Goal: Communication & Community: Answer question/provide support

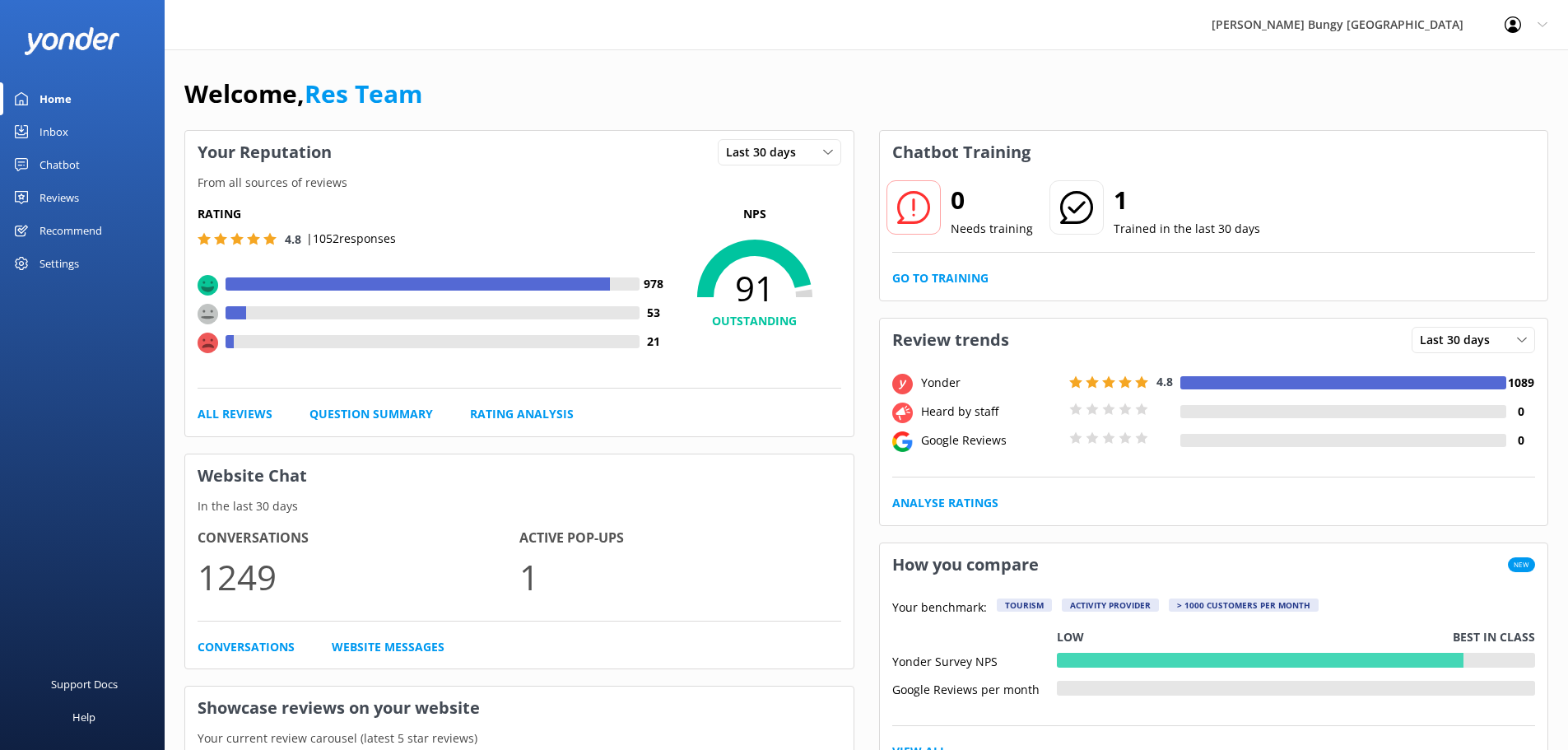
click at [66, 131] on div "Inbox" at bounding box center [53, 131] width 29 height 33
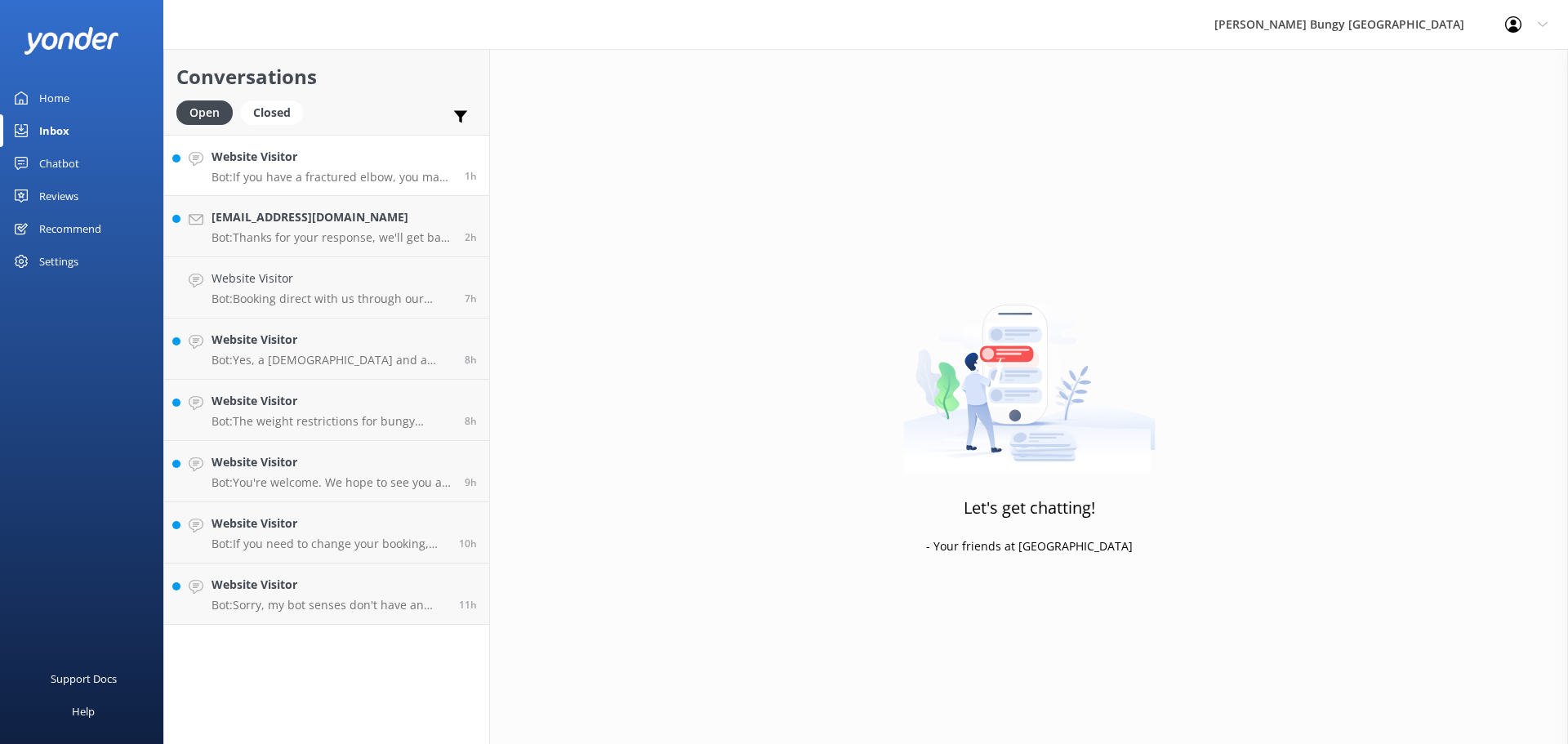
click at [304, 184] on p "Bot: If you have a fractured elbow, you may still be able to participate depend…" at bounding box center [332, 177] width 241 height 15
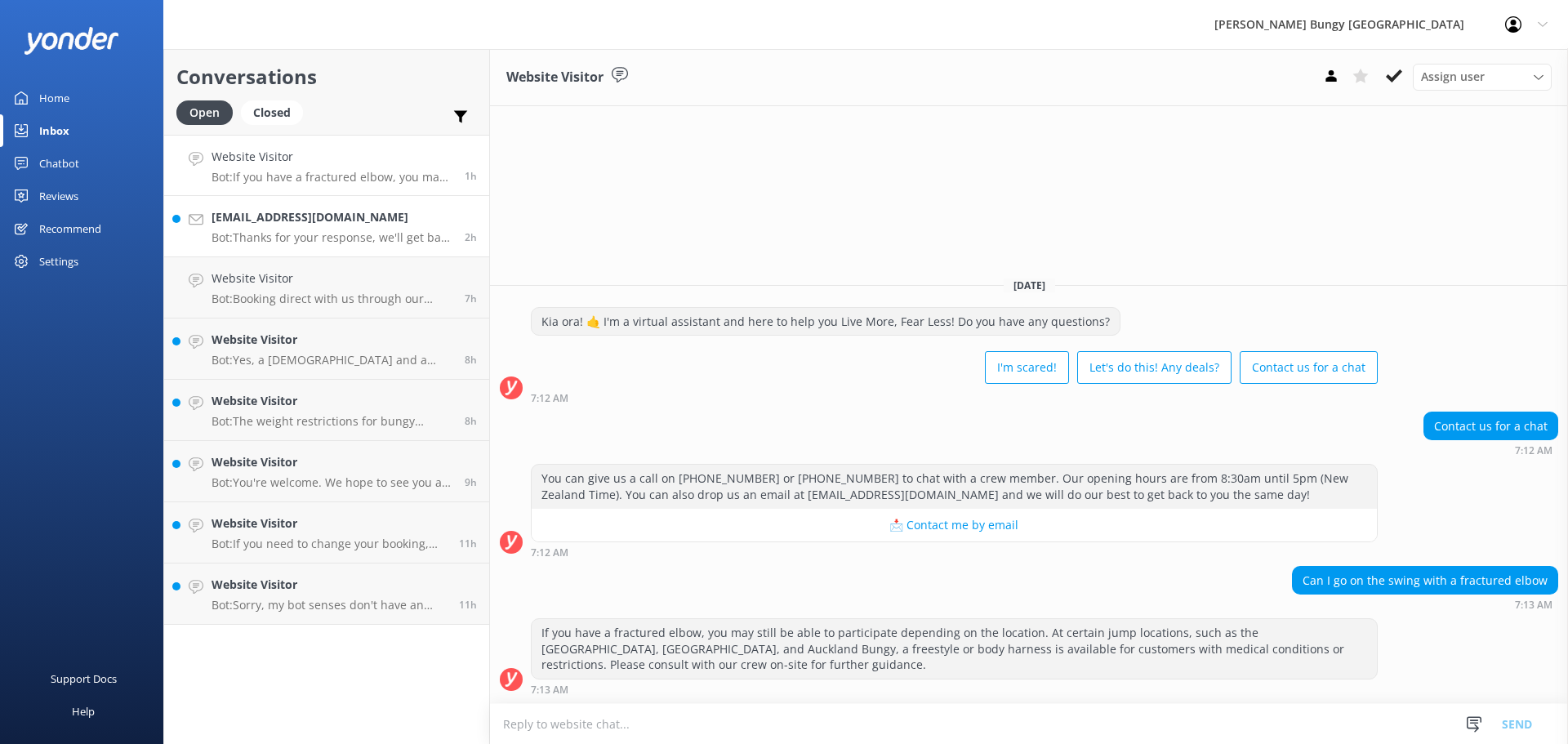
click at [371, 230] on p "Bot: Thanks for your response, we'll get back to you as soon as we can during o…" at bounding box center [332, 237] width 241 height 15
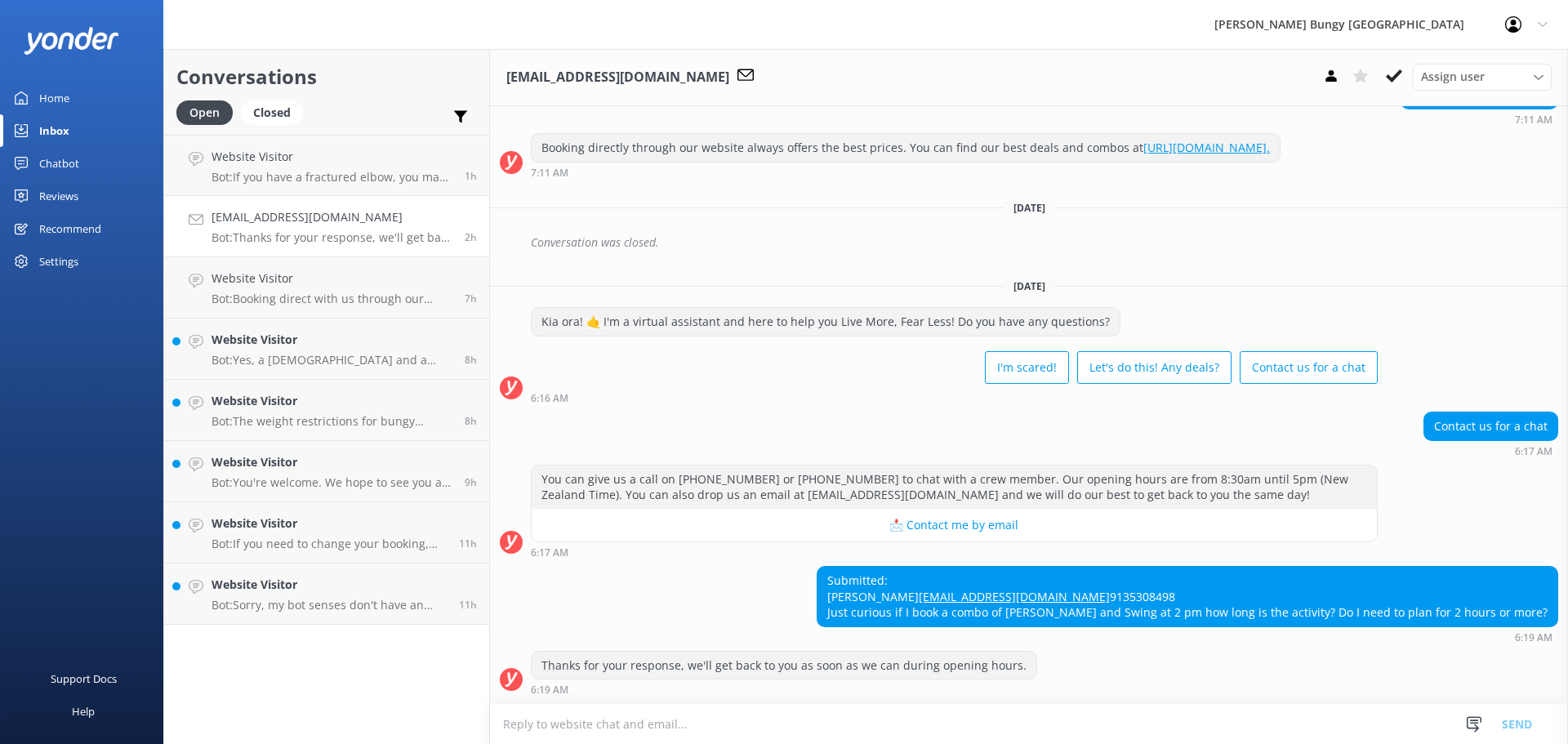
scroll to position [395, 0]
click at [1272, 699] on div "Thanks for your response, we'll get back to you as soon as we can during openin…" at bounding box center [1028, 677] width 1078 height 53
click at [1257, 724] on textarea at bounding box center [1028, 723] width 1078 height 40
drag, startPoint x: 581, startPoint y: 720, endPoint x: 420, endPoint y: 707, distance: 161.5
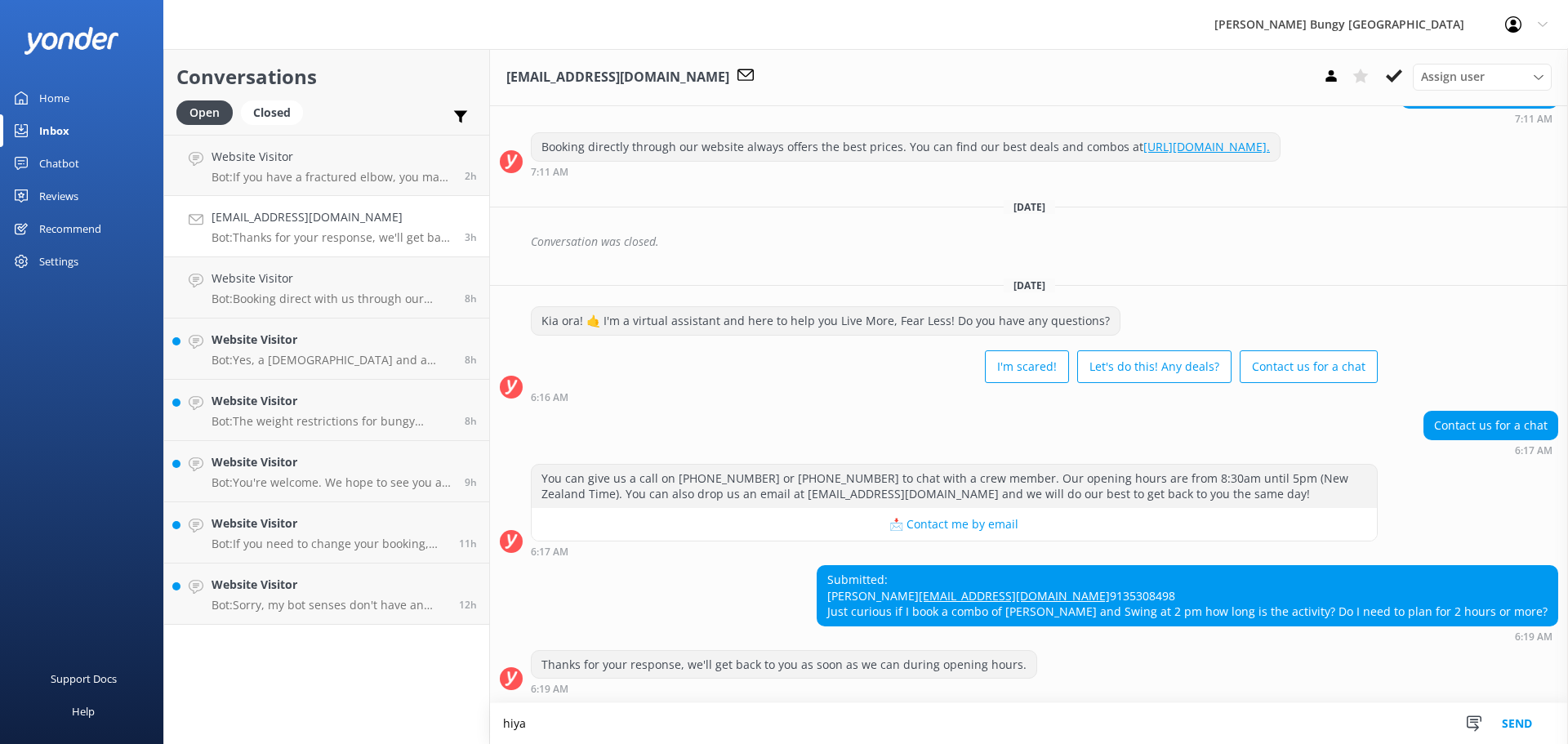
click at [420, 707] on div "Conversations Open Closed Important Assigned to me Unassigned Website Visitor B…" at bounding box center [865, 396] width 1405 height 695
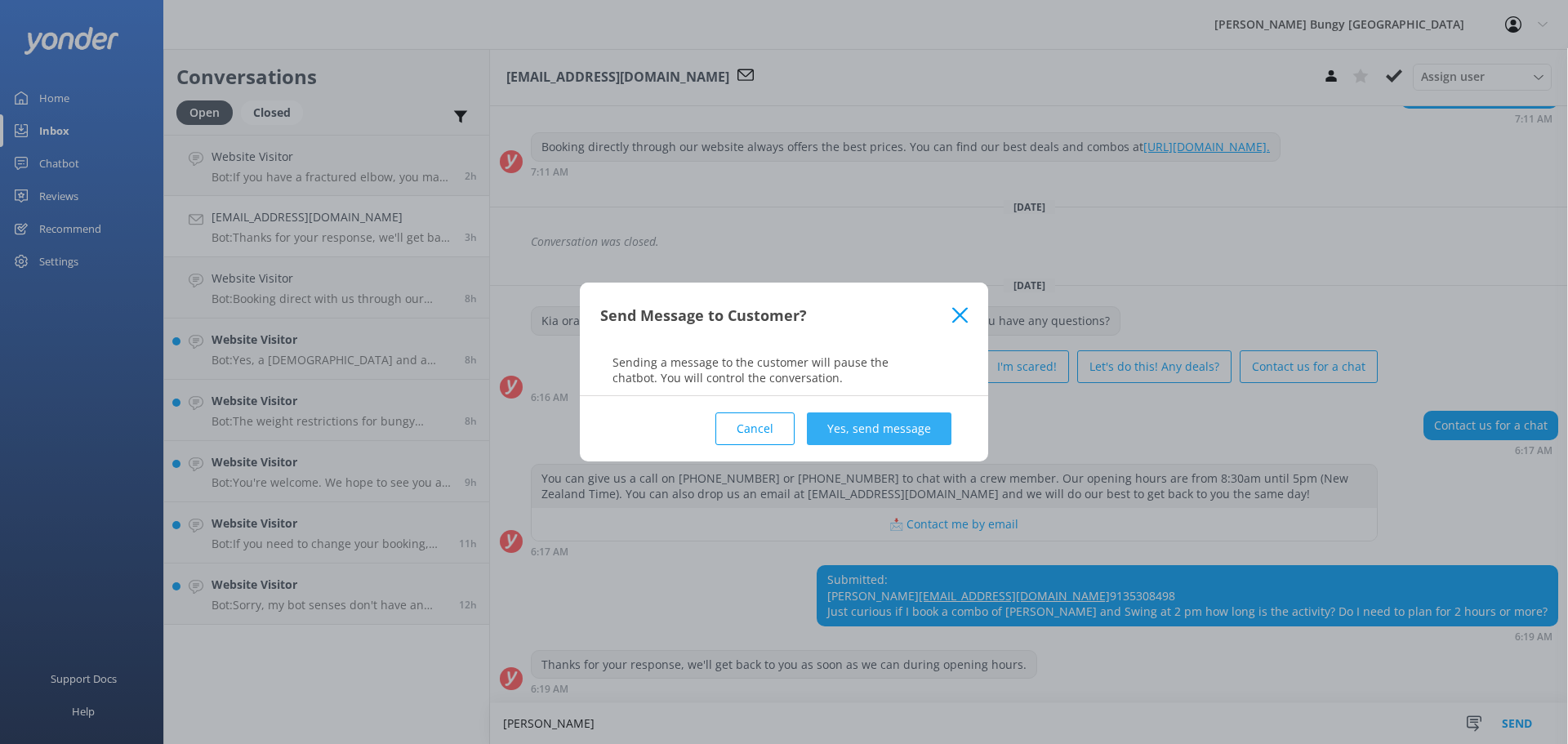
type textarea "[PERSON_NAME]"
click at [896, 435] on button "Yes, send message" at bounding box center [878, 429] width 144 height 33
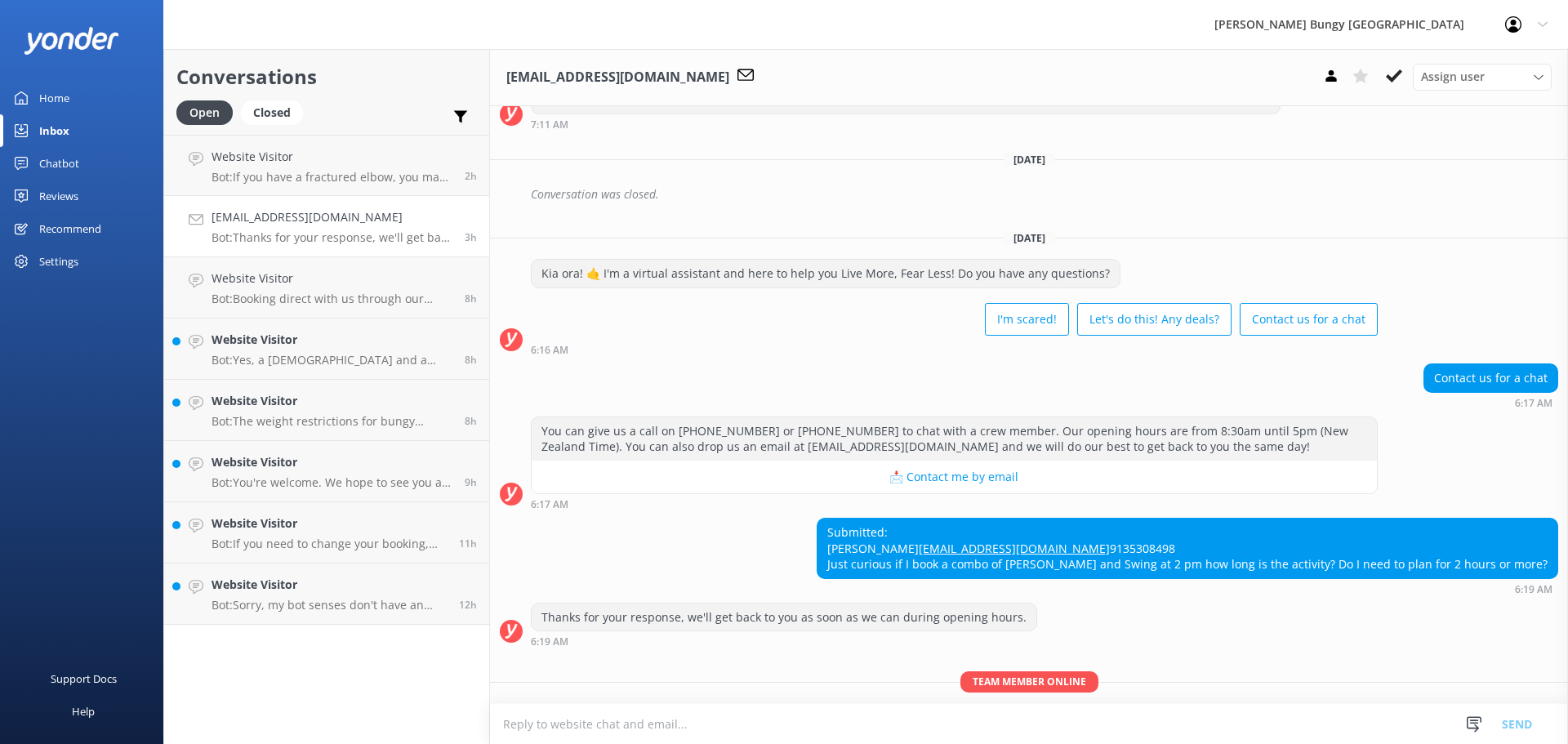
click at [792, 730] on textarea at bounding box center [1028, 723] width 1078 height 40
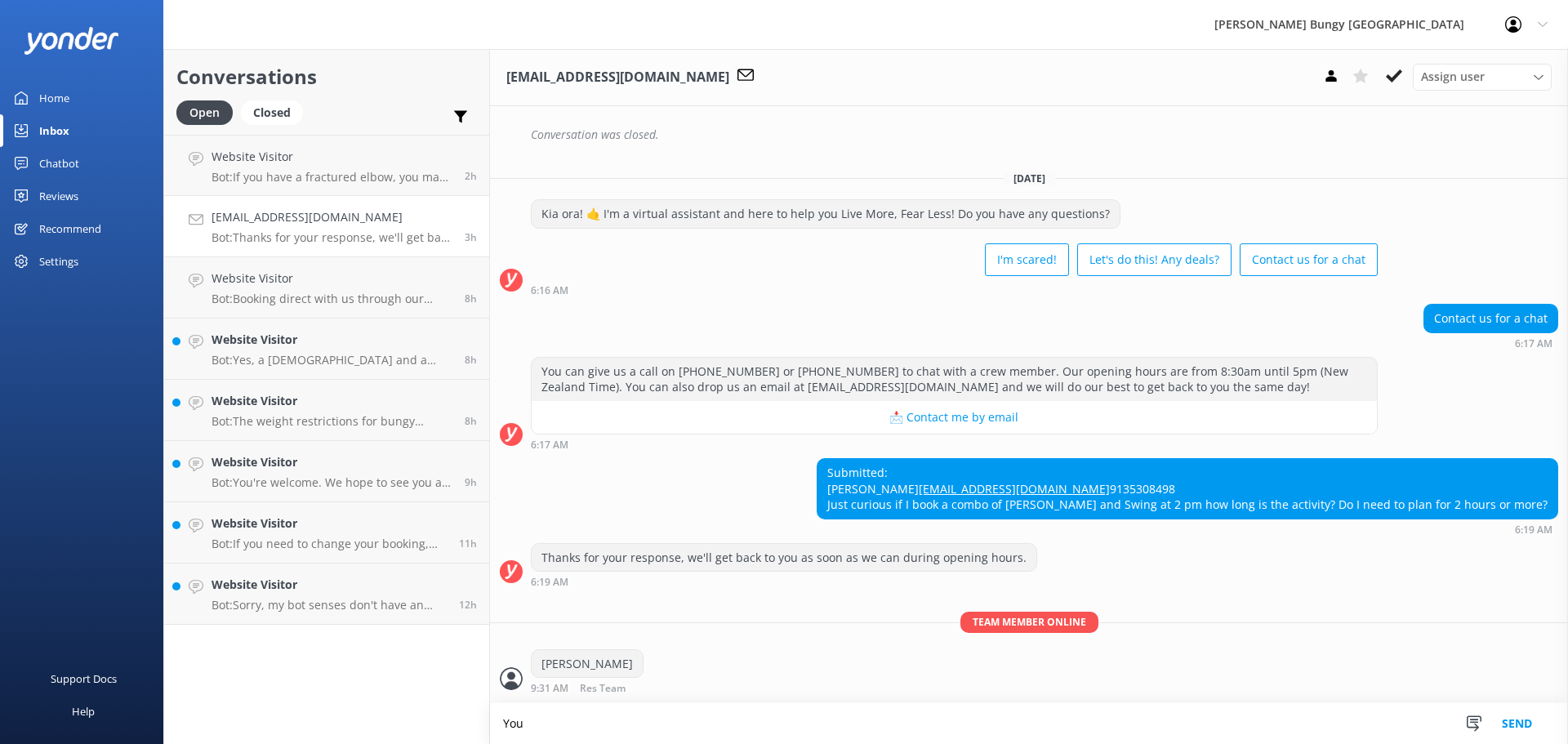
scroll to position [503, 0]
type textarea "You want to allow between 3-4hrs for the round trip to the Nevis and back"
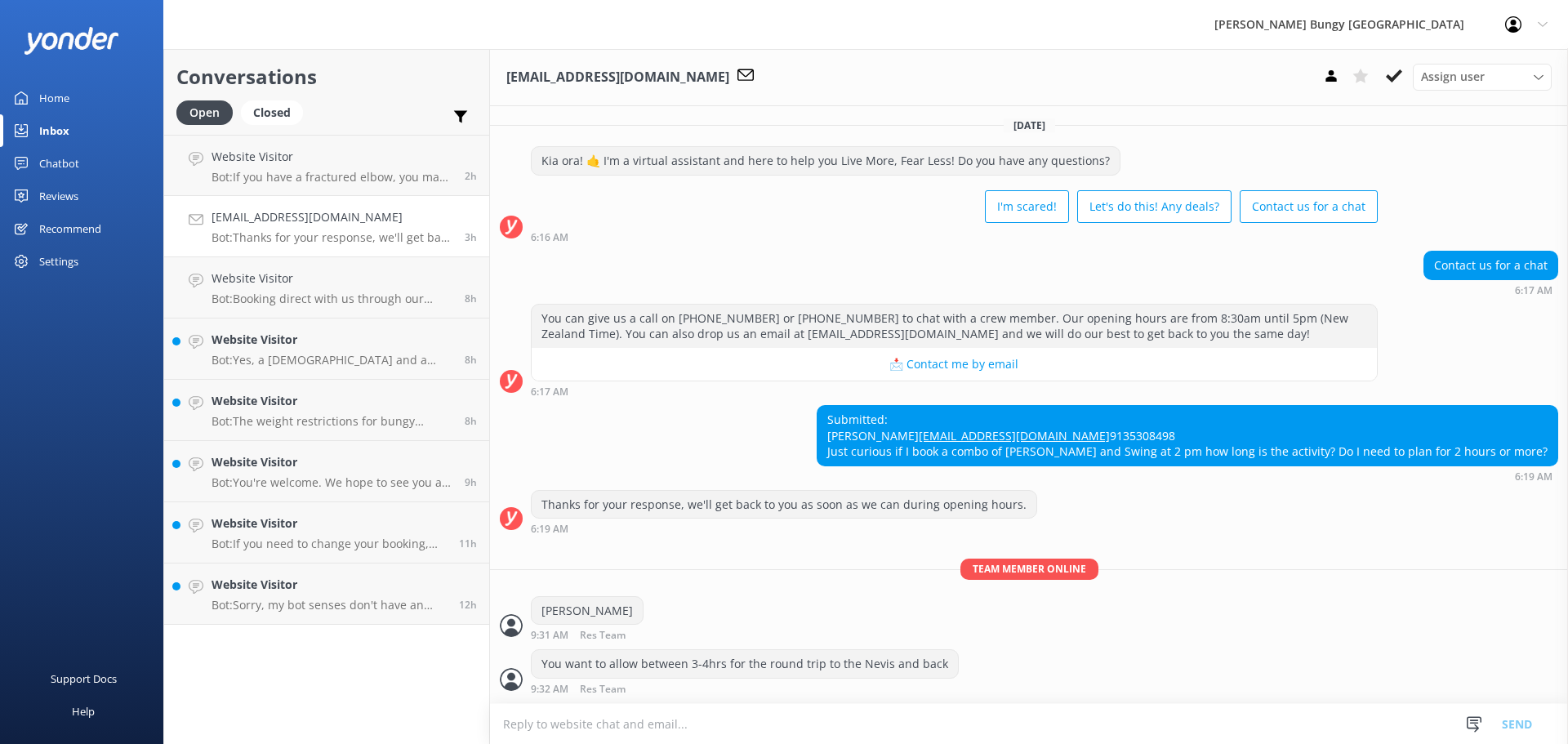
scroll to position [555, 0]
click at [378, 250] on link "jeffmaher@aol.com Bot: Thanks for your response, we'll get back to you as soon …" at bounding box center [326, 226] width 325 height 61
click at [355, 279] on h4 "Website Visitor" at bounding box center [332, 278] width 241 height 18
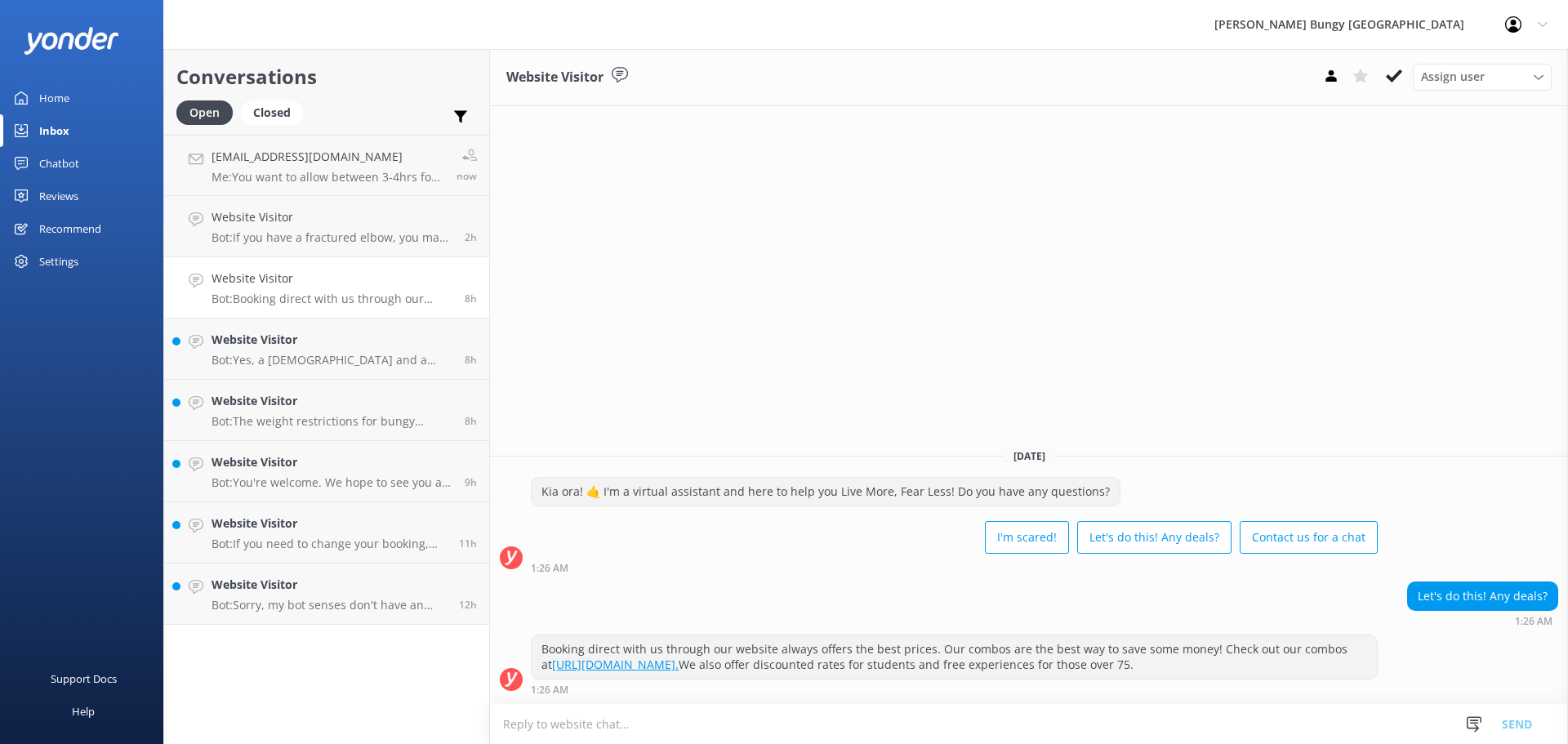
click at [354, 164] on h4 "[EMAIL_ADDRESS][DOMAIN_NAME]" at bounding box center [328, 156] width 233 height 18
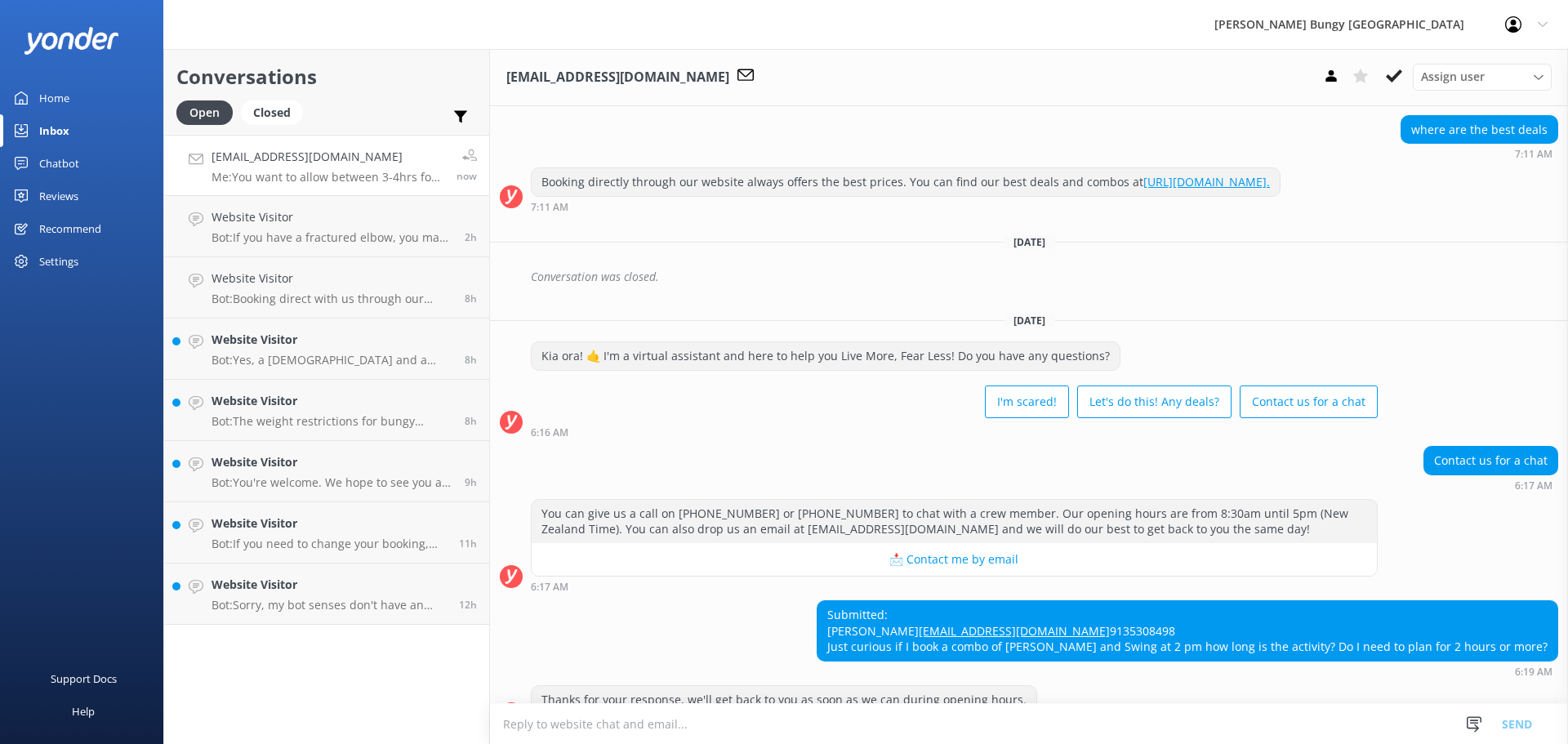
scroll to position [555, 0]
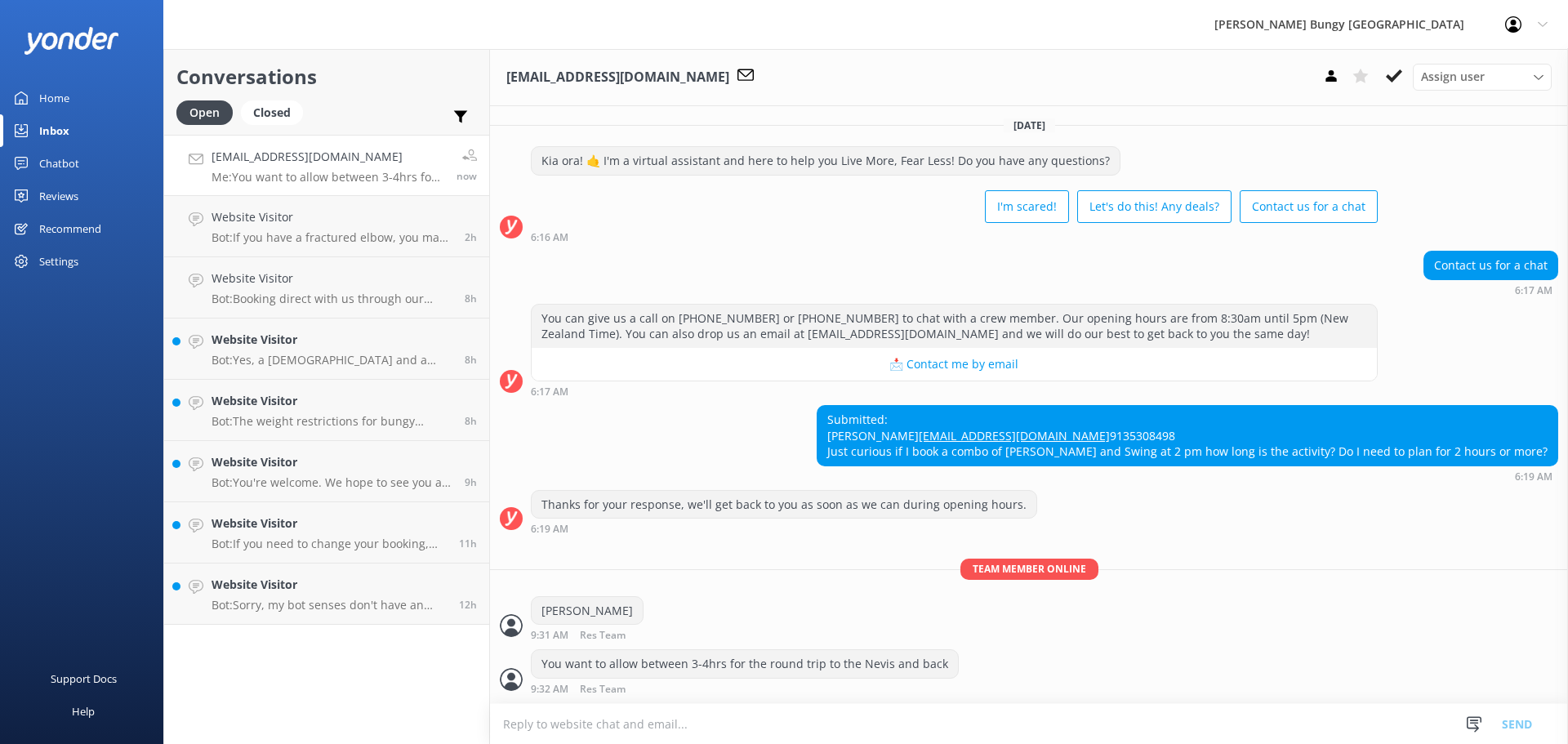
click at [769, 709] on textarea at bounding box center [1028, 723] width 1078 height 40
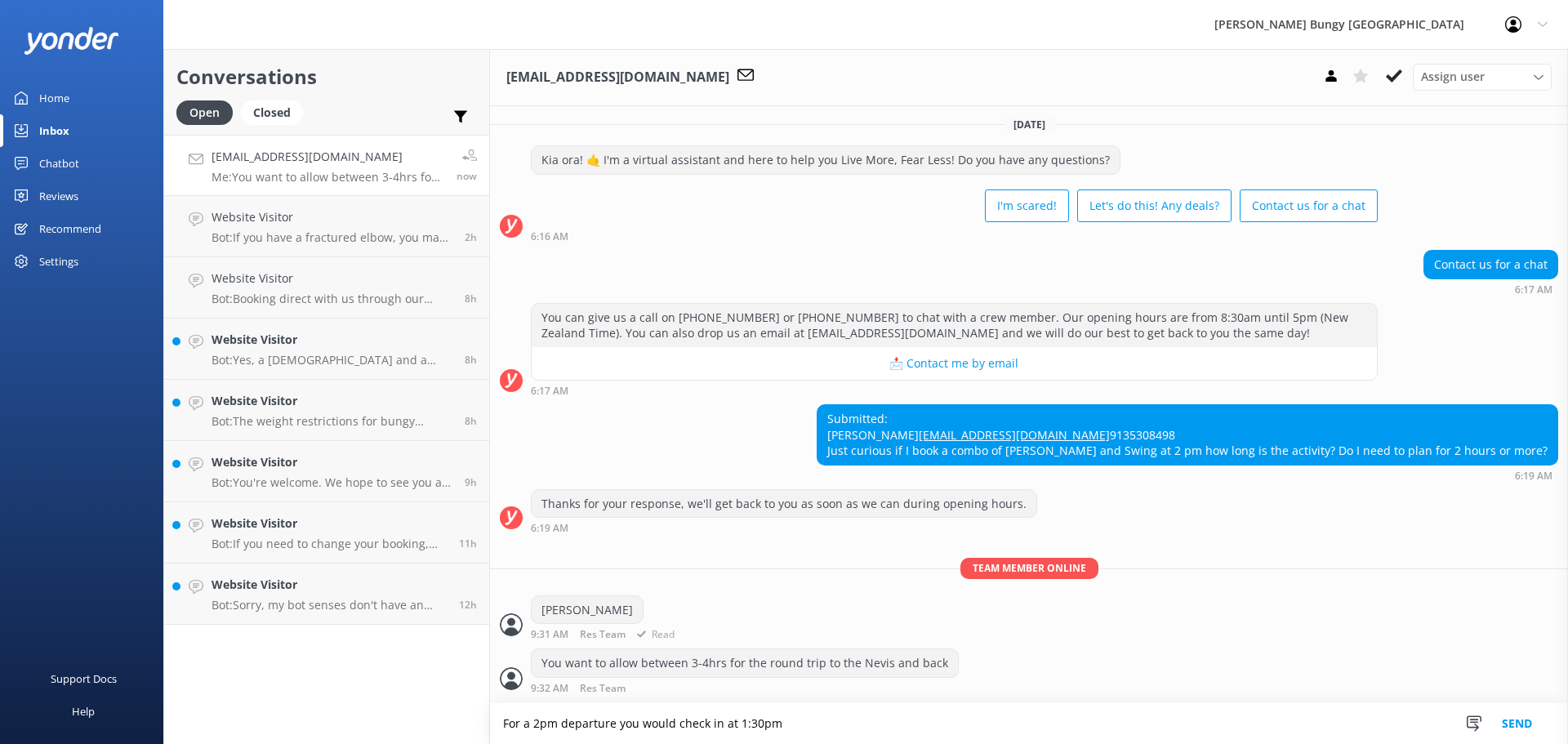
type textarea "For a 2pm departure you would check in at 1:30pm"
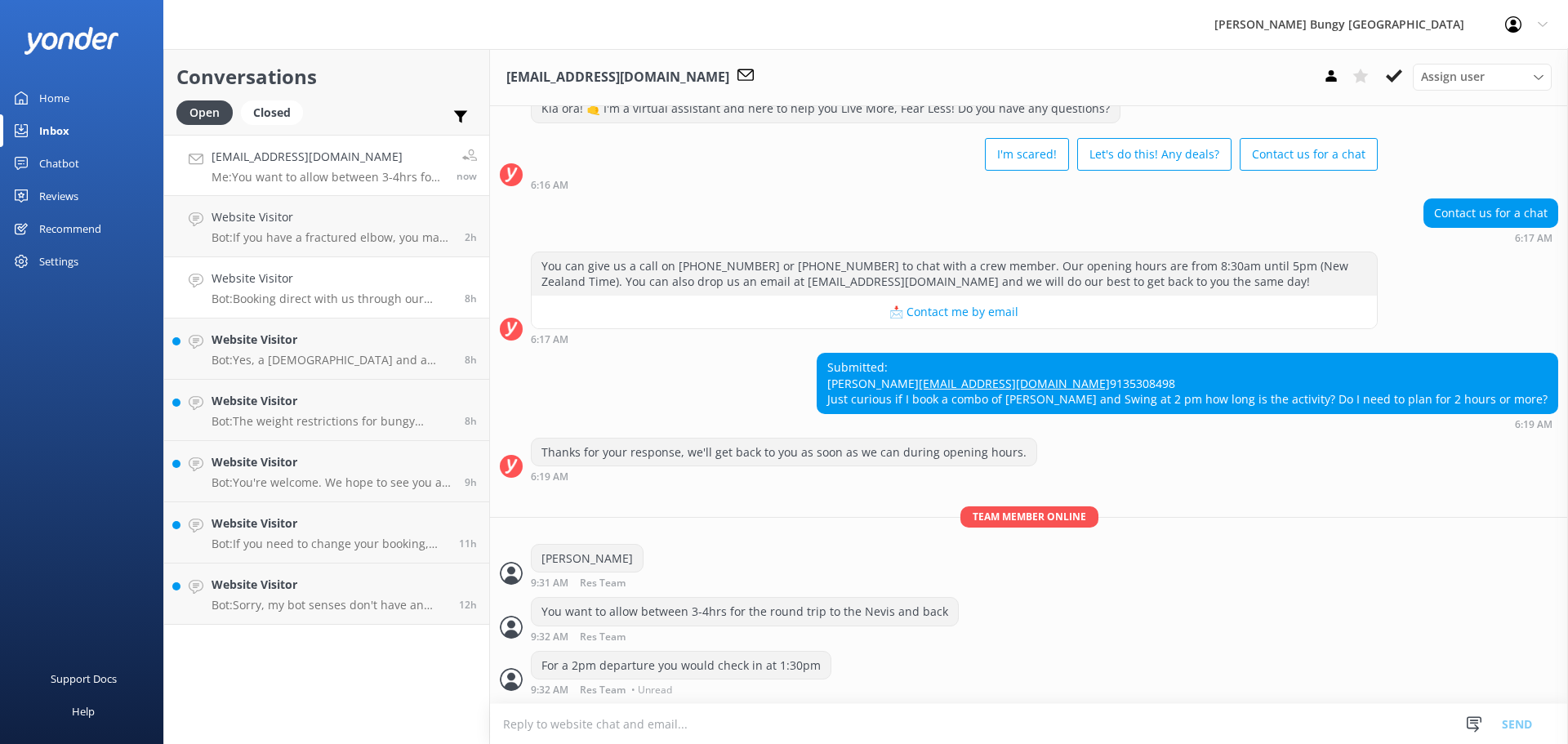
scroll to position [589, 0]
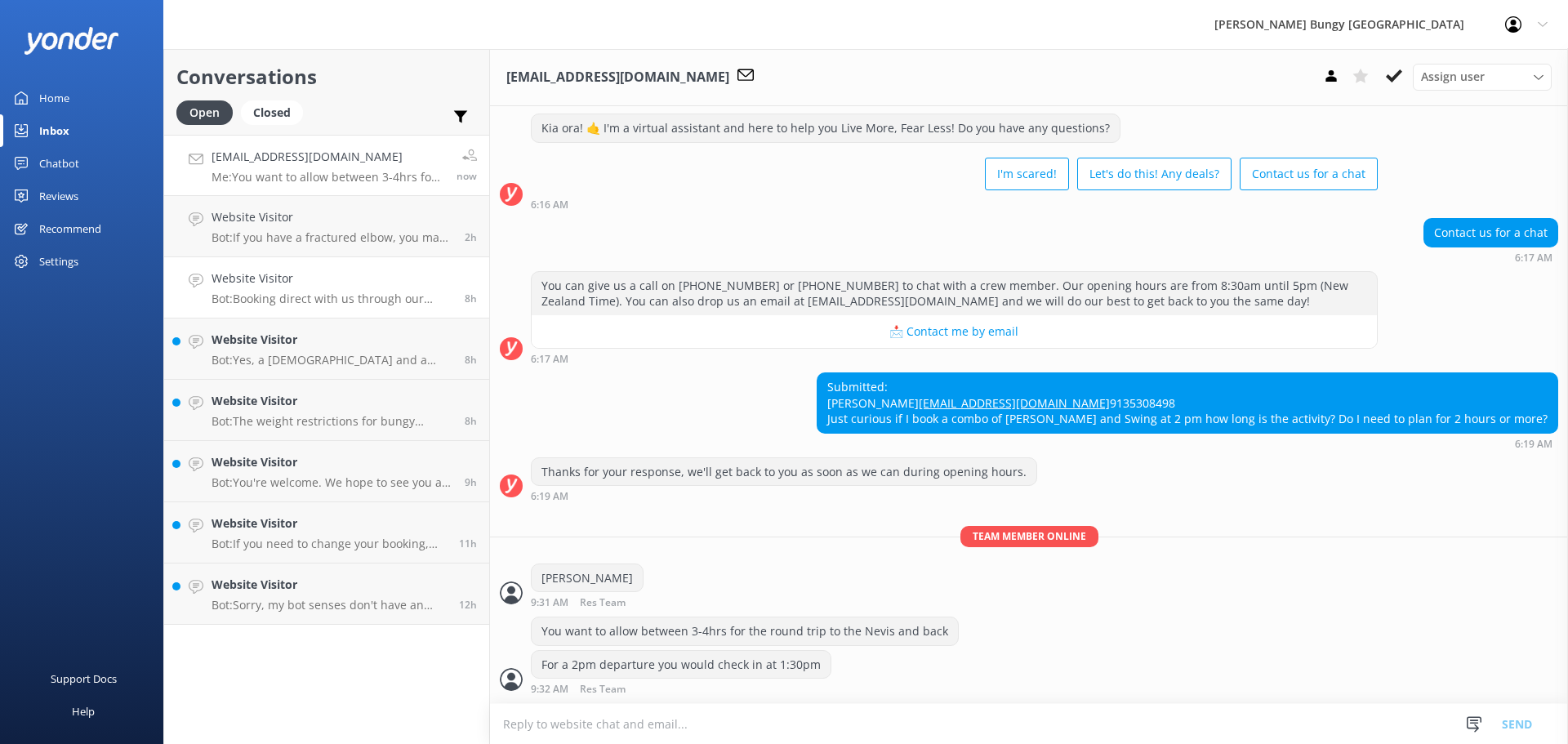
click at [338, 275] on h4 "Website Visitor" at bounding box center [332, 278] width 241 height 18
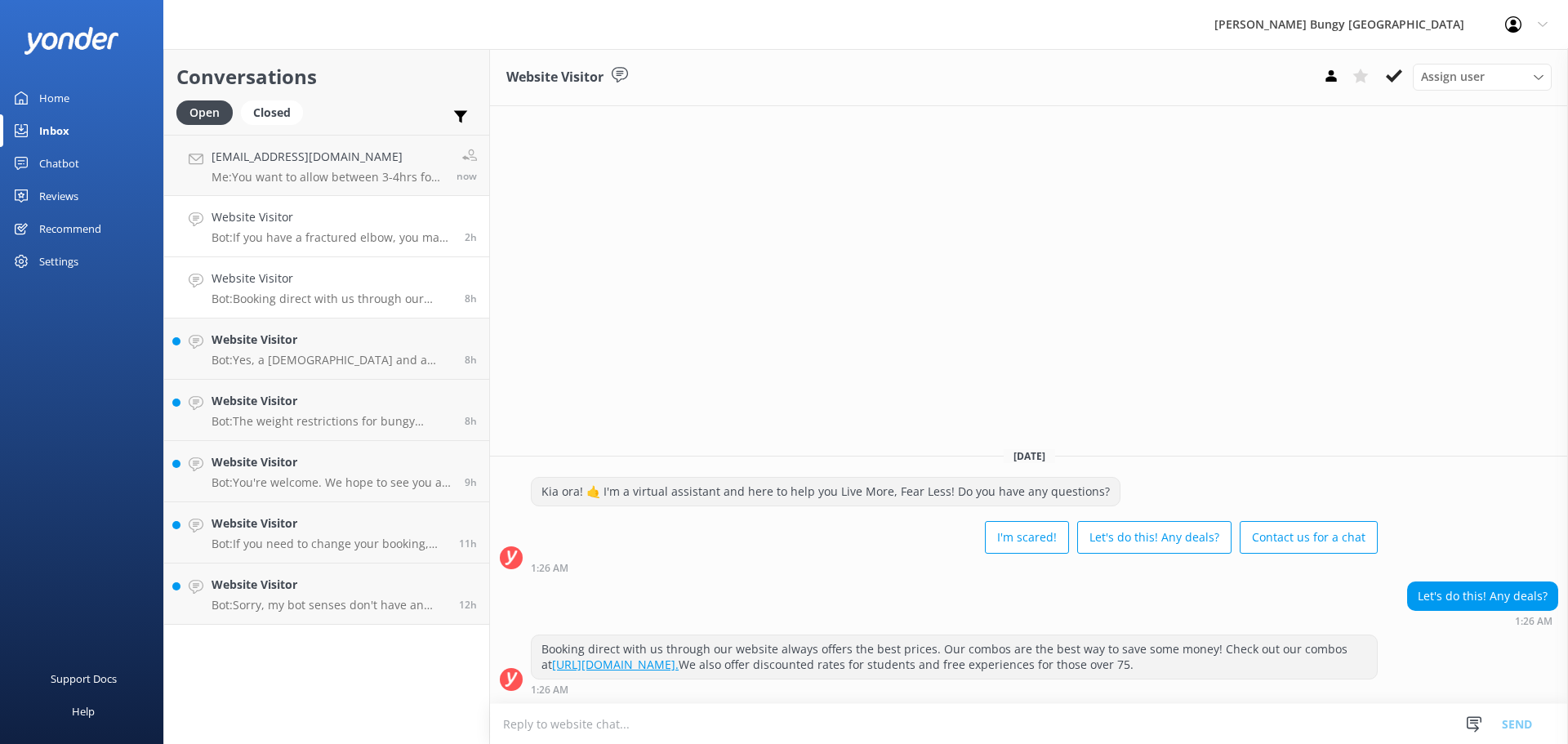
click at [334, 246] on link "Website Visitor Bot: If you have a fractured elbow, you may still be able to pa…" at bounding box center [326, 226] width 325 height 61
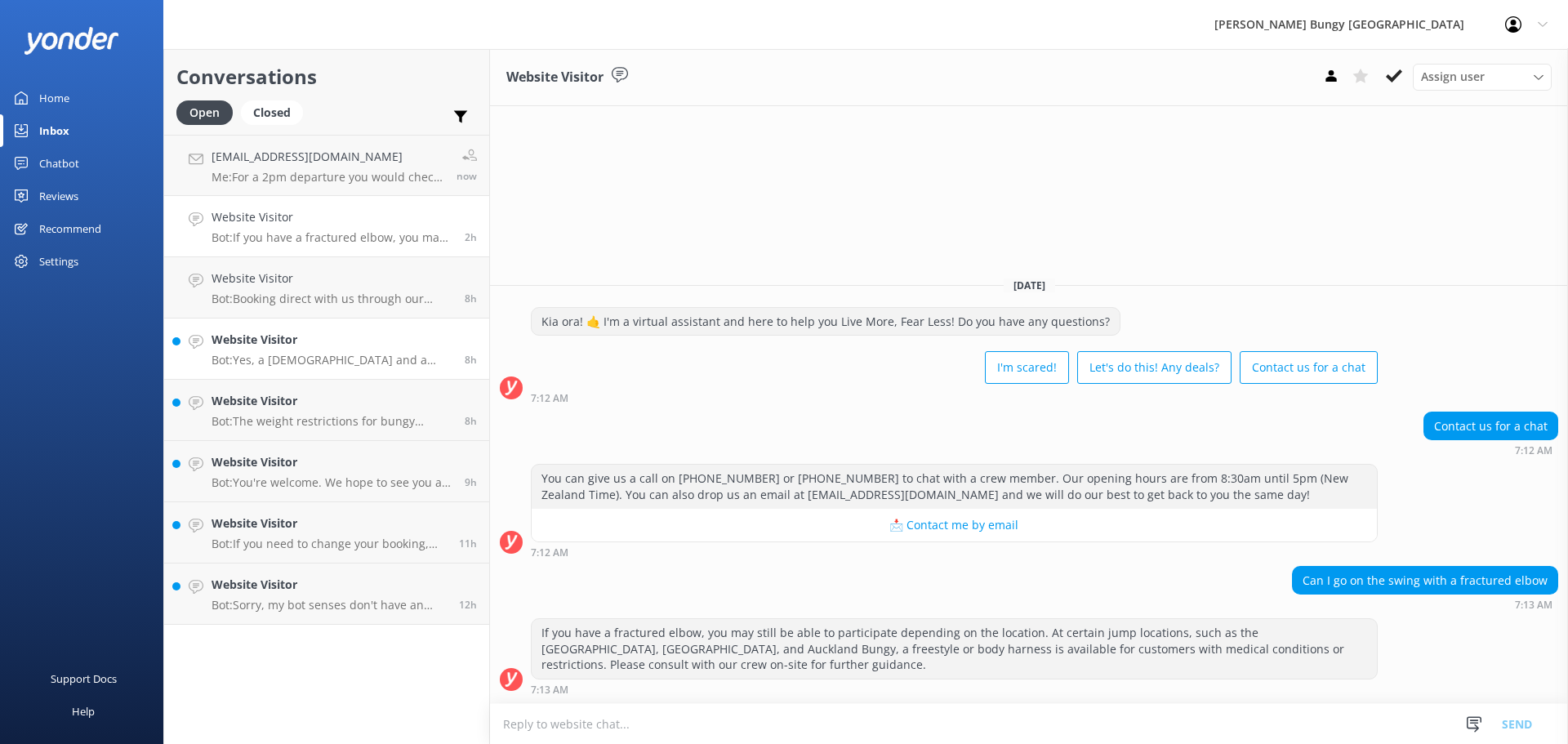
click at [281, 355] on p "Bot: Yes, a 16-year-old and a 10-year-old can go on the Nevis Swing together, a…" at bounding box center [332, 360] width 241 height 15
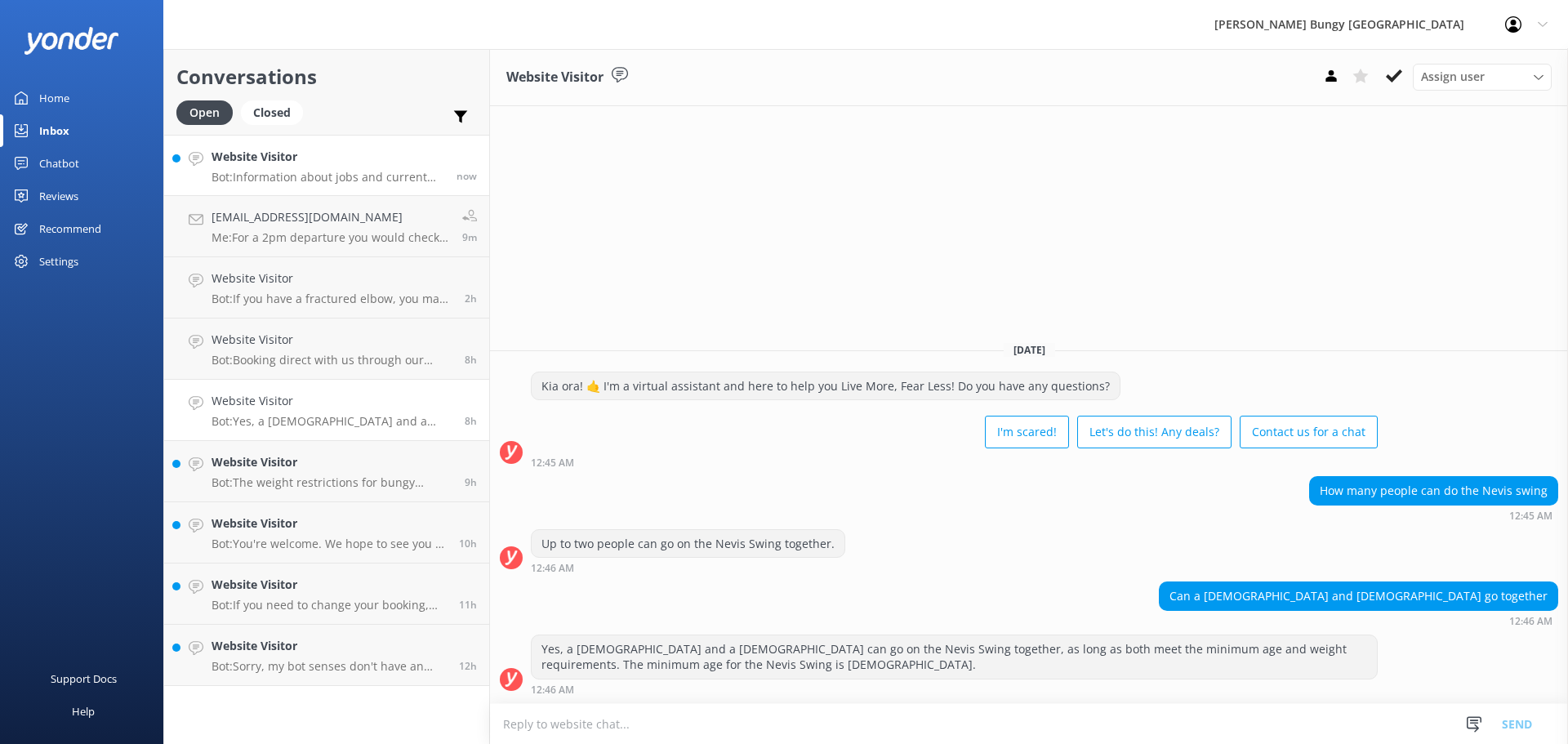
click at [400, 173] on p "Bot: Information about jobs and current vacancies at Bungy can be found at http…" at bounding box center [328, 177] width 233 height 15
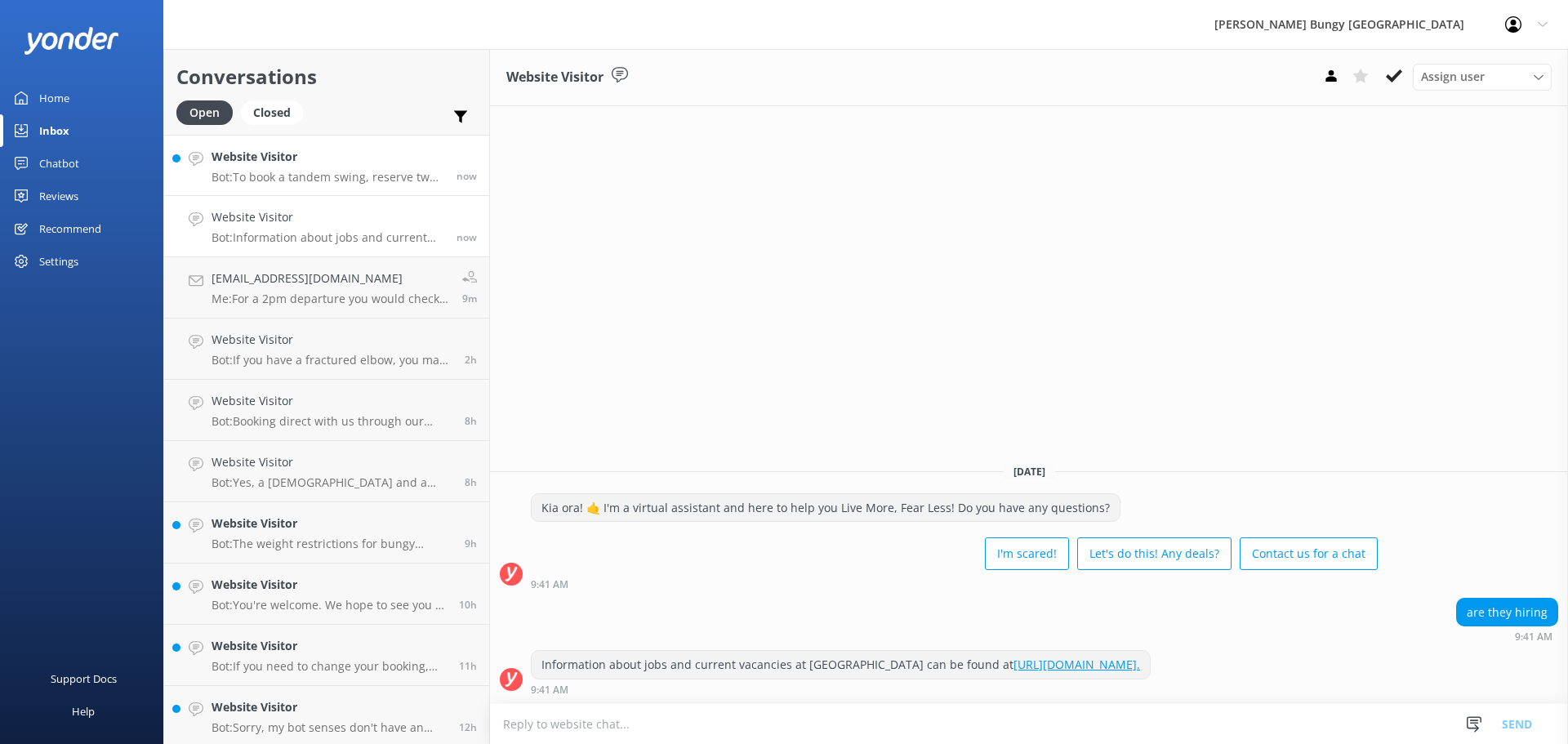
click at [249, 180] on p "Bot: To book a tandem swing, reserve two individual spots for the same time and…" at bounding box center [328, 177] width 233 height 15
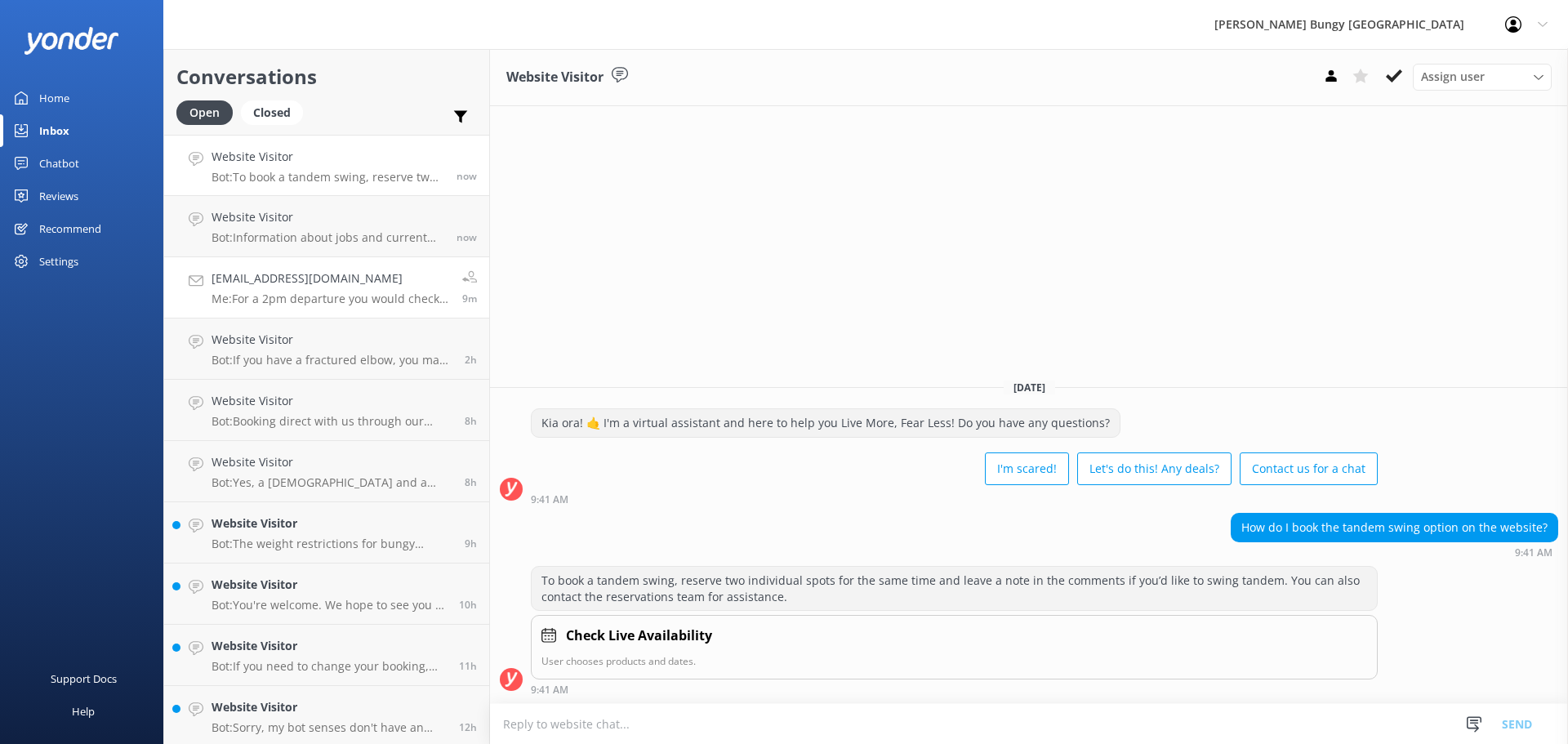
click at [354, 281] on h4 "[EMAIL_ADDRESS][DOMAIN_NAME]" at bounding box center [331, 278] width 238 height 18
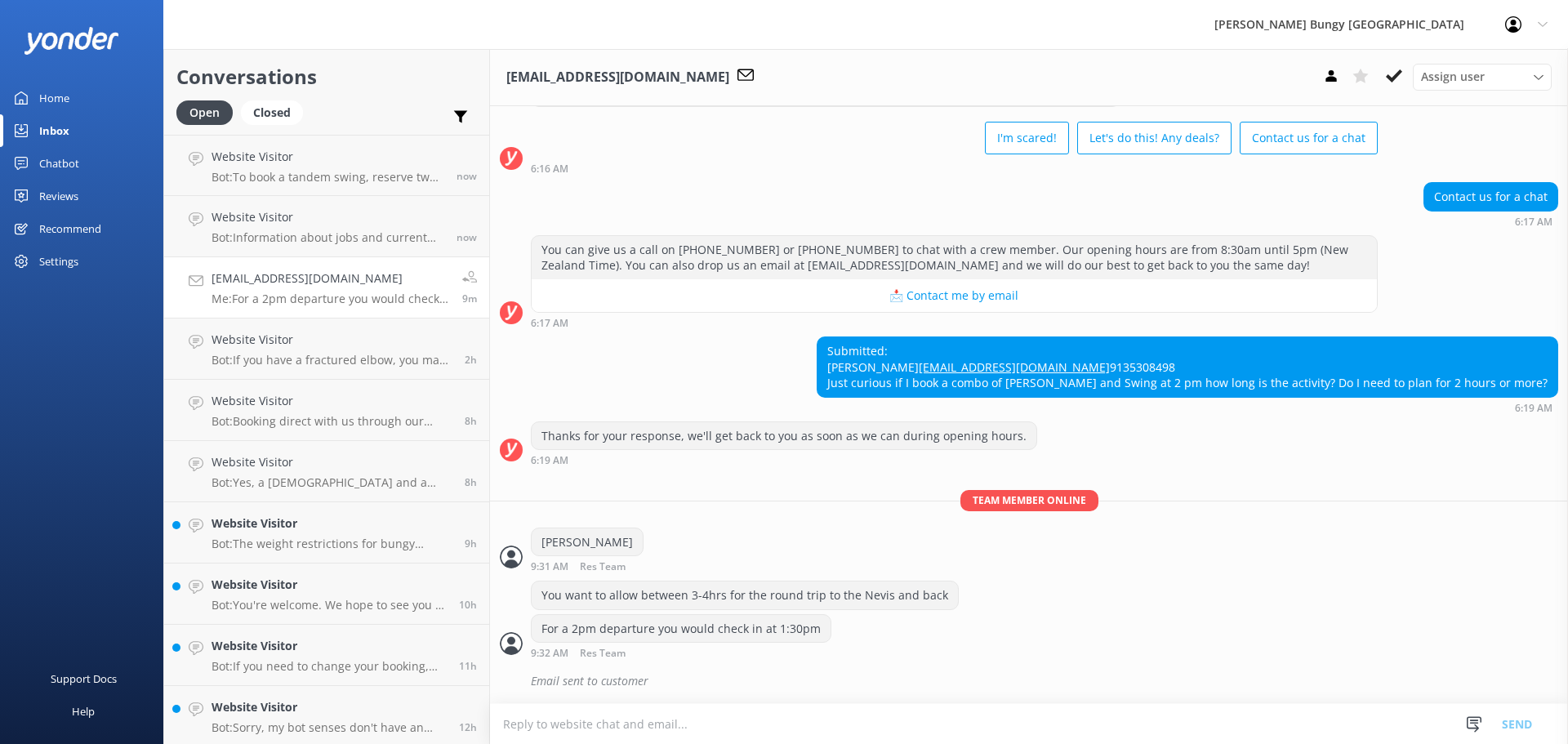
scroll to position [625, 0]
click at [353, 191] on link "Website Visitor Bot: - The Kawarau Bridge Bungy in Queenstown is 43 meters high…" at bounding box center [326, 165] width 325 height 61
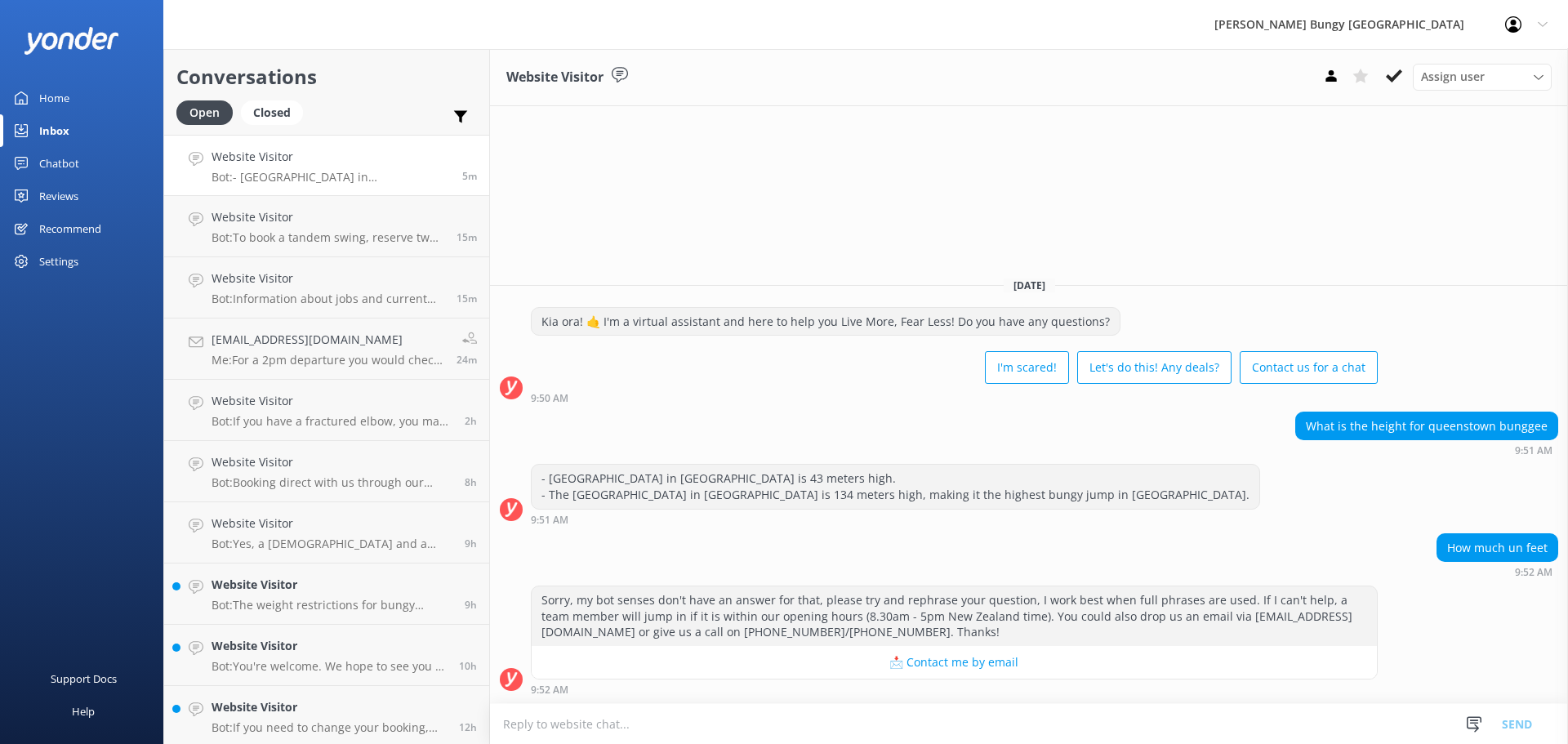
click at [777, 573] on div "How much un feet 9:52 AM" at bounding box center [1028, 556] width 1078 height 45
click at [274, 285] on h4 "Website Visitor" at bounding box center [328, 278] width 233 height 18
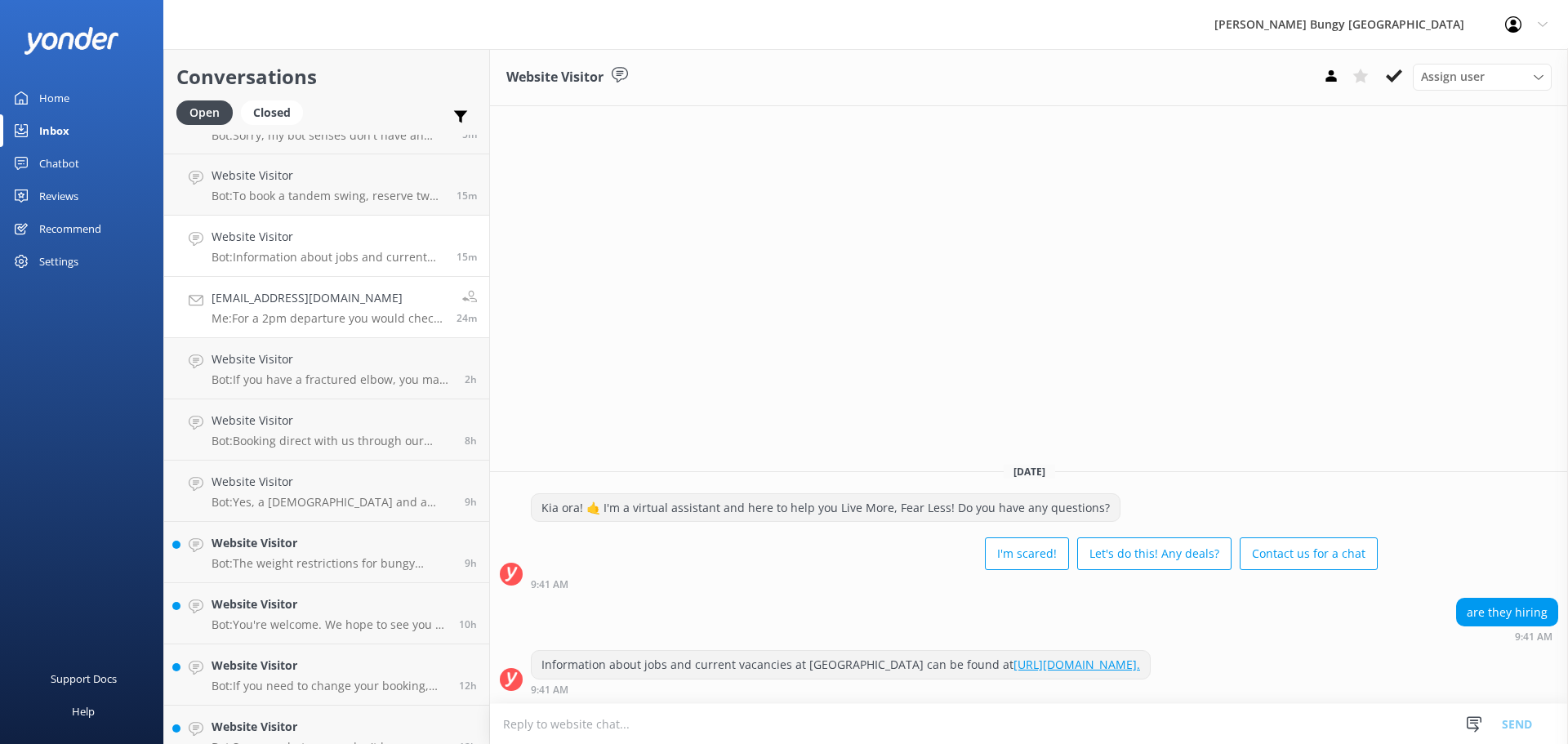
scroll to position [65, 0]
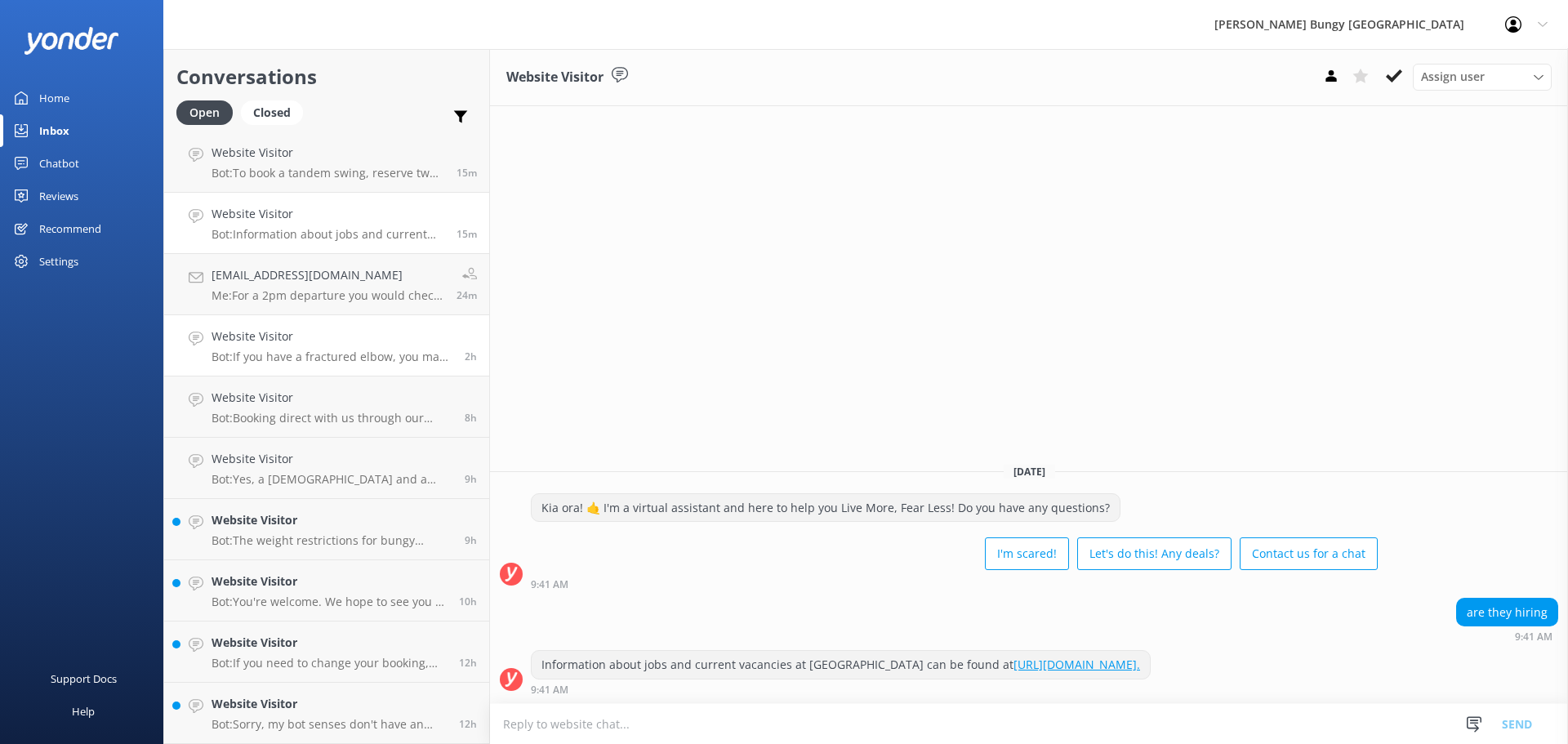
click at [350, 329] on h4 "Website Visitor" at bounding box center [332, 336] width 241 height 18
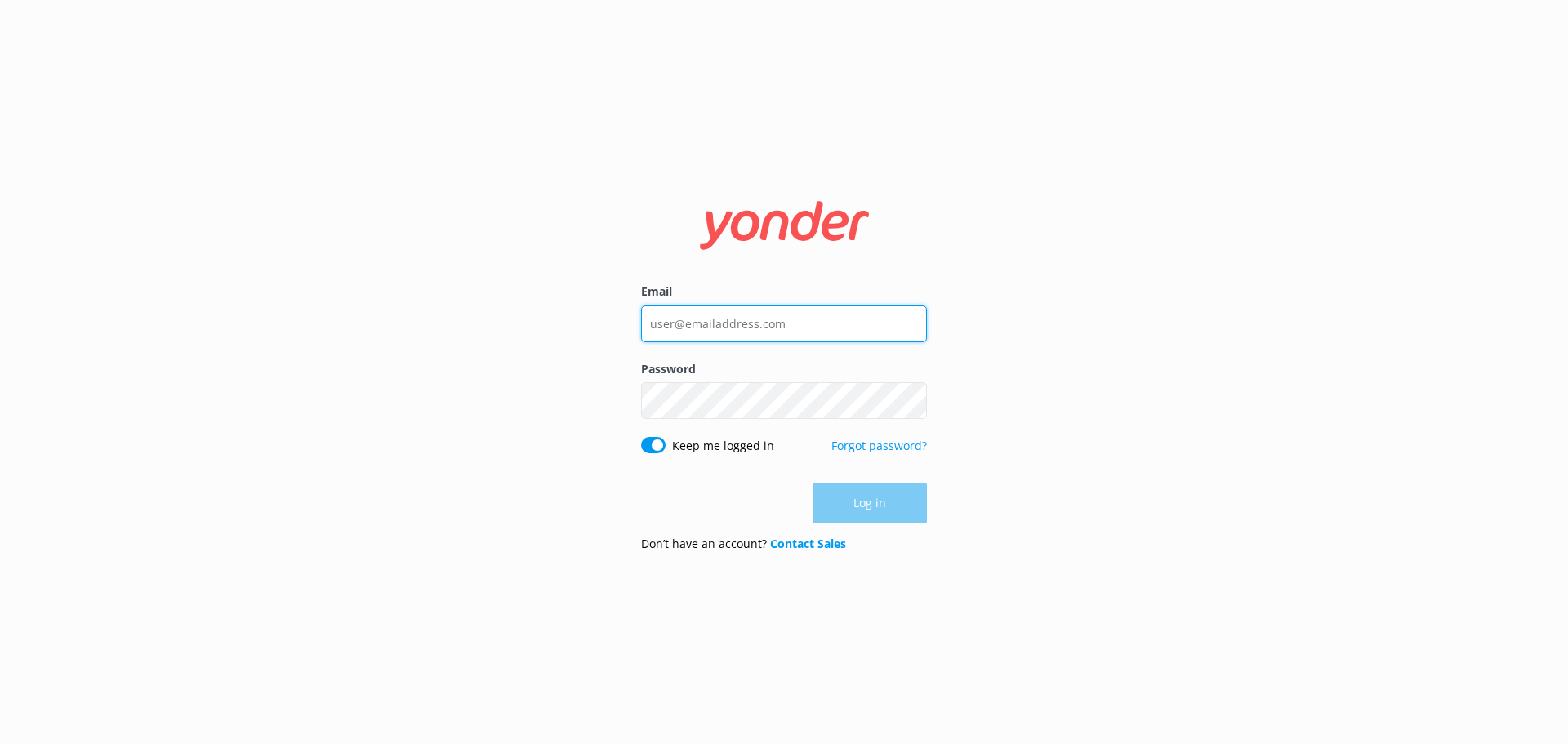
type input "bungycentre@bungy.co.nz"
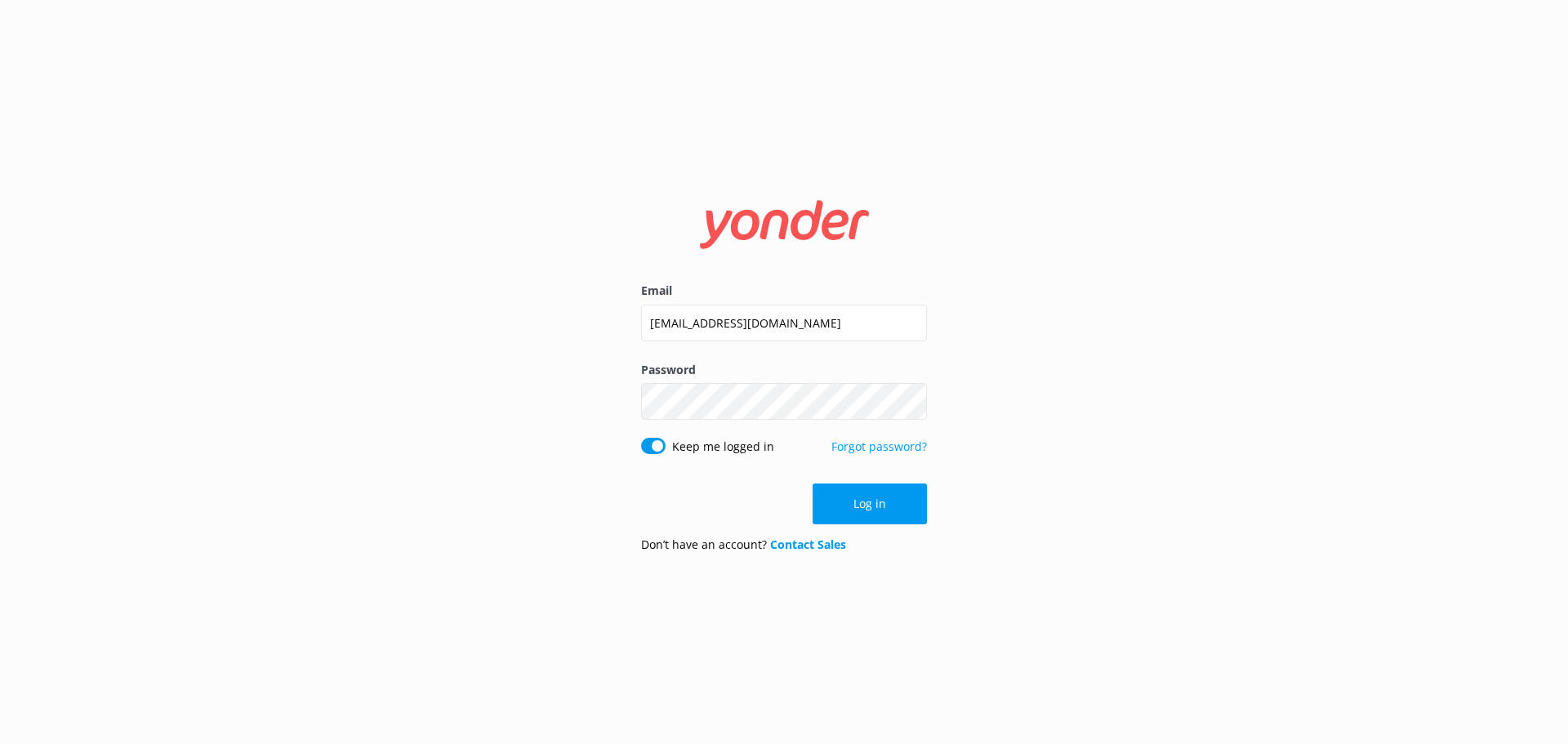
click at [779, 503] on div "Log in" at bounding box center [783, 503] width 286 height 41
click at [838, 497] on button "Log in" at bounding box center [869, 503] width 114 height 41
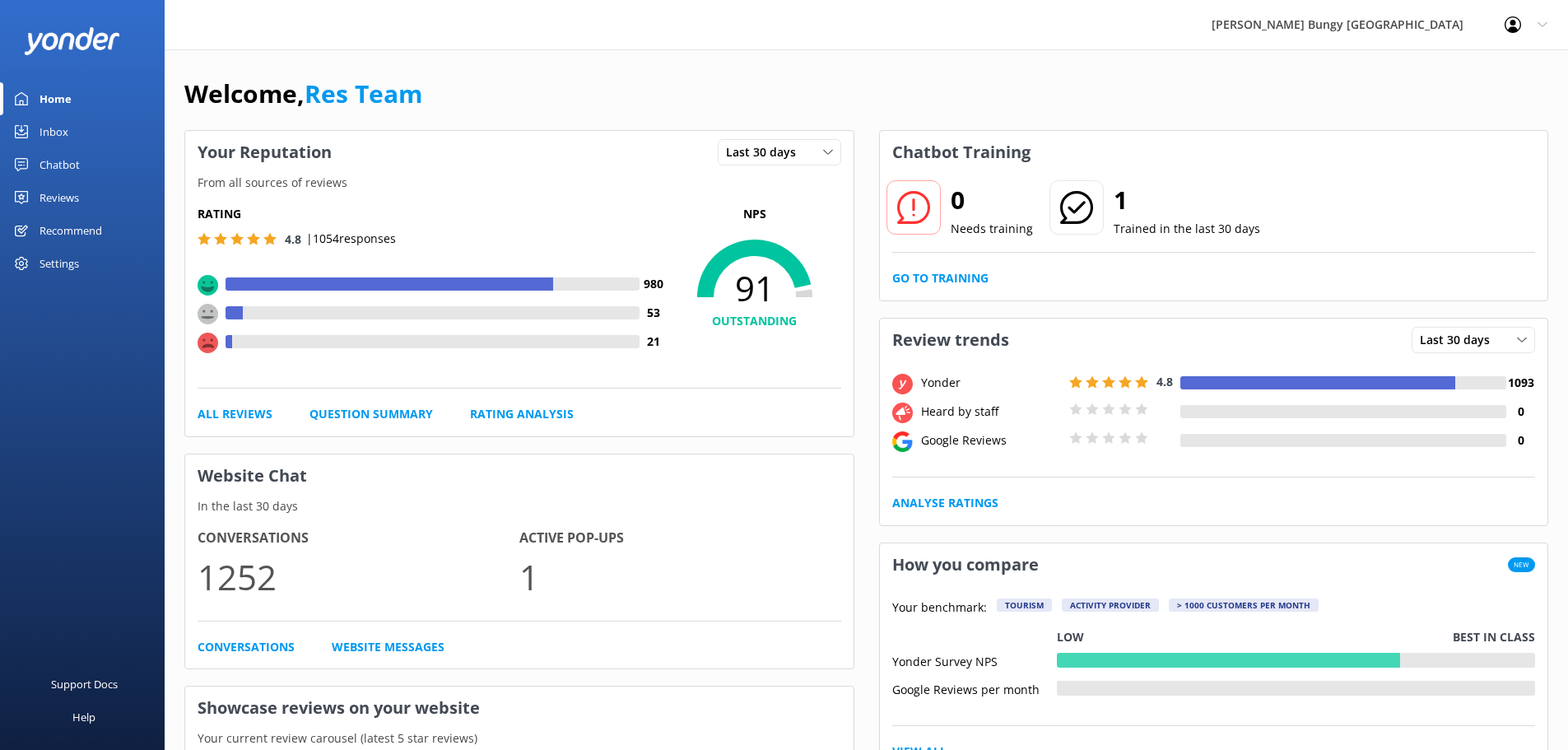
click at [84, 121] on link "Inbox" at bounding box center [82, 131] width 164 height 33
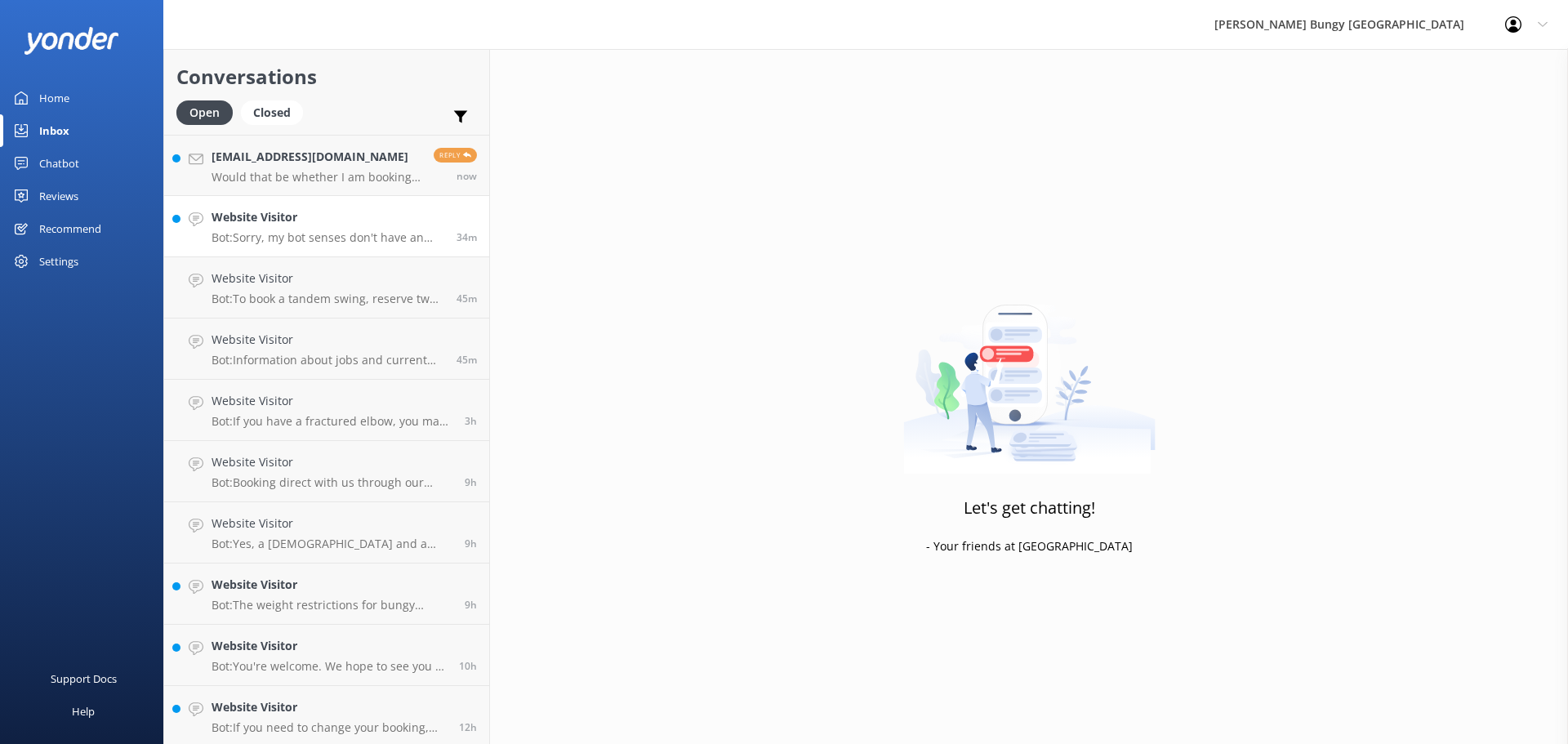
click at [262, 218] on h4 "Website Visitor" at bounding box center [328, 217] width 233 height 18
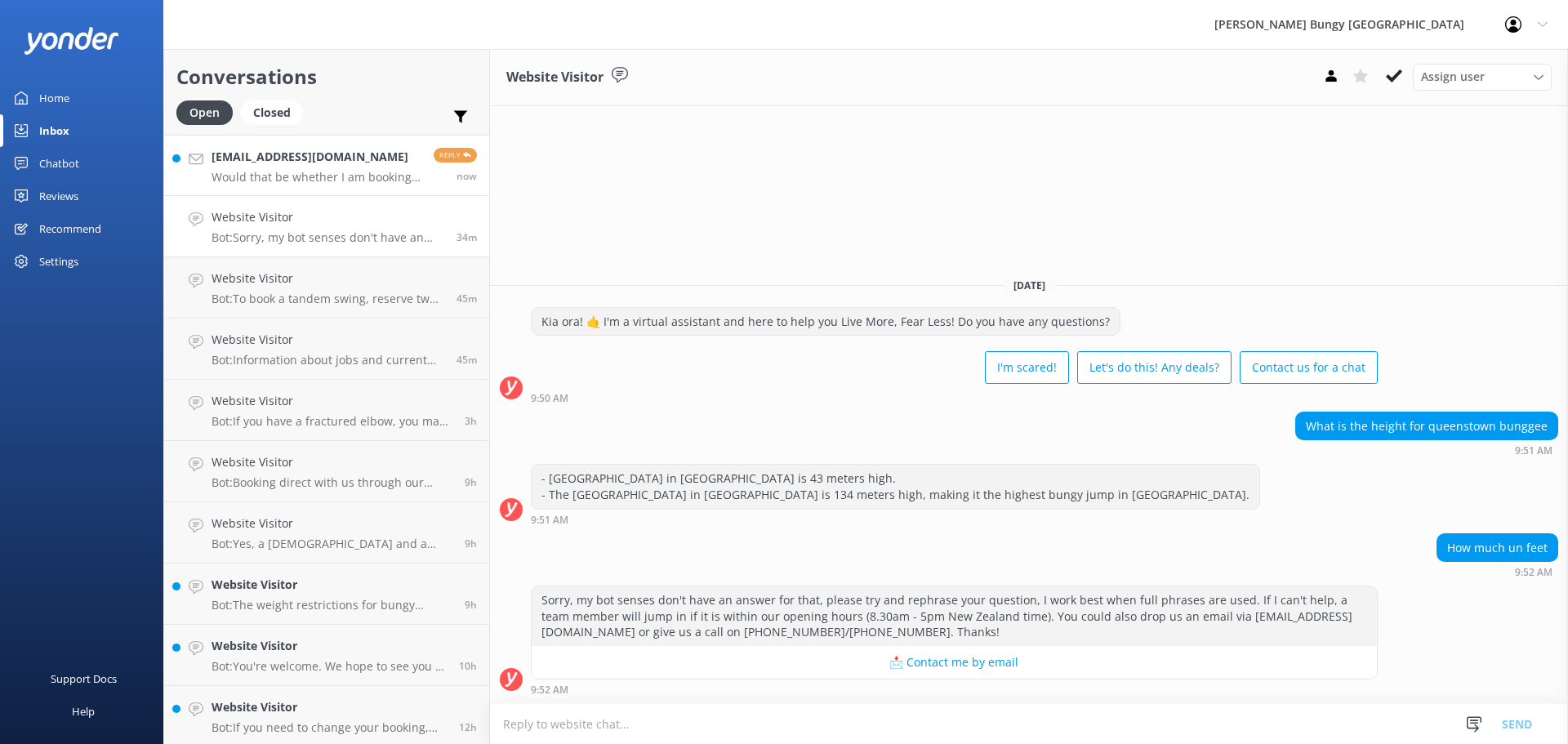
click at [297, 168] on div "jeffmaher@aol.com Would that be whether I am booking a combo jump both canyon s…" at bounding box center [316, 165] width 210 height 35
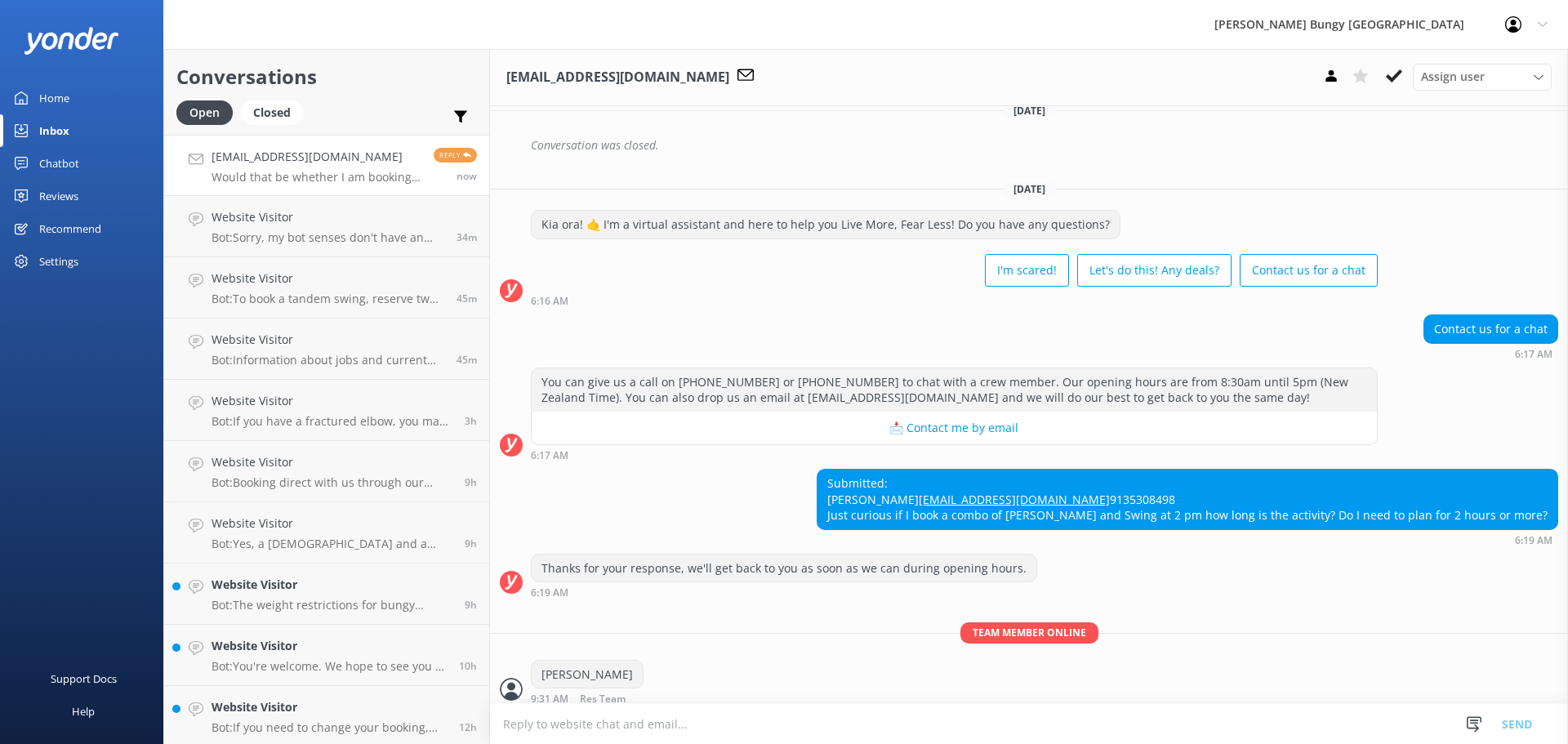
scroll to position [693, 0]
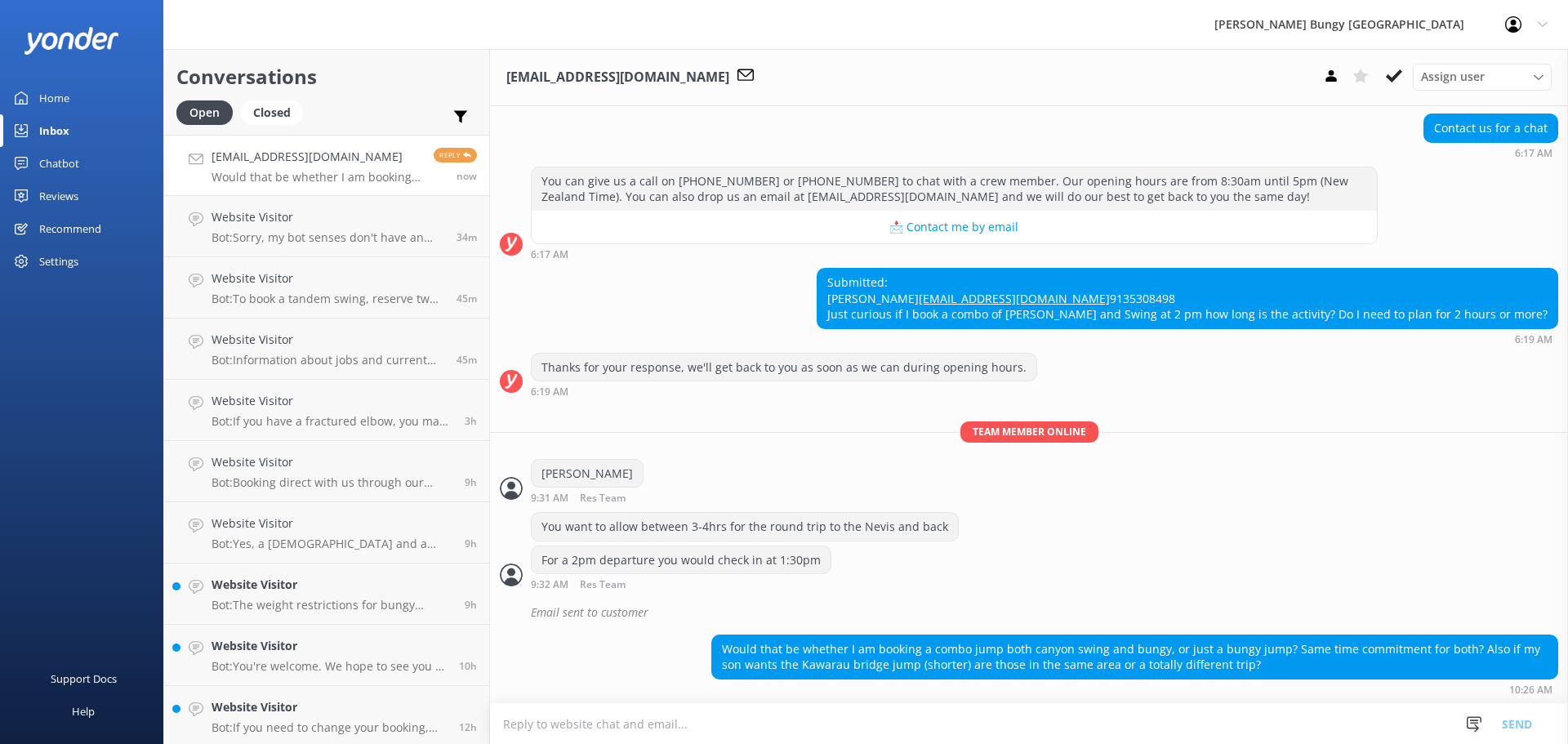
click at [982, 705] on textarea at bounding box center [1028, 723] width 1078 height 40
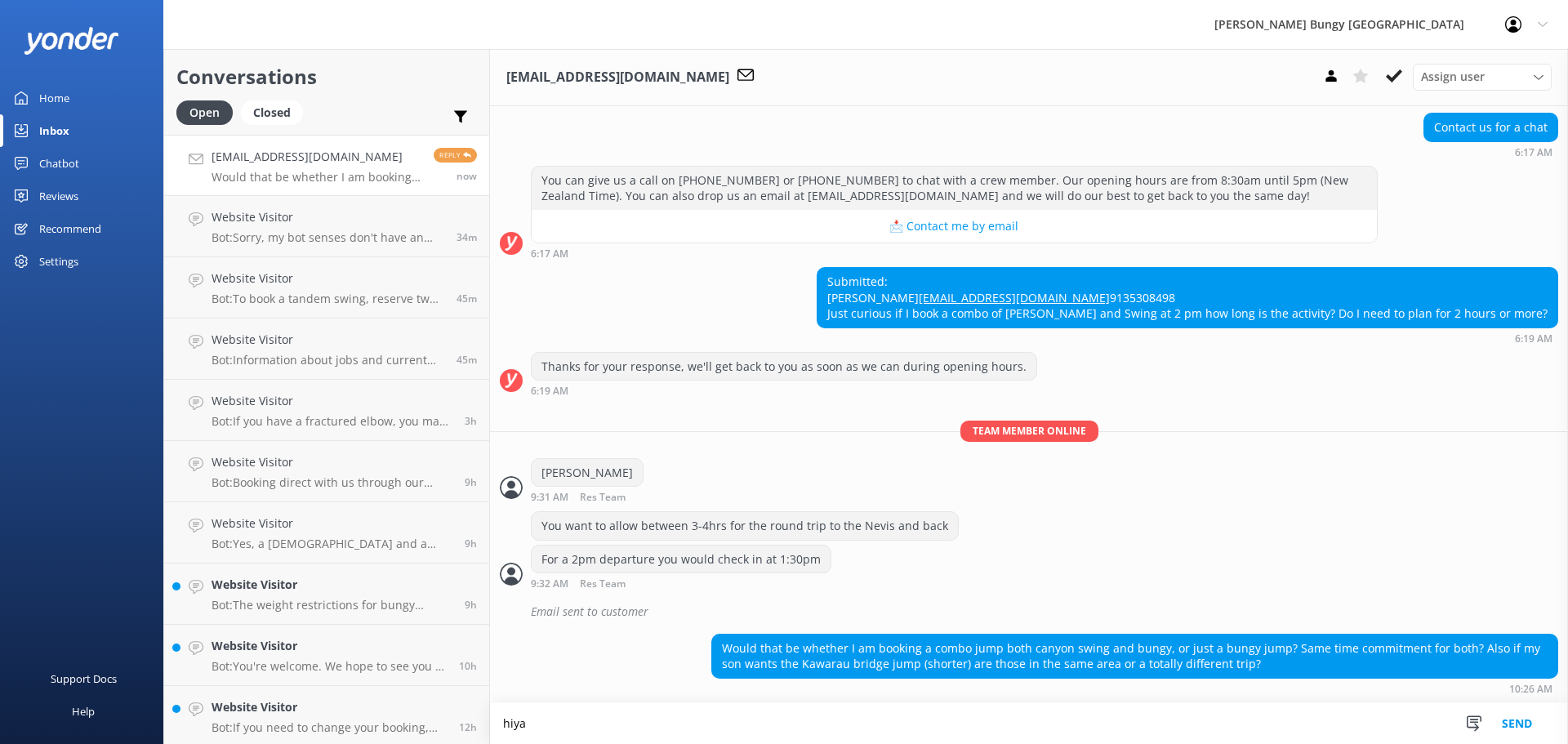
scroll to position [694, 0]
type textarea "hiya"
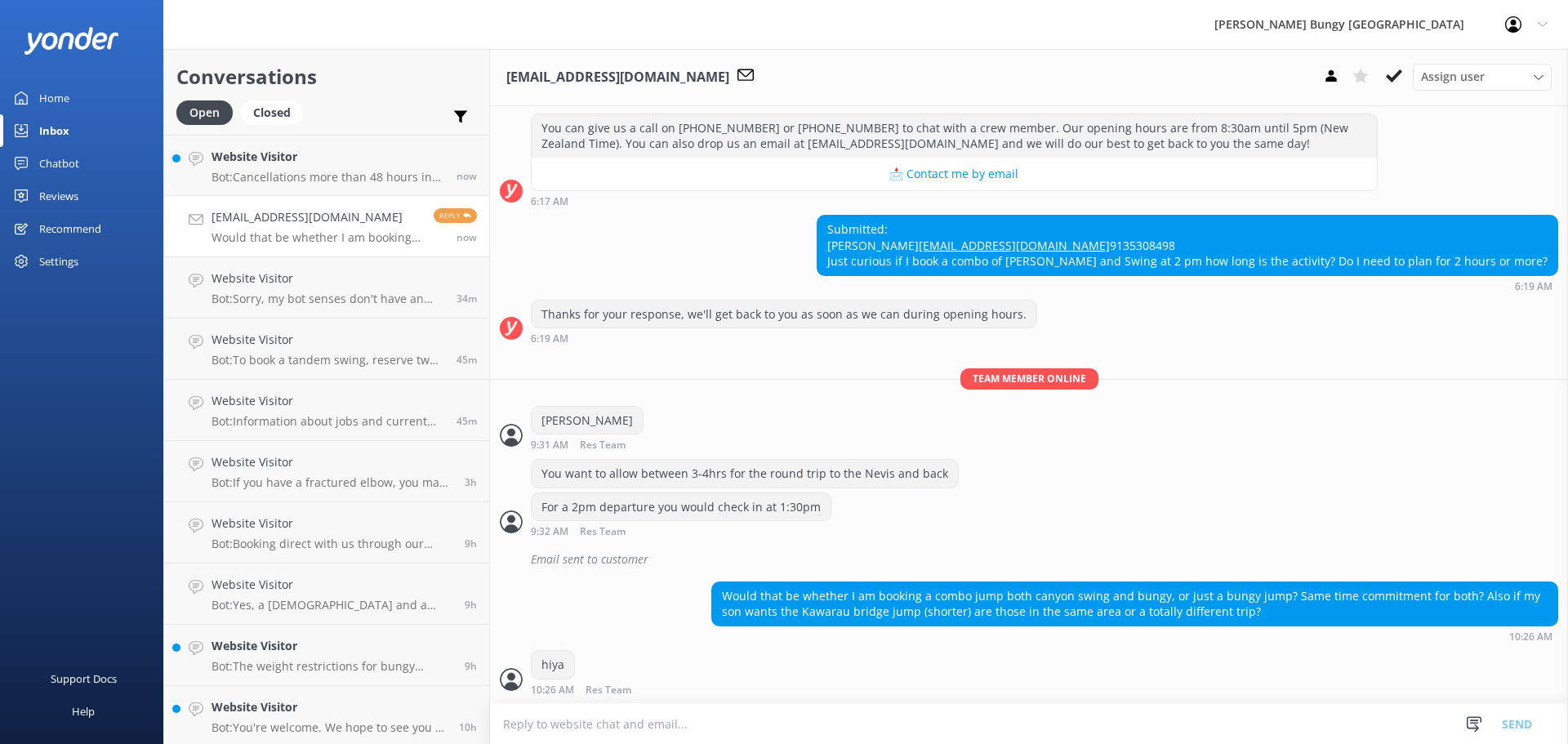
scroll to position [746, 0]
click at [746, 736] on textarea at bounding box center [1028, 723] width 1078 height 40
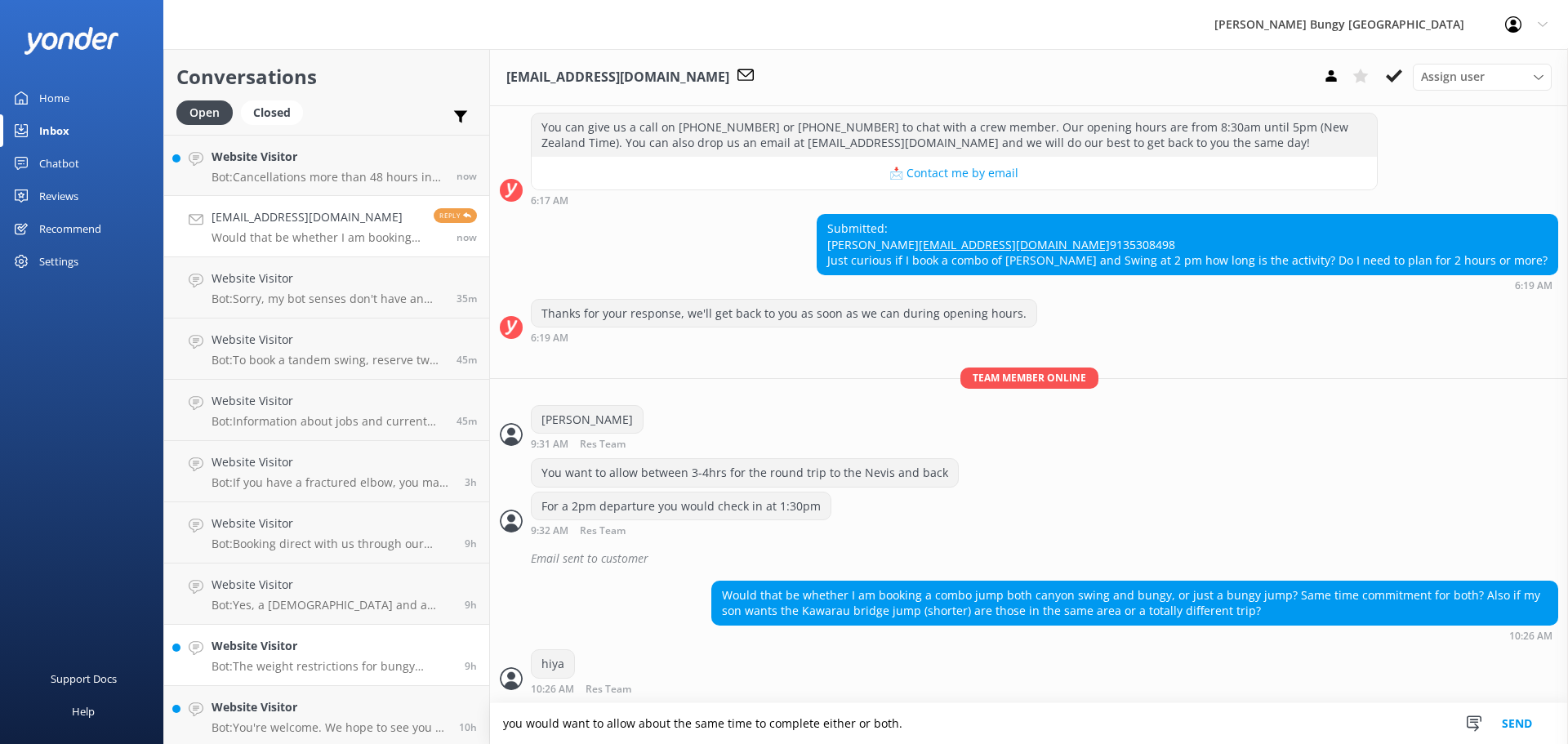
drag, startPoint x: 902, startPoint y: 730, endPoint x: 429, endPoint y: 669, distance: 476.9
click at [429, 669] on div "Conversations Open Closed Important Assigned to me Unassigned Website Visitor B…" at bounding box center [865, 396] width 1405 height 695
type textarea "you would want to allow about the same time to complete either or both."
click at [282, 153] on h4 "Website Visitor" at bounding box center [328, 156] width 233 height 18
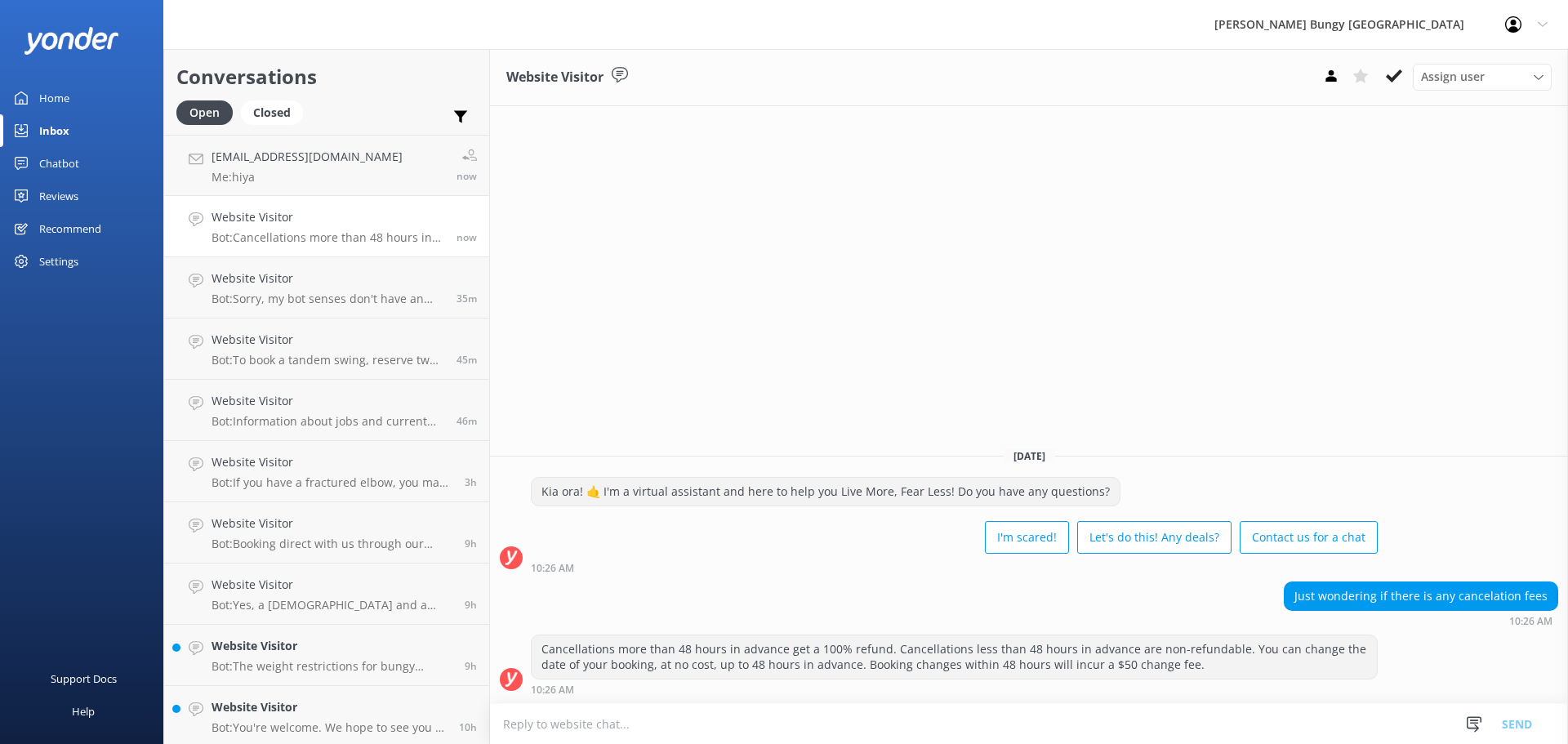
click at [332, 242] on p "Bot: Cancellations more than 48 hours in advance get a 100% refund. Cancellatio…" at bounding box center [328, 237] width 233 height 15
click at [304, 298] on p "Bot: Sorry, my bot senses don't have an answer for that, please try and rephras…" at bounding box center [328, 299] width 233 height 15
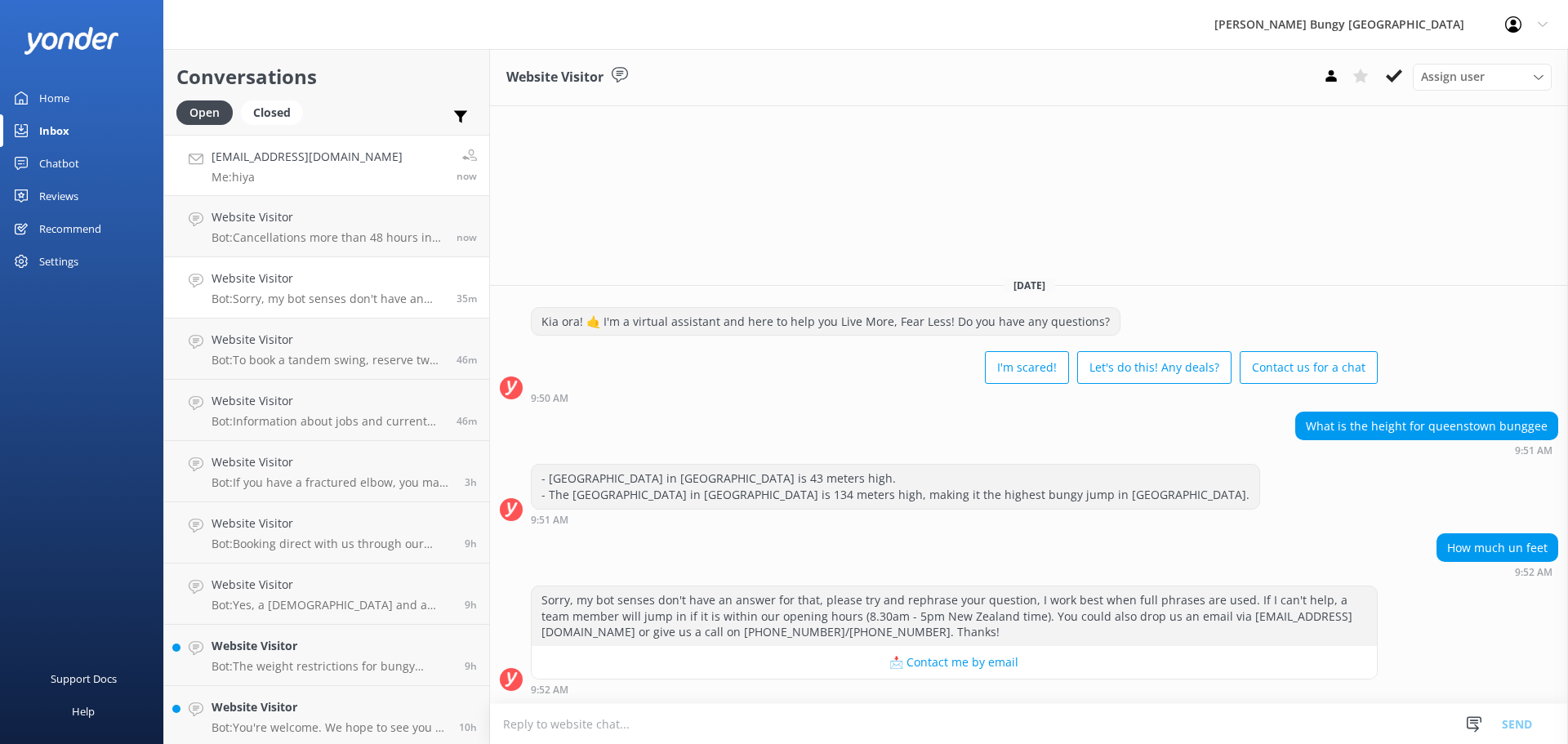
click at [298, 172] on p "Me: hiya" at bounding box center [307, 177] width 191 height 15
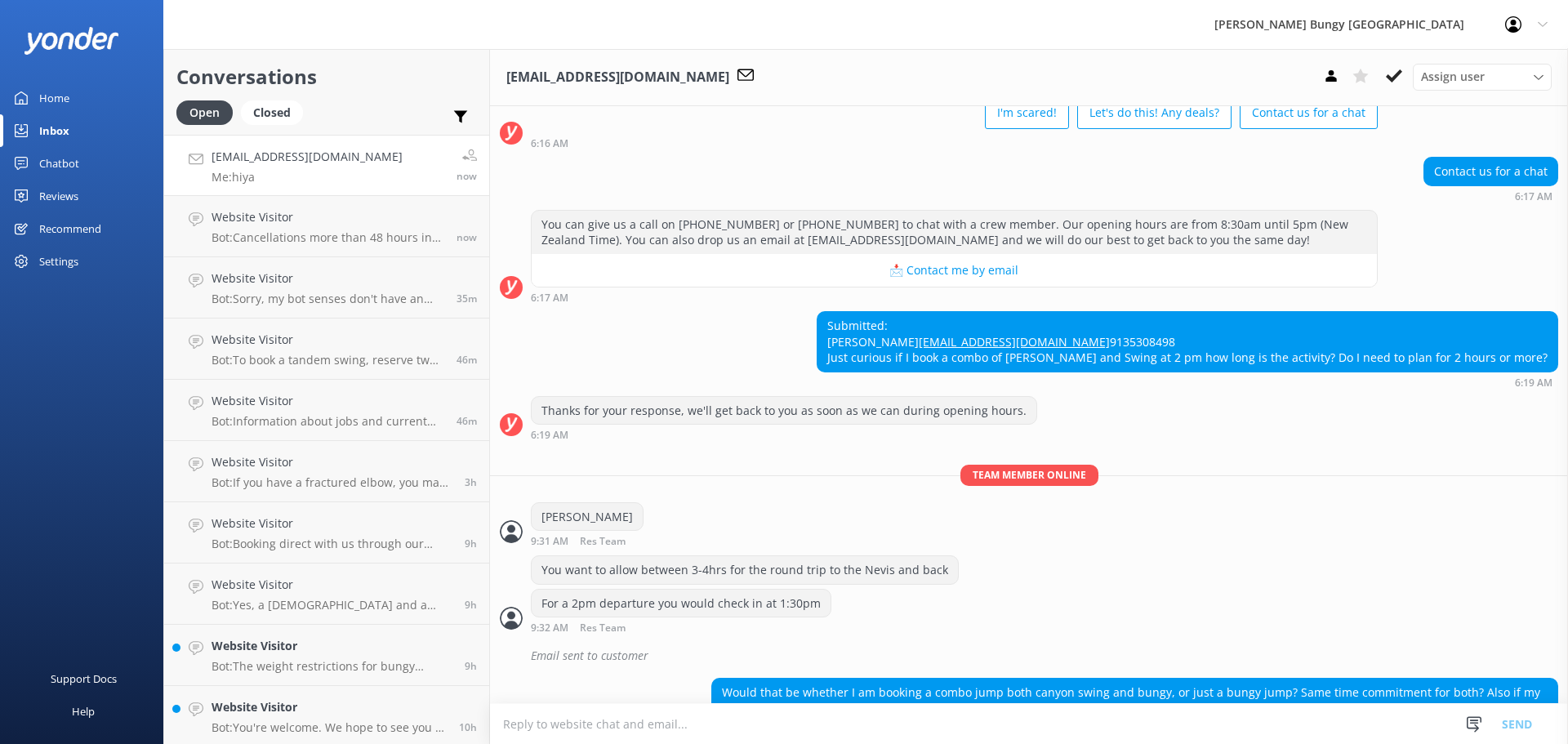
scroll to position [746, 0]
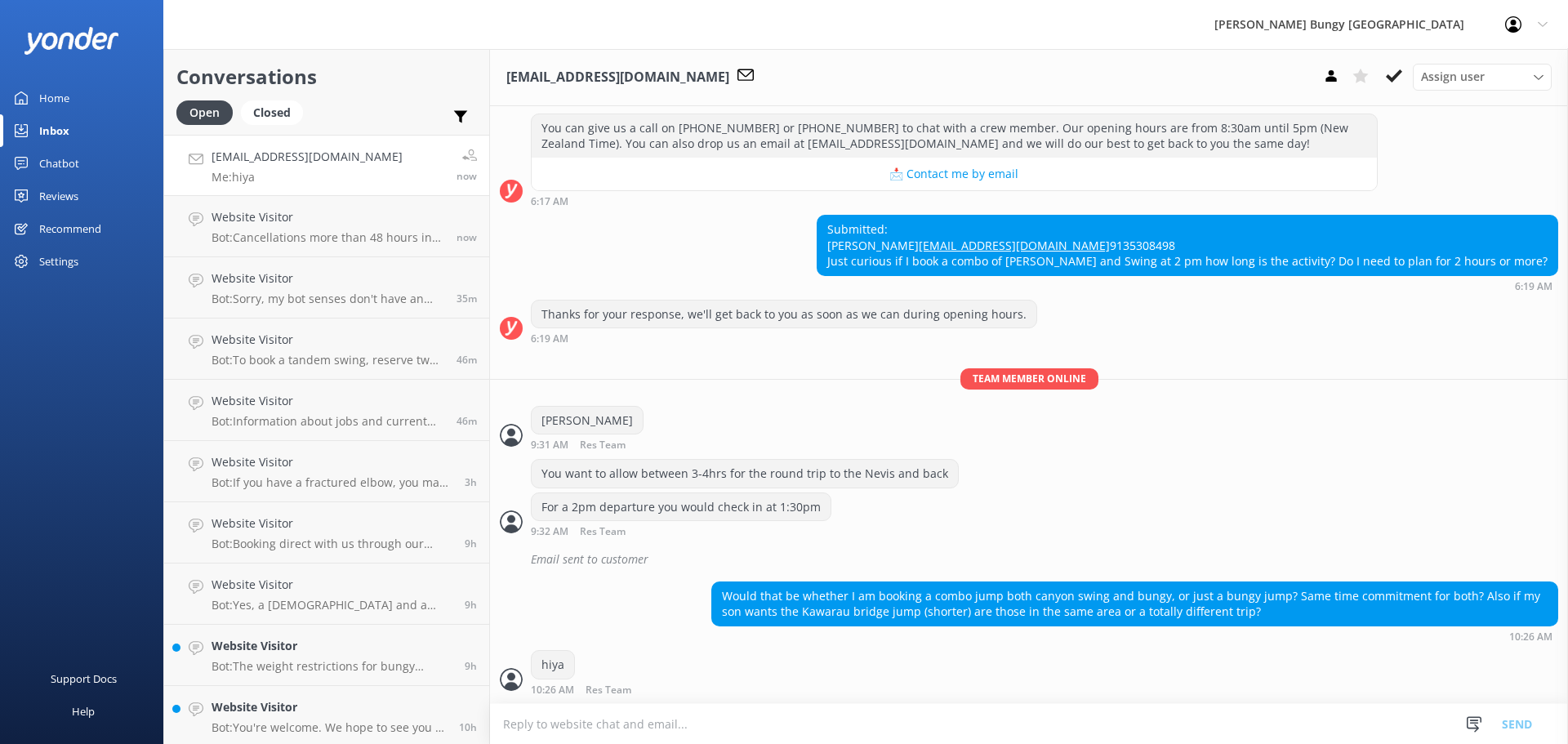
click at [710, 704] on textarea at bounding box center [1028, 723] width 1078 height 40
paste textarea "you would want to allow about the same time to complete either or both."
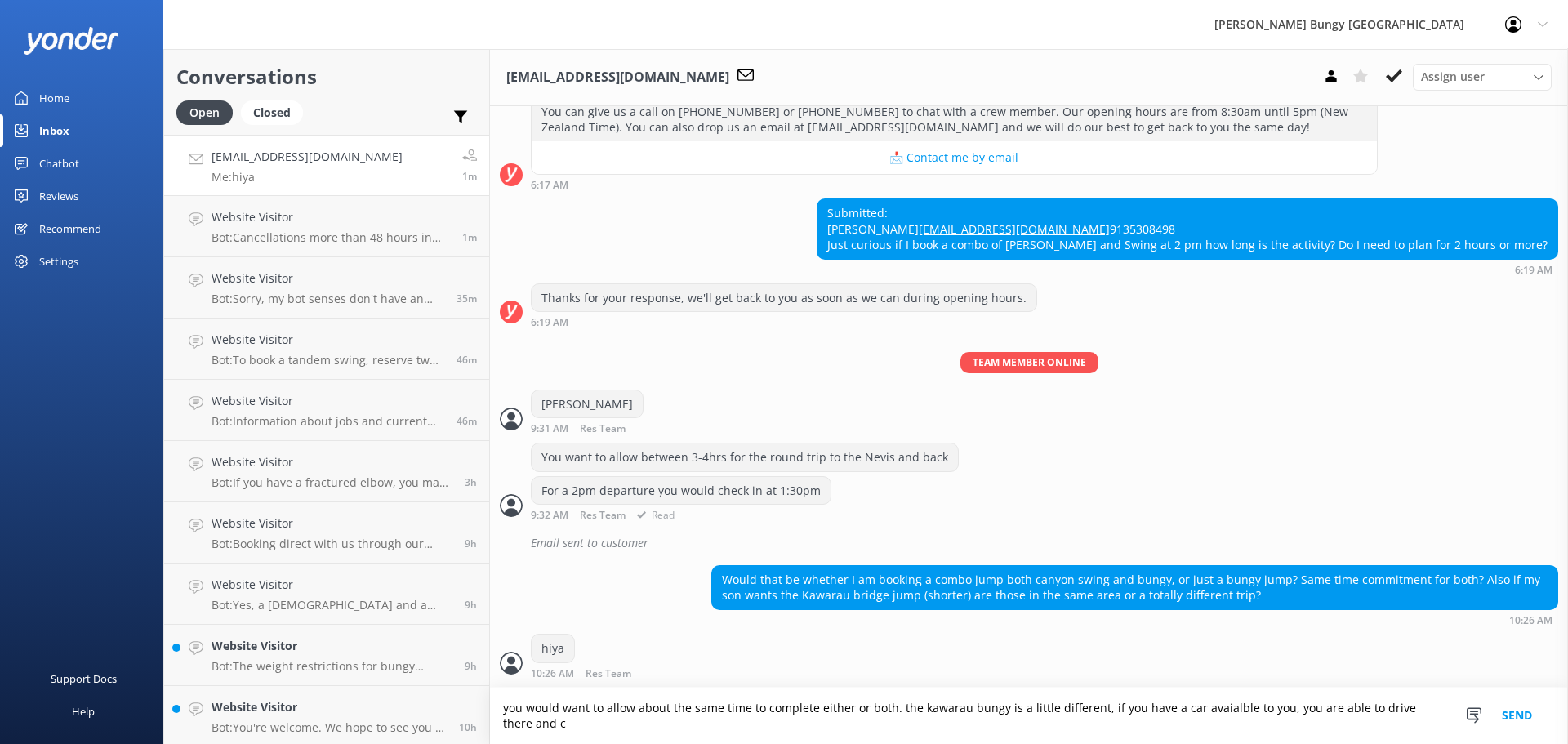
scroll to position [762, 0]
click at [949, 728] on textarea "you would want to allow about the same time to complete either or both. the kaw…" at bounding box center [1028, 715] width 1078 height 56
type textarea "you would want to allow about the same time to complete either or both. the kaw…"
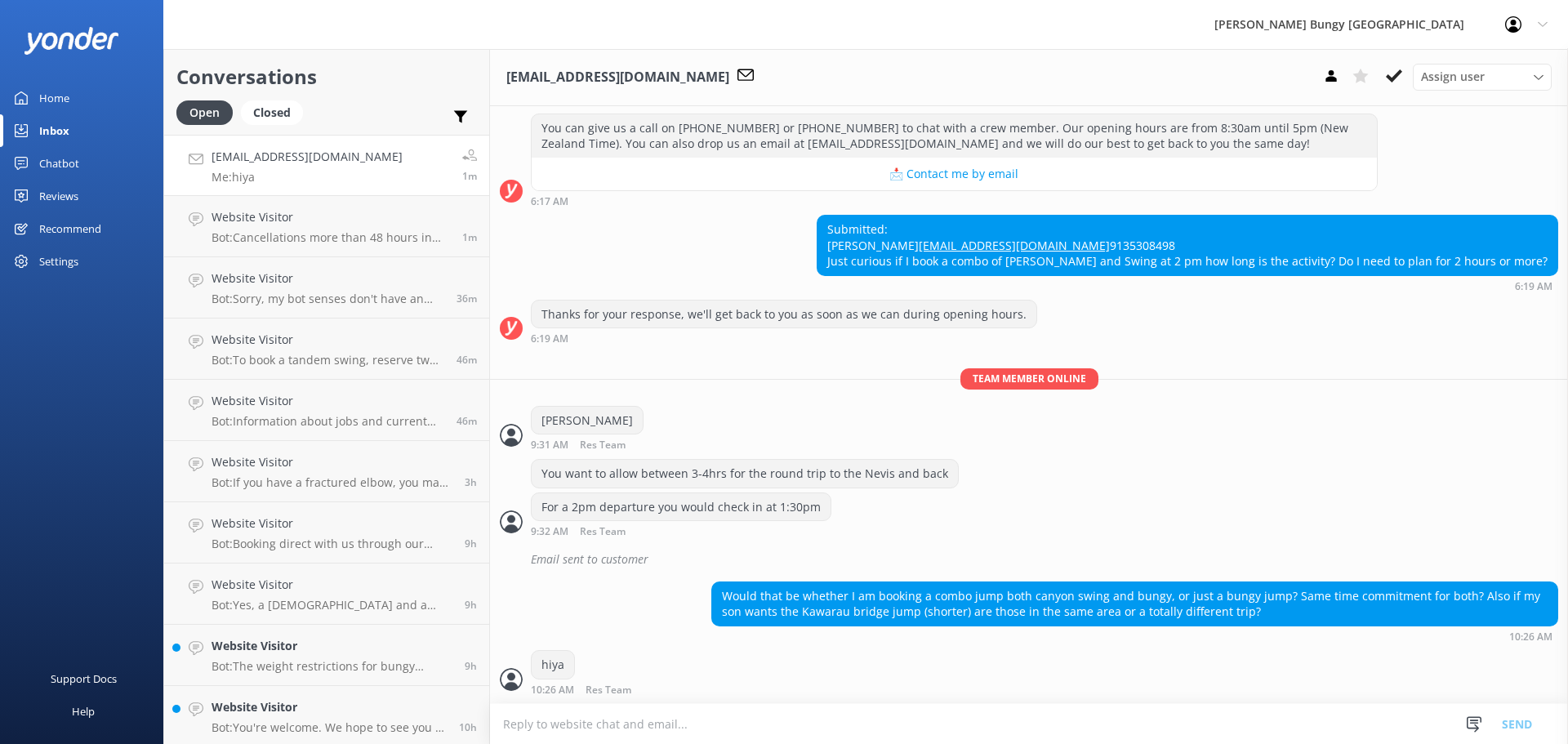
scroll to position [816, 0]
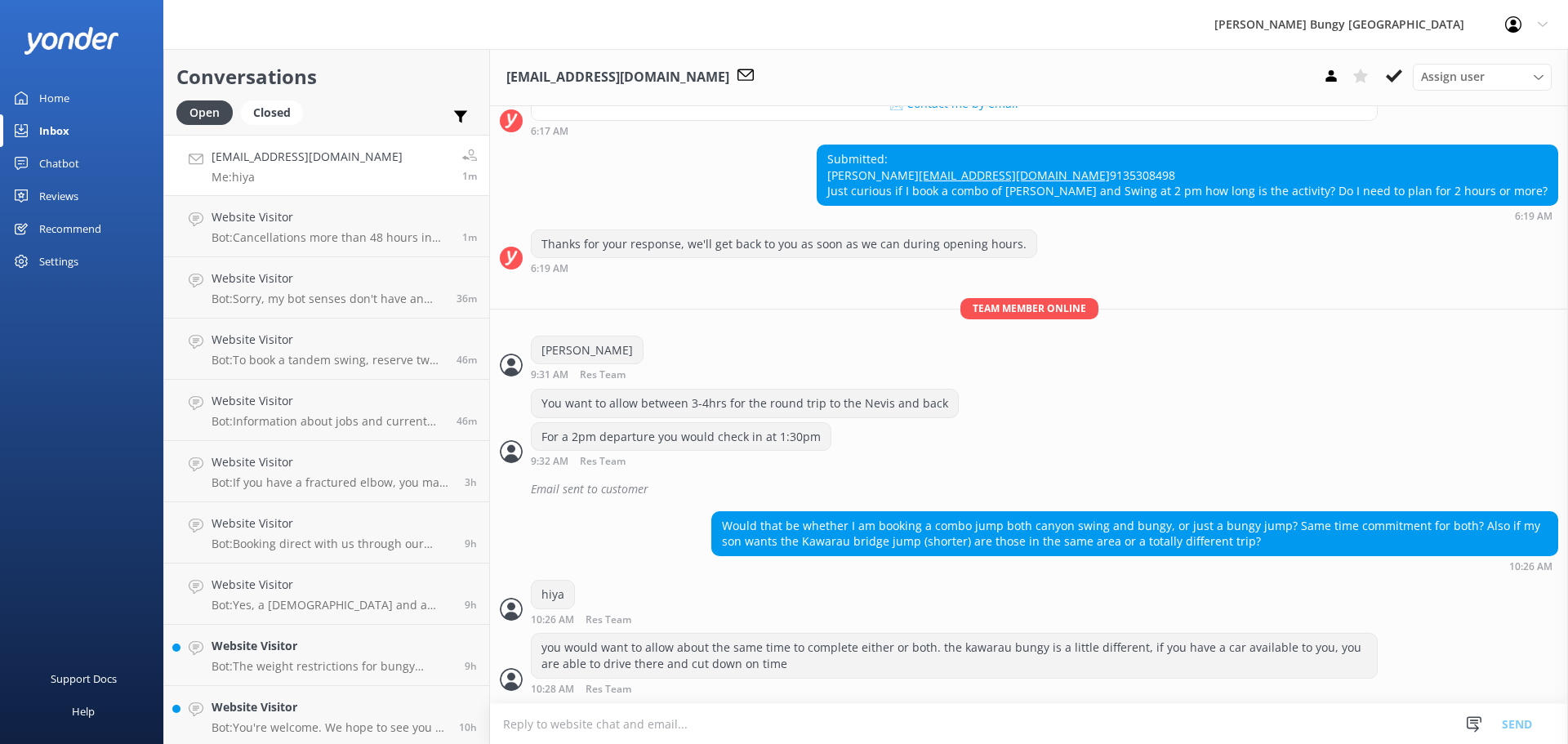
click at [915, 710] on textarea at bounding box center [1028, 723] width 1078 height 40
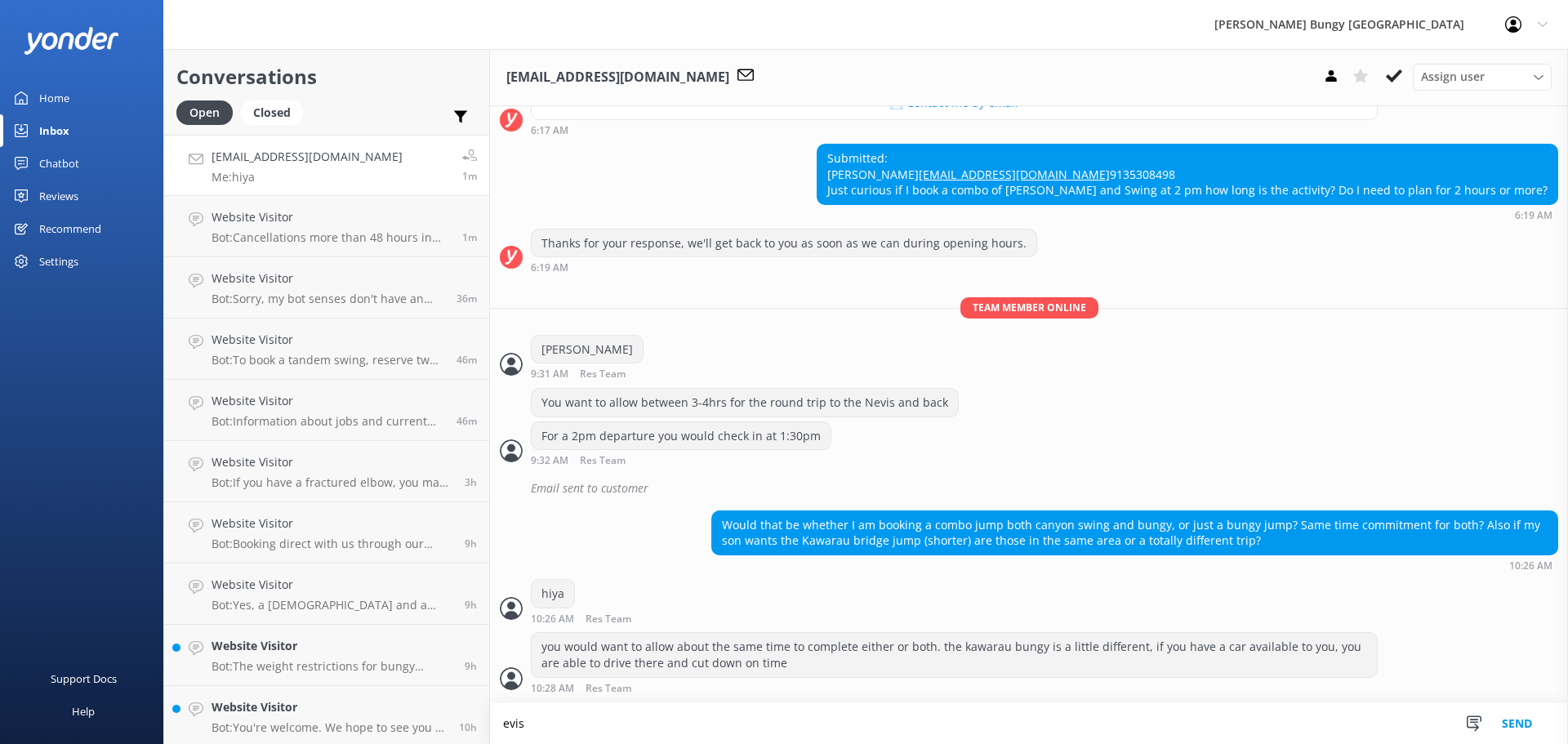
scroll to position [817, 0]
type textarea "e"
type textarea "N"
type textarea "when booking in with a date/time we can clarify timings with you"
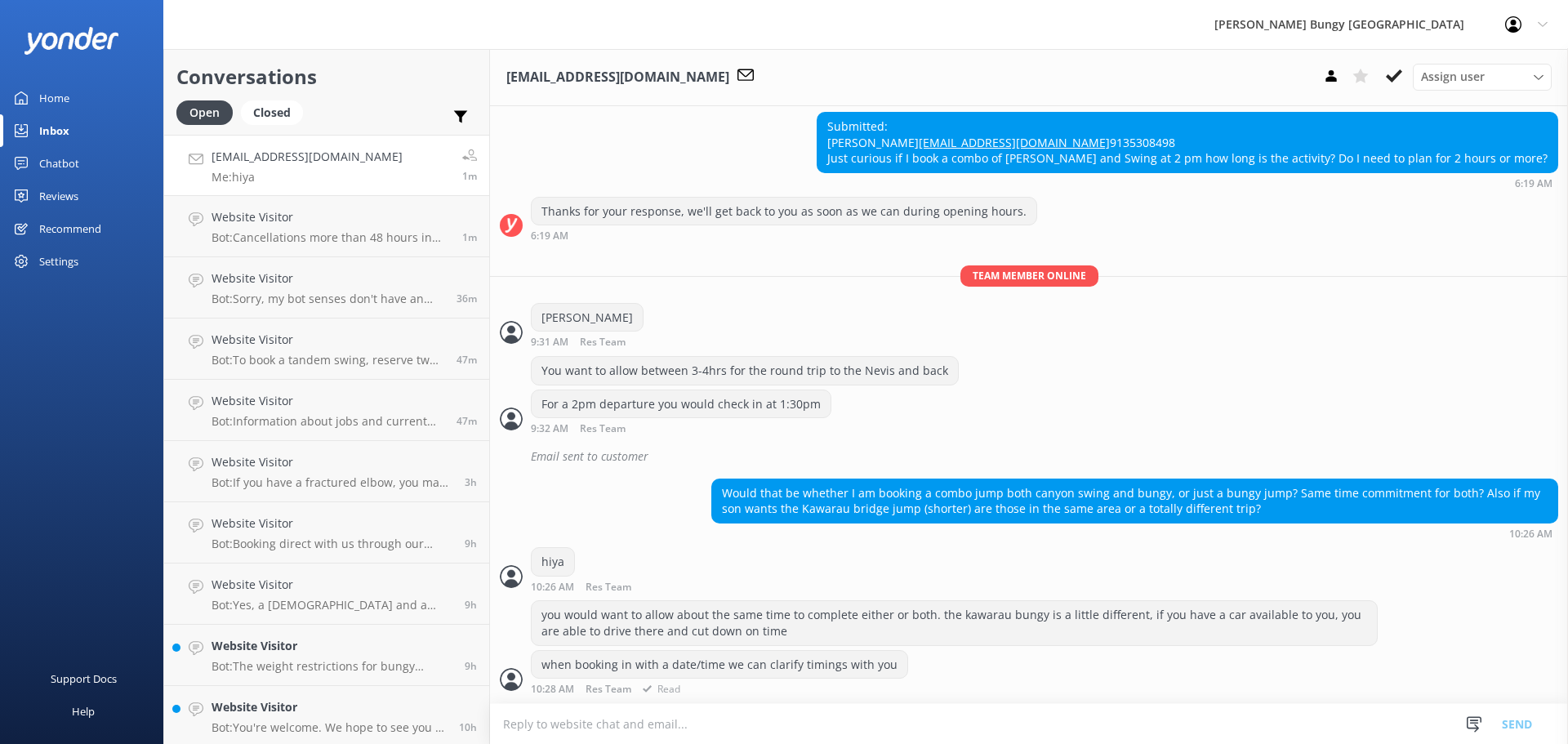
scroll to position [849, 0]
click at [721, 704] on textarea at bounding box center [1028, 723] width 1078 height 40
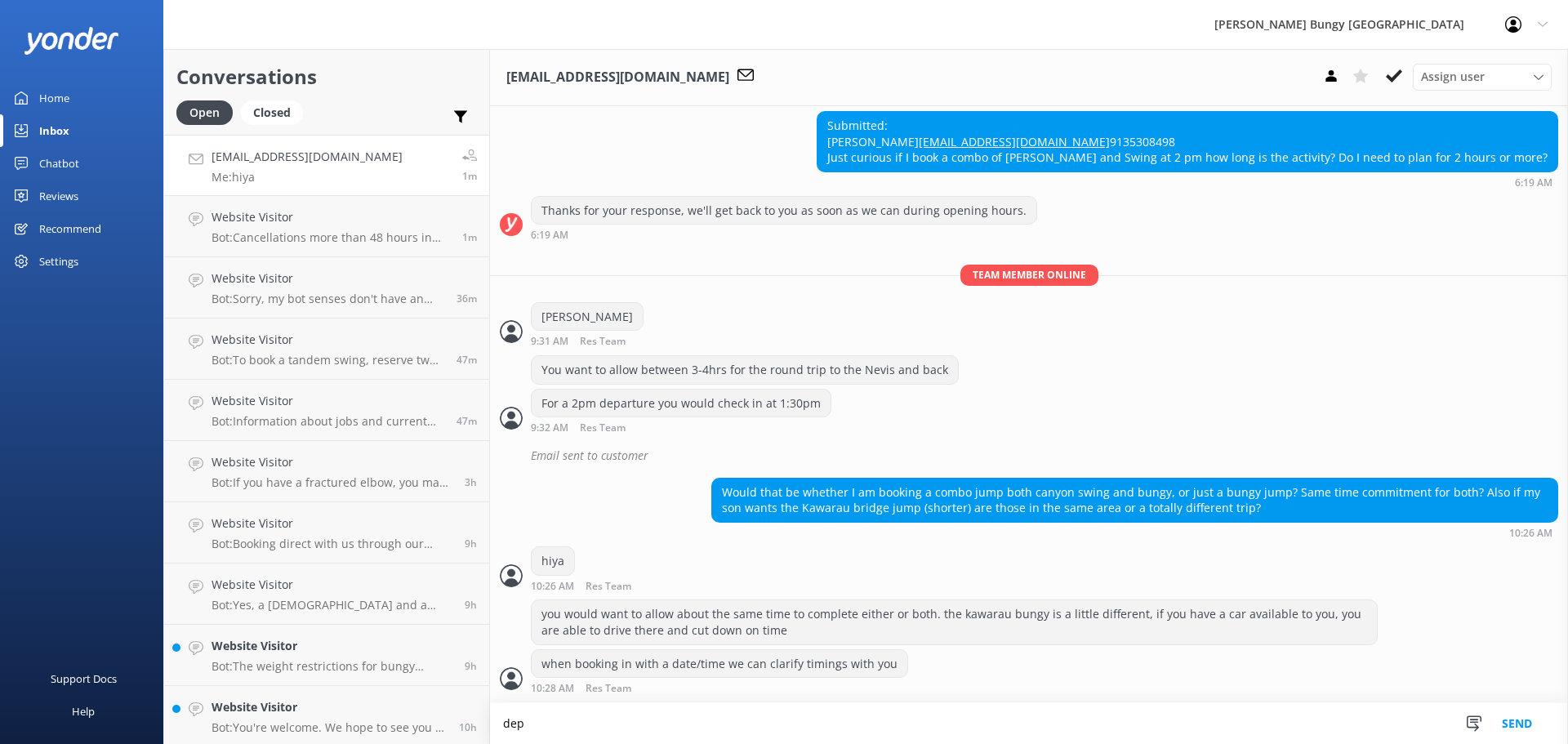
scroll to position [850, 0]
type textarea "depends on which activity/site"
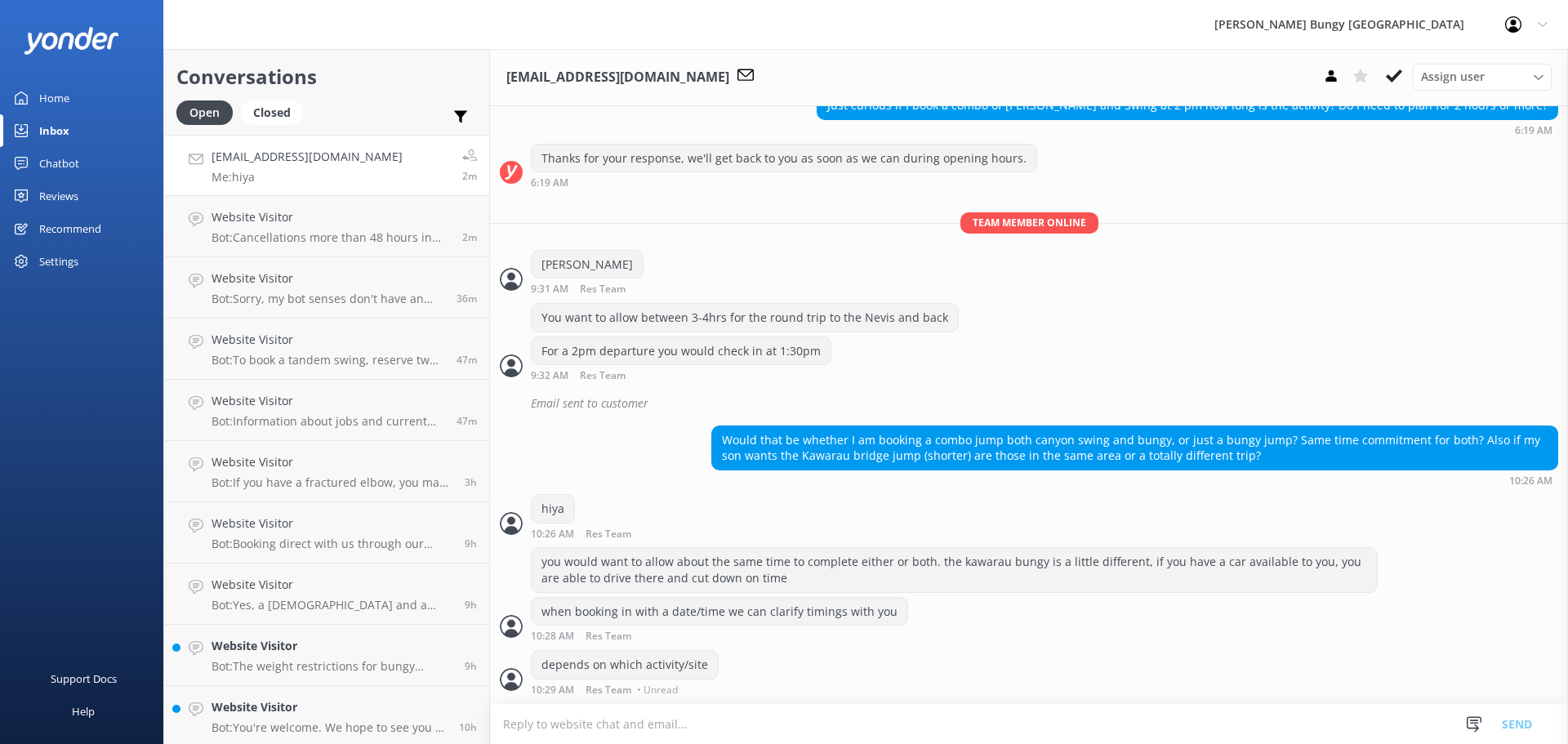
scroll to position [902, 0]
click at [296, 202] on link "Website Visitor Bot: Cancellations more than 48 hours in advance get a 100% ref…" at bounding box center [326, 226] width 325 height 61
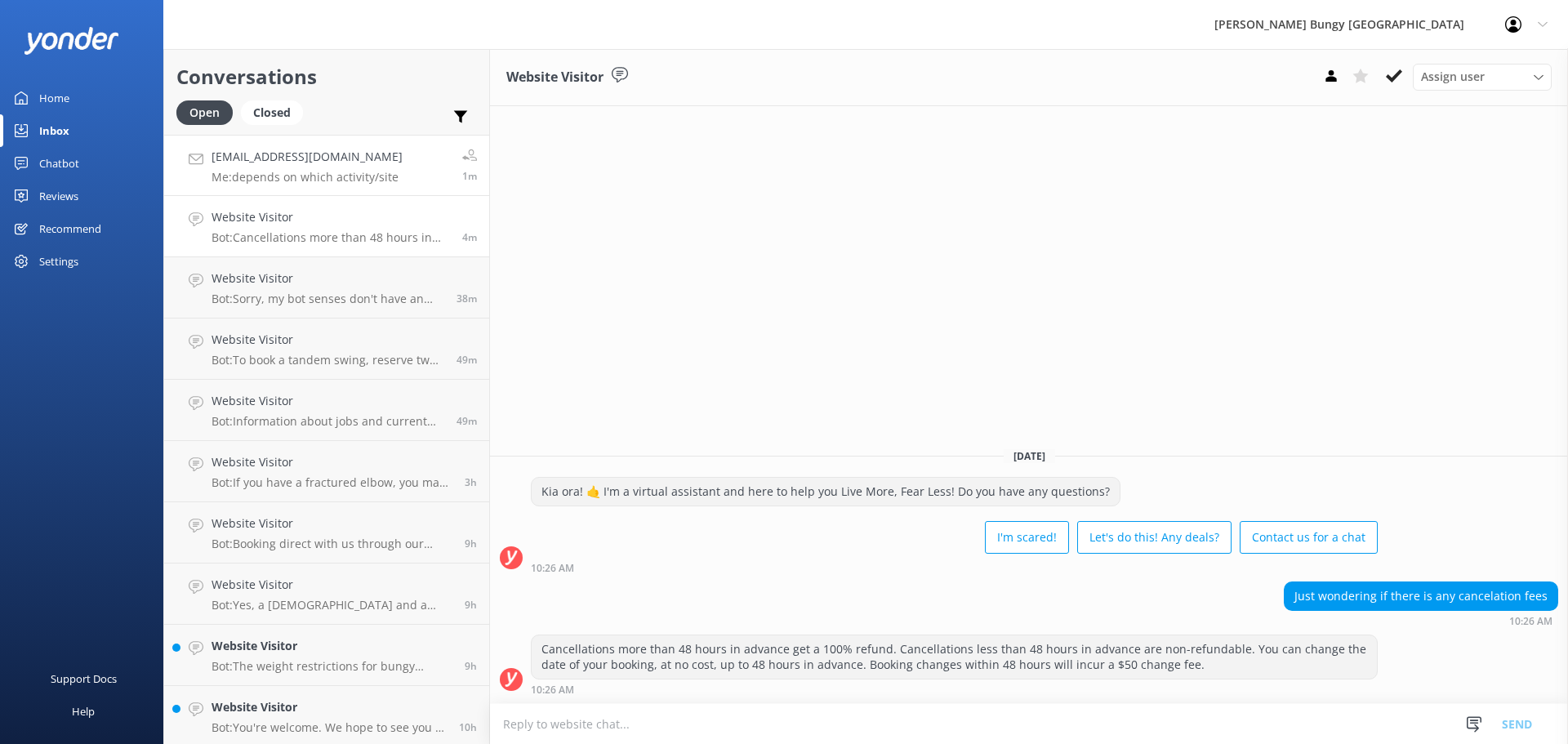
click at [329, 149] on h4 "[EMAIL_ADDRESS][DOMAIN_NAME]" at bounding box center [307, 156] width 191 height 18
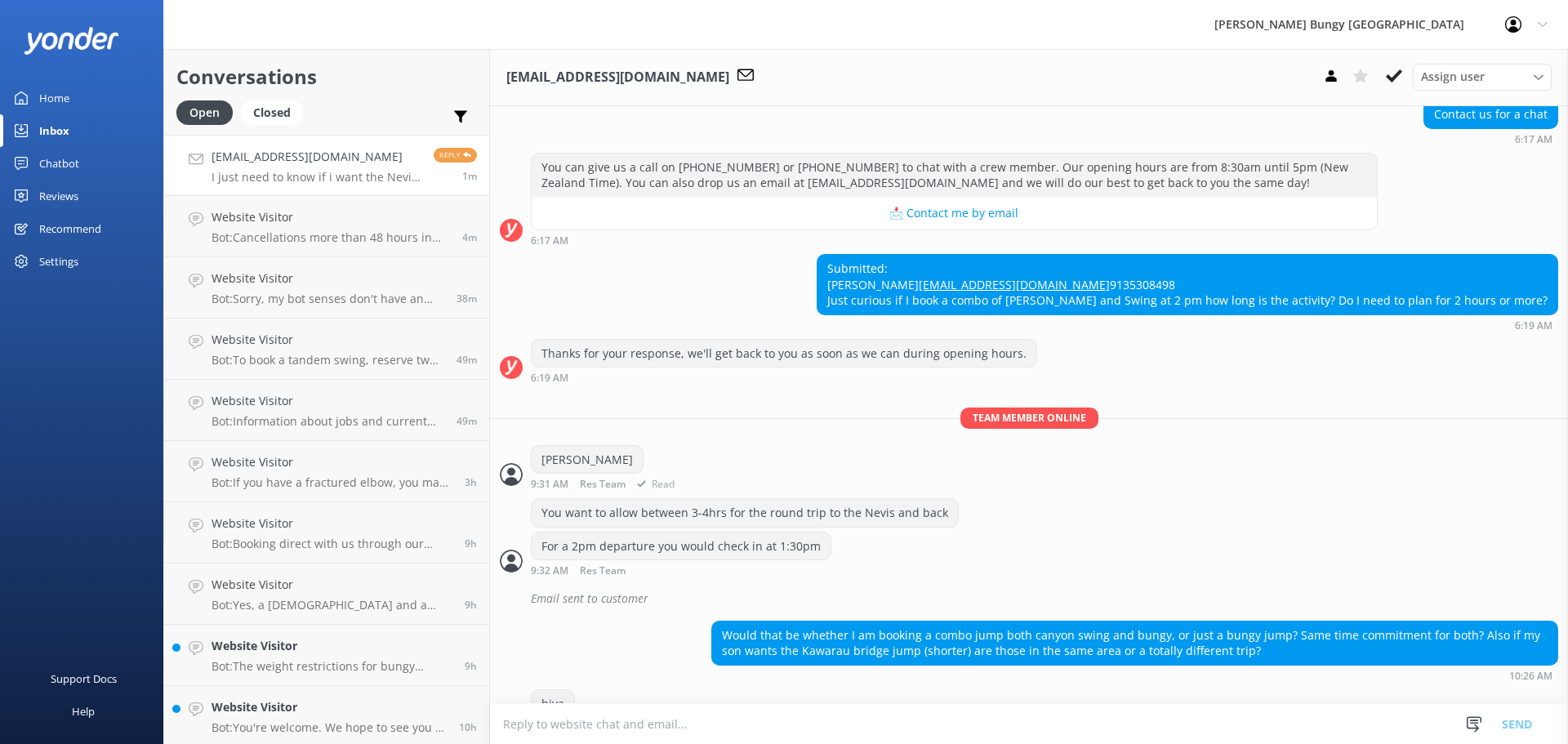
scroll to position [955, 0]
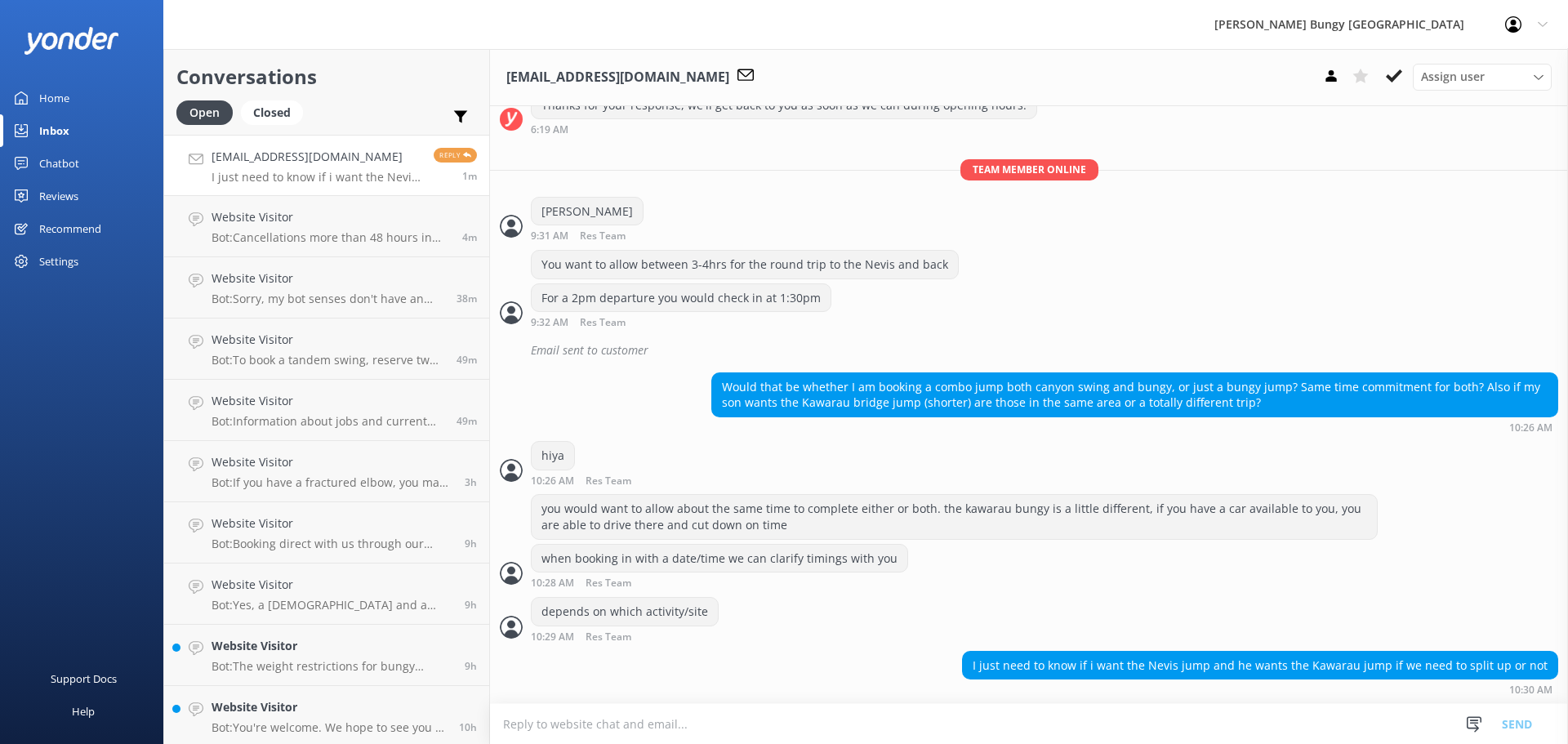
click at [1174, 740] on textarea at bounding box center [1028, 723] width 1078 height 40
click at [1172, 729] on textarea at bounding box center [1028, 723] width 1078 height 40
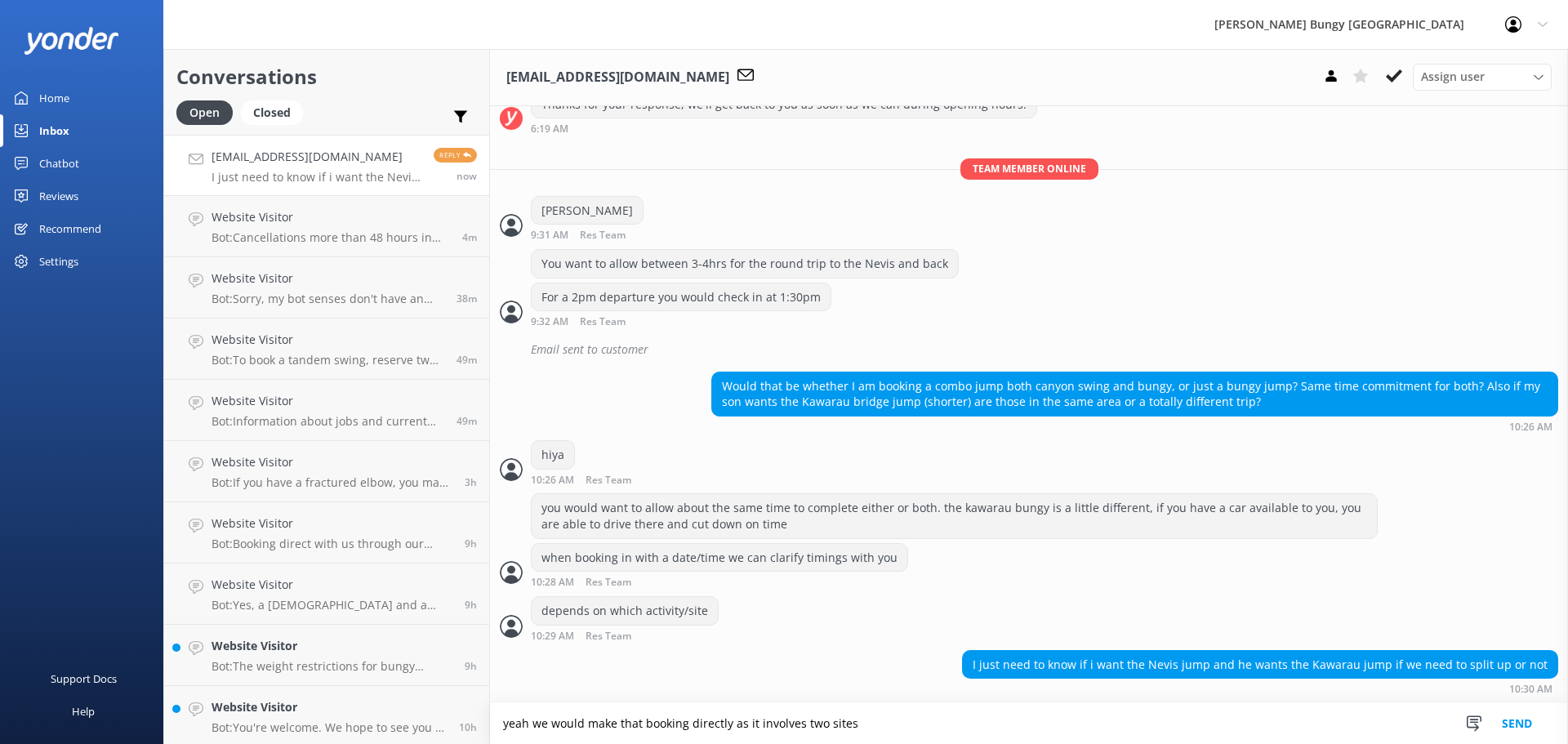
type textarea "yeah we would make that booking directly as it involves two sites"
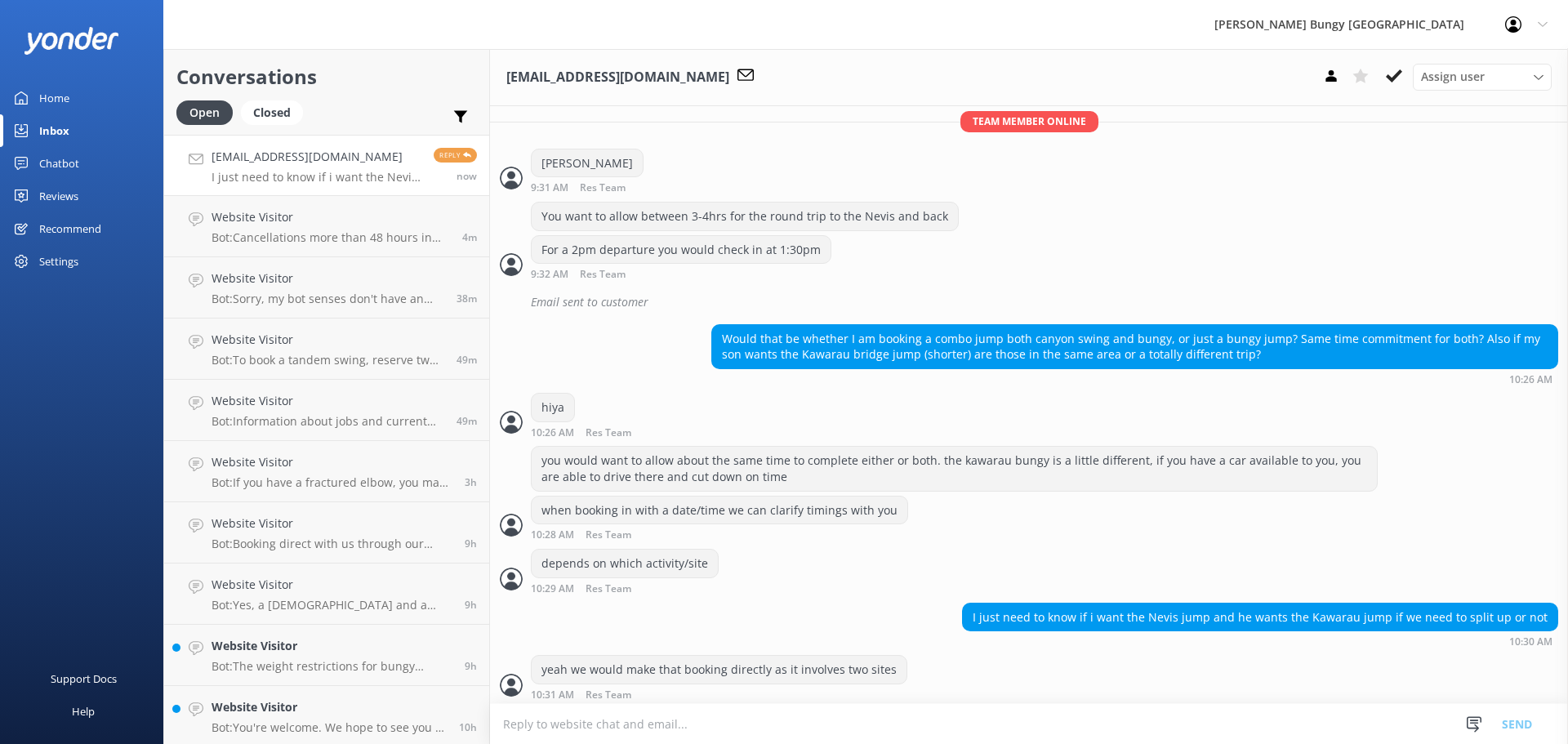
scroll to position [1008, 0]
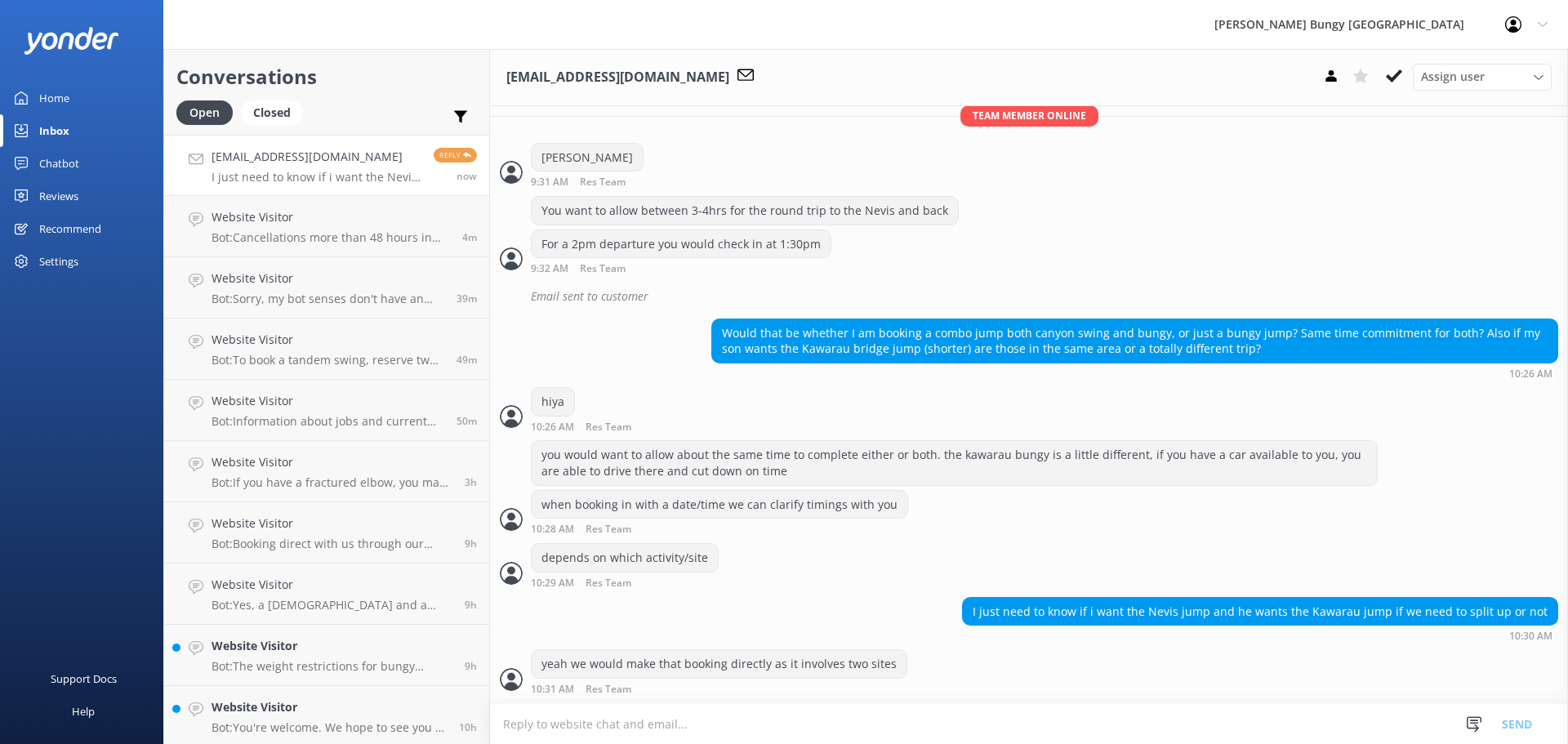
click at [1171, 729] on textarea at bounding box center [1028, 723] width 1078 height 40
type textarea "t"
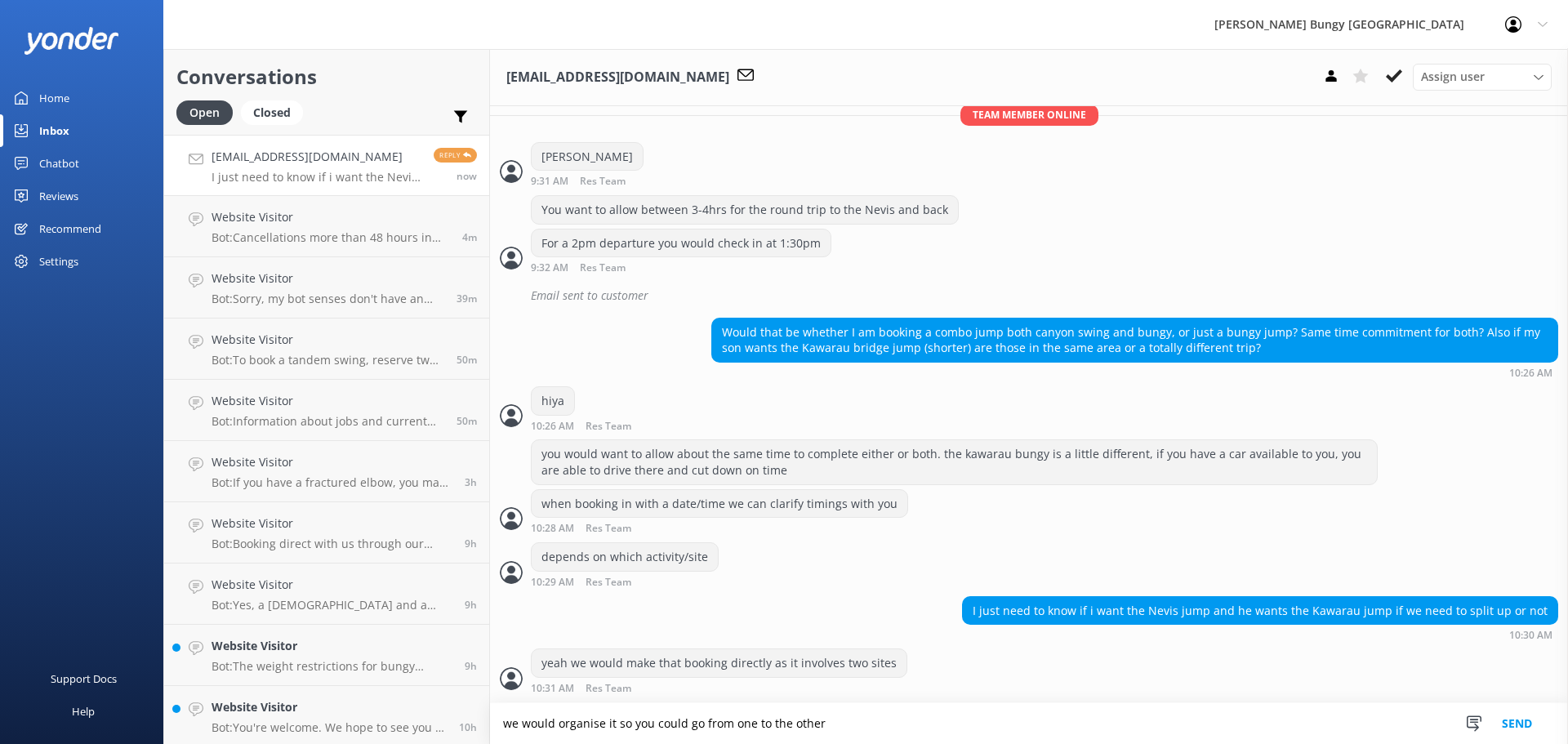
type textarea "we would organise it so you could go from one to the other"
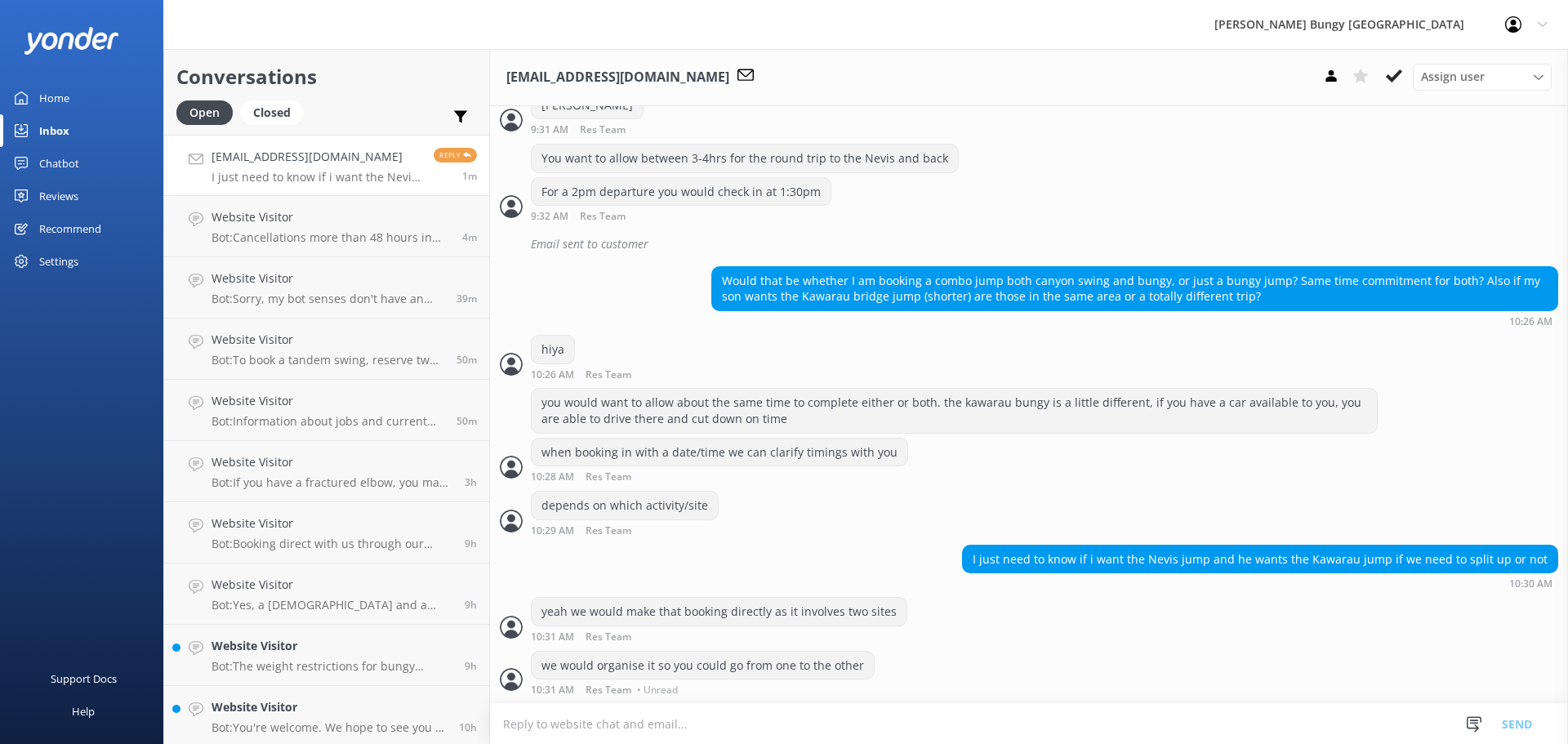
scroll to position [1042, 0]
drag, startPoint x: 1171, startPoint y: 729, endPoint x: 1169, endPoint y: 742, distance: 13.2
click at [1169, 740] on textarea at bounding box center [1028, 723] width 1078 height 40
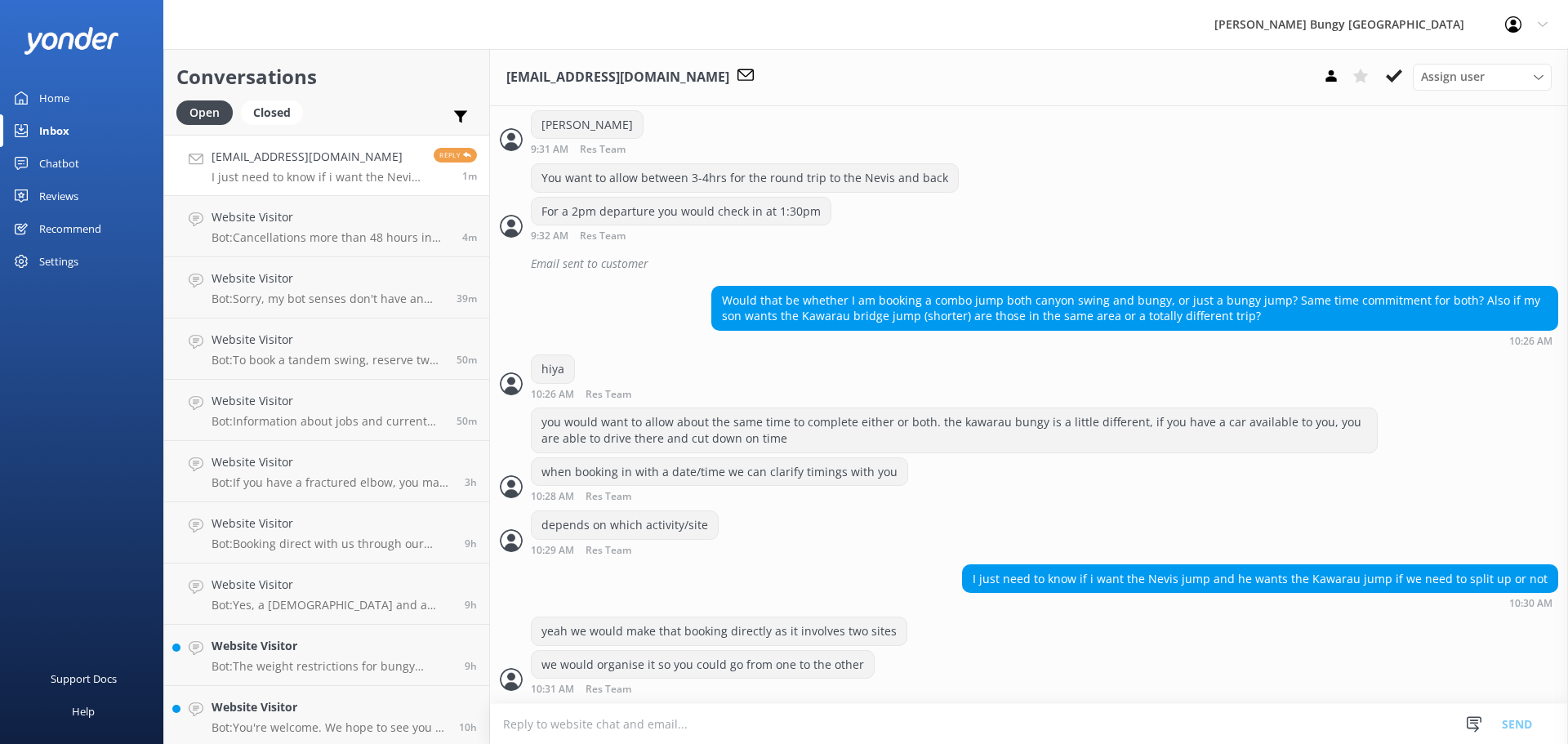
click at [344, 167] on div "jeffmaher@aol.com I just need to know if i want the Nevis jump and he wants the…" at bounding box center [316, 165] width 210 height 35
click at [325, 210] on h4 "Website Visitor" at bounding box center [331, 217] width 238 height 18
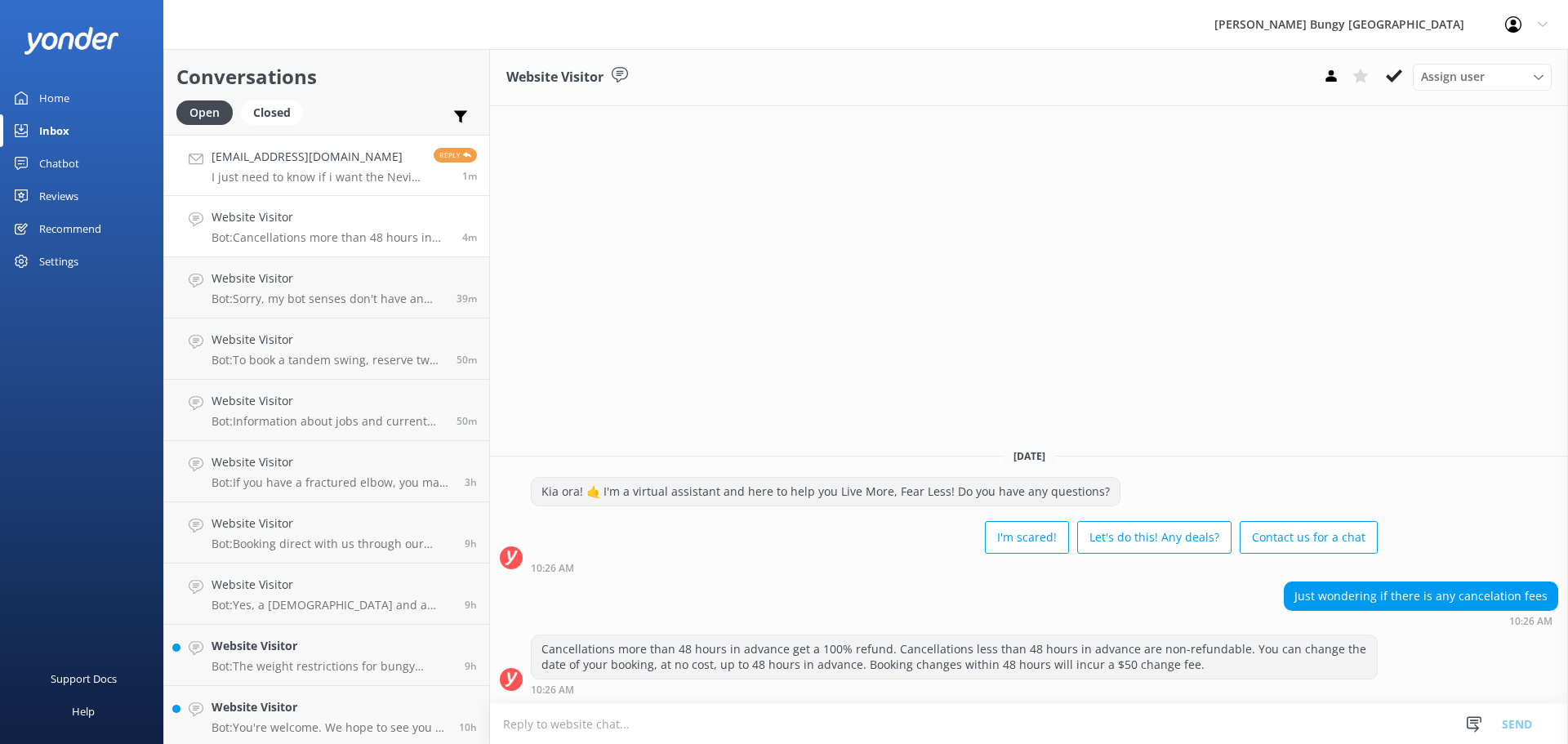
click at [303, 151] on h4 "[EMAIL_ADDRESS][DOMAIN_NAME]" at bounding box center [316, 156] width 210 height 18
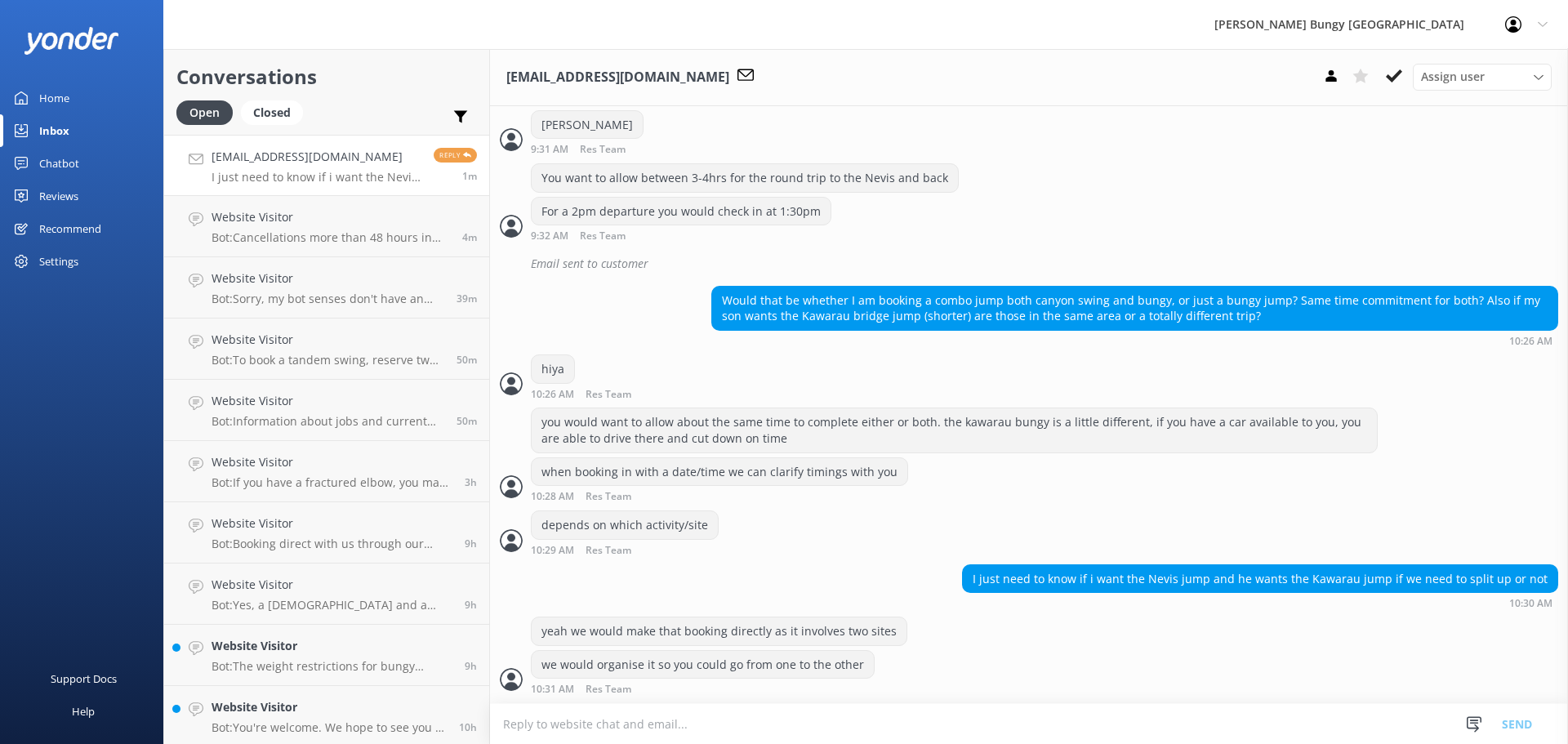
scroll to position [1042, 0]
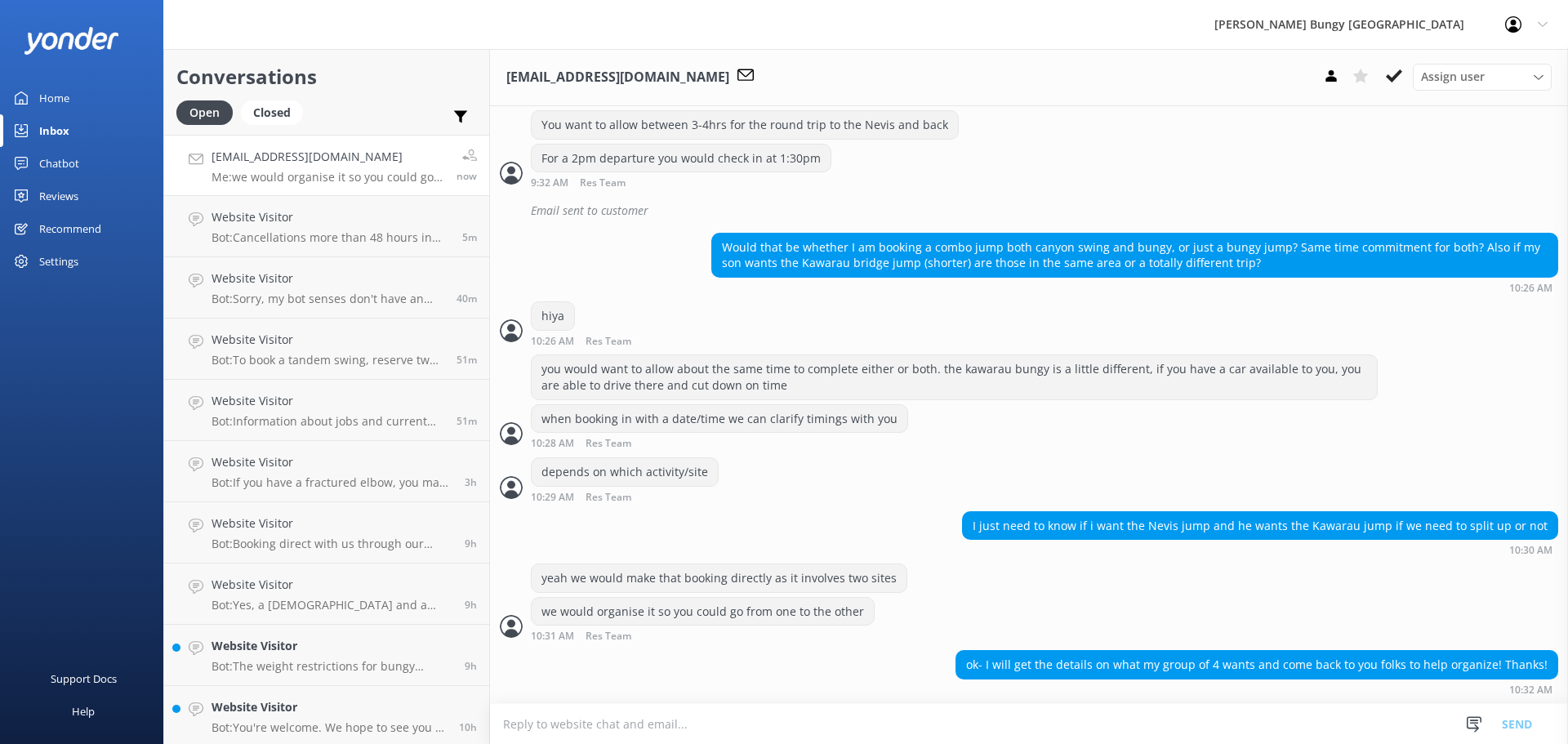
scroll to position [1094, 0]
click at [1036, 719] on textarea at bounding box center [1028, 723] width 1078 height 40
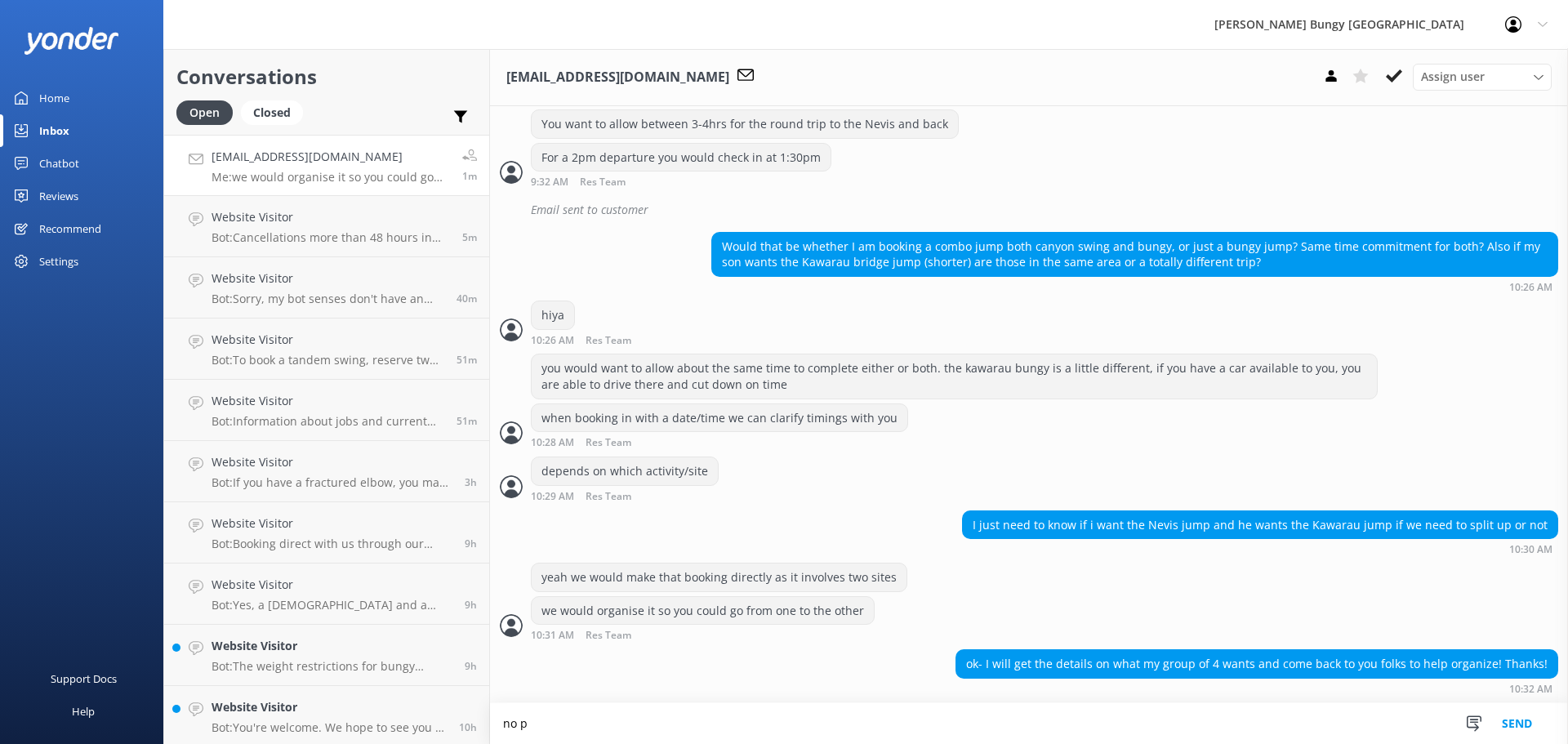
scroll to position [1095, 0]
type textarea "no problem, speak soon :)"
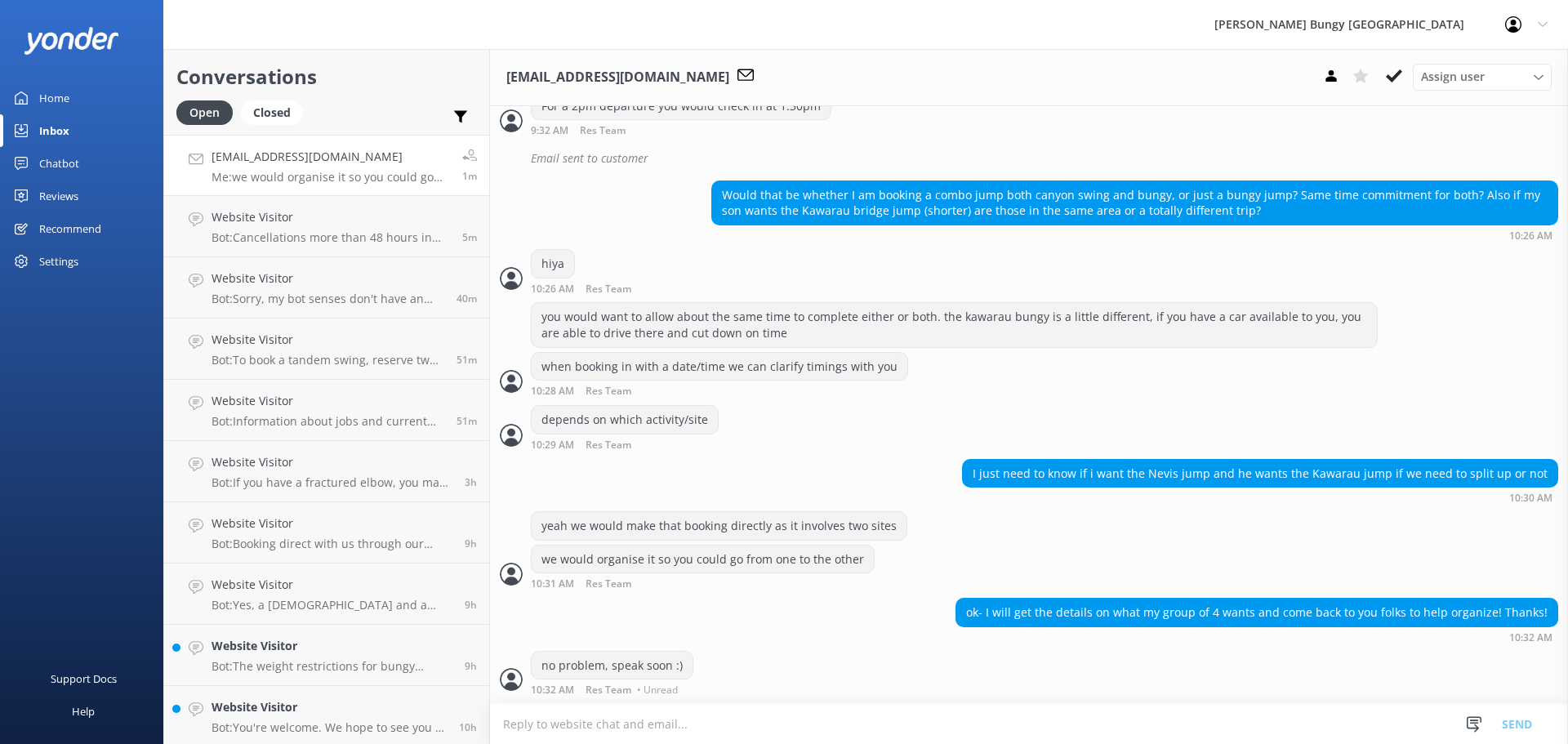
scroll to position [1148, 0]
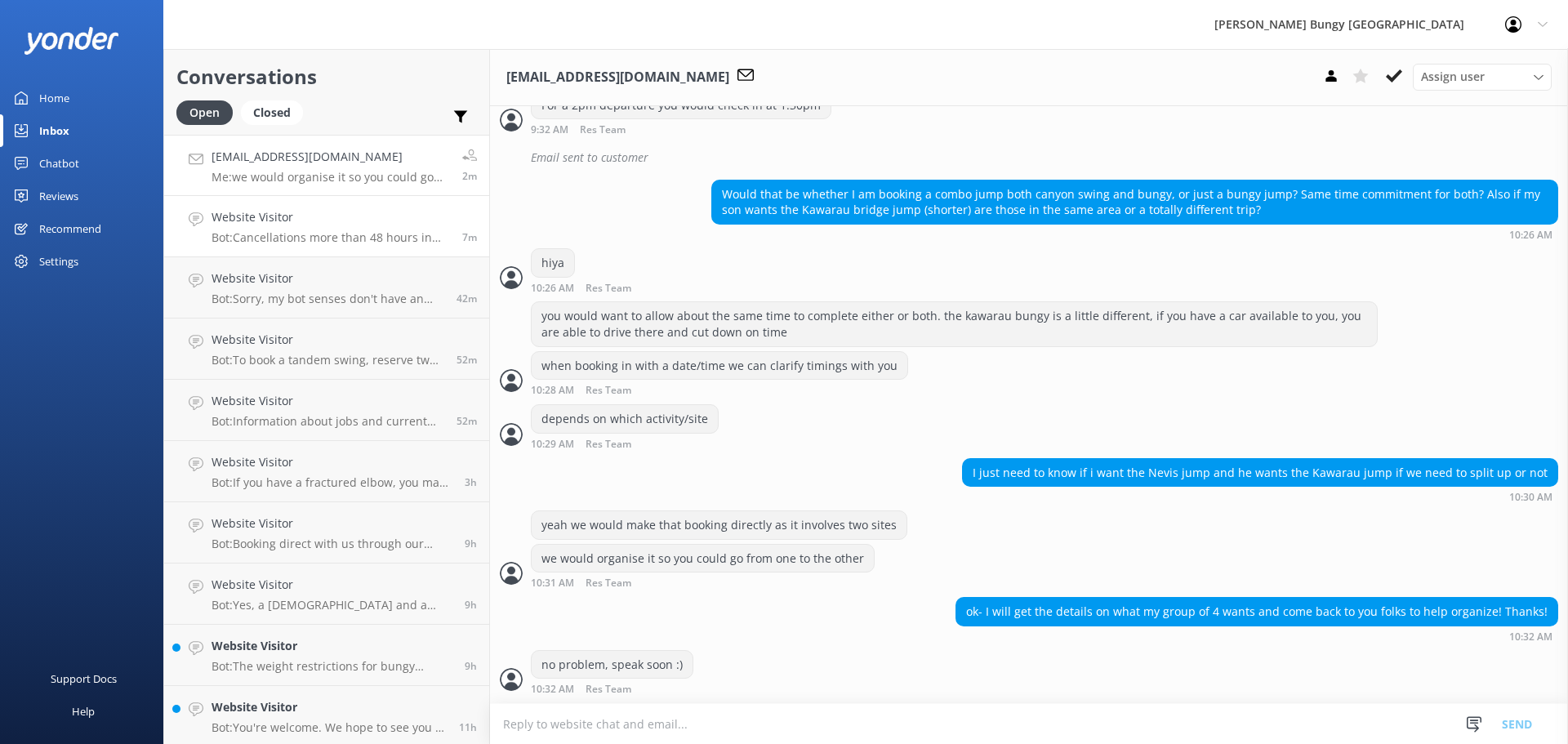
click at [320, 222] on h4 "Website Visitor" at bounding box center [331, 217] width 238 height 18
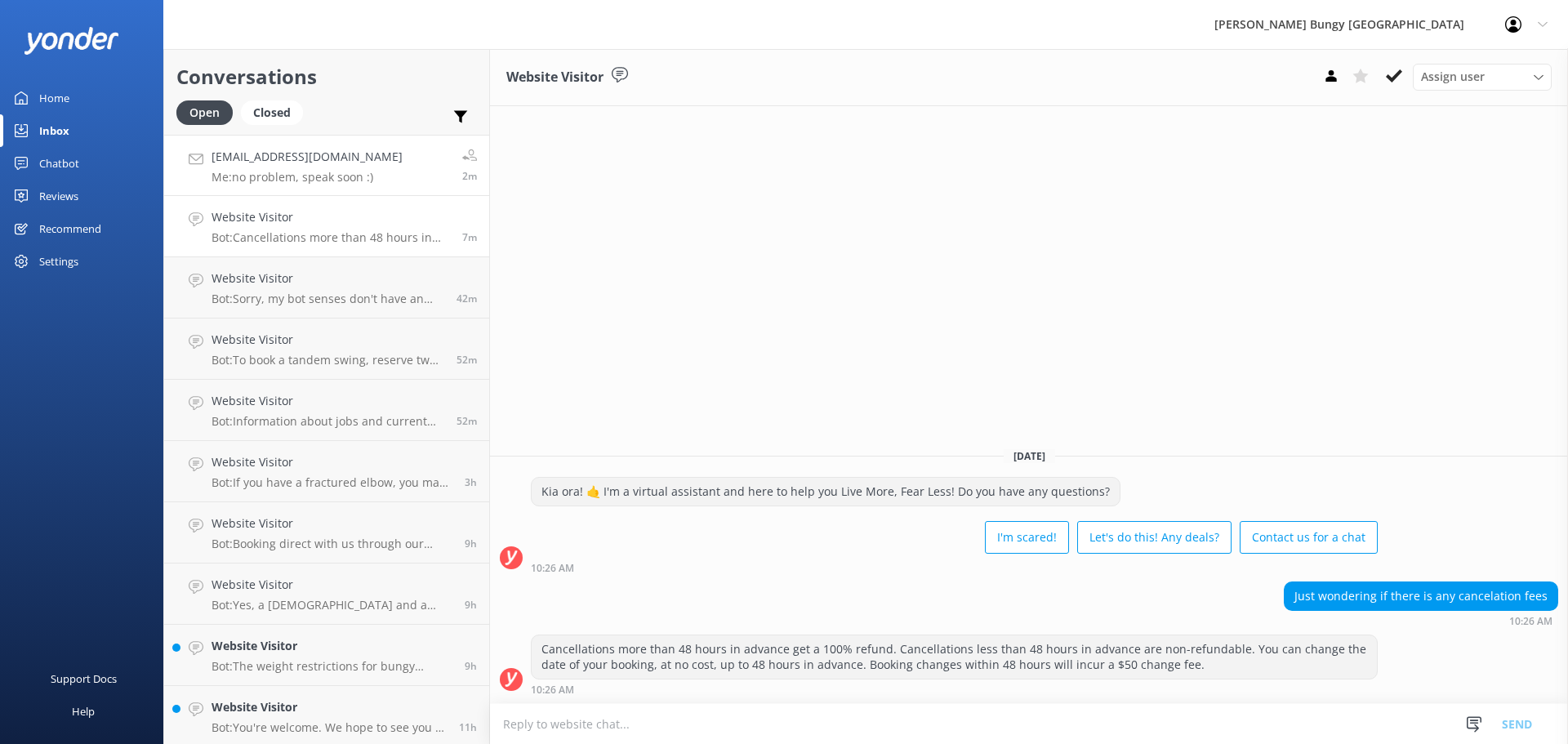
click at [297, 142] on link "[PERSON_NAME][EMAIL_ADDRESS][DOMAIN_NAME] Me: no problem, speak soon :) 2m" at bounding box center [326, 165] width 325 height 61
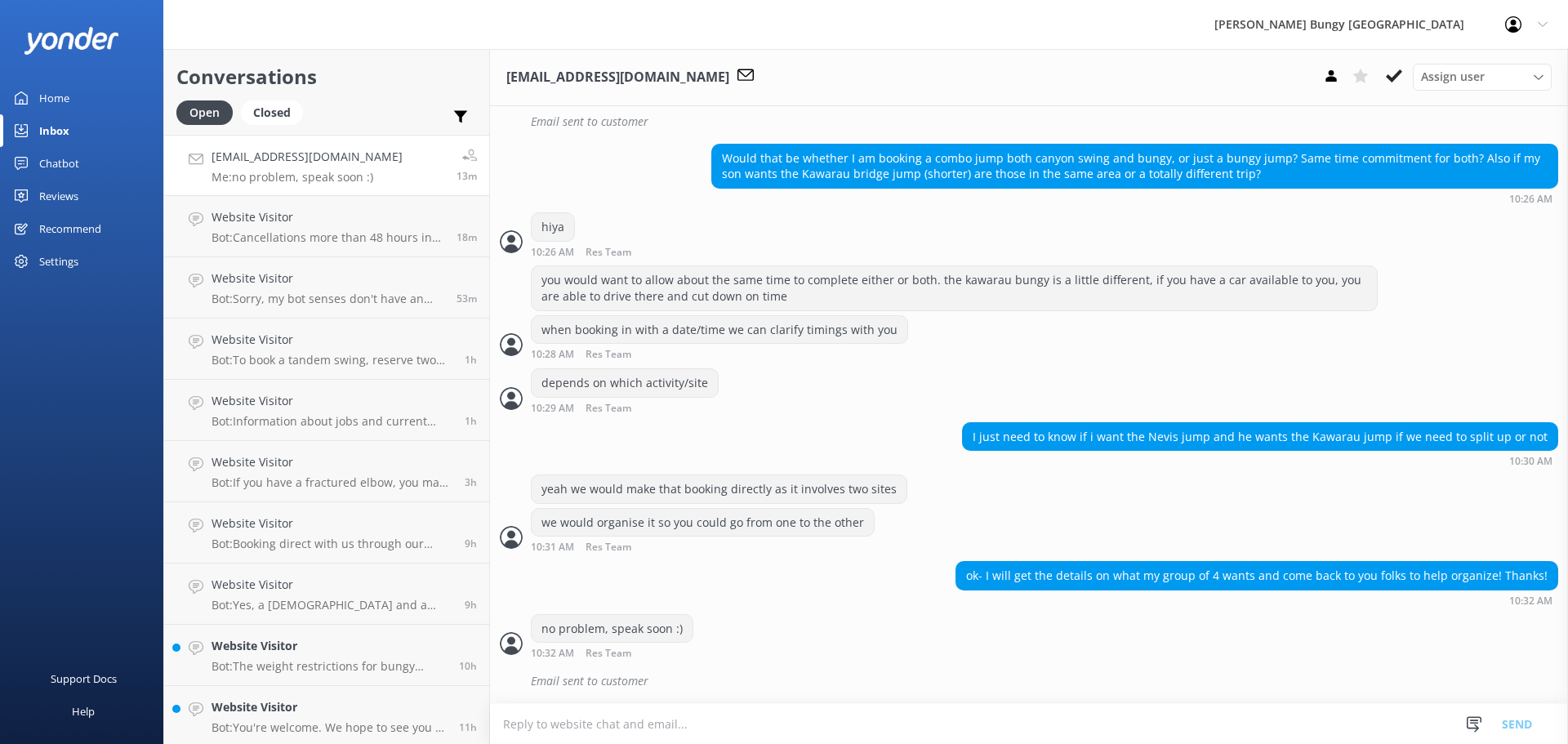
scroll to position [1183, 0]
click at [333, 249] on link "Website Visitor Bot: Cancellations more than 48 hours in advance get a 100% ref…" at bounding box center [326, 226] width 325 height 61
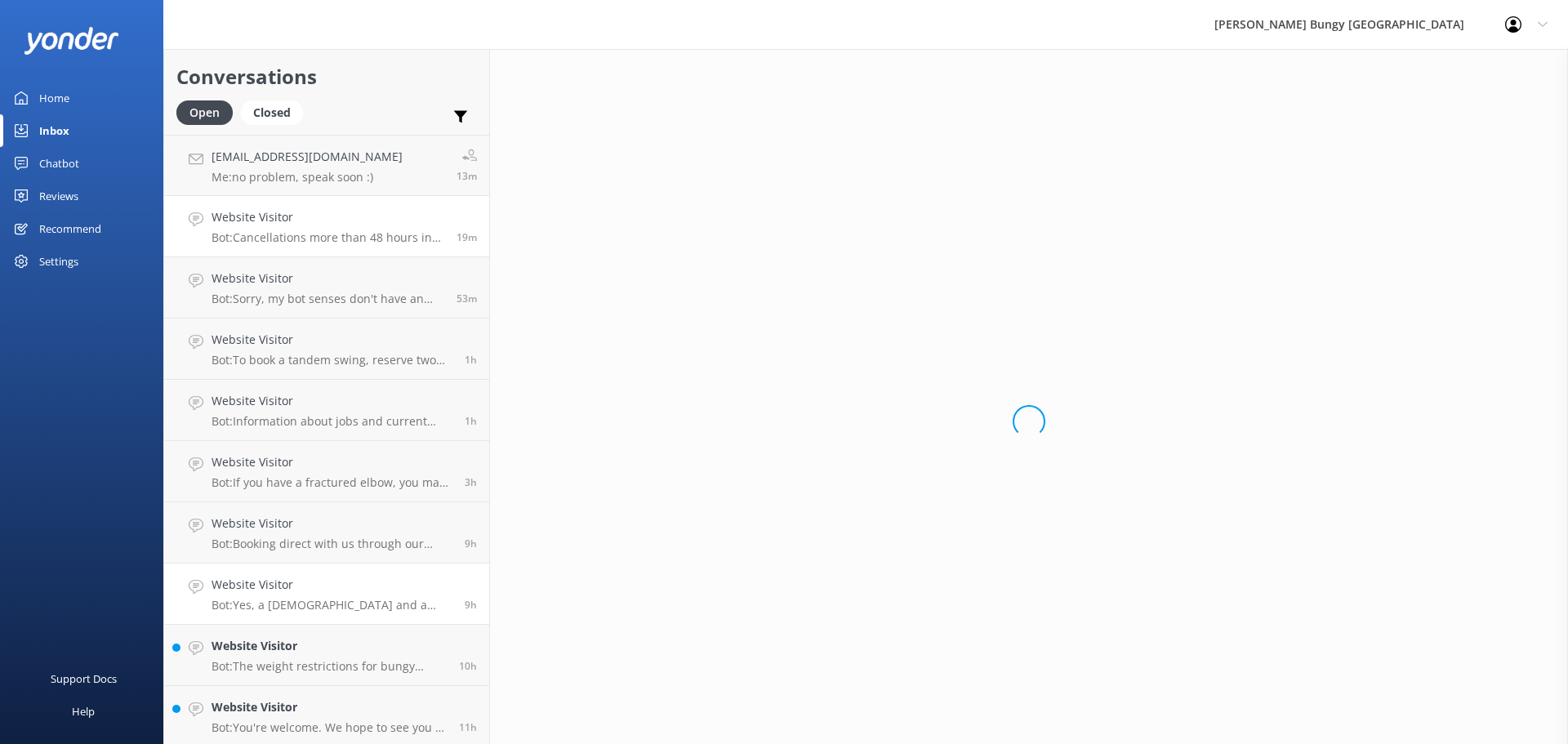
scroll to position [126, 0]
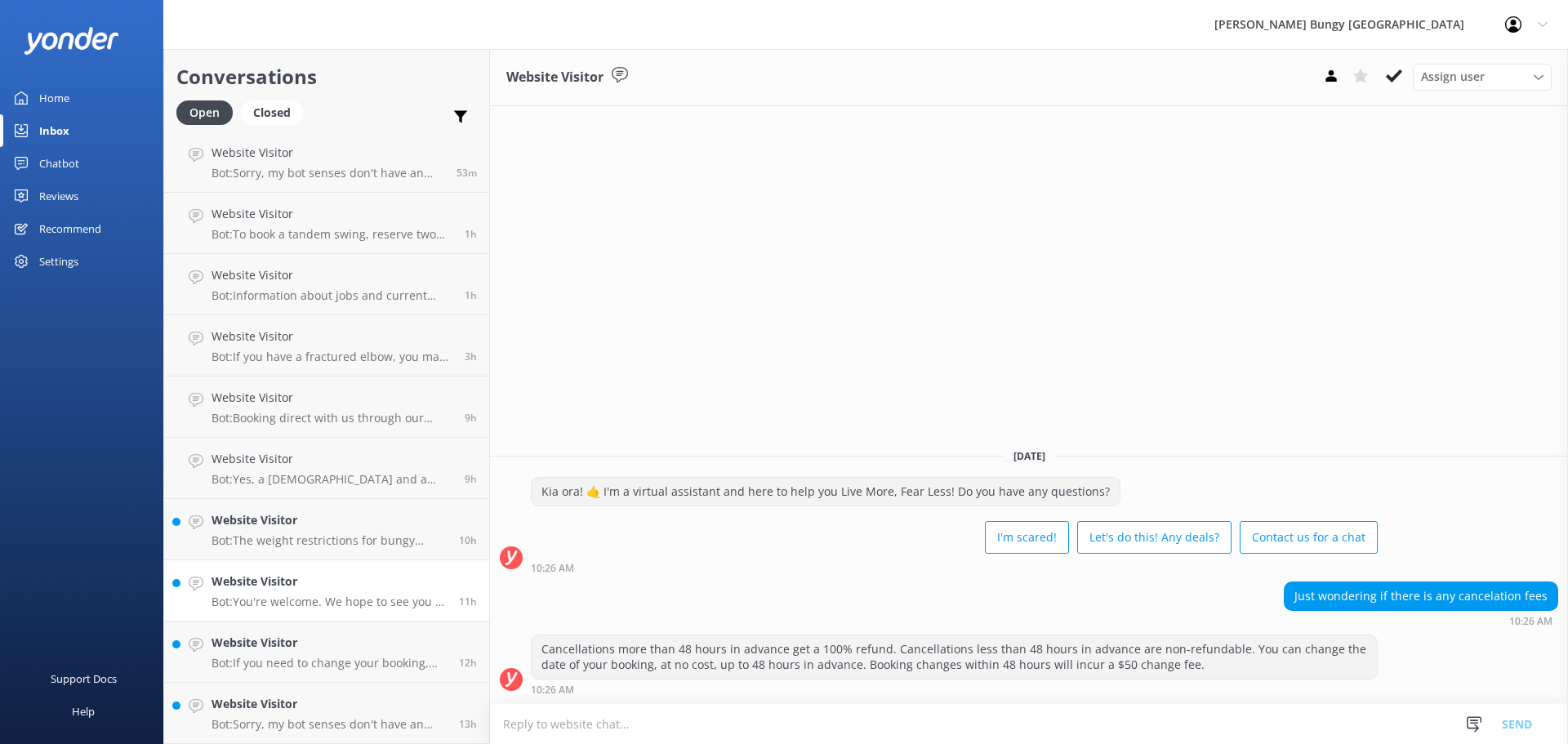
click at [287, 579] on h4 "Website Visitor" at bounding box center [329, 581] width 235 height 18
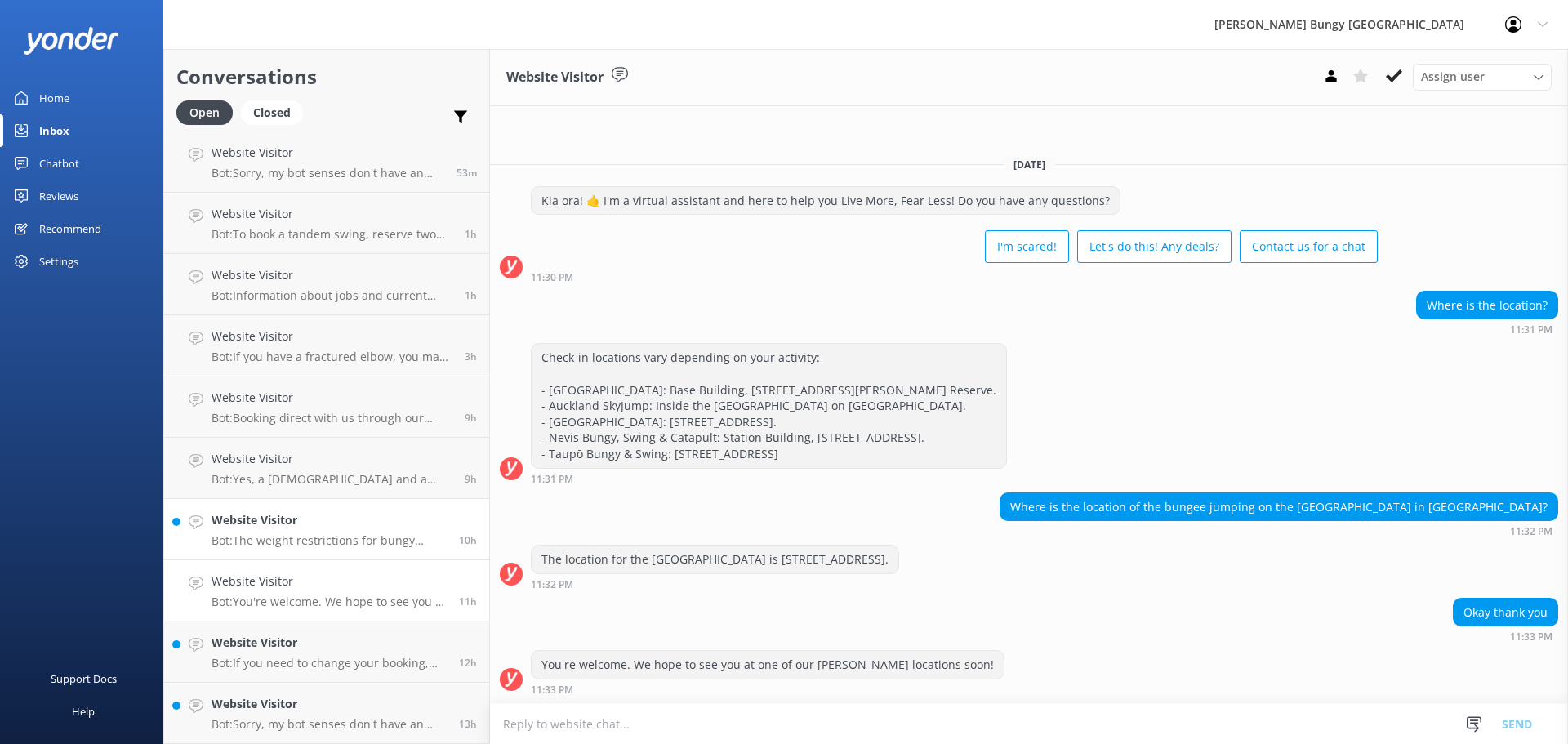
click at [309, 533] on div "Website Visitor Bot: The weight restrictions for bungy jumping vary by location…" at bounding box center [329, 529] width 235 height 36
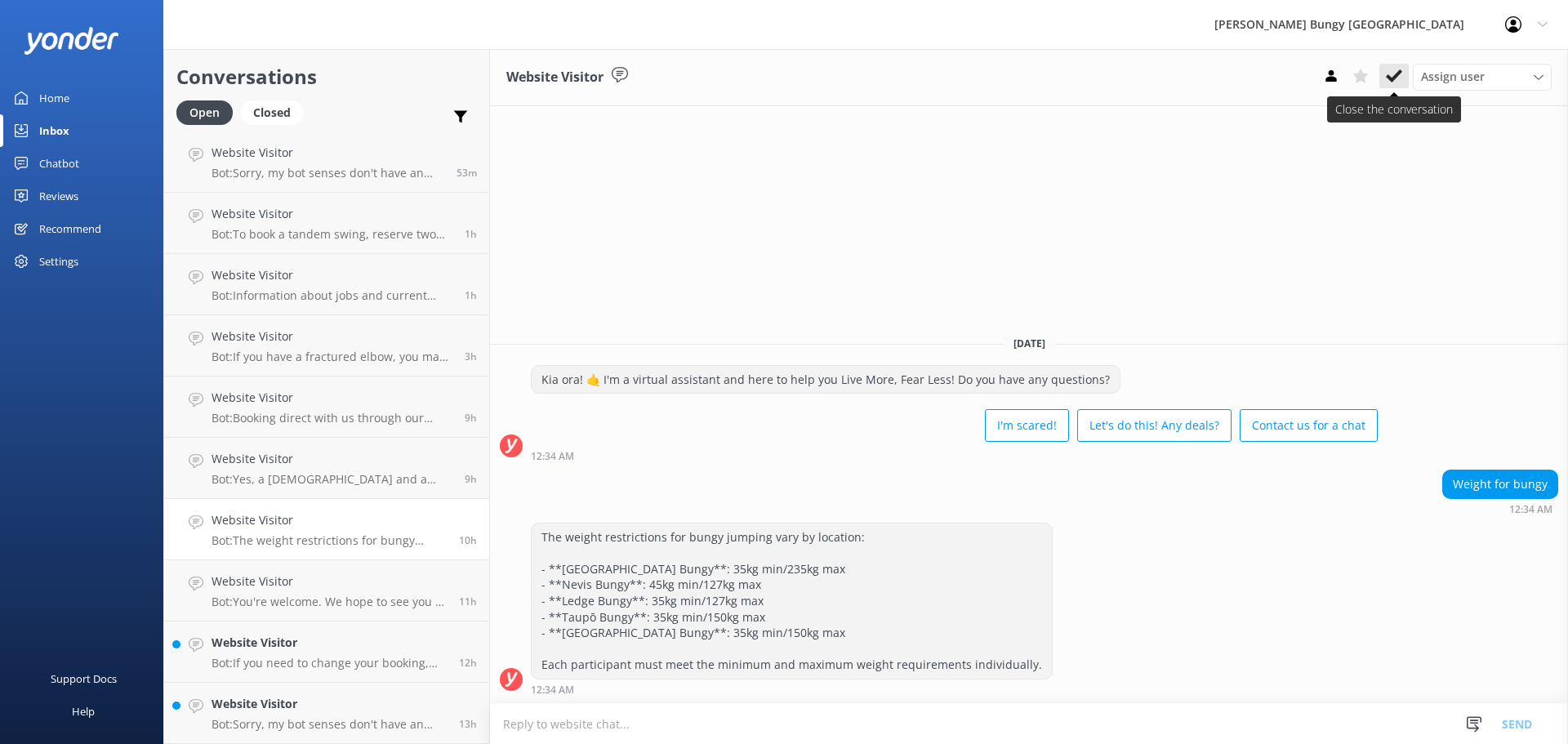
click at [1394, 76] on use at bounding box center [1394, 75] width 16 height 13
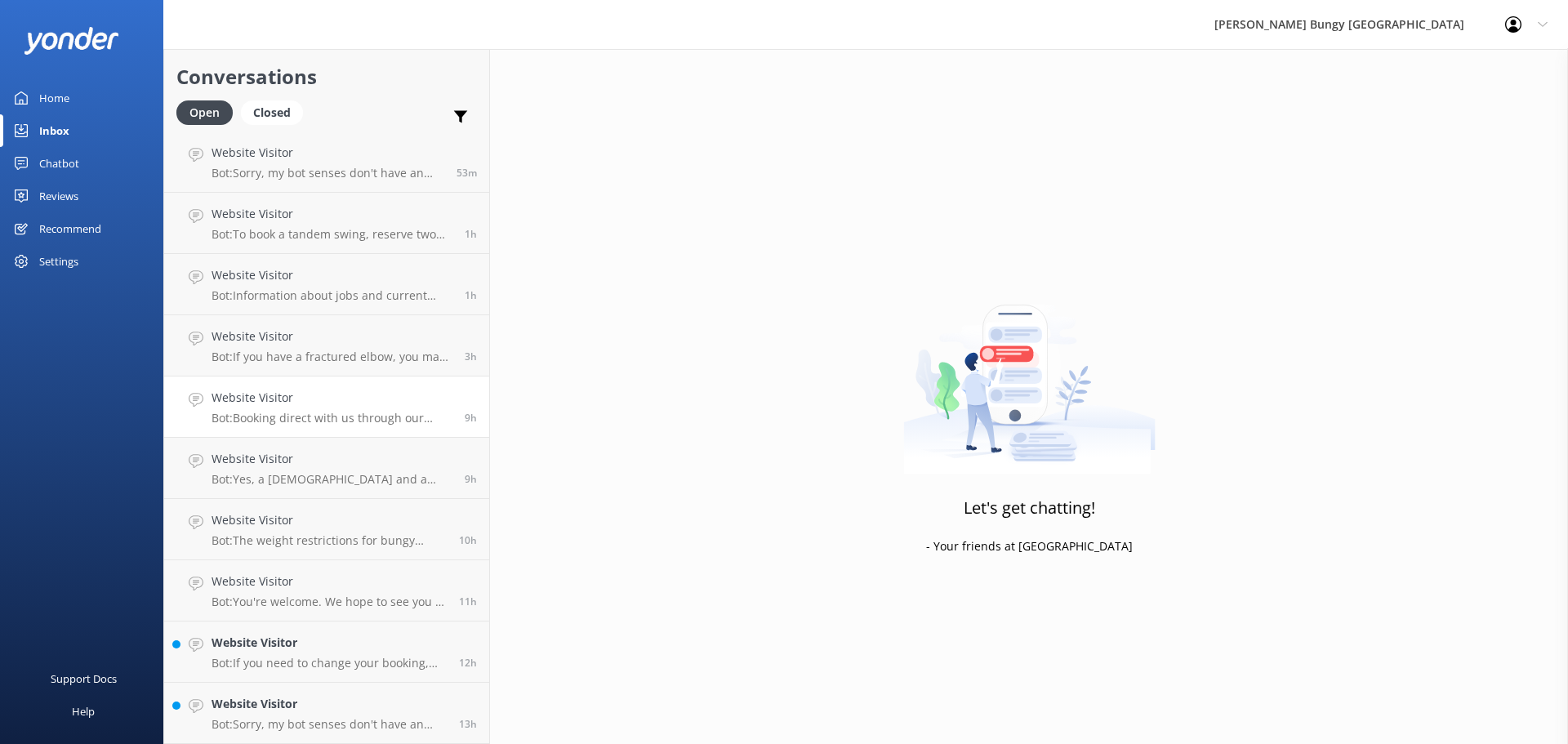
scroll to position [65, 0]
click at [338, 459] on h4 "Website Visitor" at bounding box center [332, 458] width 241 height 18
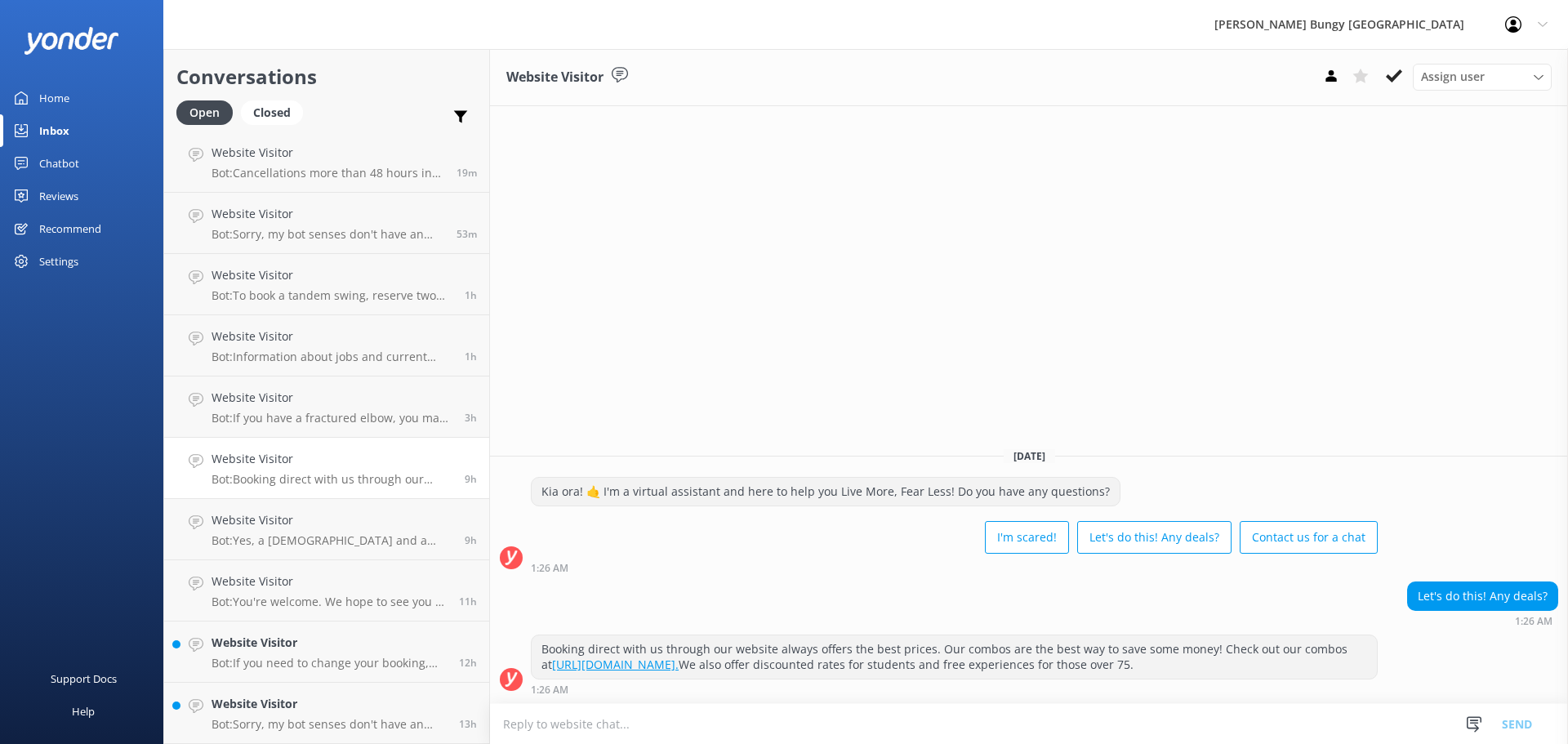
click at [1397, 70] on icon at bounding box center [1394, 75] width 16 height 16
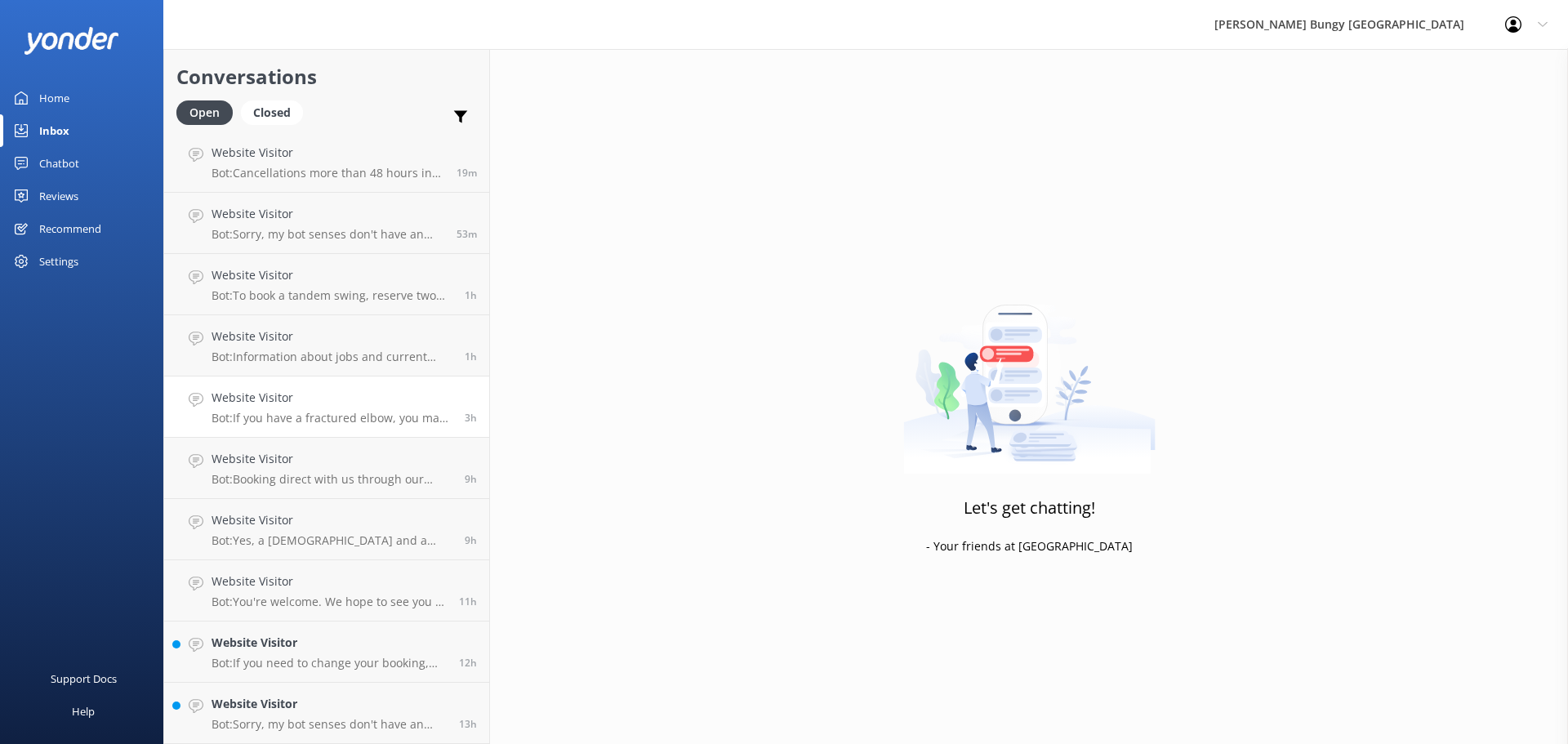
scroll to position [3, 0]
click at [285, 414] on p "Bot: Information about jobs and current vacancies at Bungy can be found at http…" at bounding box center [332, 418] width 241 height 15
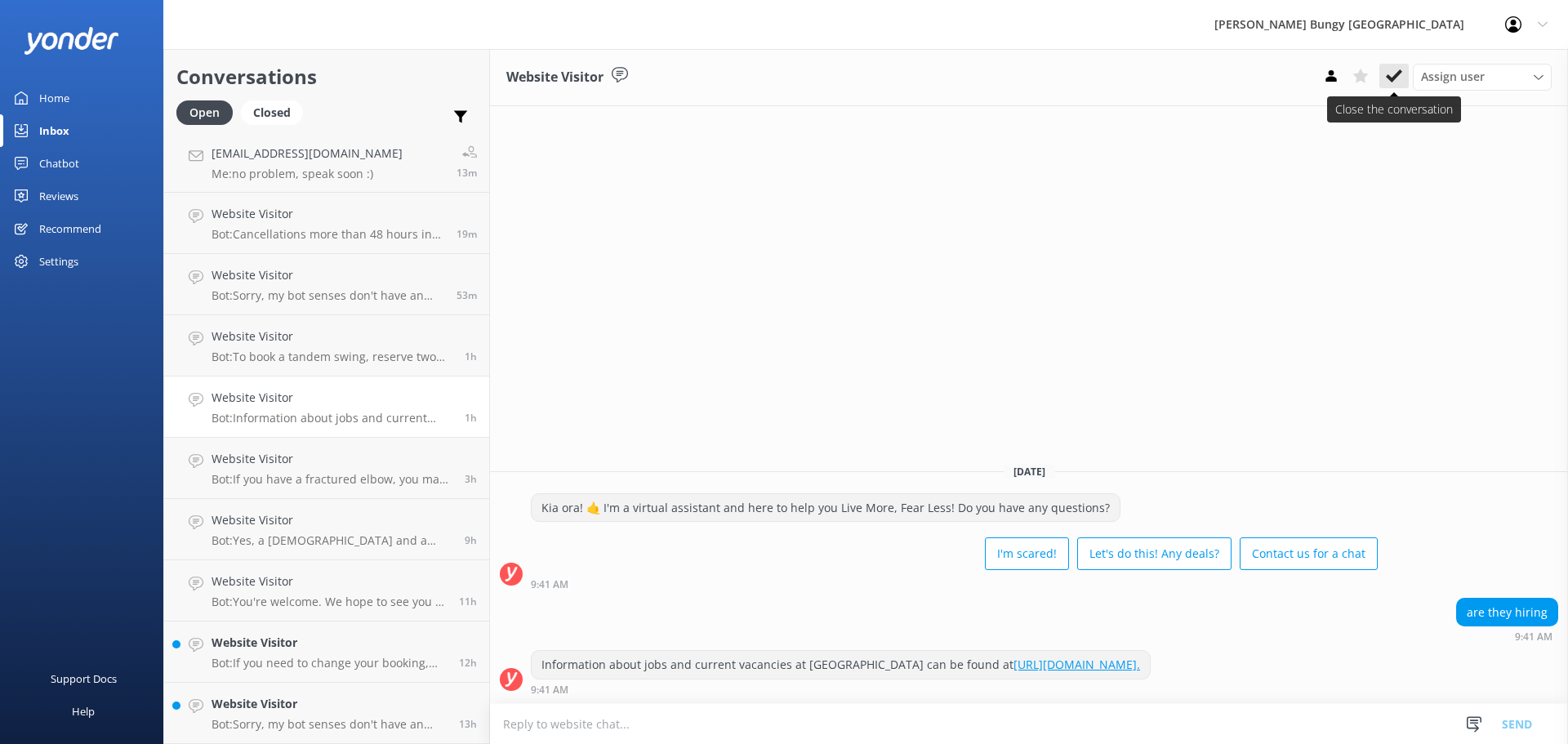
click at [1393, 79] on use at bounding box center [1394, 75] width 16 height 13
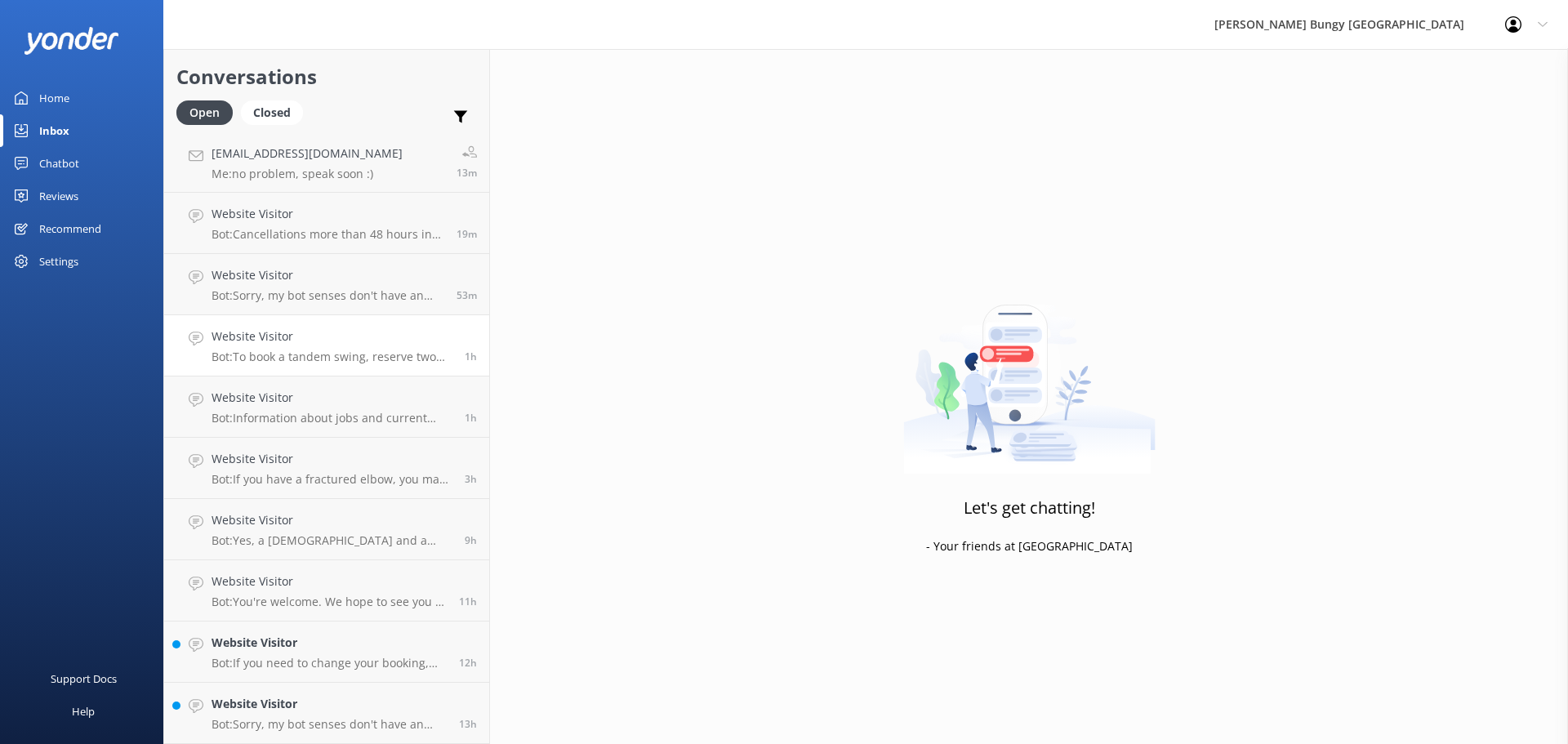
click at [349, 355] on p "Bot: To book a tandem swing, reserve two individual spots for the same time and…" at bounding box center [332, 356] width 241 height 15
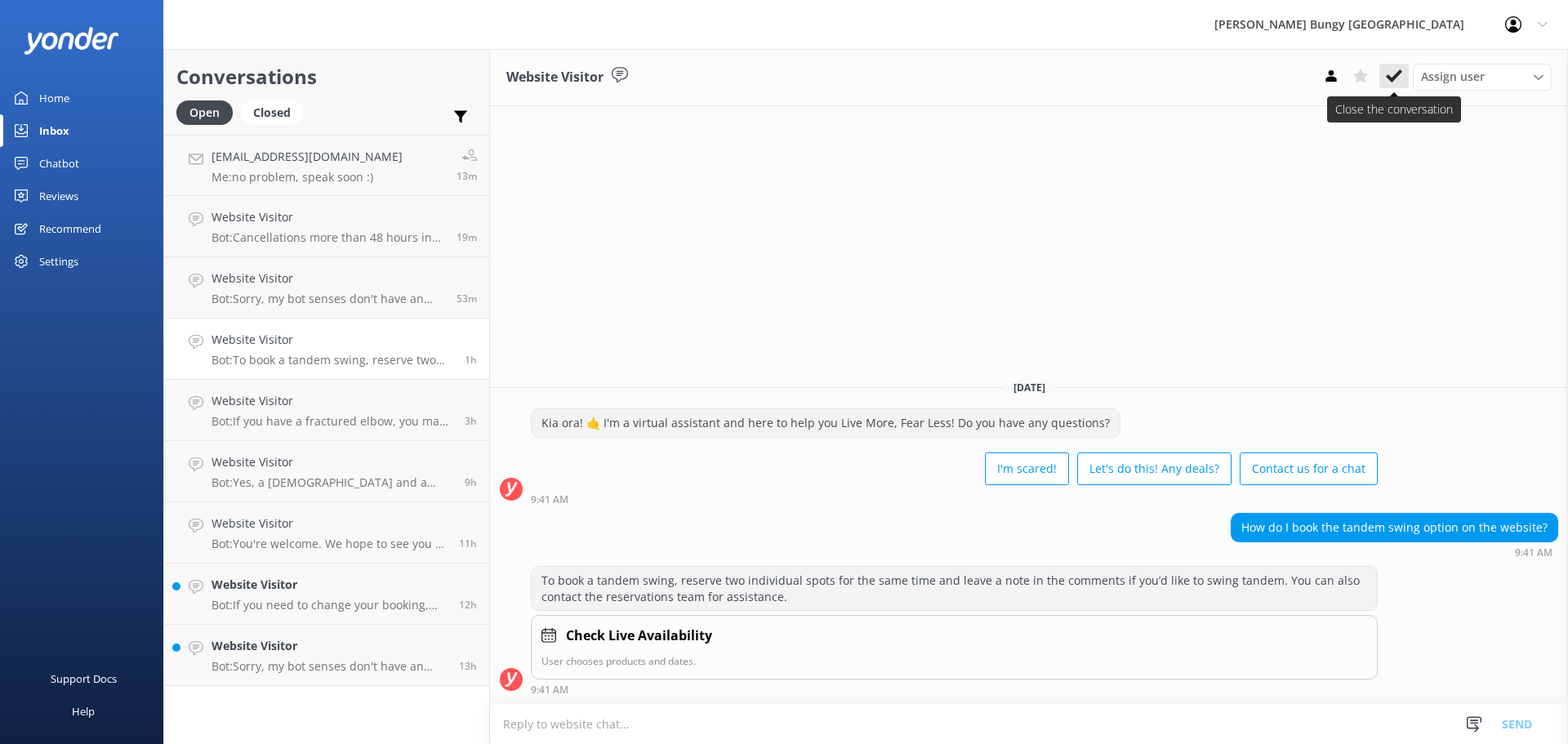
click at [1397, 66] on button at bounding box center [1394, 76] width 29 height 24
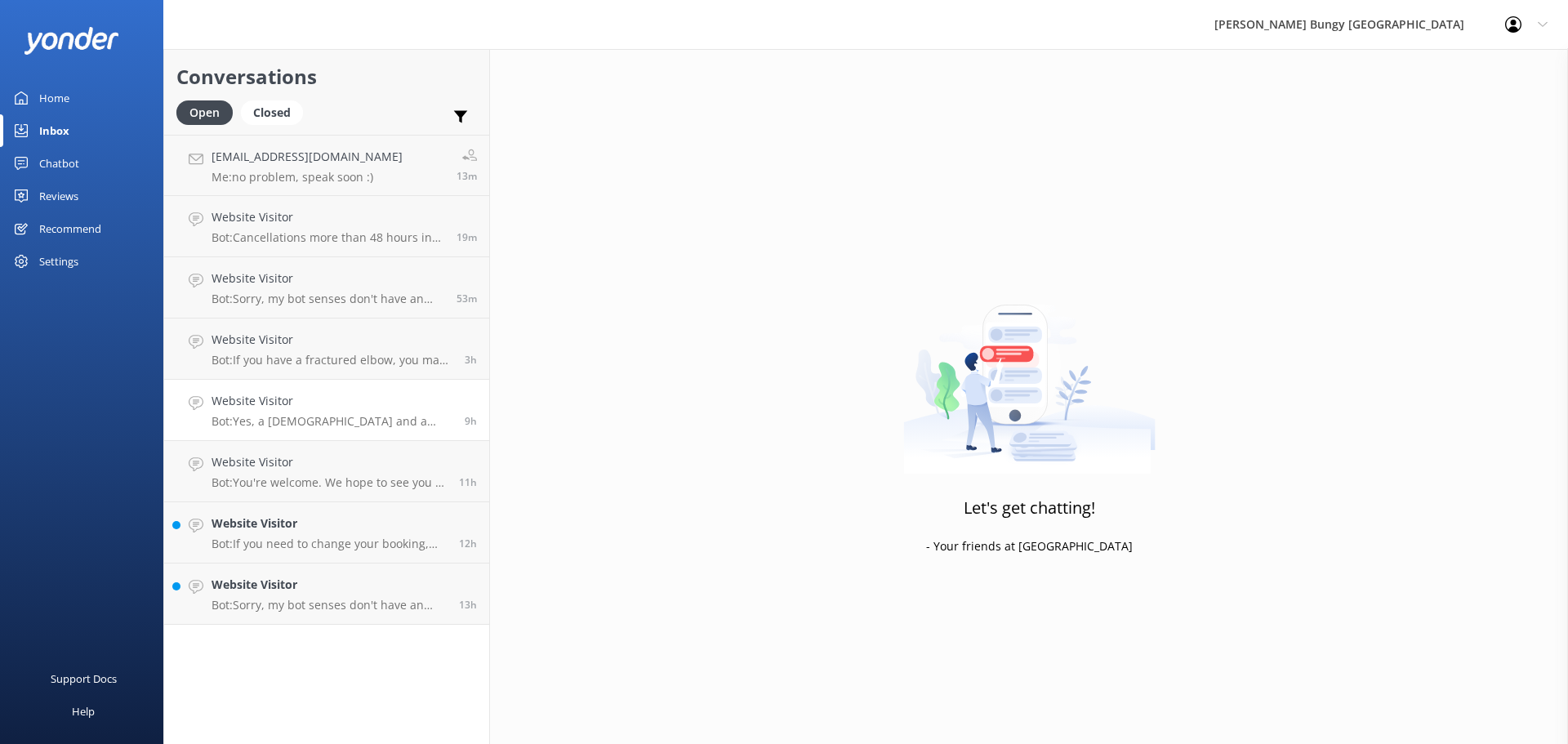
click at [297, 431] on link "Website Visitor Bot: Yes, a 16-year-old and a 10-year-old can go on the Nevis S…" at bounding box center [326, 410] width 325 height 61
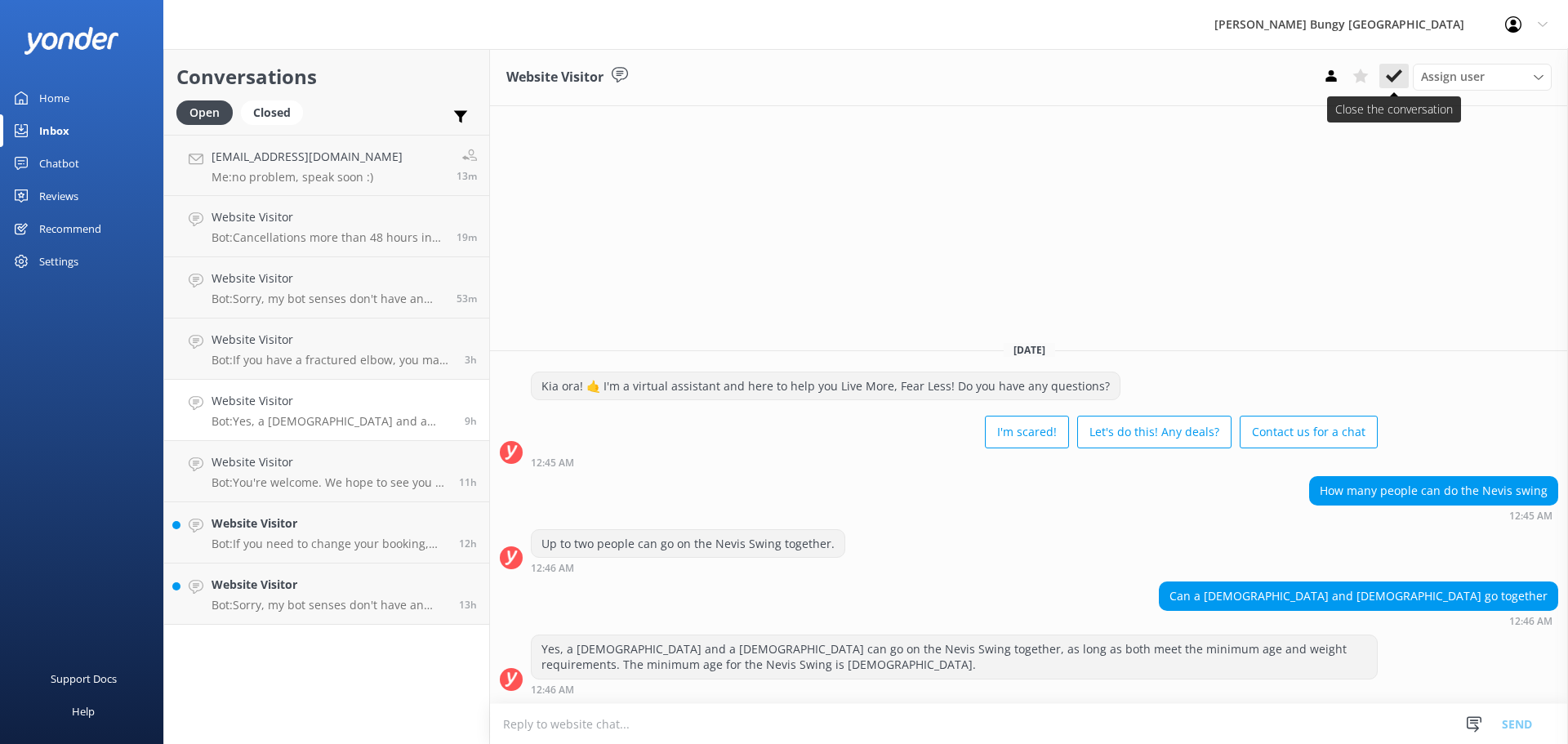
click at [1405, 76] on button at bounding box center [1394, 76] width 29 height 24
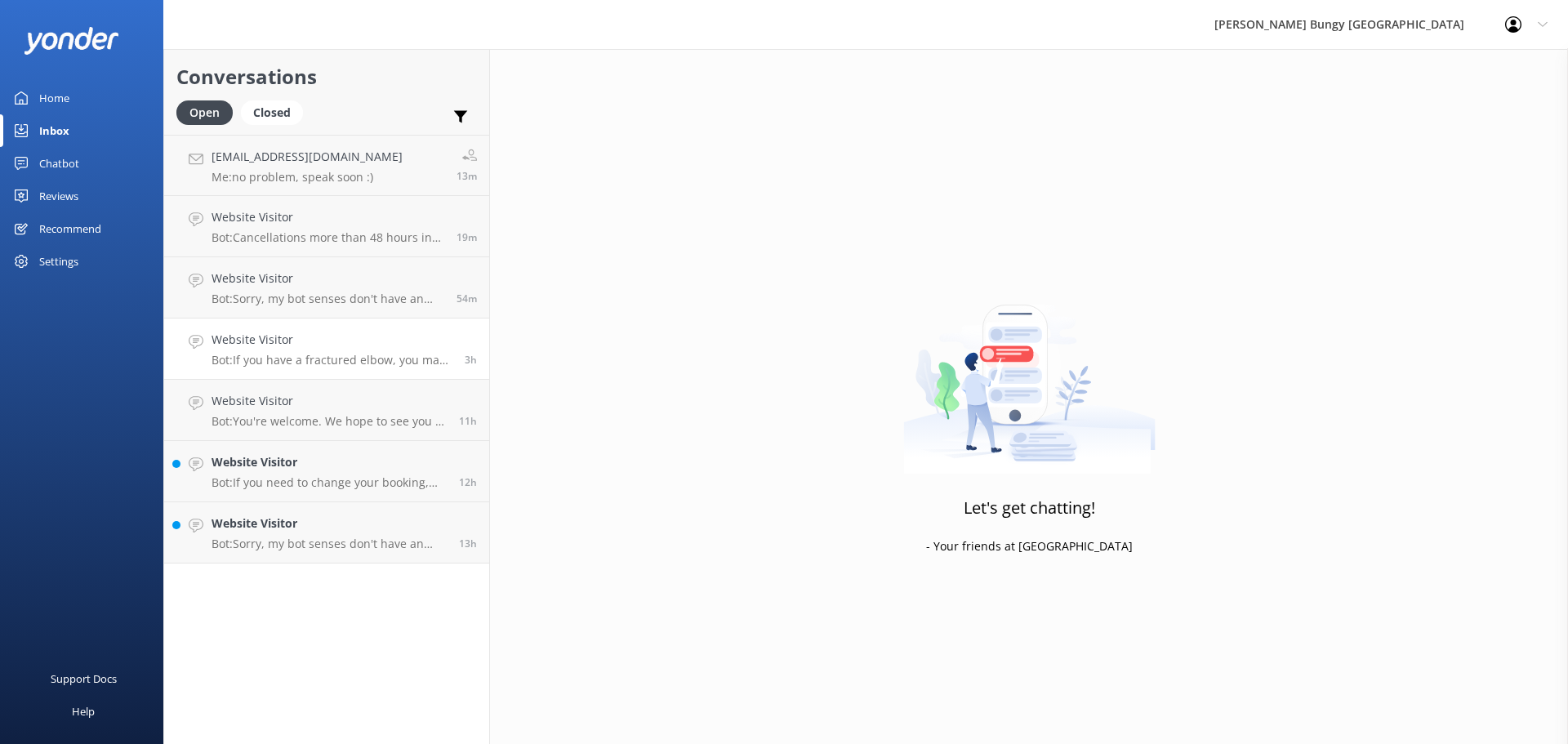
click at [399, 368] on link "Website Visitor Bot: If you have a fractured elbow, you may still be able to pa…" at bounding box center [326, 349] width 325 height 61
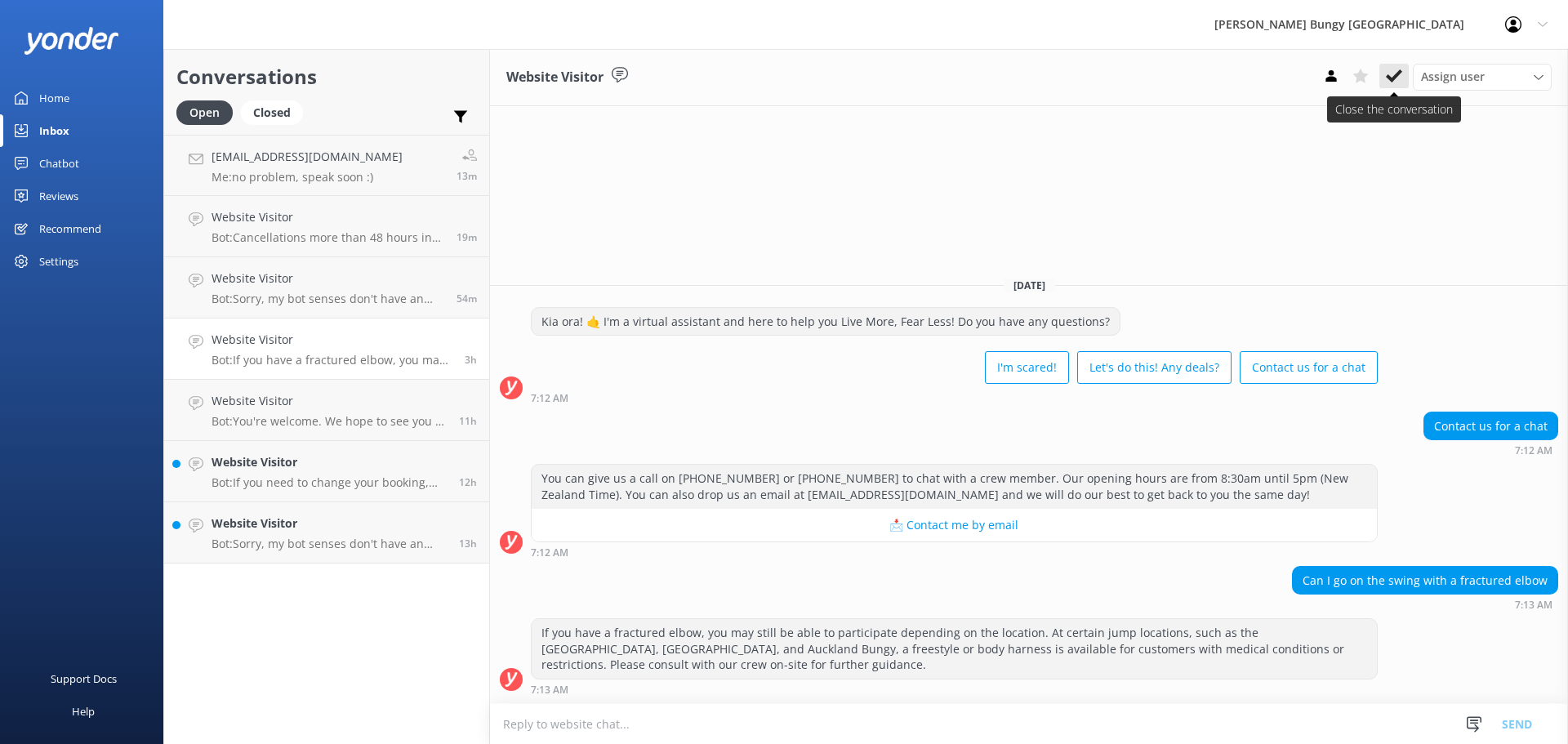
click at [1401, 76] on icon at bounding box center [1394, 75] width 16 height 16
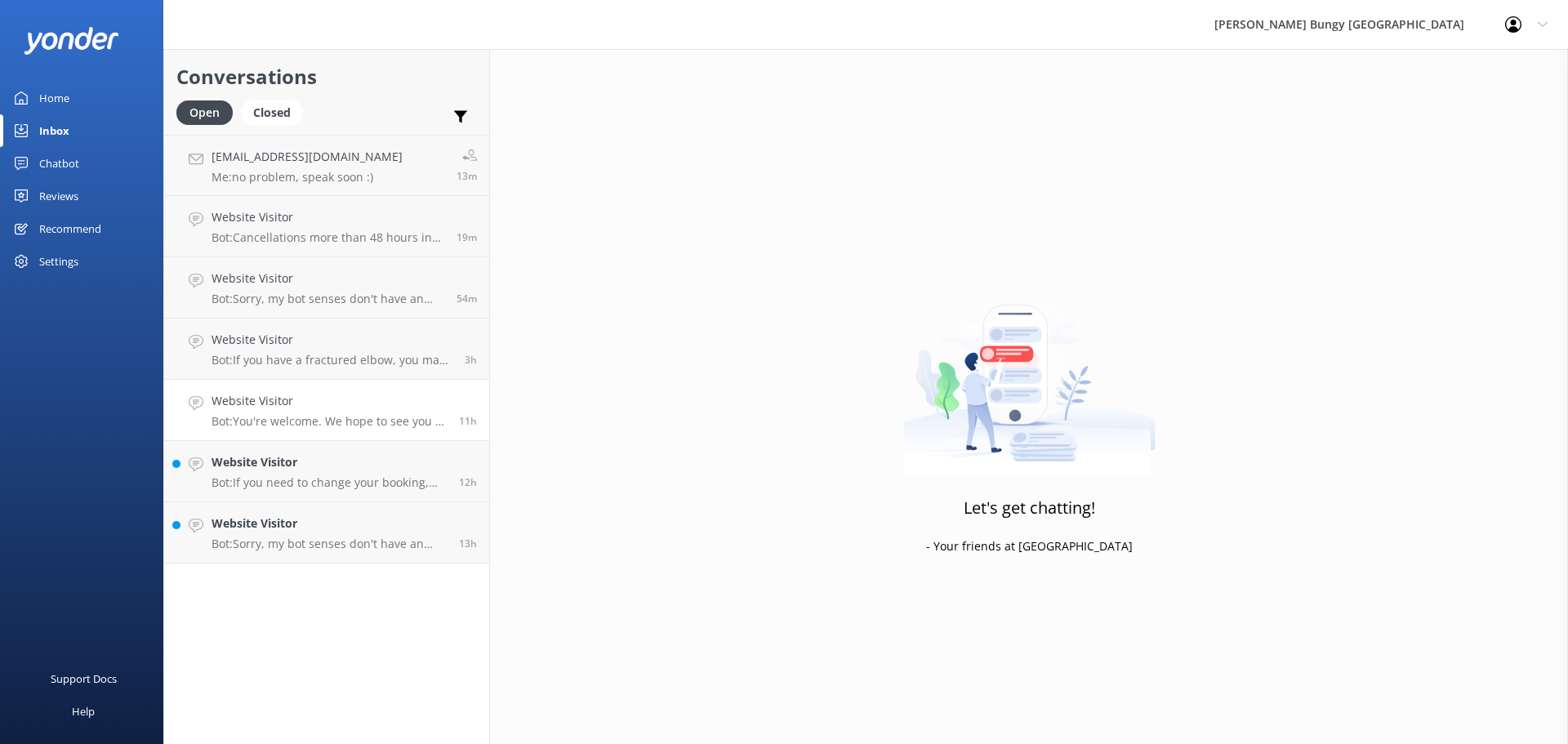
click at [354, 406] on h4 "Website Visitor" at bounding box center [329, 400] width 235 height 18
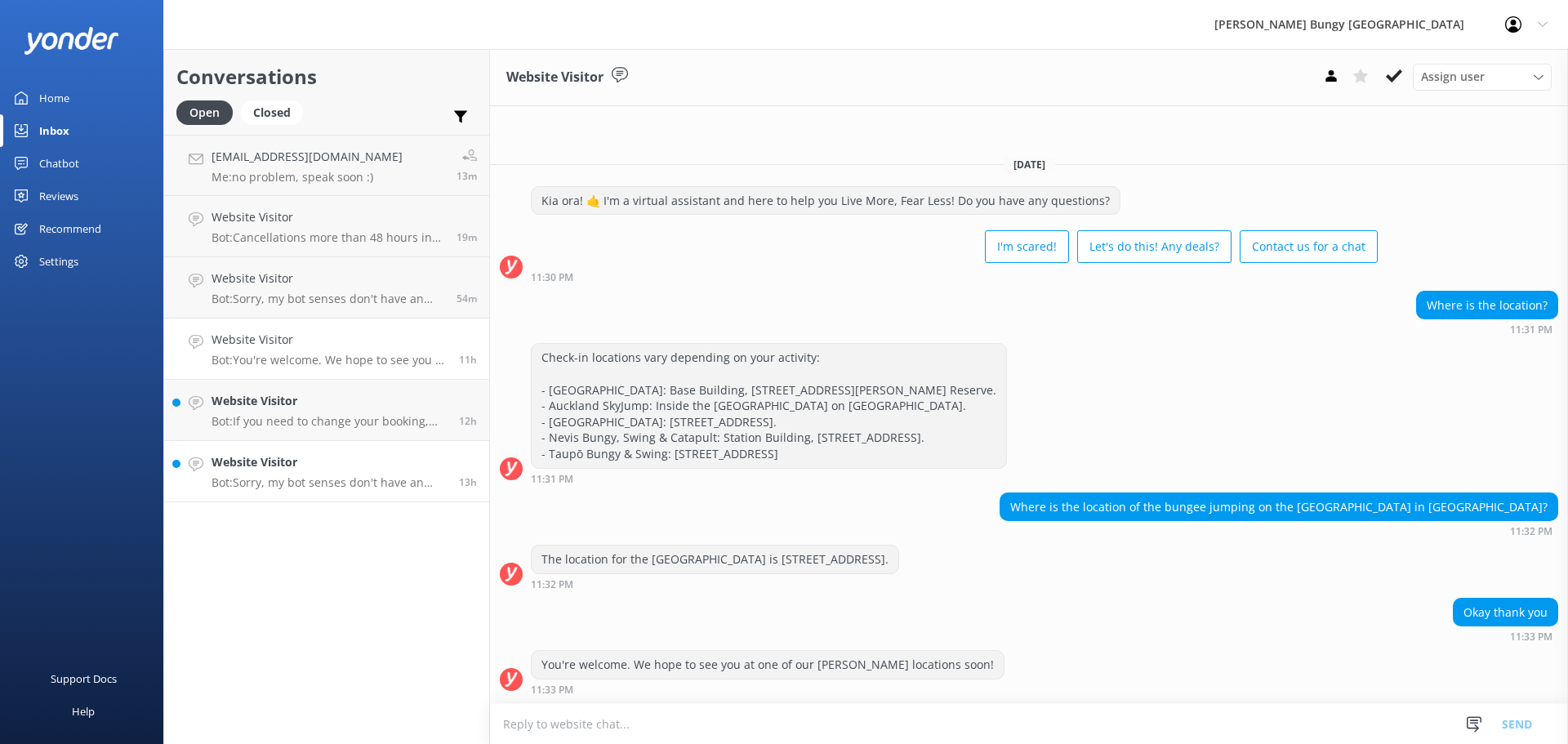
click at [352, 454] on h4 "Website Visitor" at bounding box center [329, 462] width 235 height 18
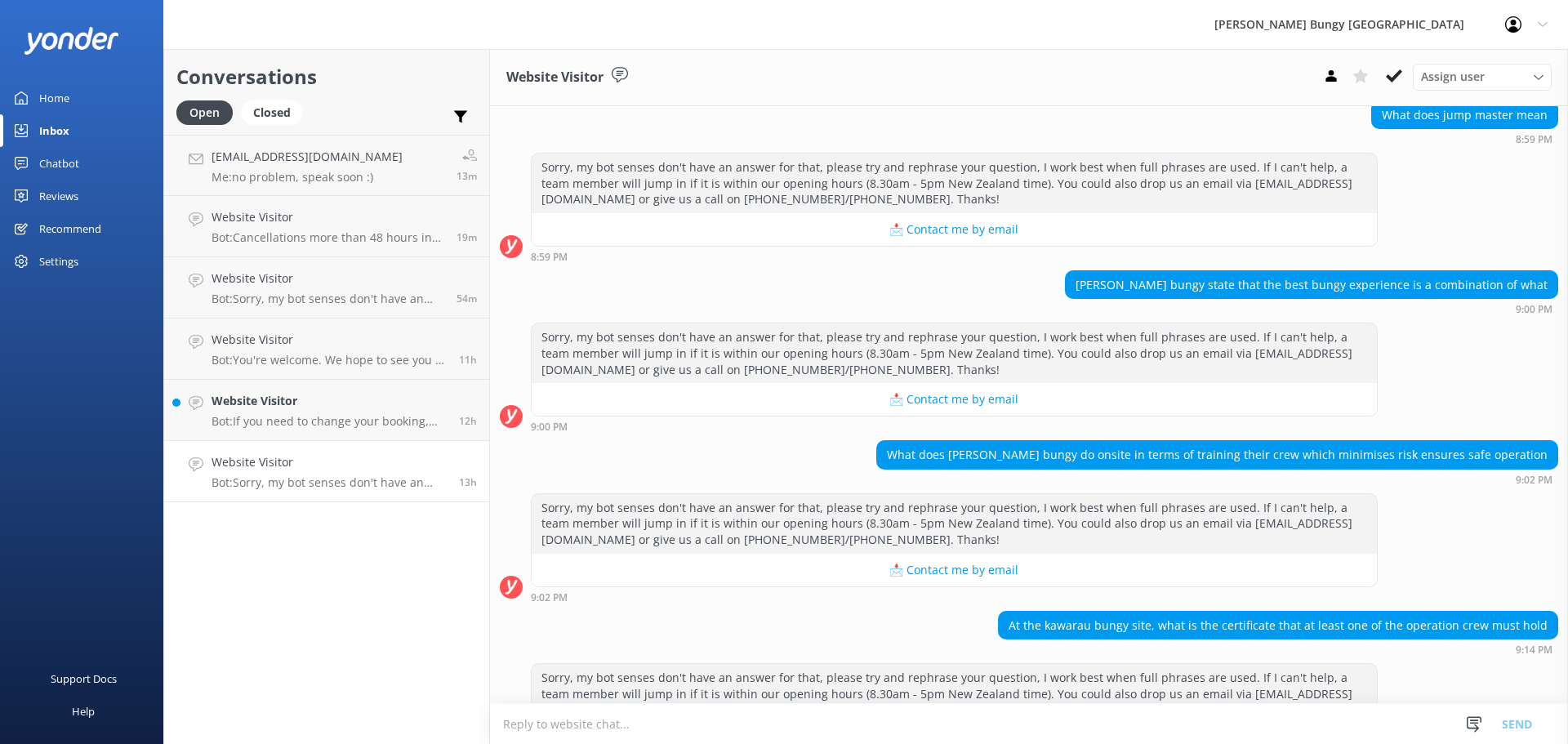
scroll to position [677, 0]
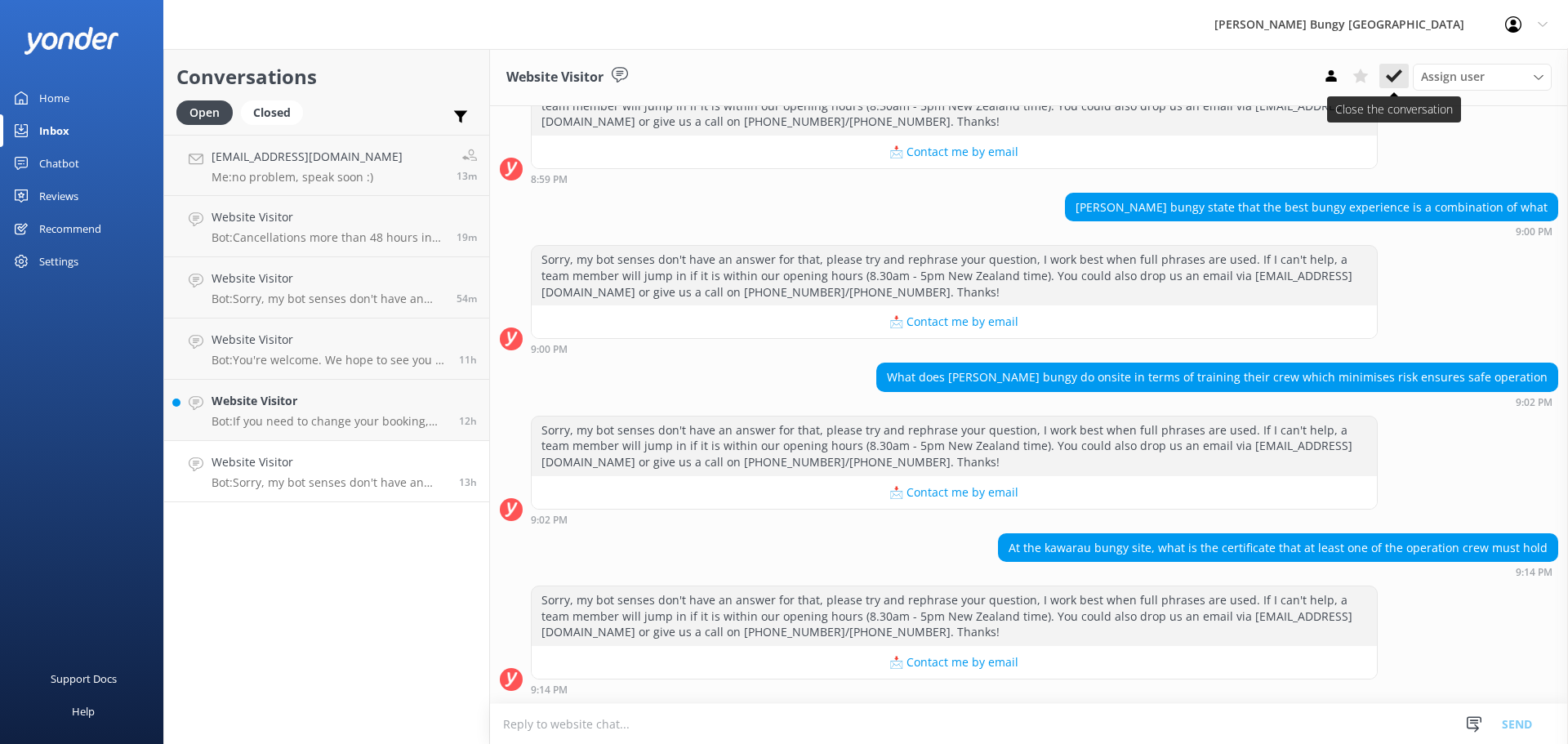
click at [1407, 66] on button at bounding box center [1394, 76] width 29 height 24
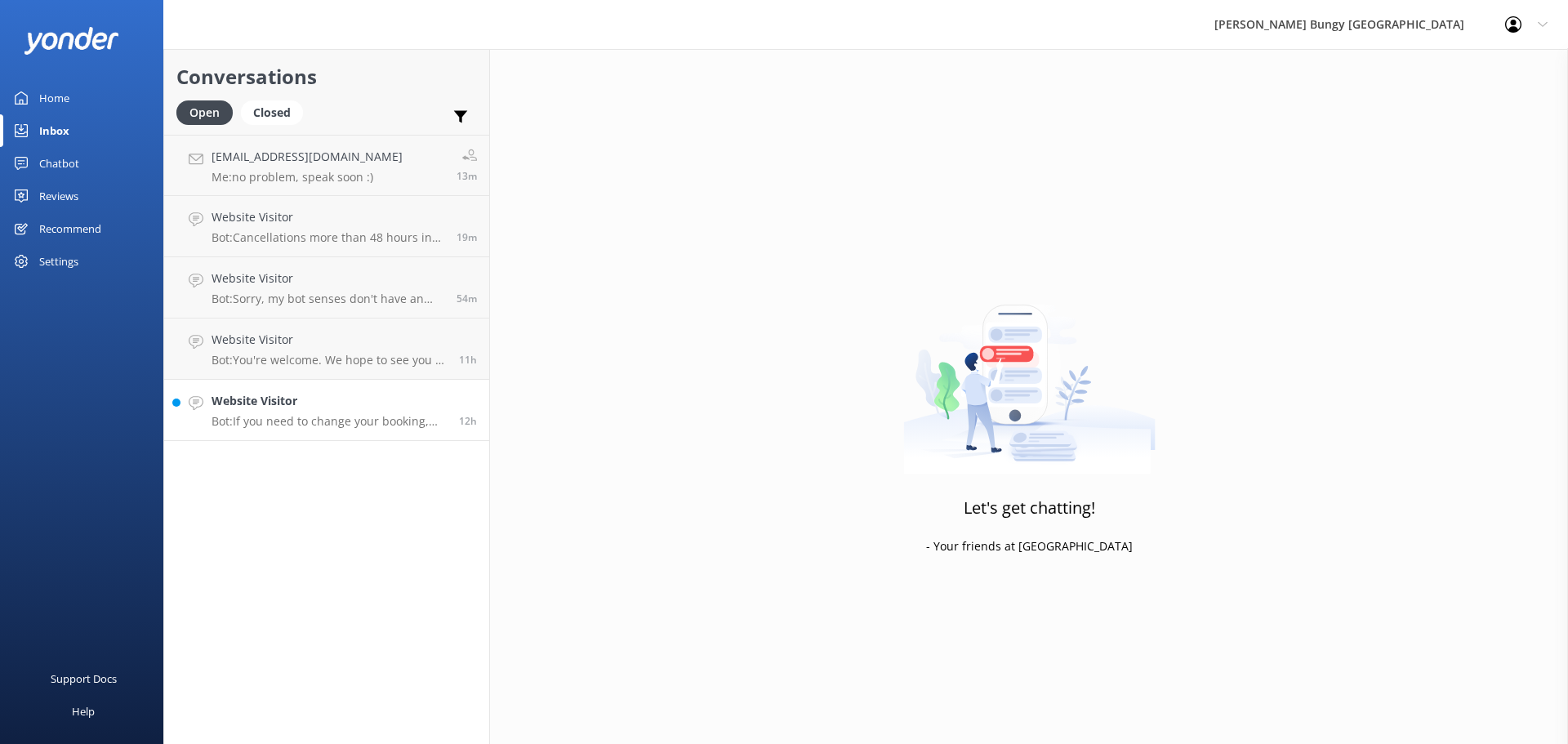
click at [250, 404] on h4 "Website Visitor" at bounding box center [329, 400] width 235 height 18
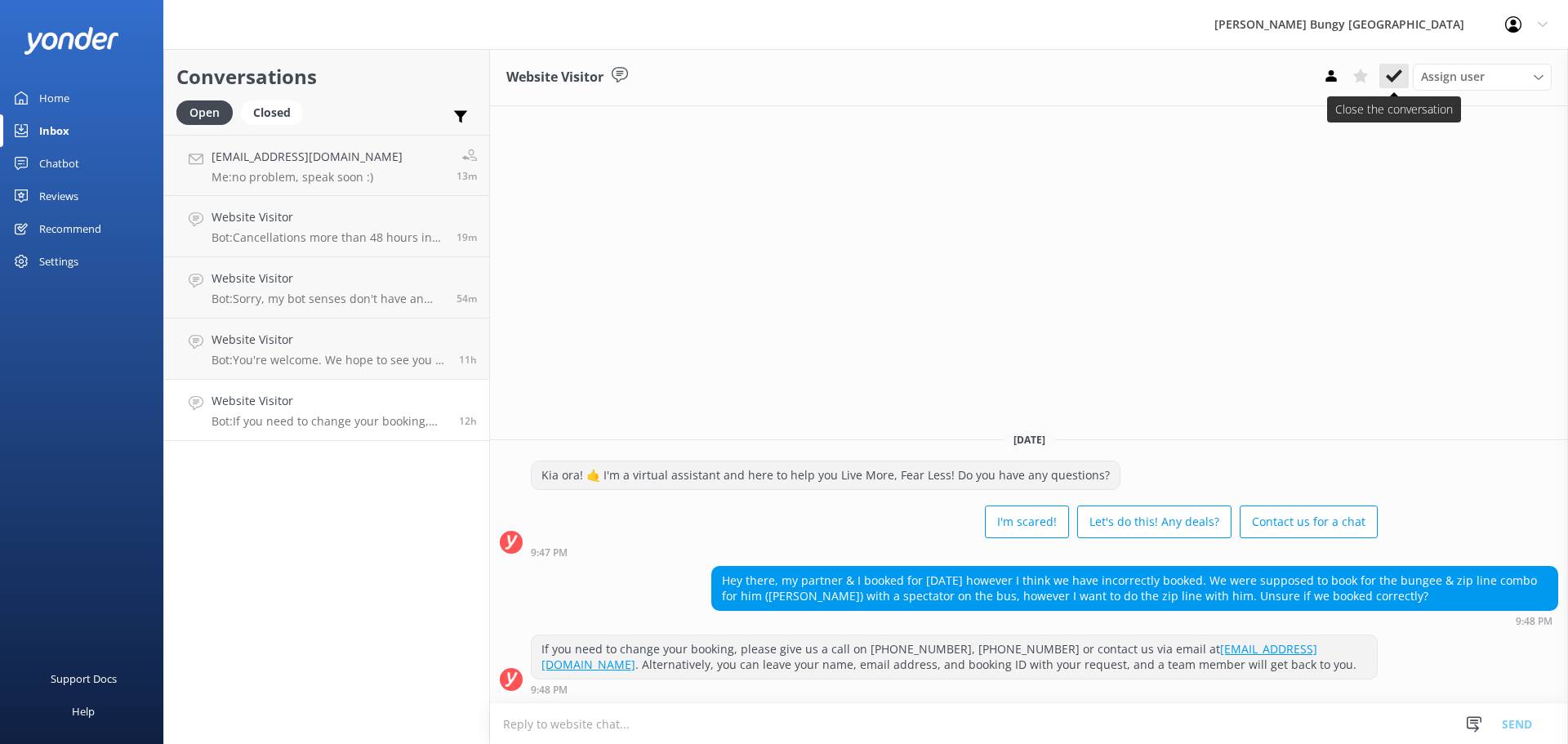
click at [1391, 84] on icon at bounding box center [1394, 75] width 16 height 16
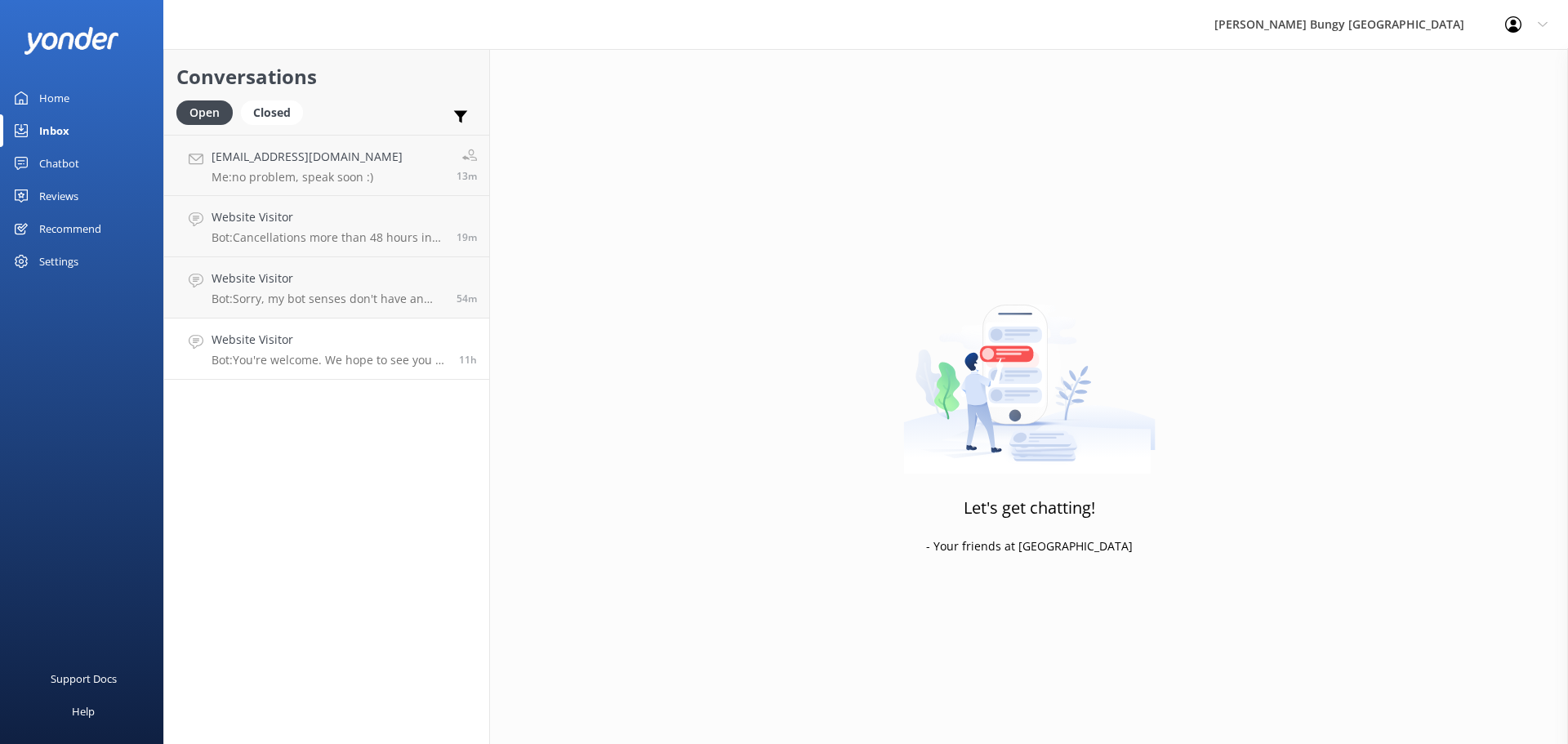
click at [256, 342] on h4 "Website Visitor" at bounding box center [329, 339] width 235 height 18
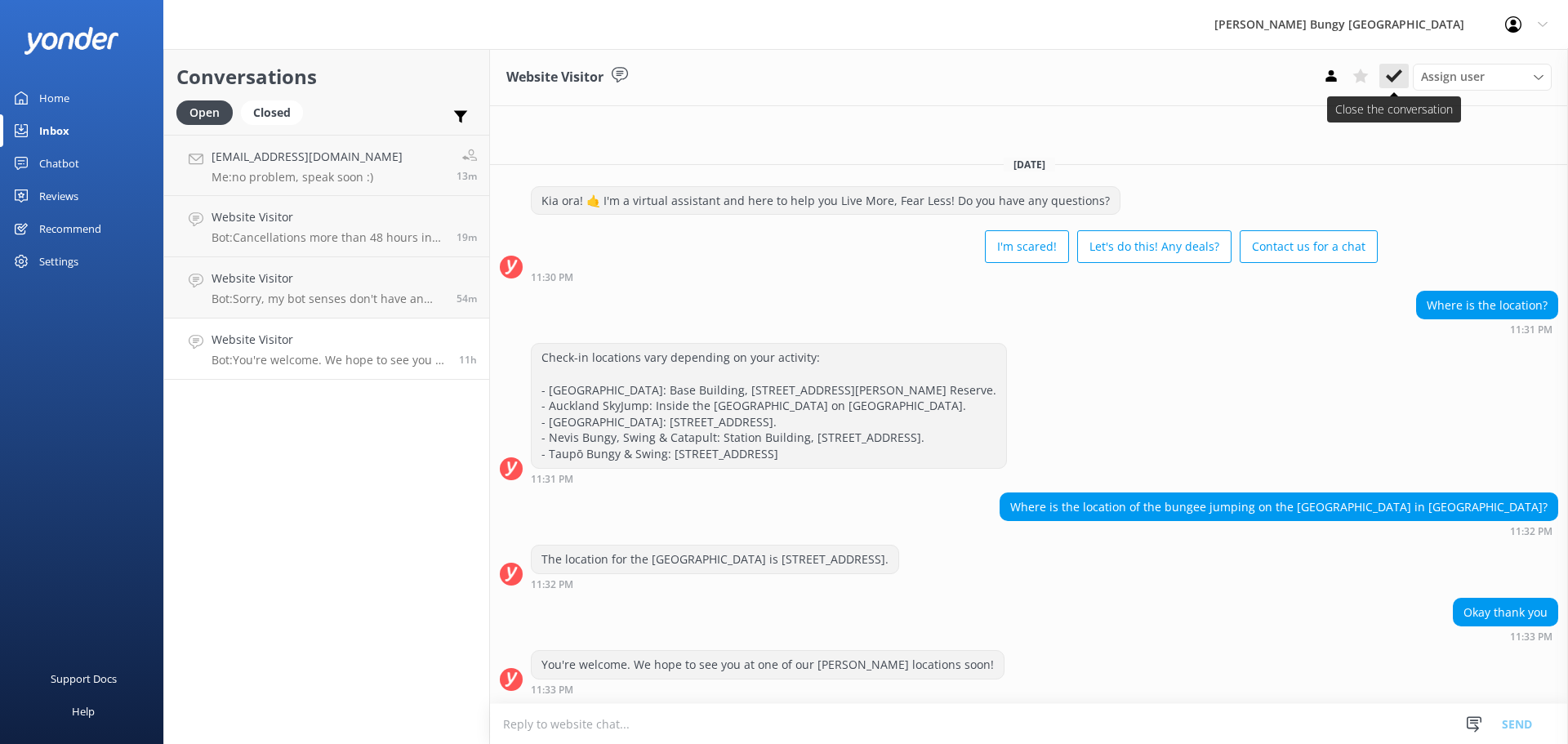
click at [1380, 74] on button at bounding box center [1394, 76] width 29 height 24
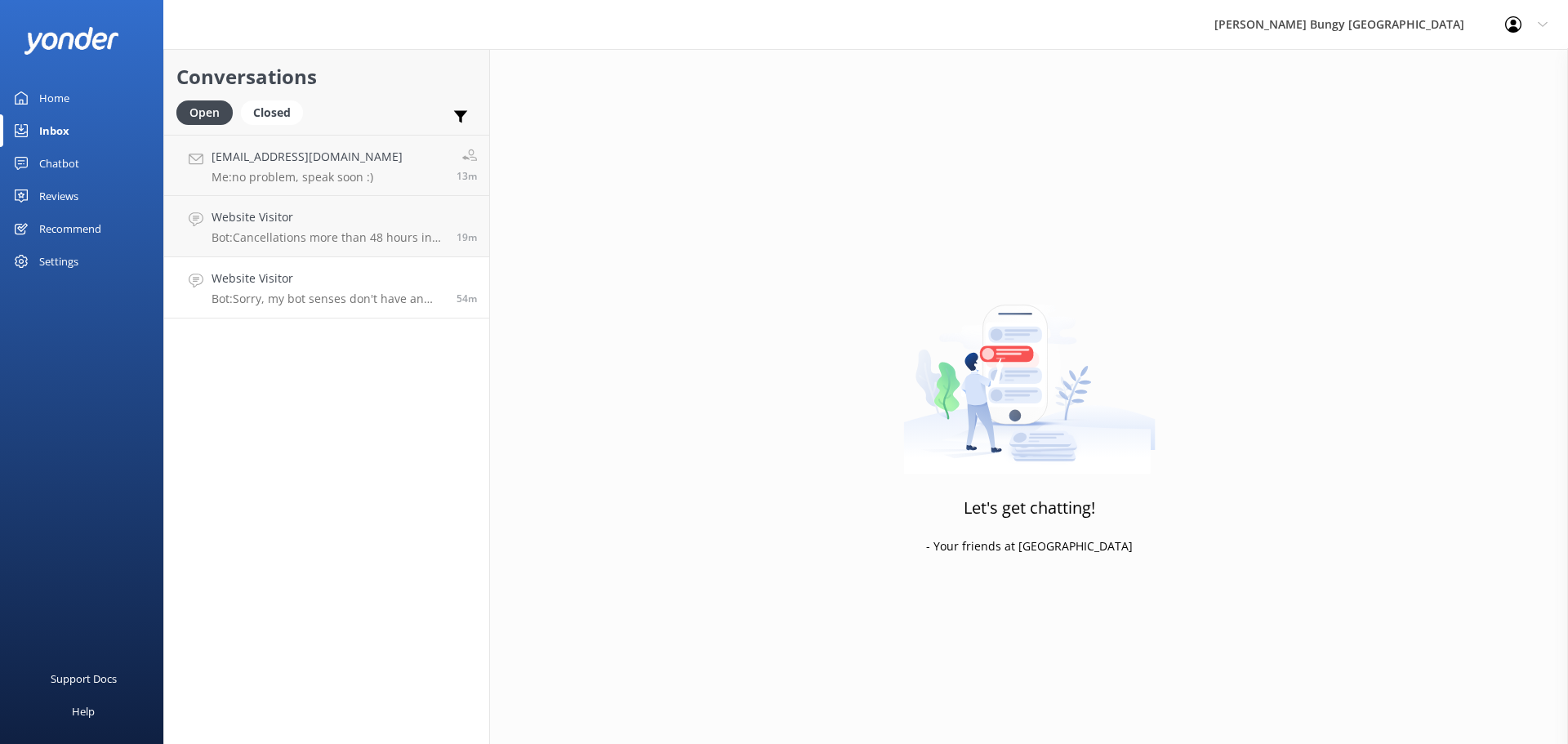
click at [321, 306] on link "Website Visitor Bot: Sorry, my bot senses don't have an answer for that, please…" at bounding box center [326, 287] width 325 height 61
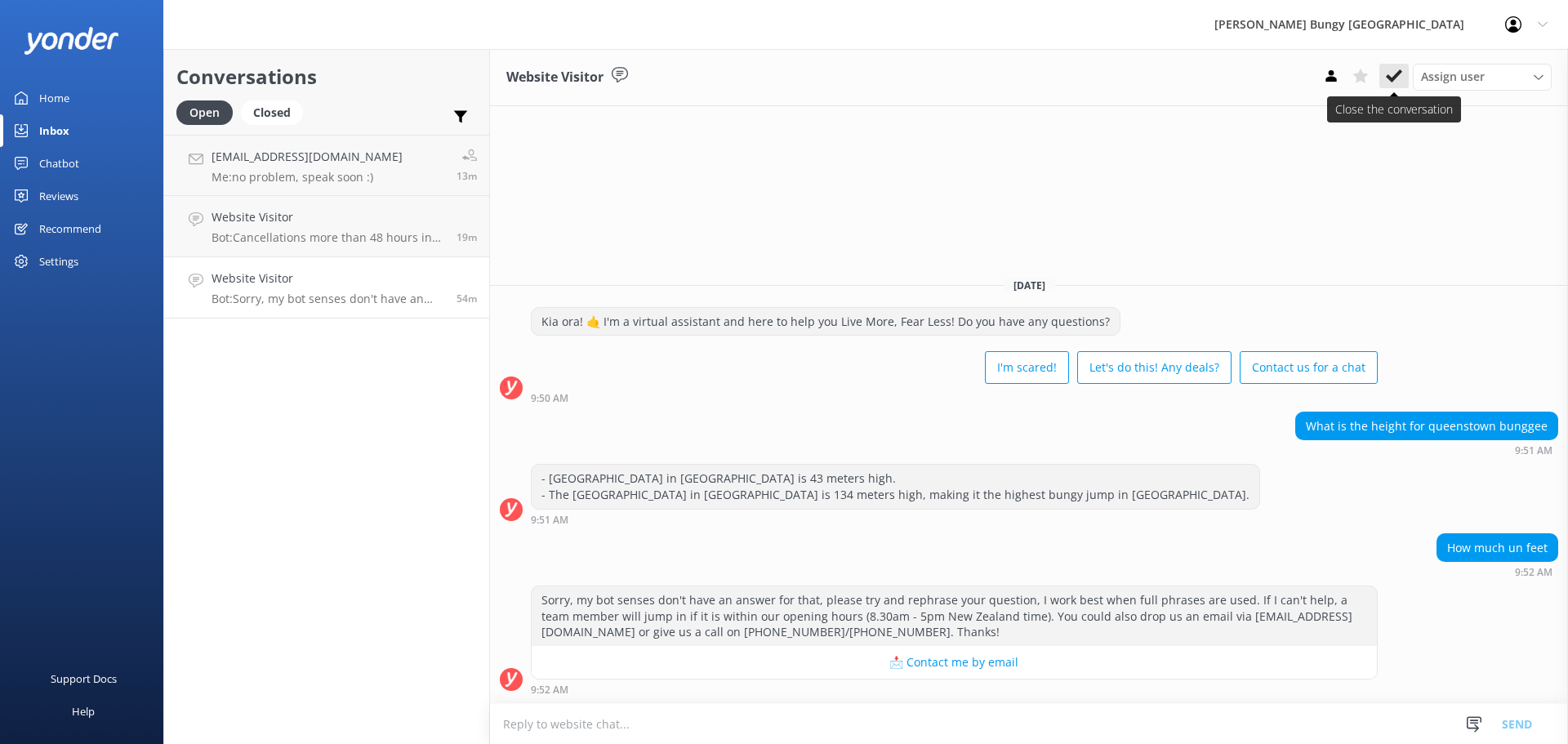
click at [1392, 72] on icon at bounding box center [1394, 75] width 16 height 16
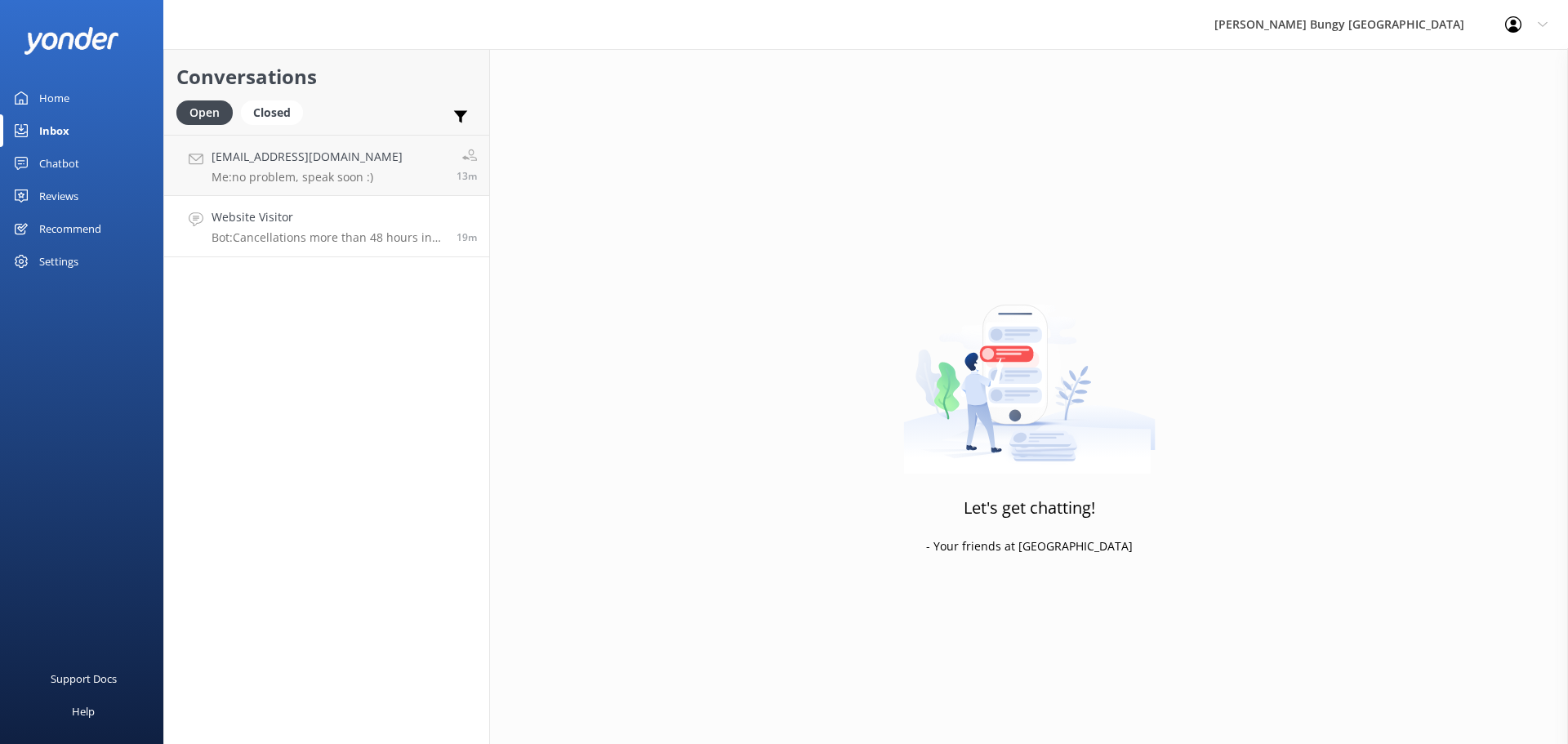
click at [338, 234] on p "Bot: Cancellations more than 48 hours in advance get a 100% refund. Cancellatio…" at bounding box center [328, 237] width 233 height 15
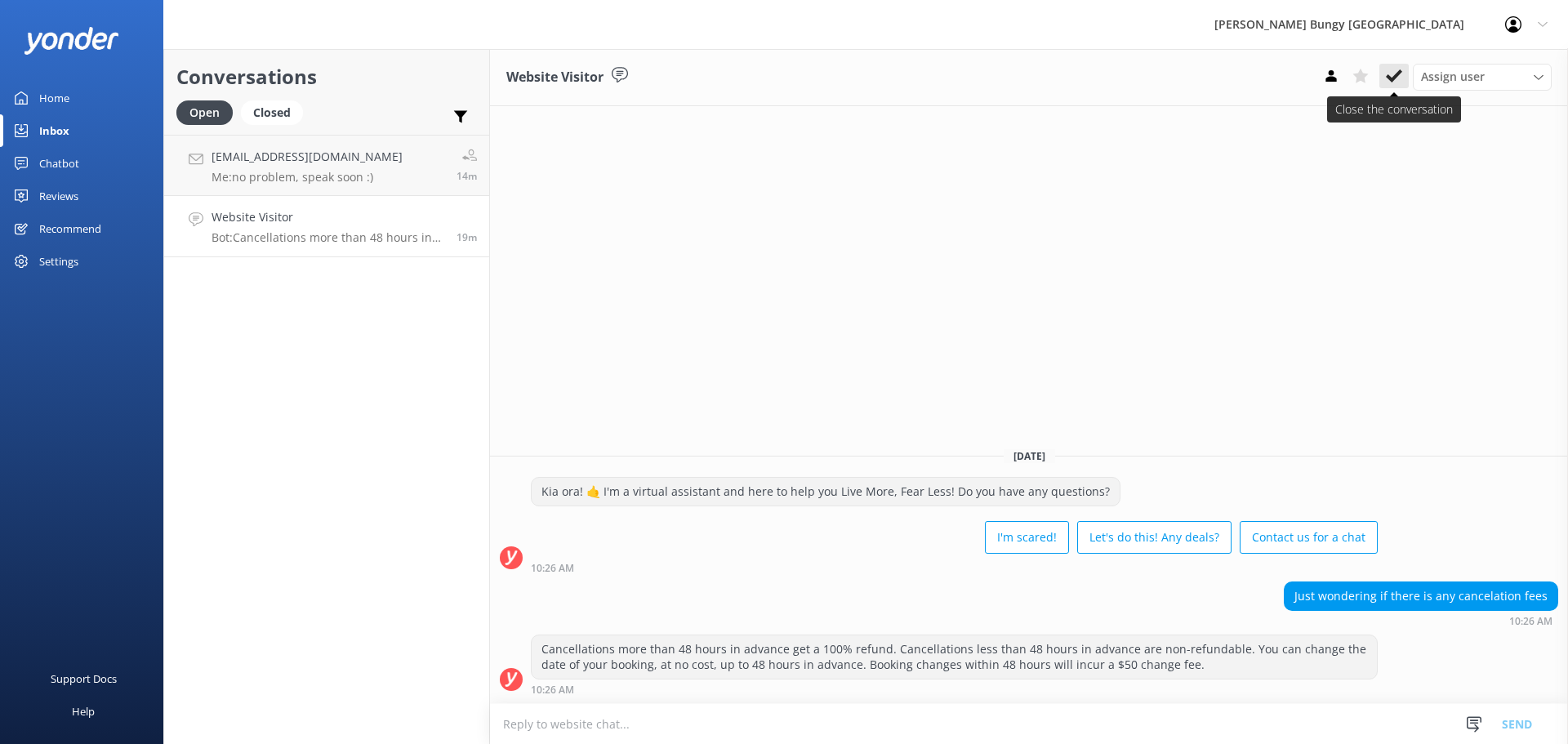
click at [1404, 78] on button at bounding box center [1394, 76] width 29 height 24
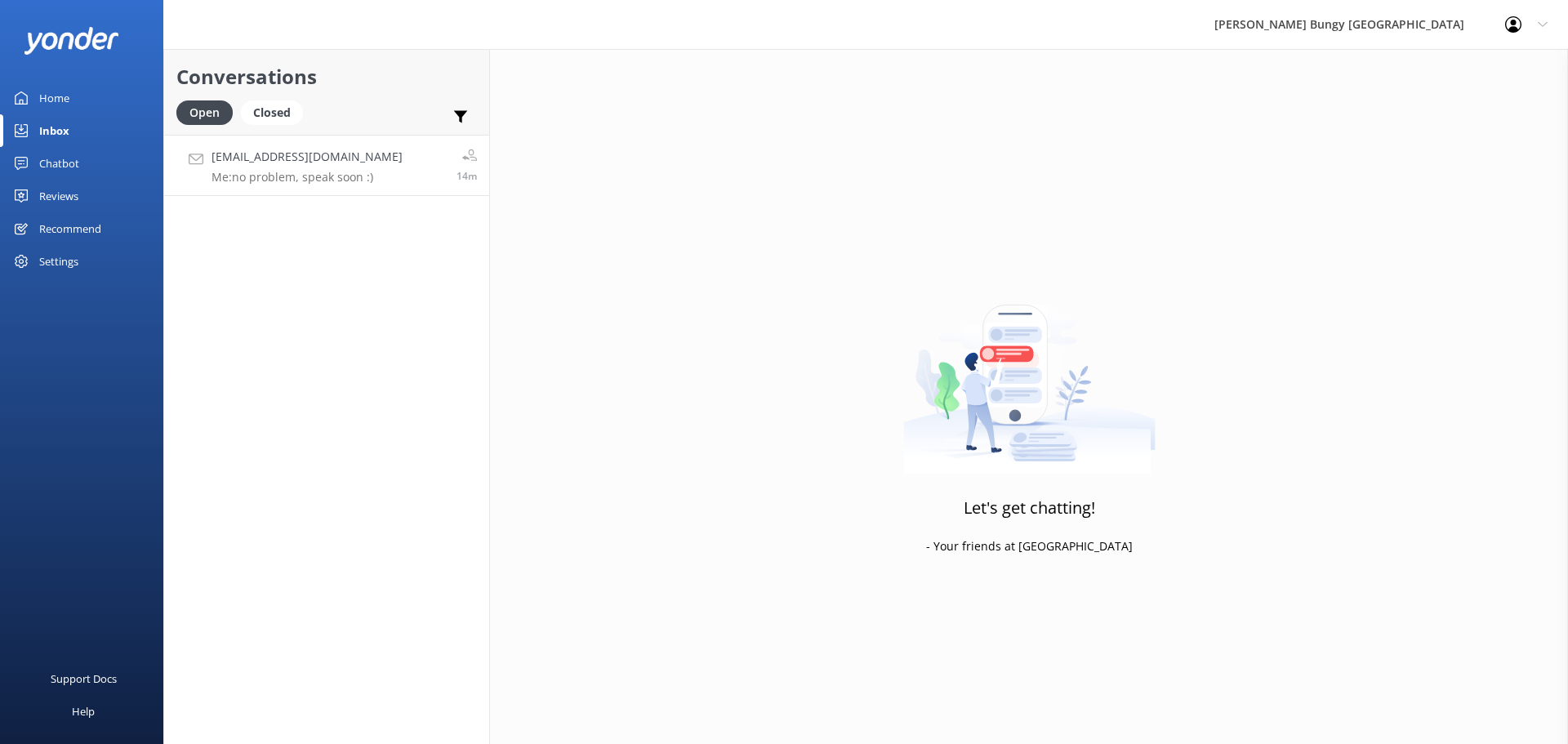
click at [212, 174] on p "Me: no problem, speak soon :)" at bounding box center [307, 177] width 191 height 15
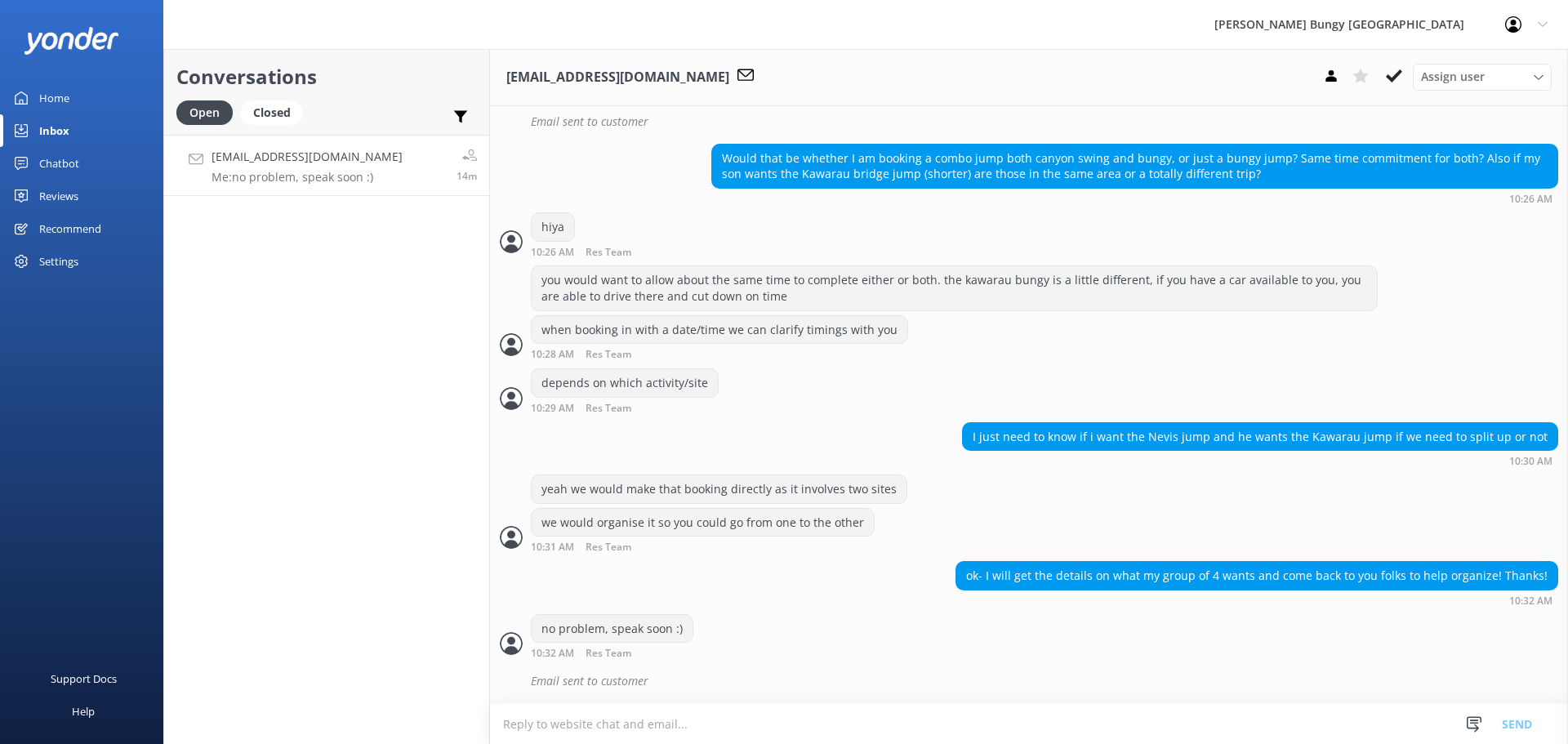
scroll to position [1183, 0]
click at [259, 180] on p "Bot: The weight restrictions vary by product: - Kawarau Bridge Bungy: 35kg min/…" at bounding box center [328, 177] width 233 height 15
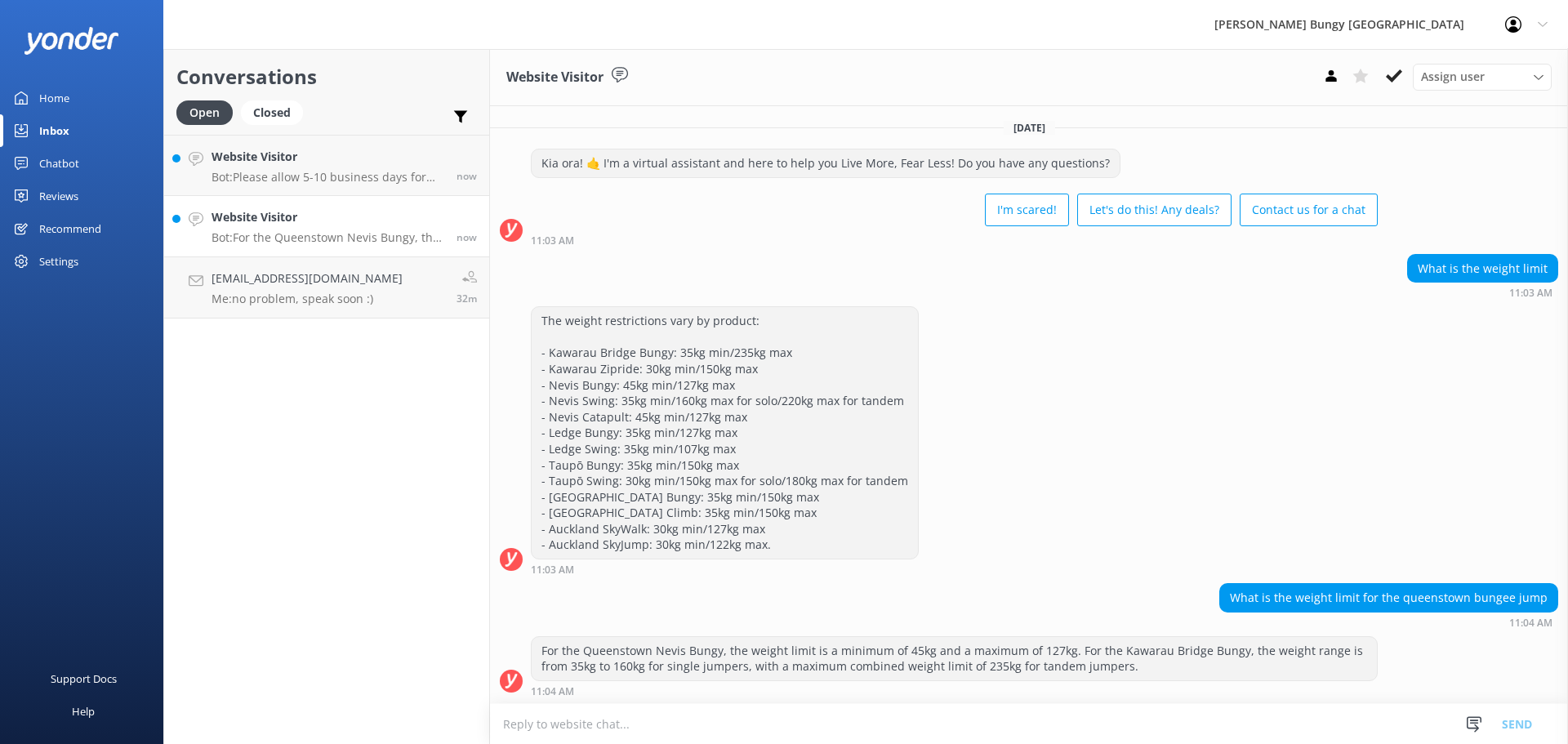
scroll to position [2, 0]
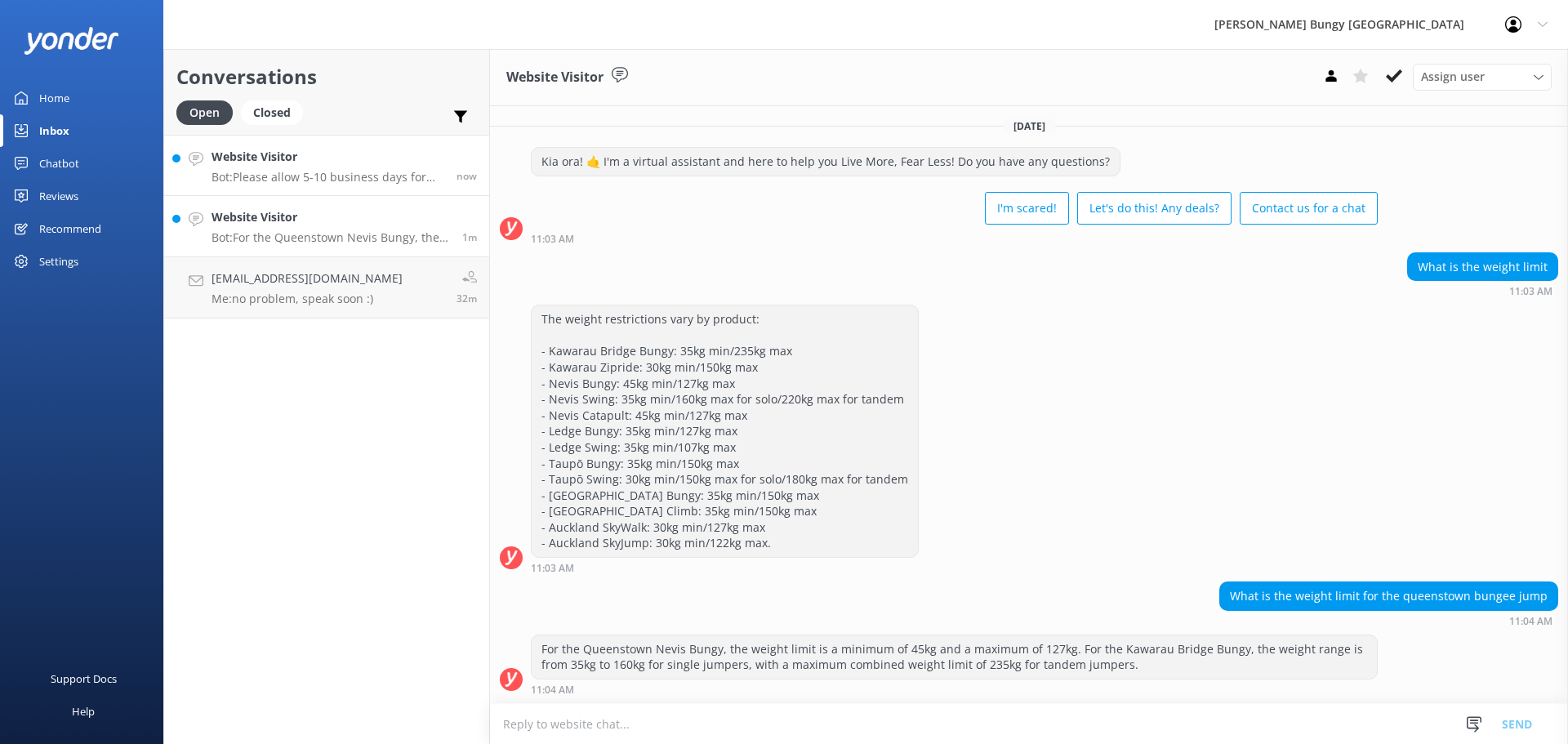
click at [349, 164] on h4 "Website Visitor" at bounding box center [328, 156] width 233 height 18
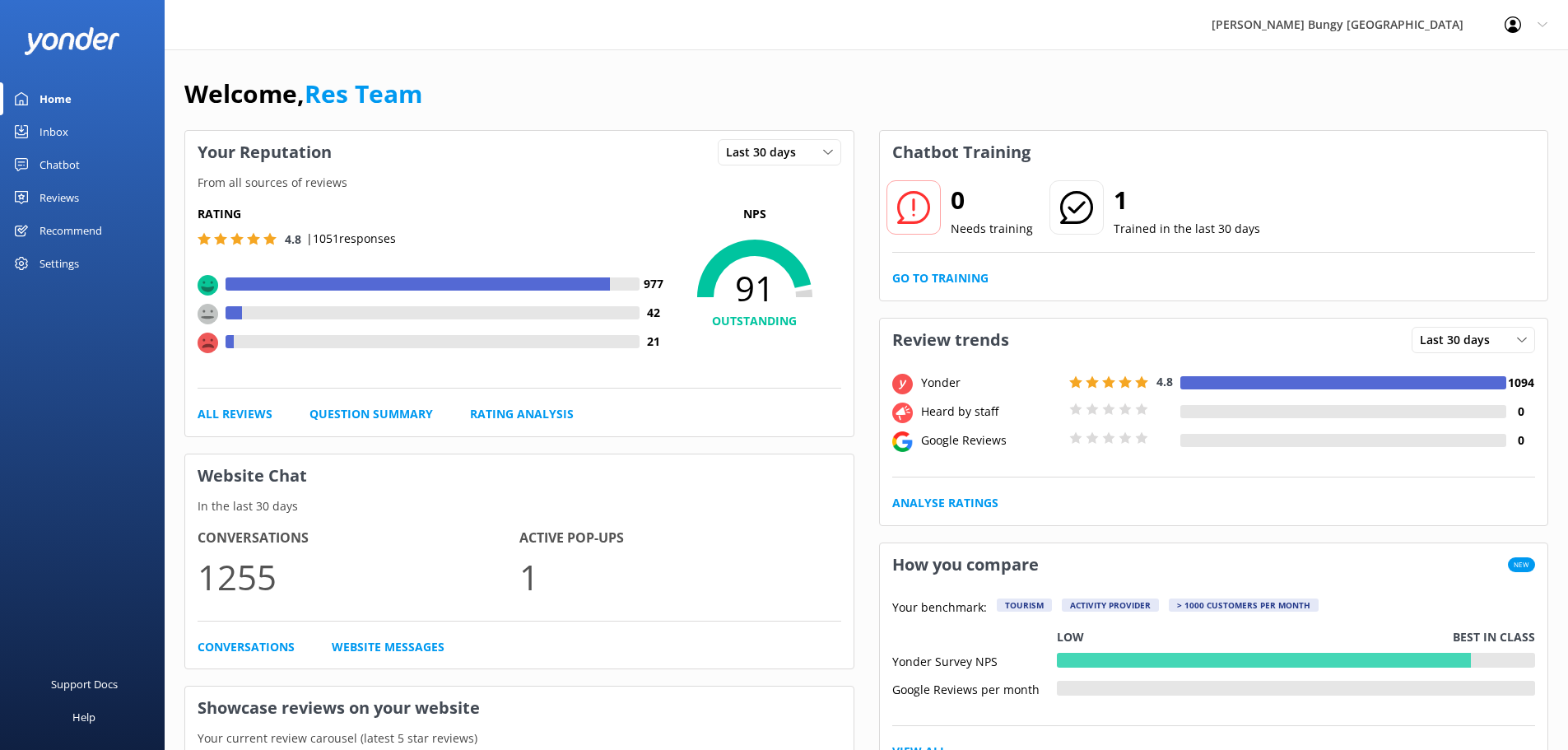
click at [96, 128] on link "Inbox" at bounding box center [82, 131] width 164 height 33
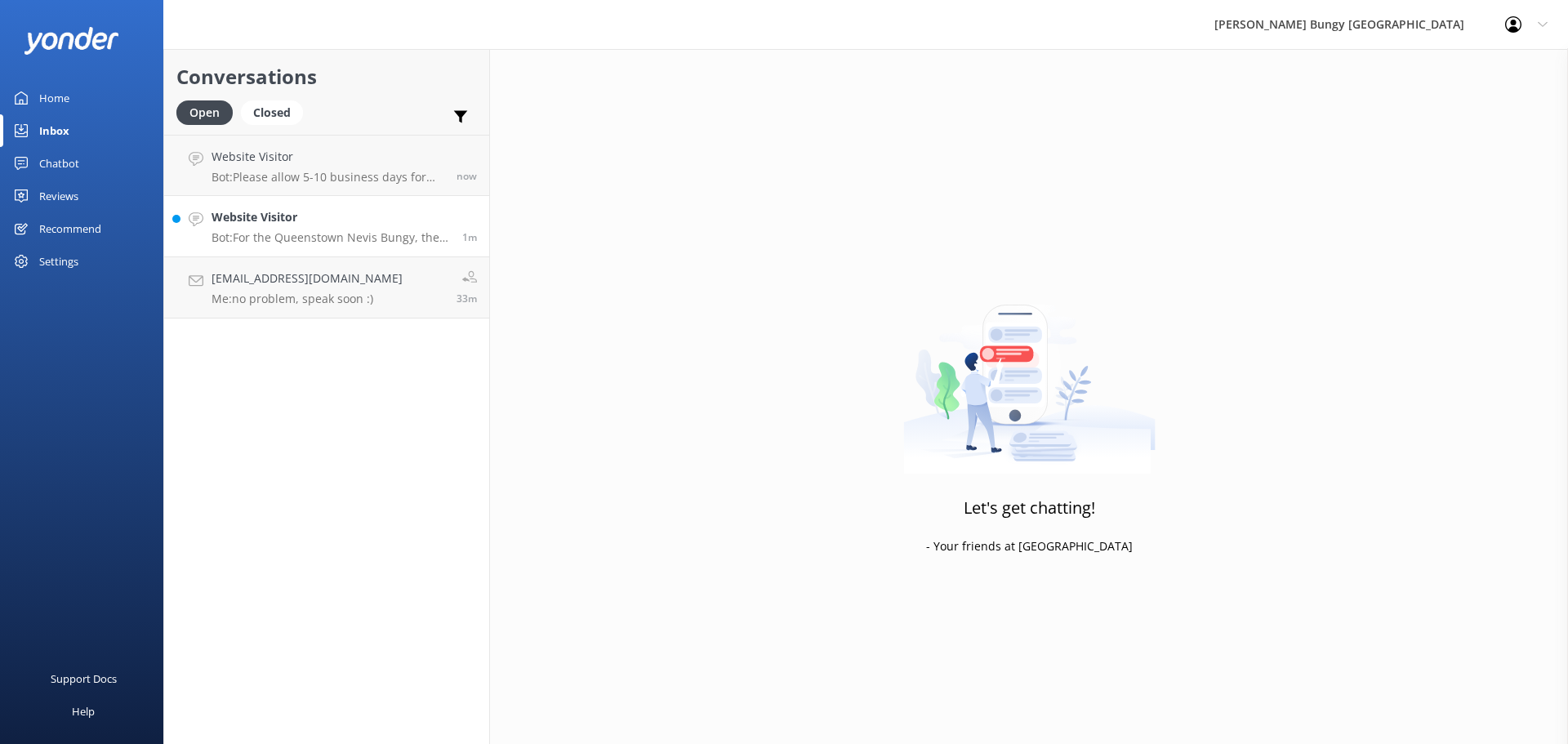
click at [262, 197] on link "Website Visitor Bot: For the Queenstown Nevis Bungy, the weight limit is a mini…" at bounding box center [326, 226] width 325 height 61
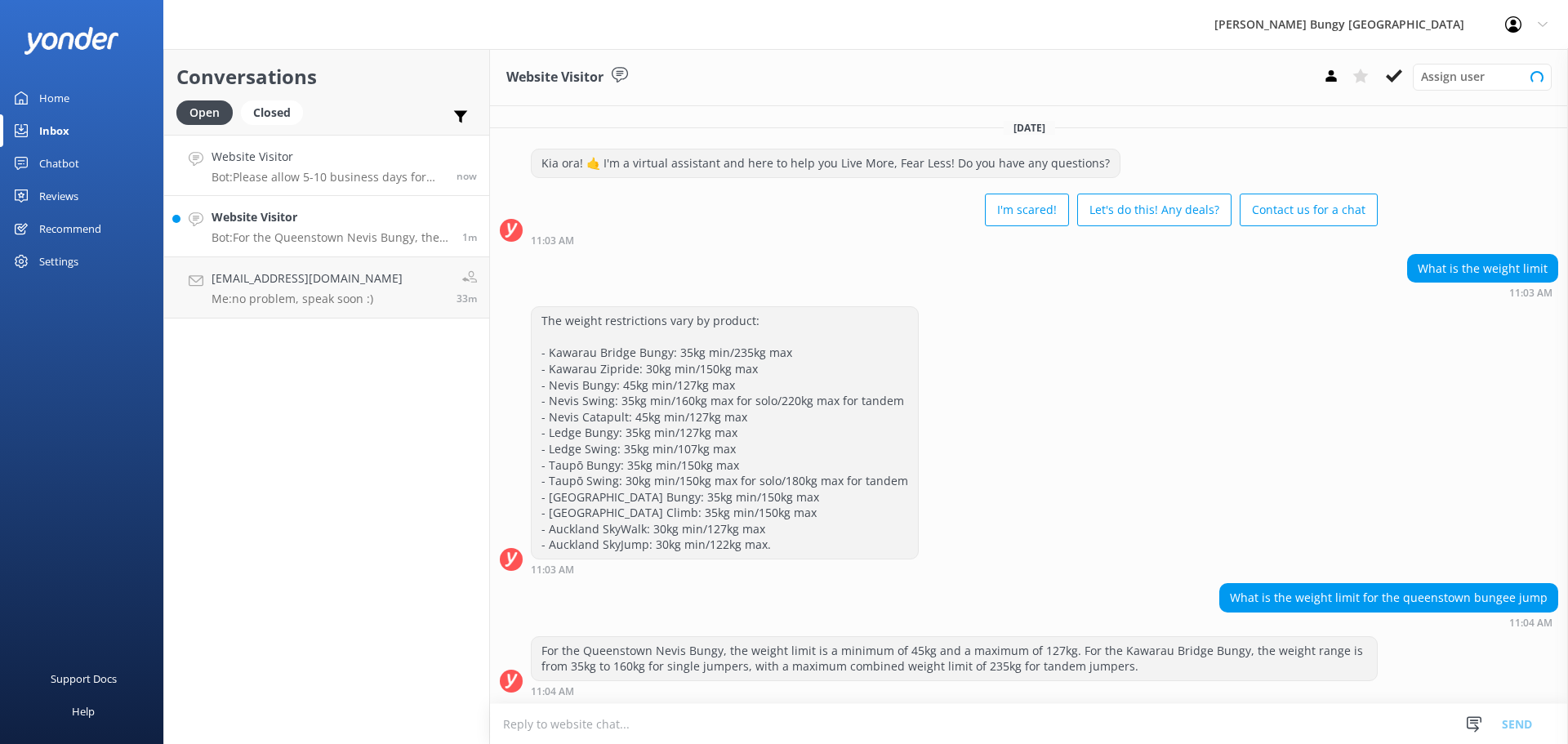
scroll to position [2, 0]
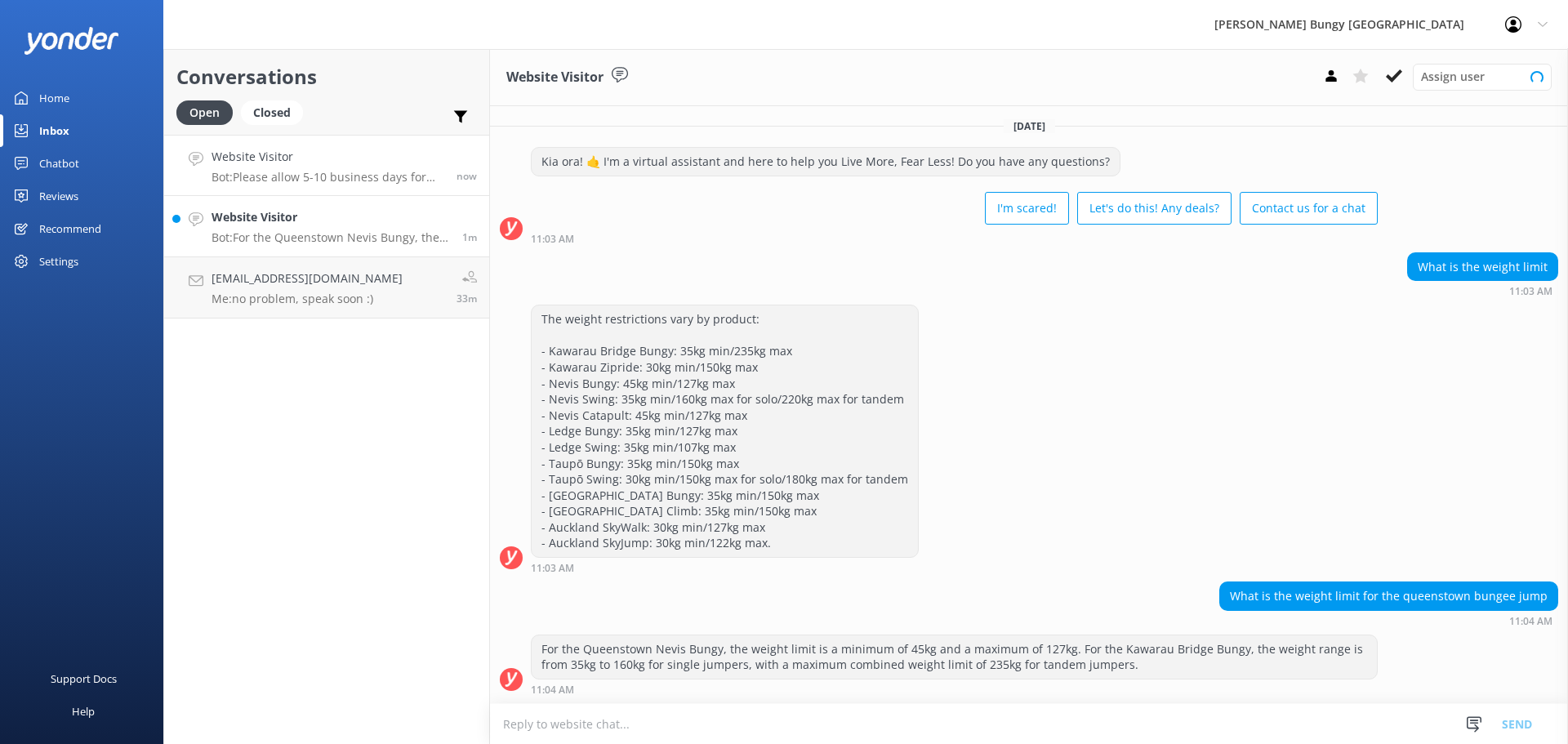
click at [281, 158] on h4 "Website Visitor" at bounding box center [328, 156] width 233 height 18
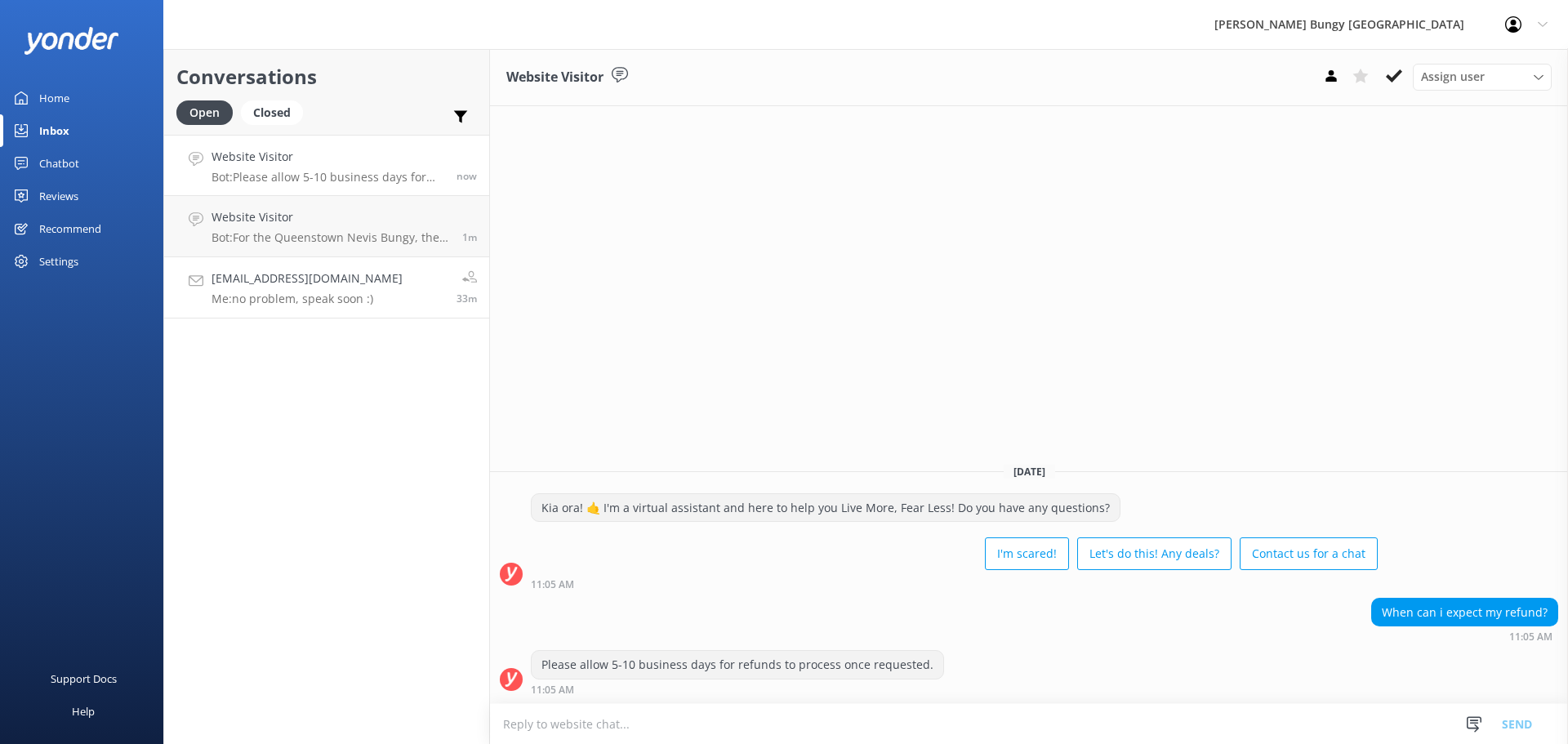
click at [309, 262] on link "[PERSON_NAME][EMAIL_ADDRESS][DOMAIN_NAME] Me: no problem, speak soon :) 33m" at bounding box center [326, 287] width 325 height 61
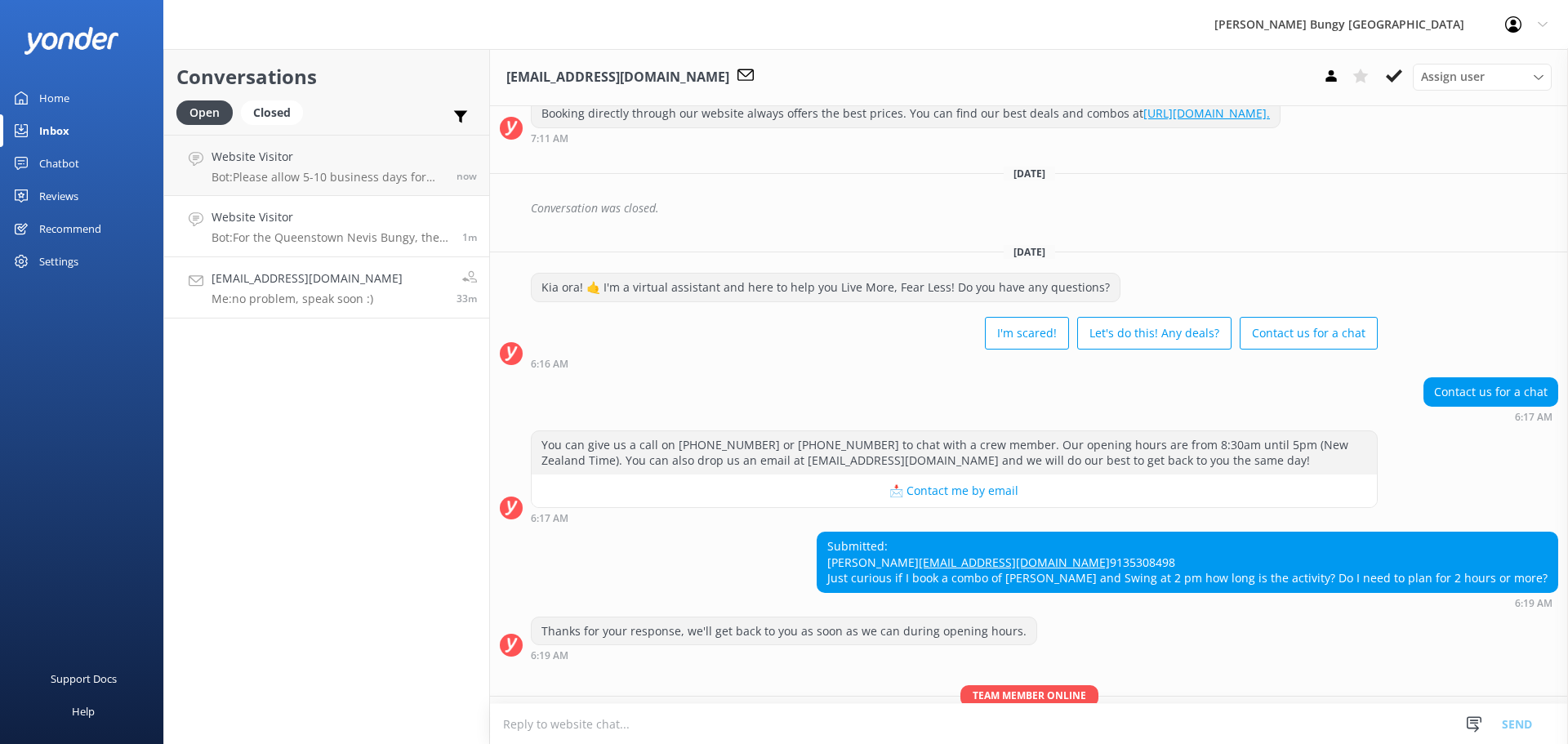
click at [302, 206] on link "Website Visitor Bot: For the Queenstown Nevis Bungy, the weight limit is a mini…" at bounding box center [326, 226] width 325 height 61
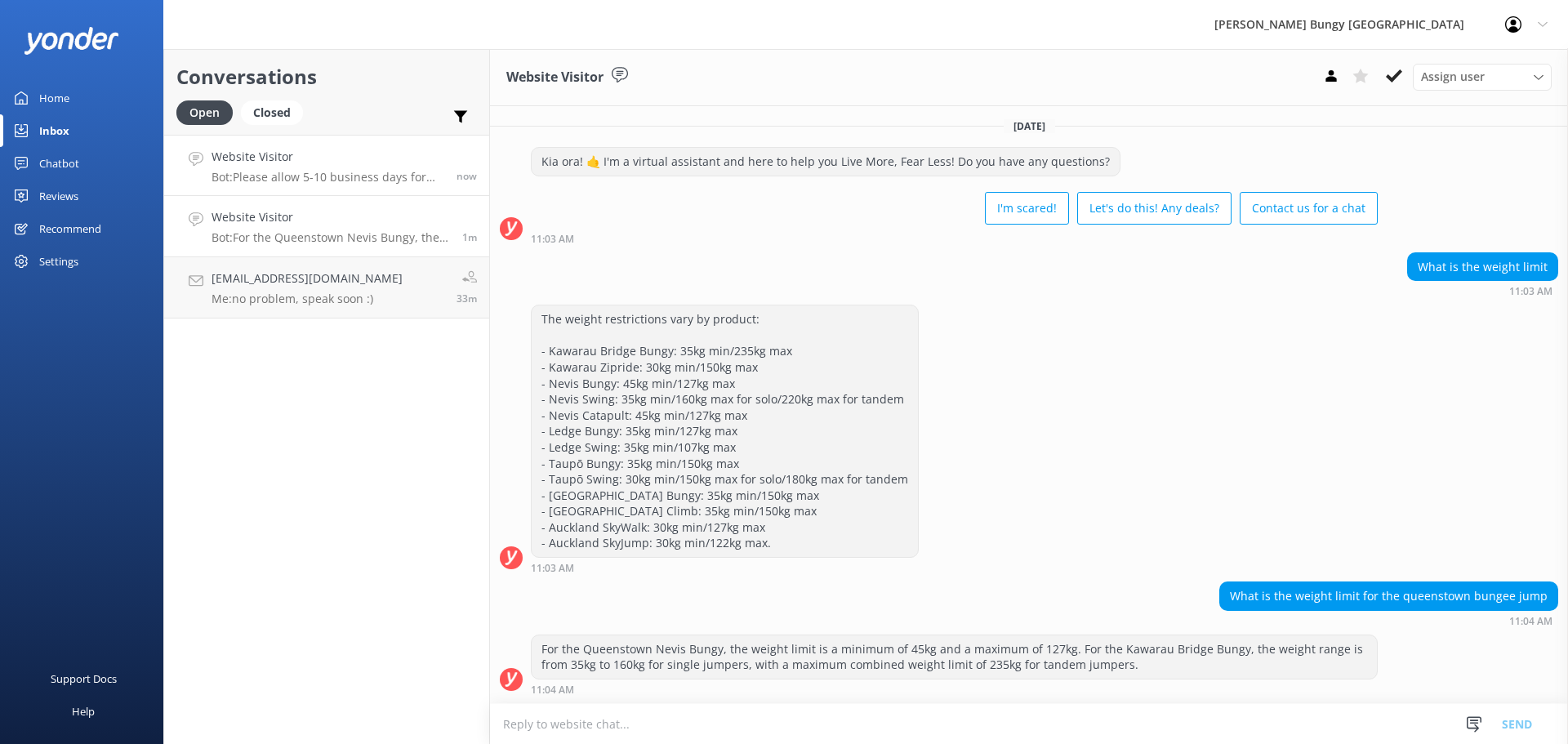
click at [300, 169] on div "Website Visitor Bot: Please allow 5-10 business days for refunds to process onc…" at bounding box center [328, 165] width 233 height 35
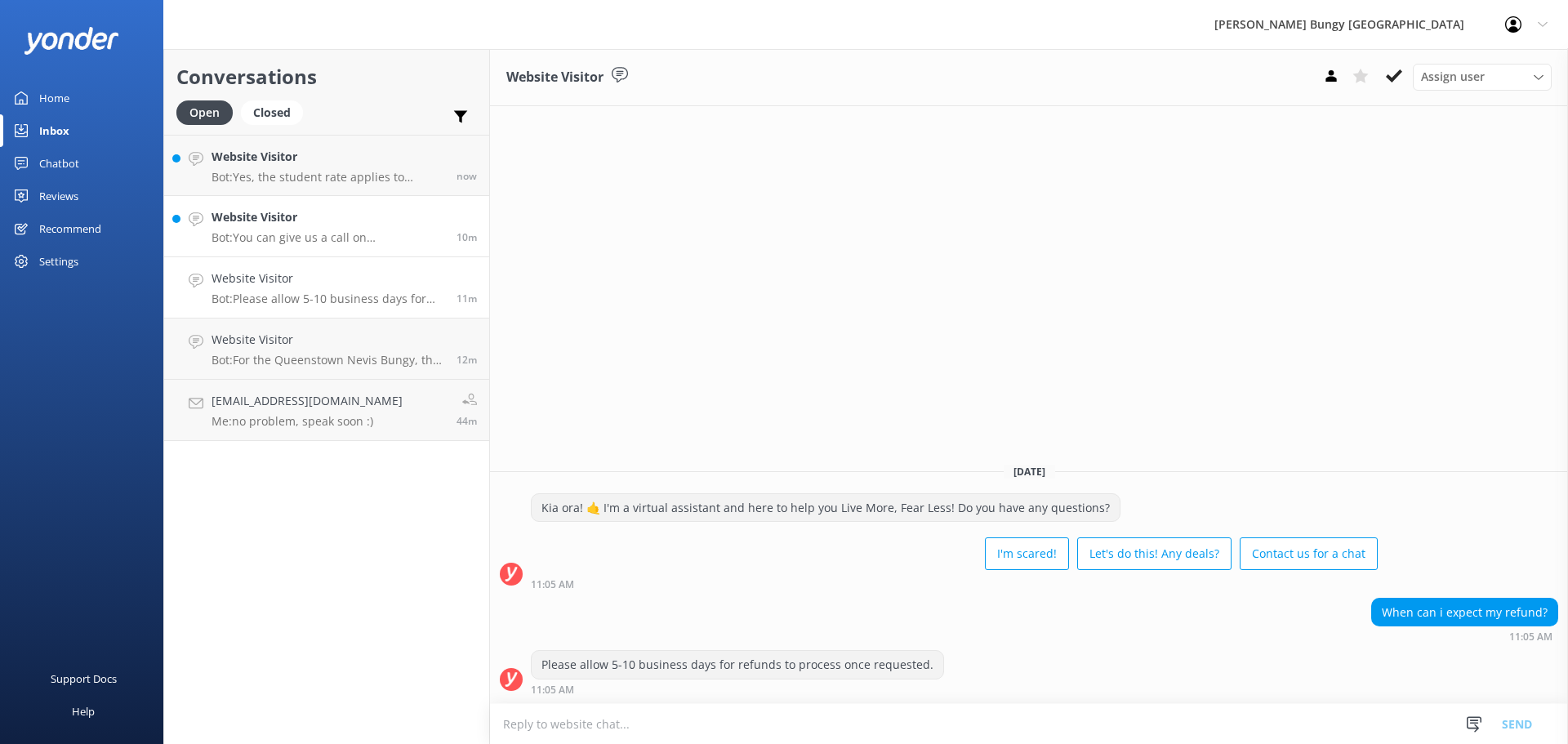
click at [412, 196] on link "Website Visitor Bot: You can give us a call on [PHONE_NUMBER] or [PHONE_NUMBER]…" at bounding box center [326, 226] width 325 height 61
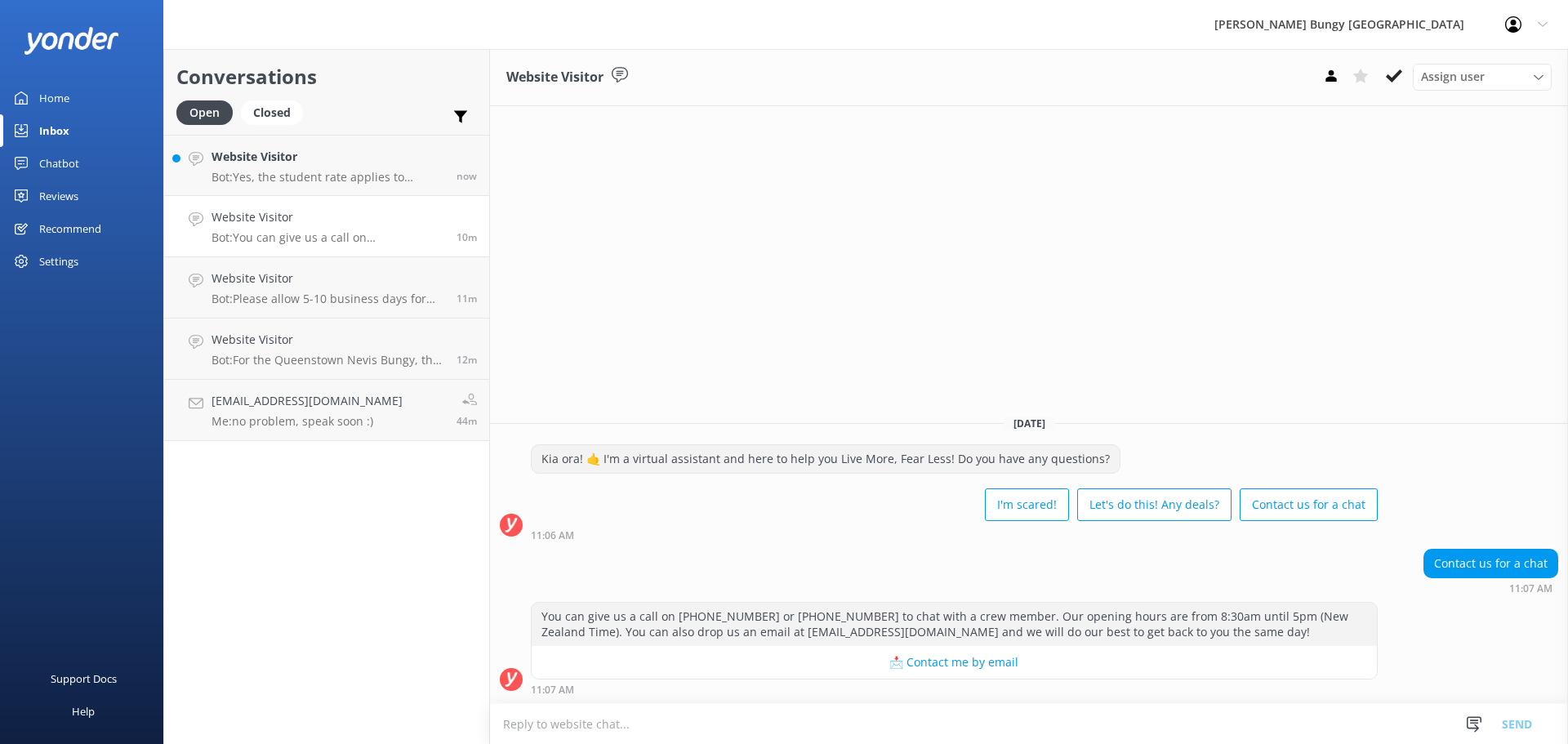
click at [729, 733] on textarea at bounding box center [1028, 723] width 1078 height 40
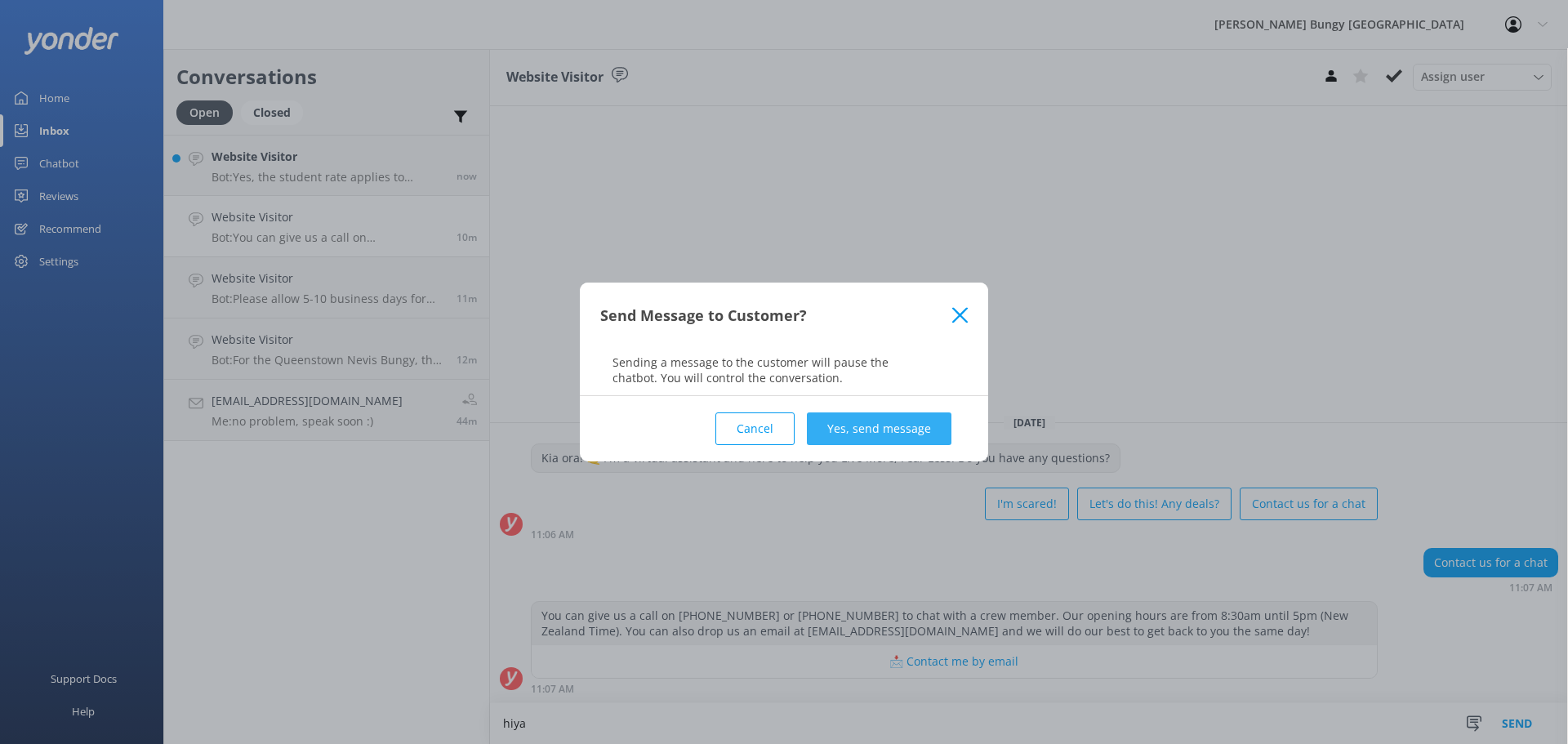
type textarea "hiya"
click at [899, 441] on button "Yes, send message" at bounding box center [878, 429] width 144 height 33
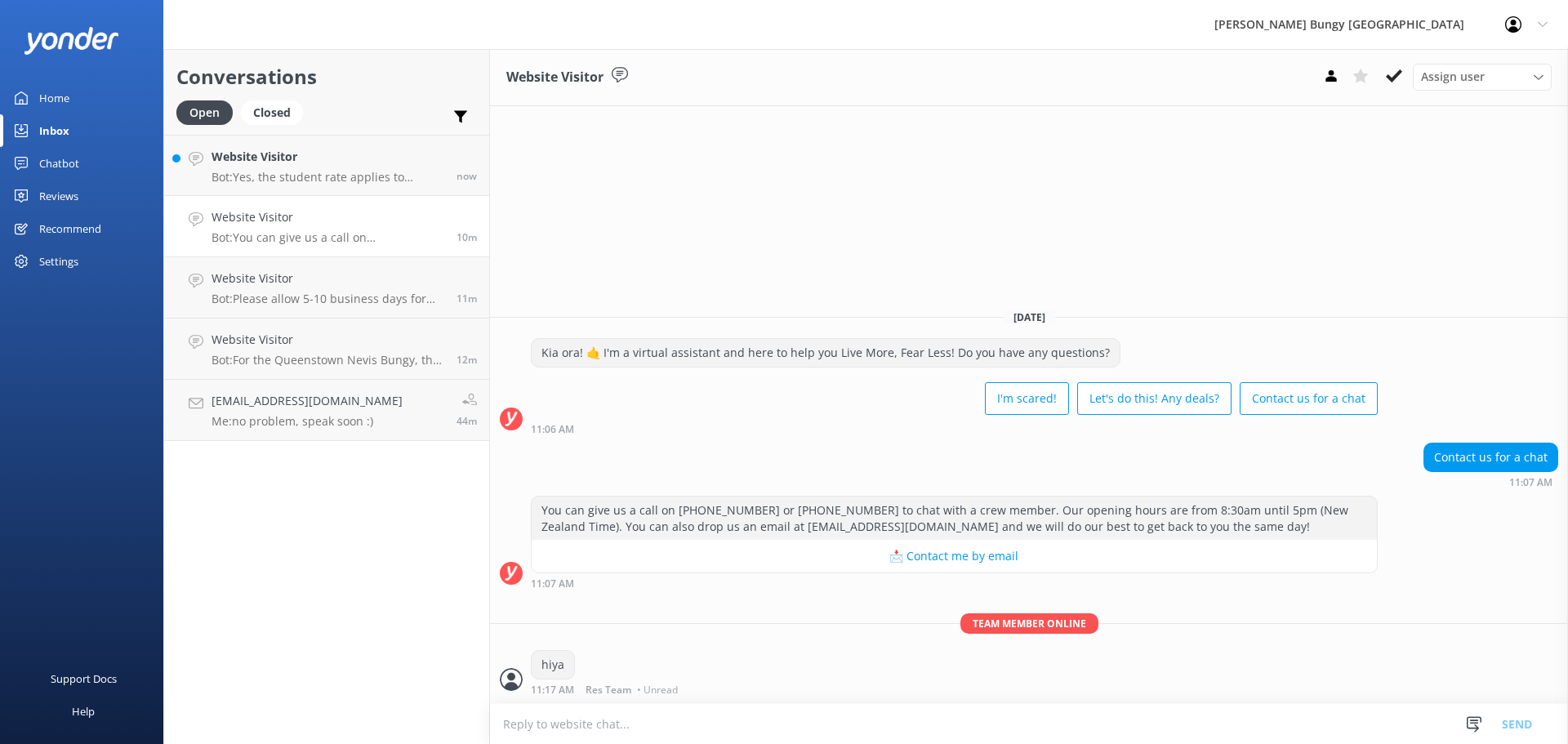
click at [788, 692] on div "hiya 11:17 AM Res Team • Unread" at bounding box center [1028, 672] width 1078 height 45
click at [787, 718] on textarea at bounding box center [1028, 723] width 1078 height 40
type textarea "how can we help?"
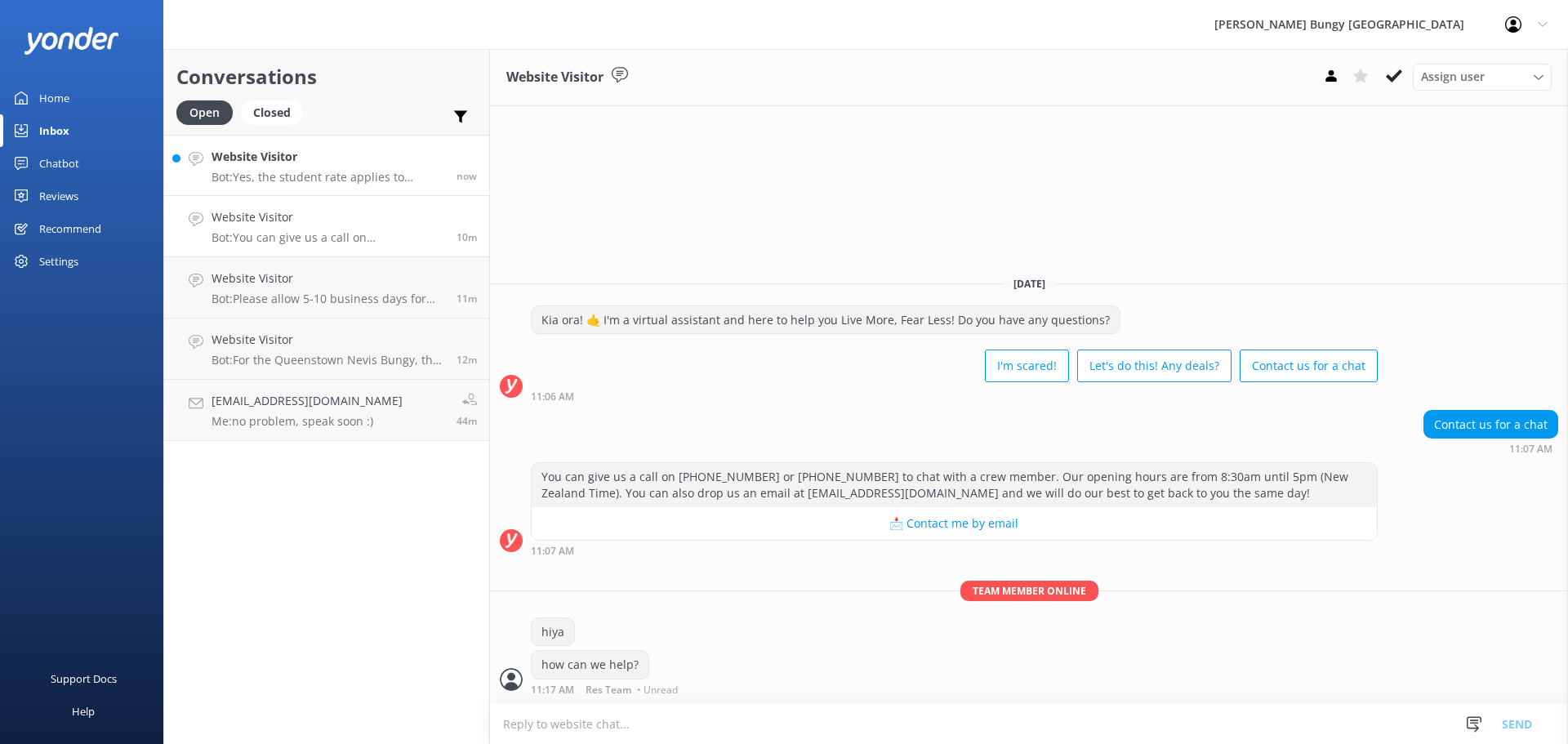
click at [336, 179] on p "Bot: Yes, the student rate applies to university students studying at domestic …" at bounding box center [328, 177] width 233 height 15
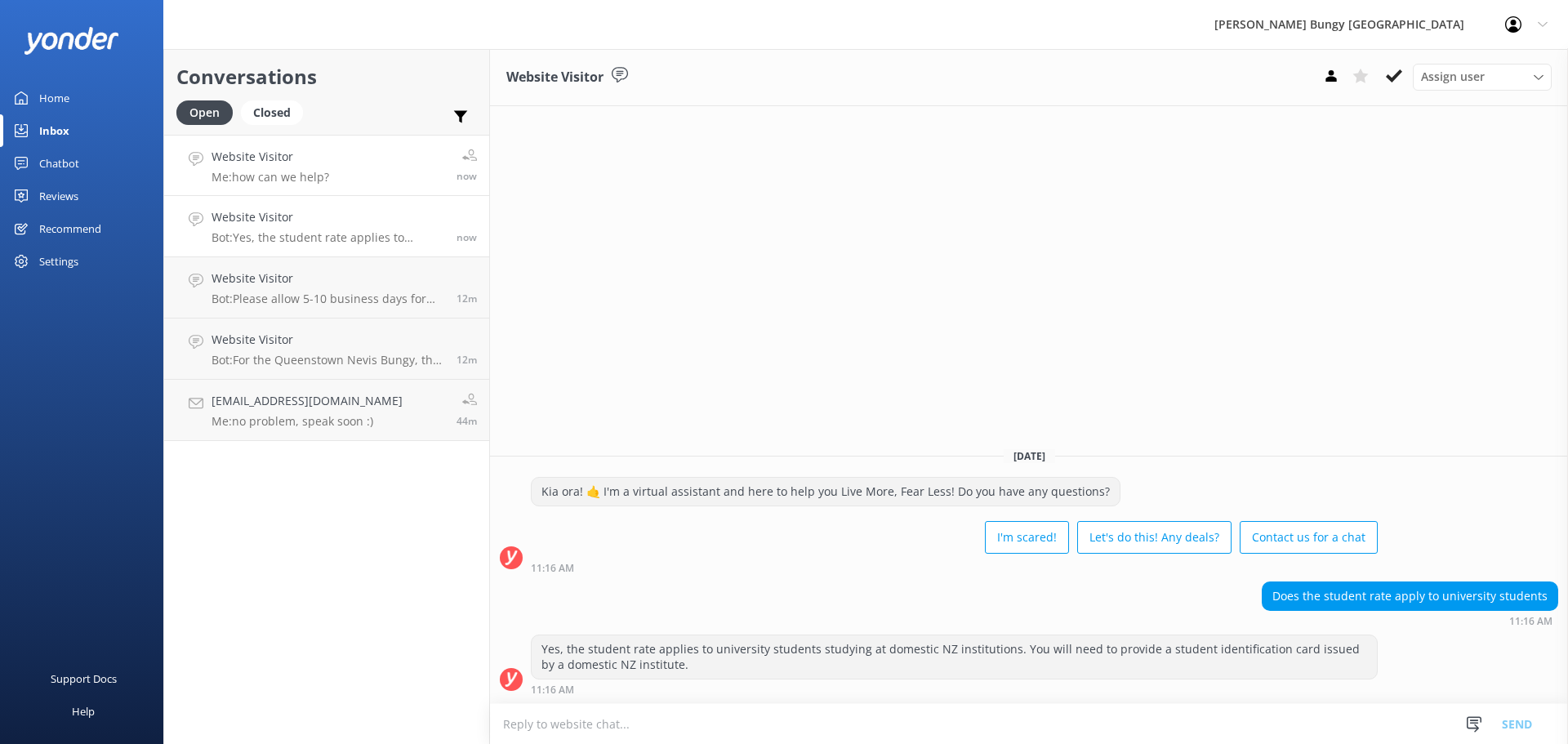
click at [372, 154] on link "Website Visitor Me: how can we help? now" at bounding box center [326, 165] width 325 height 61
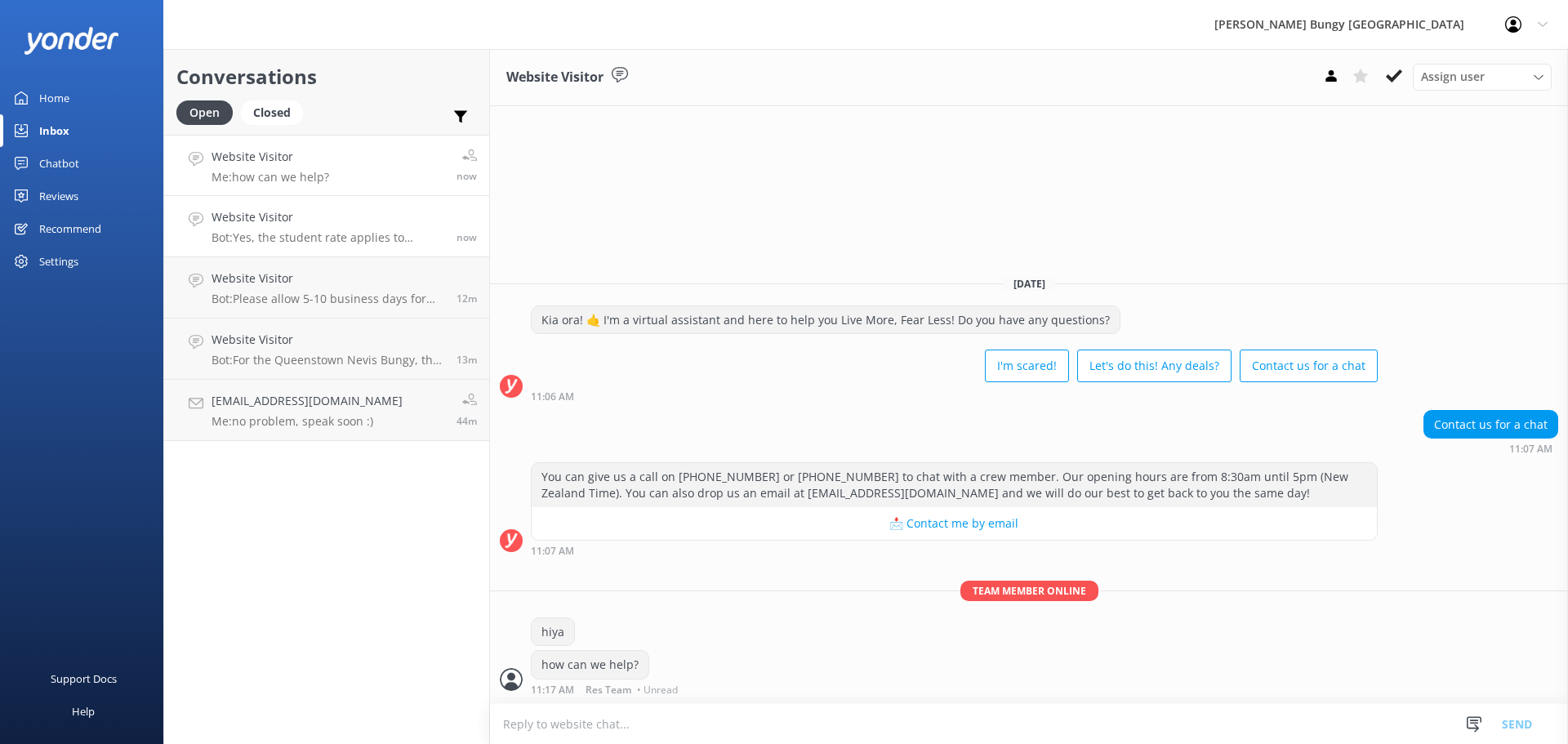
click at [362, 225] on h4 "Website Visitor" at bounding box center [328, 217] width 233 height 18
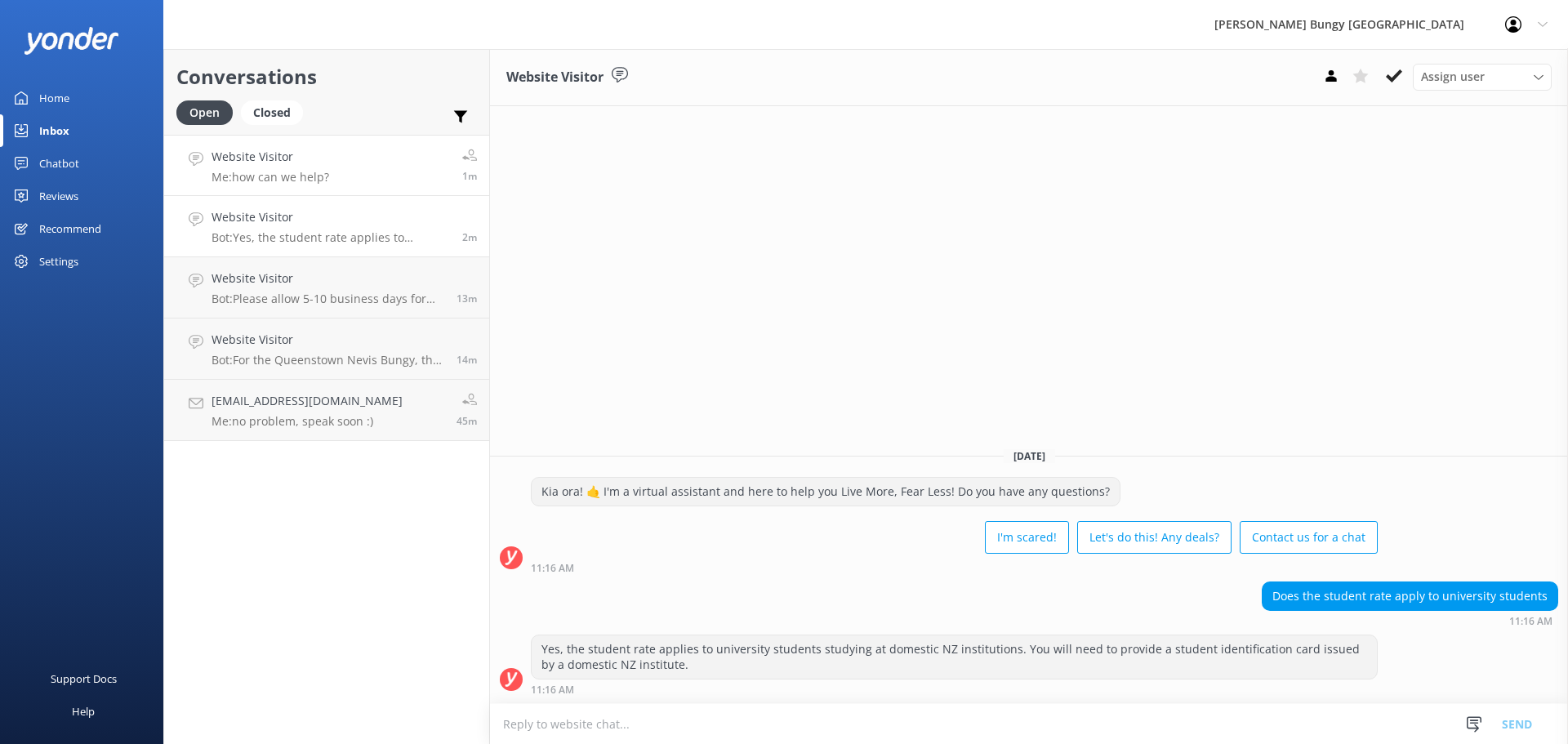
click at [328, 173] on link "Website Visitor Me: how can we help? 1m" at bounding box center [326, 165] width 325 height 61
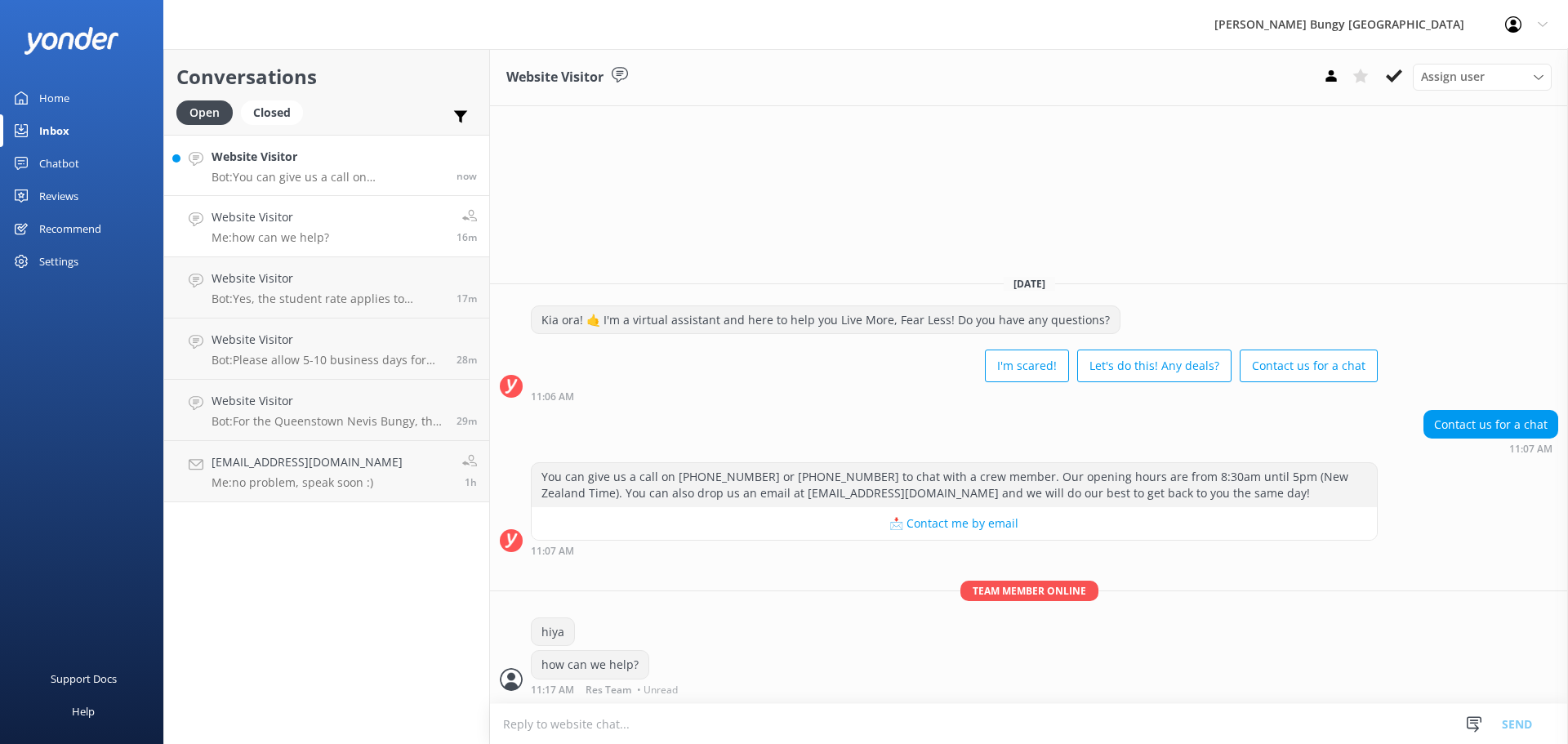
click at [360, 182] on p "Bot: You can give us a call on 0800 286 4958 or +64 3 450 1300 to chat with a c…" at bounding box center [328, 177] width 233 height 15
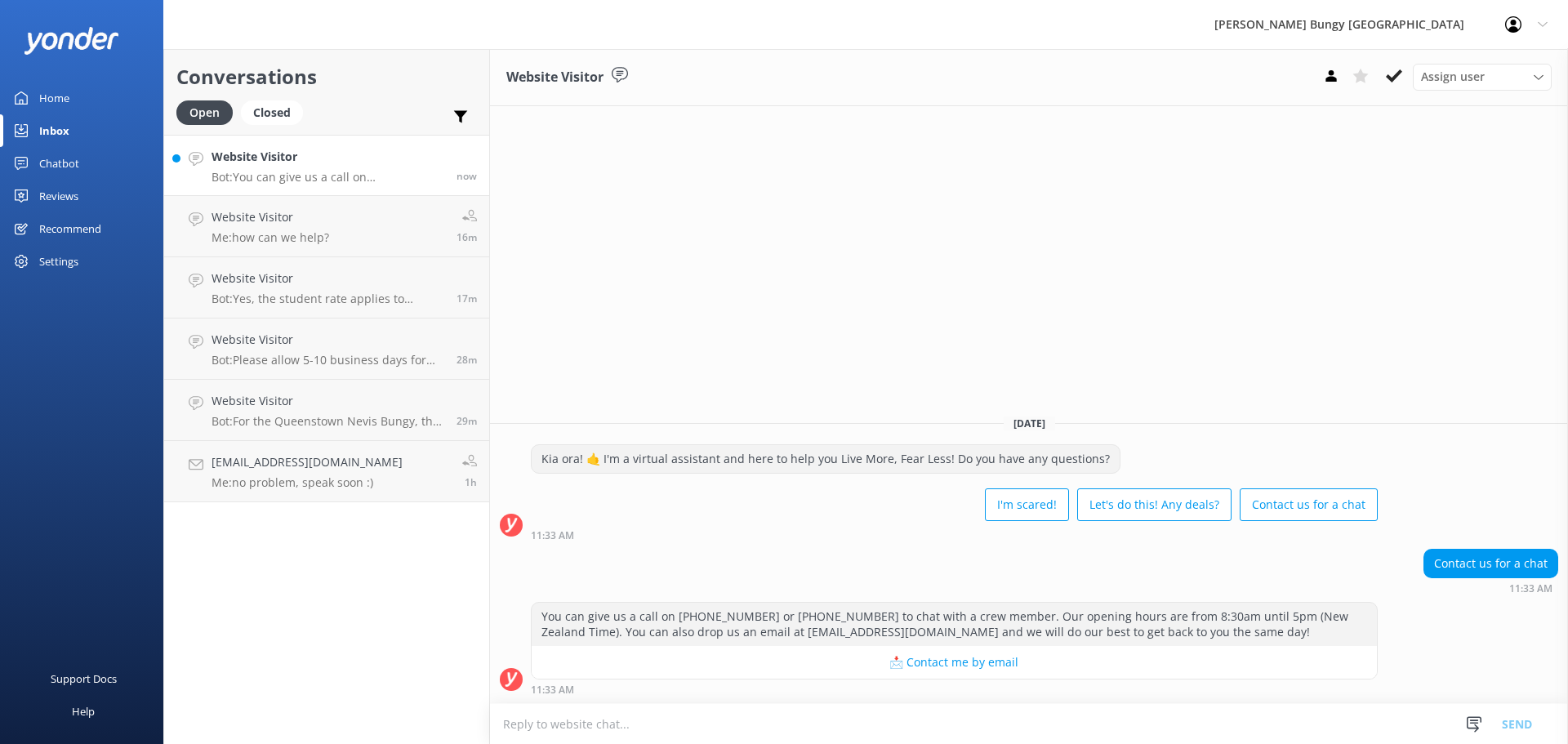
click at [758, 710] on textarea at bounding box center [1028, 723] width 1078 height 40
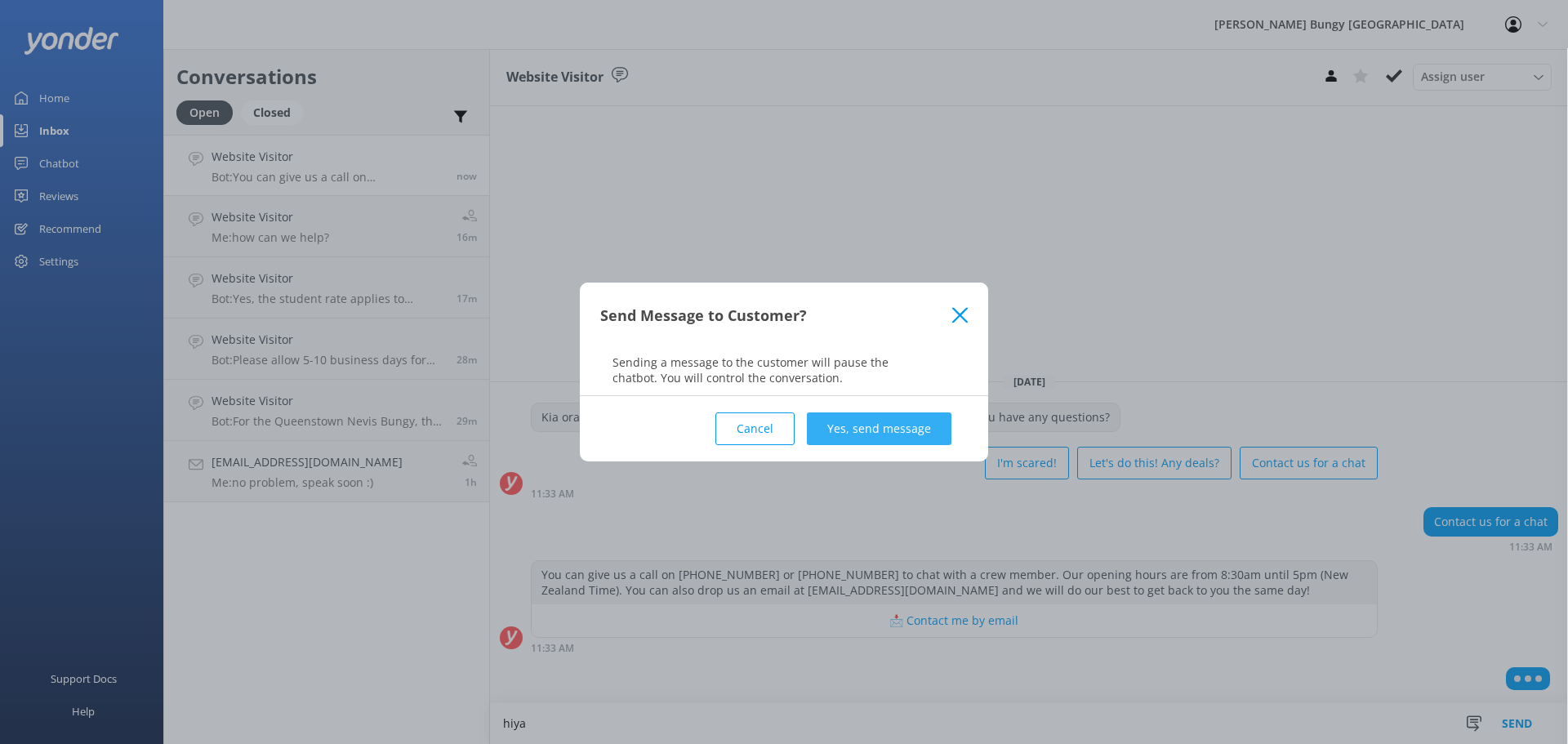
type textarea "hiya"
click at [864, 426] on button "Yes, send message" at bounding box center [878, 429] width 144 height 33
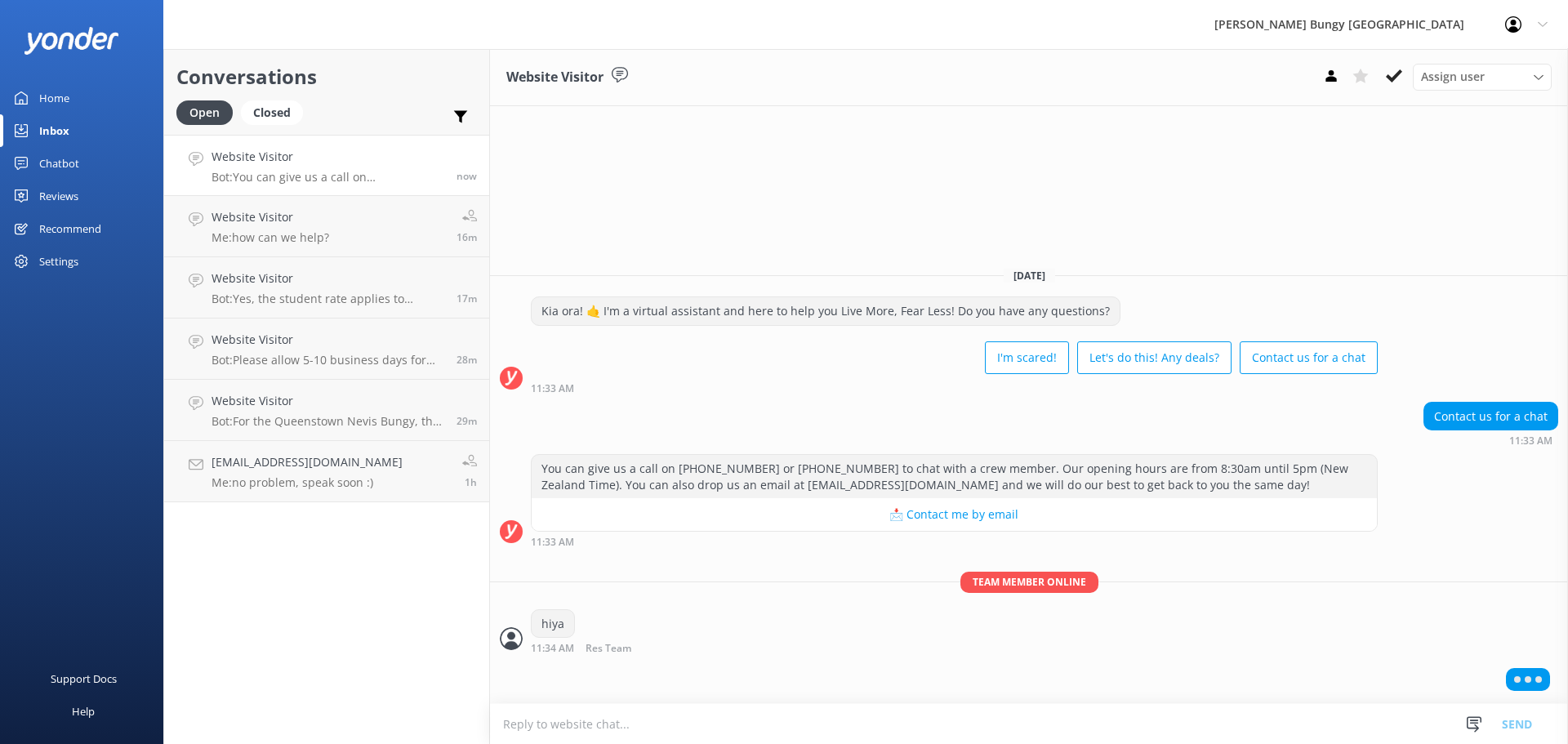
click at [944, 719] on textarea at bounding box center [1028, 723] width 1078 height 40
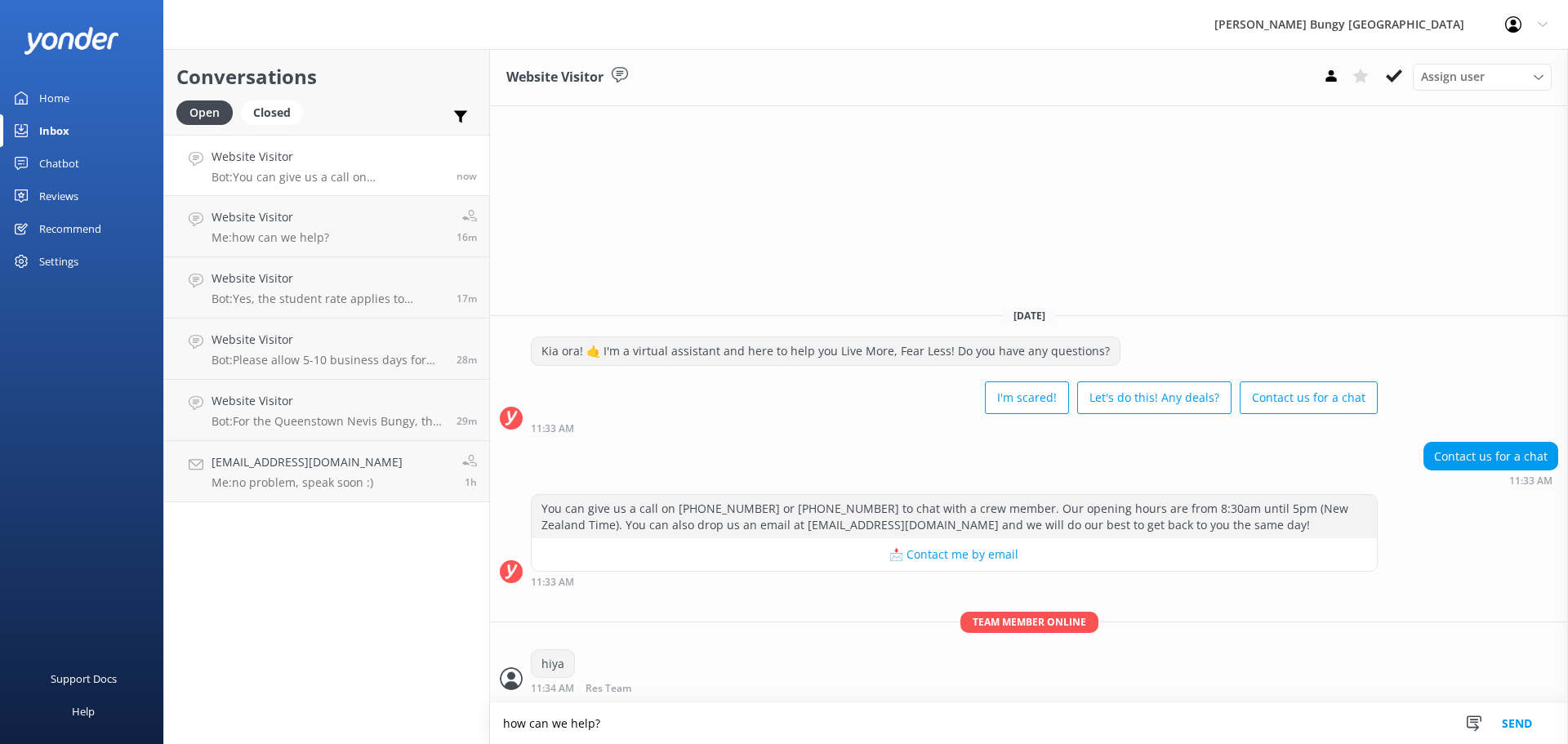
type textarea "how can we help?"
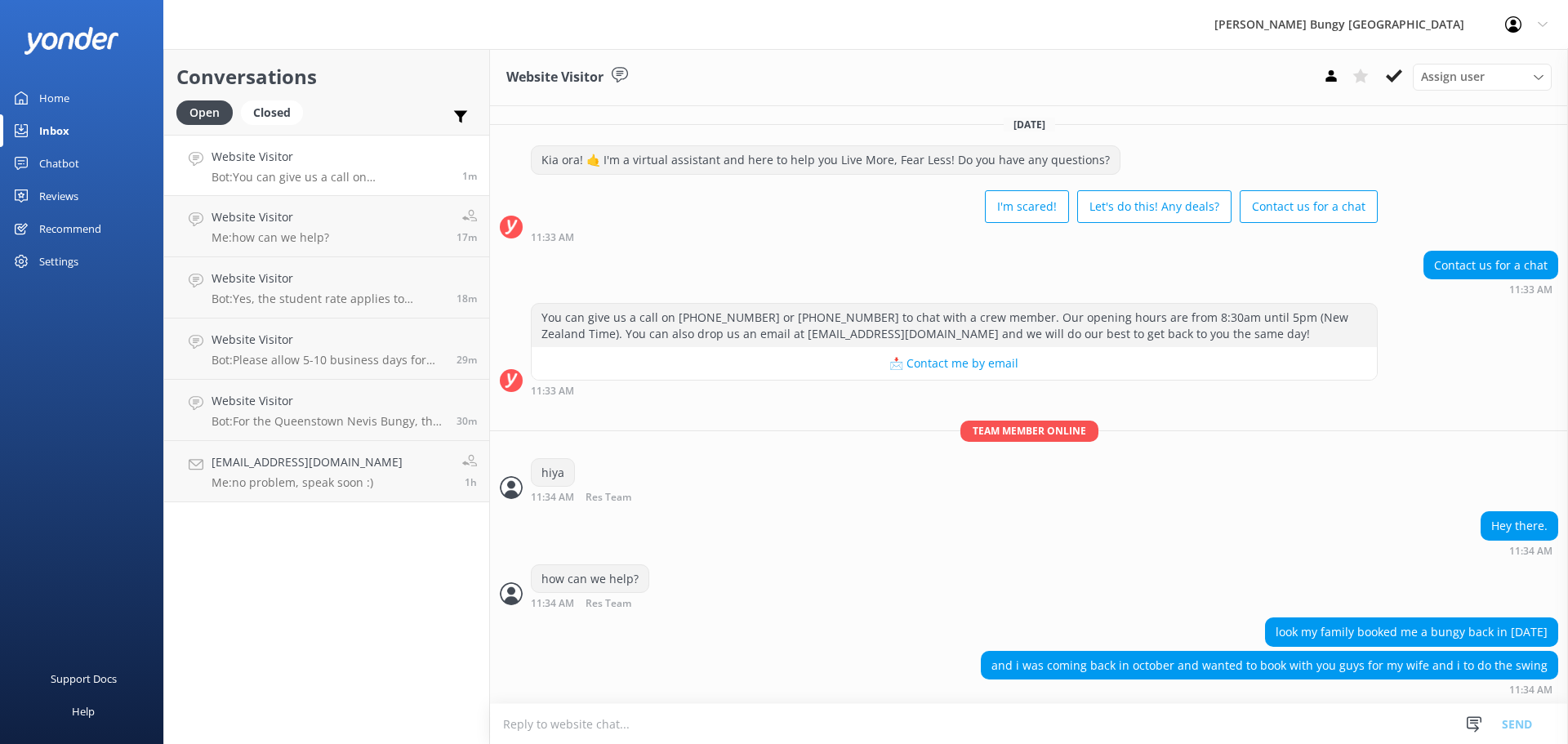
scroll to position [56, 0]
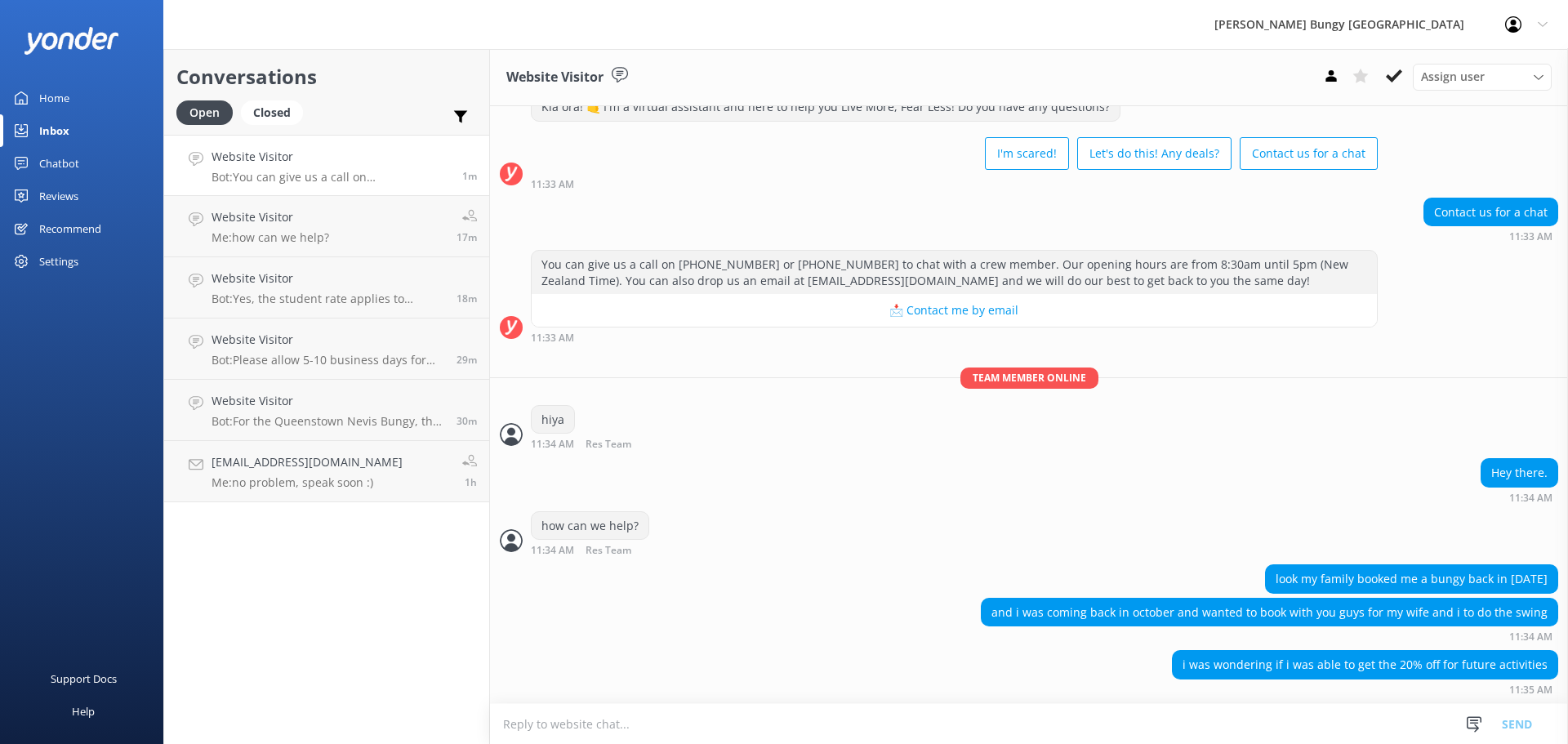
click at [944, 719] on textarea at bounding box center [1028, 723] width 1078 height 40
type textarea "yeah we can apply the repeat jumpers to your swing"
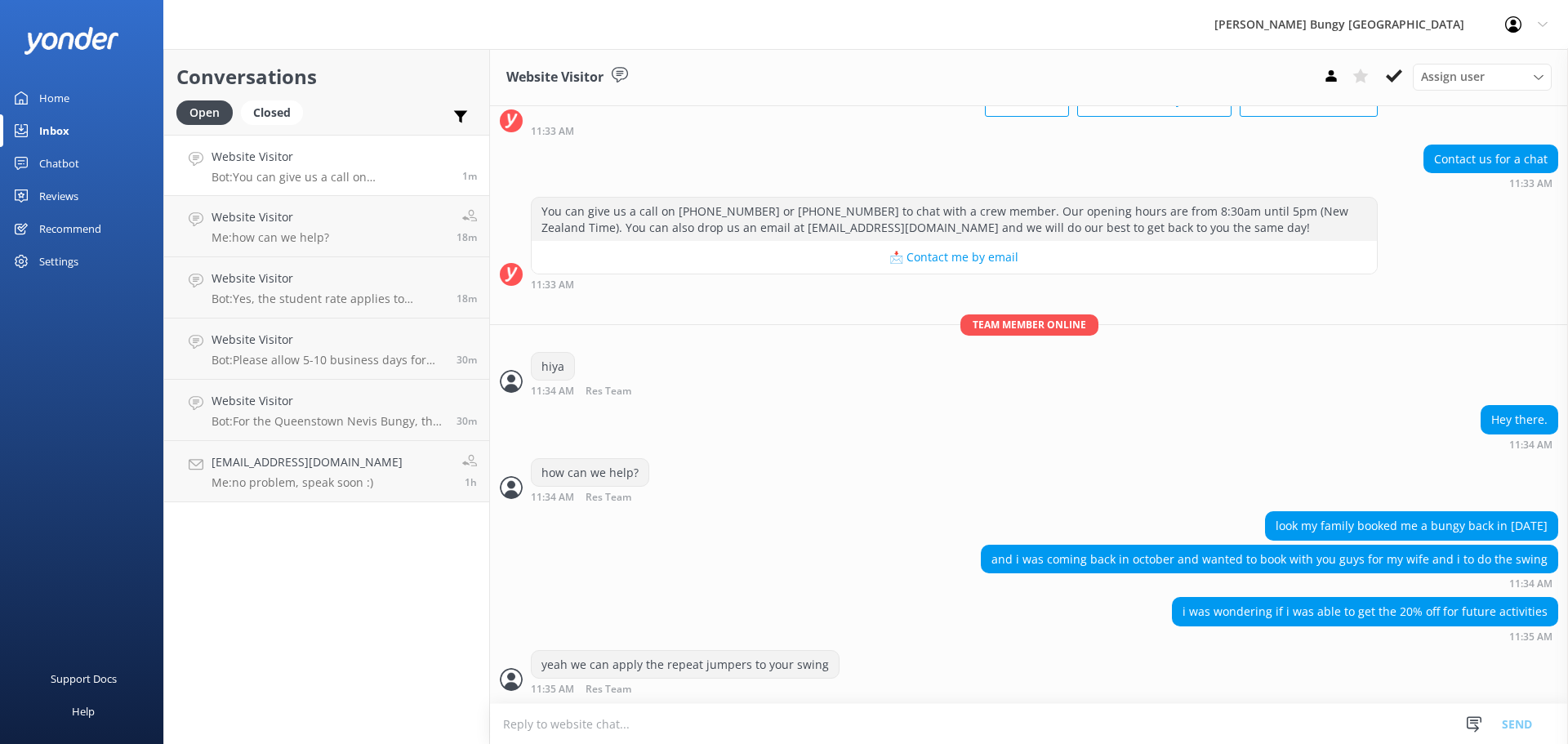
click at [944, 719] on textarea at bounding box center [1028, 723] width 1078 height 40
type textarea "has your wife done an activity with us before also?"
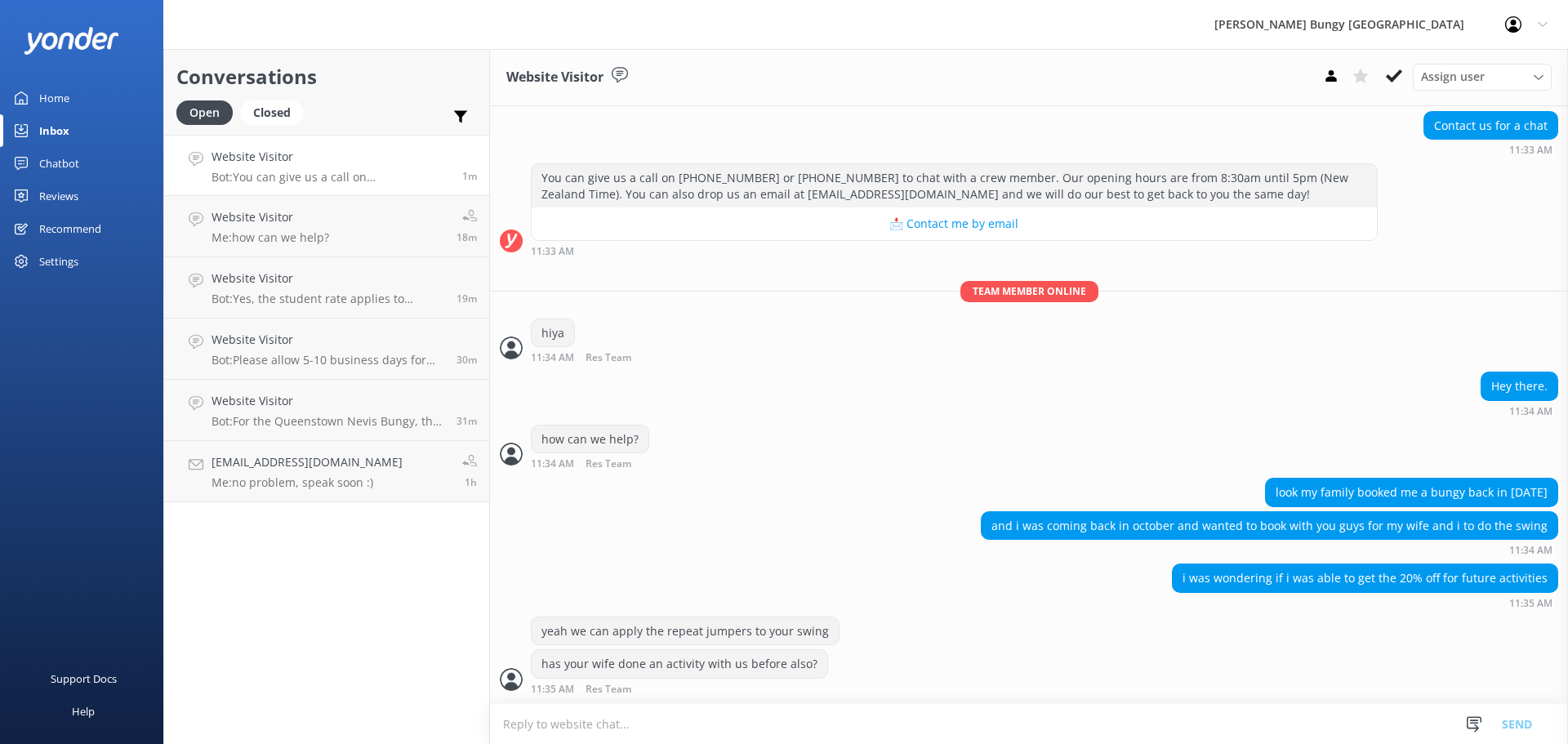
scroll to position [196, 0]
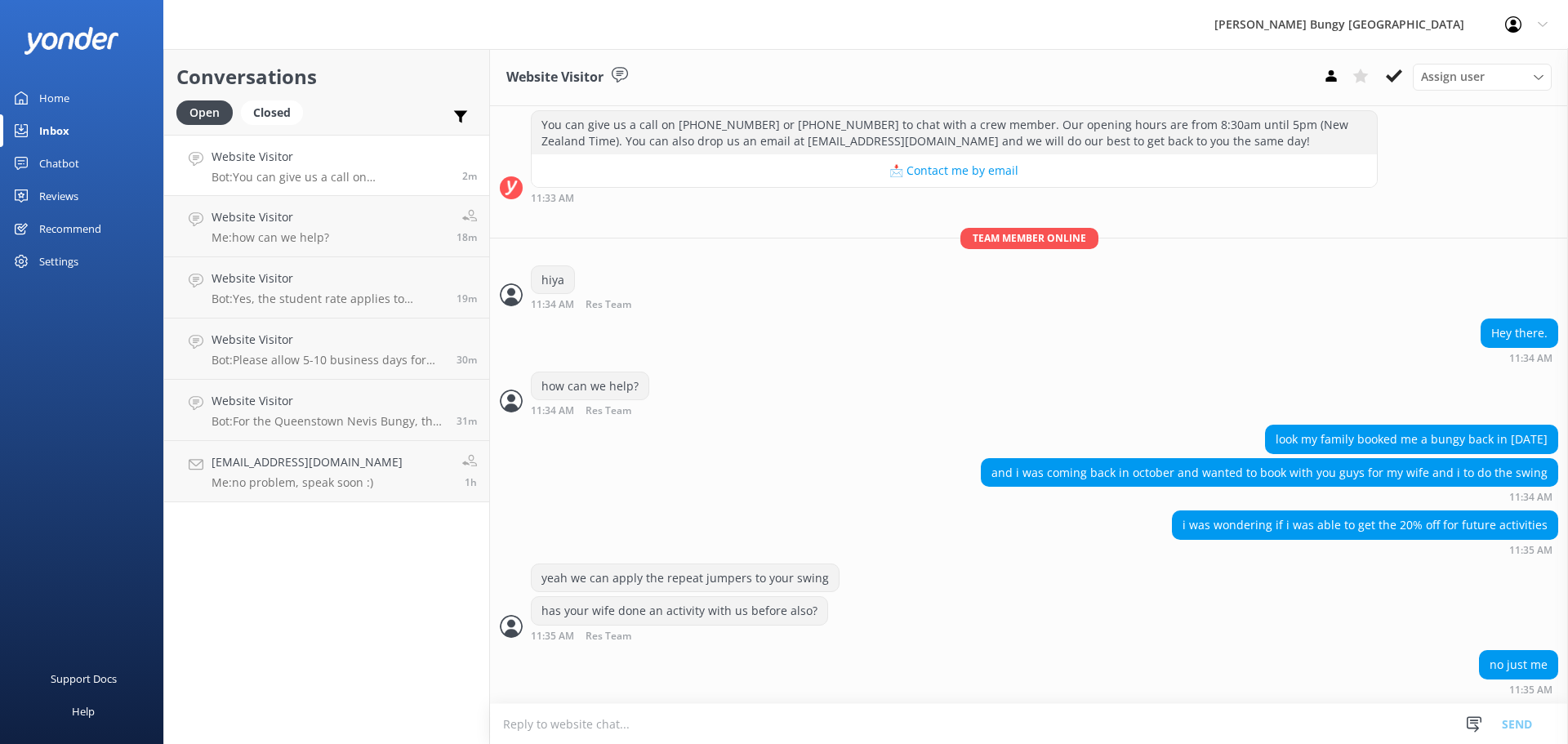
click at [946, 719] on textarea at bounding box center [1028, 723] width 1078 height 40
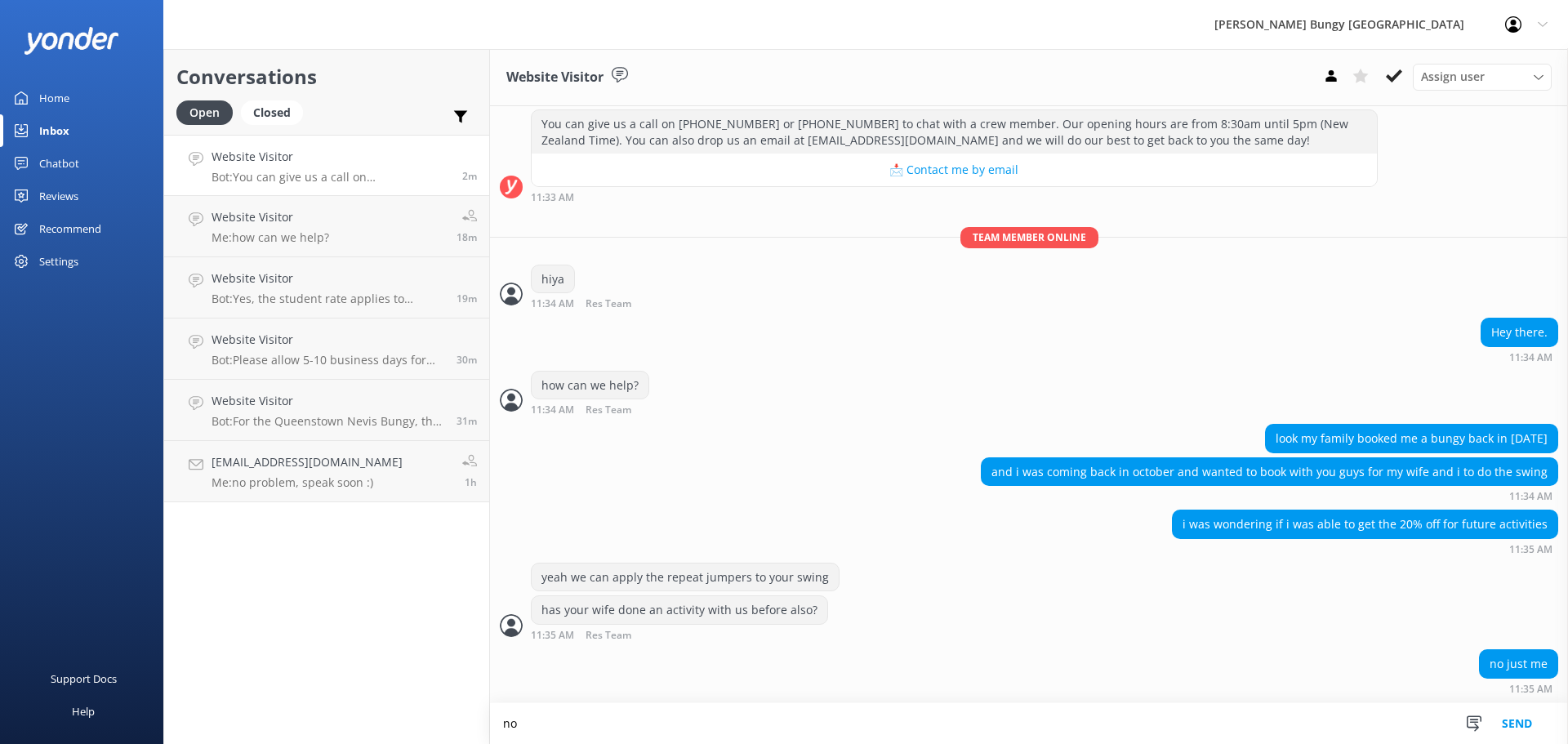
type textarea "n"
type textarea "all good, when you've got a date/time together, feel free to jump back on the c…"
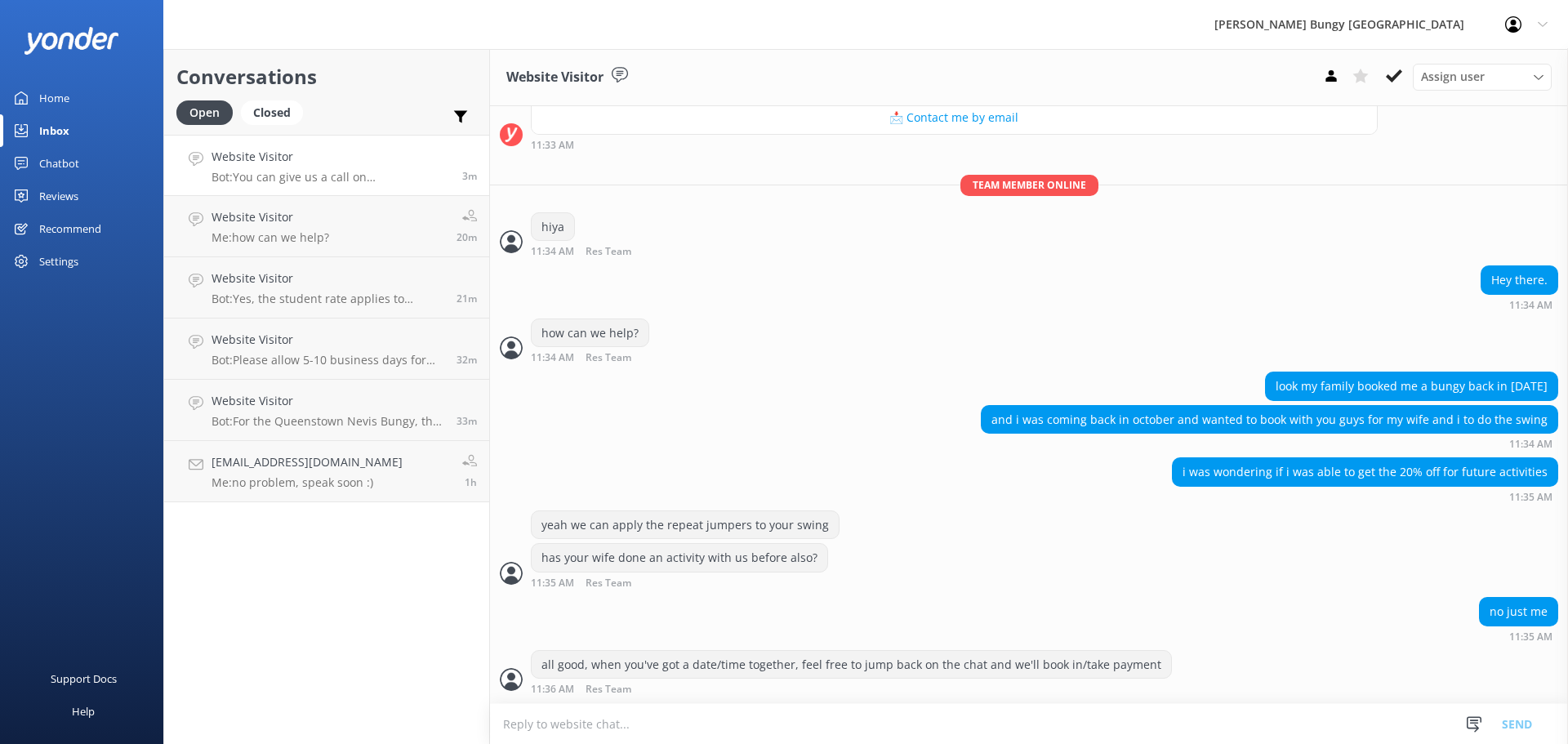
scroll to position [302, 0]
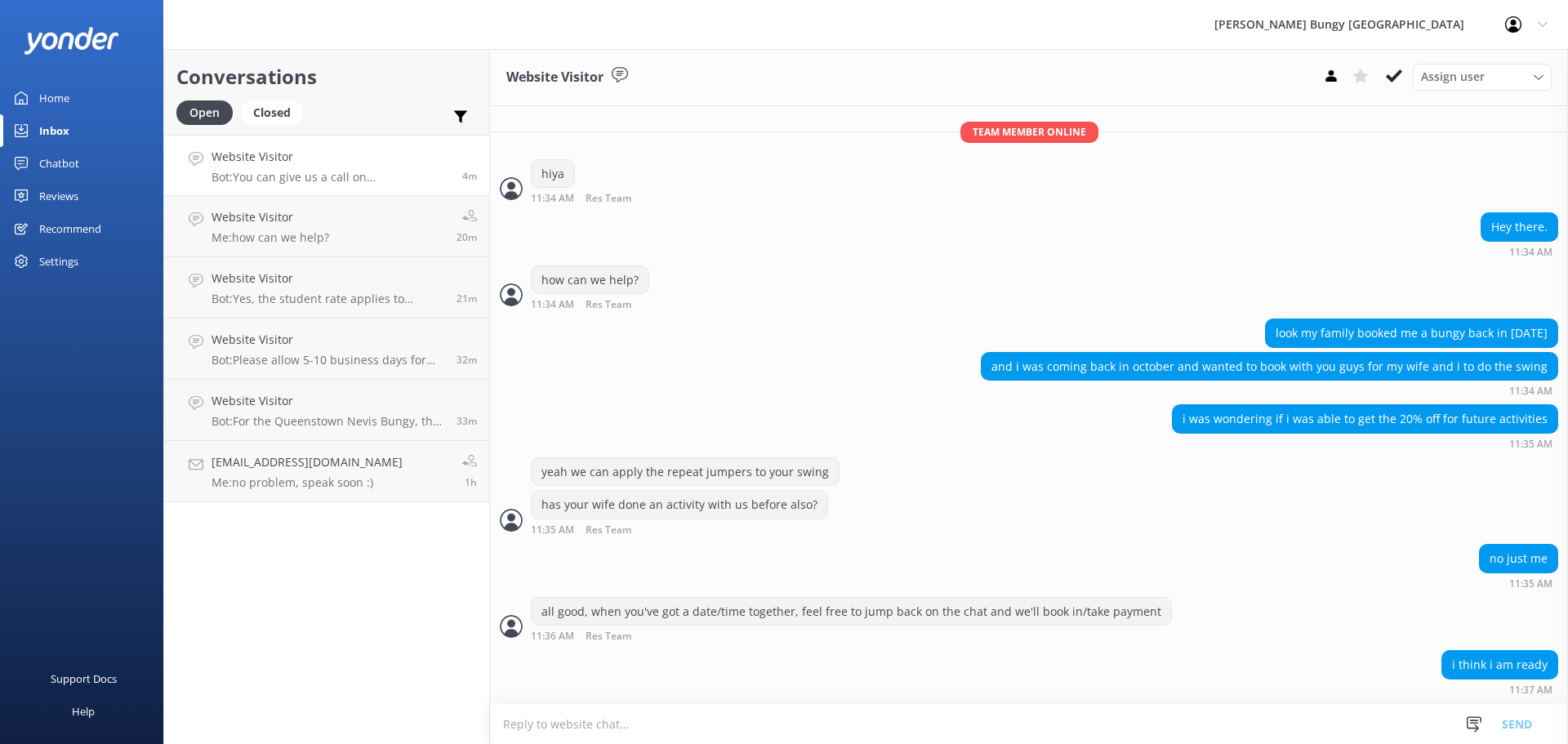
click at [941, 720] on textarea at bounding box center [1028, 723] width 1078 height 40
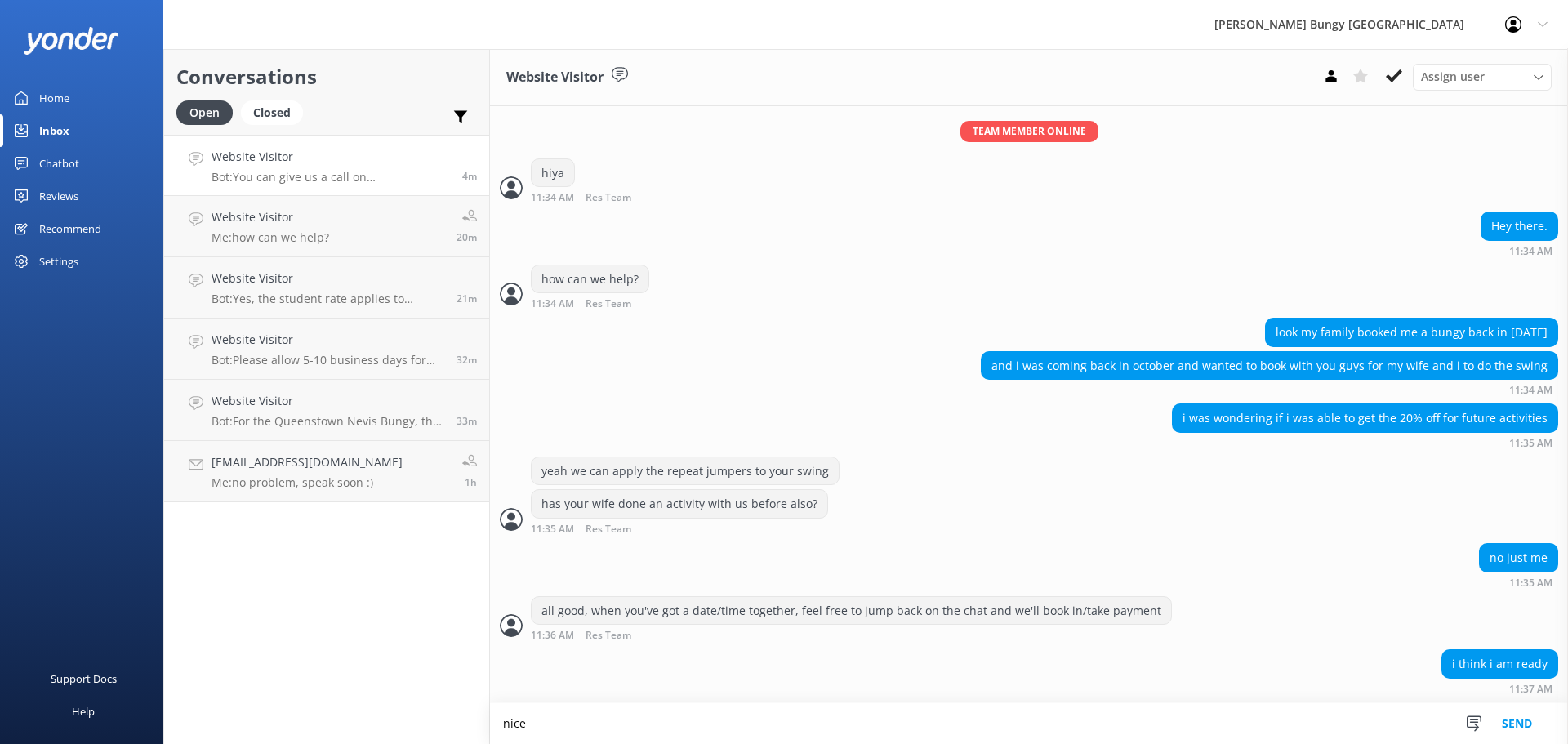
type textarea "nice"
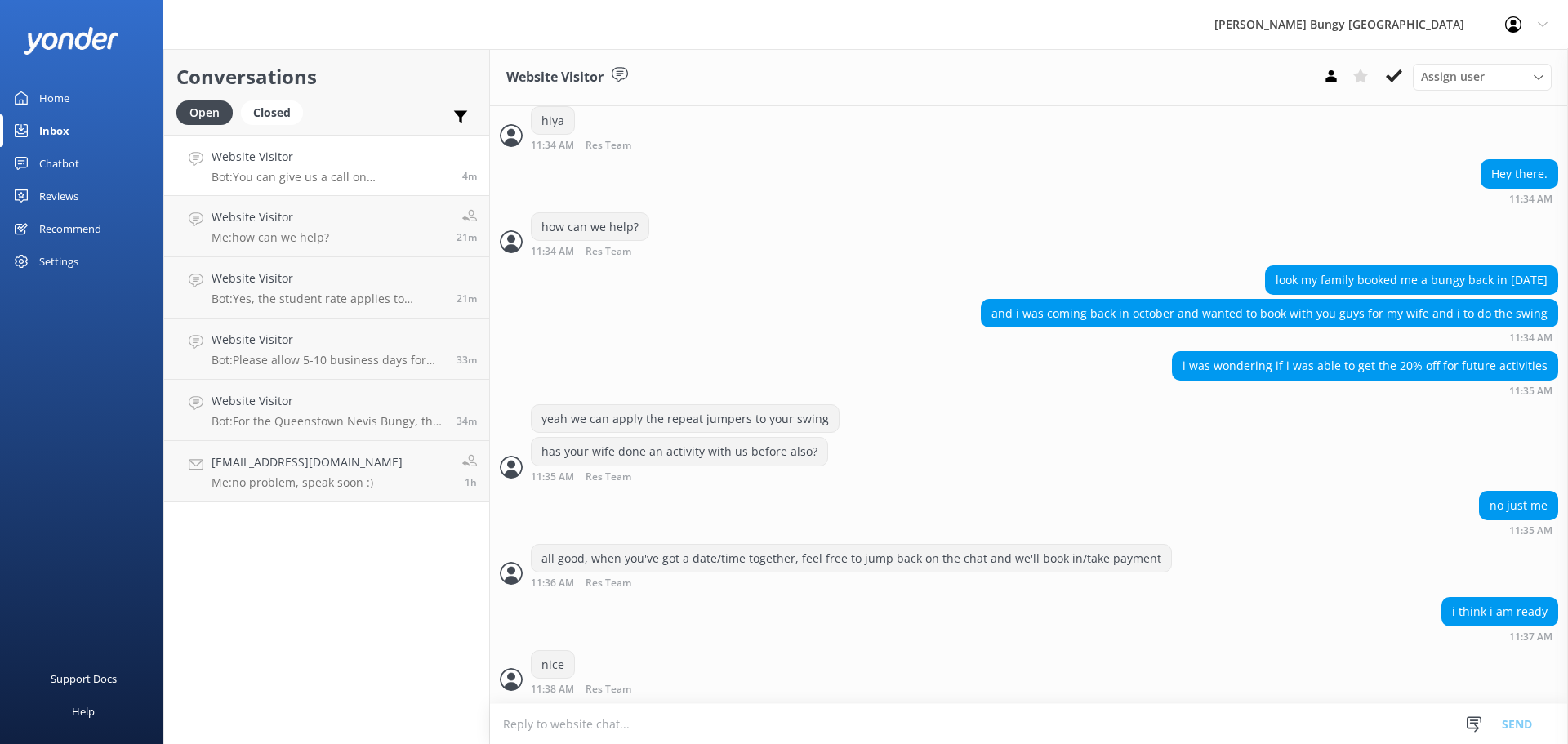
scroll to position [408, 0]
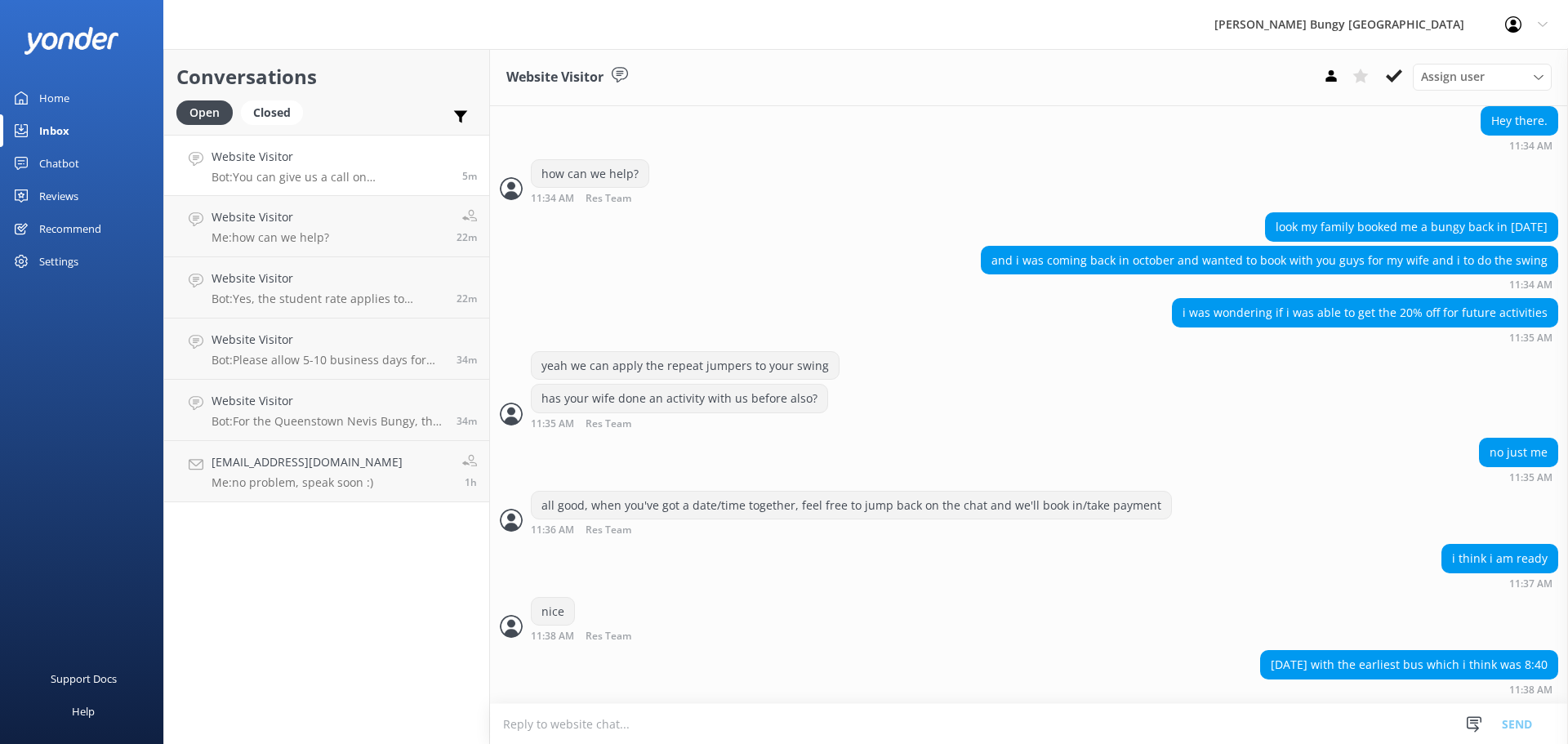
click at [957, 736] on textarea at bounding box center [1028, 723] width 1078 height 40
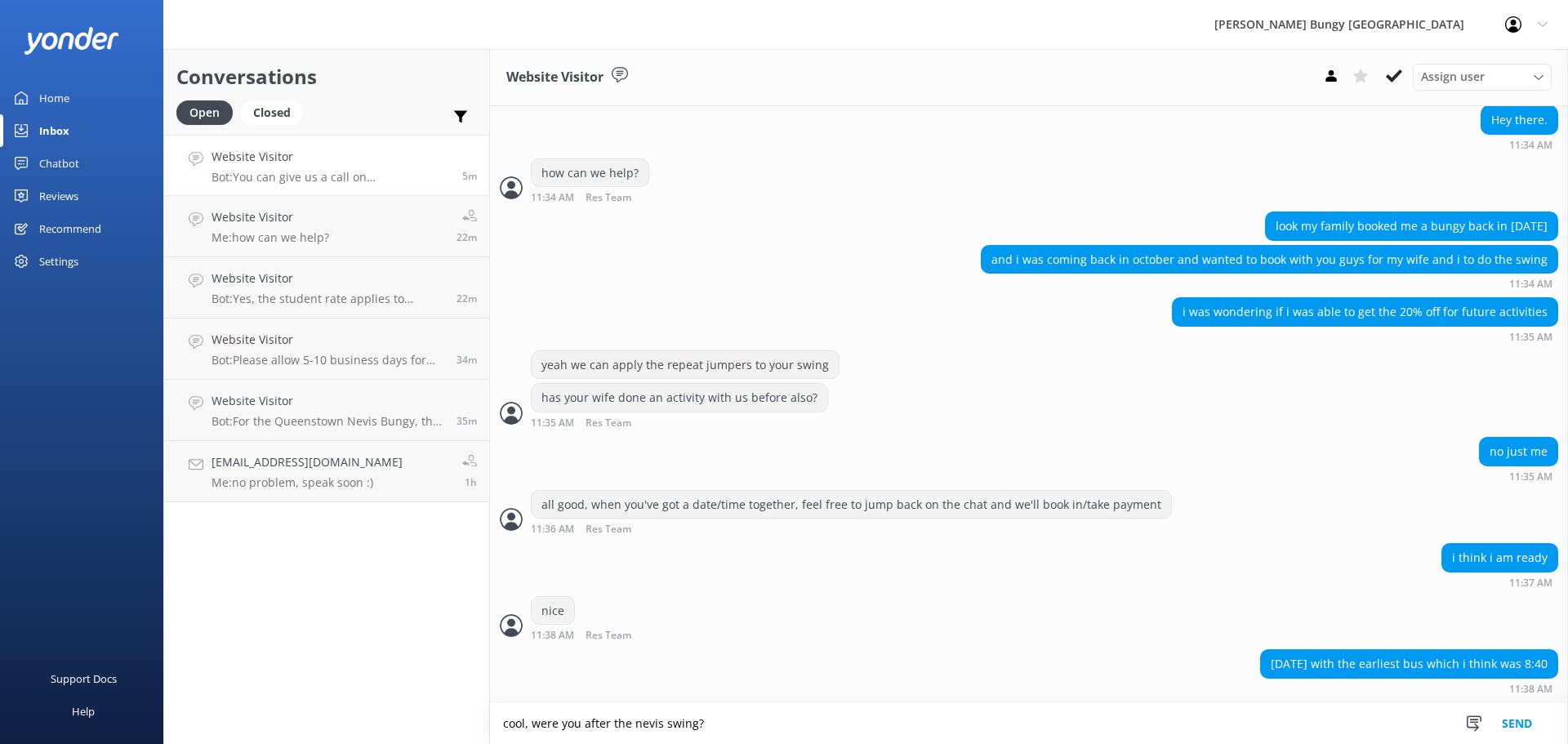
type textarea "cool, were you after the nevis swing?"
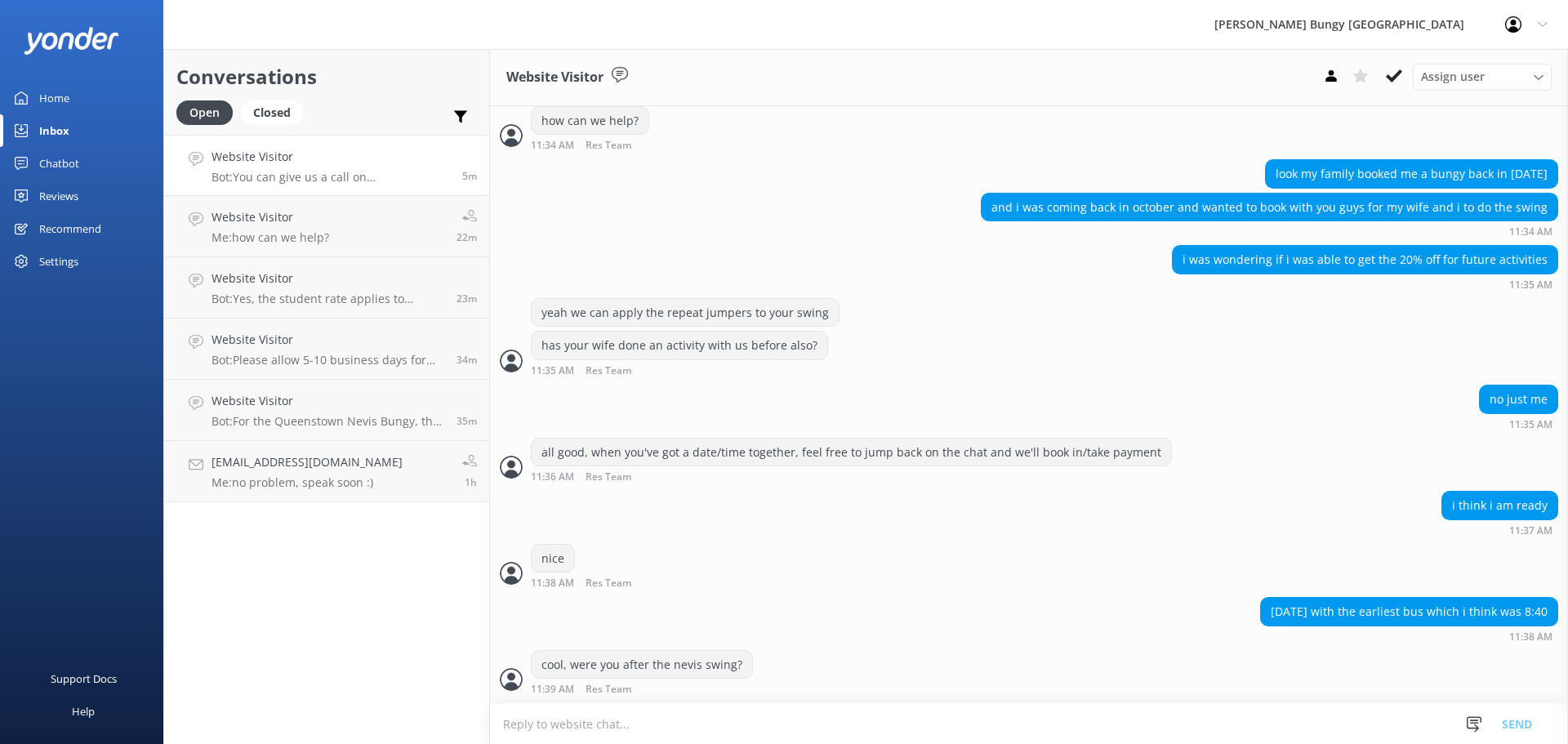
scroll to position [514, 0]
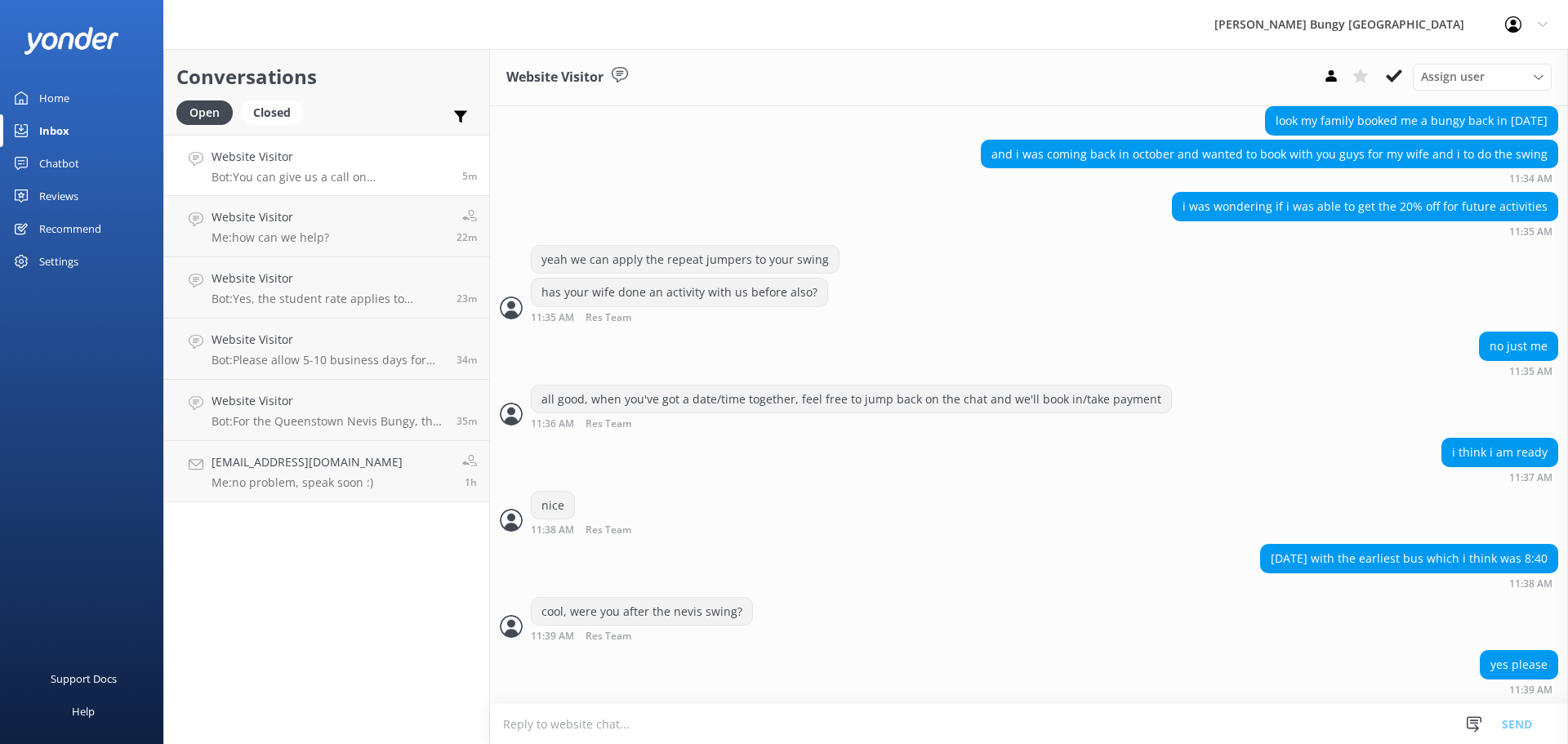
click at [595, 728] on textarea at bounding box center [1028, 723] width 1078 height 40
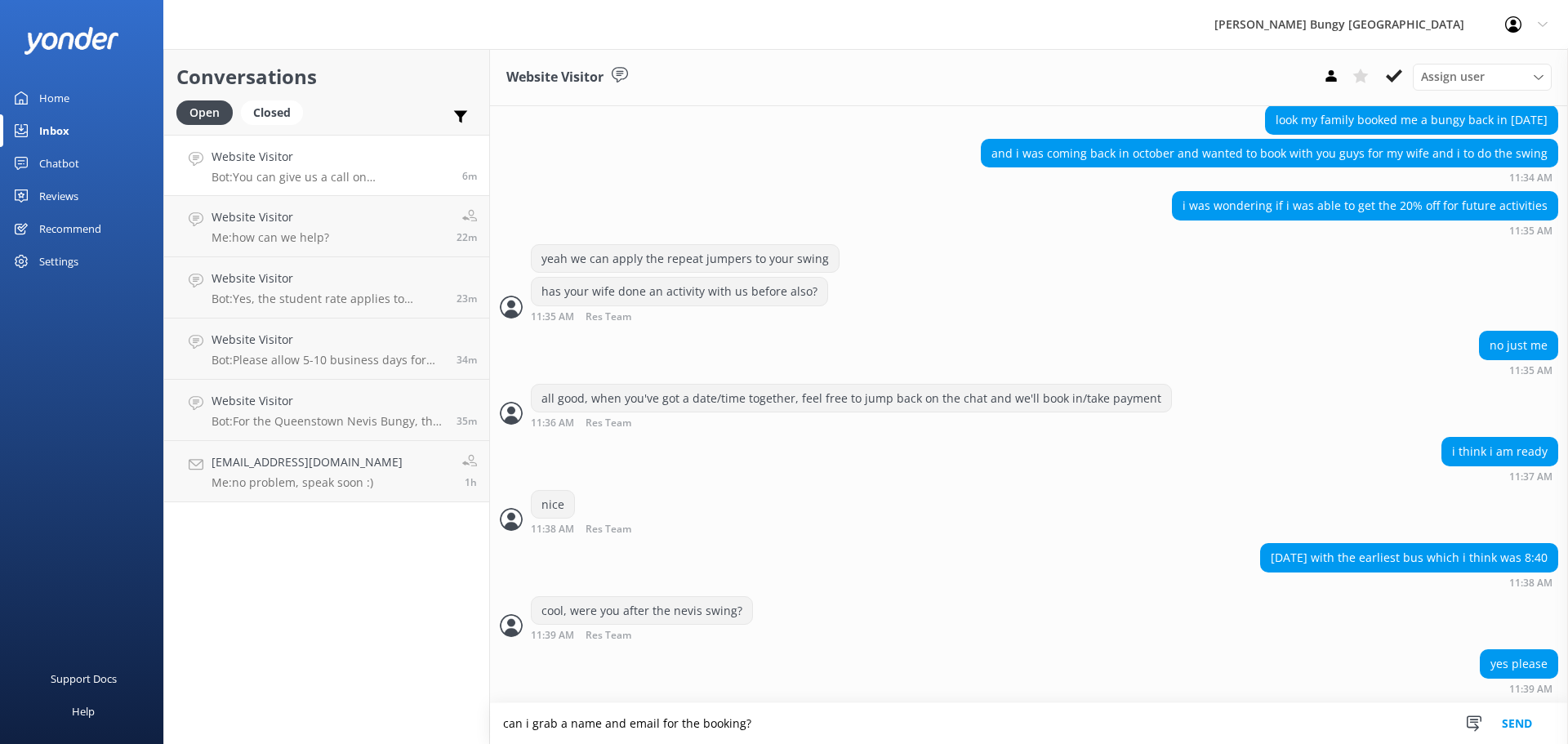
type textarea "can i grab a name and email for the booking?"
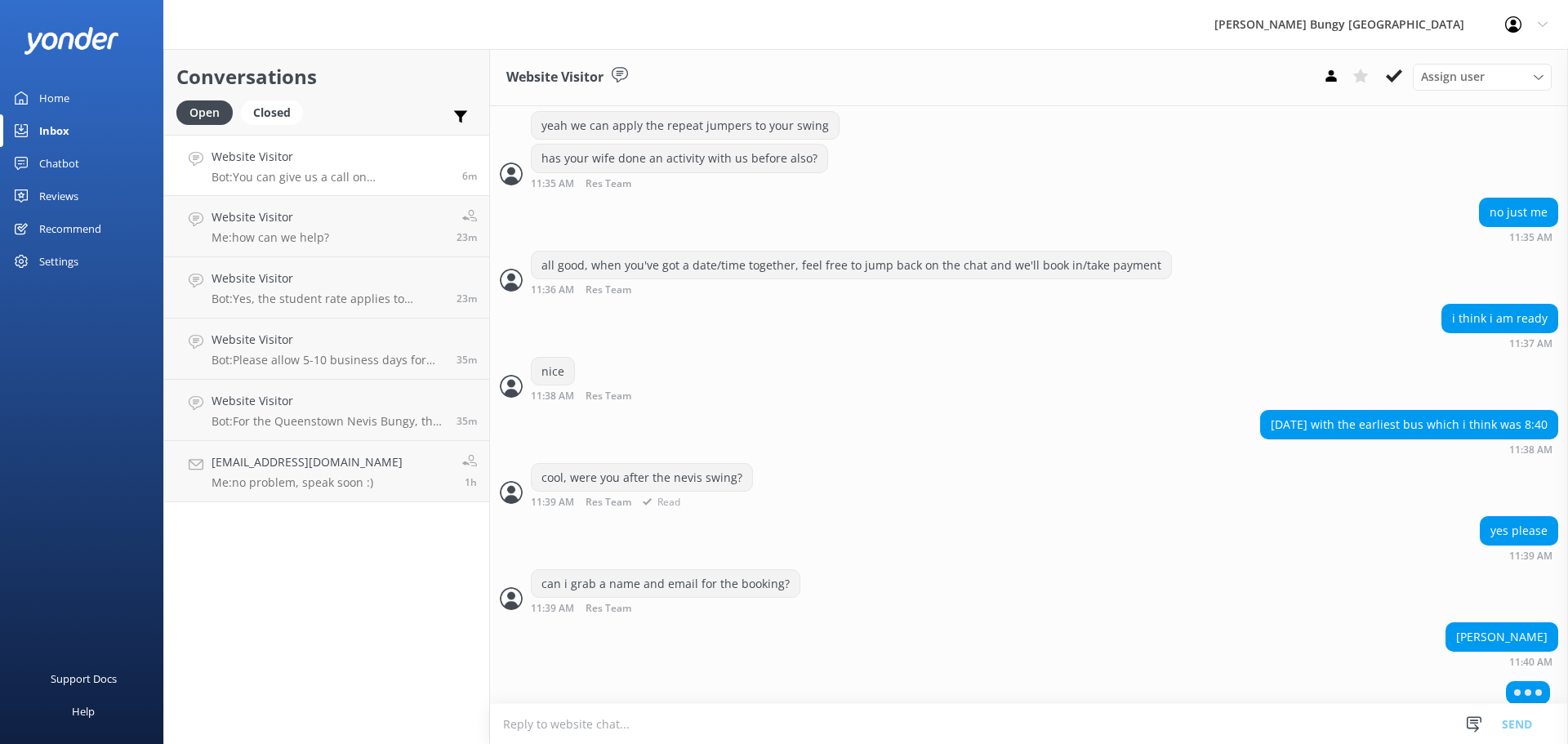
scroll to position [659, 0]
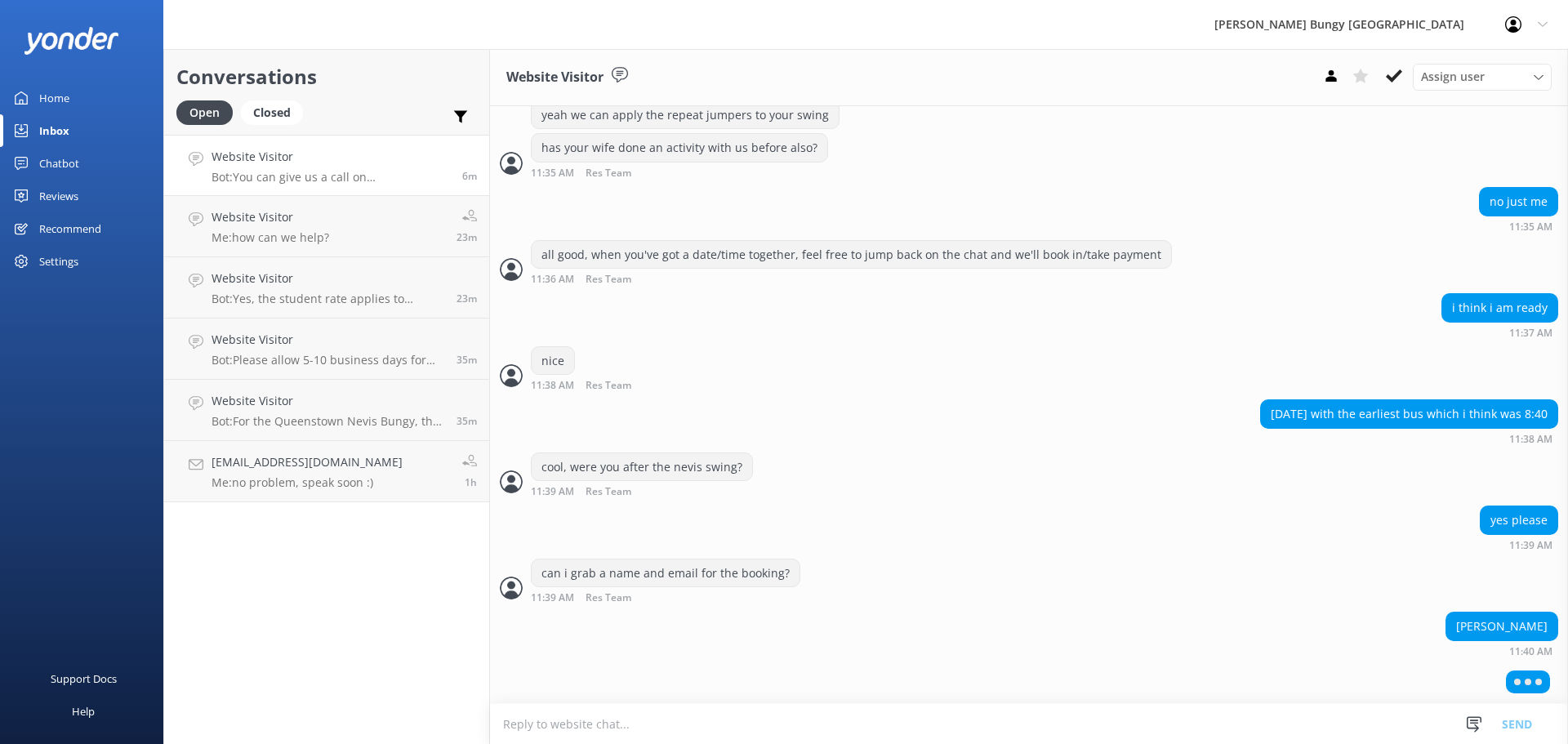
drag, startPoint x: 1537, startPoint y: 625, endPoint x: 1392, endPoint y: 615, distance: 145.3
click at [1445, 615] on div "[PERSON_NAME]" at bounding box center [1502, 626] width 113 height 29
copy div "[PERSON_NAME]"
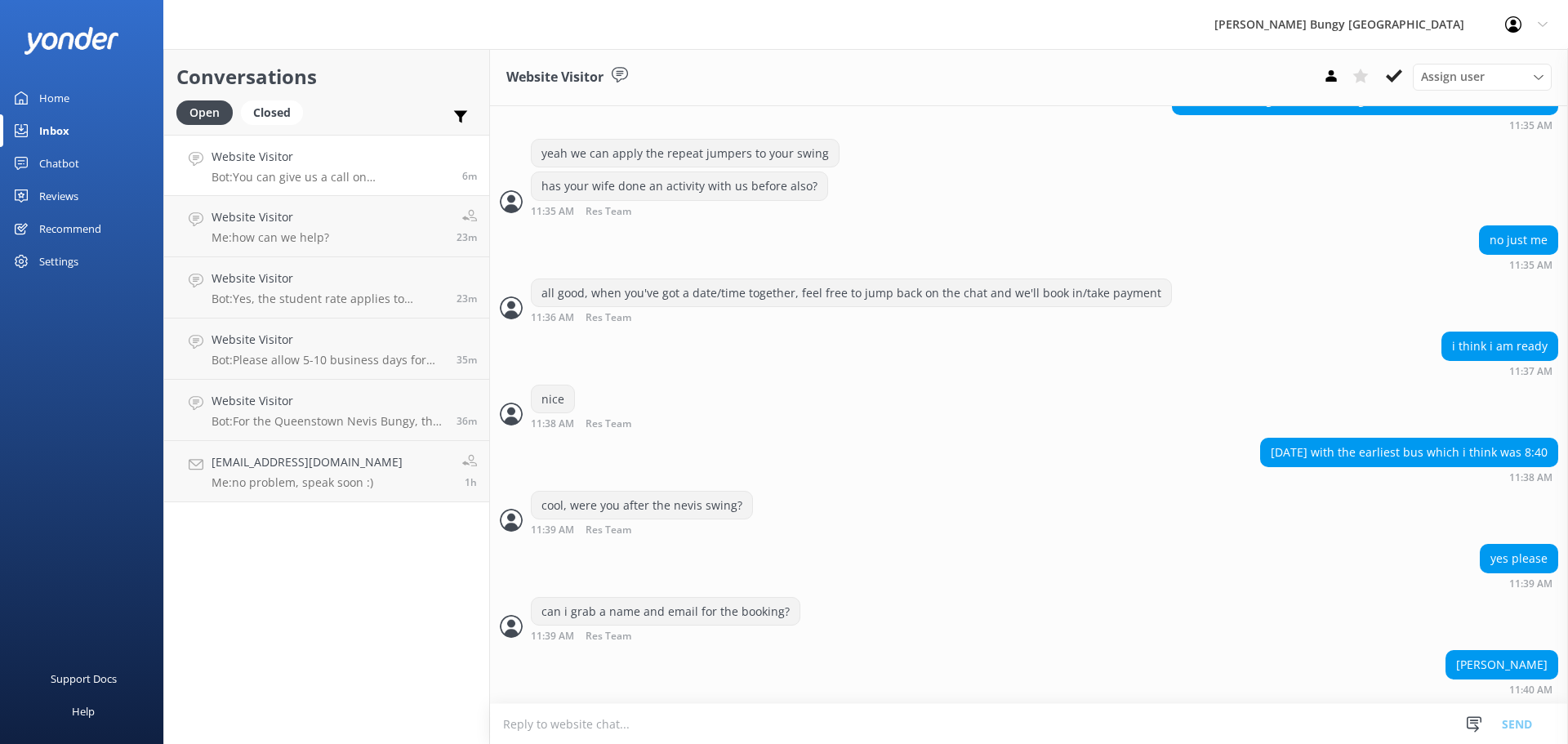
scroll to position [653, 0]
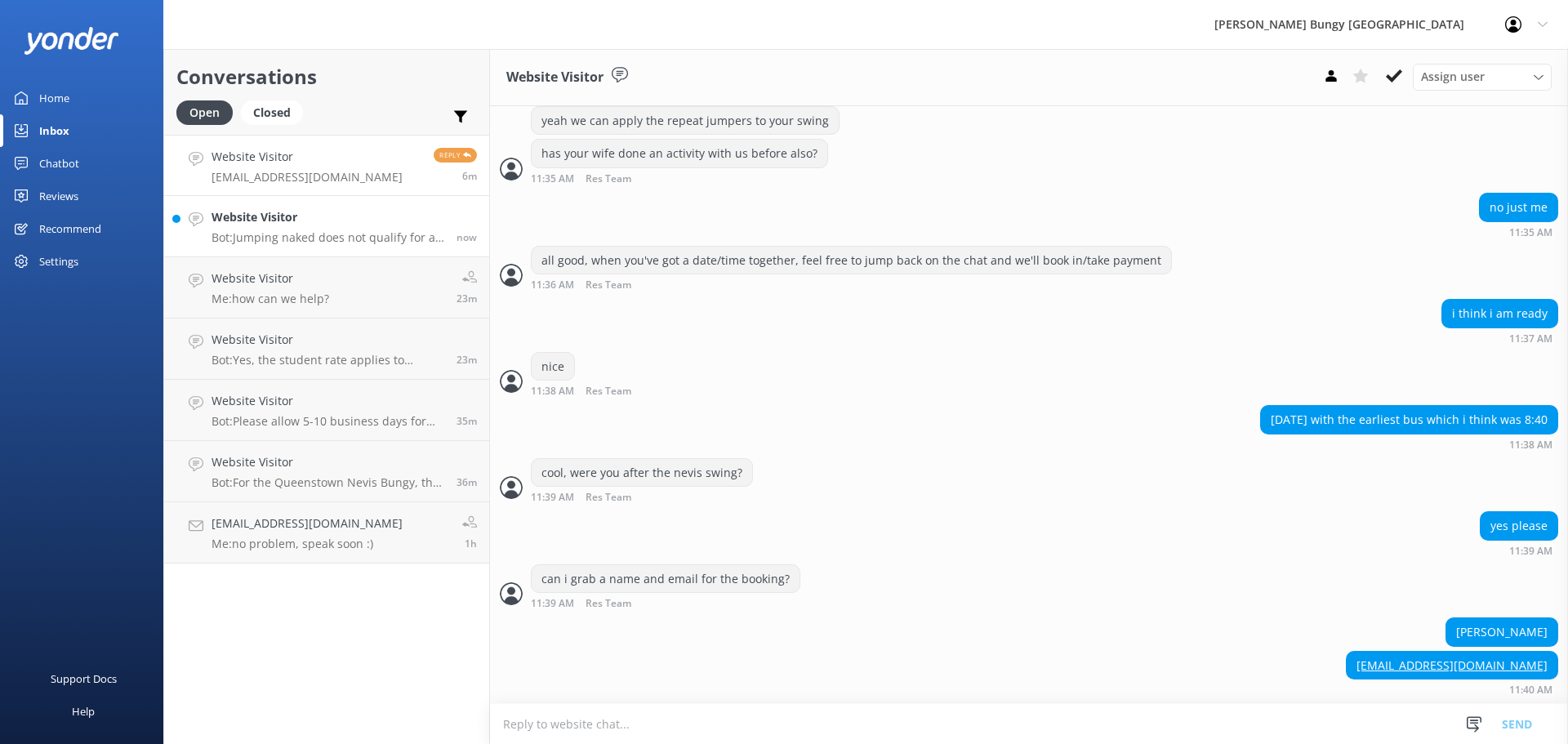
click at [338, 222] on h4 "Website Visitor" at bounding box center [328, 217] width 233 height 18
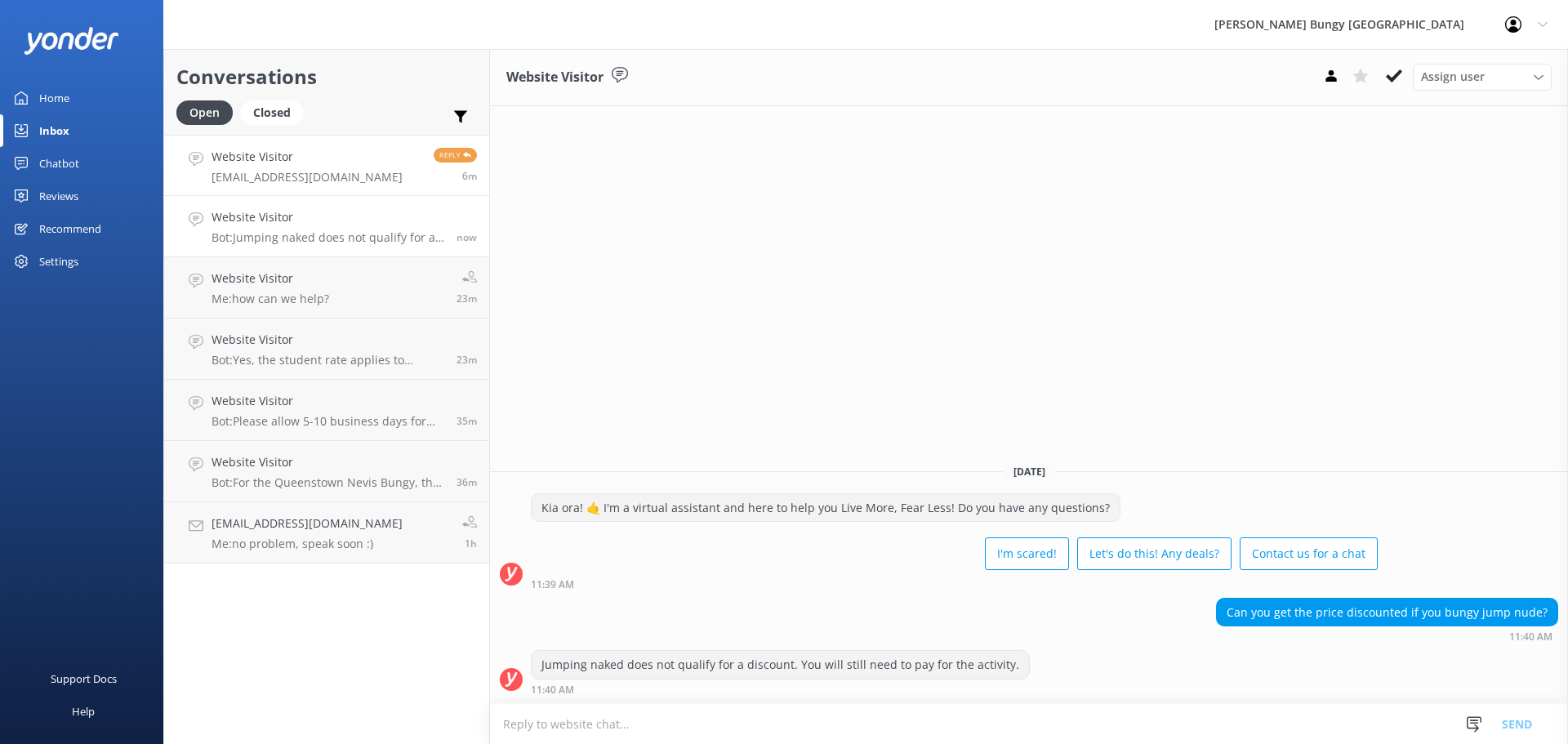
click at [342, 186] on link "Website Visitor shannonhofjonas@hotmail.com Reply 6m" at bounding box center [326, 165] width 325 height 61
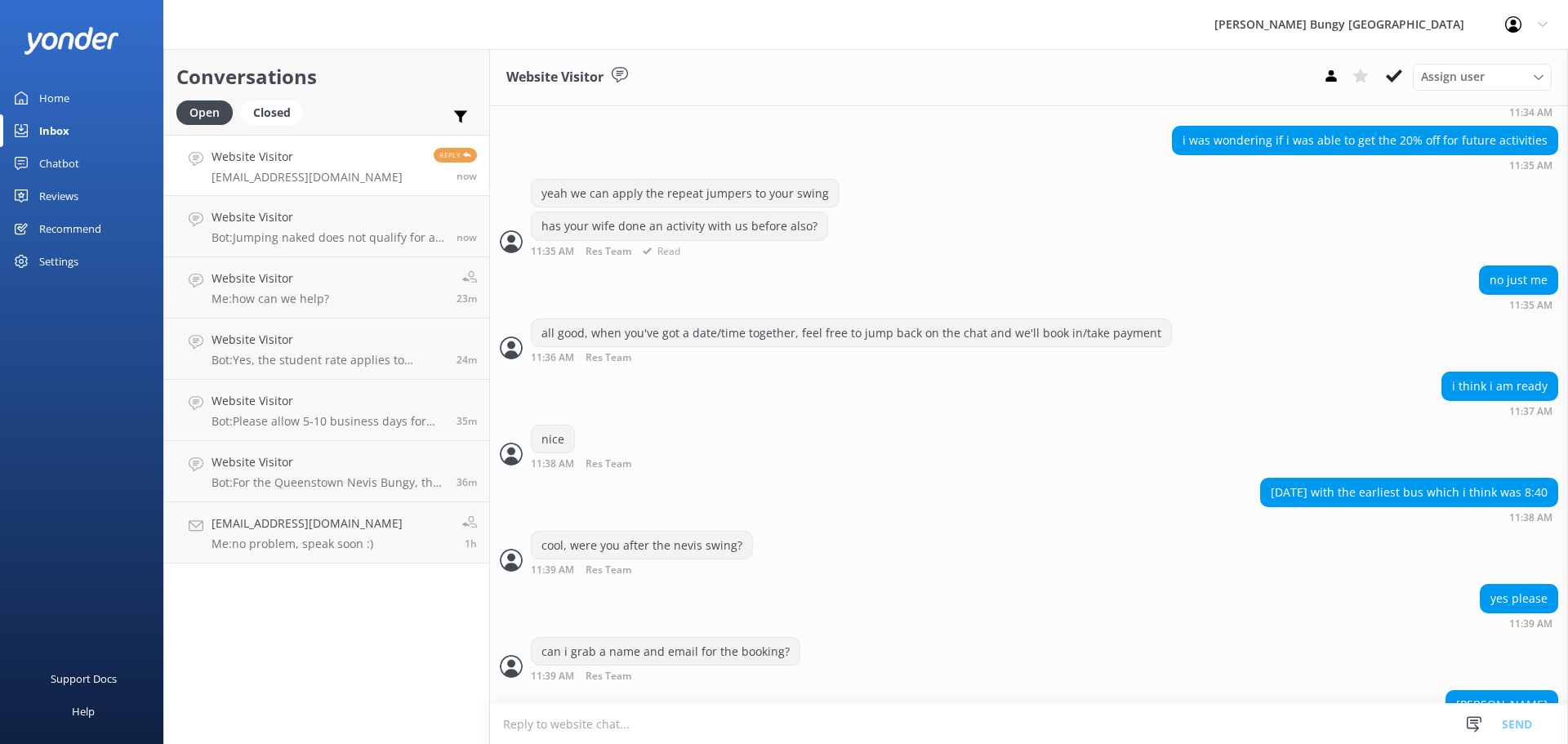
scroll to position [653, 0]
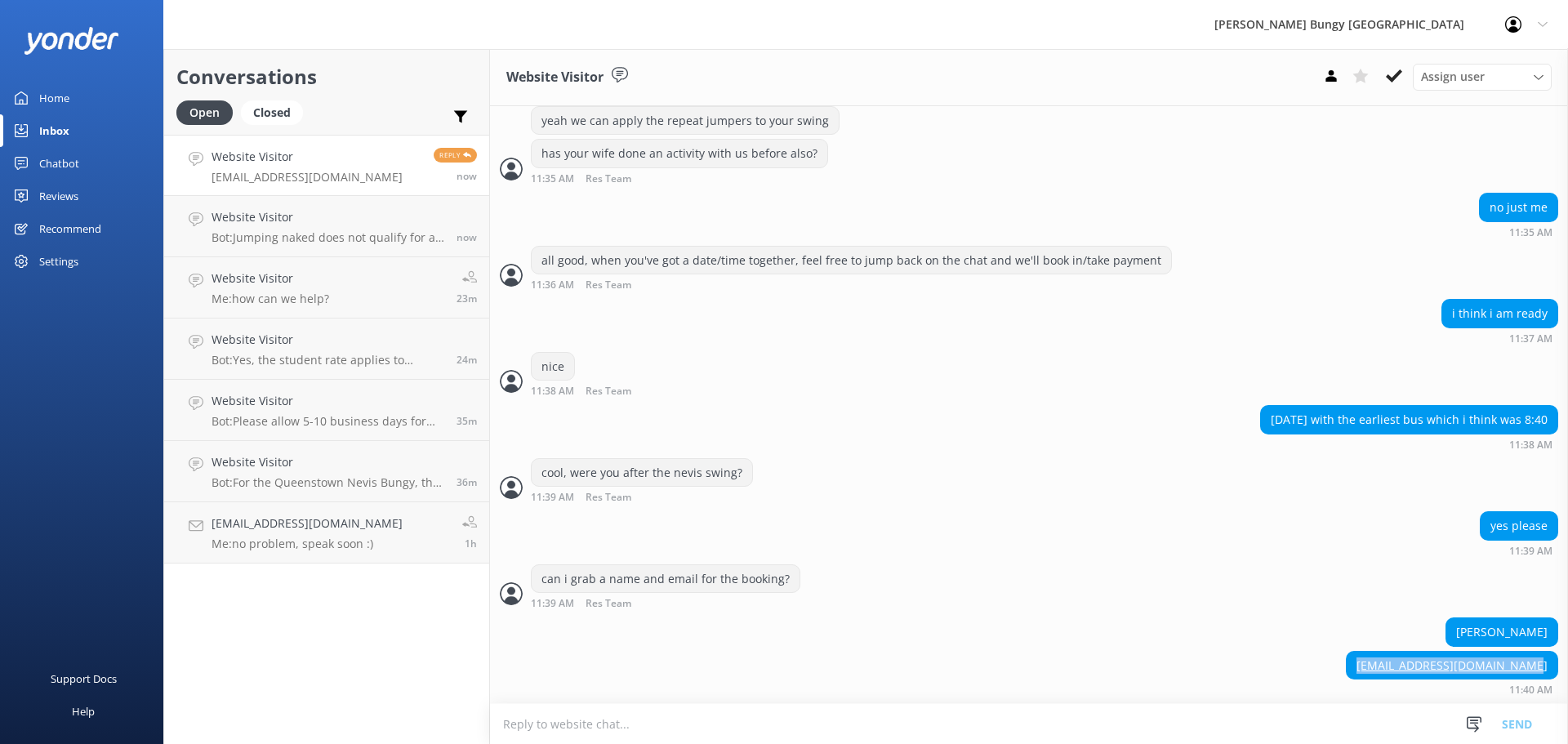
drag, startPoint x: 1540, startPoint y: 658, endPoint x: 1368, endPoint y: 659, distance: 172.0
click at [1368, 659] on div "shannonhofjonas@hotmail.com" at bounding box center [1452, 665] width 211 height 28
copy link "shannonhofjonas@hotmail.com"
click at [537, 705] on textarea at bounding box center [1028, 723] width 1078 height 40
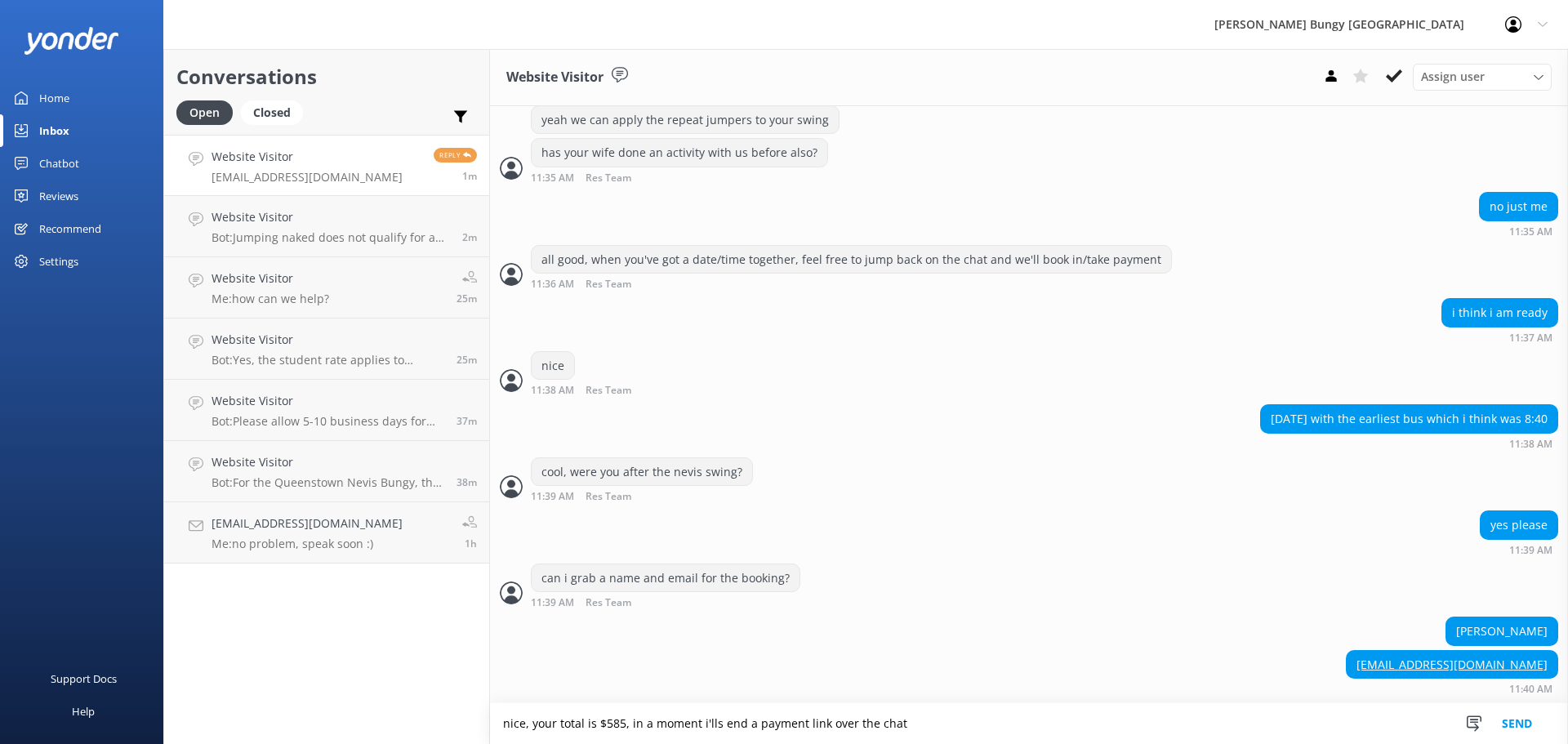
click at [718, 727] on textarea "nice, your total is $585, in a moment i'lls end a payment link over the chat" at bounding box center [1028, 722] width 1078 height 41
click at [910, 728] on textarea "nice, your total is $585, in a moment i'll send a payment link over the chat" at bounding box center [1028, 722] width 1078 height 41
type textarea "nice, your total is $585, in a moment i'll send a payment link over the chat. o…"
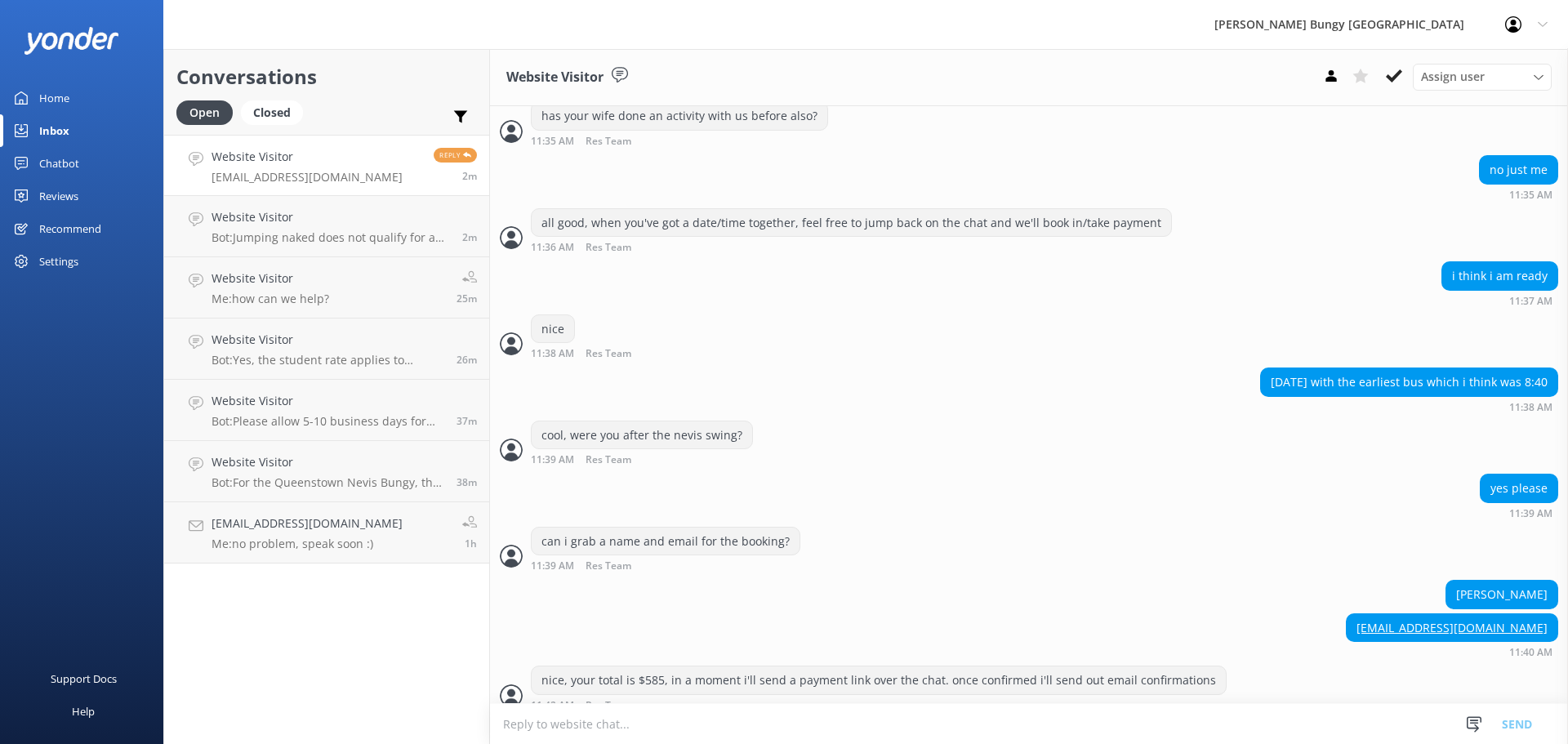
scroll to position [707, 0]
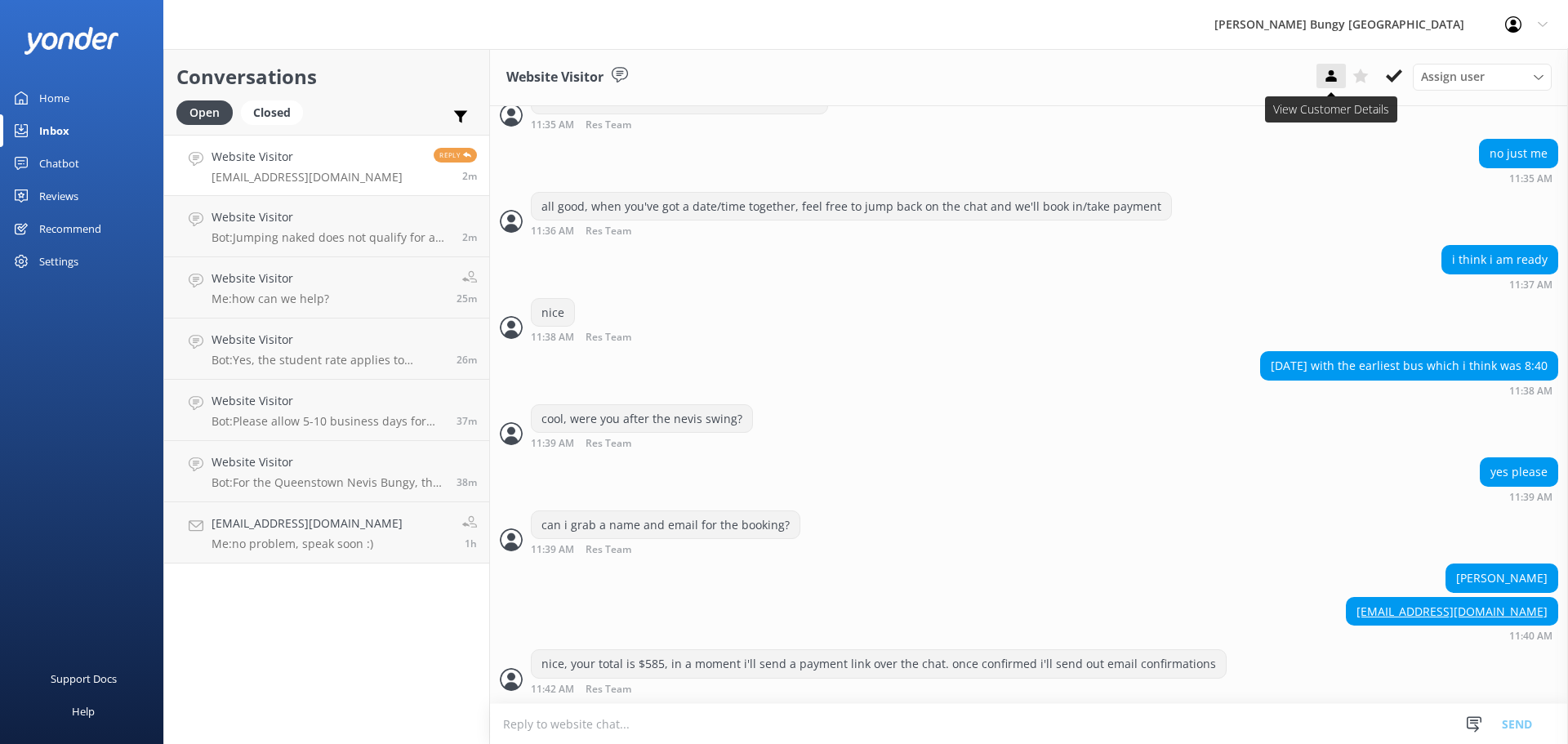
click at [1338, 67] on icon at bounding box center [1331, 75] width 16 height 16
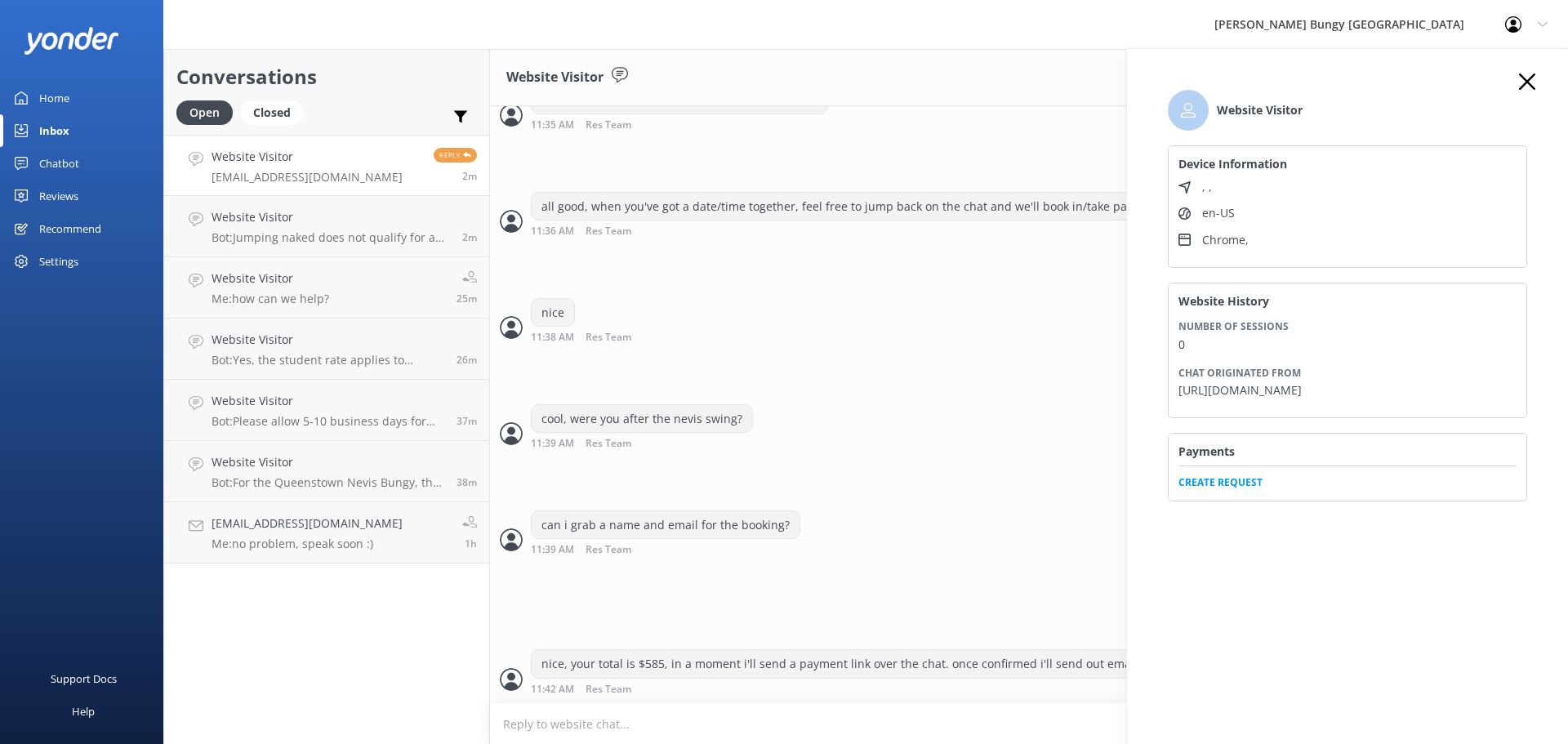
click at [1242, 474] on span "Create Request" at bounding box center [1348, 477] width 338 height 24
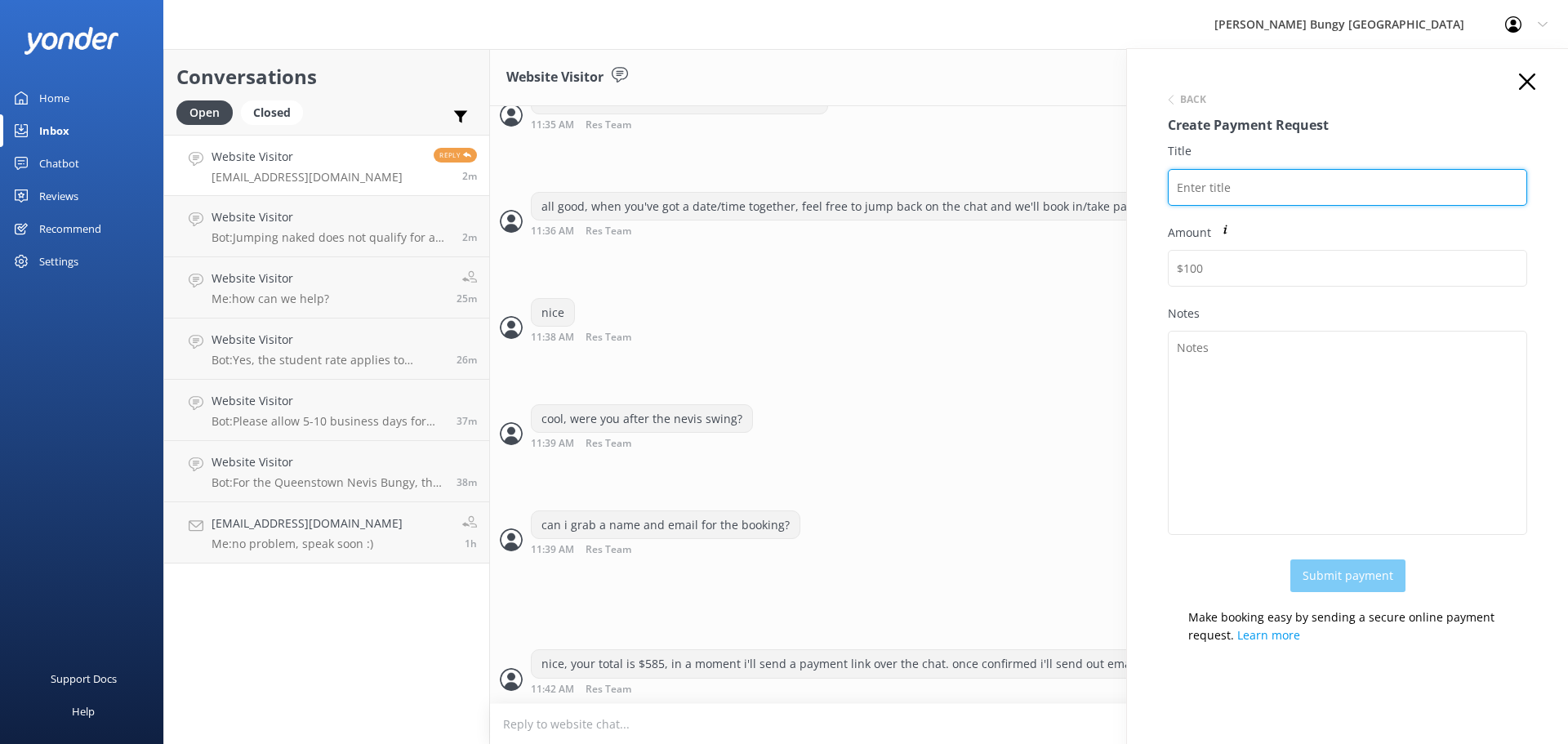
click at [1274, 195] on input "Title" at bounding box center [1347, 187] width 359 height 37
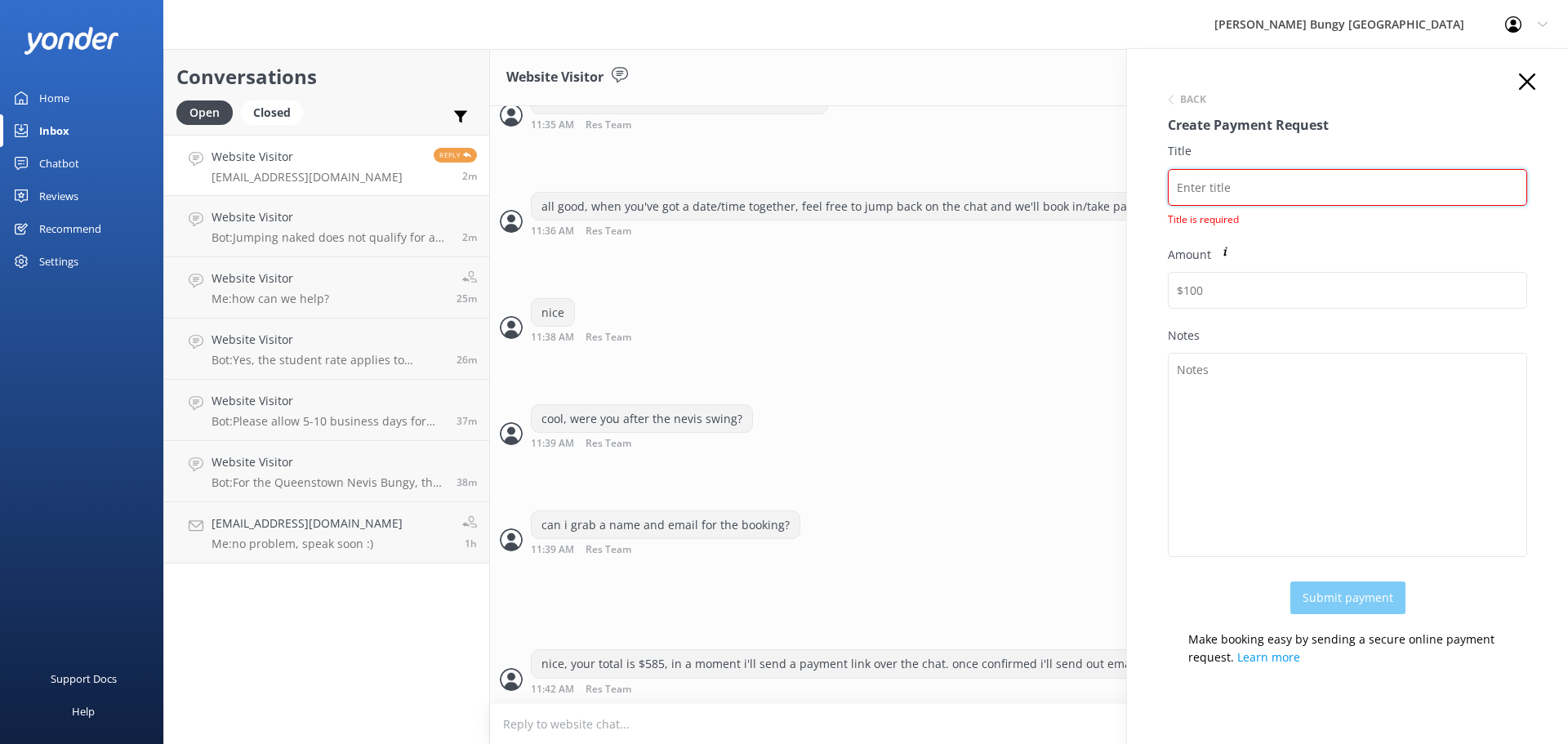
click at [1216, 205] on input "Title" at bounding box center [1347, 187] width 359 height 37
paste input "[PERSON_NAME]"
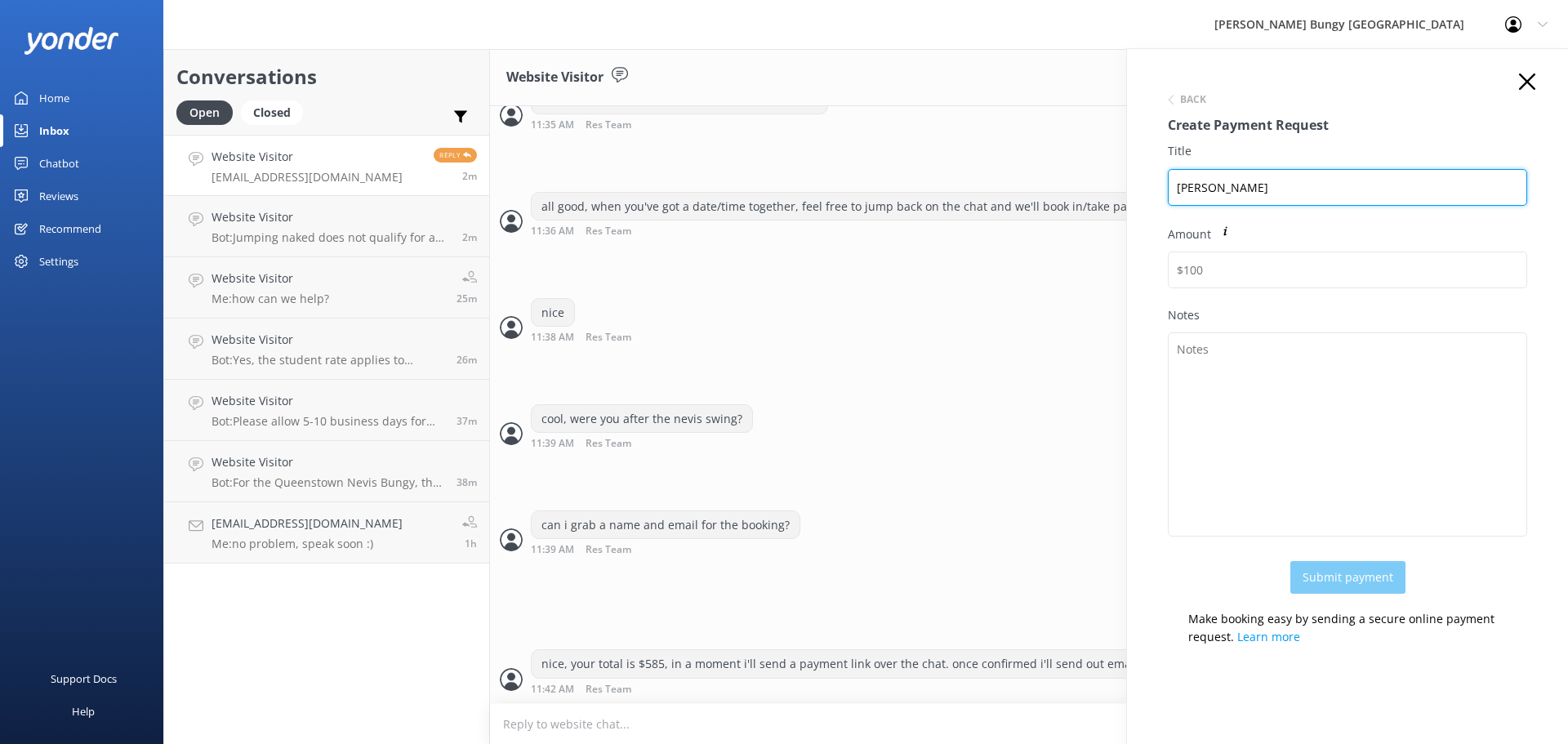
click at [1175, 199] on input "[PERSON_NAME]" at bounding box center [1347, 187] width 359 height 37
paste input "2448010"
drag, startPoint x: 1378, startPoint y: 196, endPoint x: 1080, endPoint y: 224, distance: 299.3
click at [1080, 224] on div "Conversations Open Closed Important Assigned to me Unassigned Website Visitor s…" at bounding box center [865, 396] width 1405 height 695
type input "2448010 Shannon Hofbauer-Jonas"
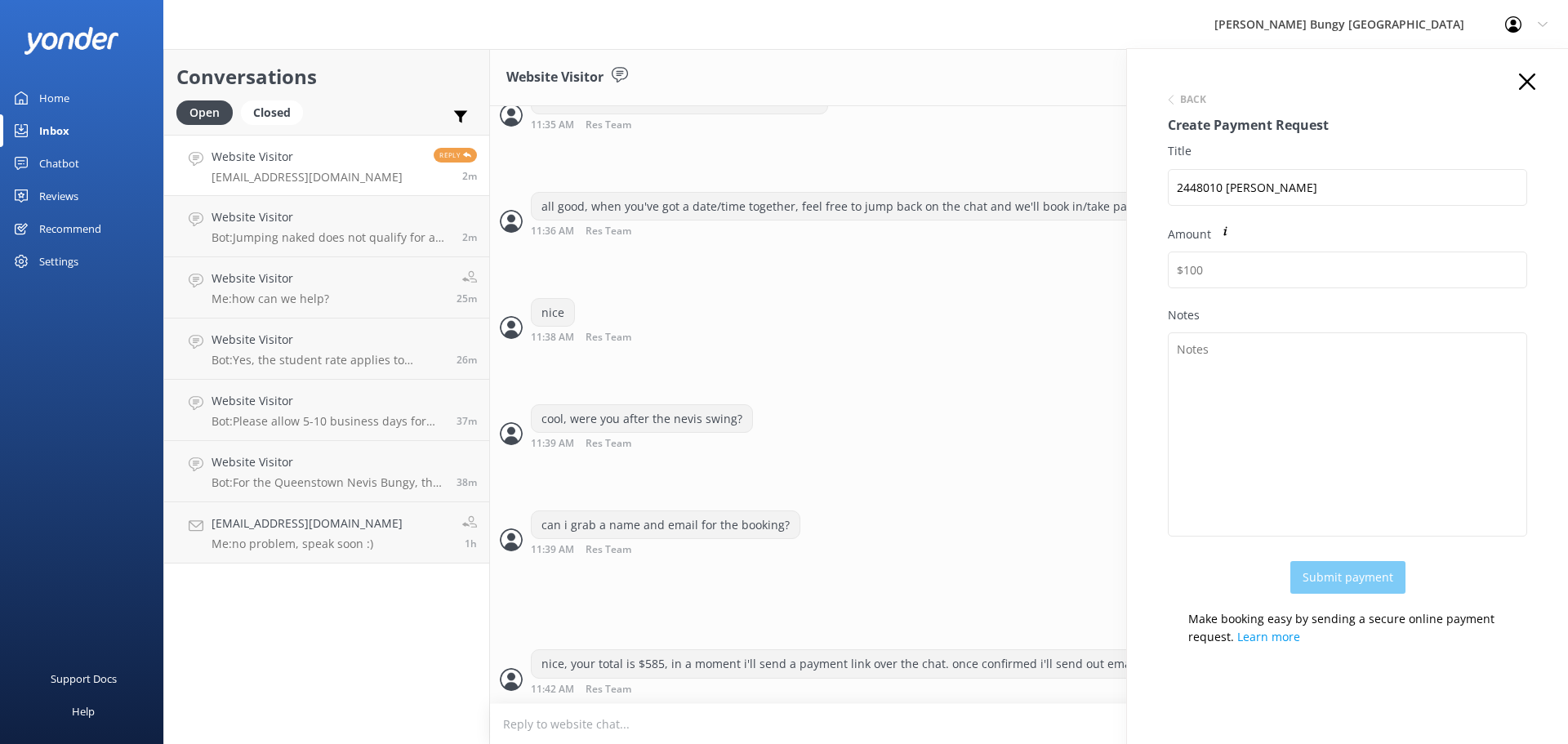
click at [1239, 330] on div "Notes" at bounding box center [1347, 433] width 359 height 255
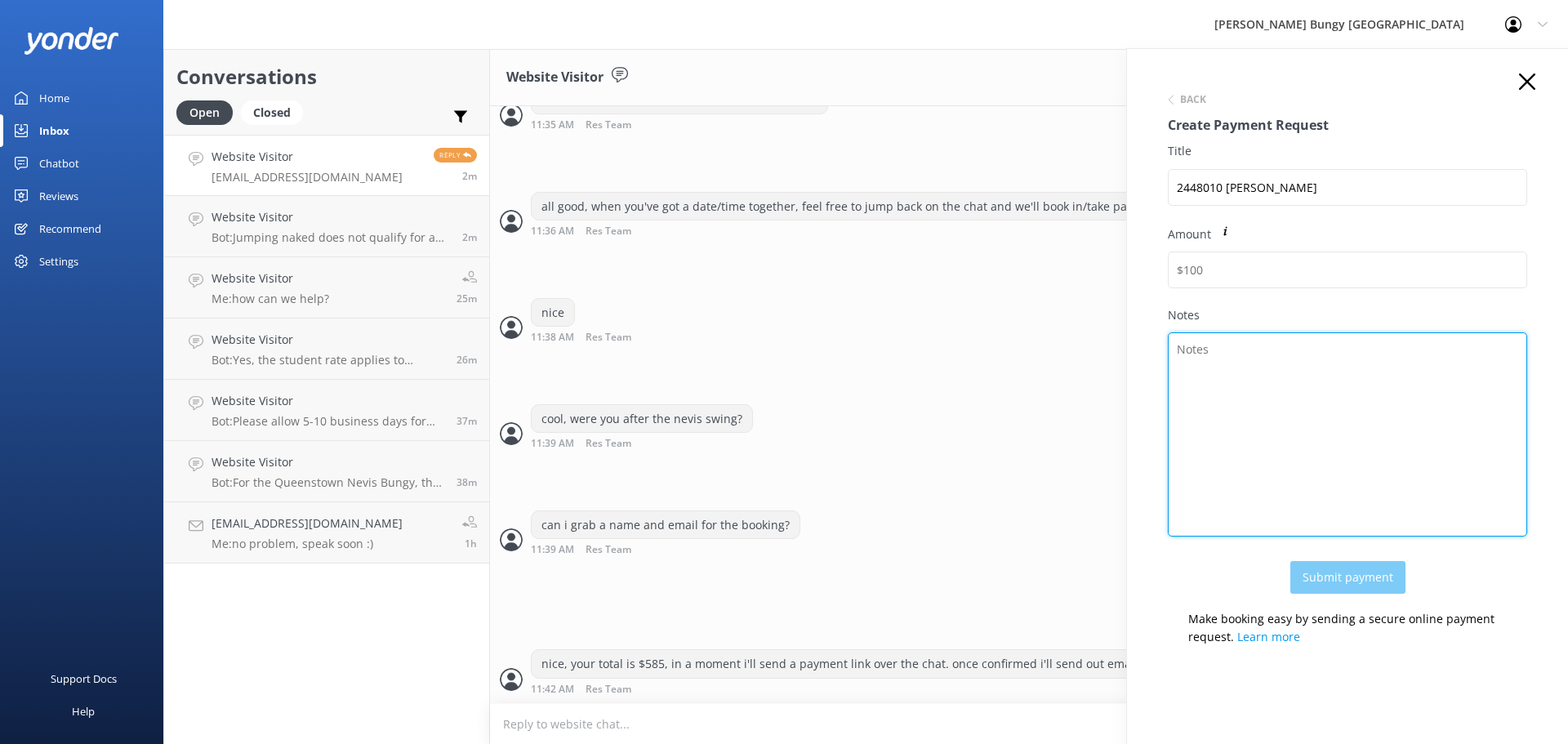
click at [1236, 368] on textarea "Notes" at bounding box center [1347, 434] width 359 height 204
paste textarea "2448010 Shannon Hofbauer-Jonas"
type textarea "2448010 Shannon Hofbauer-Jonas"
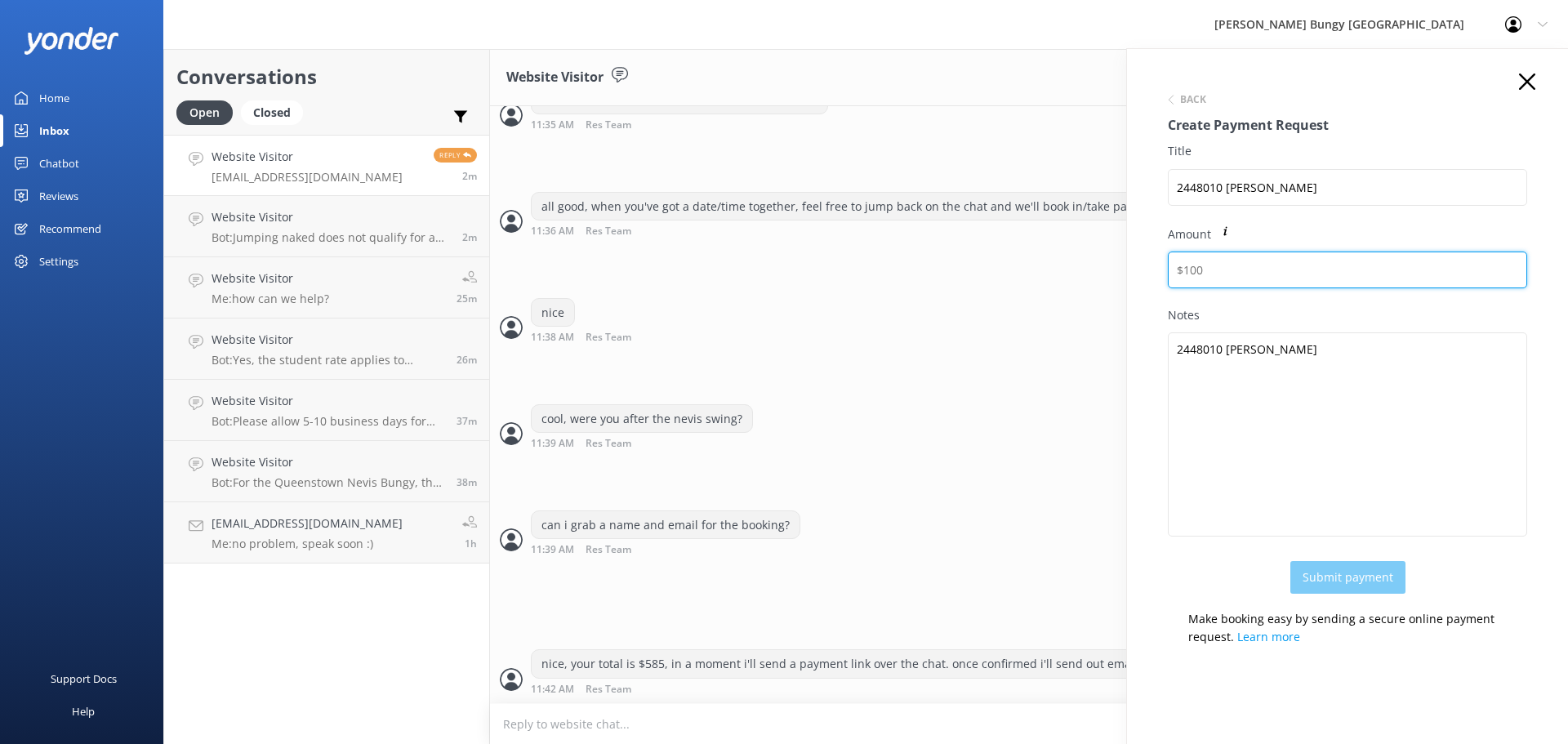
click at [1217, 281] on input "Amount" at bounding box center [1347, 269] width 359 height 37
type input "585"
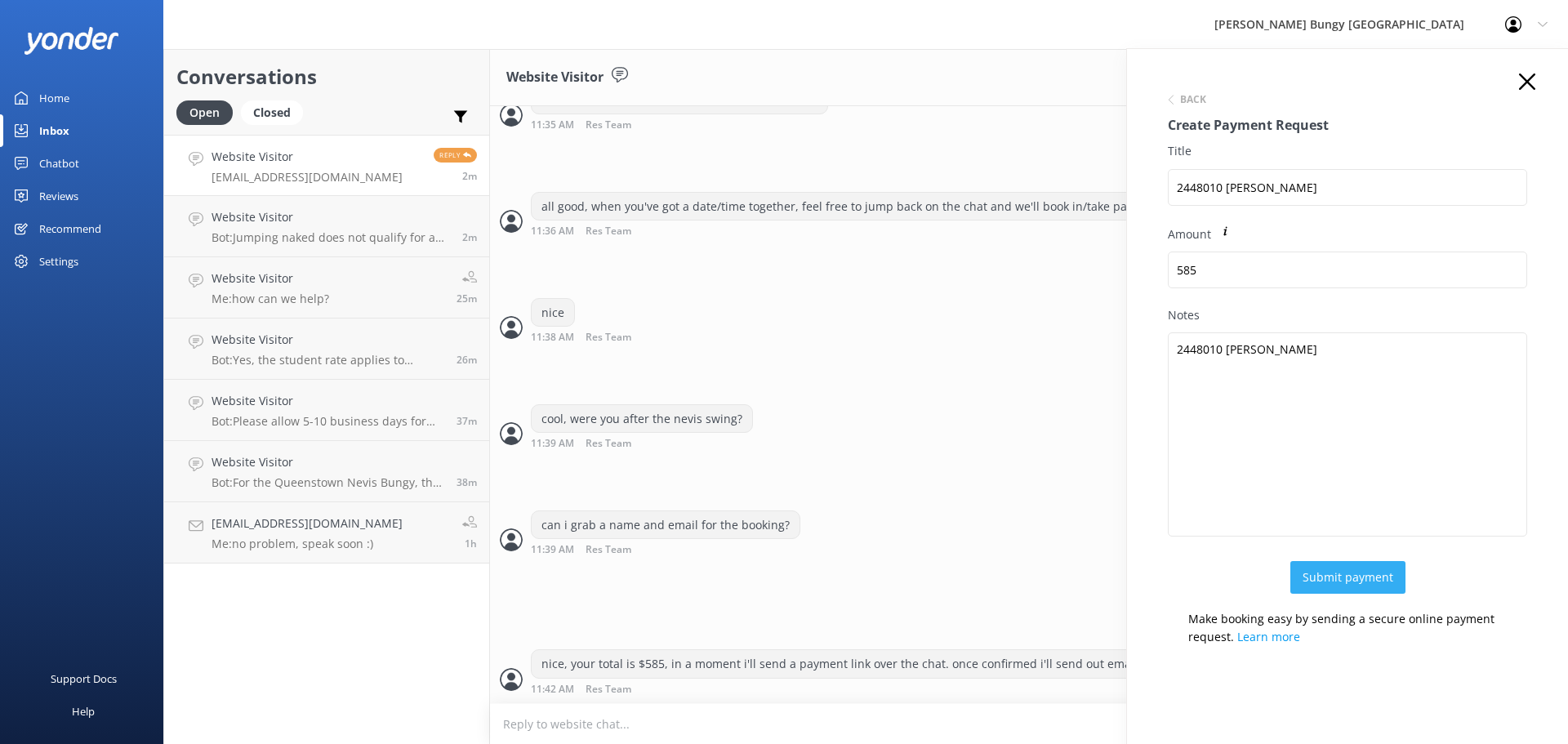
click at [1332, 575] on button "Submit payment" at bounding box center [1347, 577] width 115 height 33
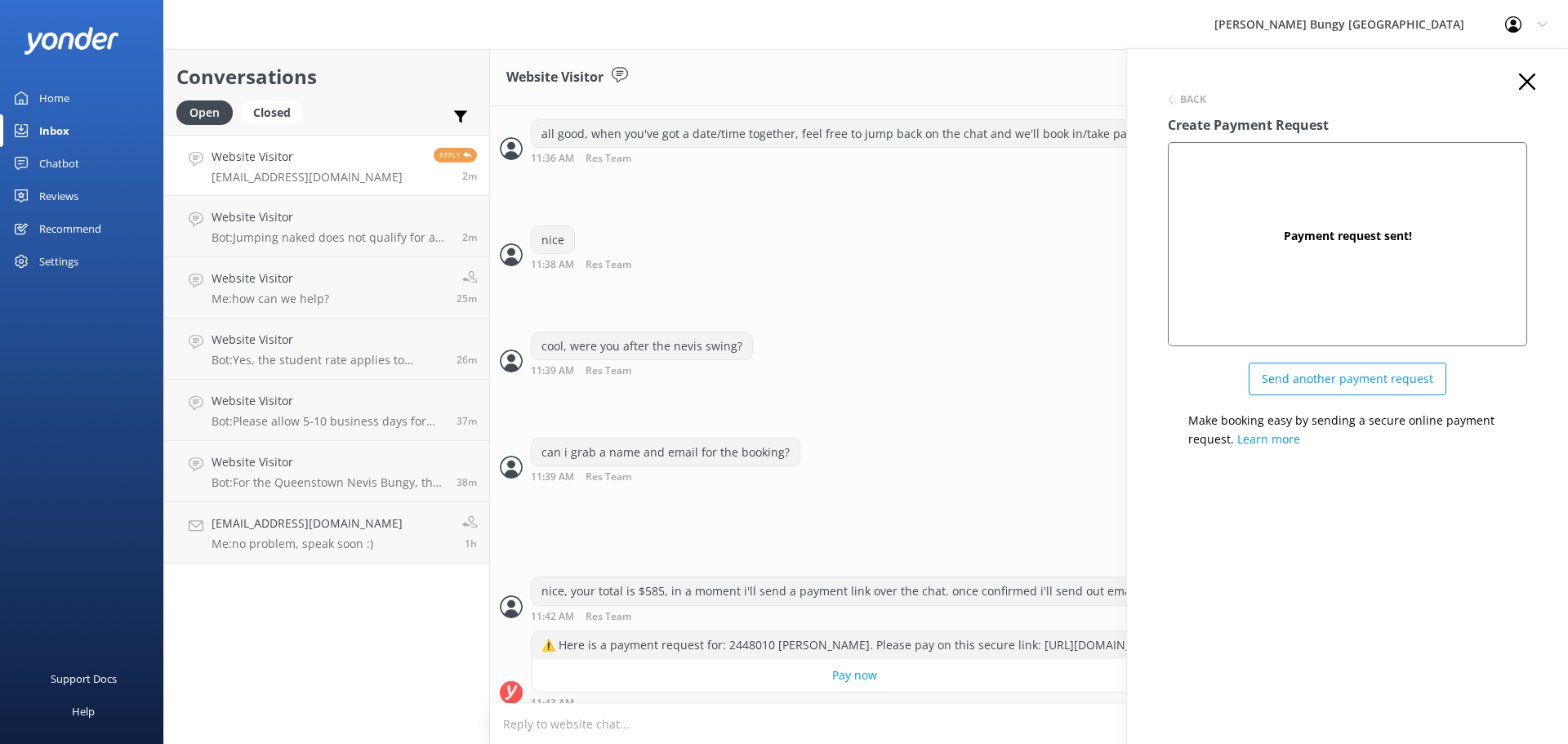
scroll to position [809, 0]
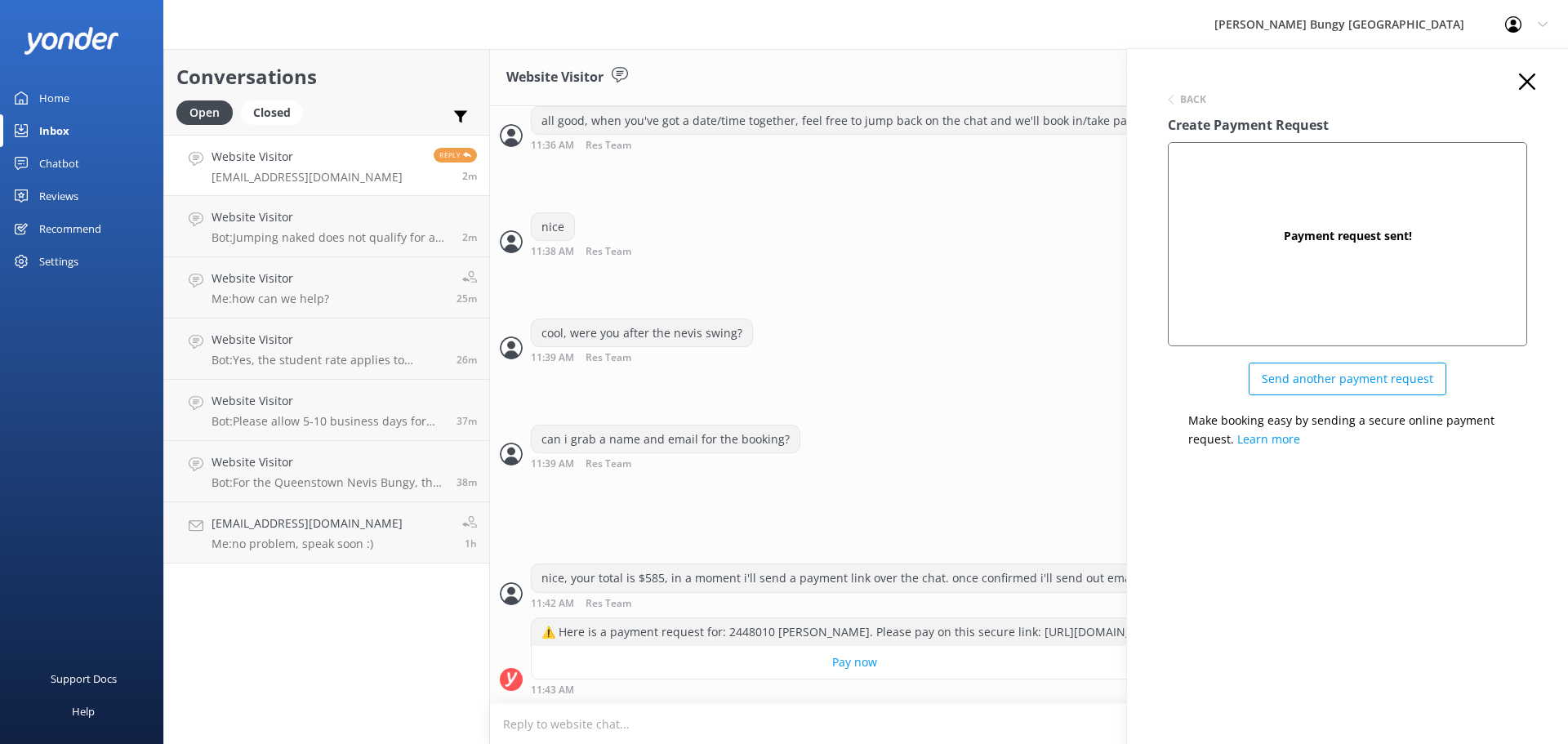
click at [1529, 77] on icon at bounding box center [1527, 81] width 16 height 16
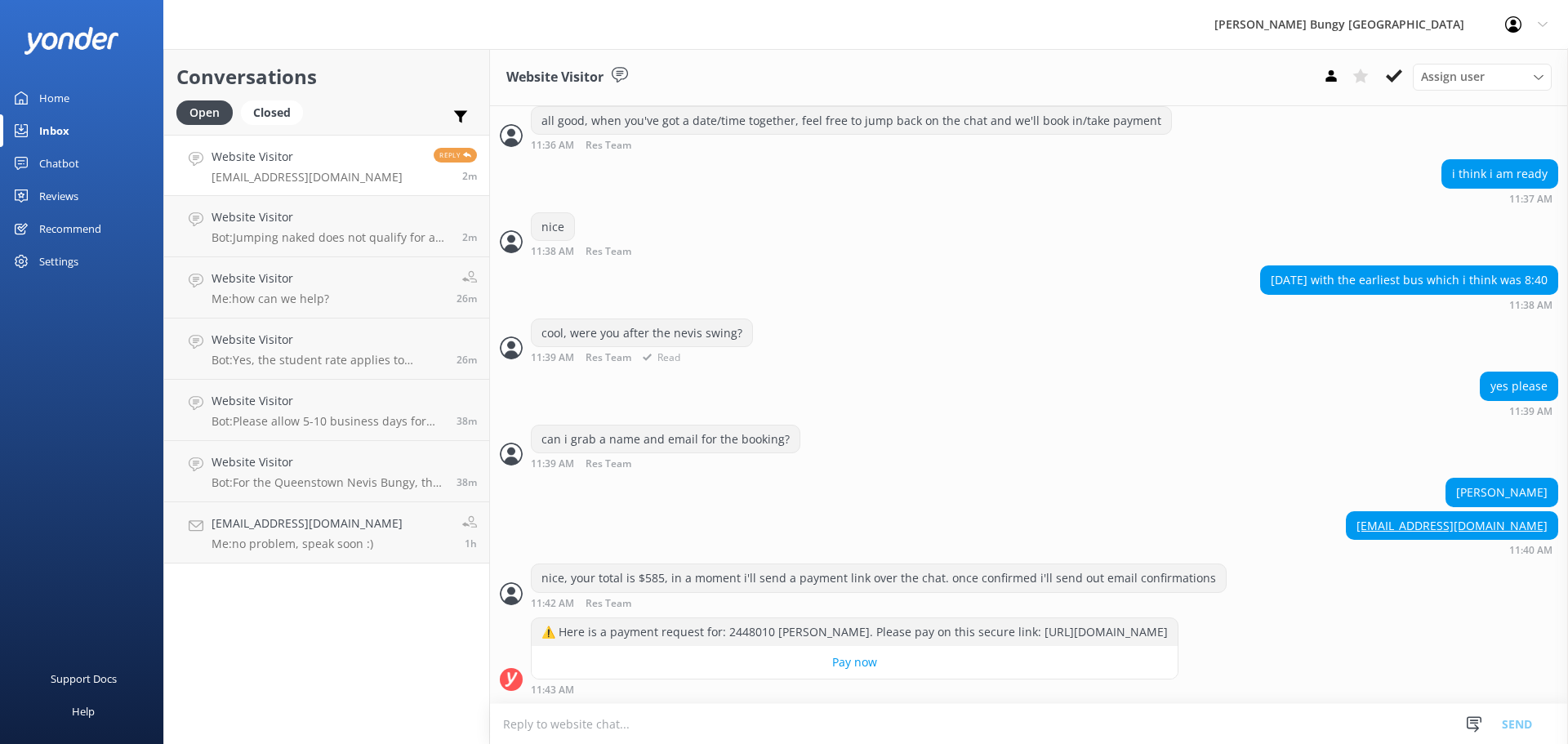
click at [1010, 353] on div "cool, were you after the nevis swing? 11:39 AM Res Team Read" at bounding box center [1028, 344] width 1078 height 53
click at [730, 728] on textarea at bounding box center [1028, 723] width 1078 height 40
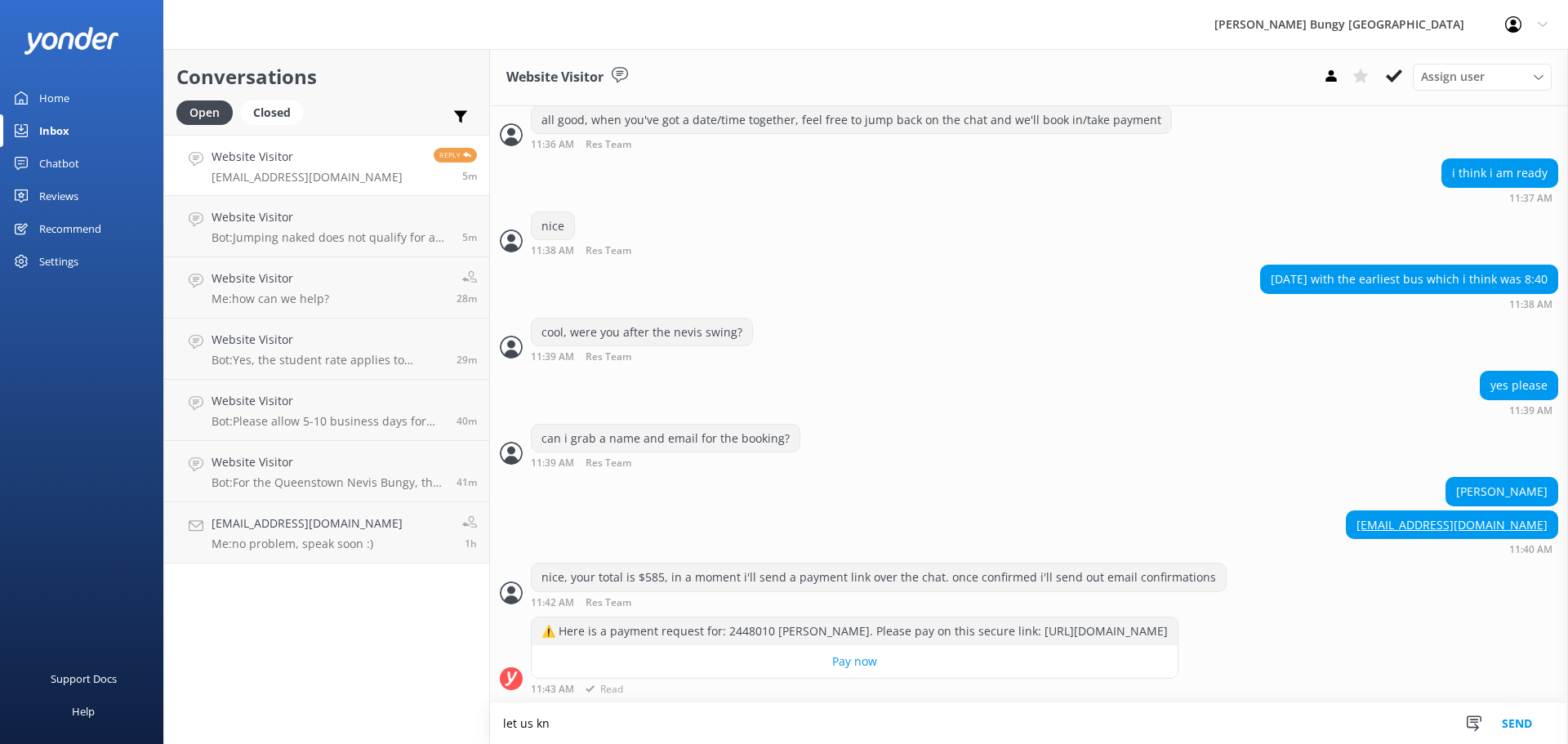
scroll to position [810, 0]
type textarea "let us know if you have any queries"
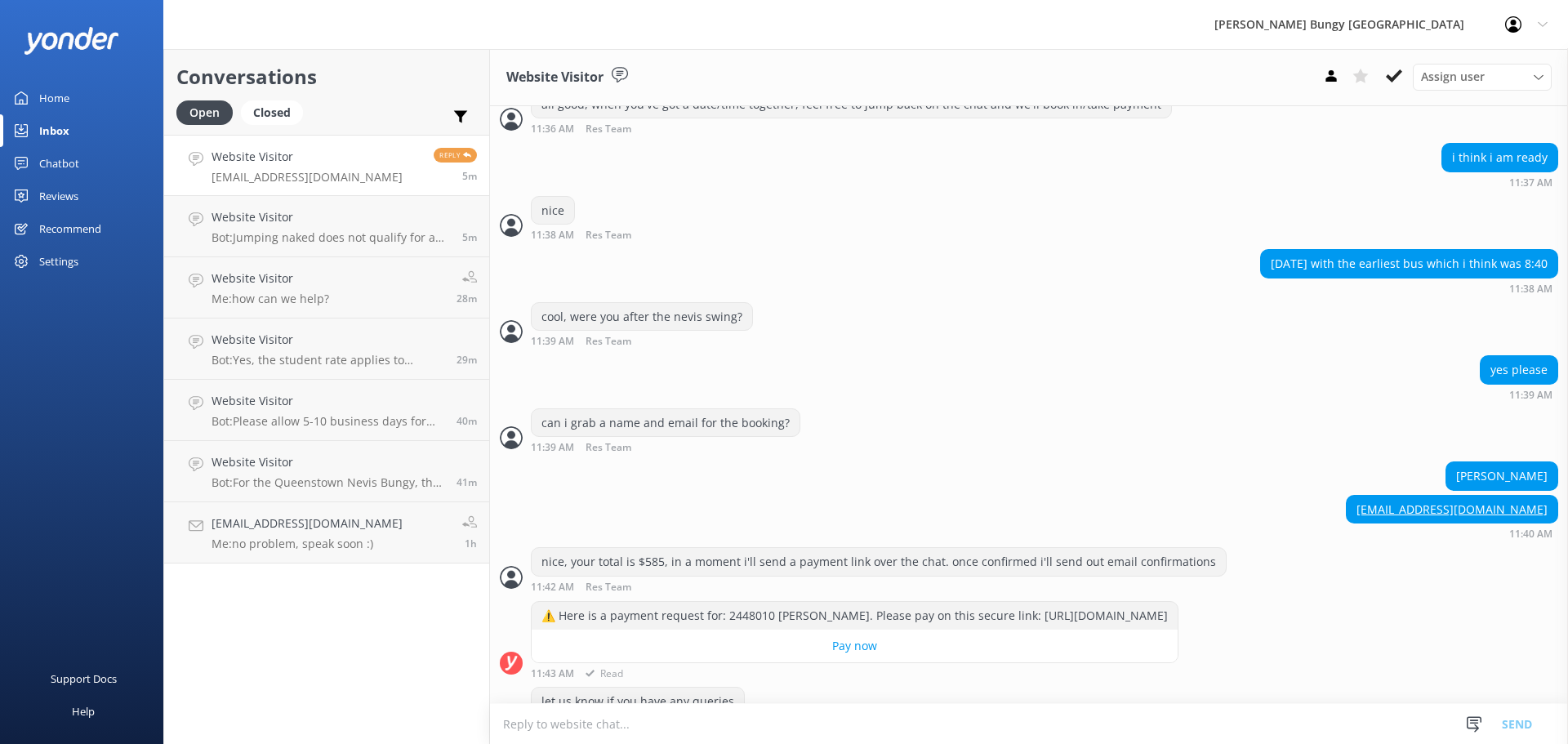
scroll to position [863, 0]
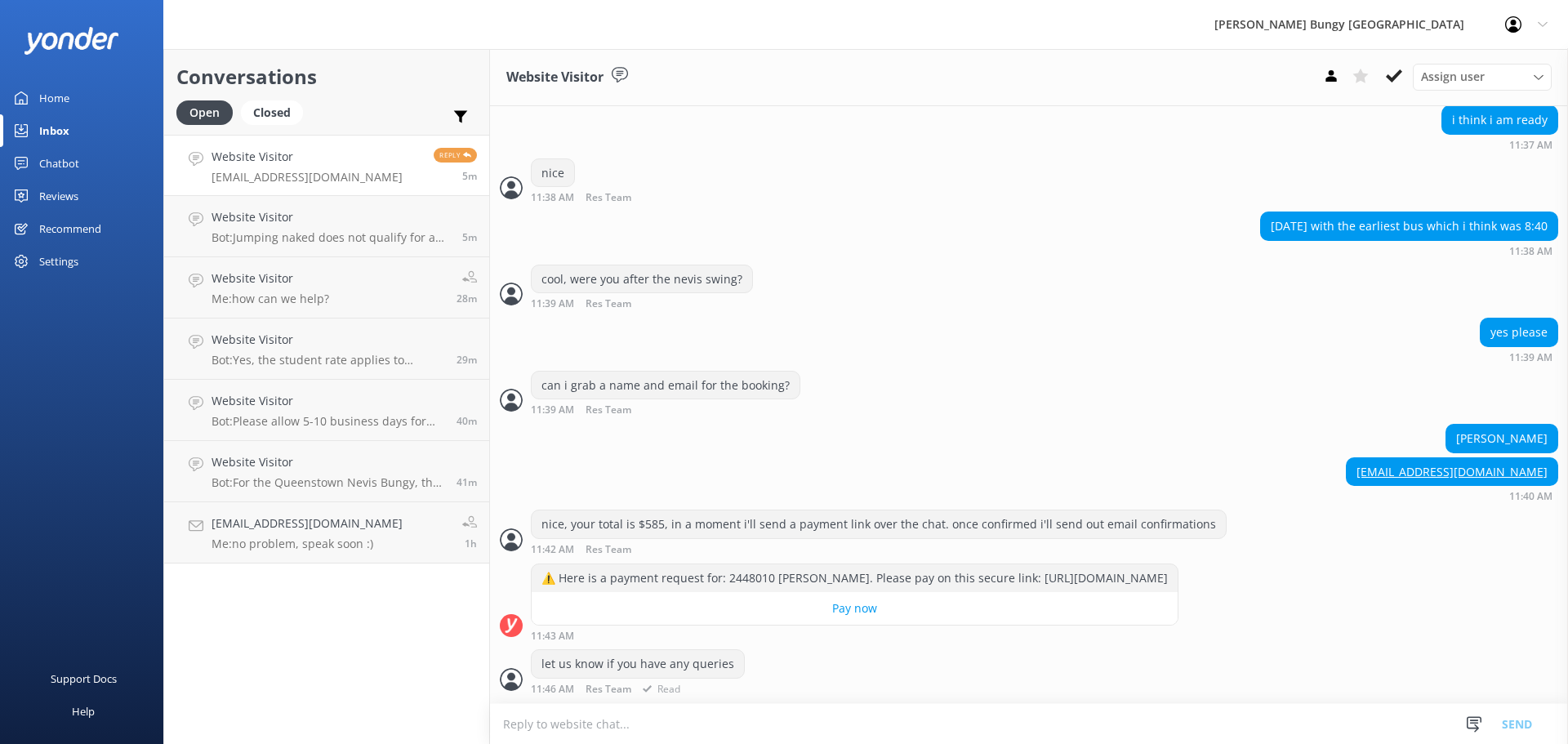
click at [703, 696] on div "let us know if you have any queries 11:46 AM Res Team Read" at bounding box center [1028, 675] width 1078 height 53
drag, startPoint x: 698, startPoint y: 703, endPoint x: 705, endPoint y: 681, distance: 23.1
click at [699, 703] on textarea at bounding box center [1028, 723] width 1078 height 40
type textarea "as we won't be able to hold space without payment"
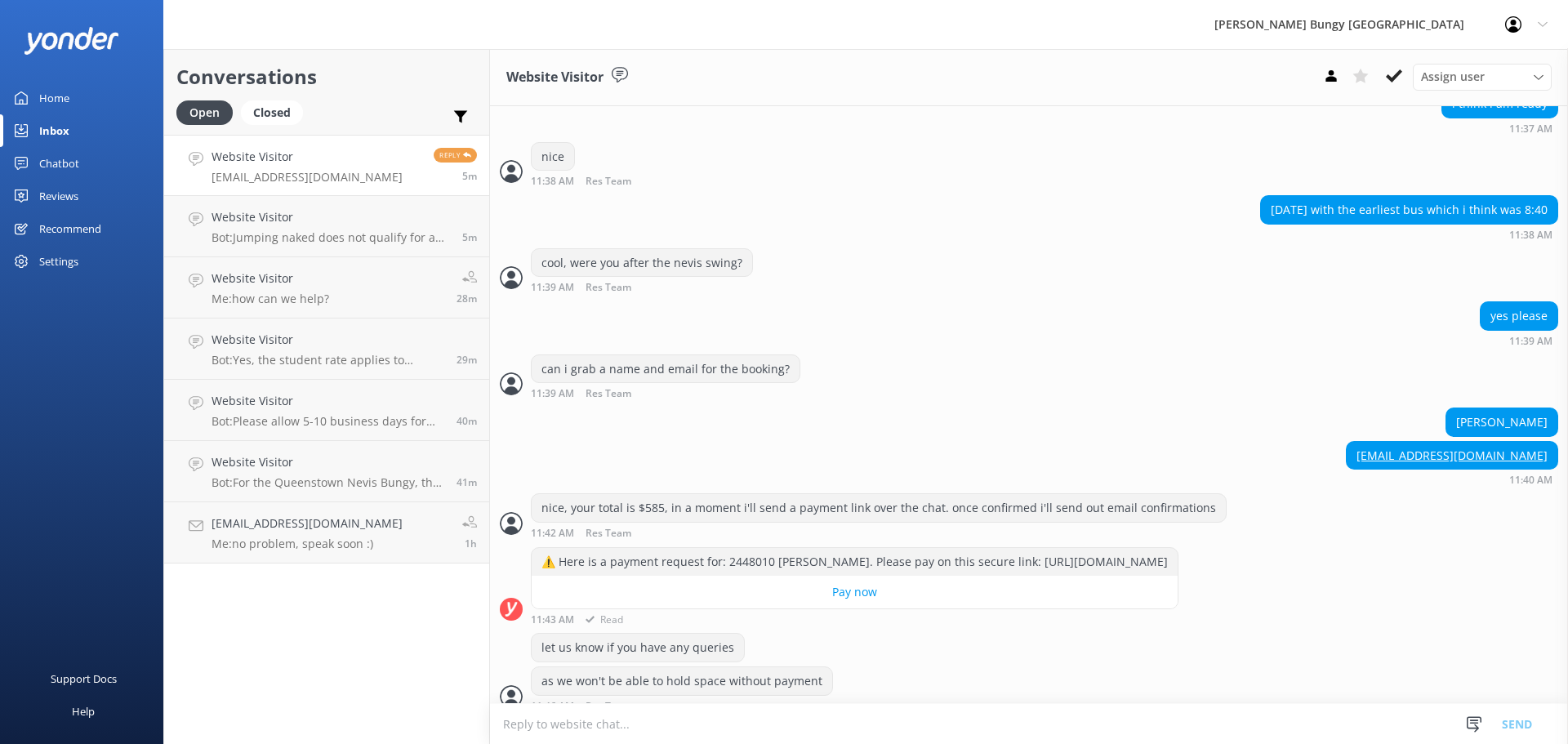
scroll to position [895, 0]
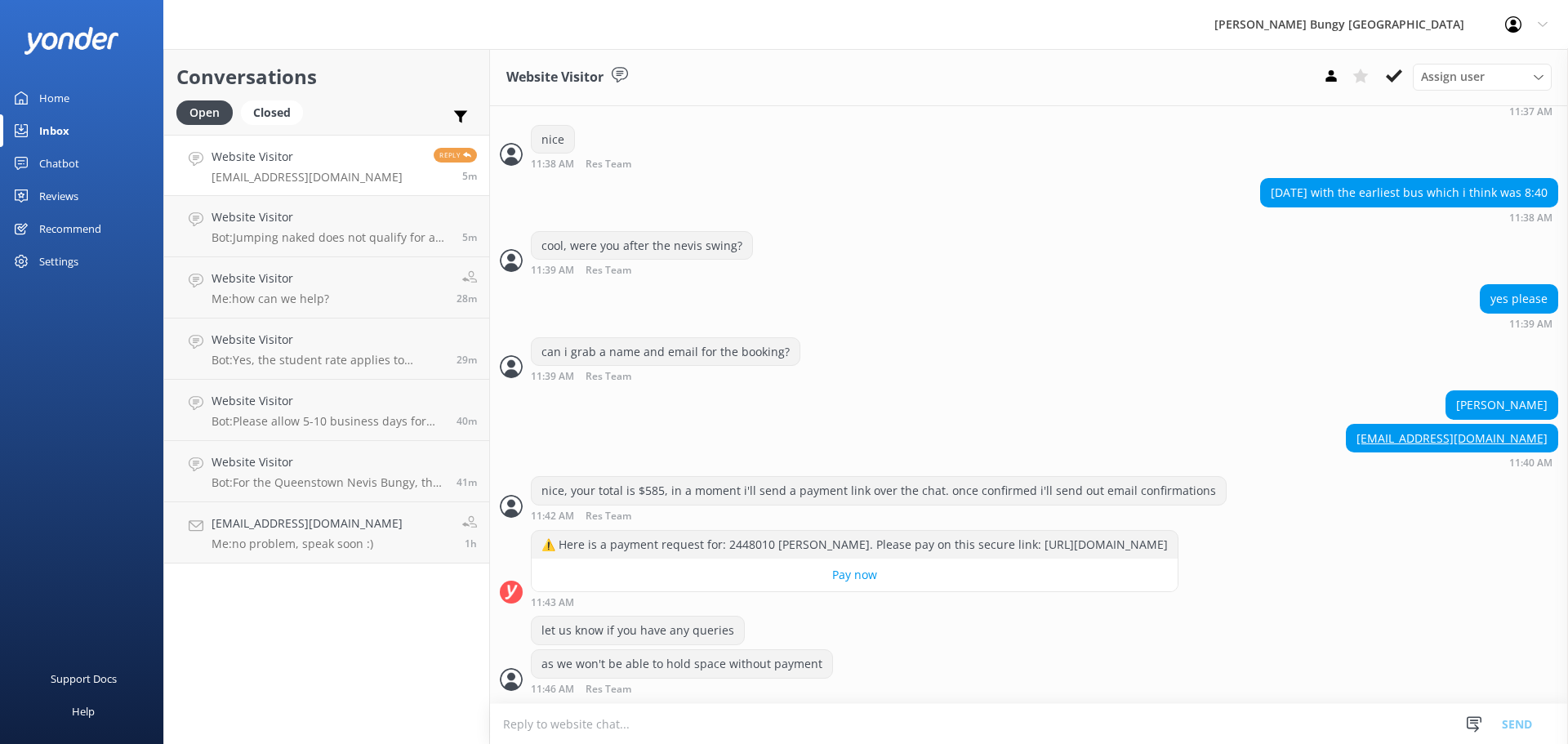
click at [433, 648] on div "Conversations Open Closed Important Assigned to me Unassigned Website Visitor s…" at bounding box center [326, 396] width 326 height 695
click at [308, 268] on link "Website Visitor Me: how can we help? 28m" at bounding box center [326, 287] width 325 height 61
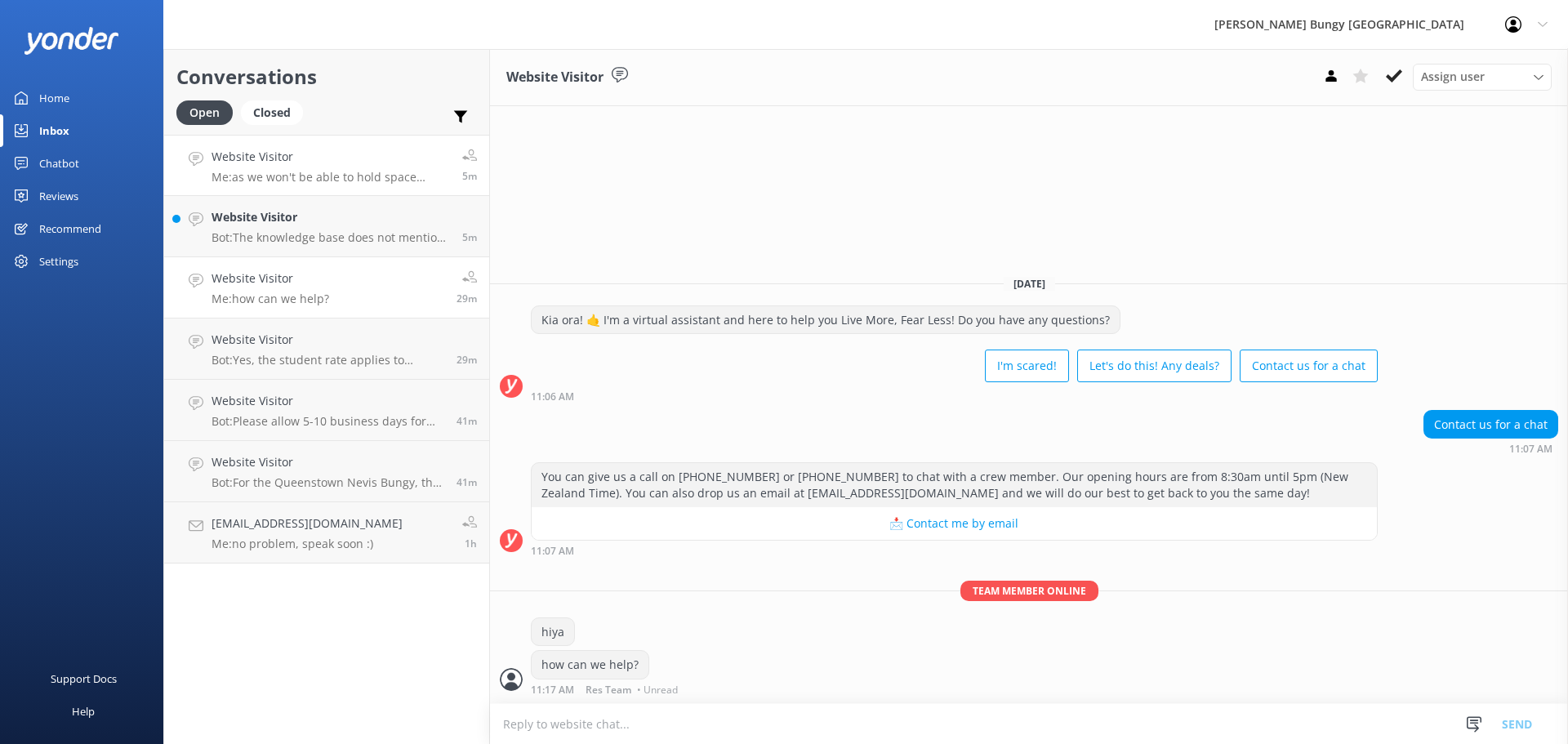
click at [294, 148] on h4 "Website Visitor" at bounding box center [331, 156] width 238 height 18
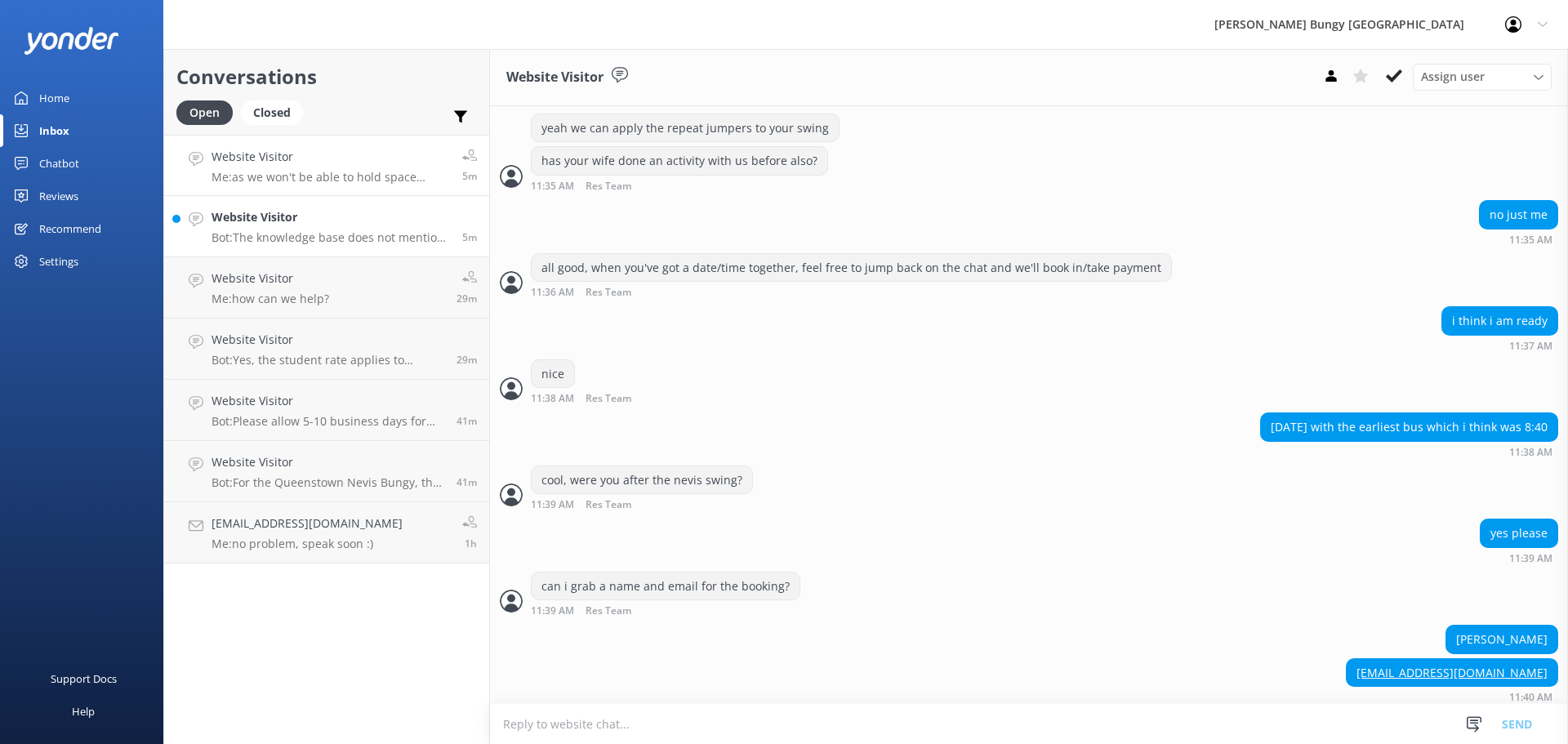
scroll to position [895, 0]
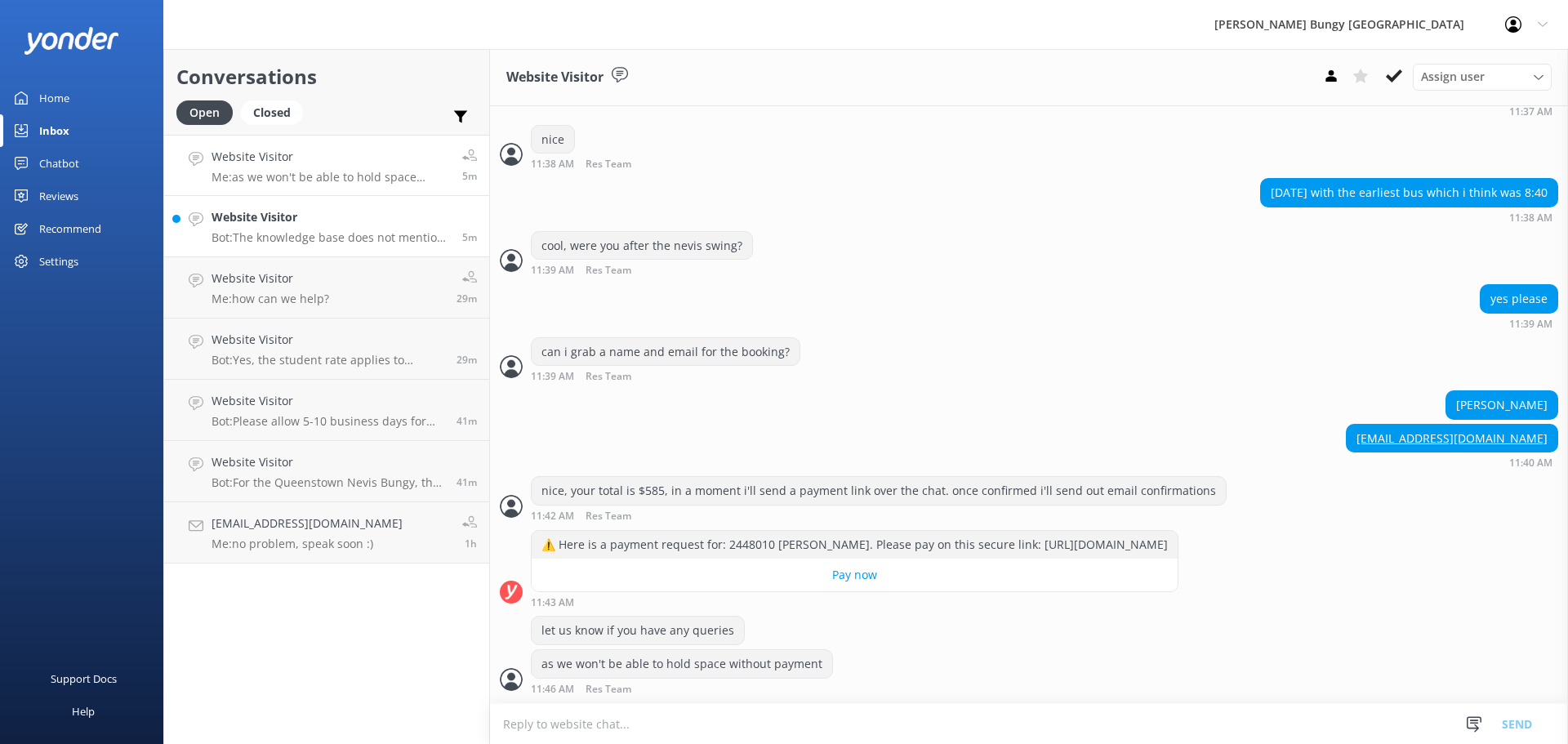
click at [300, 204] on link "Website Visitor Bot: The knowledge base does not mention a specific discount fo…" at bounding box center [326, 226] width 325 height 61
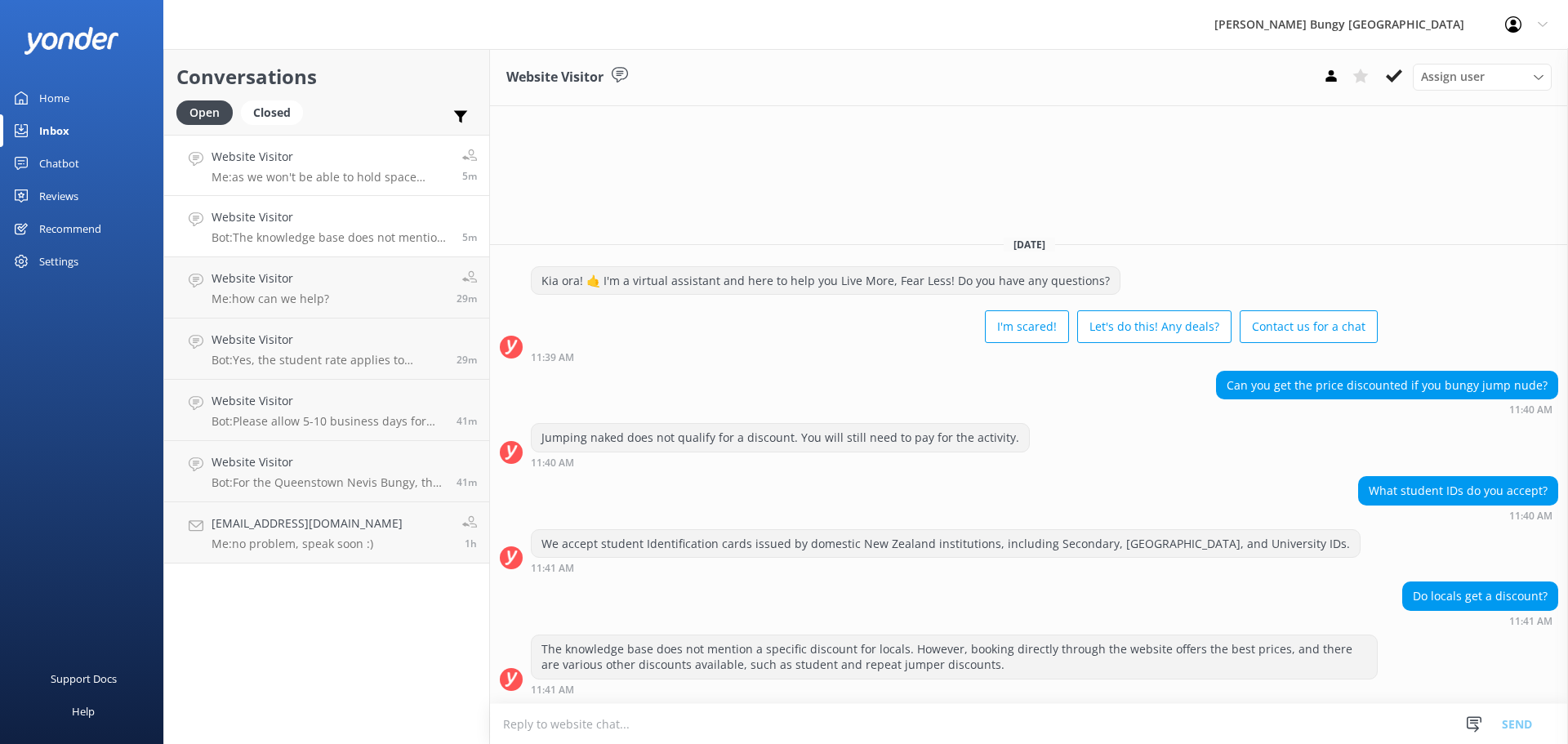
click at [275, 153] on h4 "Website Visitor" at bounding box center [331, 156] width 238 height 18
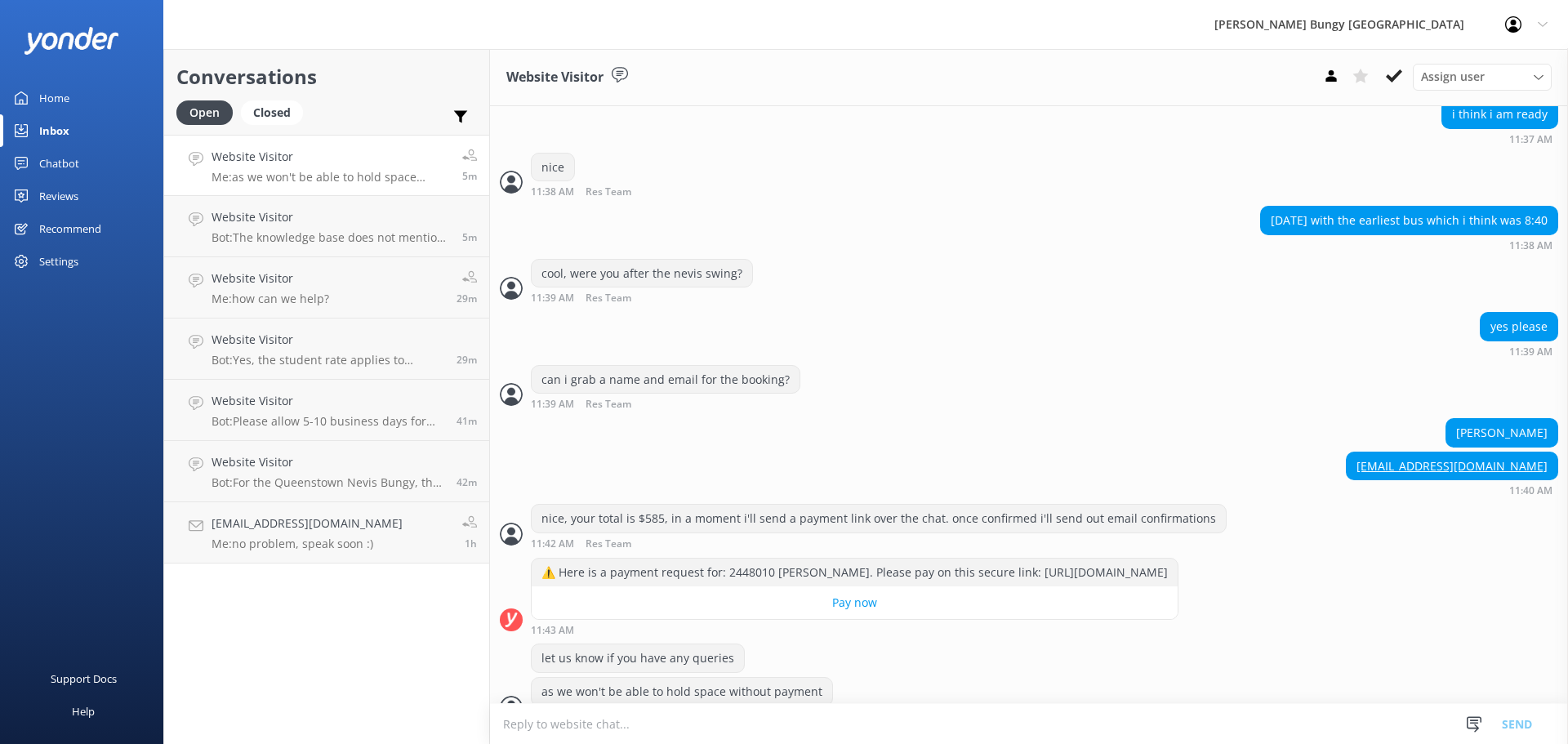
scroll to position [895, 0]
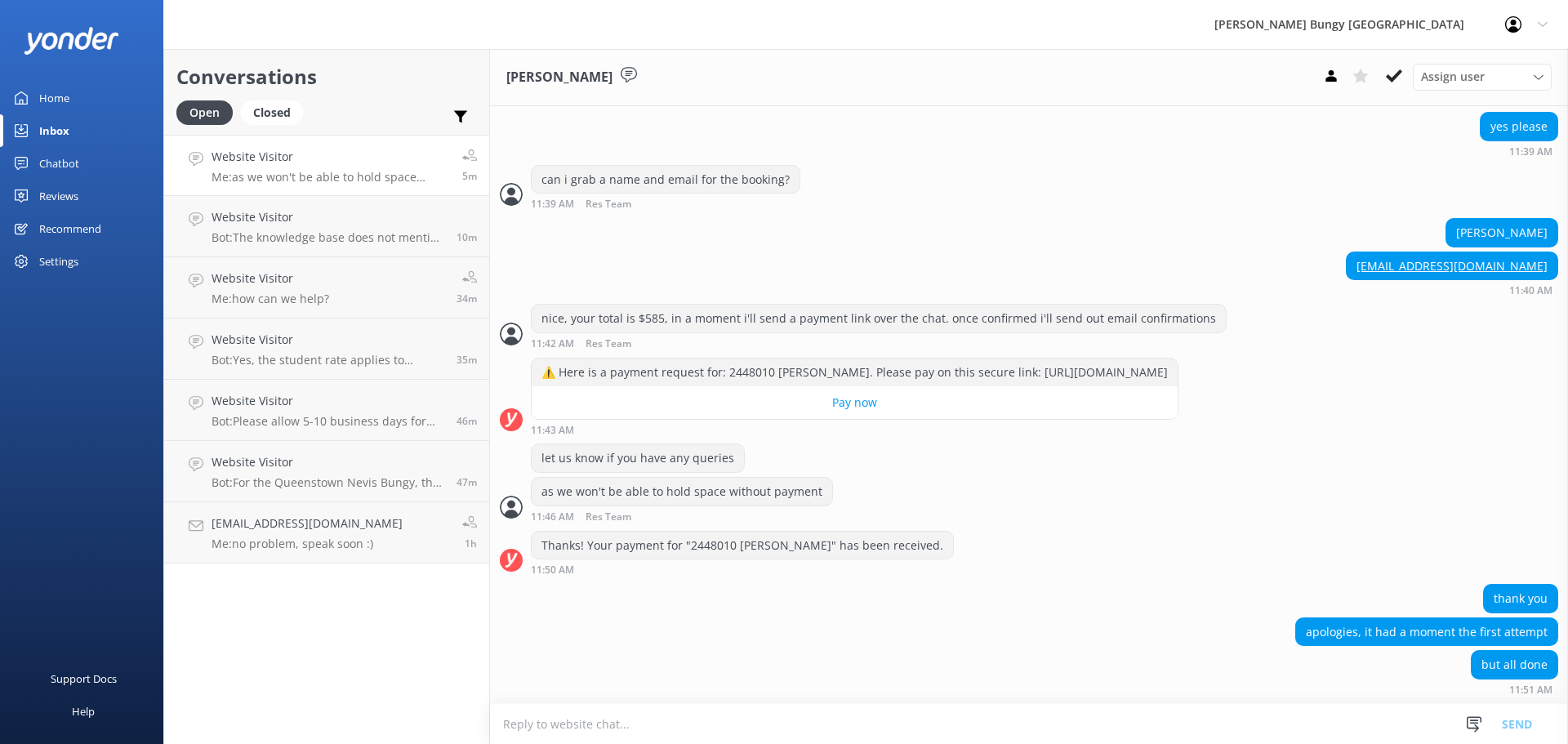
scroll to position [1068, 0]
click at [997, 574] on div "Thanks! Your payment for "2448010 [PERSON_NAME]" has been received. 11:50 AM Re…" at bounding box center [1028, 553] width 1078 height 45
click at [708, 542] on div "Thanks! Your payment for "2448010 [PERSON_NAME]" has been received." at bounding box center [743, 545] width 421 height 28
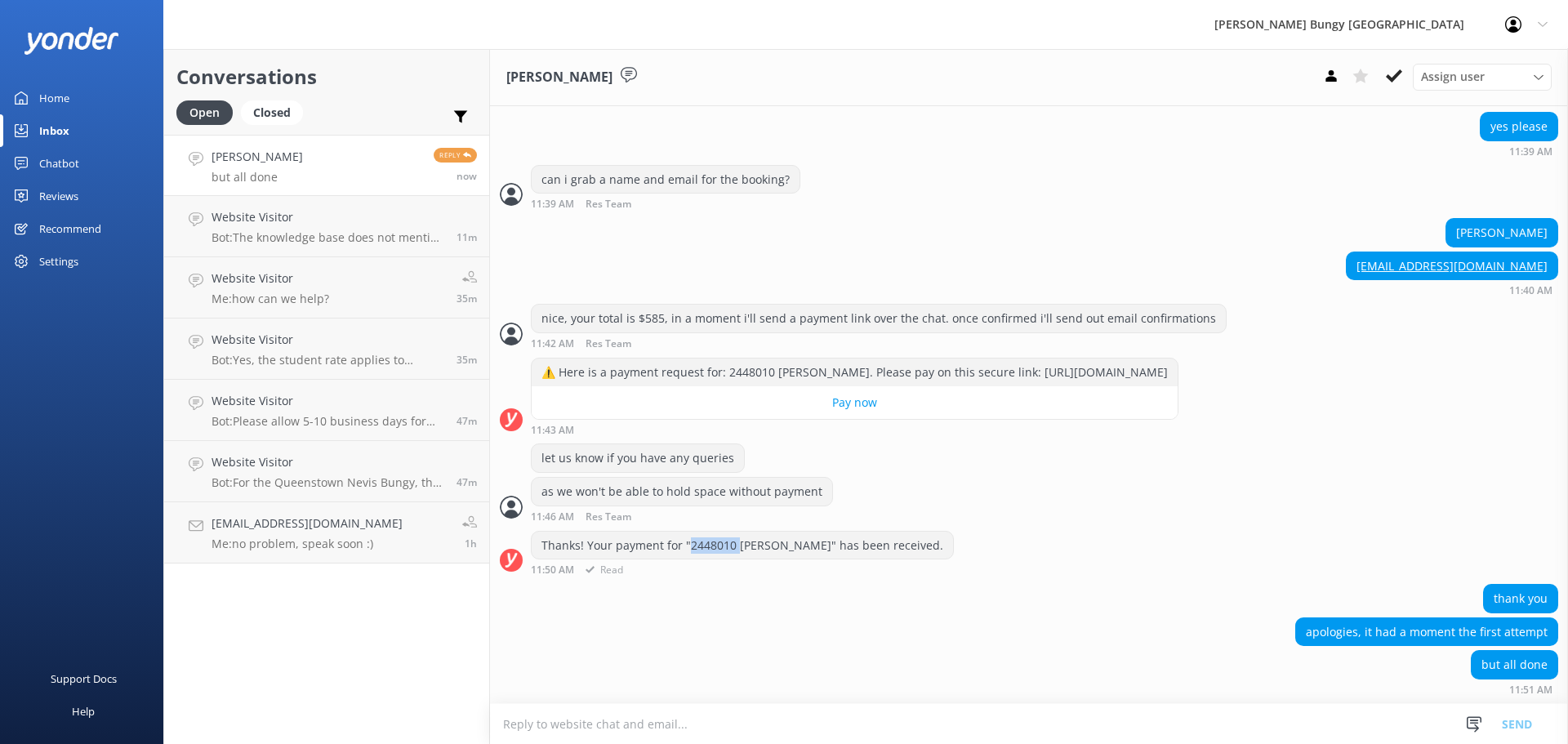
copy div "2448010"
click at [705, 727] on textarea at bounding box center [1028, 723] width 1078 height 40
type textarea "no trouble, thanks for that. confirmation just sent :)"
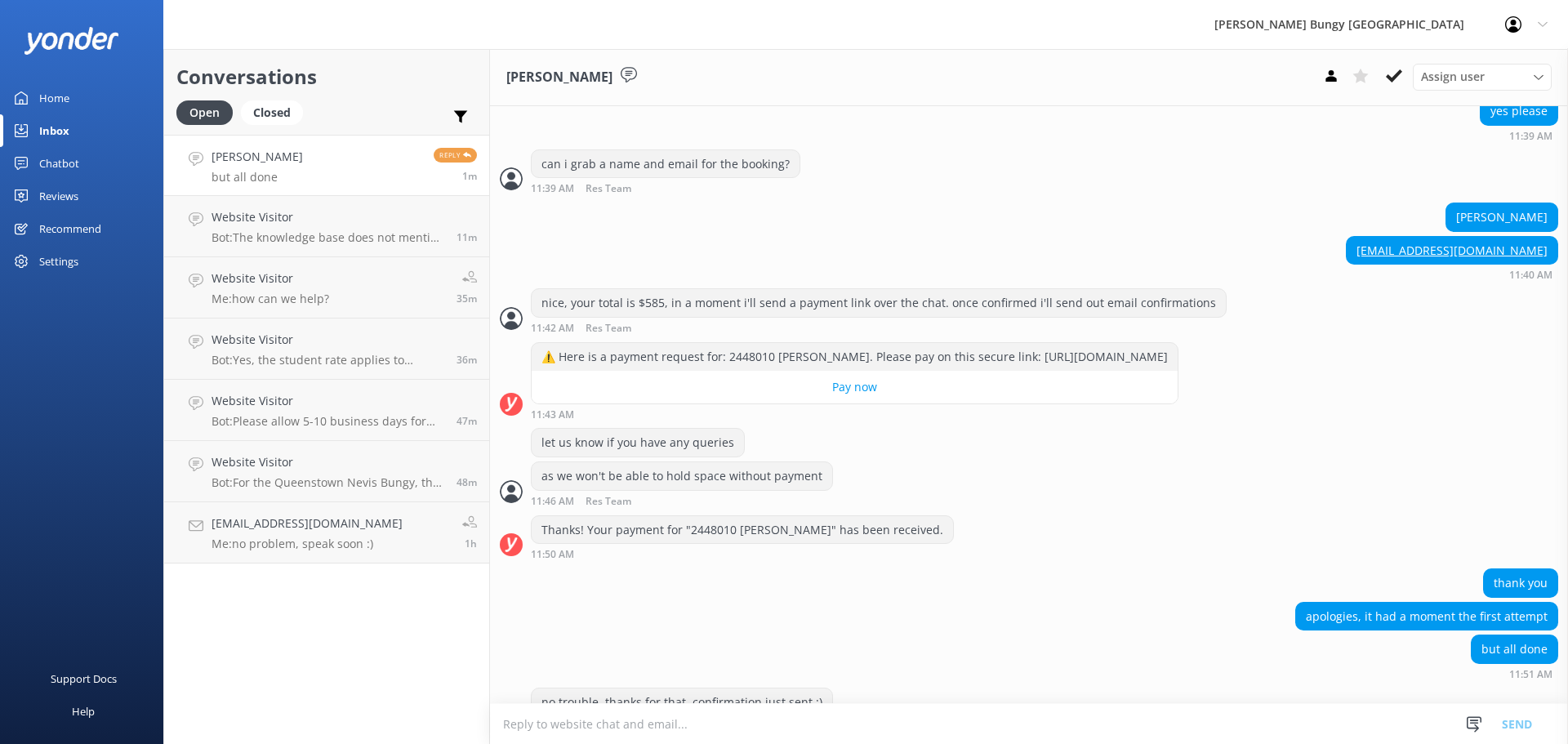
scroll to position [1121, 0]
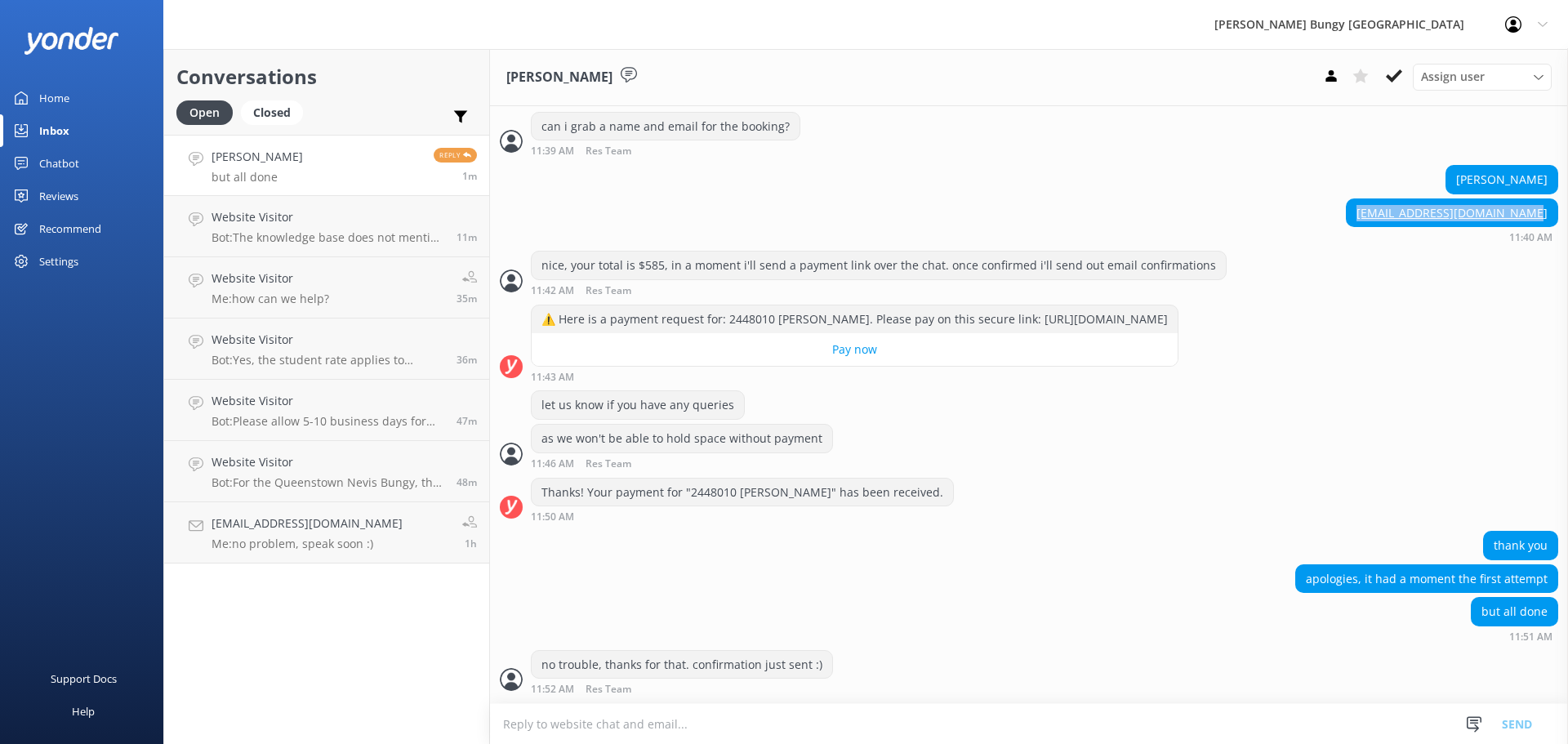
drag, startPoint x: 1540, startPoint y: 195, endPoint x: 1345, endPoint y: 197, distance: 195.0
click at [1345, 199] on div "shannonhofjonas@hotmail.com 11:40 AM" at bounding box center [1028, 221] width 1078 height 45
copy link "[EMAIL_ADDRESS][DOMAIN_NAME]"
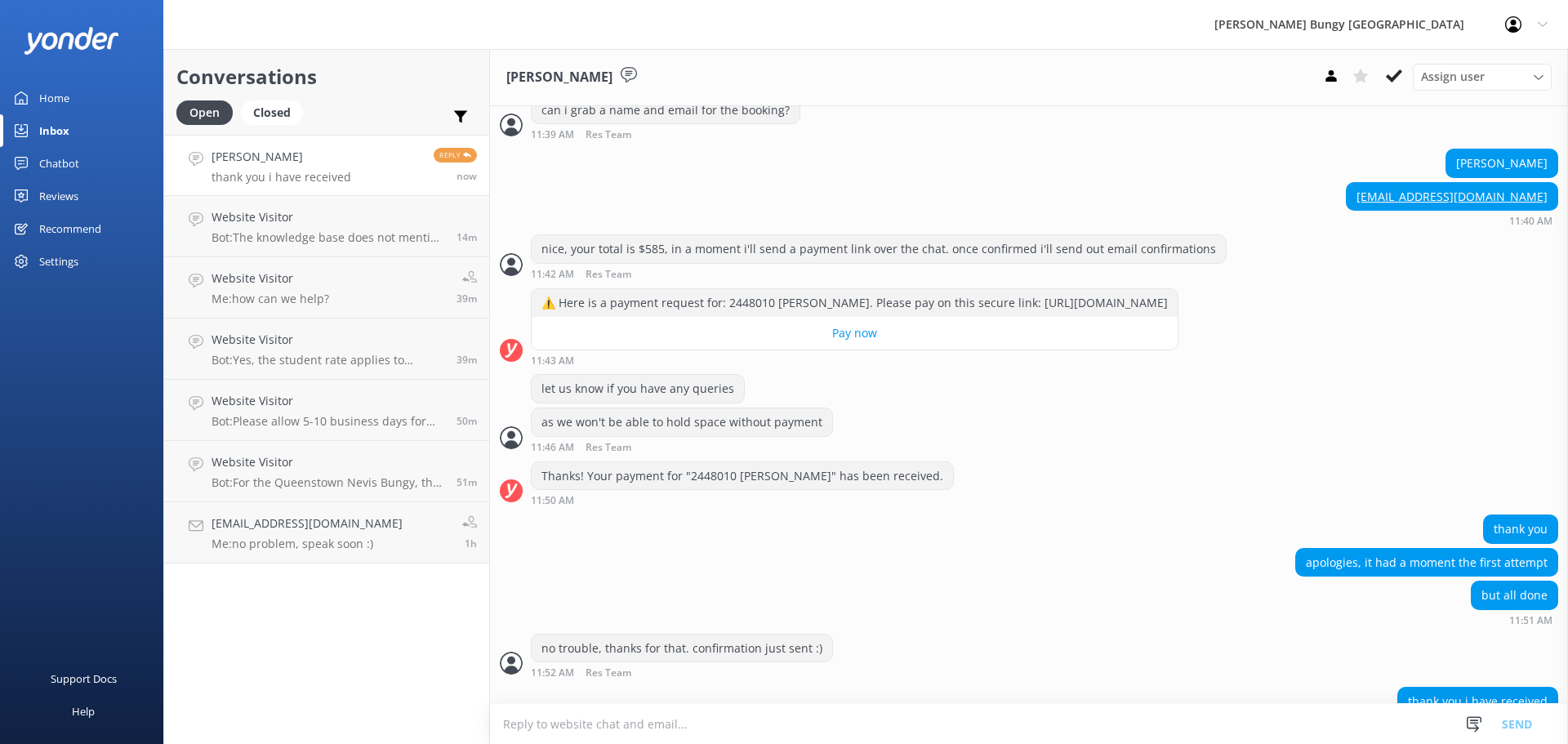
scroll to position [1174, 0]
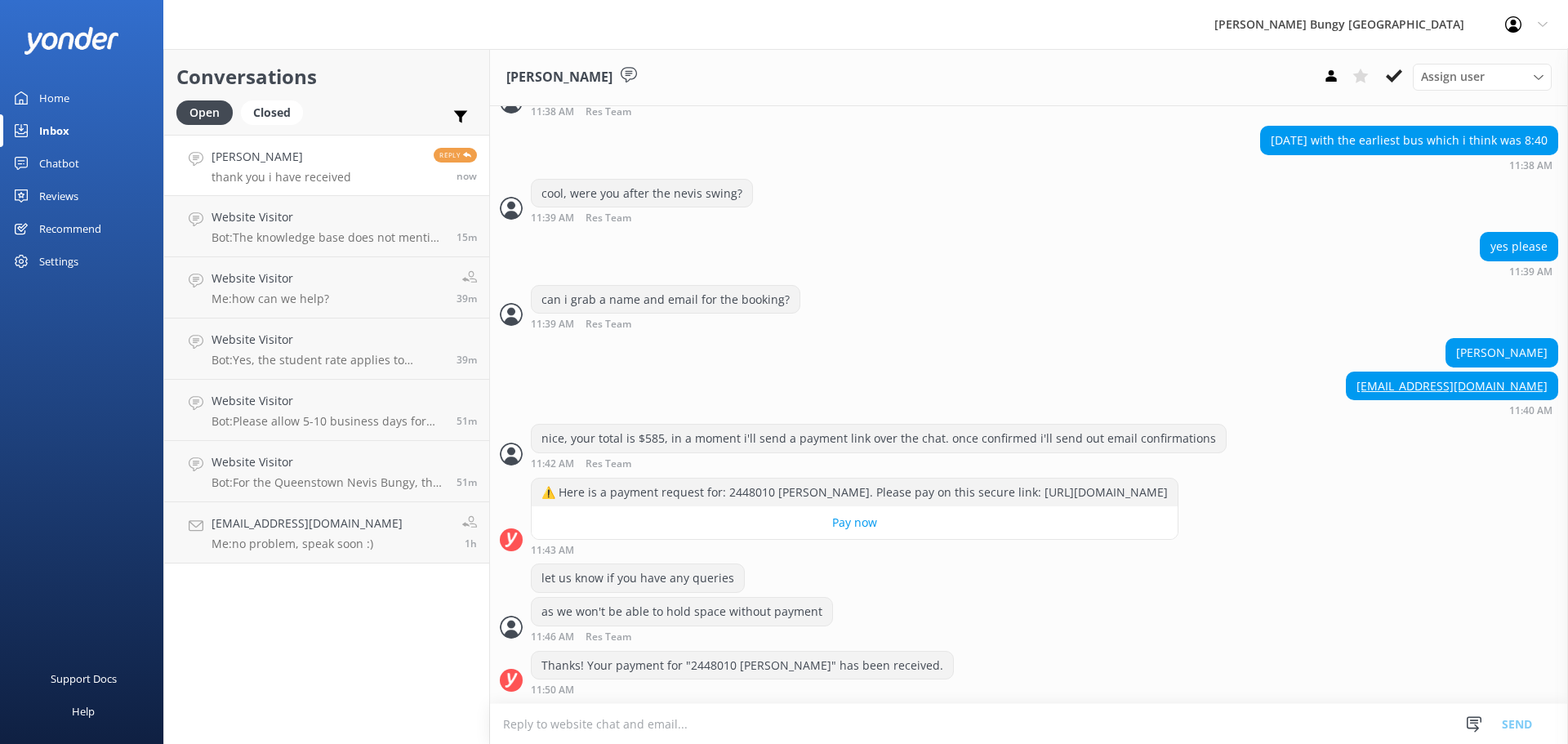
scroll to position [1174, 0]
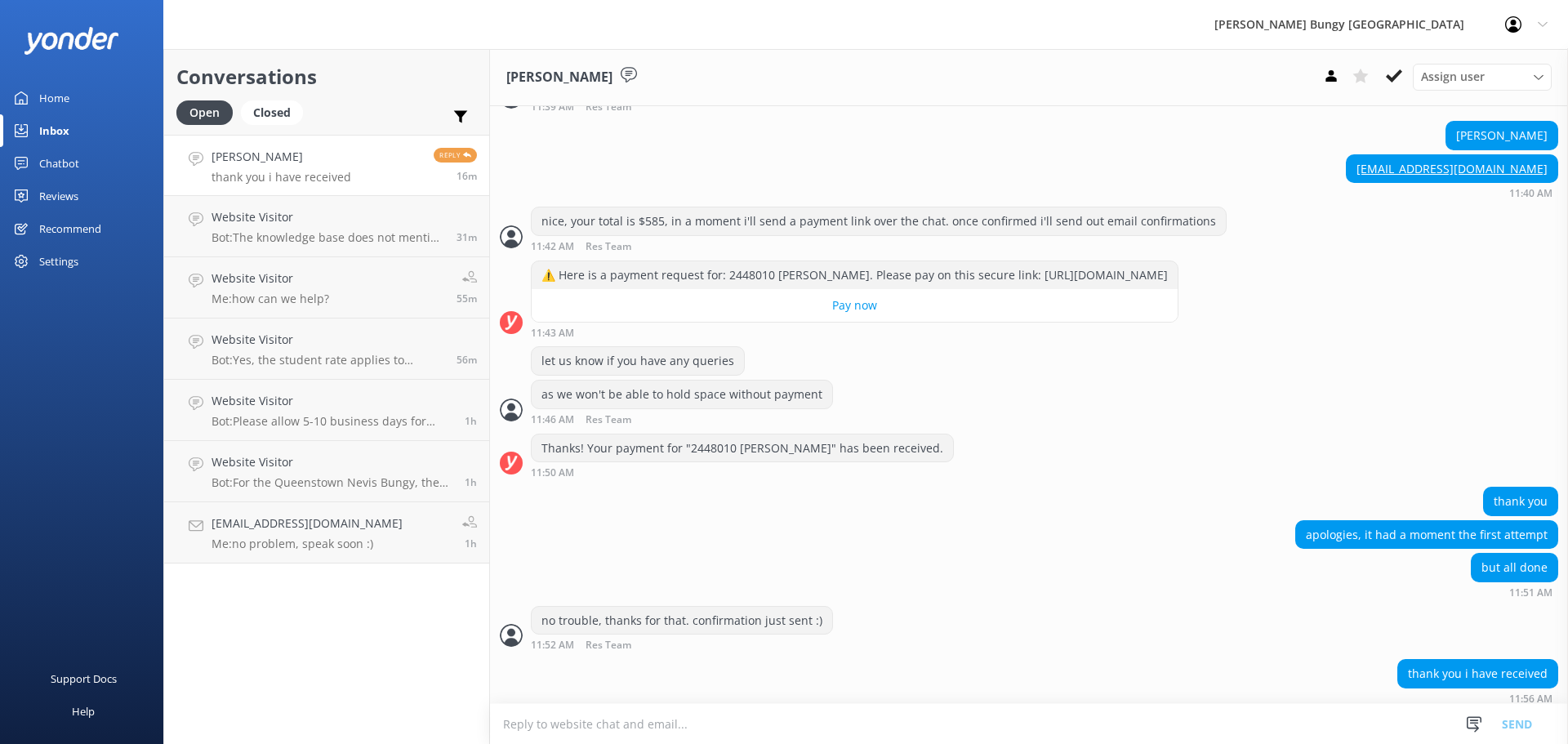
scroll to position [1174, 0]
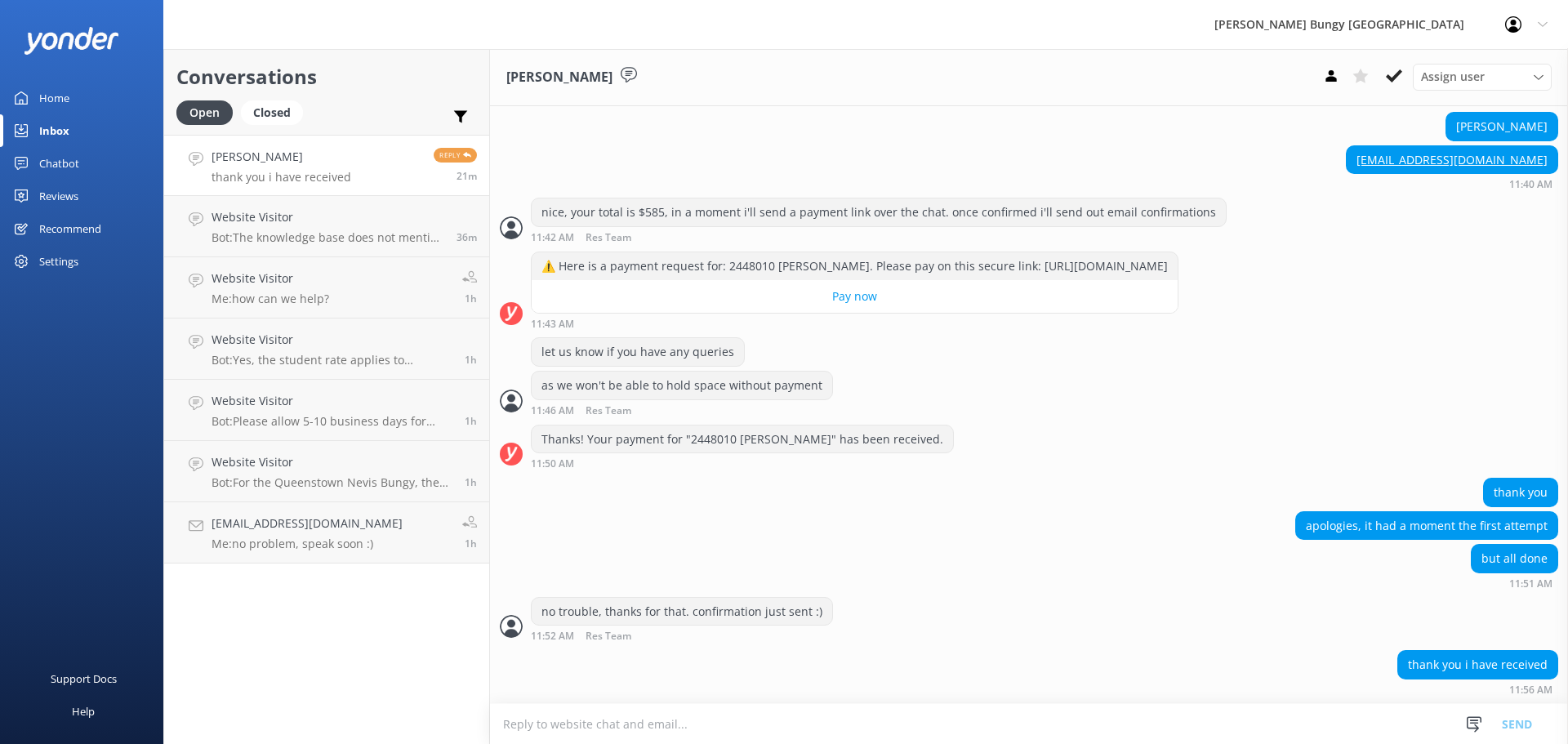
click at [391, 615] on div "Conversations Open Closed Important Assigned to me Unassigned [PERSON_NAME] tha…" at bounding box center [326, 396] width 326 height 695
click at [461, 666] on div "Conversations Open Closed Important Assigned to me Unassigned Shannon Hofbauer-…" at bounding box center [326, 396] width 326 height 695
click at [247, 217] on h4 "Website Visitor" at bounding box center [328, 217] width 233 height 18
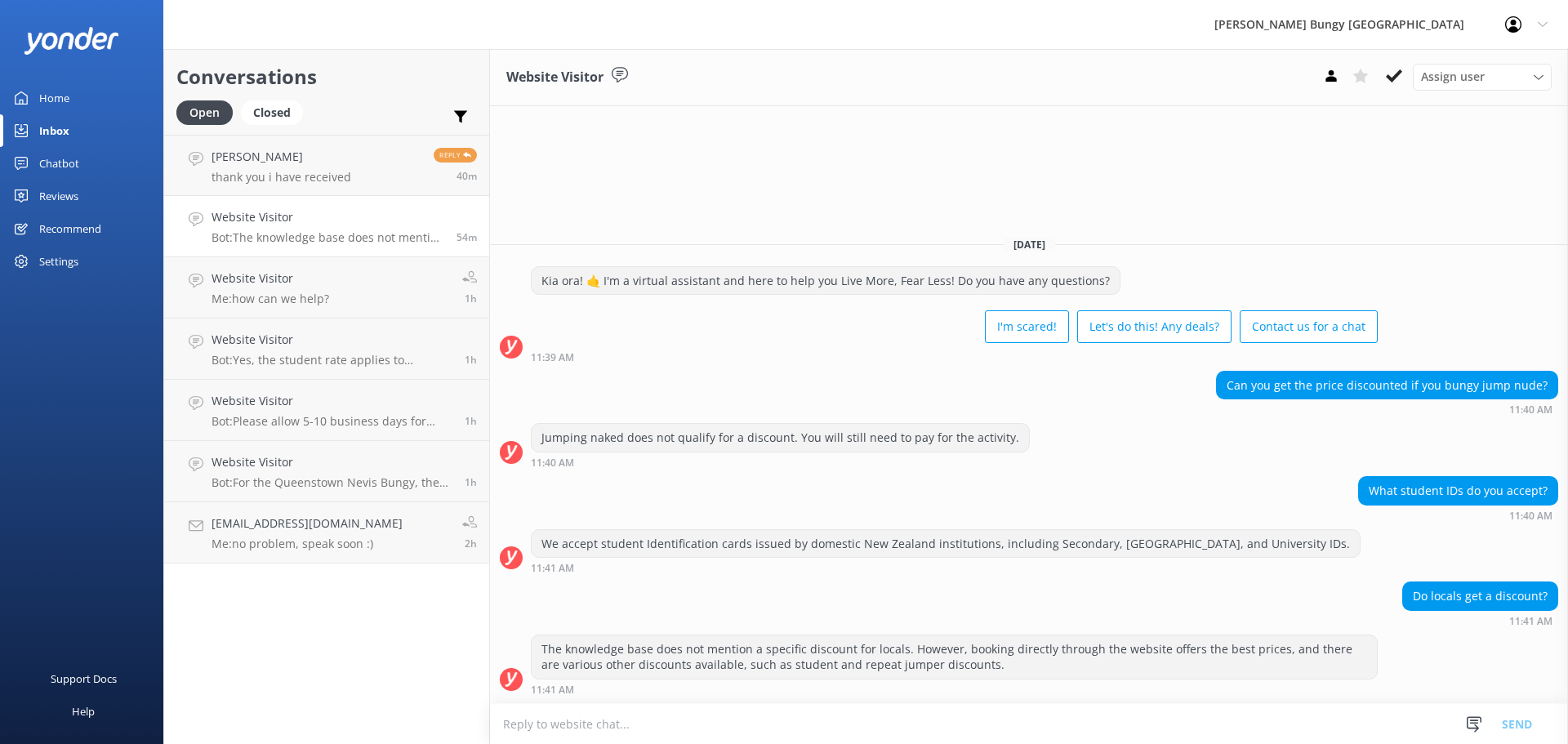
click at [389, 612] on div "Conversations Open Closed Important Assigned to me Unassigned [PERSON_NAME] tha…" at bounding box center [326, 396] width 326 height 695
click at [340, 163] on h4 "[PERSON_NAME]" at bounding box center [281, 156] width 140 height 18
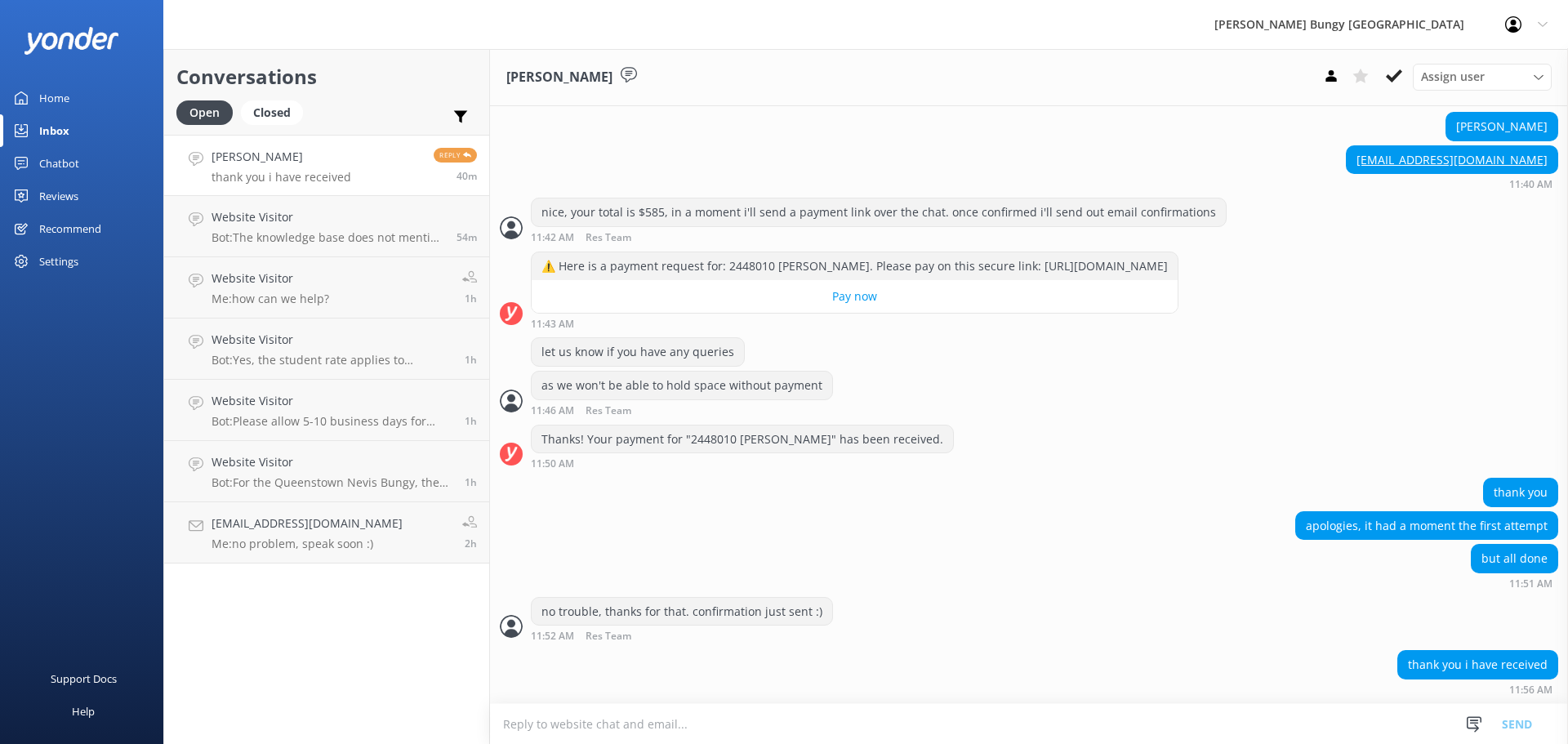
scroll to position [1174, 0]
click at [346, 161] on h4 "[EMAIL_ADDRESS][DOMAIN_NAME]" at bounding box center [316, 156] width 210 height 18
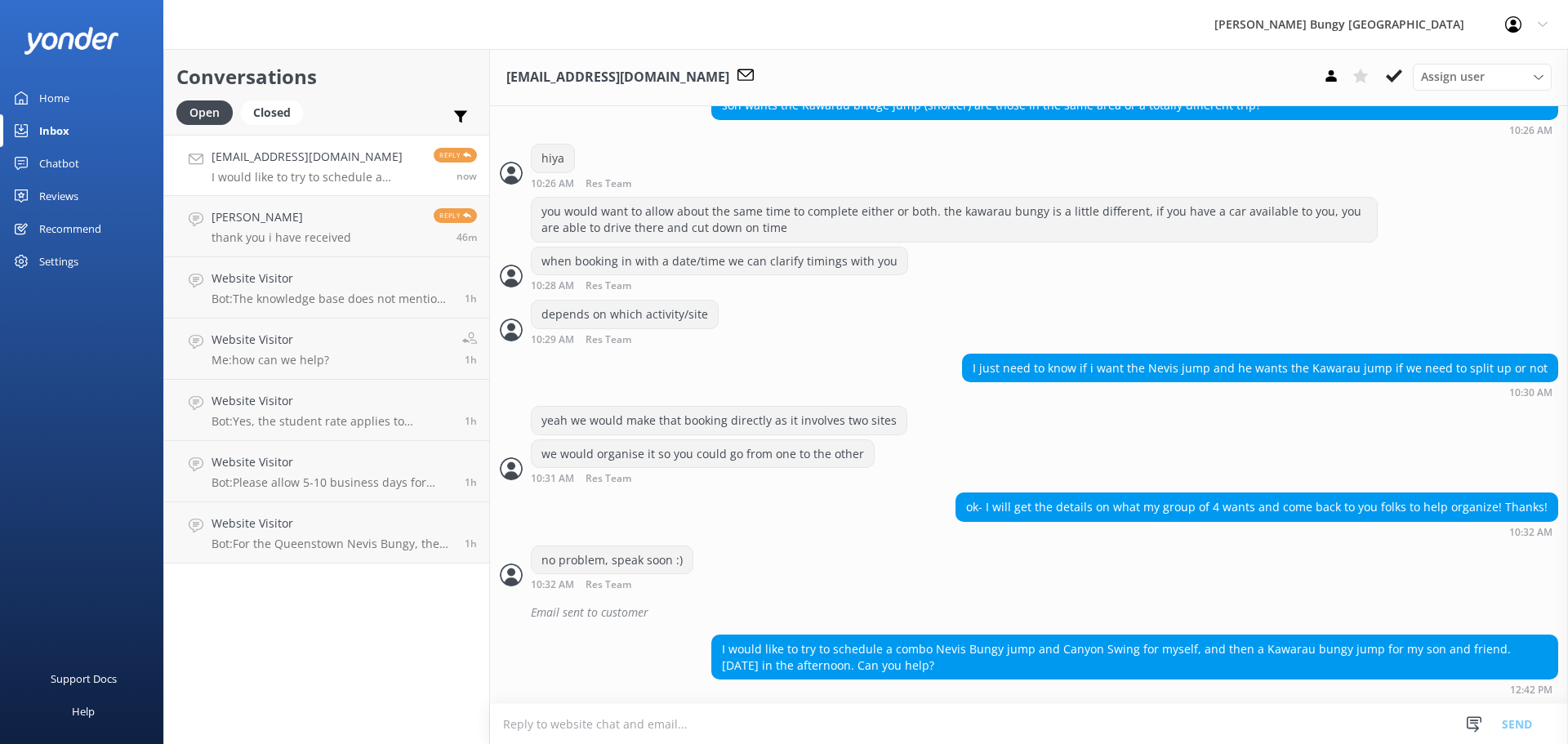
scroll to position [1252, 0]
click at [786, 722] on textarea at bounding box center [1028, 723] width 1078 height 40
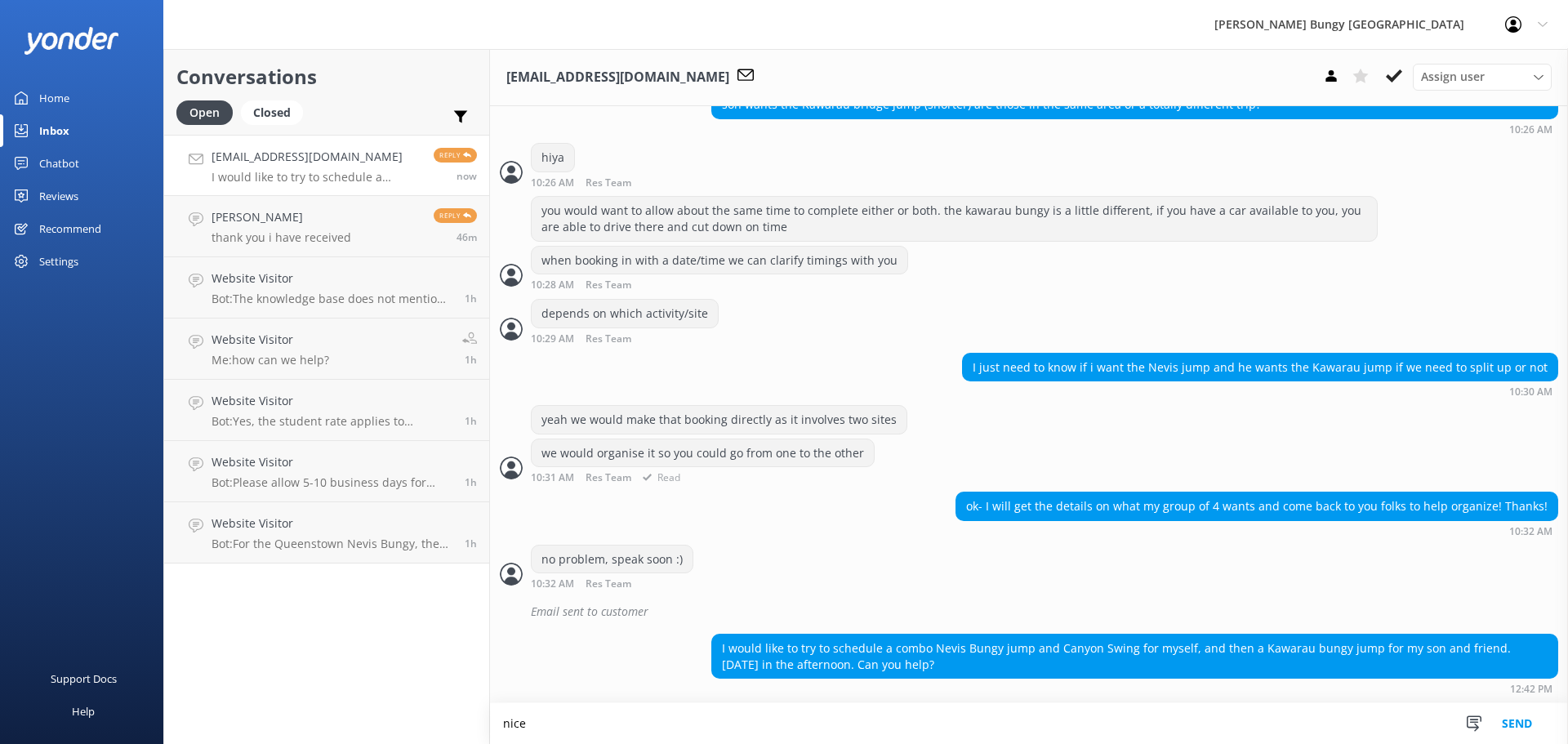
scroll to position [1253, 0]
type textarea "nice"
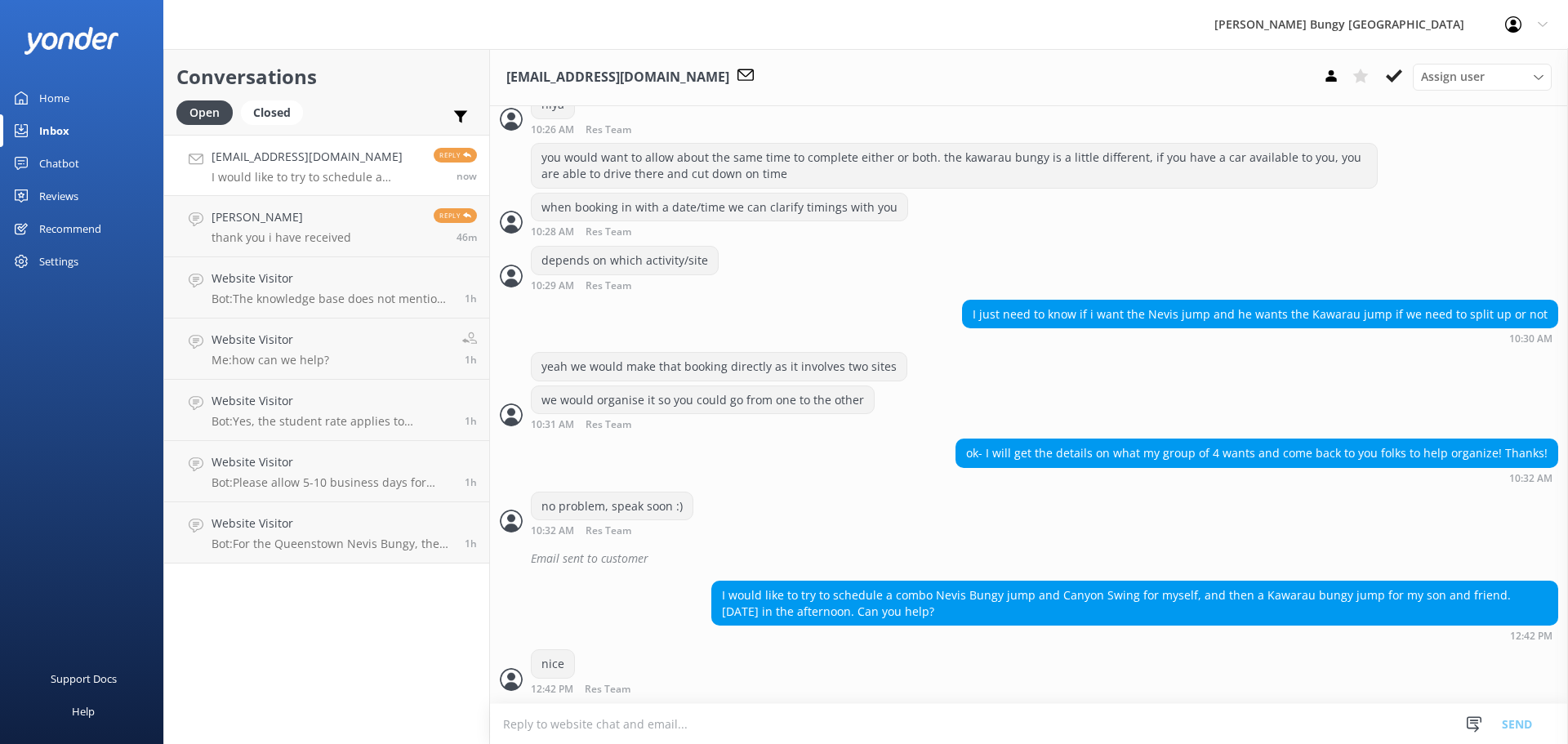
scroll to position [1305, 0]
click at [595, 707] on textarea at bounding box center [1028, 723] width 1078 height 40
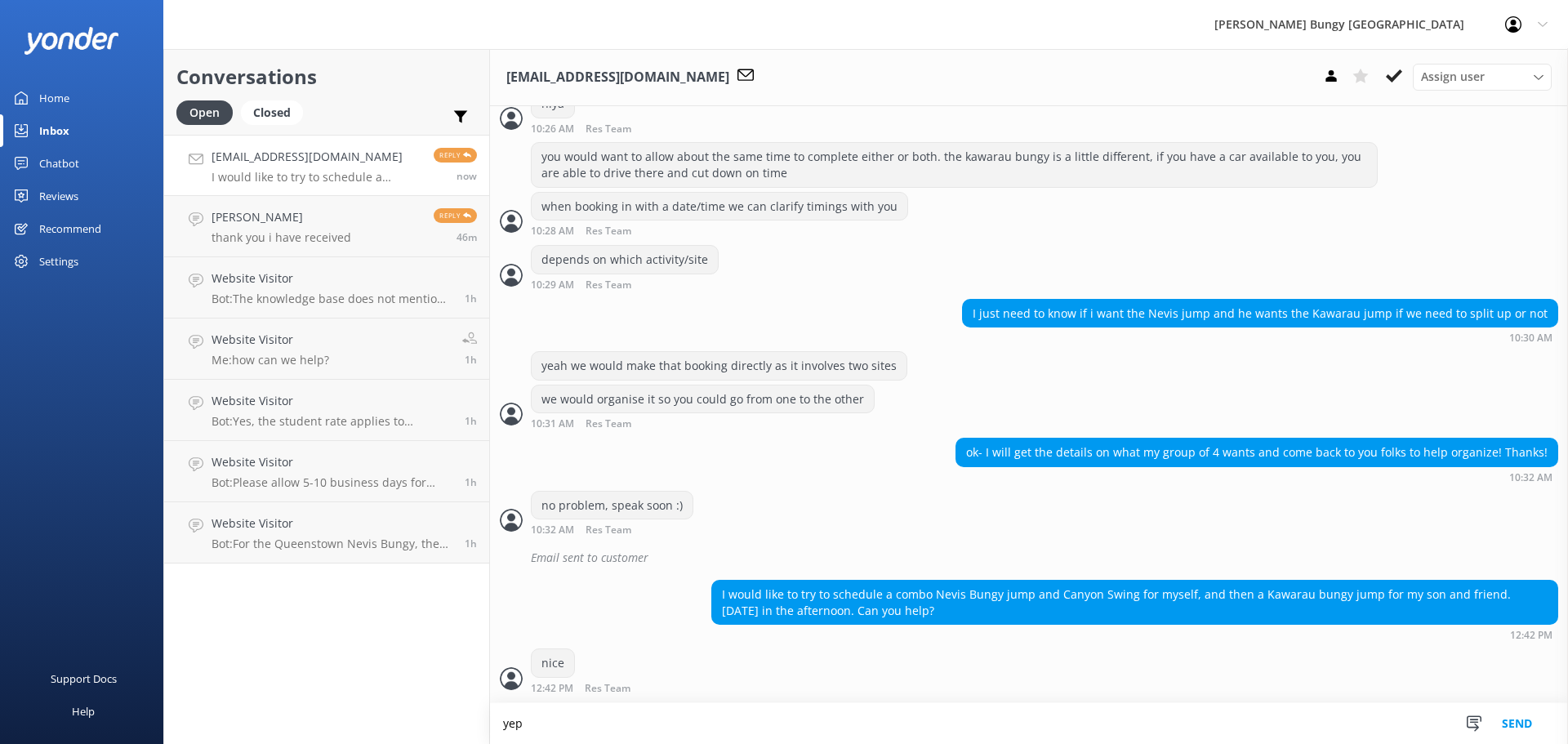
scroll to position [1306, 0]
type textarea "yep we can arrang ethis here"
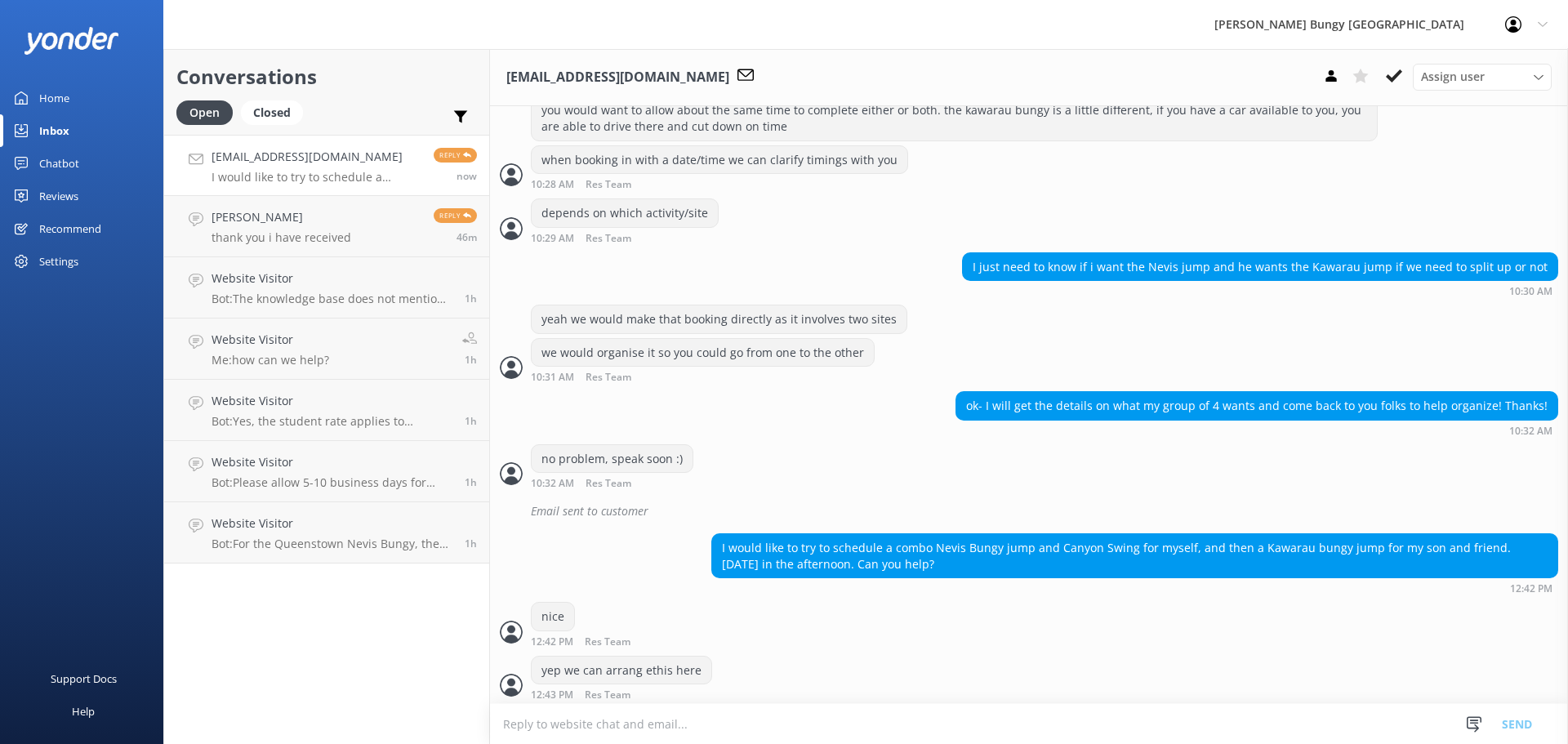
scroll to position [1359, 0]
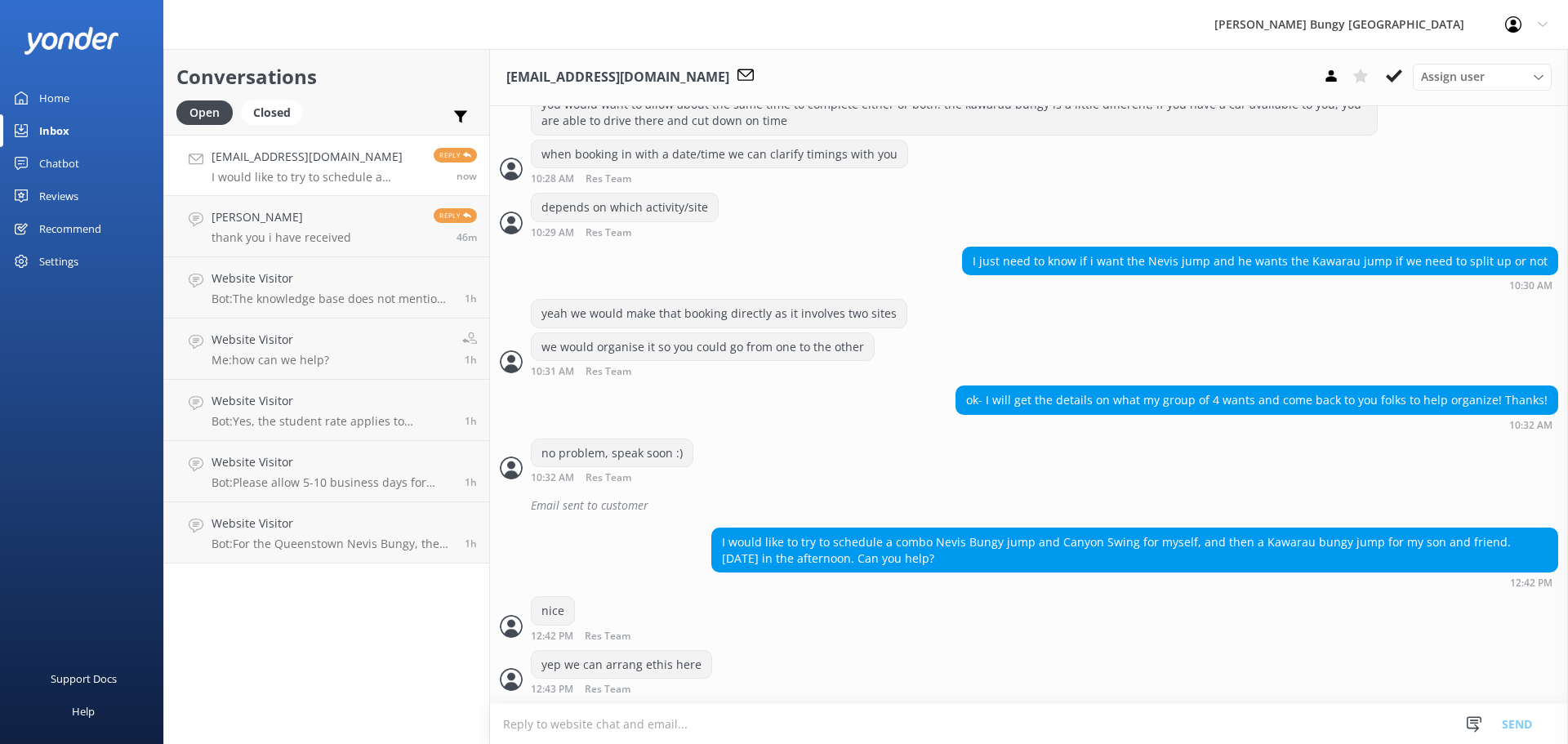
click at [722, 720] on textarea at bounding box center [1028, 723] width 1078 height 40
click at [1356, 655] on div "yep we can arrang ethis here 12:43 PM Res Team Read" at bounding box center [1028, 672] width 1078 height 45
click at [640, 716] on textarea at bounding box center [1028, 723] width 1078 height 40
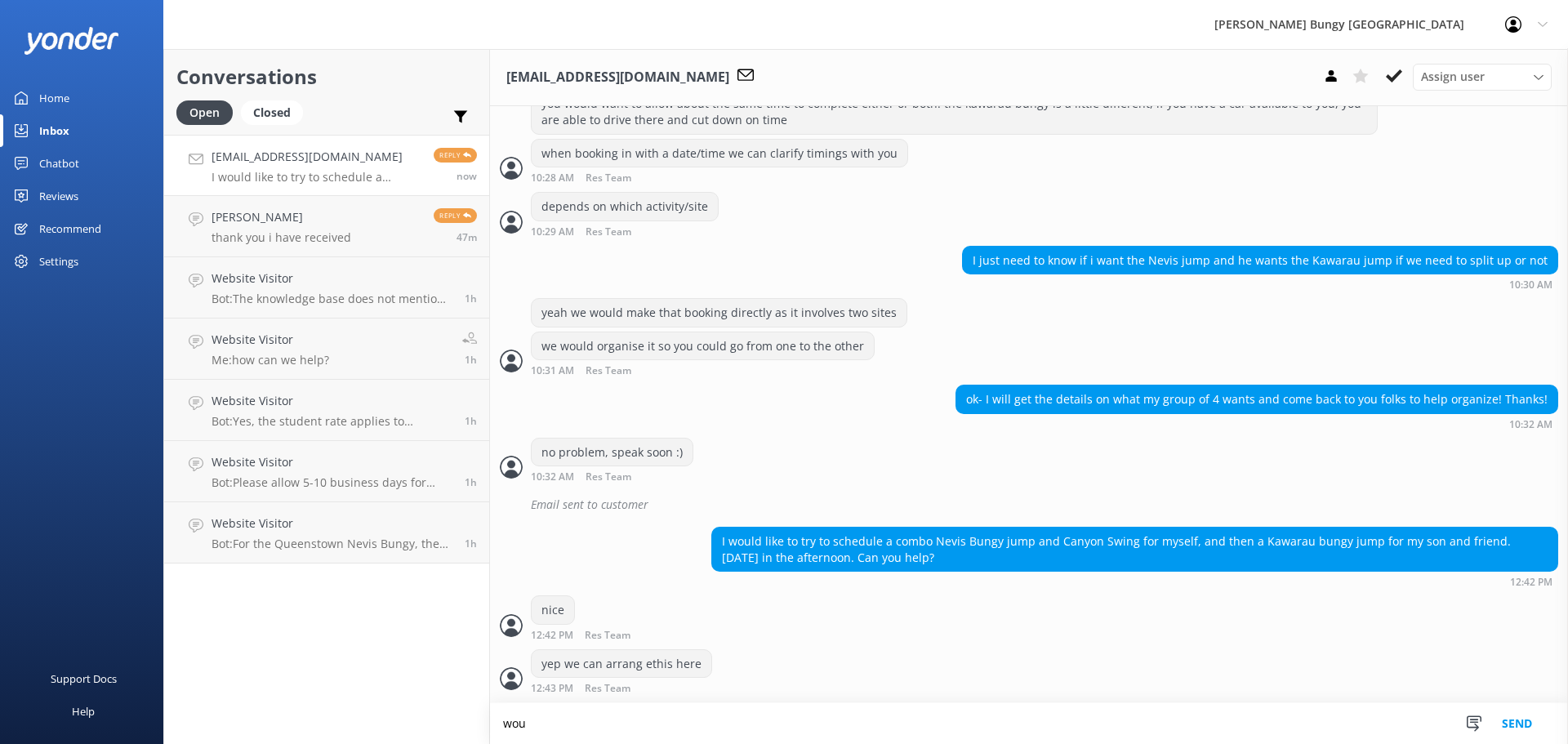
scroll to position [1360, 0]
type textarea "would you like to drive to the [GEOGRAPHIC_DATA] or get the bungy bus to both?"
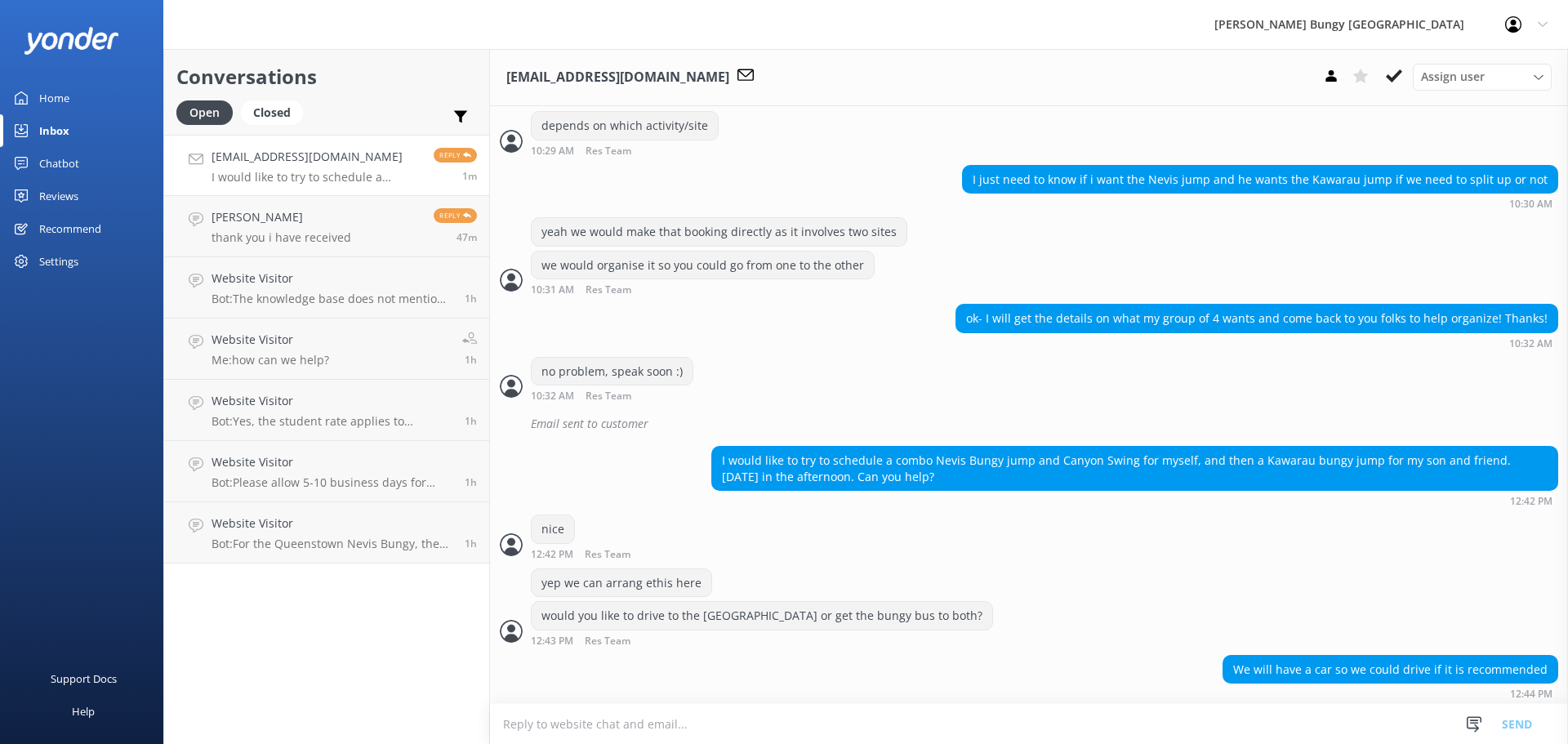
scroll to position [1445, 0]
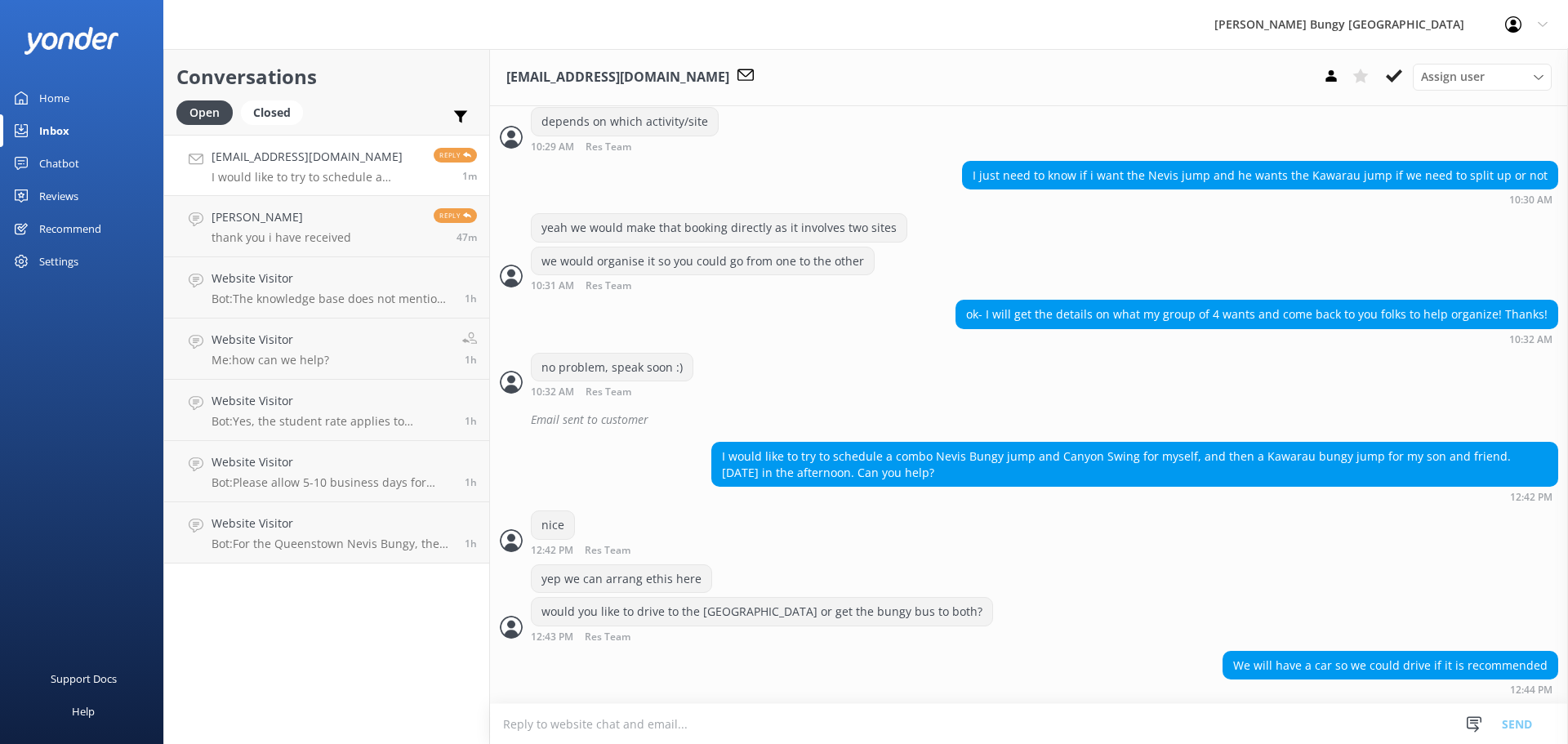
click at [743, 732] on textarea at bounding box center [1028, 723] width 1078 height 40
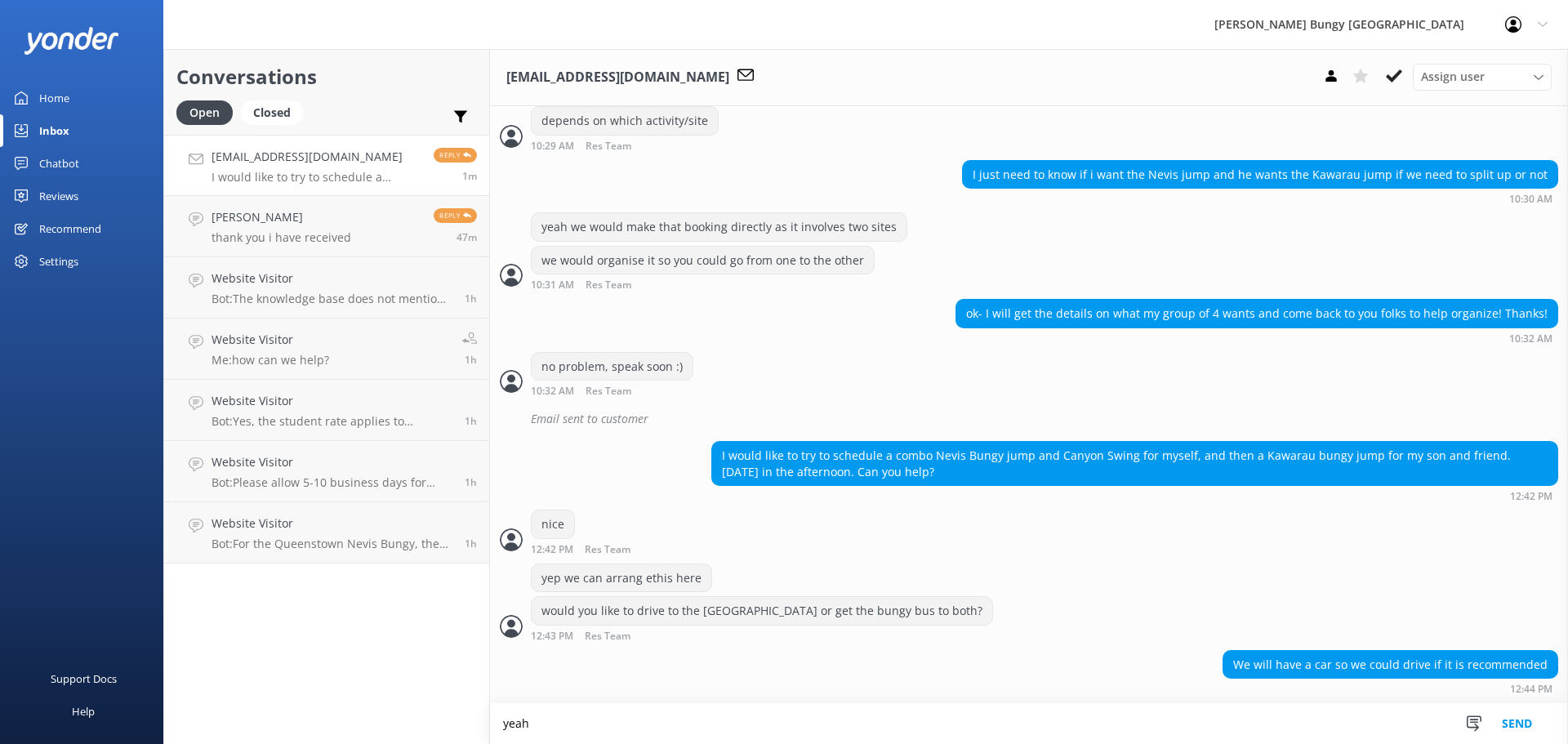
scroll to position [1446, 0]
type textarea "yeah it will cut down on time for you. can do a 1pm check in at the [GEOGRAPHIC…"
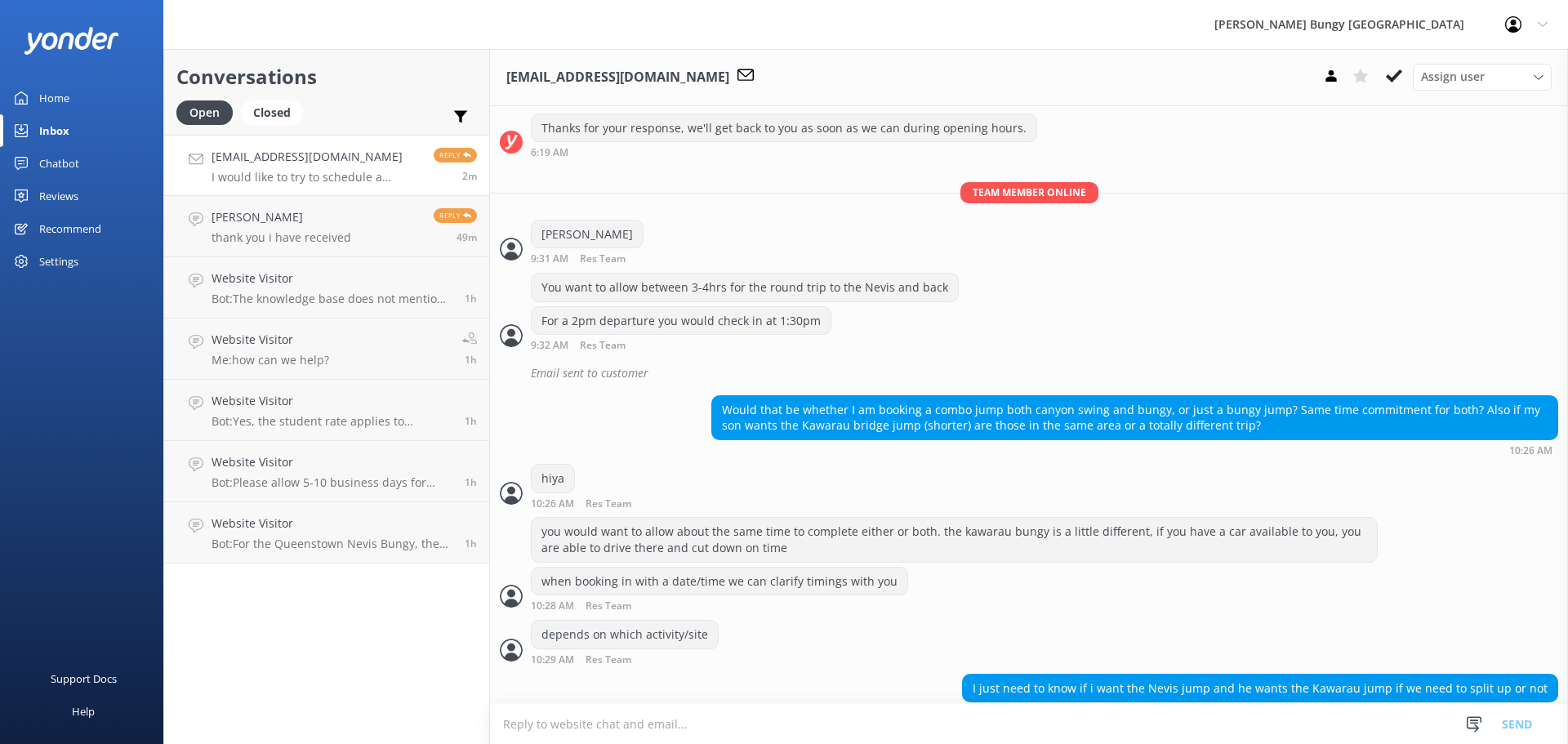
scroll to position [764, 0]
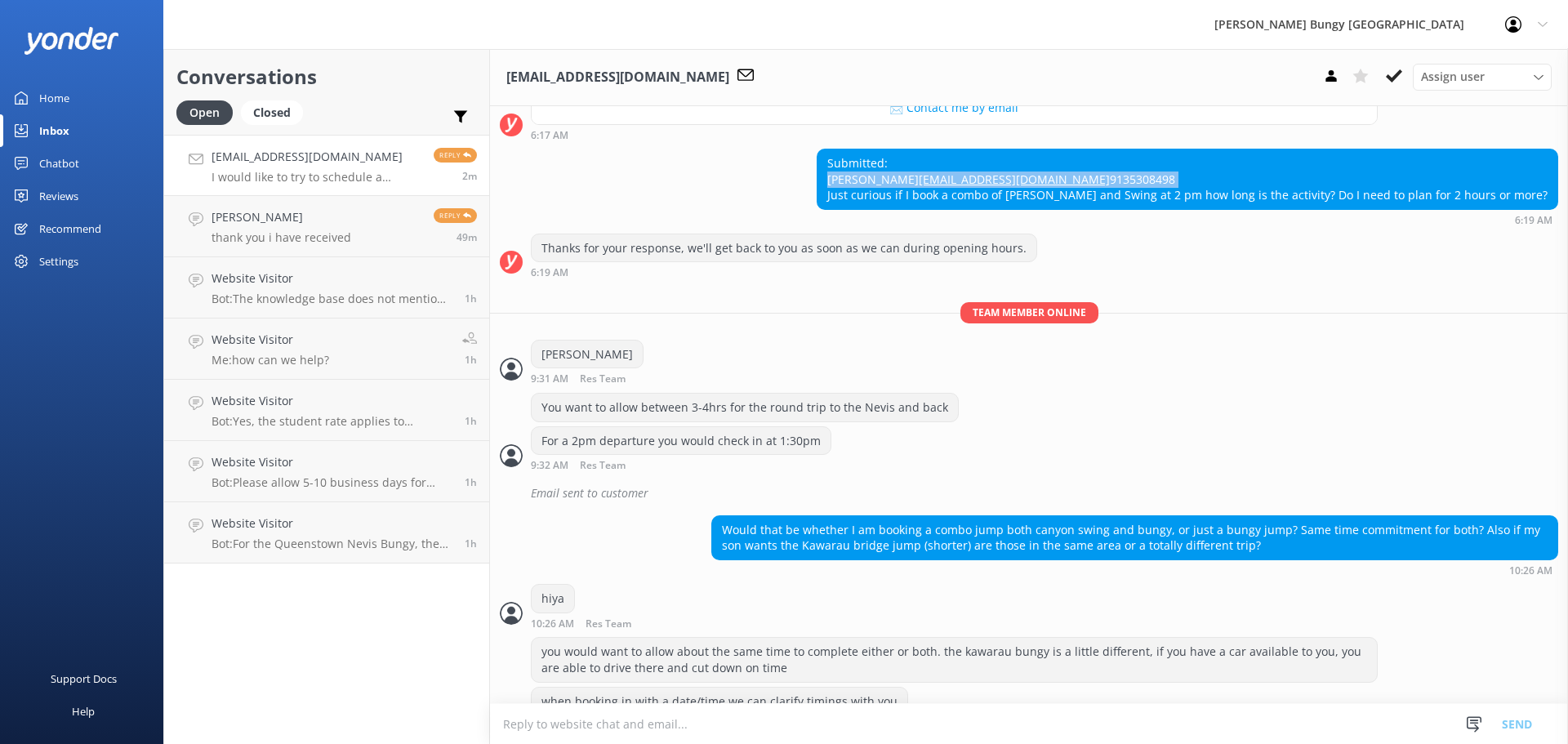
drag, startPoint x: 937, startPoint y: 224, endPoint x: 833, endPoint y: 203, distance: 106.1
click at [833, 203] on div "Submitted: Jeff Maher jeffmaher@aol.com 9135308498 Just curious if I book a com…" at bounding box center [1028, 186] width 1078 height 77
copy div "Jeff Maher jeffmaher@aol.com 9135308498"
click at [876, 384] on div "Team member online Hiya Jeff 9:31 AM Res Team Read" at bounding box center [1028, 347] width 1078 height 91
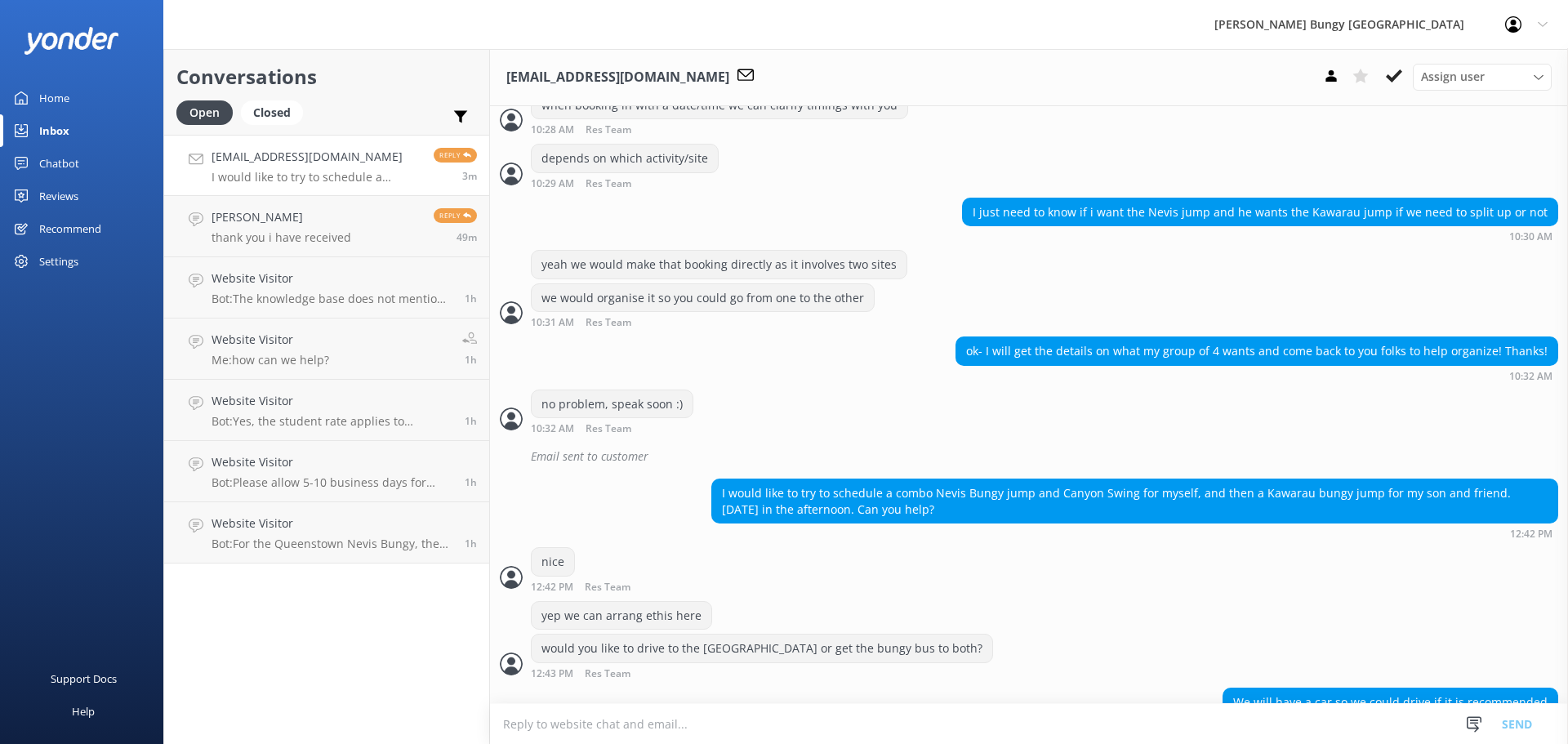
scroll to position [1498, 0]
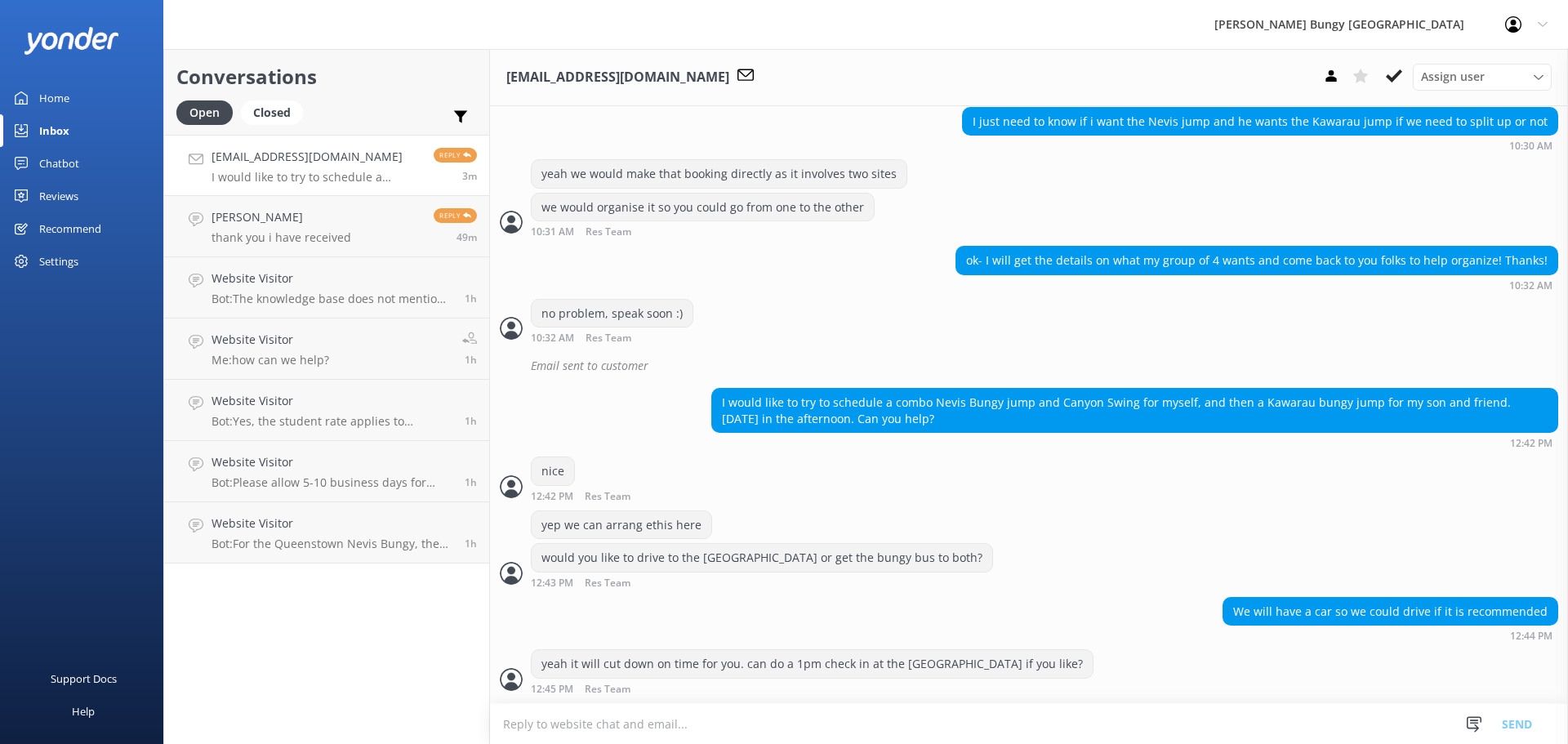
click at [1094, 728] on textarea at bounding box center [1028, 723] width 1078 height 40
click at [353, 619] on div "Conversations Open Closed Important Assigned to me Unassigned jeffmaher@aol.com…" at bounding box center [326, 396] width 326 height 695
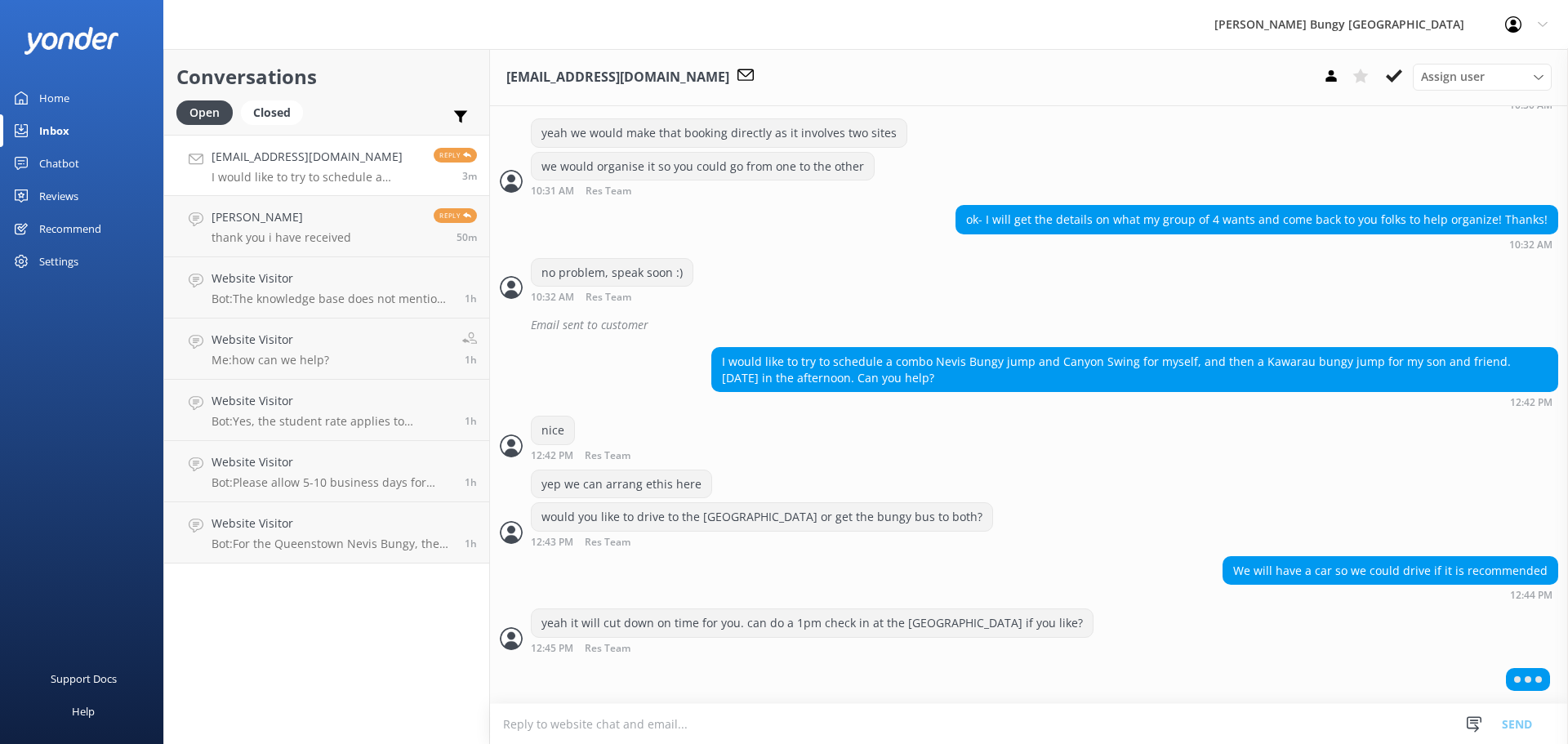
click at [355, 581] on div "Conversations Open Closed Important Assigned to me Unassigned jeffmaher@aol.com…" at bounding box center [326, 396] width 326 height 695
click at [310, 469] on h4 "Website Visitor" at bounding box center [332, 462] width 241 height 18
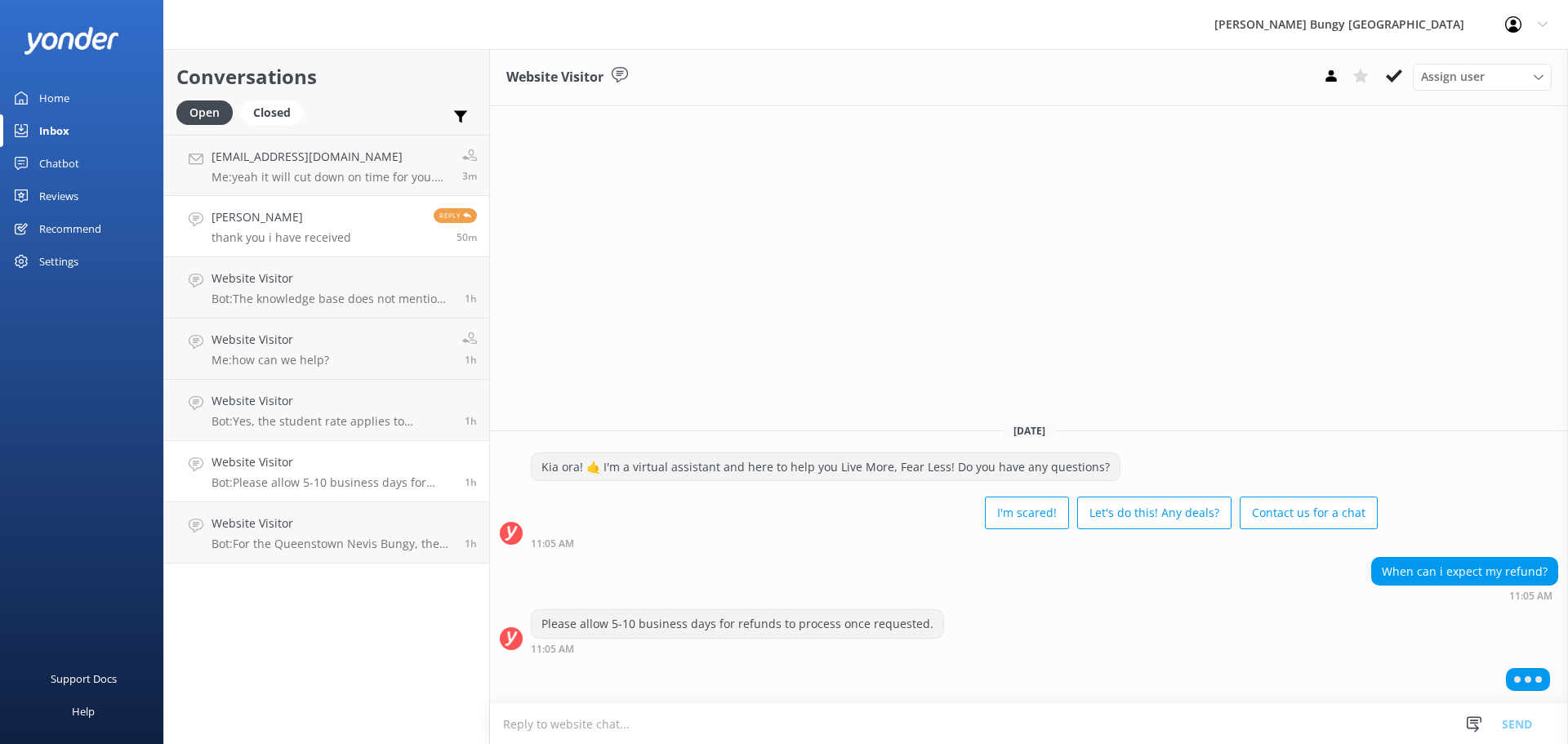
click at [250, 233] on p "thank you i have received" at bounding box center [281, 237] width 140 height 15
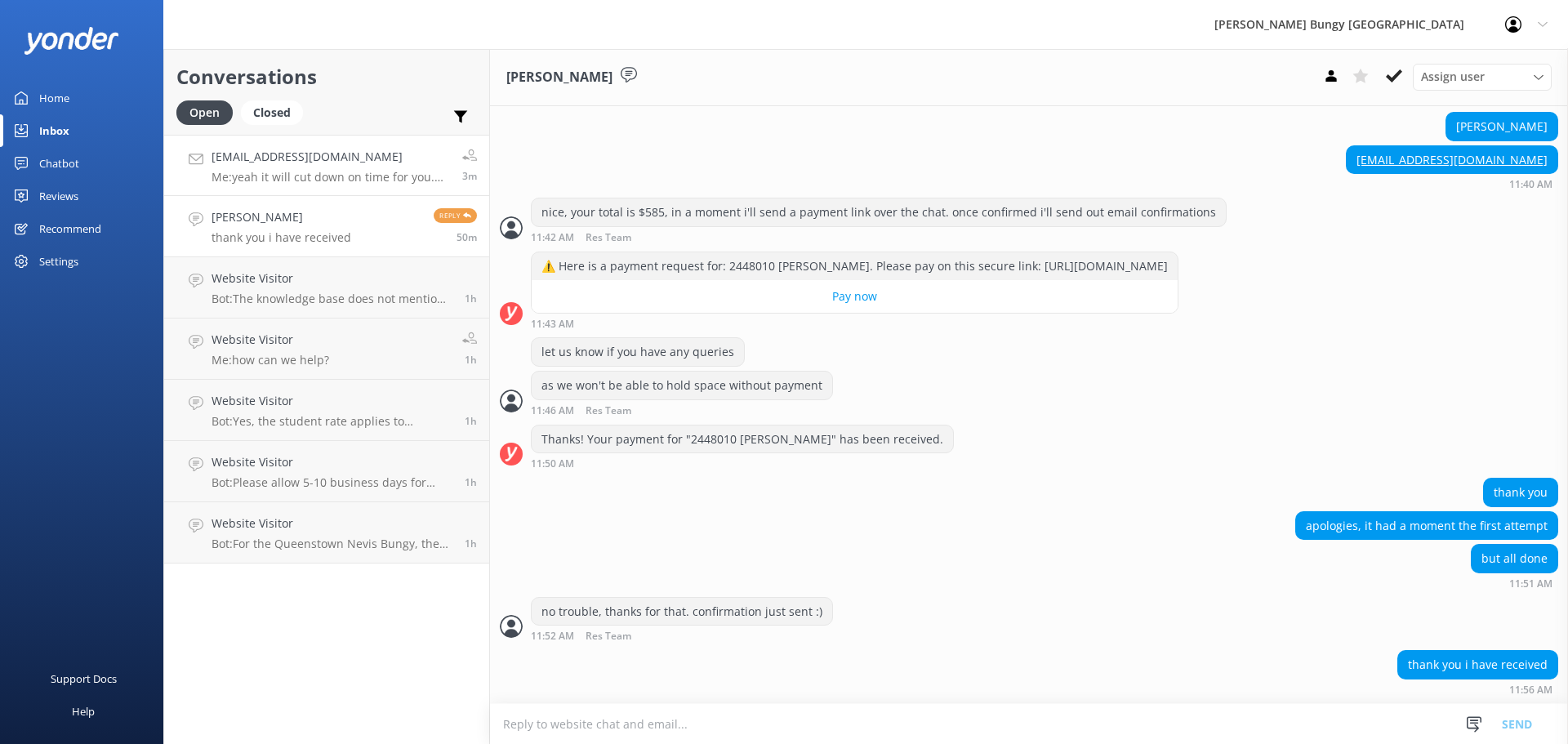
scroll to position [1174, 0]
click at [251, 176] on p "Me: yeah it will cut down on time for you. can do a 1pm check in at the Kawarau…" at bounding box center [331, 177] width 238 height 15
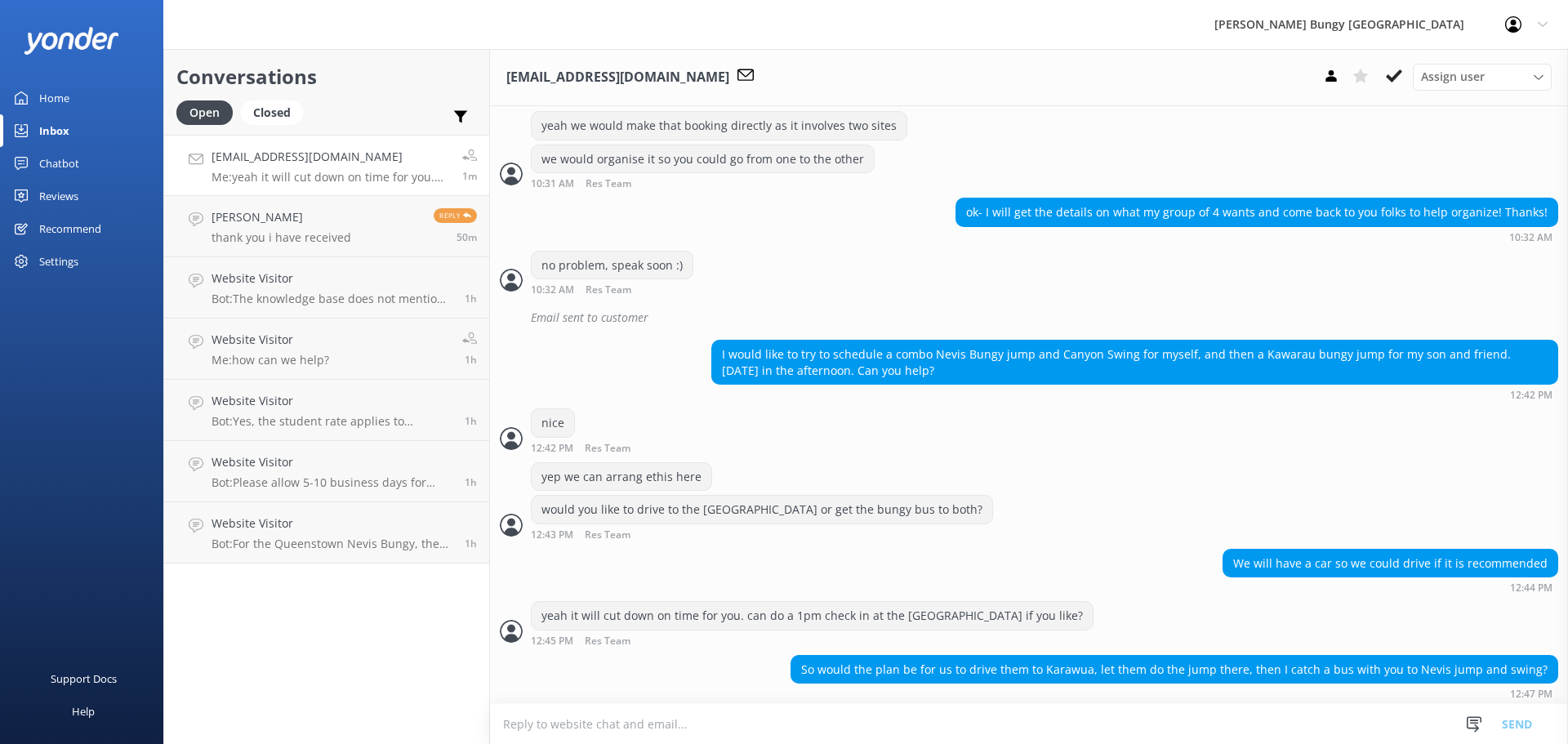
scroll to position [1551, 0]
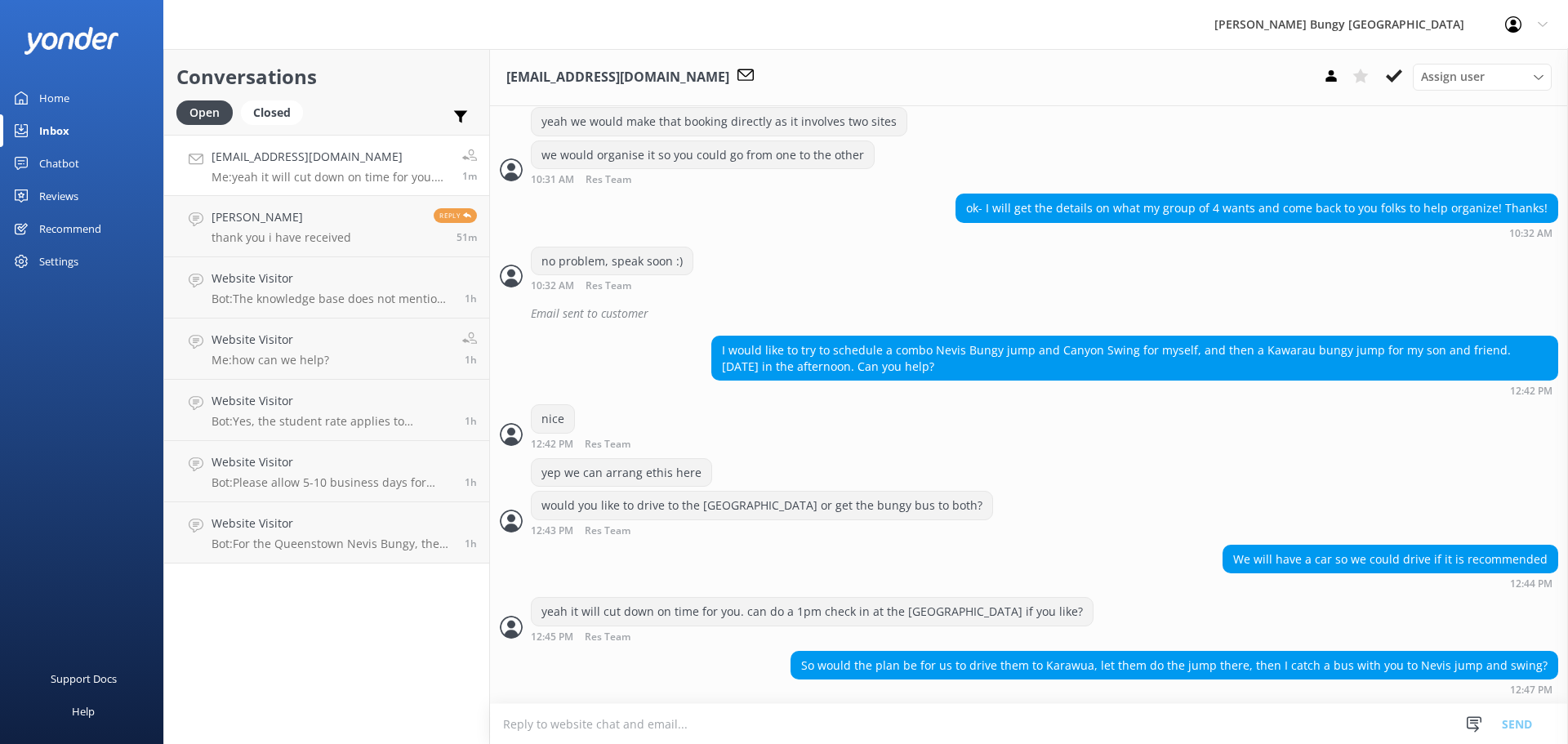
click at [1116, 715] on textarea at bounding box center [1028, 723] width 1078 height 40
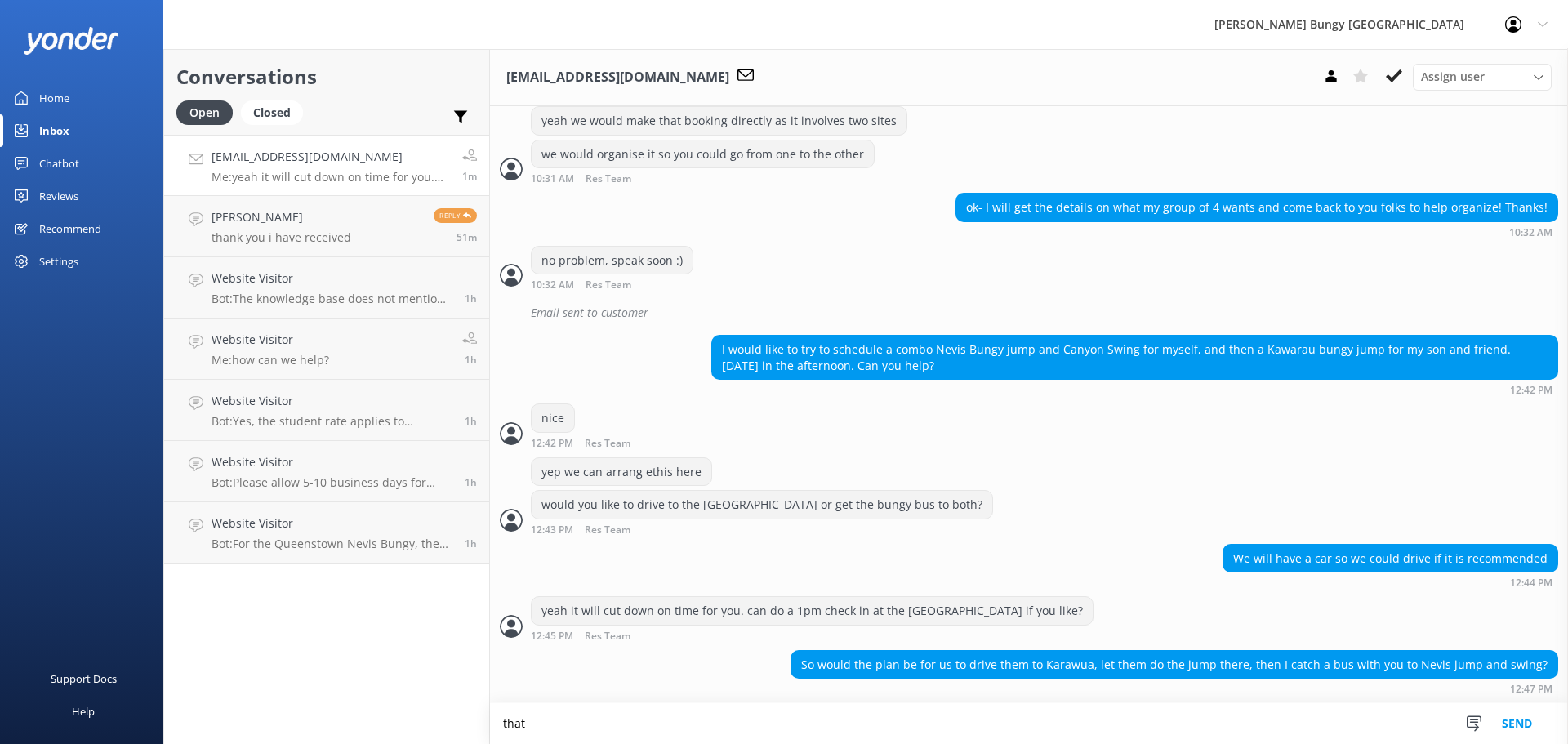
scroll to position [1552, 0]
type textarea "that's right. and we can organise for others to join you for the nevis. there i…"
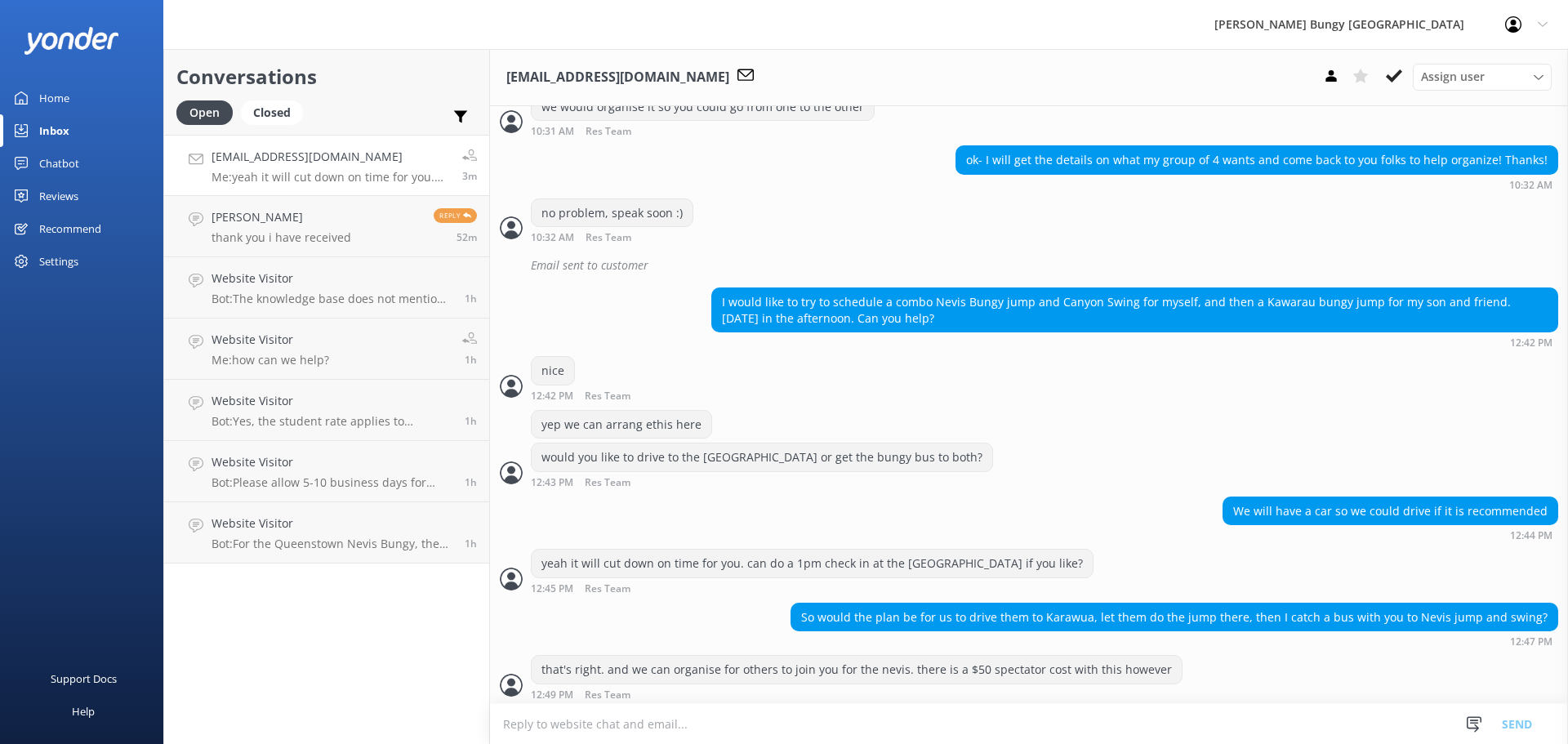
scroll to position [1605, 0]
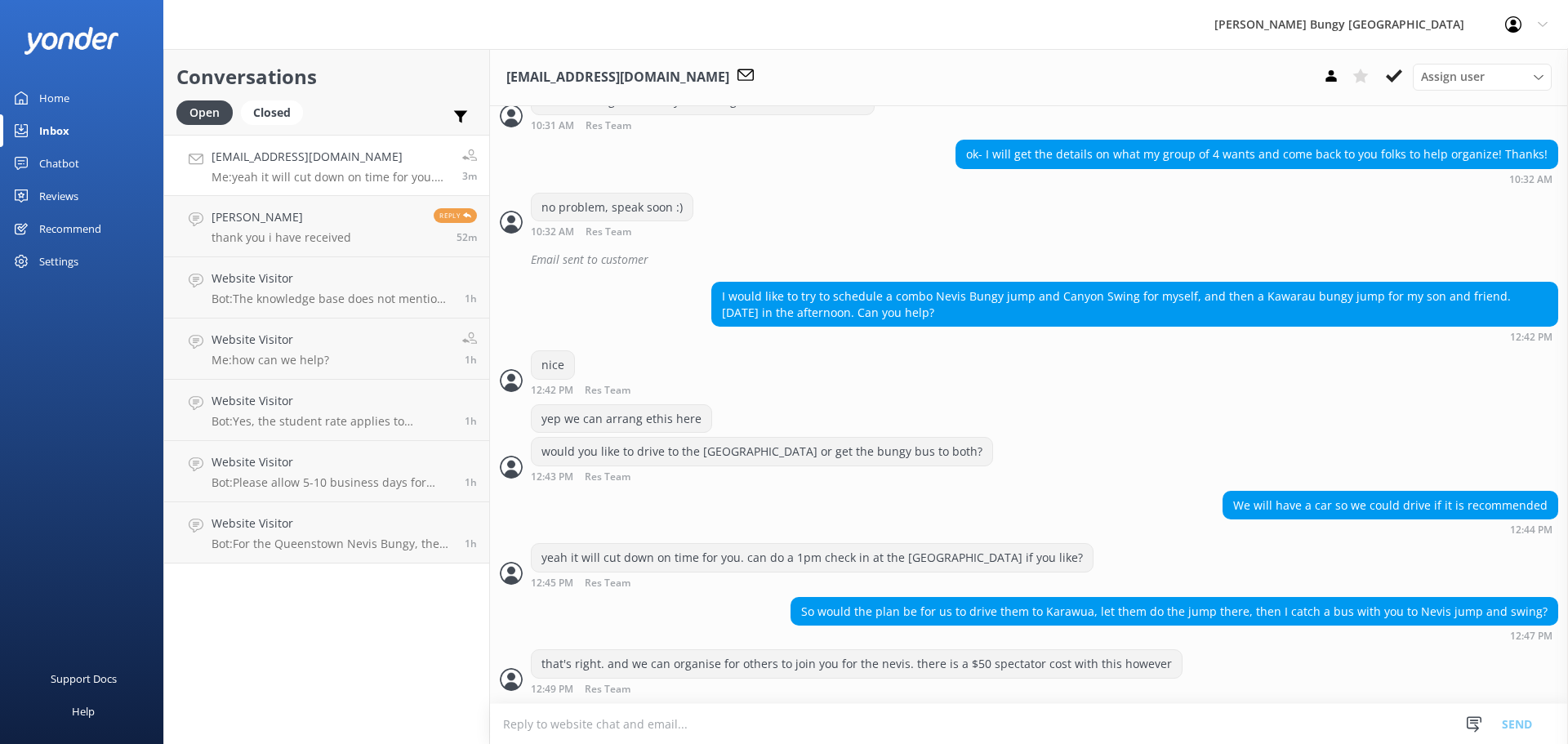
click at [1042, 715] on textarea at bounding box center [1028, 723] width 1078 height 40
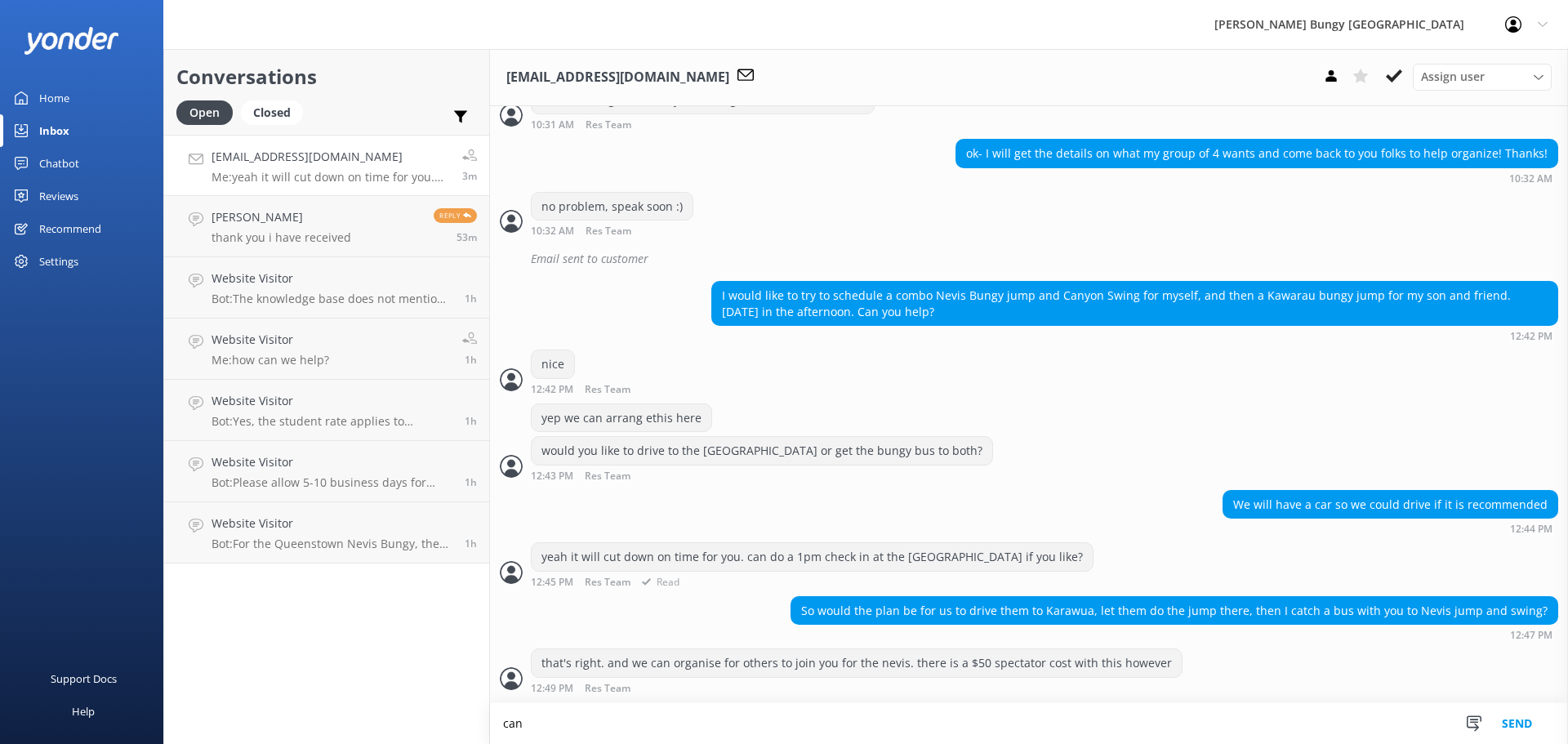
scroll to position [1605, 0]
type textarea "c"
type textarea "w"
type textarea "how old is your son?"
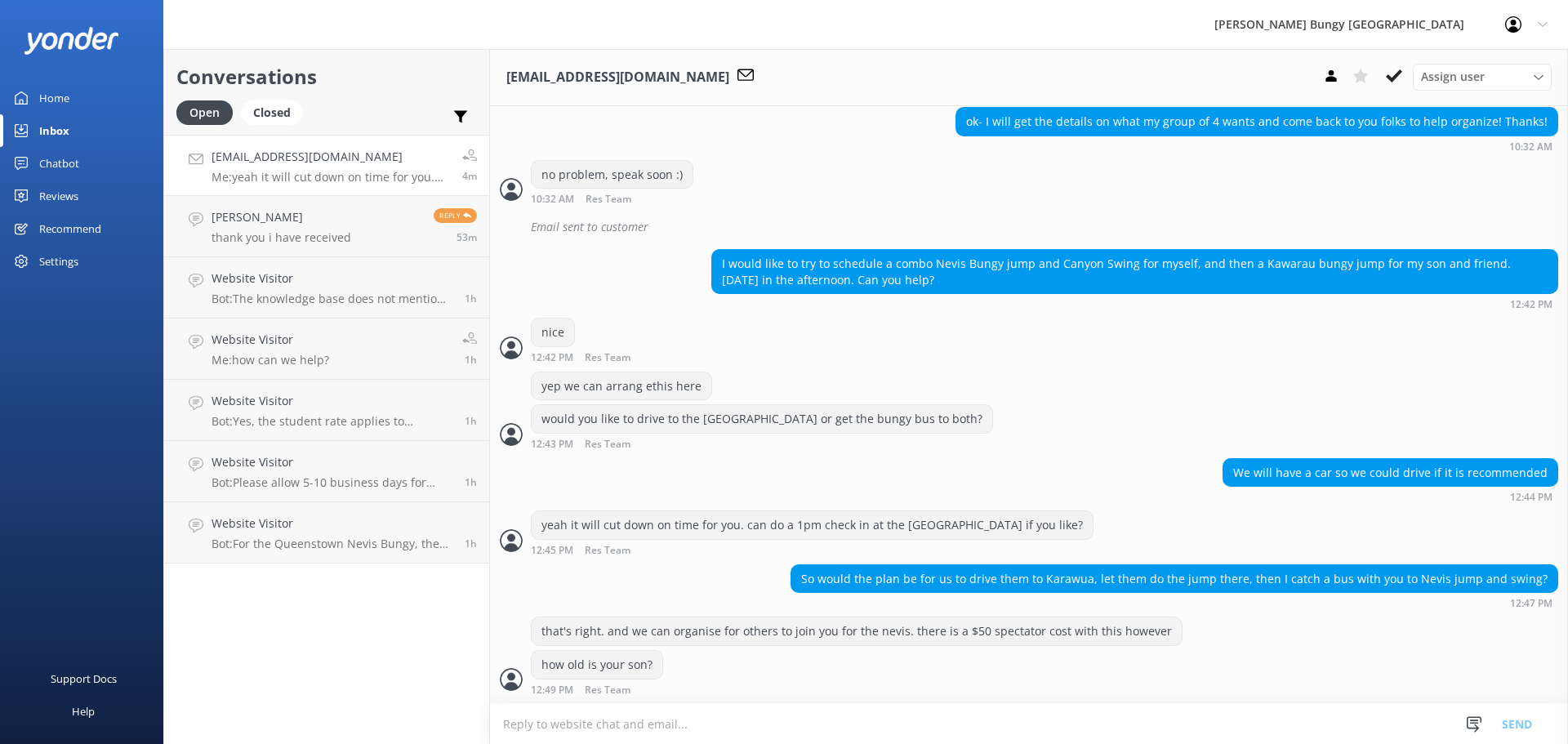
scroll to position [1637, 0]
click at [796, 726] on textarea at bounding box center [1028, 723] width 1078 height 40
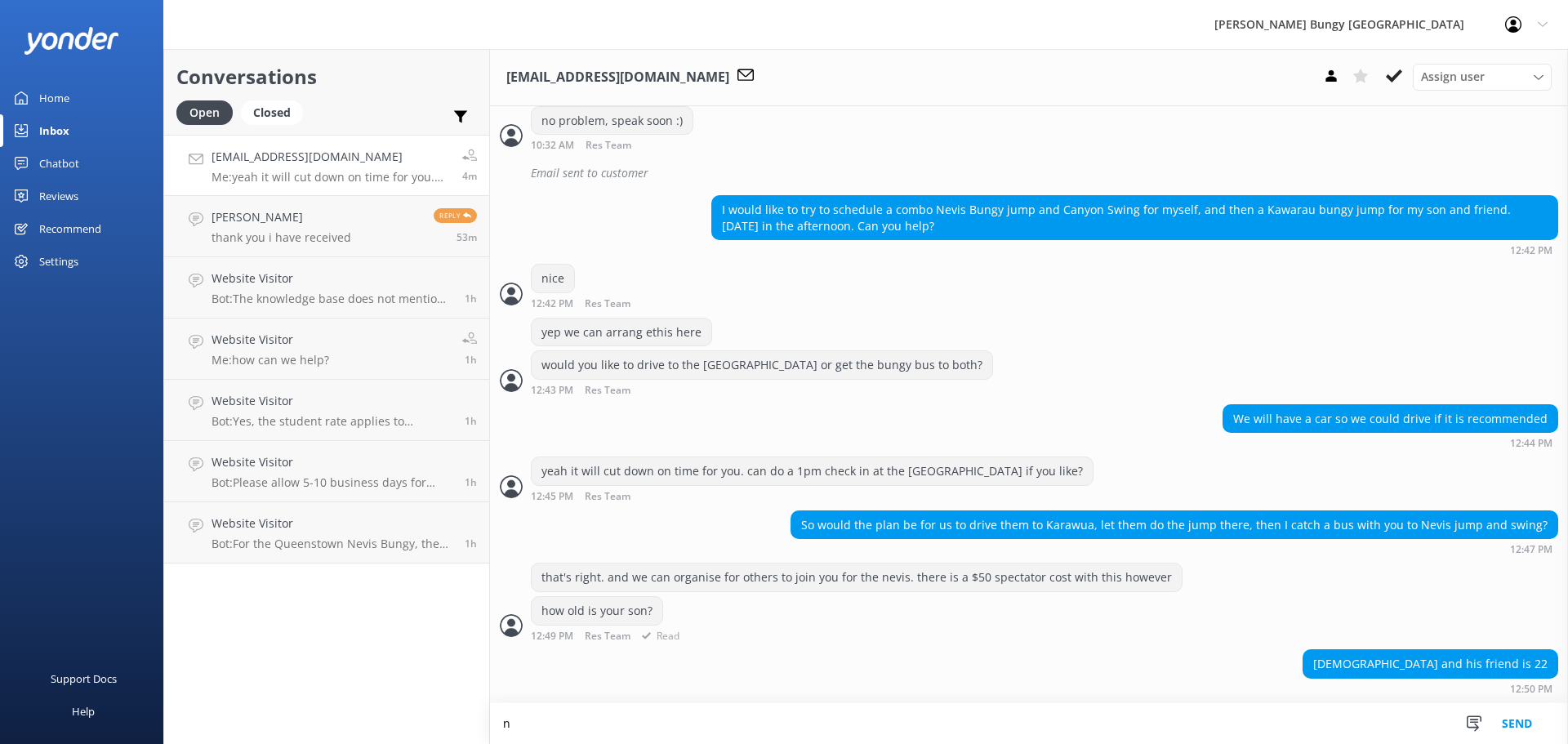
scroll to position [1730, 0]
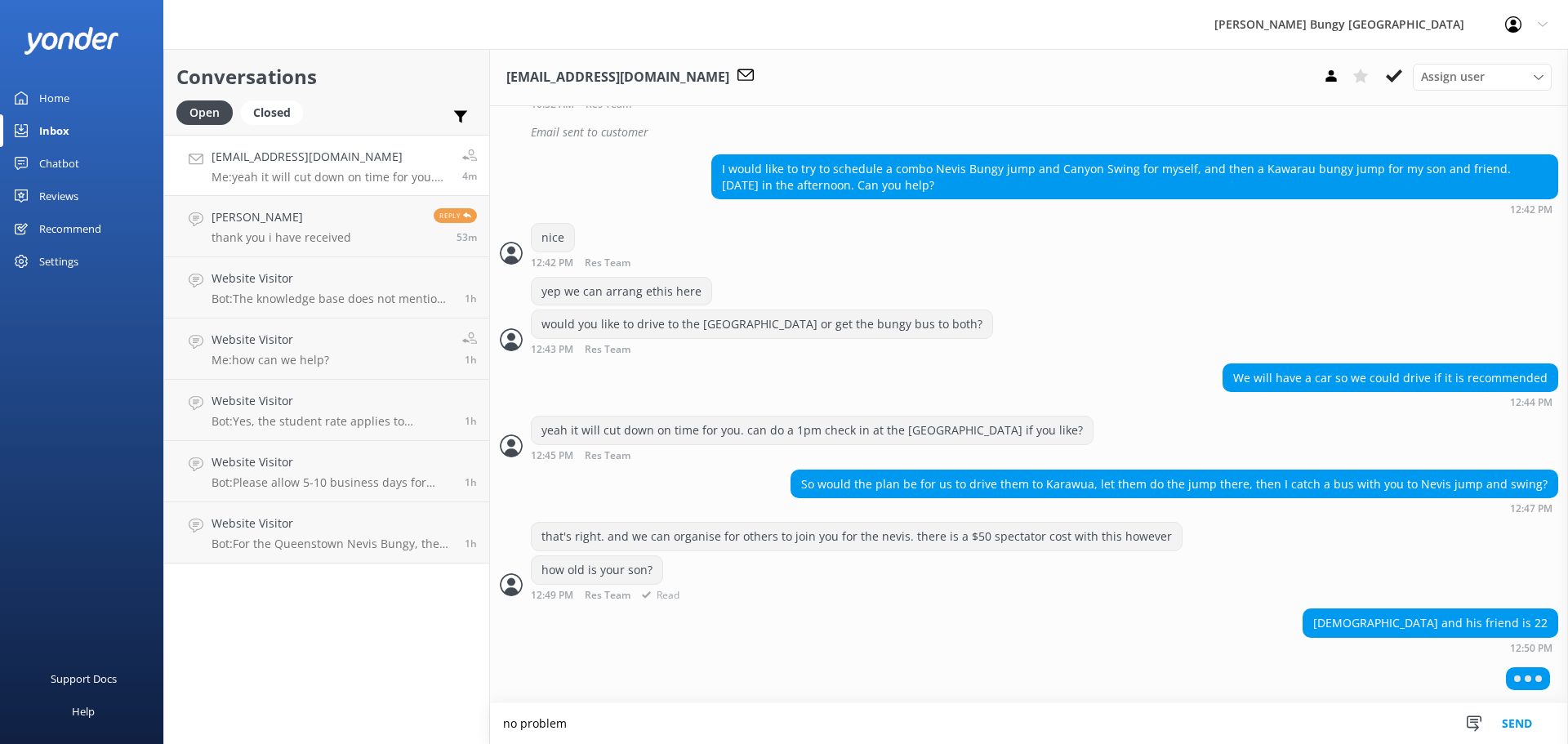
type textarea "no problem"
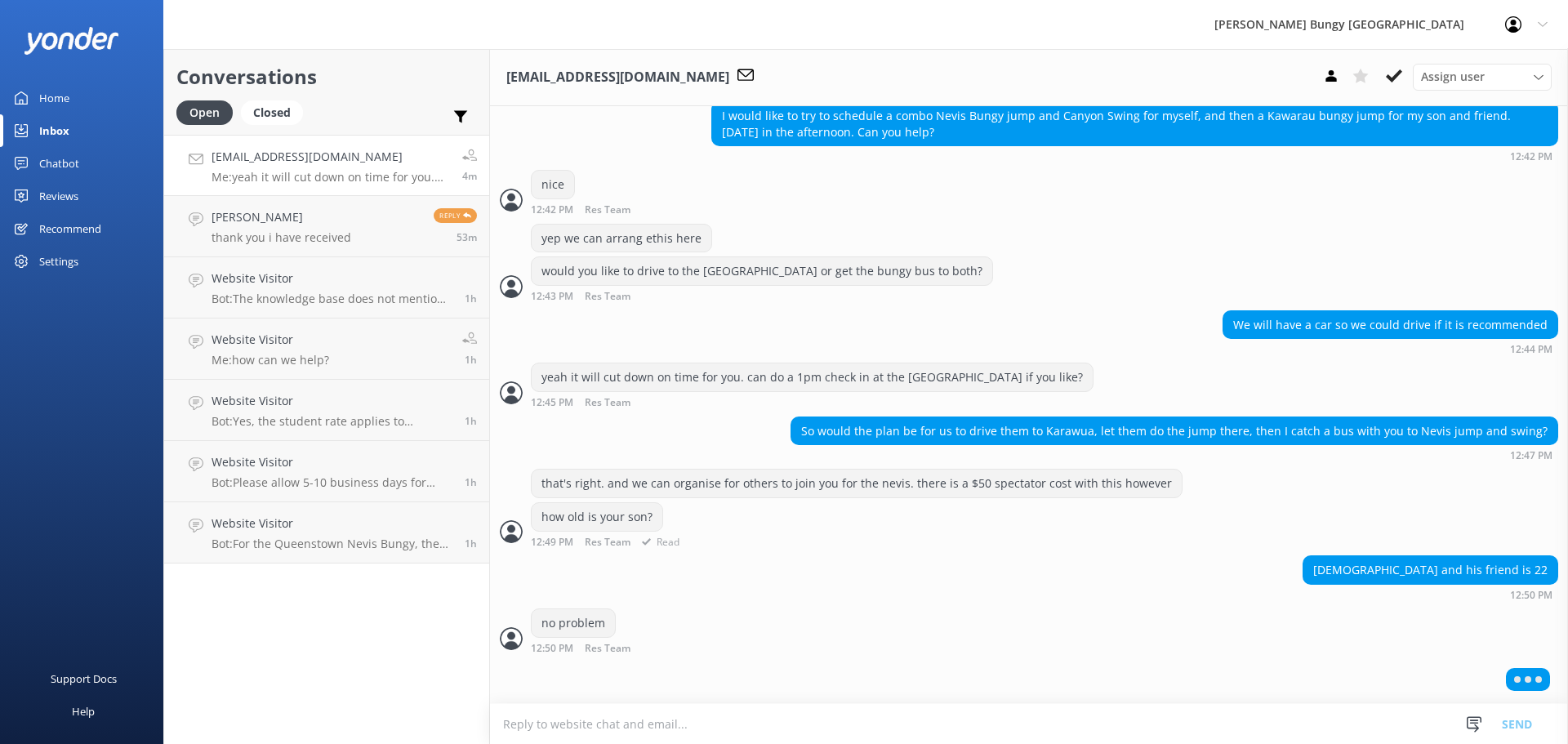
scroll to position [1782, 0]
click at [279, 378] on link "Website Visitor Me: how can we help? 1h" at bounding box center [326, 349] width 325 height 61
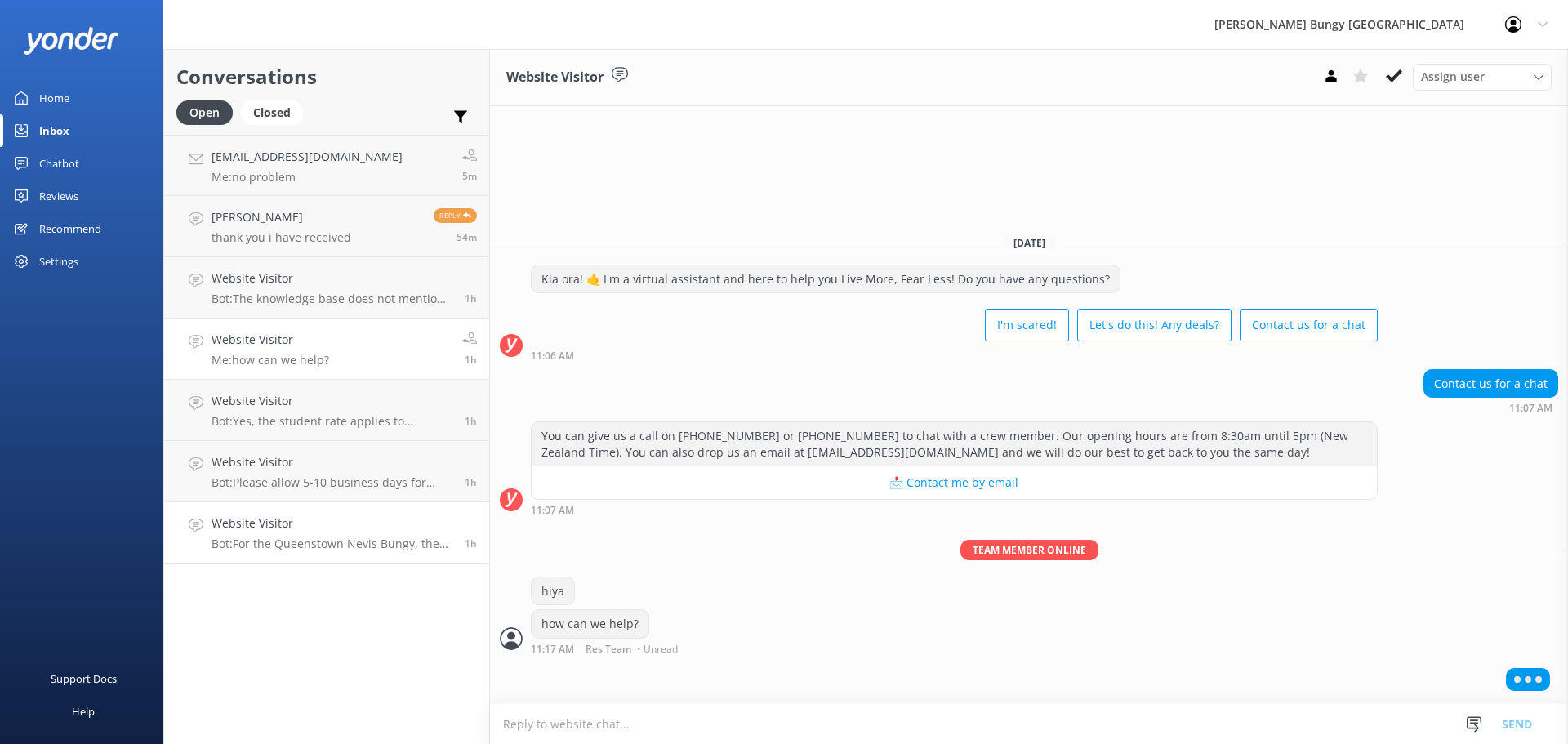
click at [335, 524] on h4 "Website Visitor" at bounding box center [332, 523] width 241 height 18
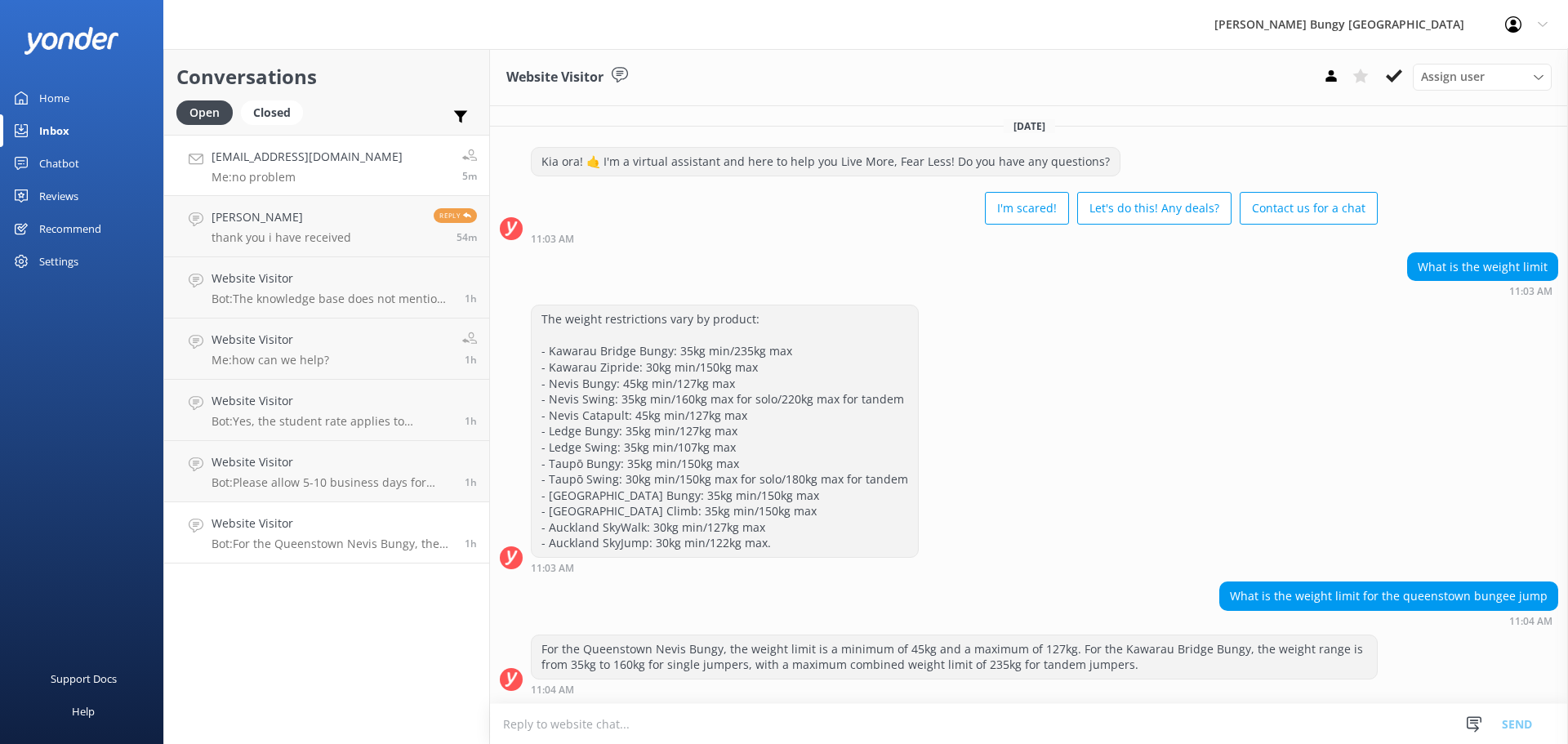
click at [354, 172] on link "jeffmaher@aol.com Me: no problem 5m" at bounding box center [326, 165] width 325 height 61
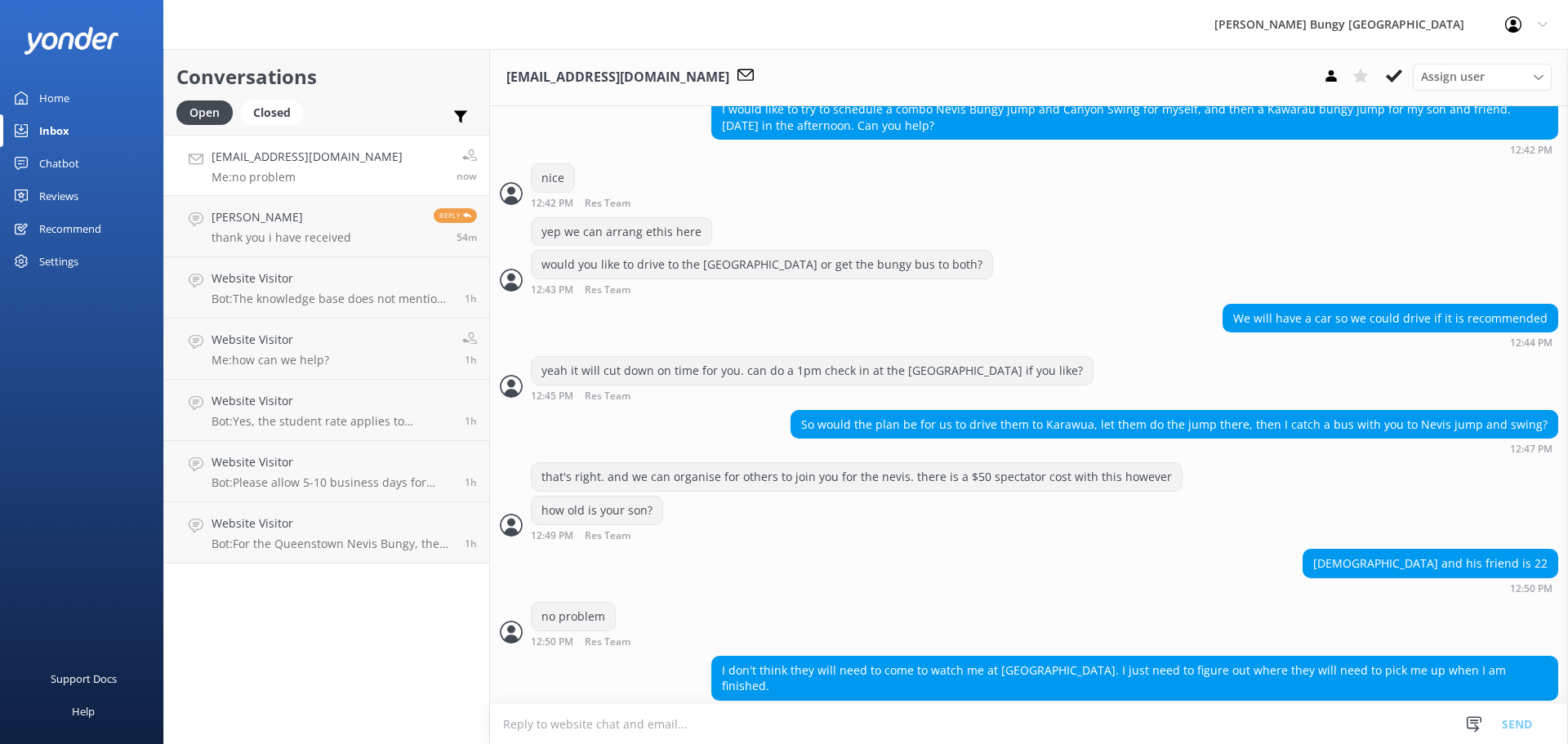
scroll to position [1797, 0]
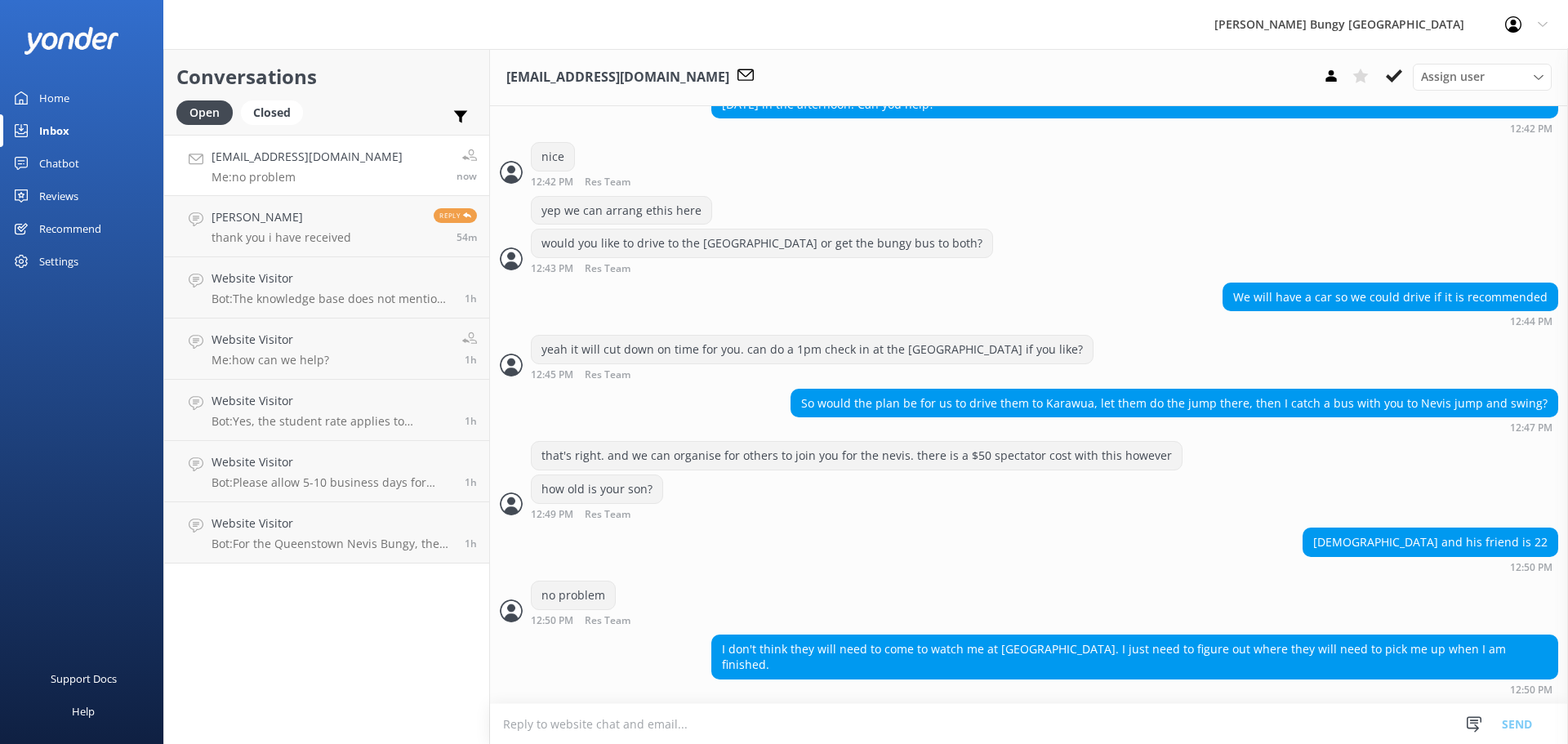
click at [788, 690] on div "I don't think they will need to come to watch me at Nevis. I just need to figur…" at bounding box center [1028, 665] width 1078 height 60
click at [783, 720] on textarea at bounding box center [1028, 723] width 1078 height 40
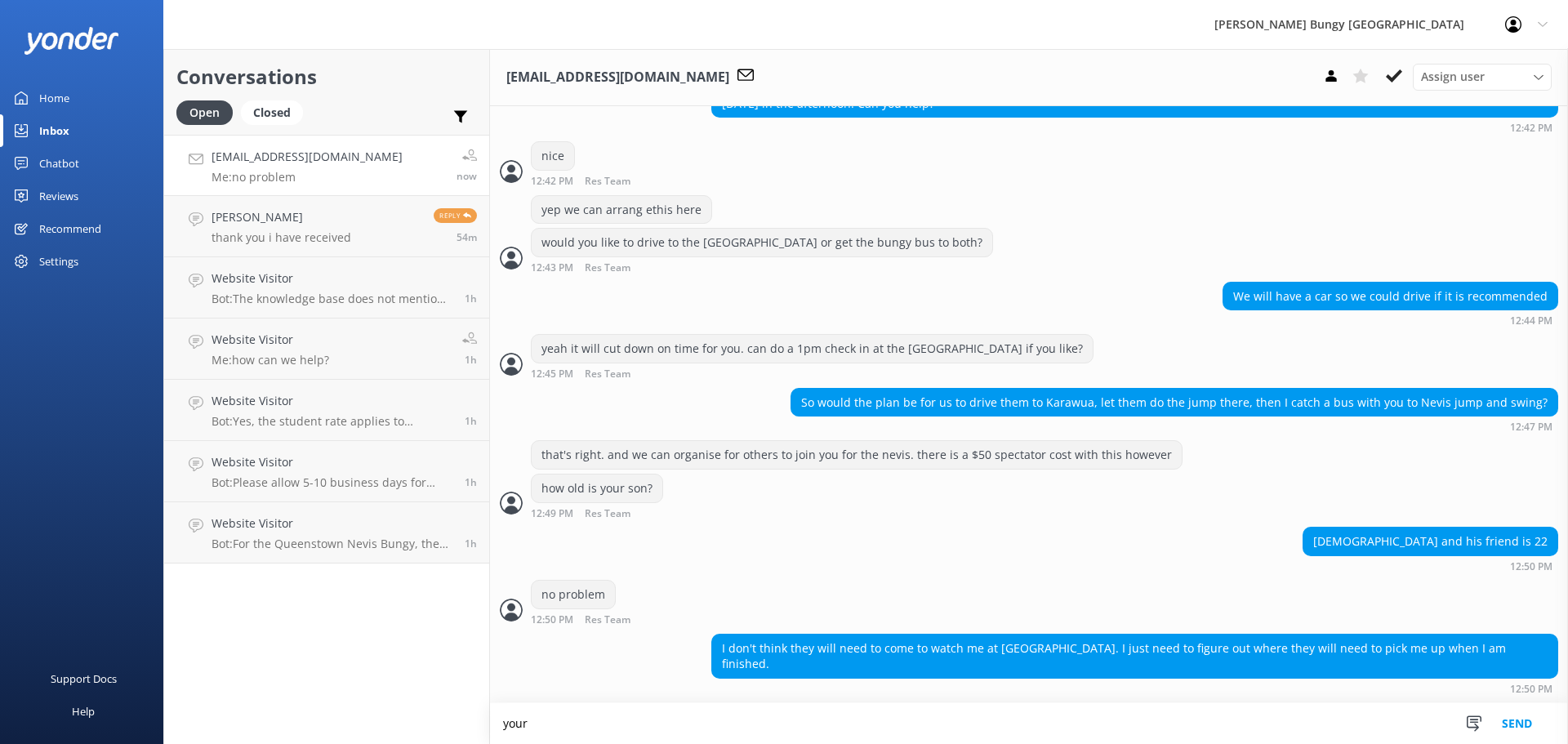
scroll to position [1798, 0]
type textarea "y"
type textarea "would you like to watch their jumps at the [GEOGRAPHIC_DATA] or just go straigh…"
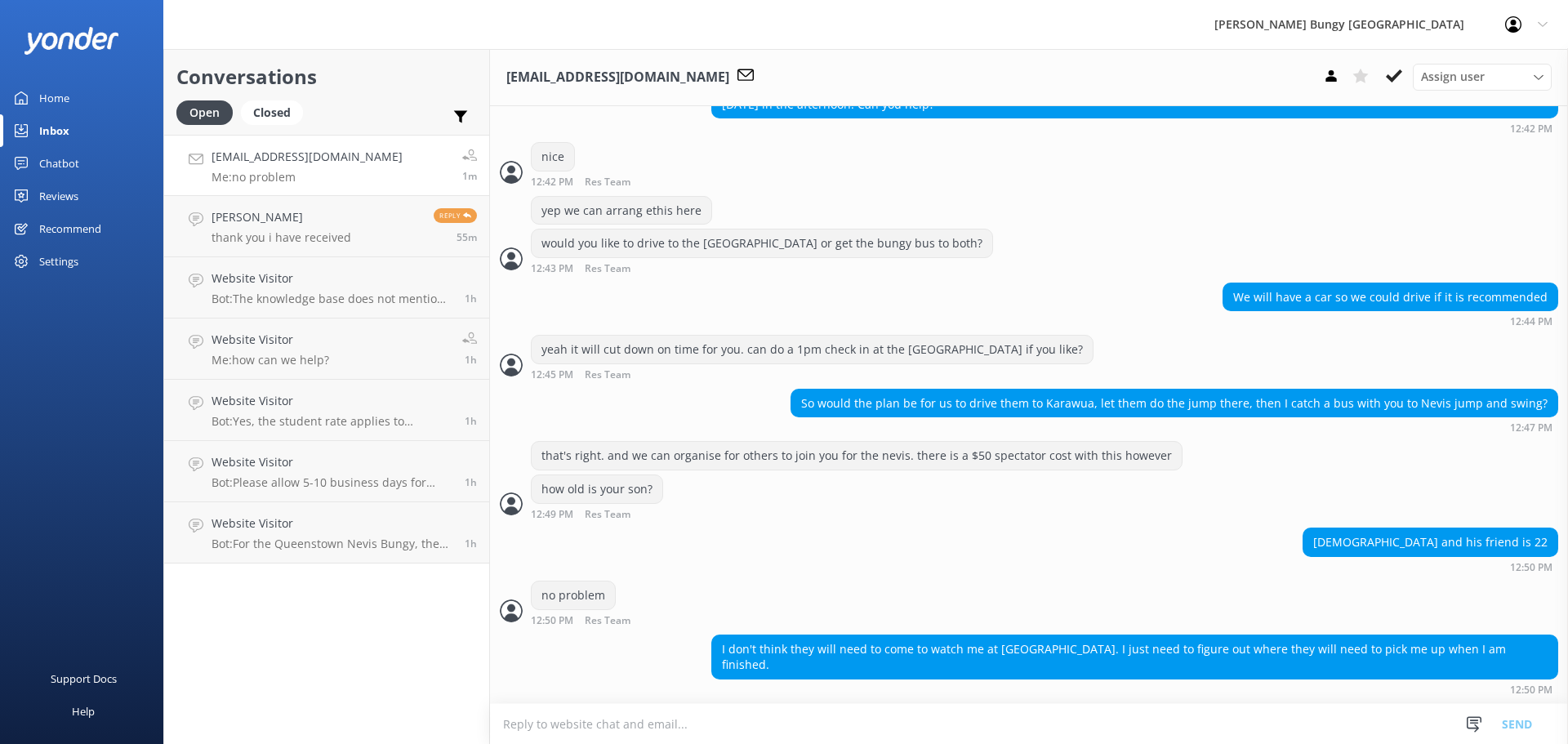
click at [783, 720] on textarea at bounding box center [1028, 723] width 1078 height 40
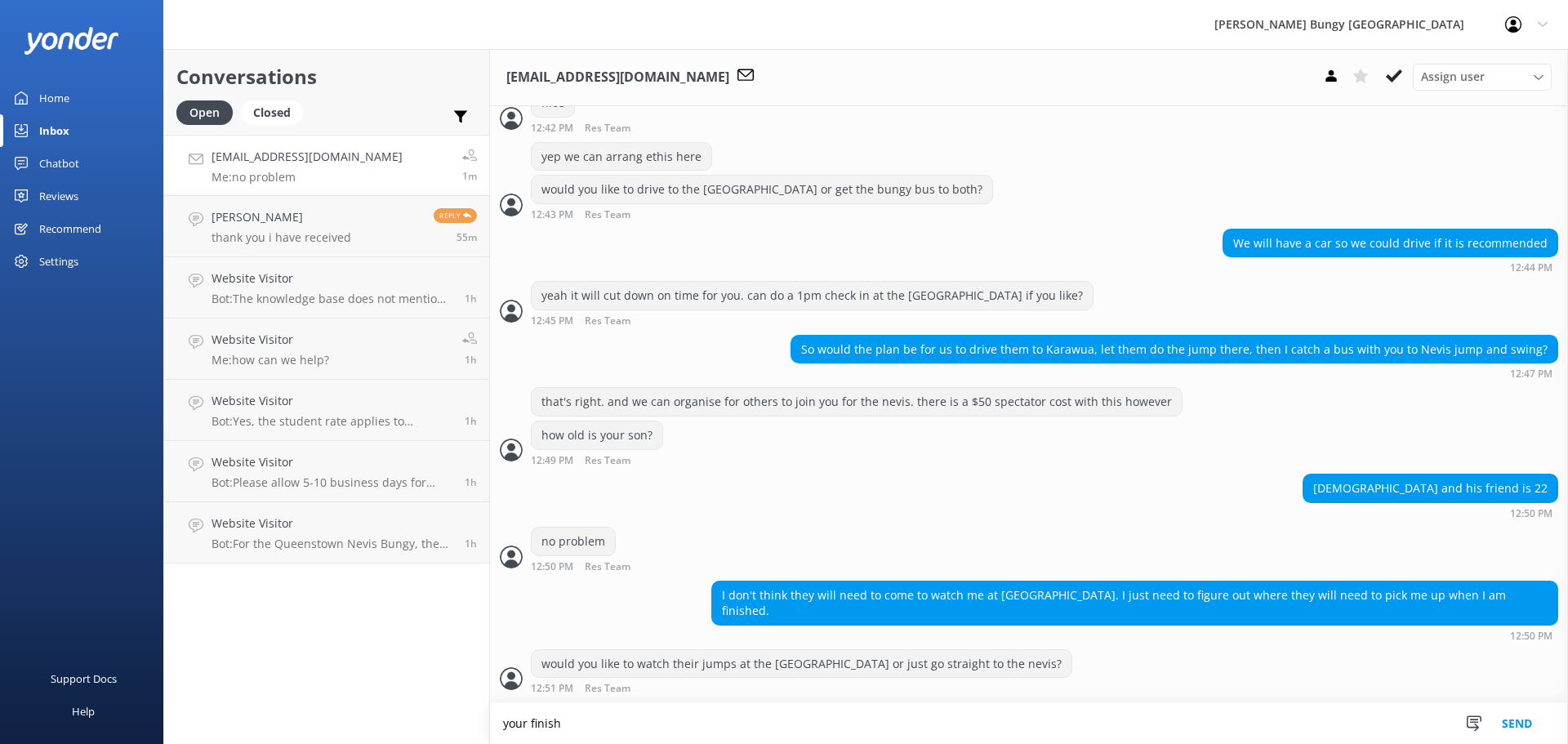
scroll to position [1888, 0]
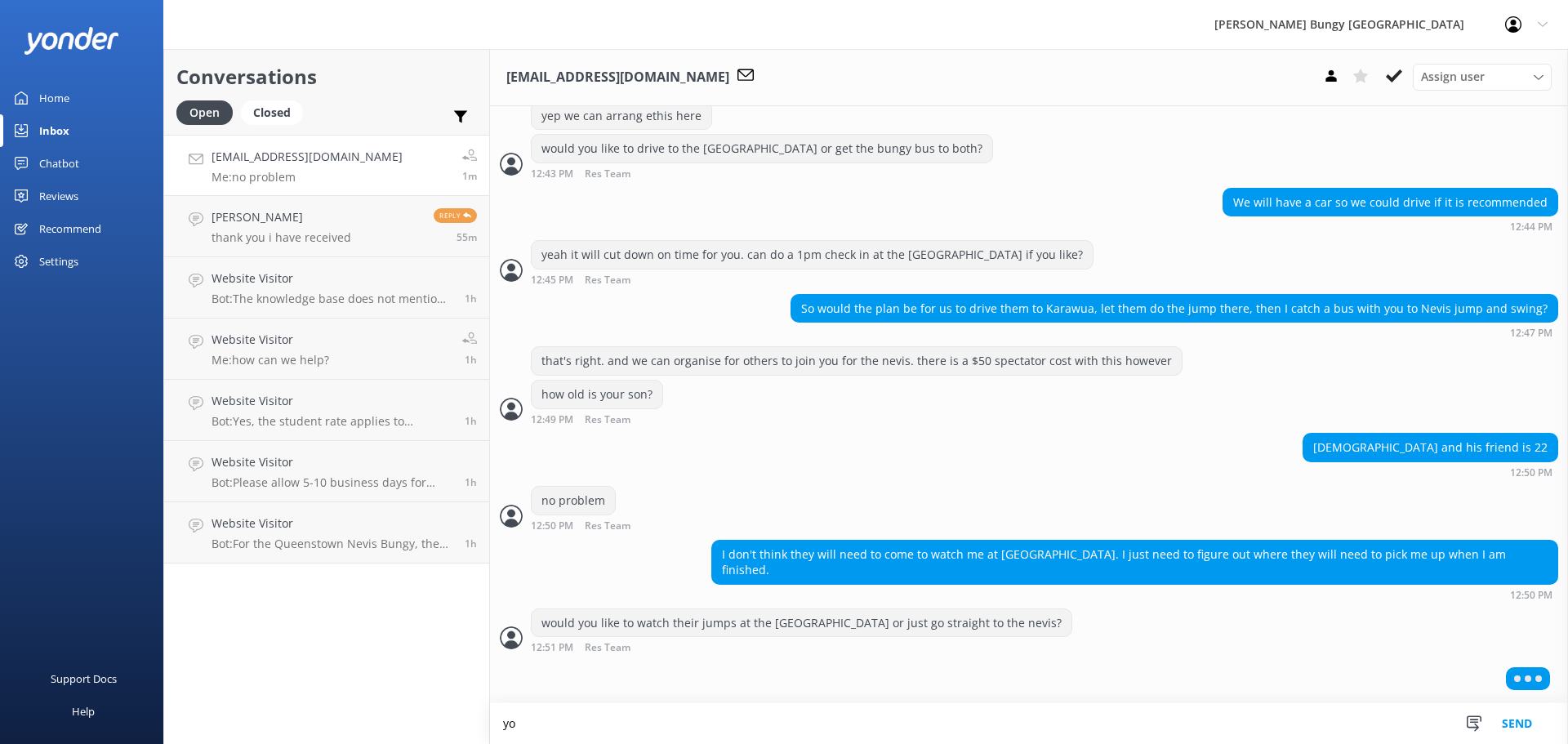
type textarea "y"
type textarea "you could get the bus straight back to town if you'd prefer to meet them there"
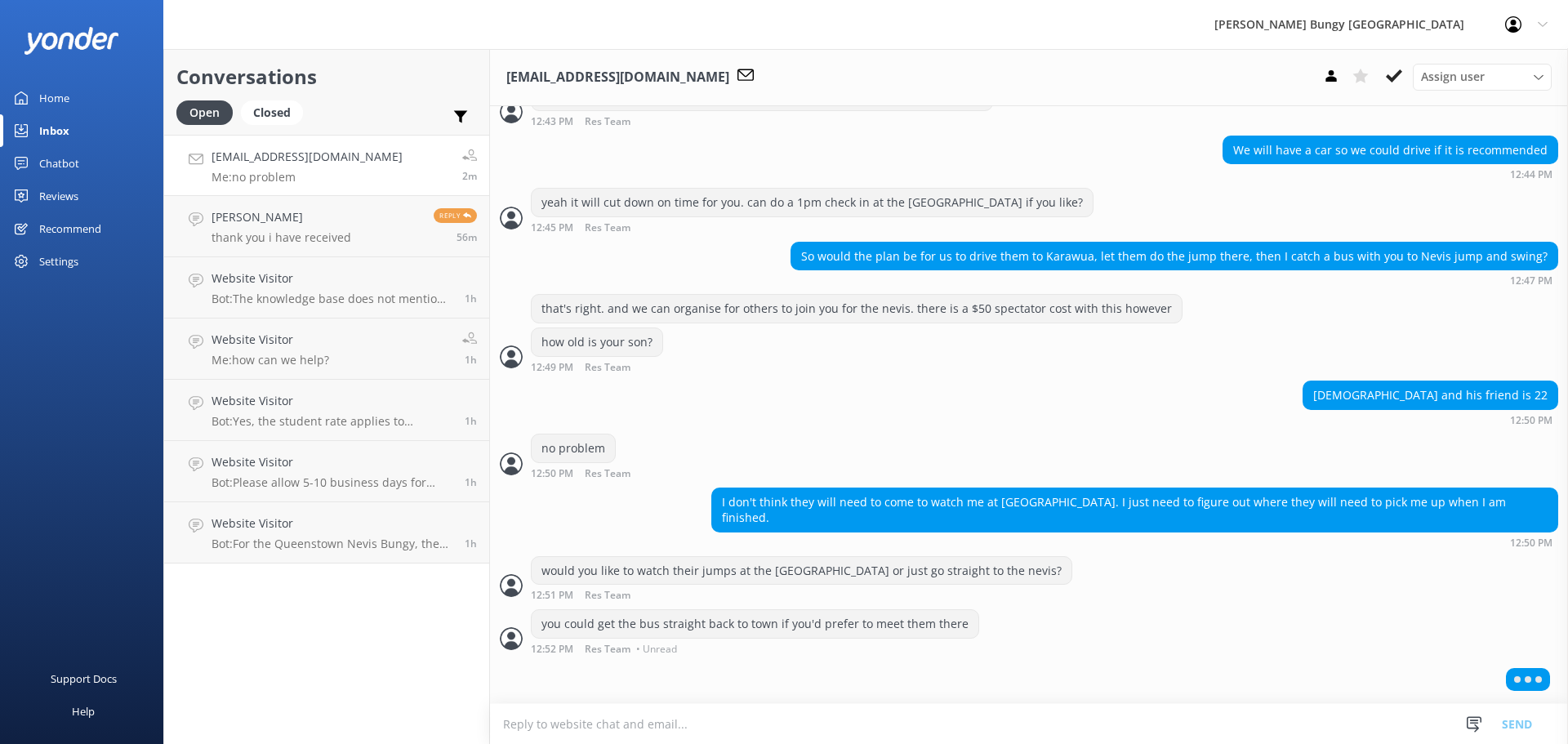
click at [783, 720] on textarea at bounding box center [1028, 723] width 1078 height 40
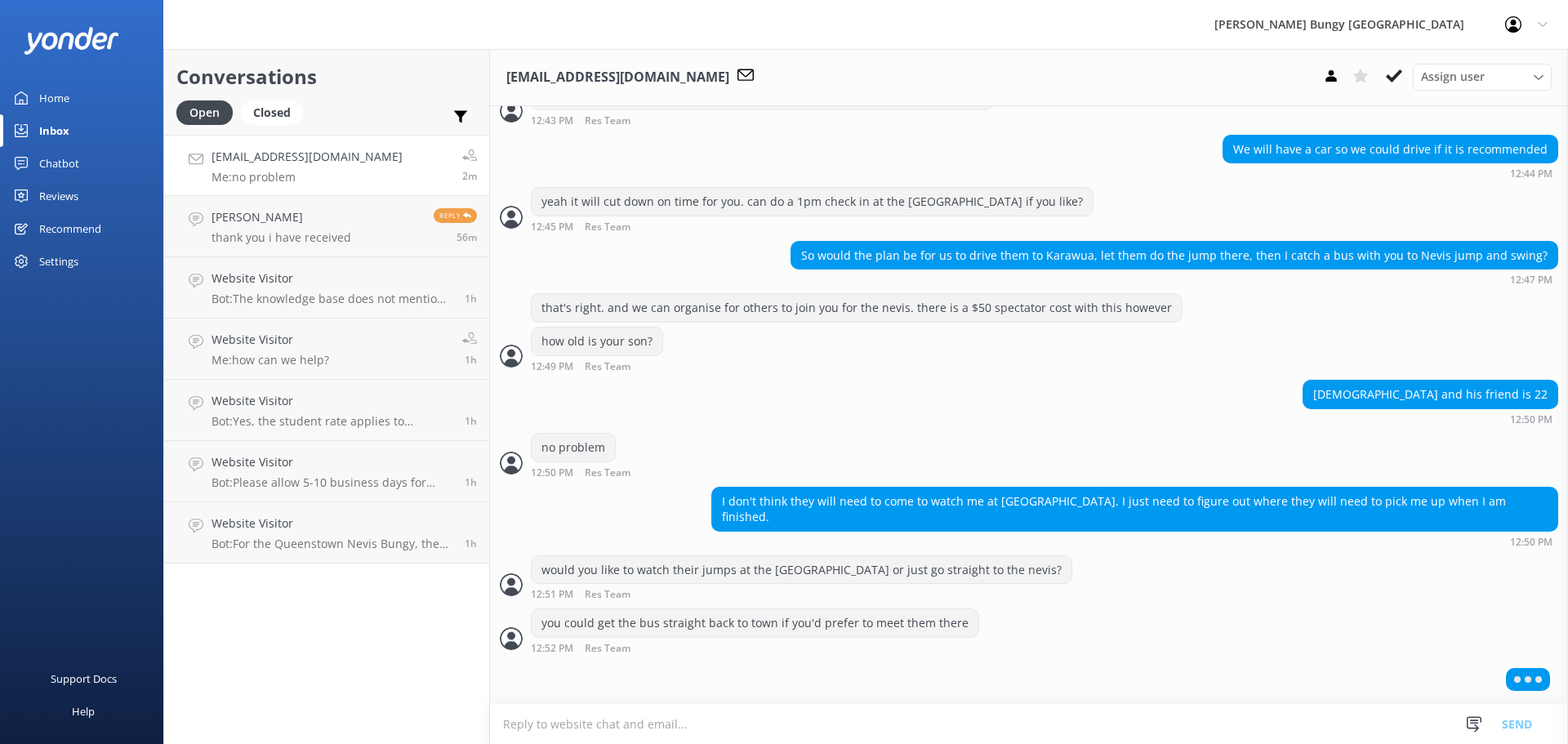
scroll to position [1942, 0]
click at [821, 730] on textarea at bounding box center [1028, 723] width 1078 height 40
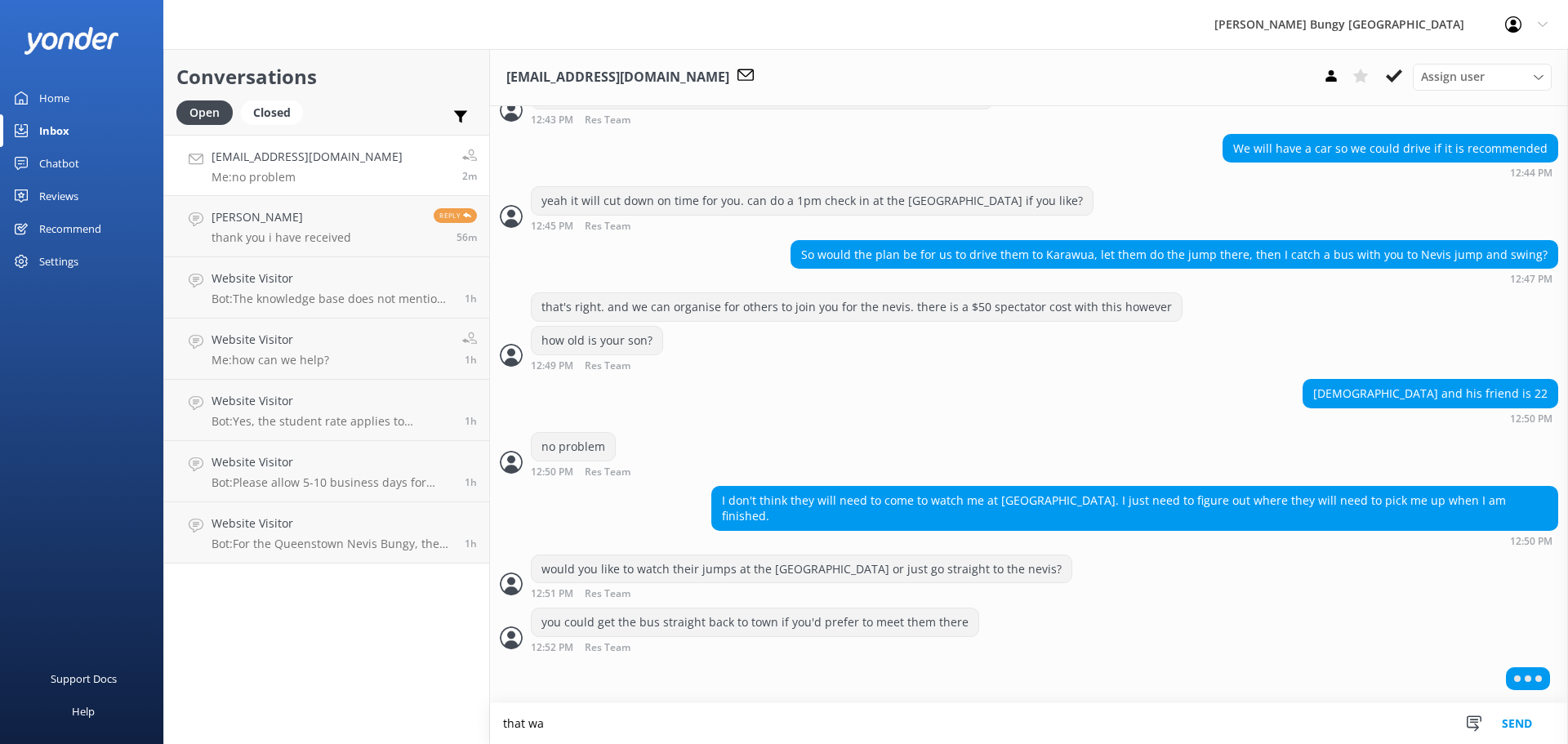
scroll to position [1904, 0]
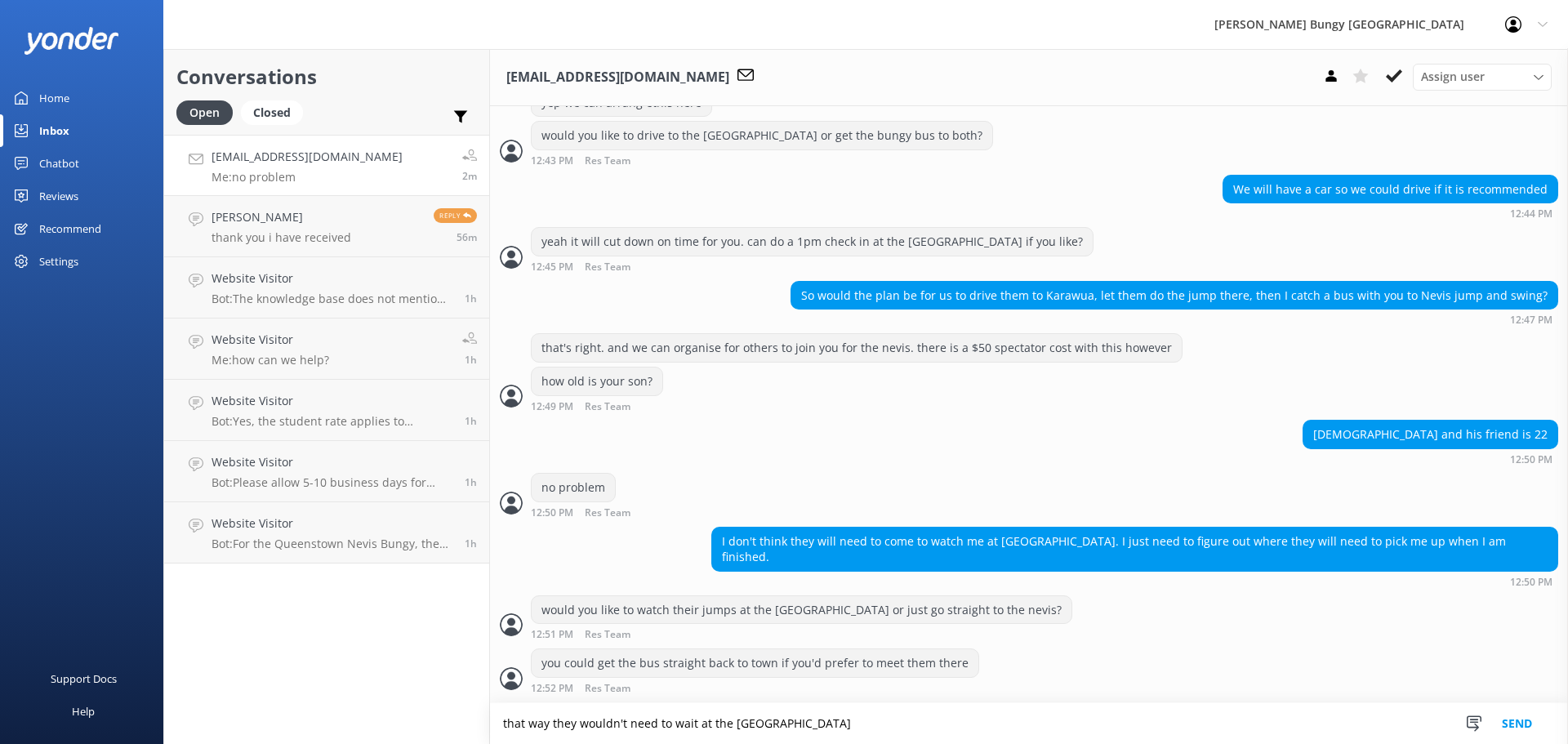
type textarea "that way they wouldn't need to wait at the [GEOGRAPHIC_DATA]"
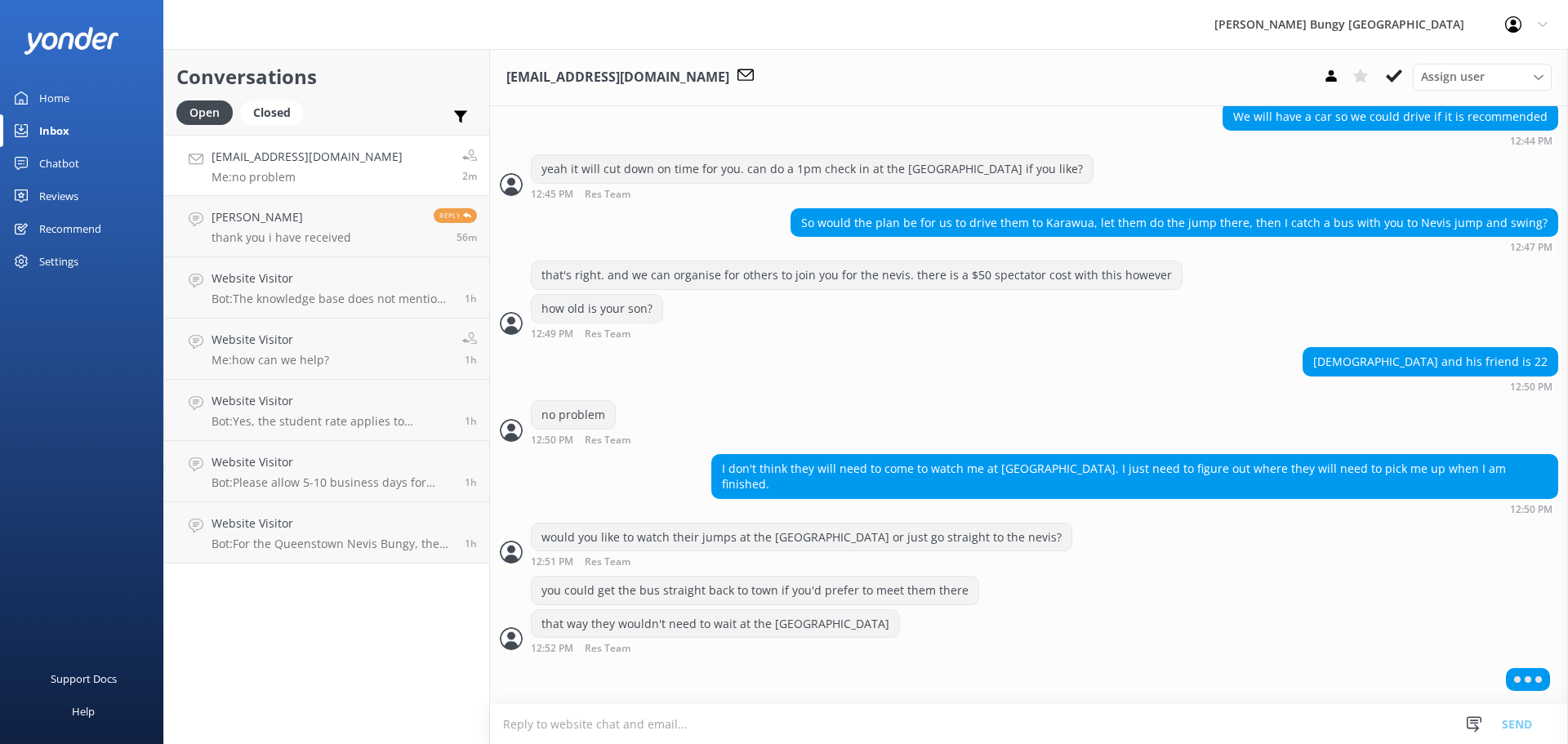
click at [809, 722] on textarea at bounding box center [1028, 723] width 1078 height 40
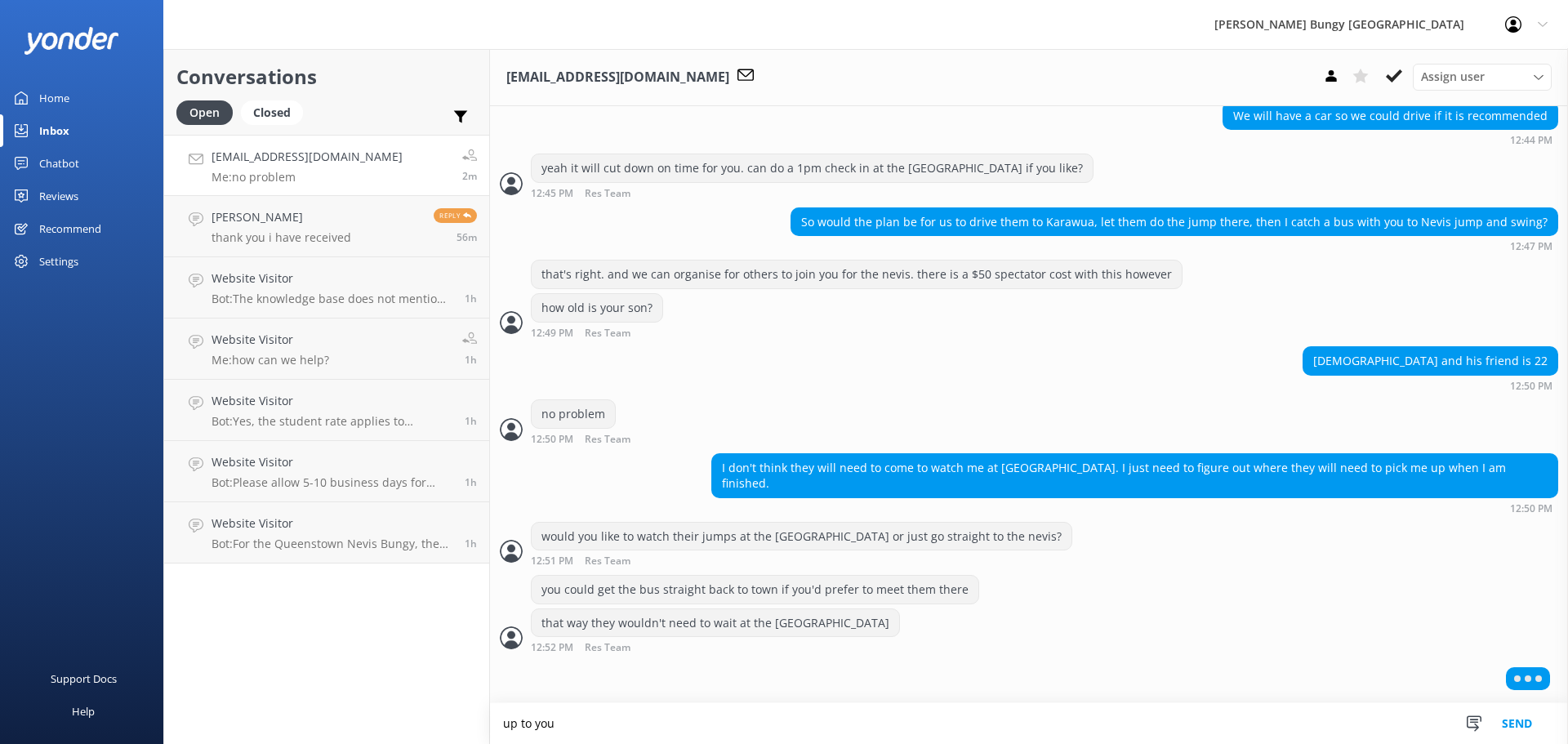
type textarea "up to you"
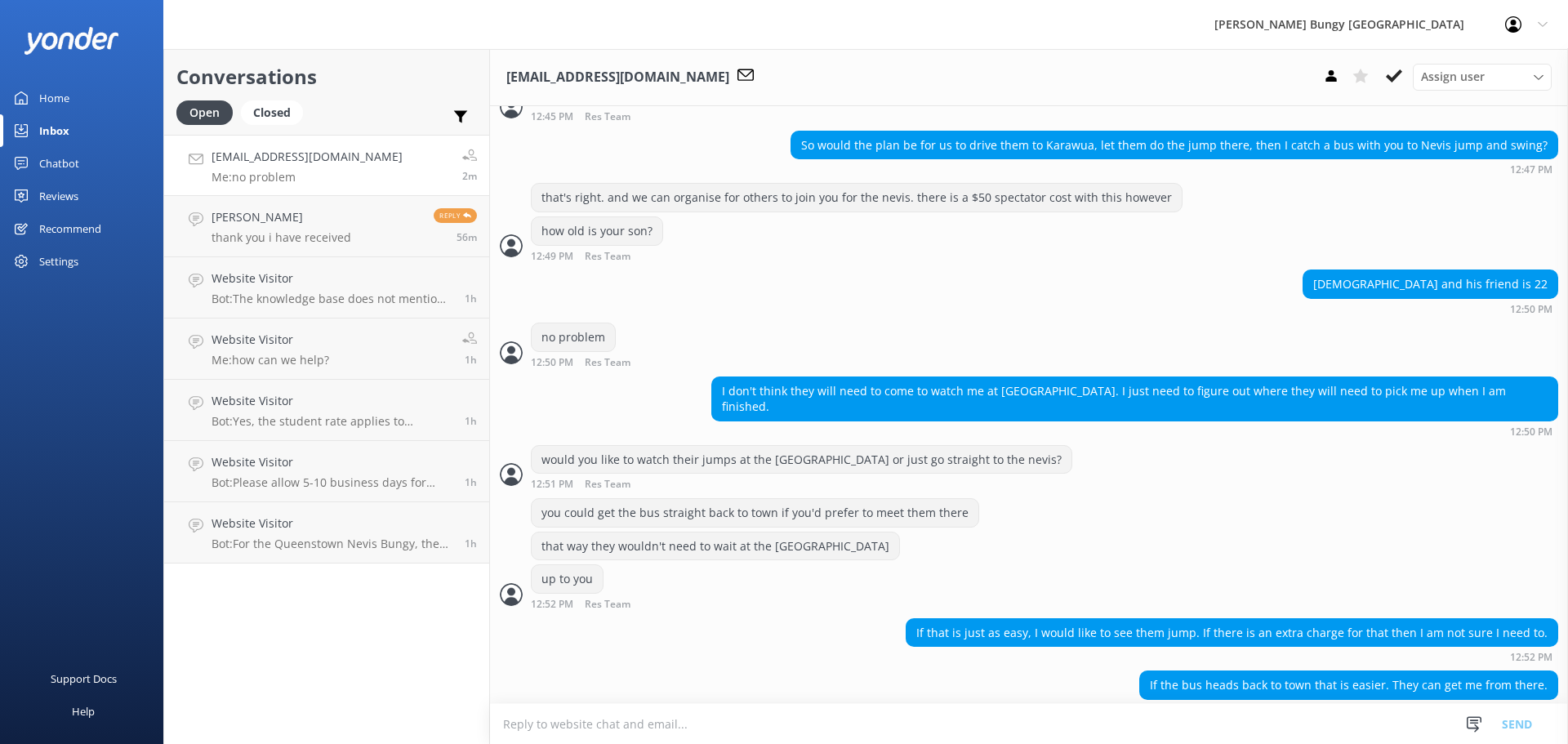
scroll to position [2075, 0]
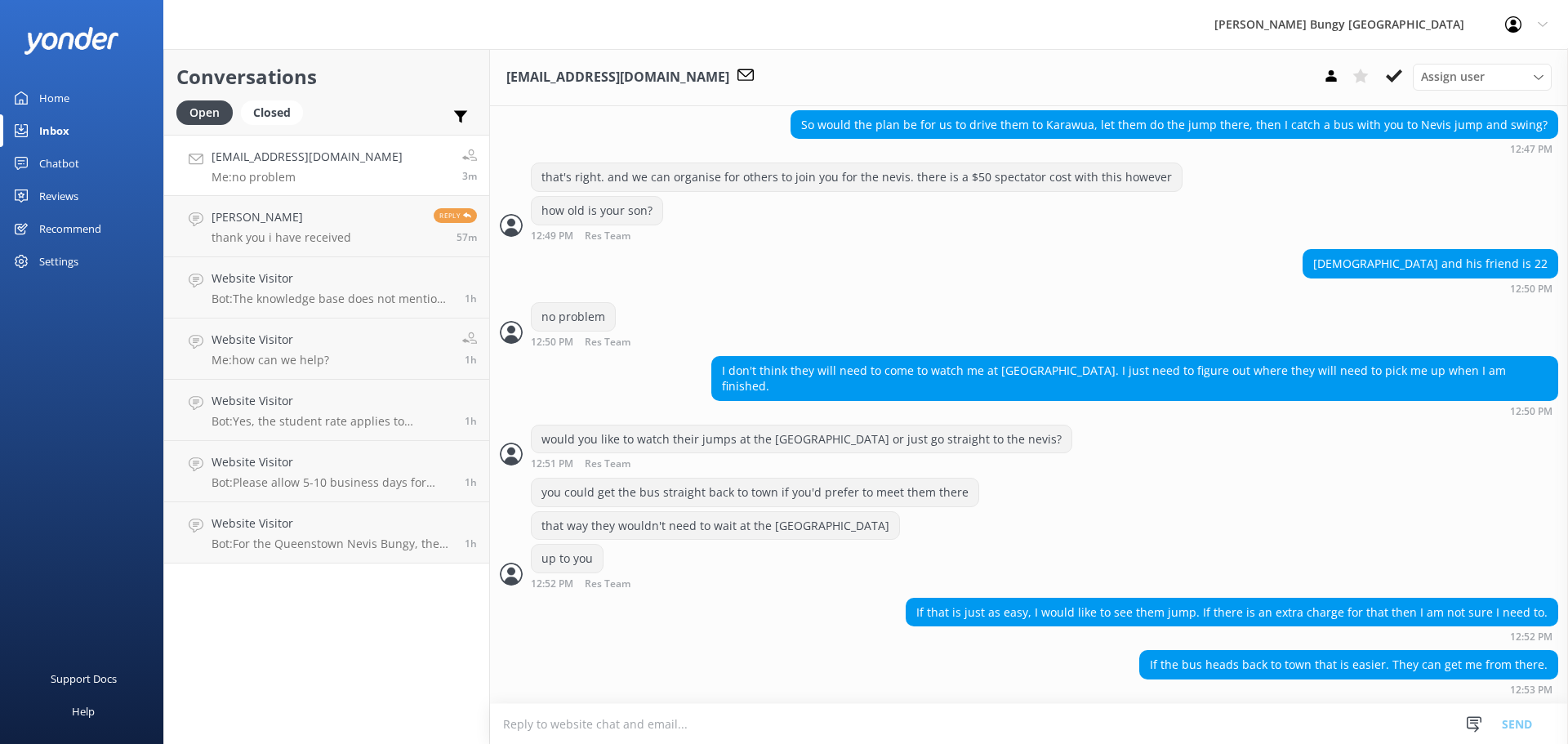
click at [812, 723] on textarea at bounding box center [1028, 723] width 1078 height 40
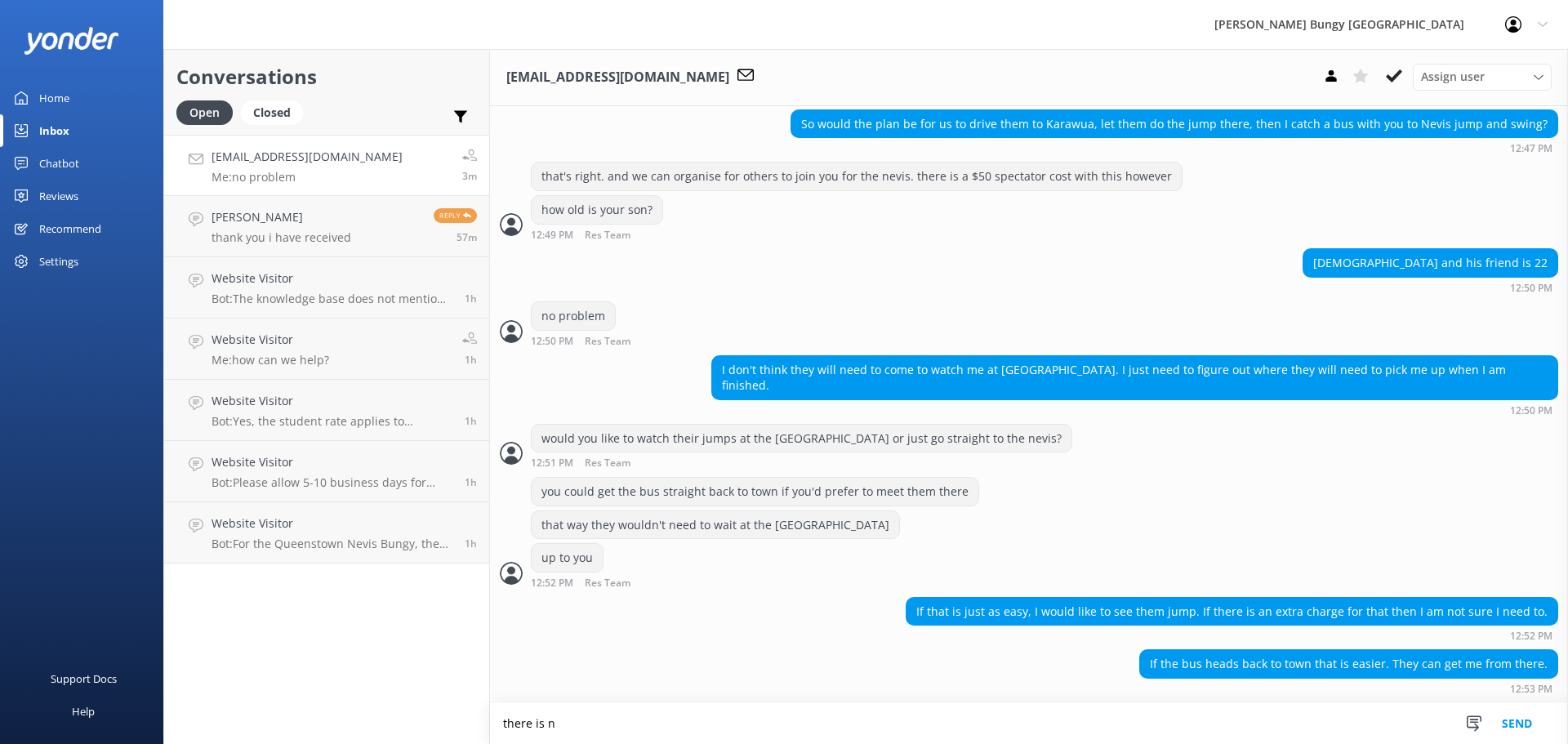
scroll to position [2076, 0]
type textarea "there is no extra charge for you to watch them at the Kawarau, just extra time …"
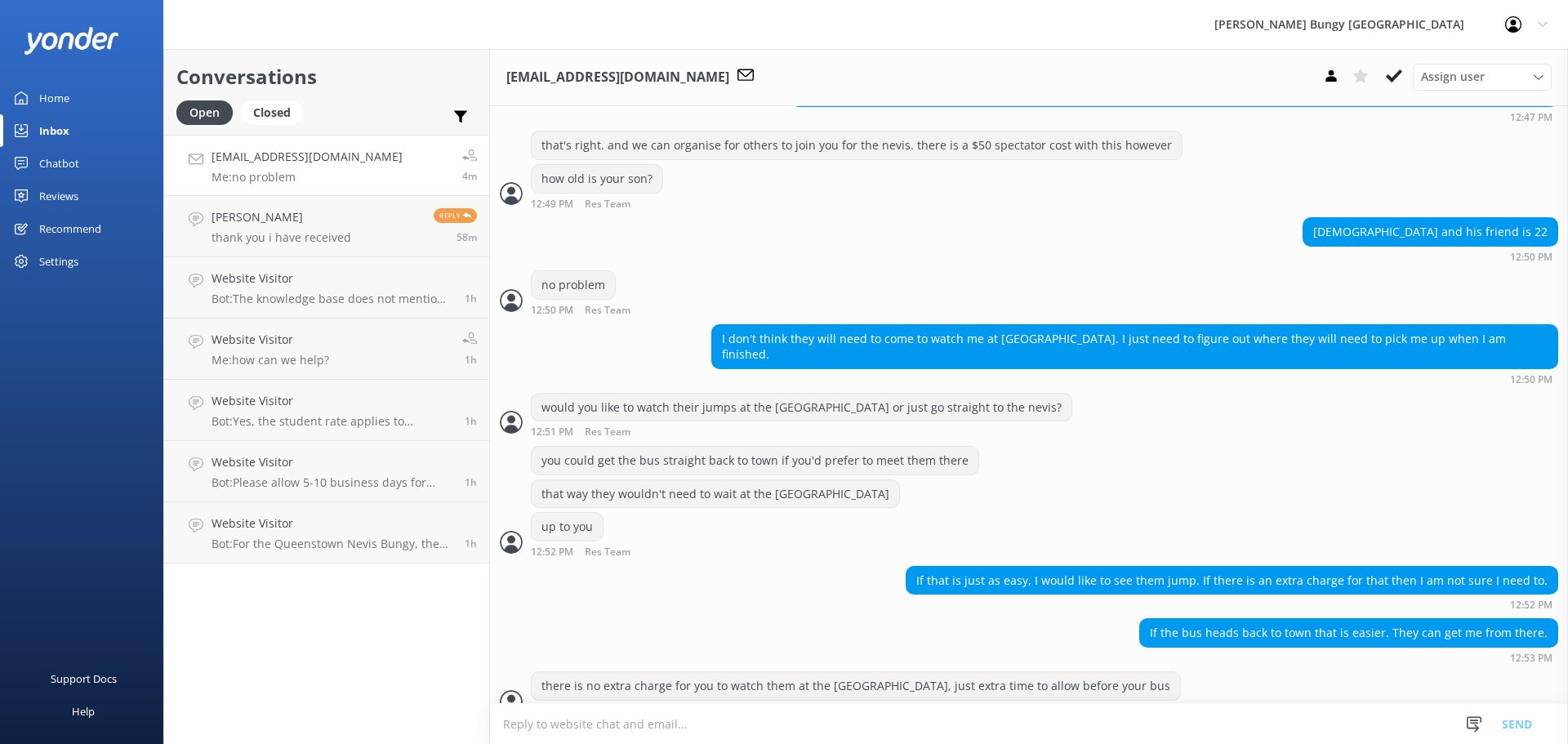
scroll to position [2129, 0]
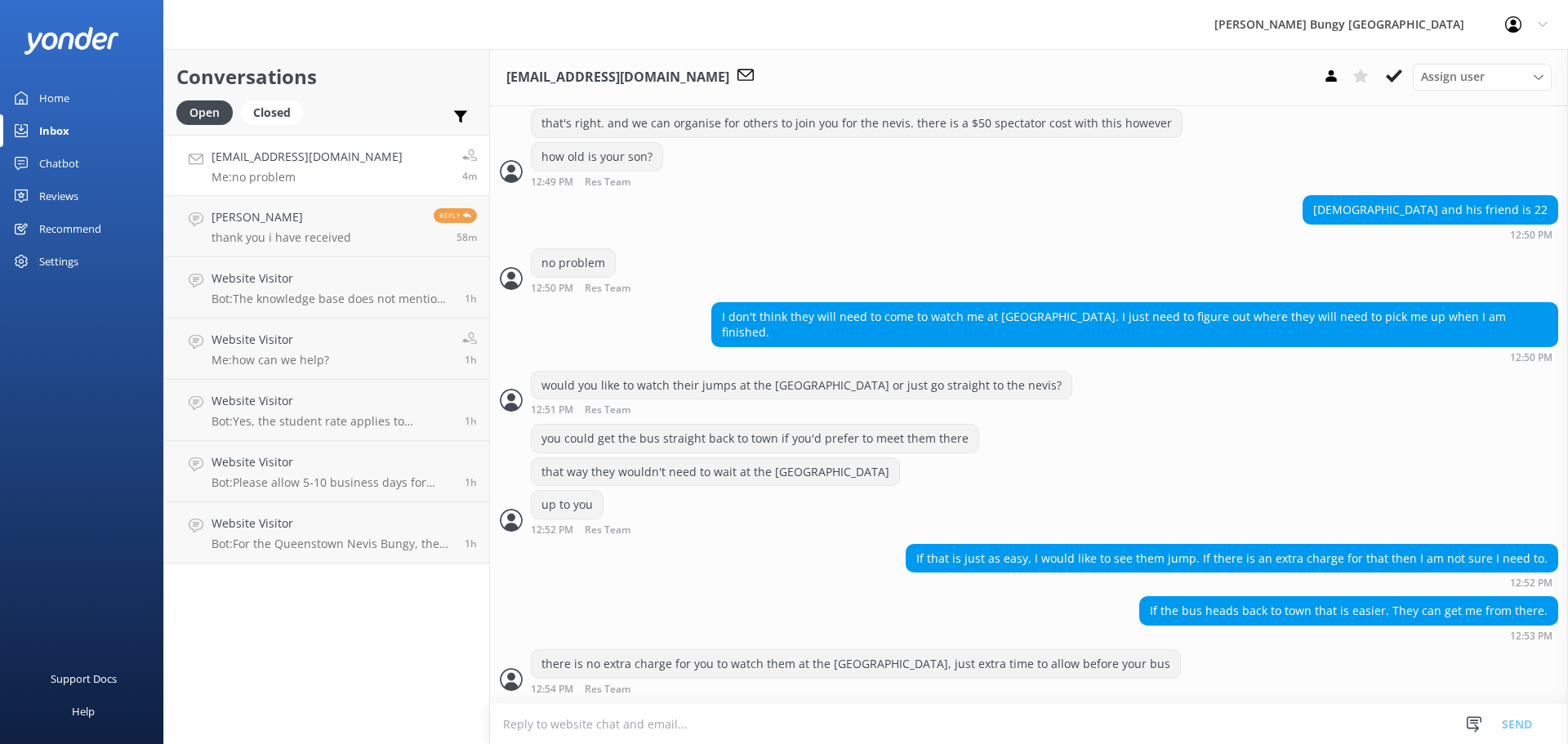
click at [744, 733] on textarea at bounding box center [1028, 723] width 1078 height 40
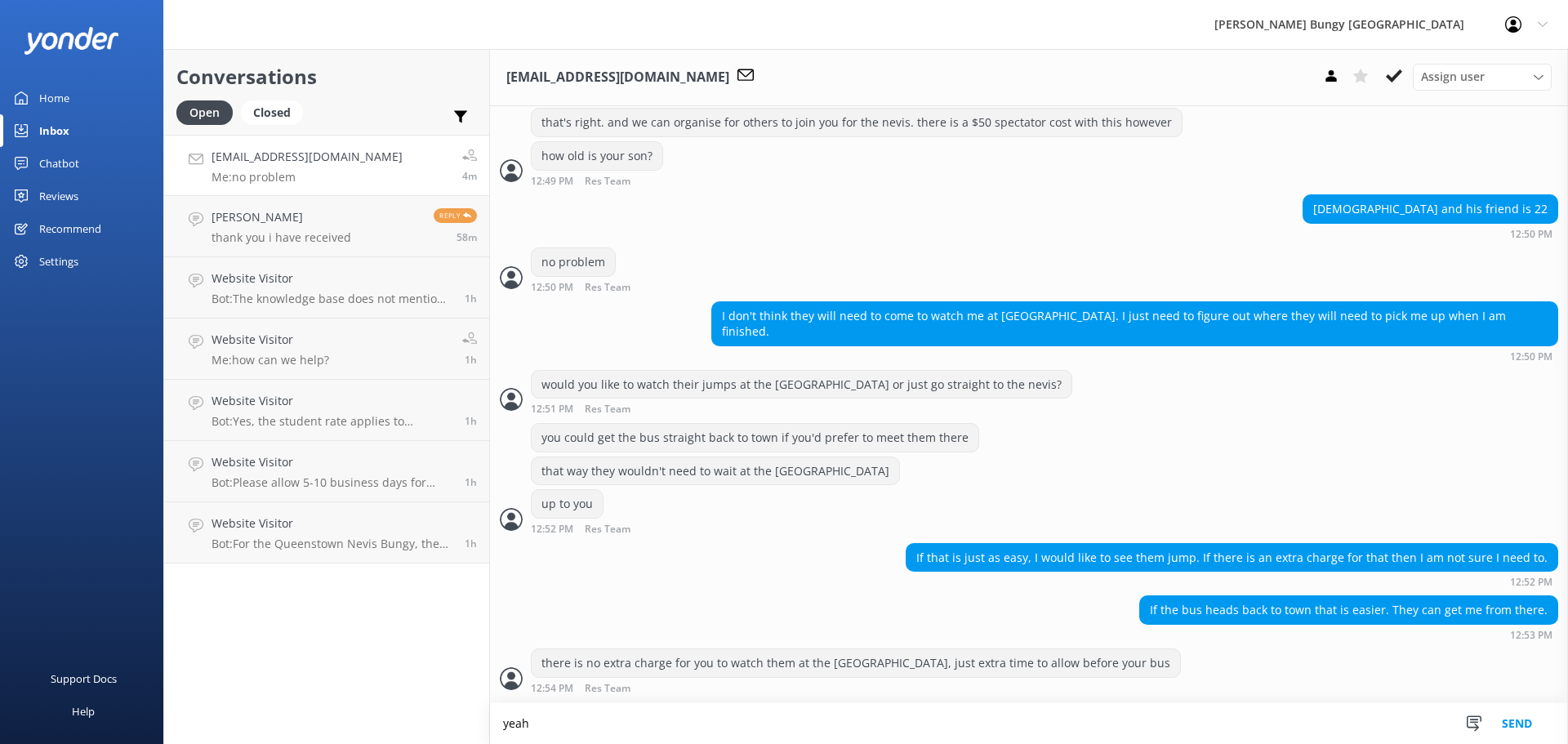
scroll to position [2129, 0]
type textarea "yeah you are welcome to go straight back to town instead of the Kawarau"
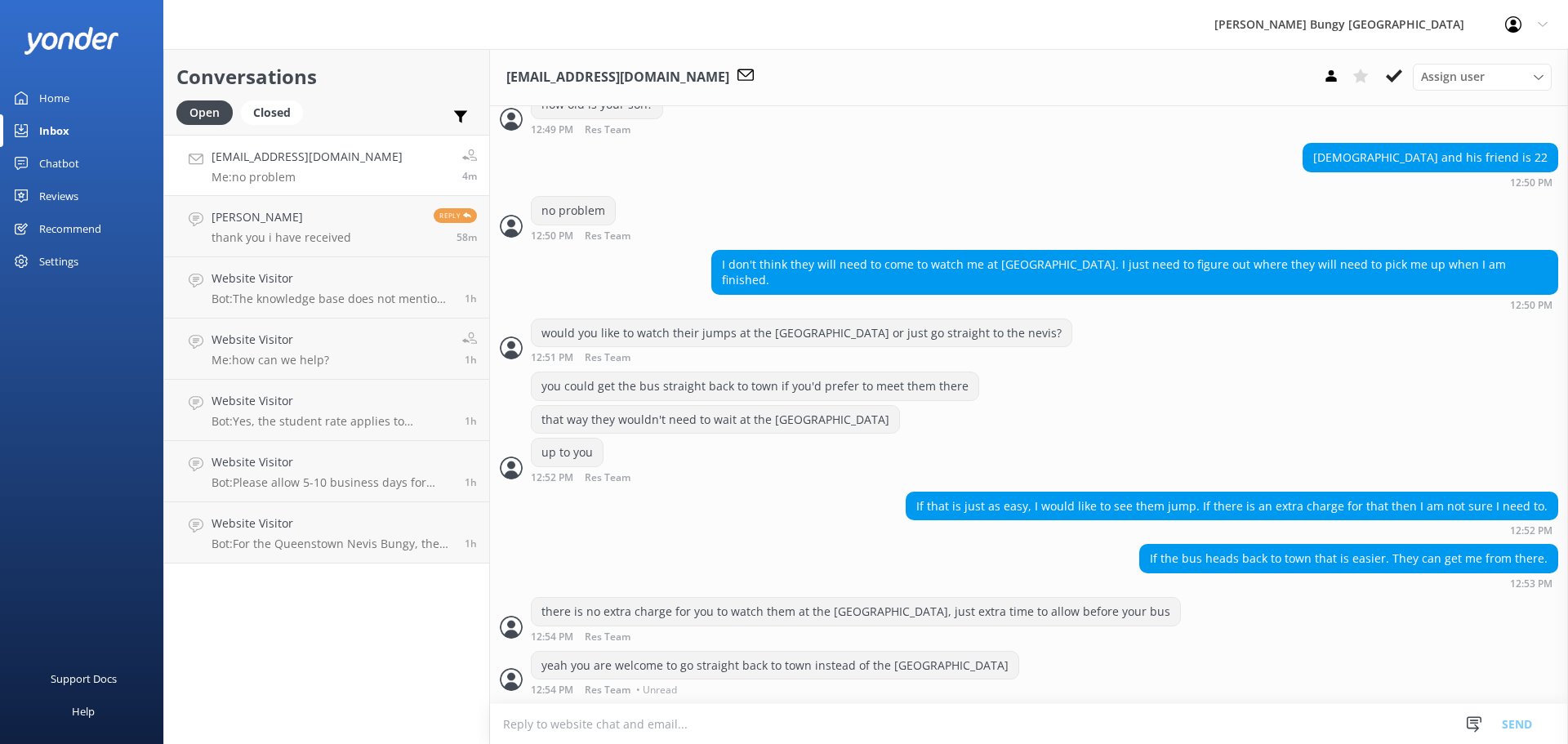
scroll to position [2161, 0]
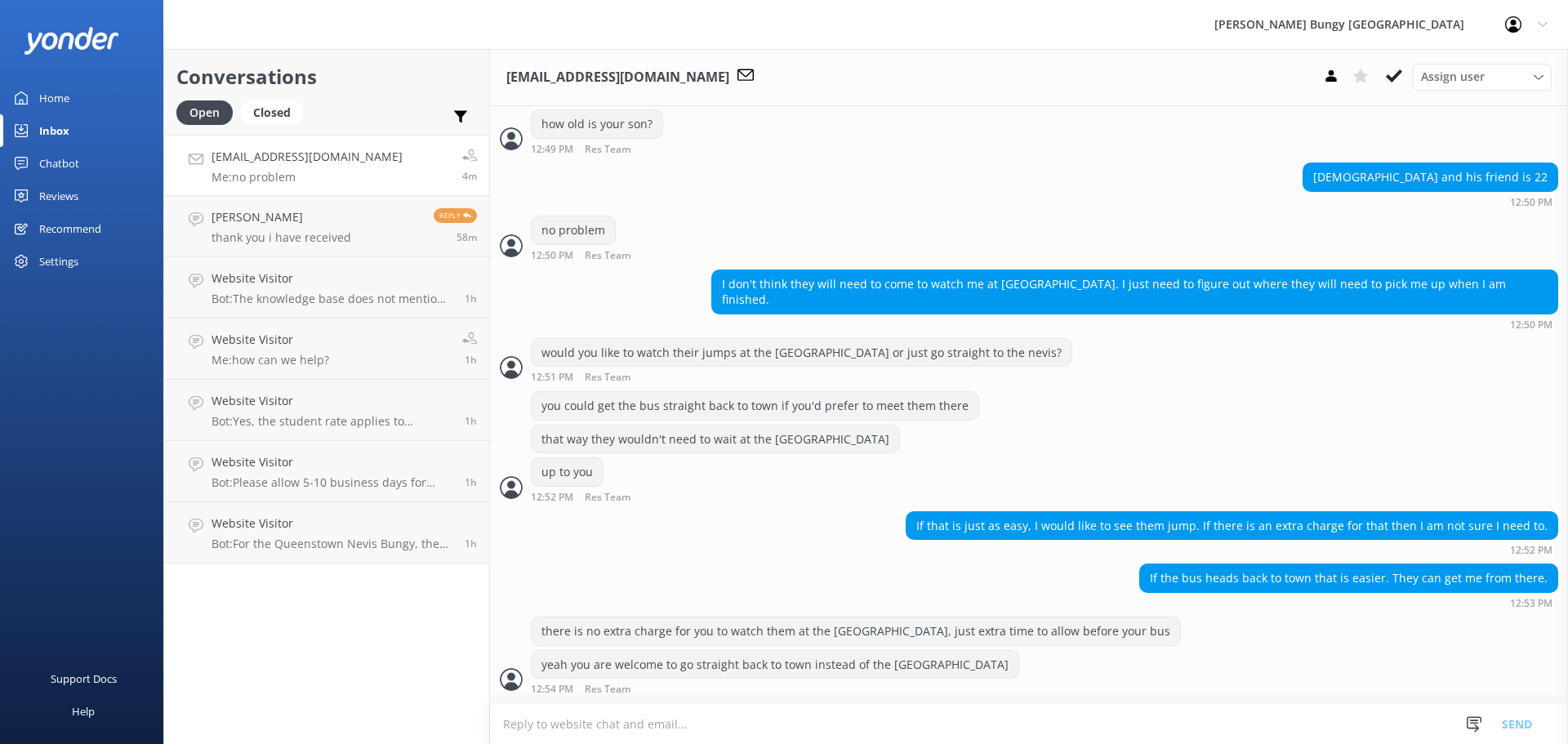
click at [729, 731] on textarea at bounding box center [1028, 723] width 1078 height 40
click at [900, 706] on textarea at bounding box center [1028, 723] width 1078 height 40
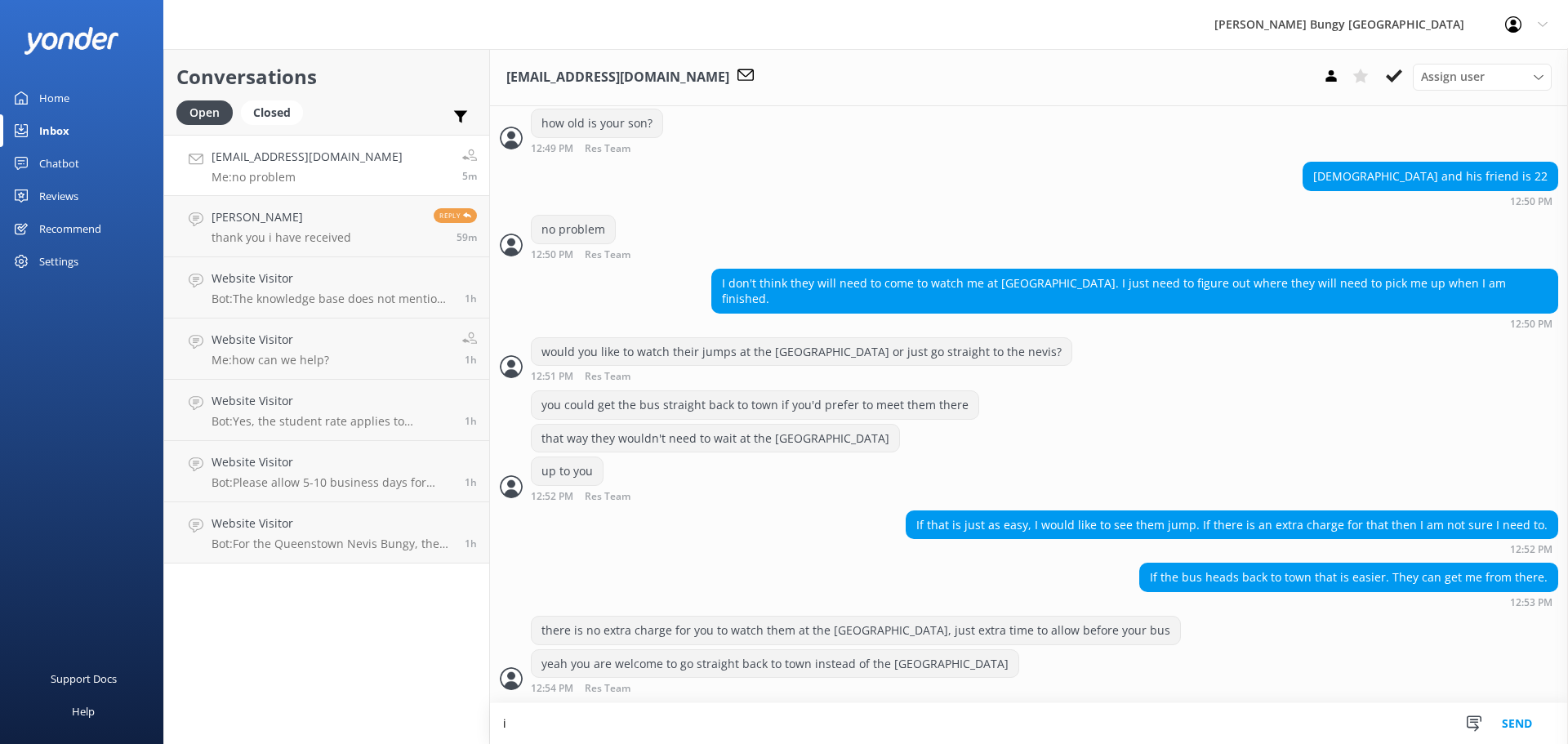
scroll to position [2162, 0]
type textarea "i think the 1pm check in is good"
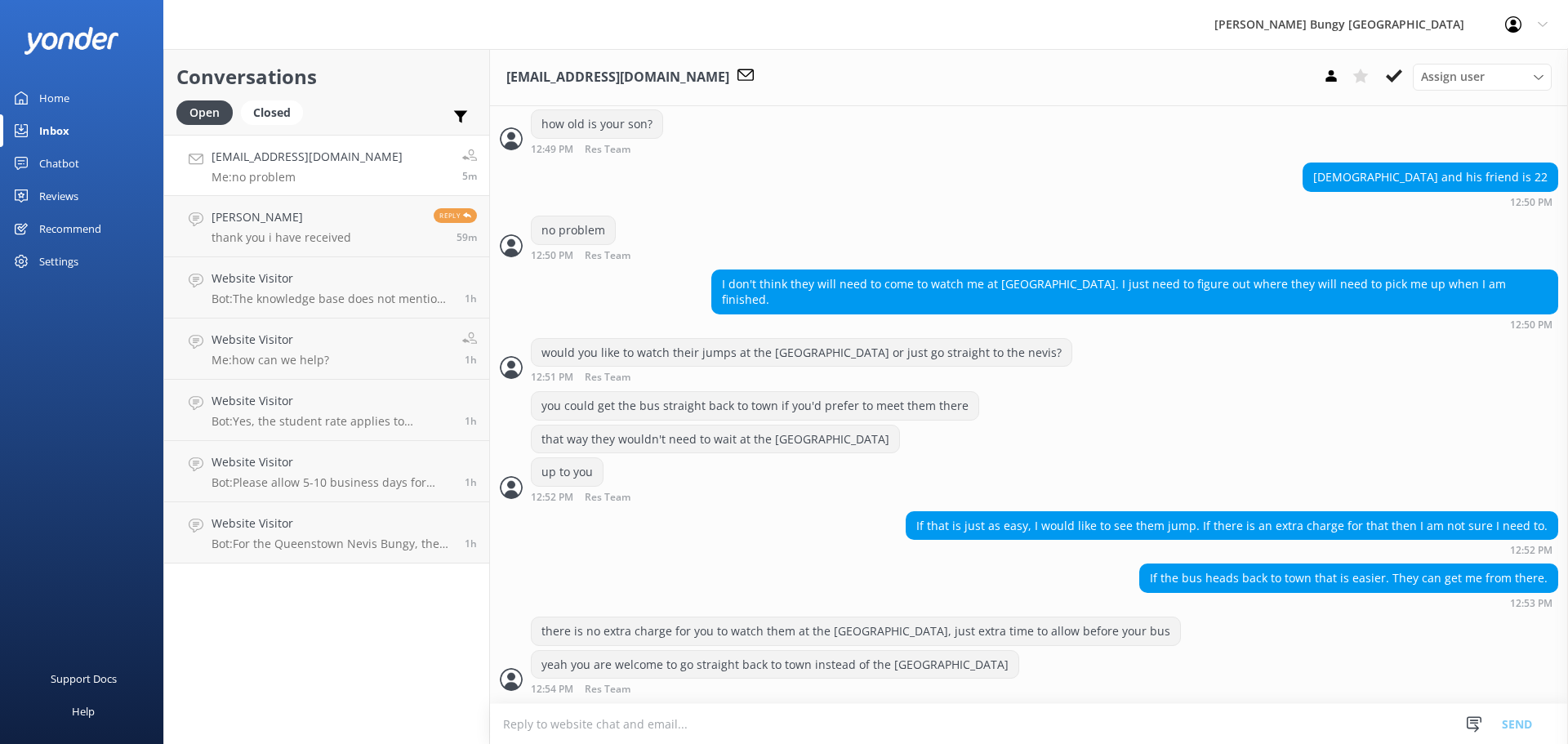
click at [895, 715] on textarea at bounding box center [1028, 723] width 1078 height 40
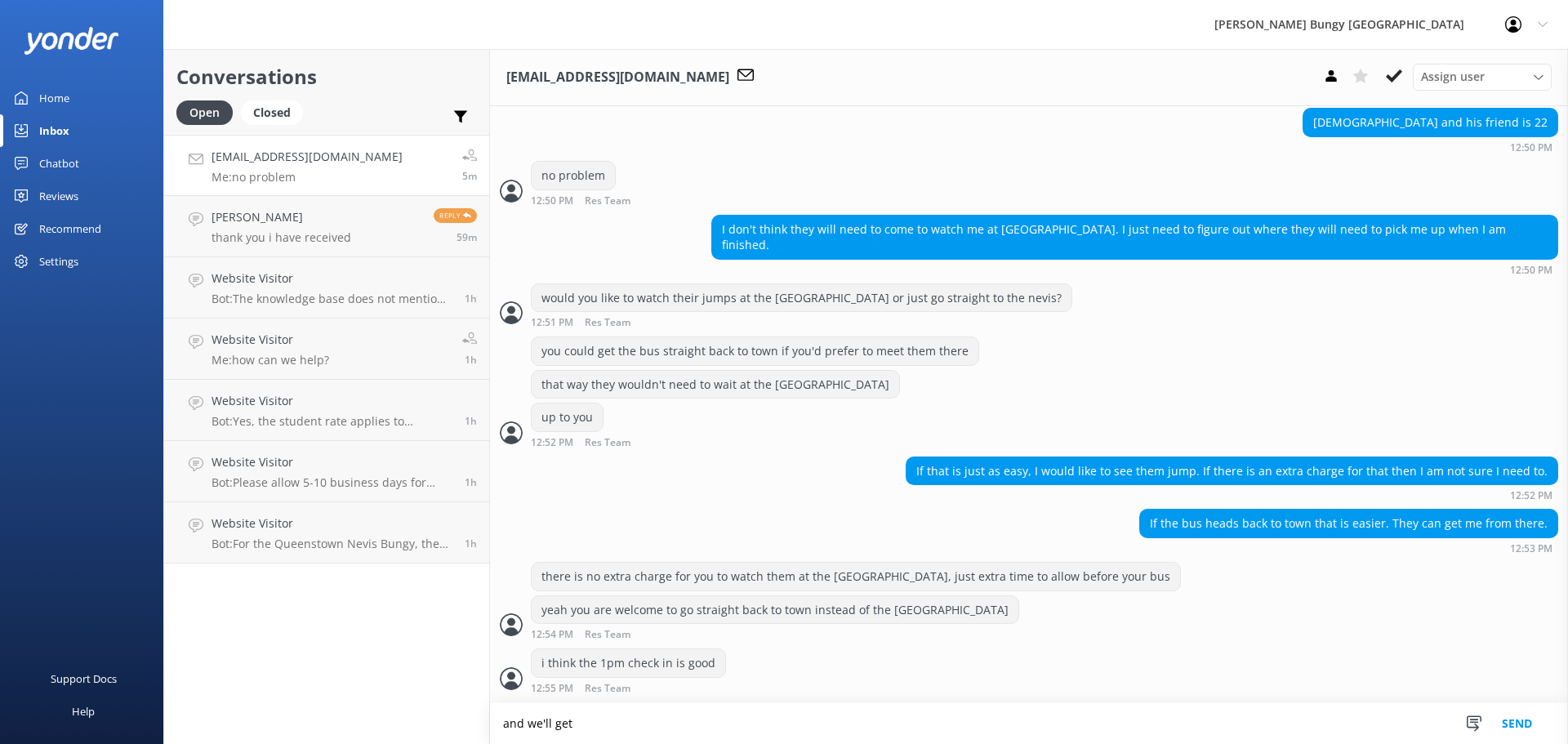
scroll to position [2254, 0]
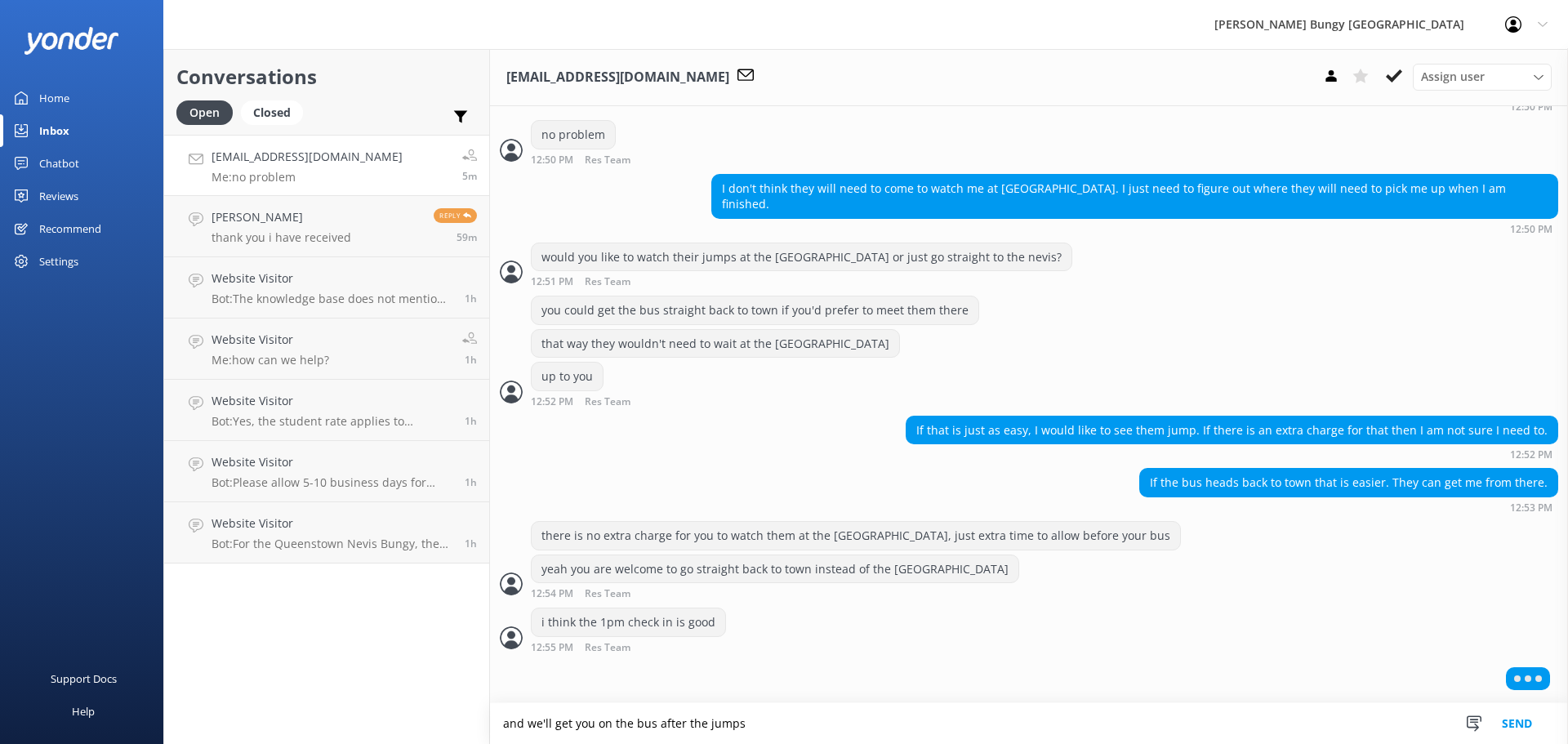
type textarea "and we'll get you on the bus after the jumps"
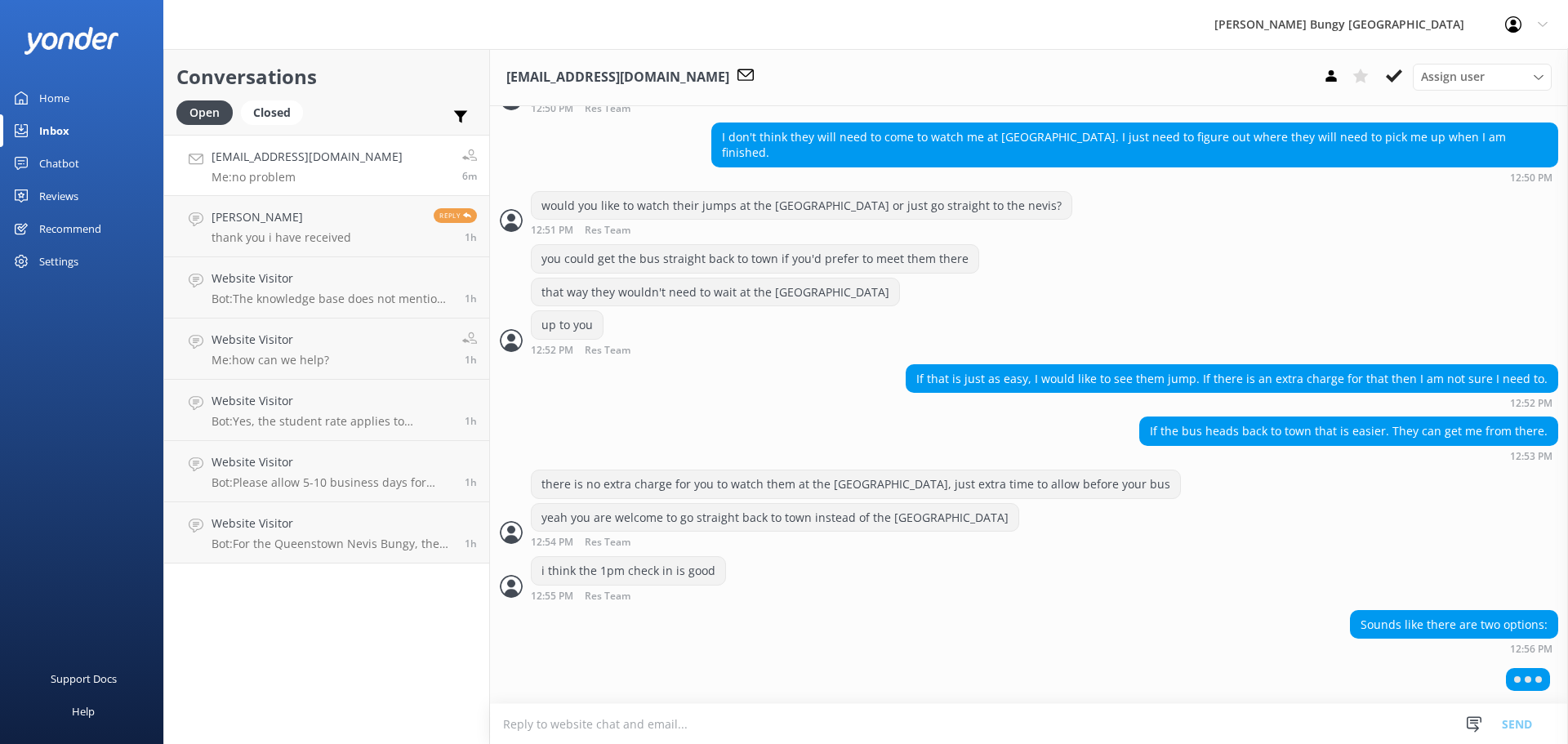
scroll to position [2306, 0]
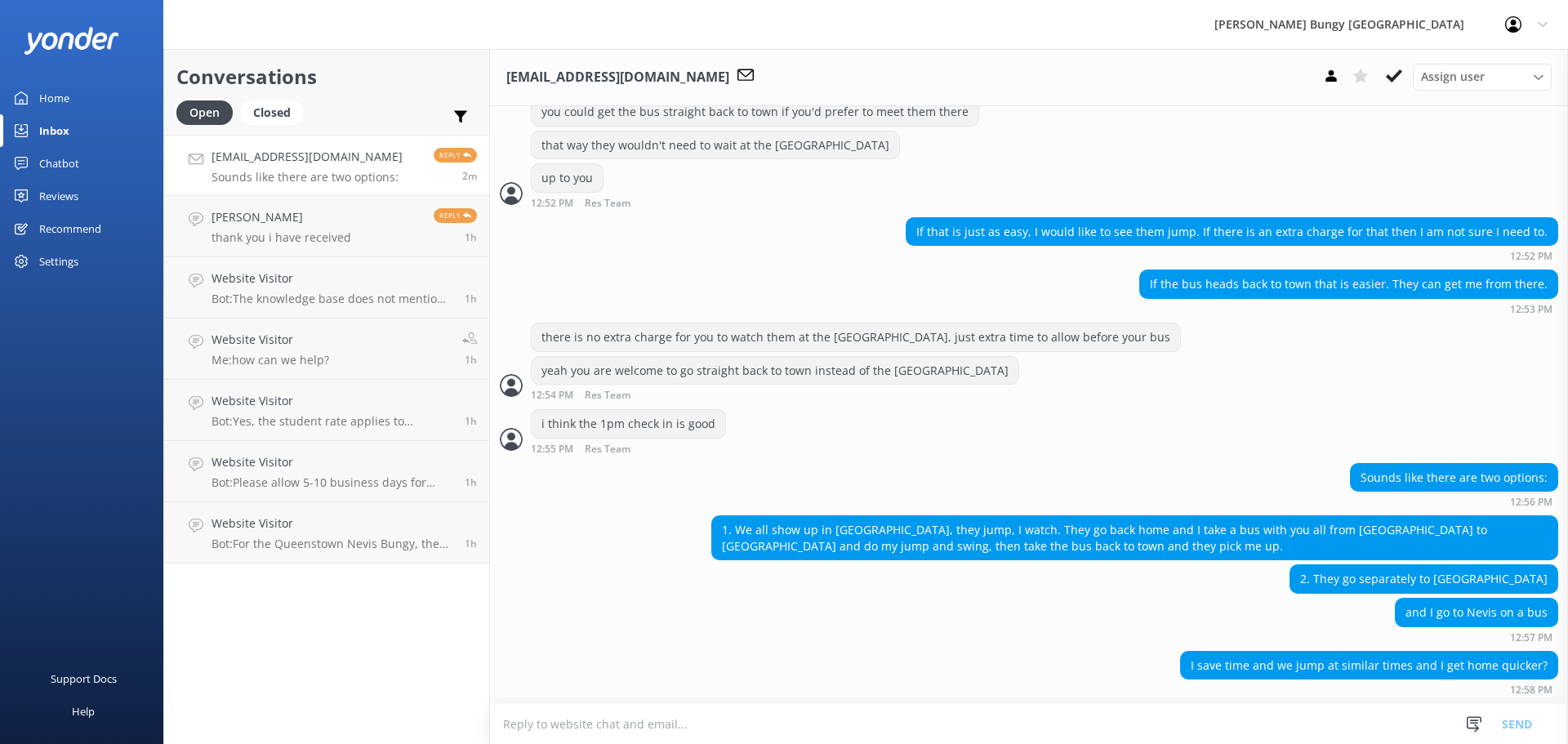
scroll to position [2456, 0]
click at [1173, 726] on textarea at bounding box center [1028, 723] width 1078 height 40
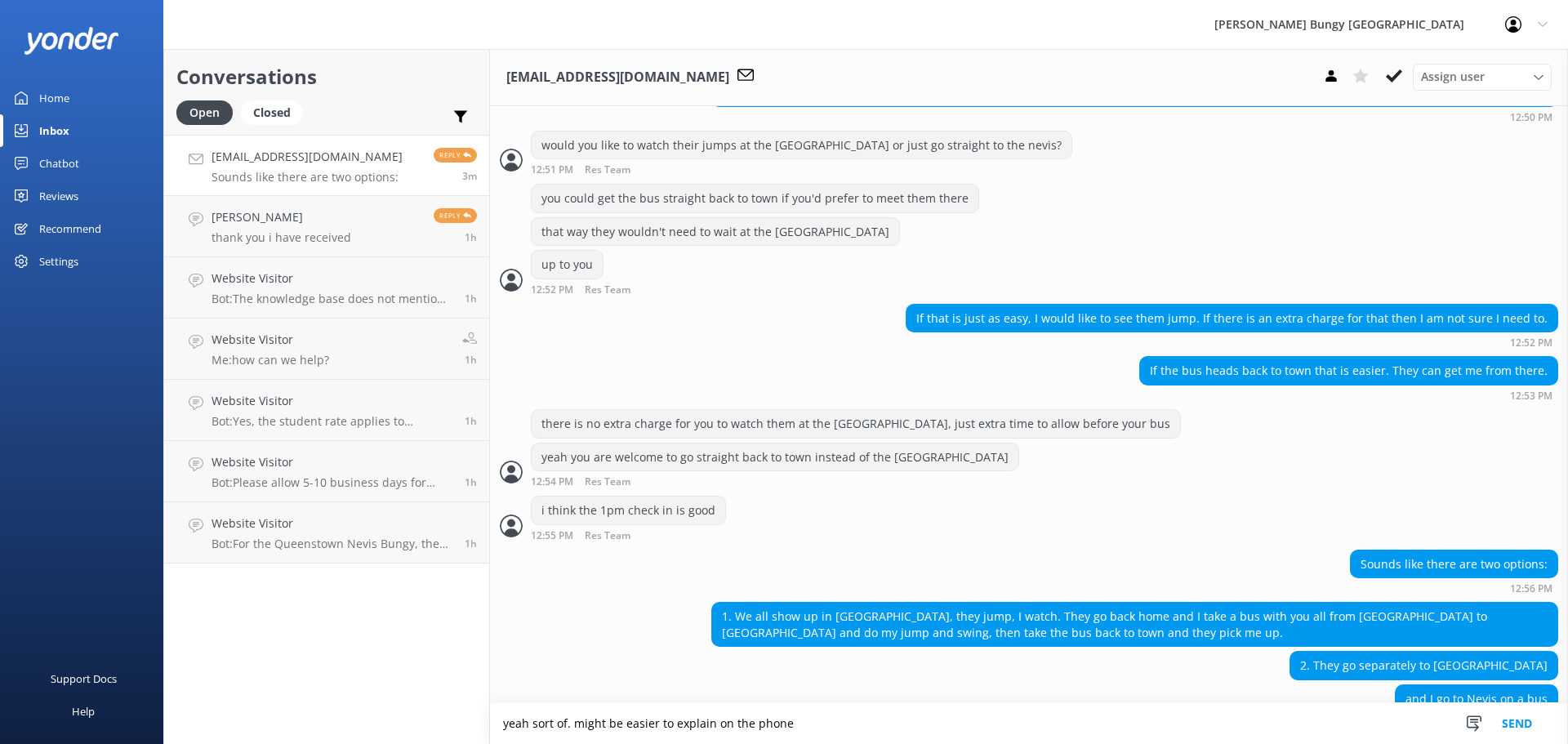
scroll to position [2456, 0]
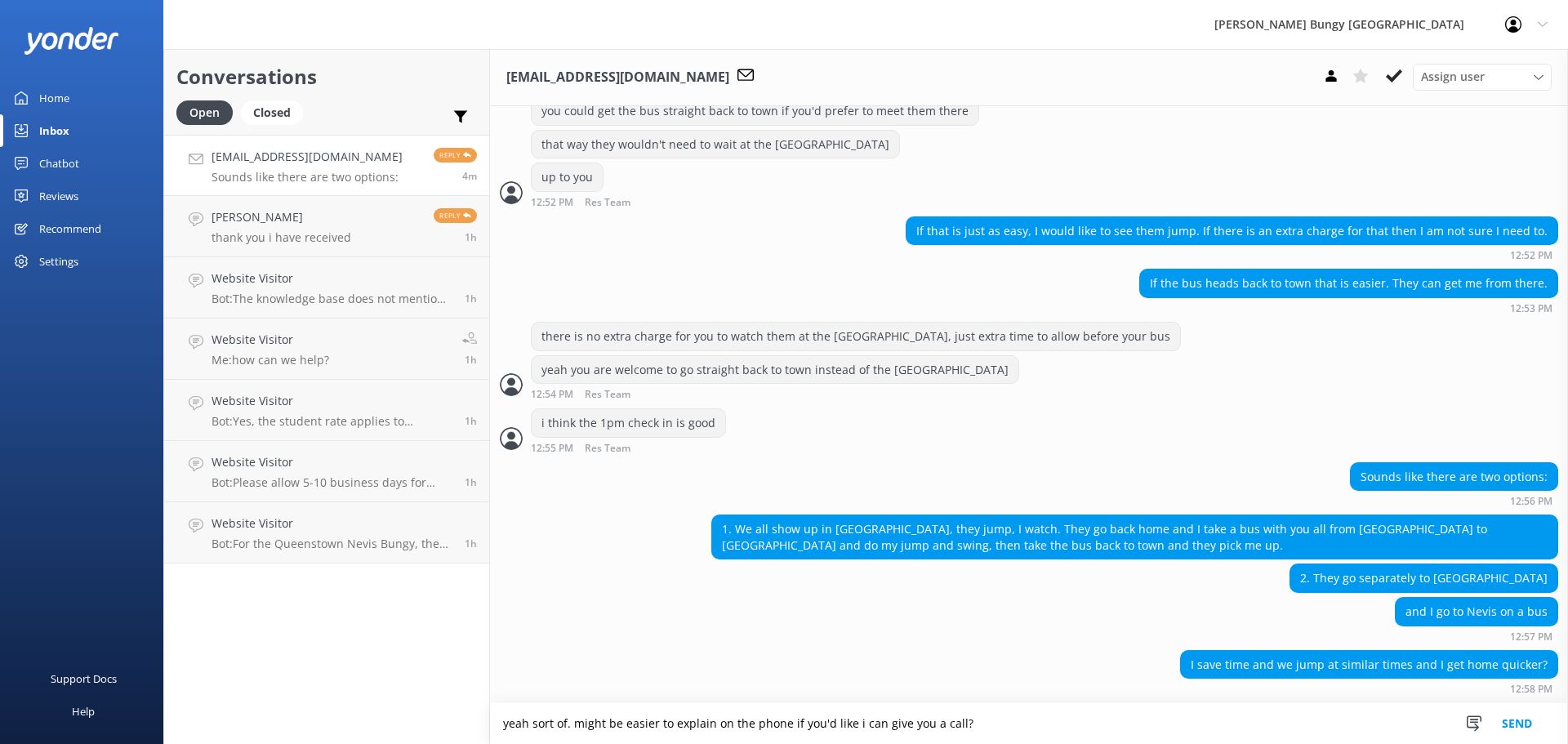
type textarea "yeah sort of. might be easier to explain on the phone if you'd like i can give …"
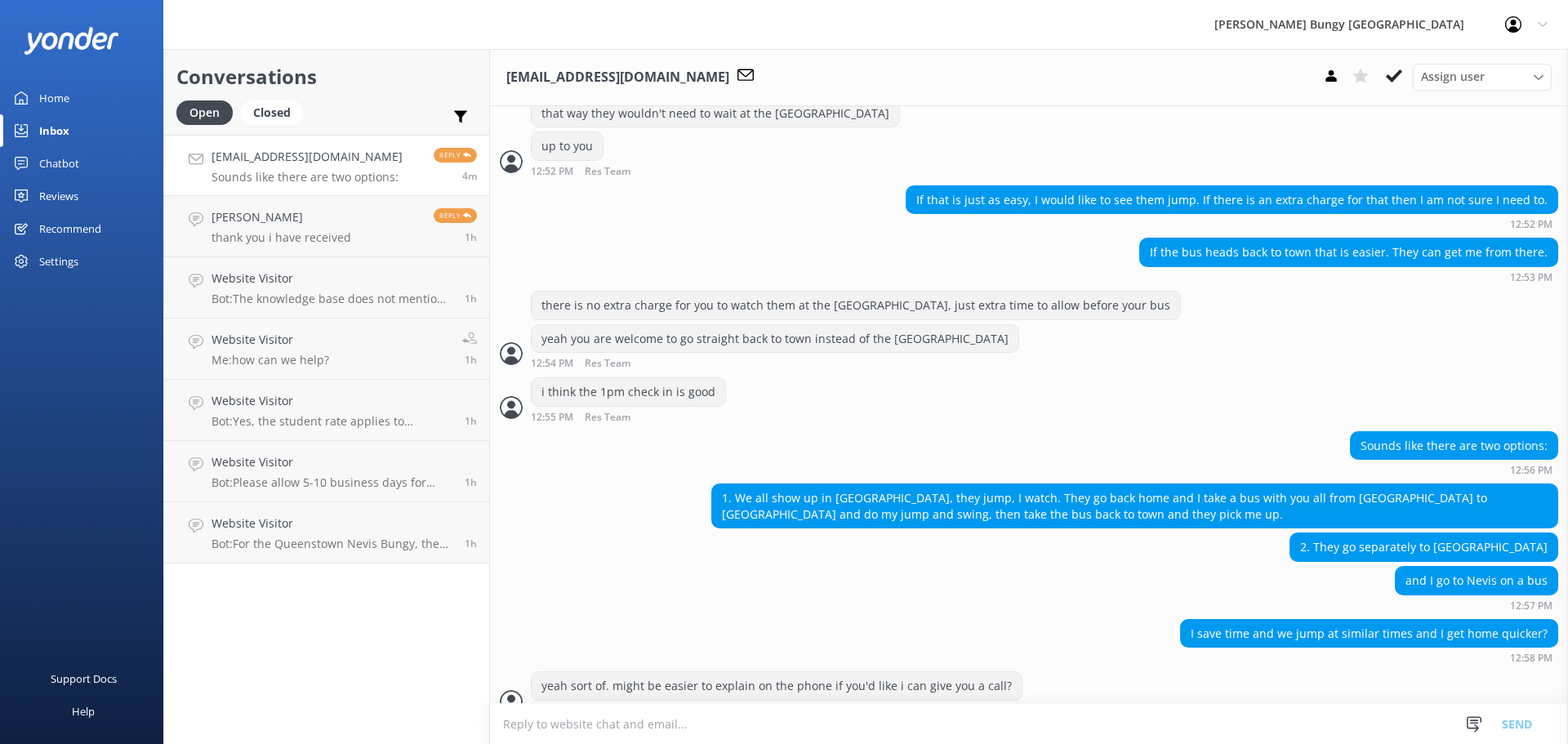
scroll to position [2509, 0]
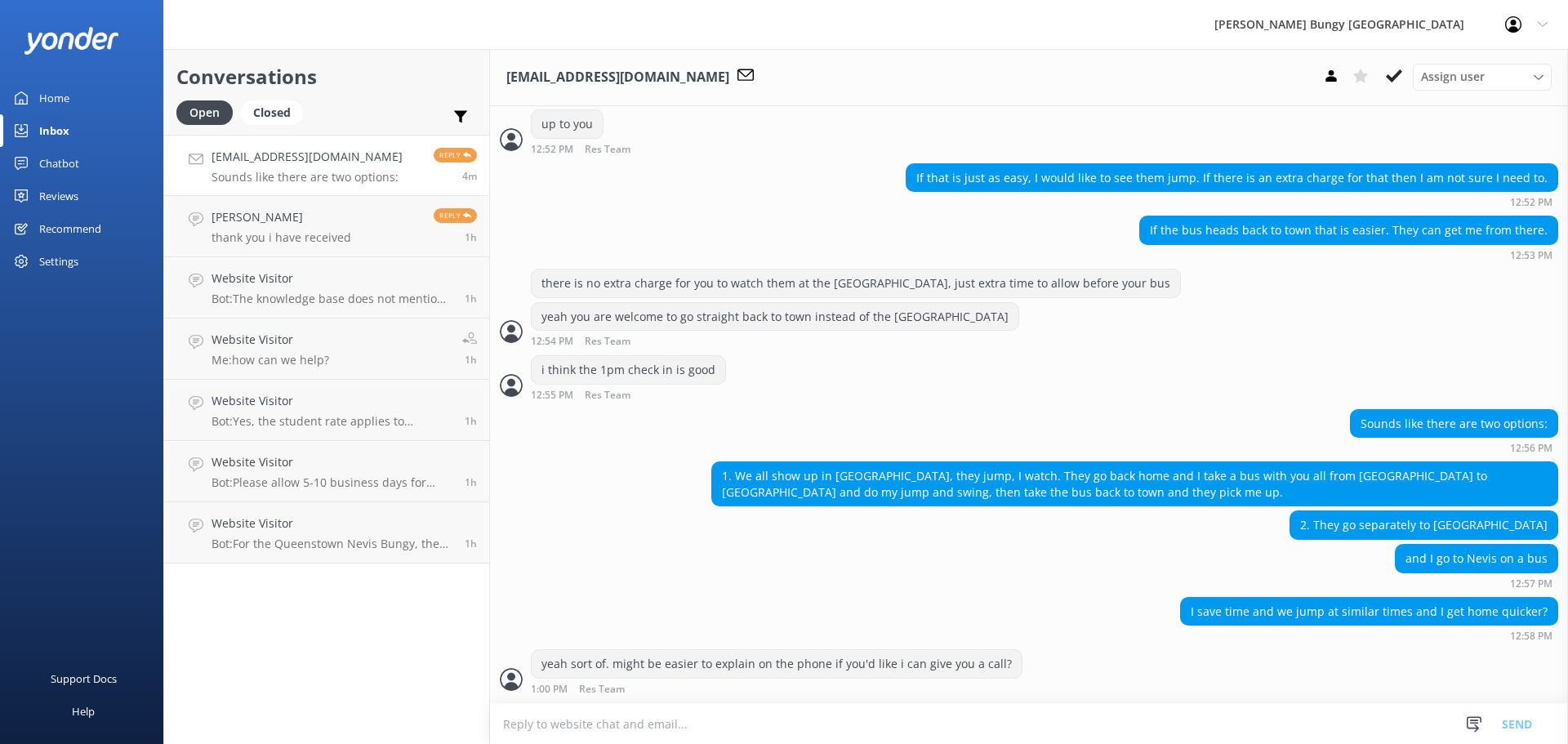
click at [990, 735] on textarea at bounding box center [1028, 723] width 1078 height 40
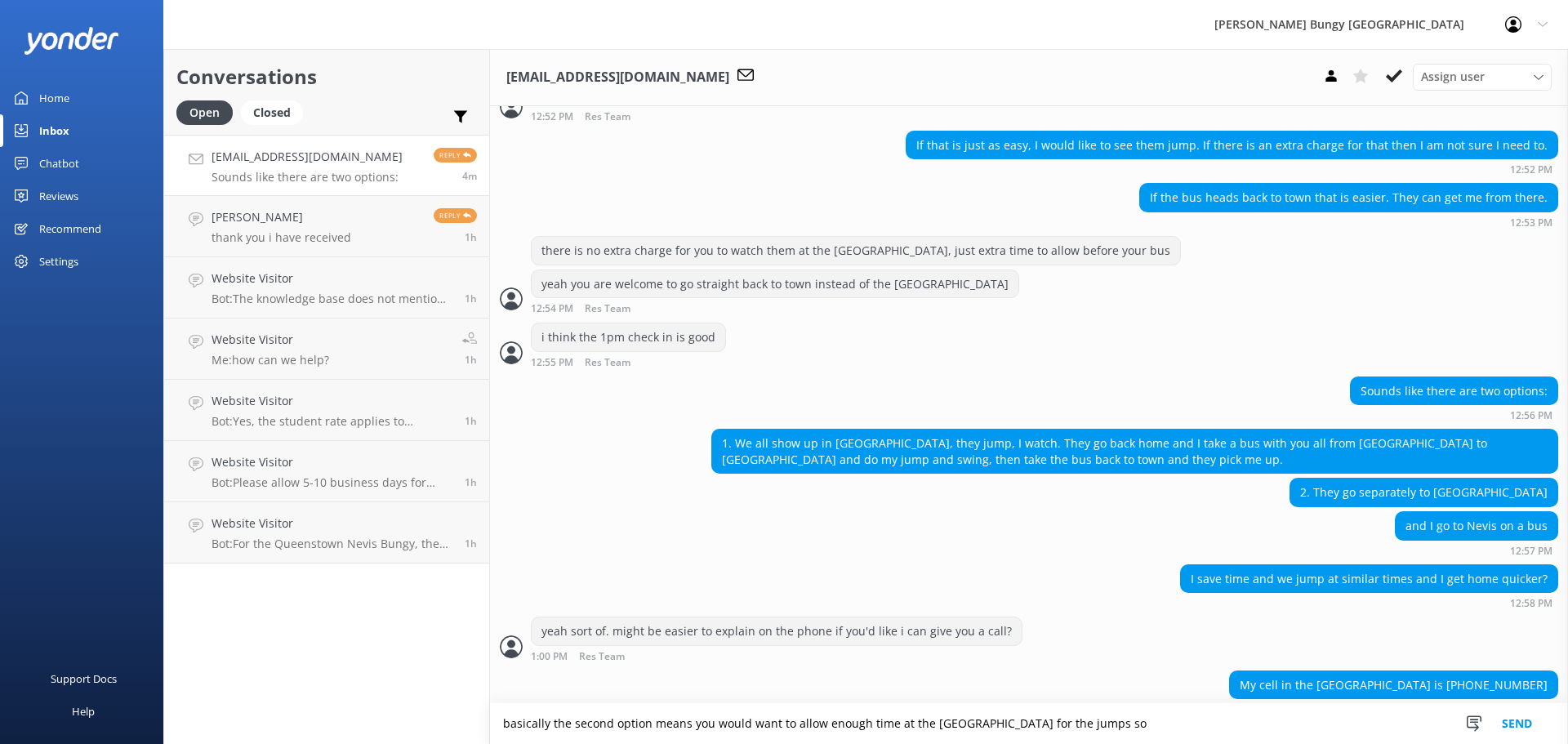
scroll to position [2563, 0]
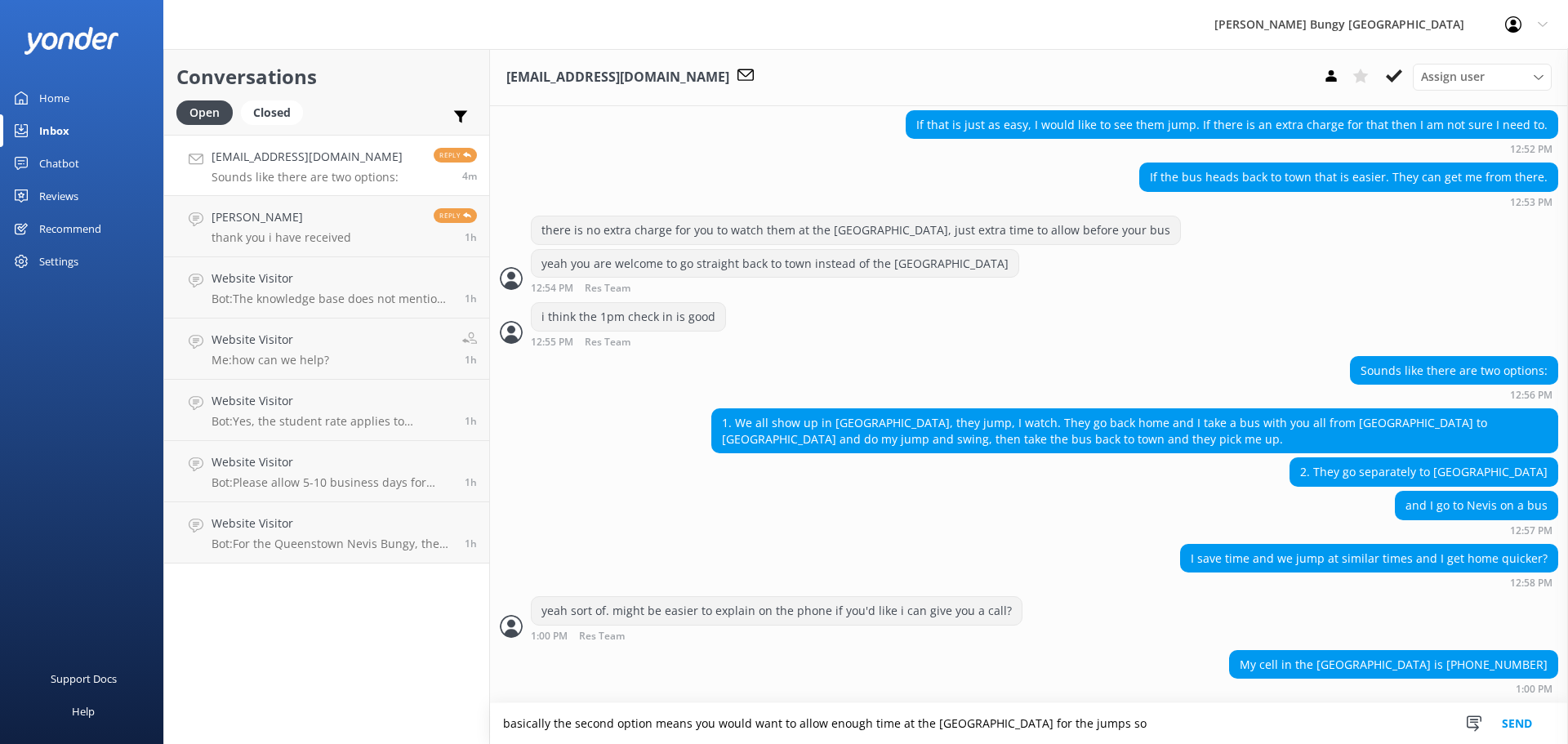
type textarea "basically the second option means you would want to allow enough time at the [G…"
drag, startPoint x: 1535, startPoint y: 666, endPoint x: 1465, endPoint y: 664, distance: 70.0
click at [1465, 664] on div "My cell in the [GEOGRAPHIC_DATA] is [PHONE_NUMBER]" at bounding box center [1393, 665] width 327 height 28
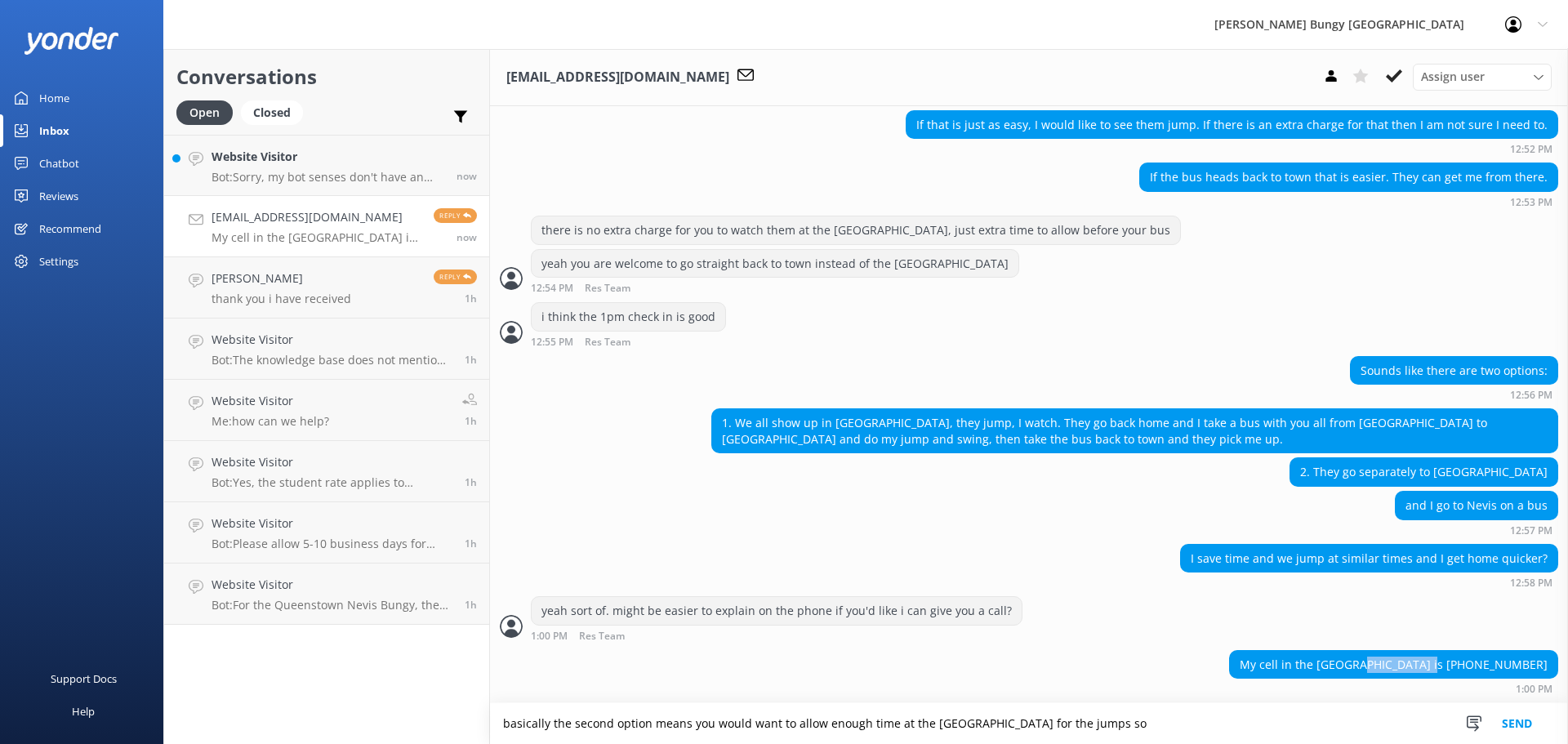
copy div "[PHONE_NUMBER]"
click at [306, 167] on div "Website Visitor Bot: Sorry, my bot senses don't have an answer for that, please…" at bounding box center [328, 165] width 233 height 35
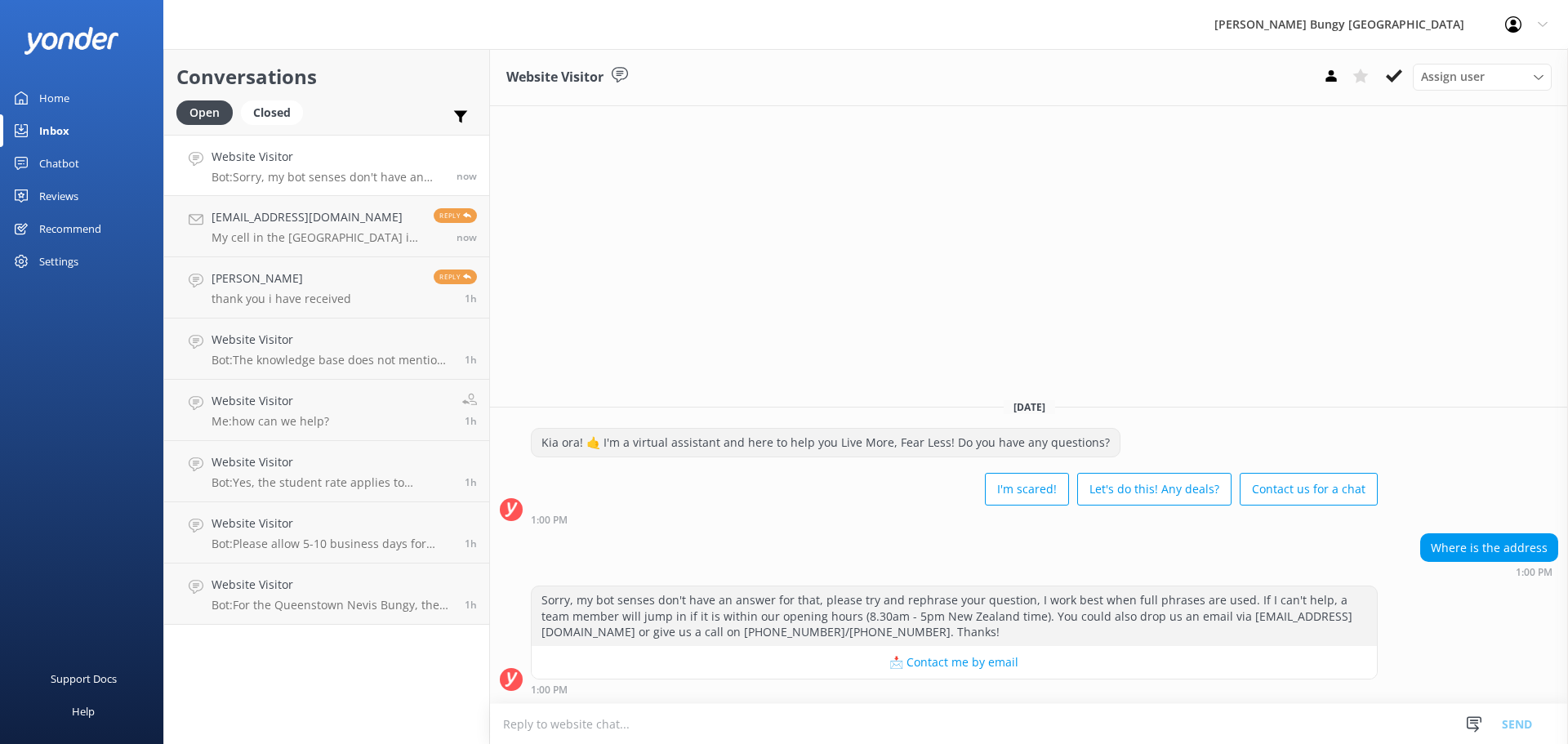
click at [727, 708] on textarea at bounding box center [1028, 723] width 1078 height 40
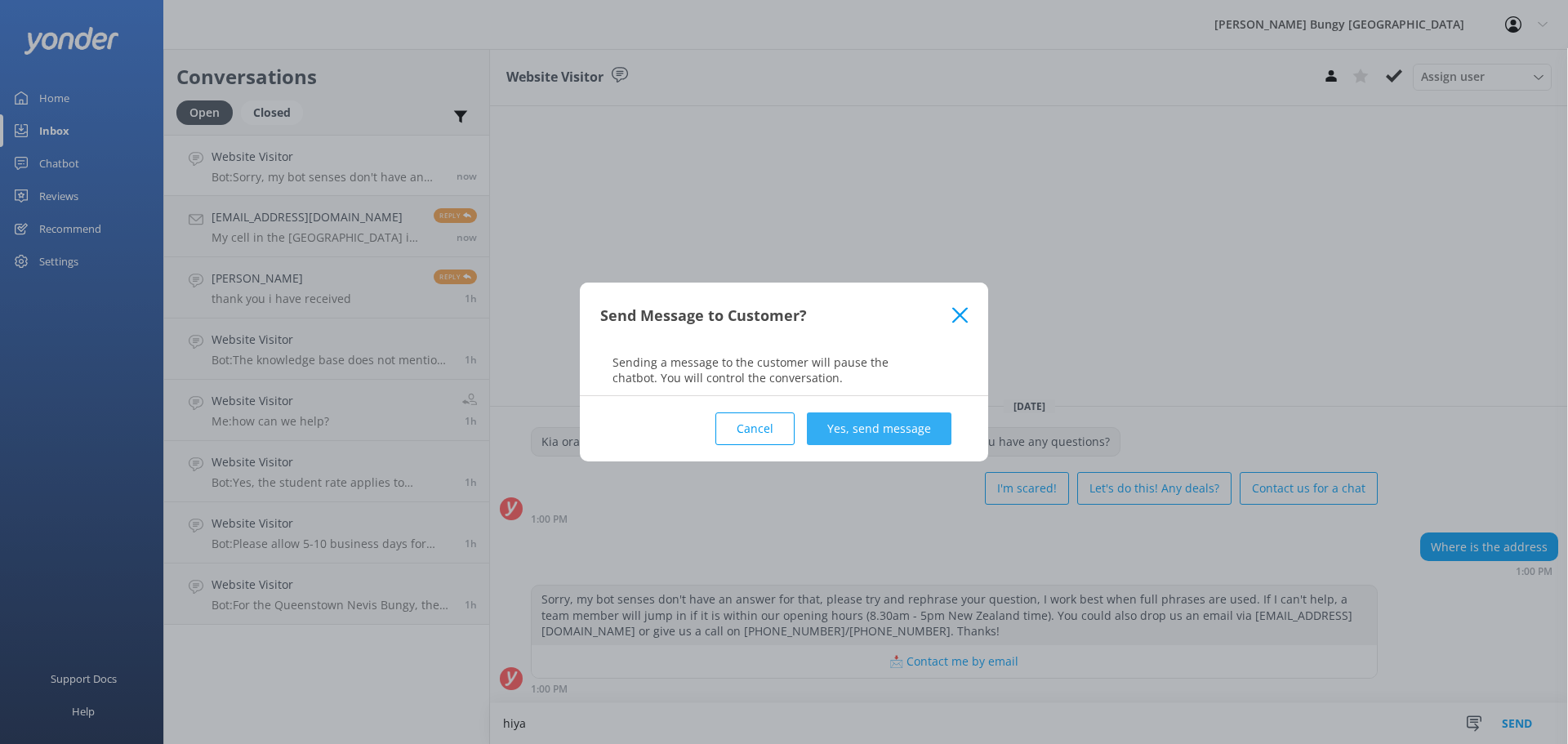
type textarea "hiya"
click at [869, 443] on button "Yes, send message" at bounding box center [878, 429] width 144 height 33
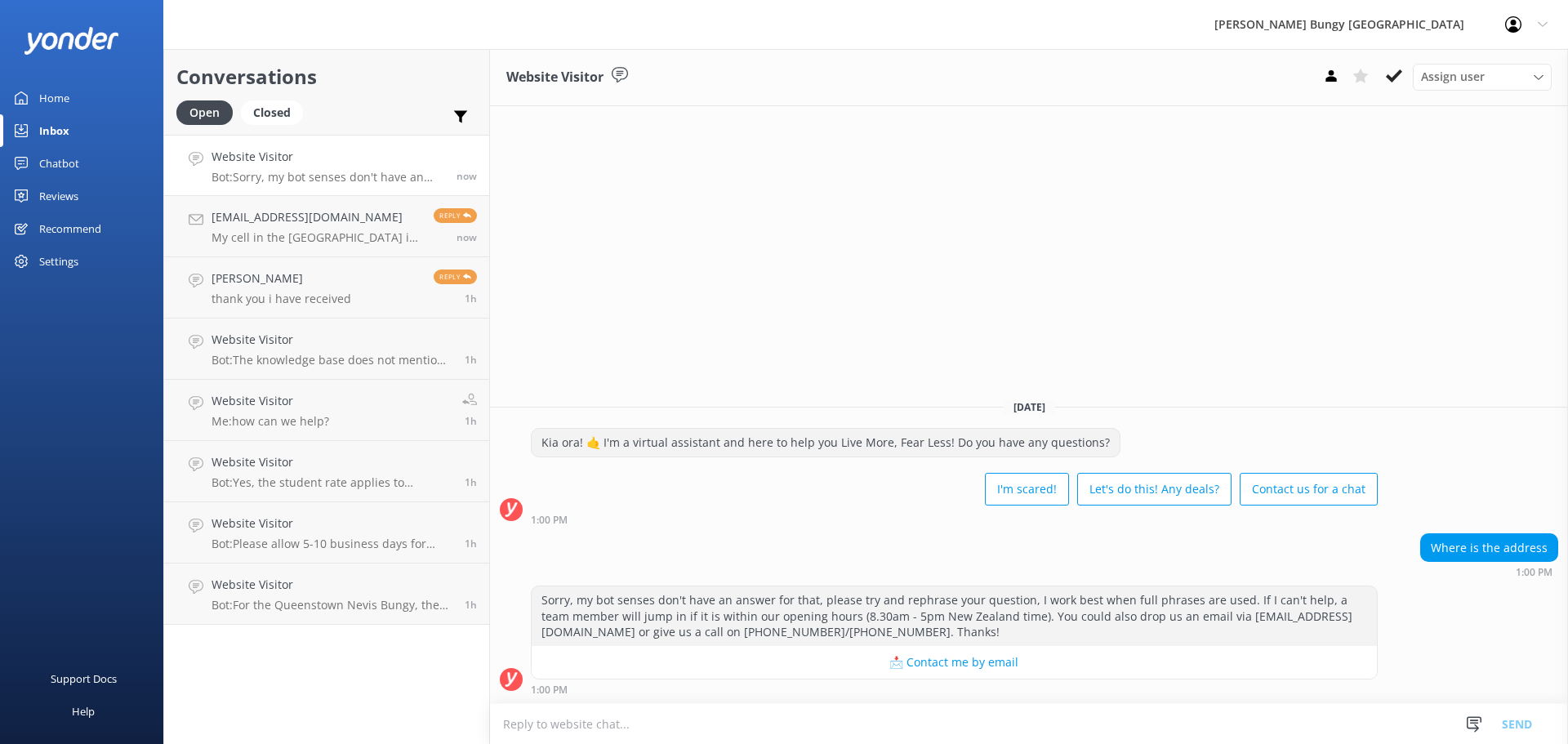
click at [669, 727] on textarea at bounding box center [1028, 723] width 1078 height 40
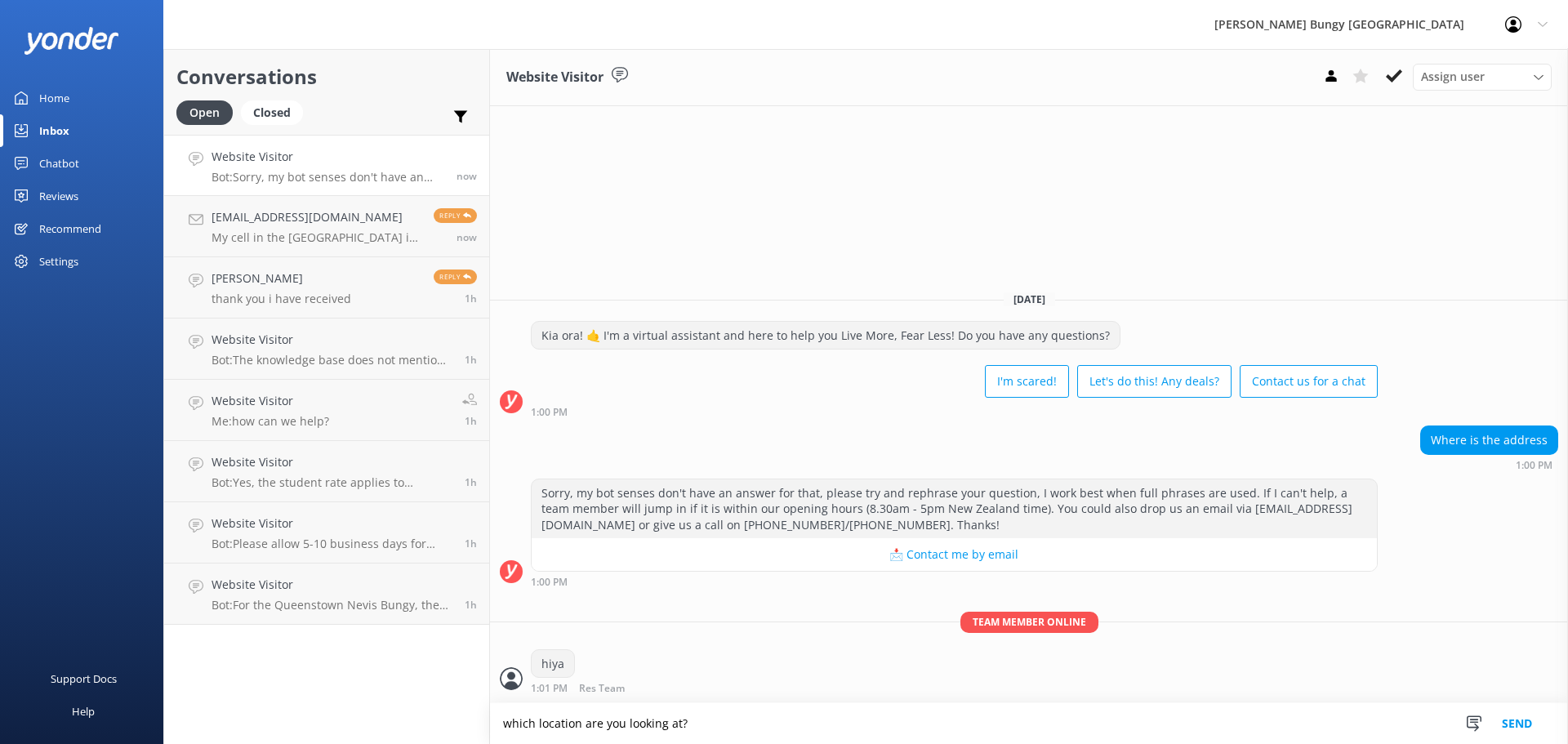
type textarea "which location are you looking at?"
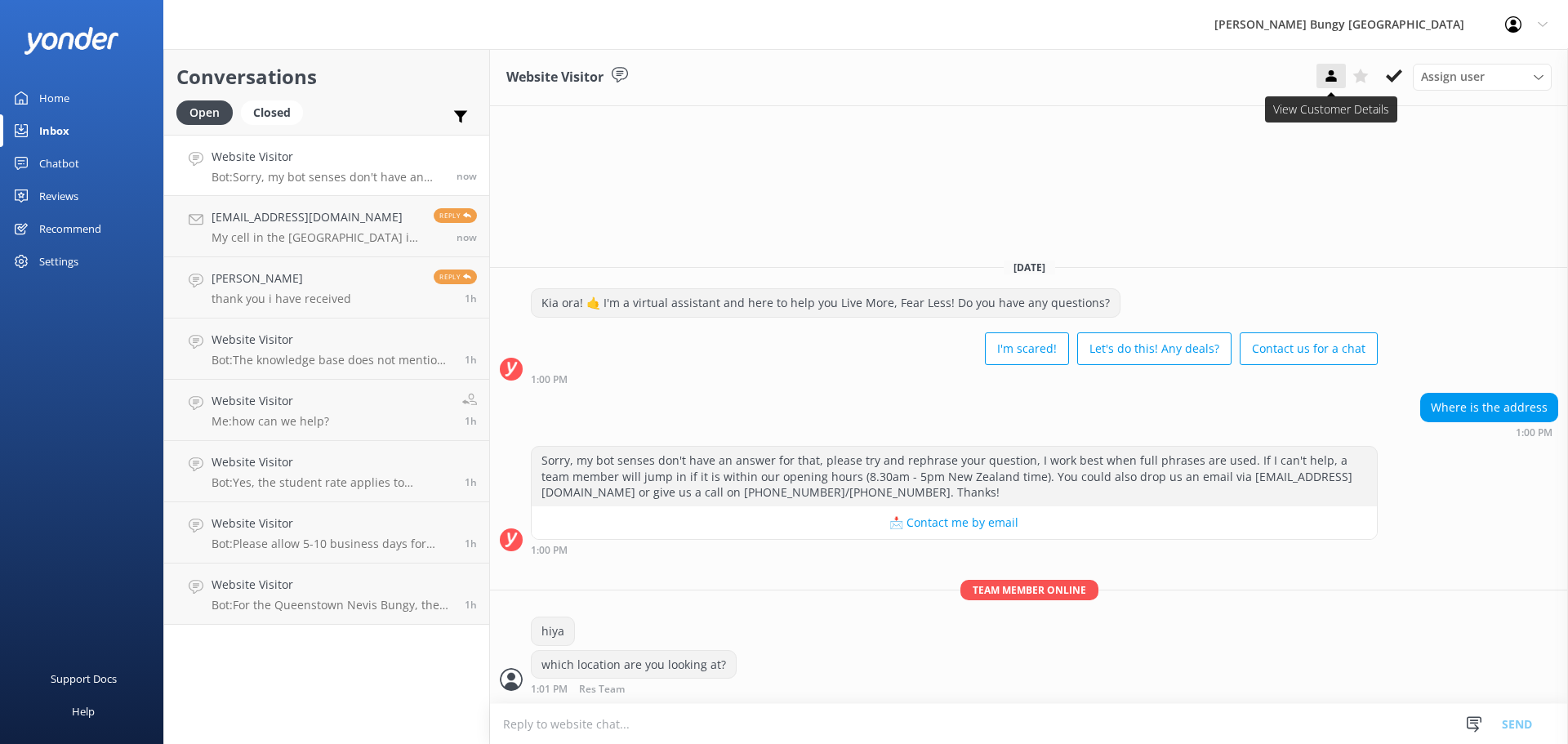
click at [1325, 76] on icon at bounding box center [1331, 75] width 16 height 16
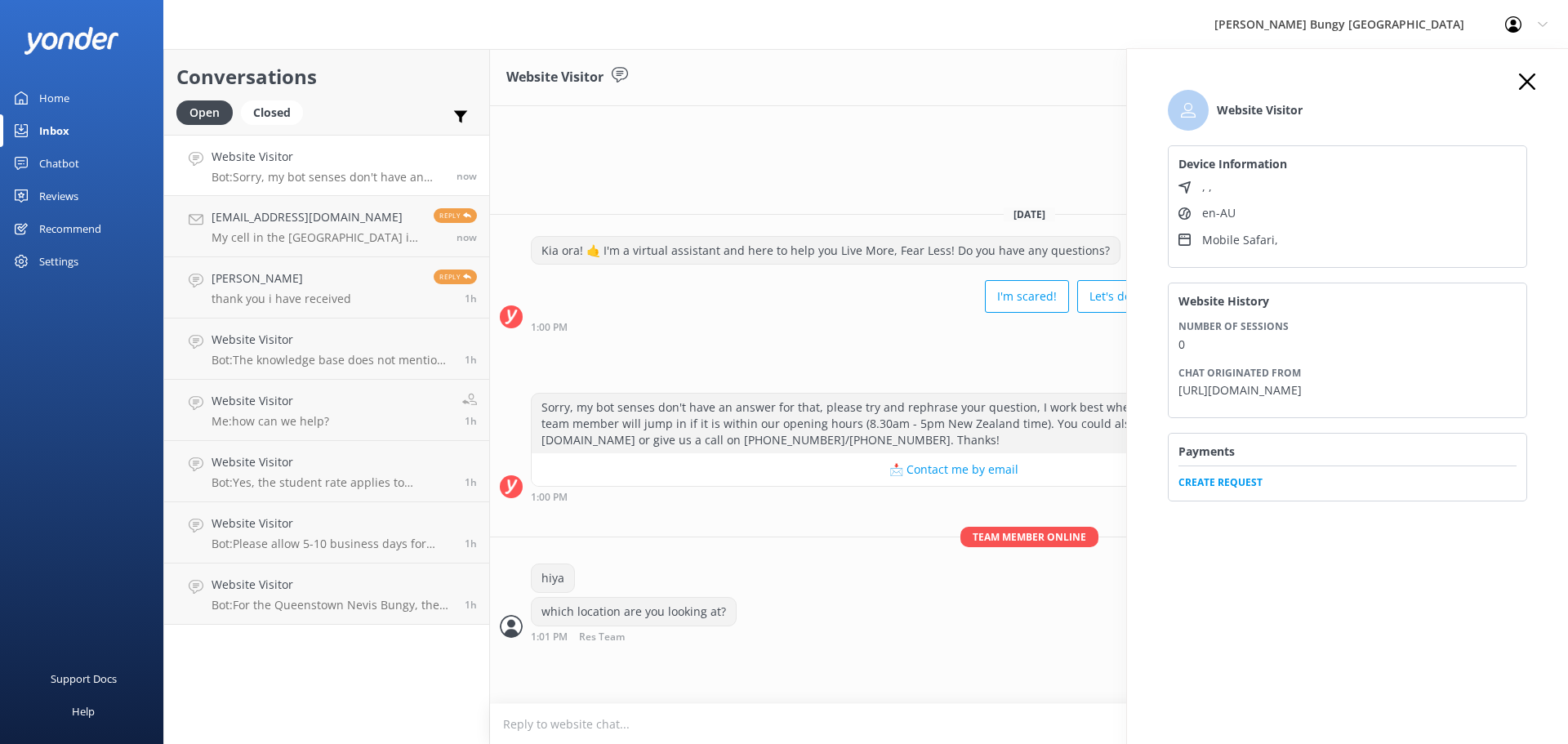
click at [1516, 91] on li "Website Visitor" at bounding box center [1347, 110] width 359 height 41
click at [1528, 69] on div "Website Visitor Device Information , , en-AU Mobile Safari , Website History Nu…" at bounding box center [1347, 421] width 441 height 744
click at [1527, 78] on icon at bounding box center [1527, 81] width 16 height 16
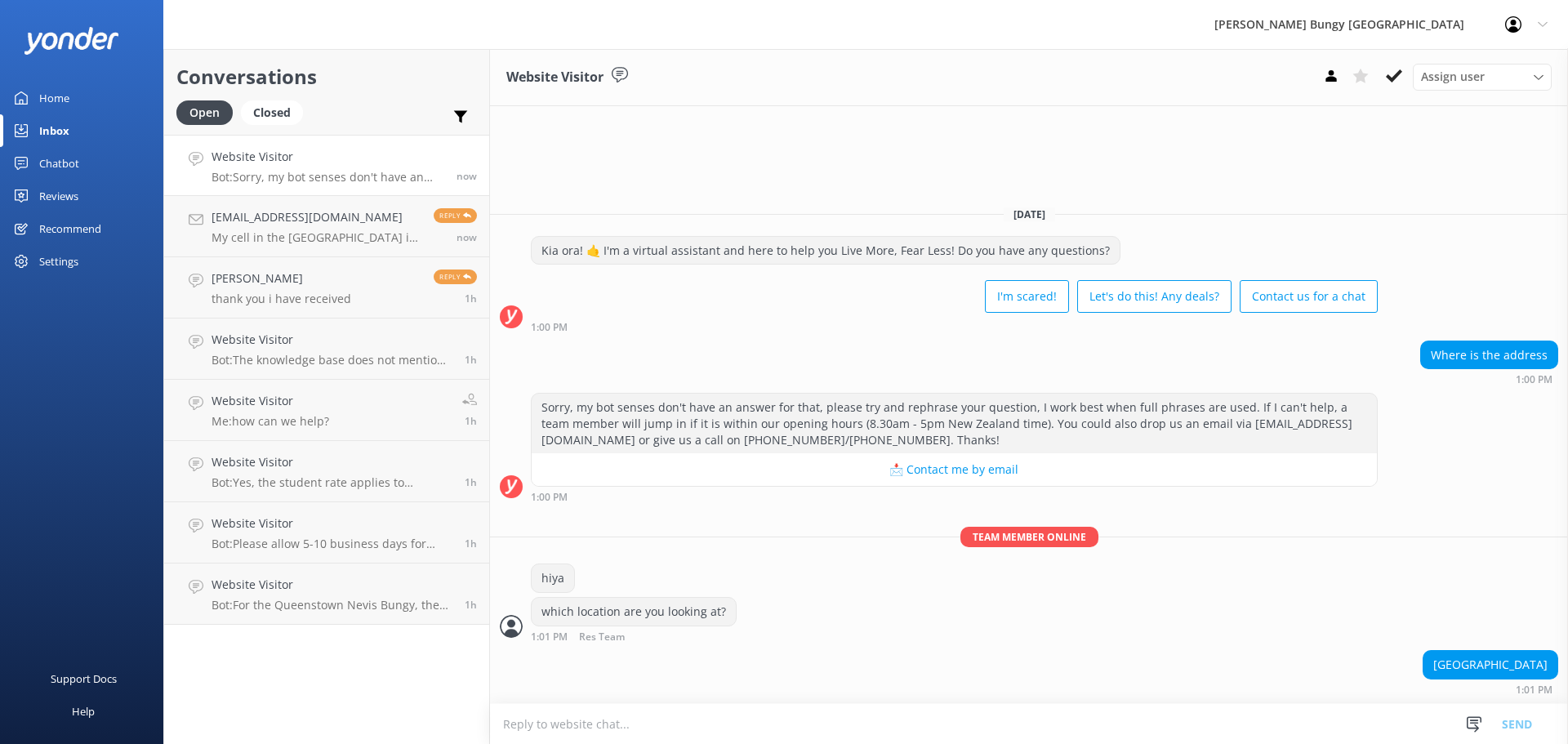
click at [1083, 716] on textarea at bounding box center [1028, 723] width 1078 height 40
type textarea "Kawarau Bridge or Nevis?"
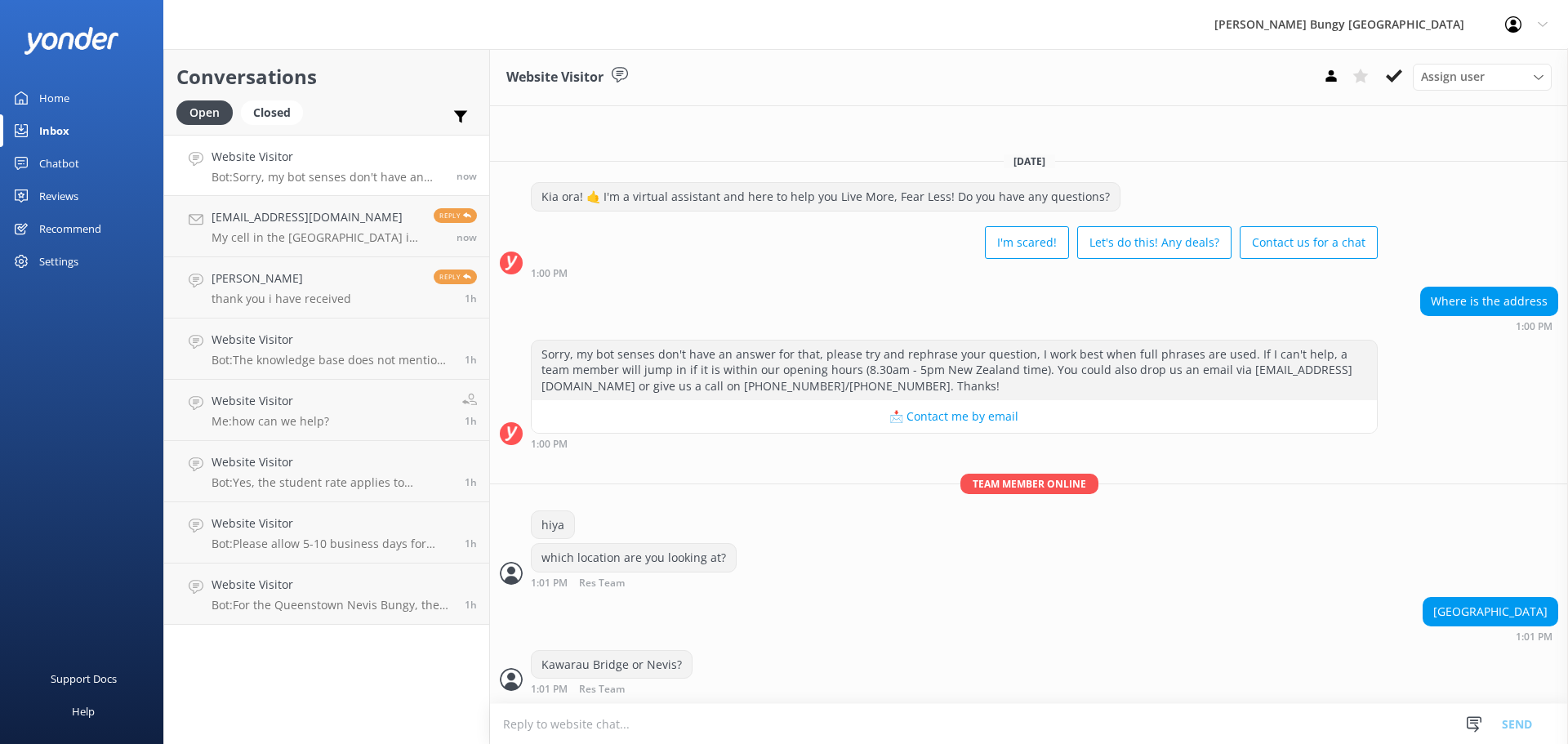
click at [1083, 716] on textarea at bounding box center [1028, 723] width 1078 height 40
type textarea "1693 Gibbston Highway for the Kawarau Bungy"
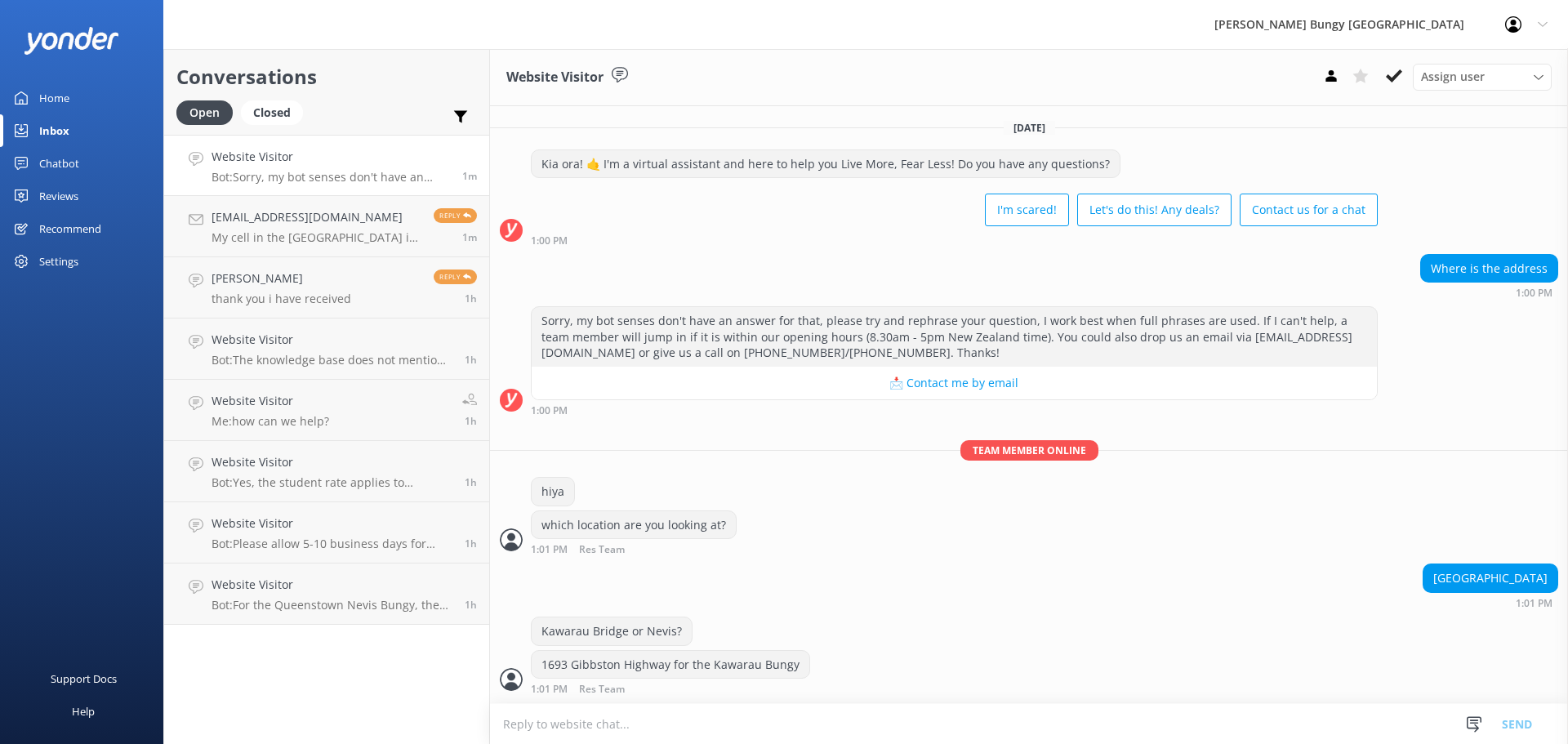
click at [1083, 716] on textarea at bounding box center [1028, 723] width 1078 height 40
type textarea "Nevis -- our bus is compulsory so you check in at [STREET_ADDRESS]"
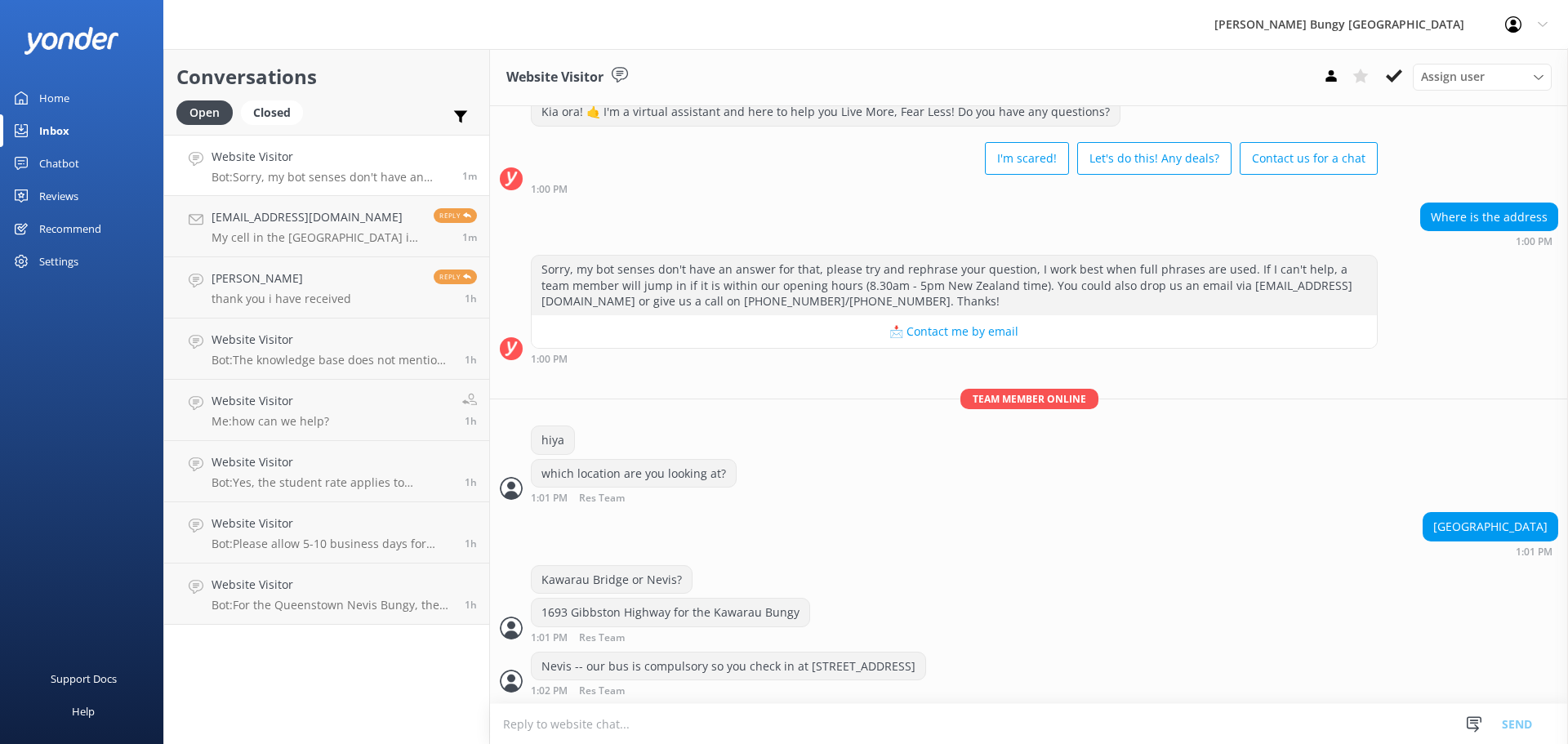
scroll to position [53, 0]
click at [248, 667] on div "Conversations Open Closed Important Assigned to me Unassigned Website Visitor B…" at bounding box center [326, 396] width 326 height 695
click at [317, 250] on link "jeffmaher@aol.com My cell in the USA is 913-530-8498 Reply 1m" at bounding box center [326, 226] width 325 height 61
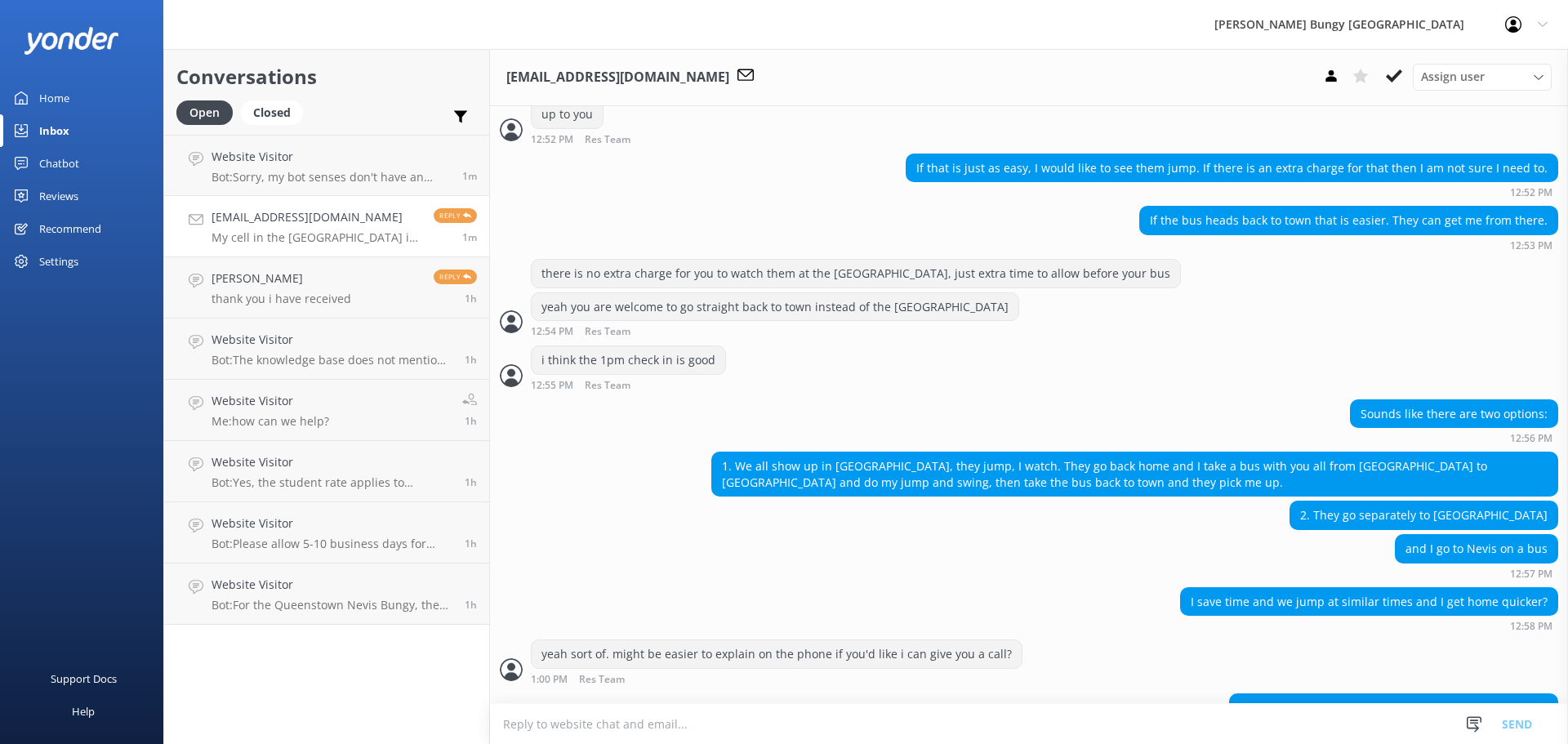
click at [729, 711] on textarea at bounding box center [1028, 723] width 1078 height 40
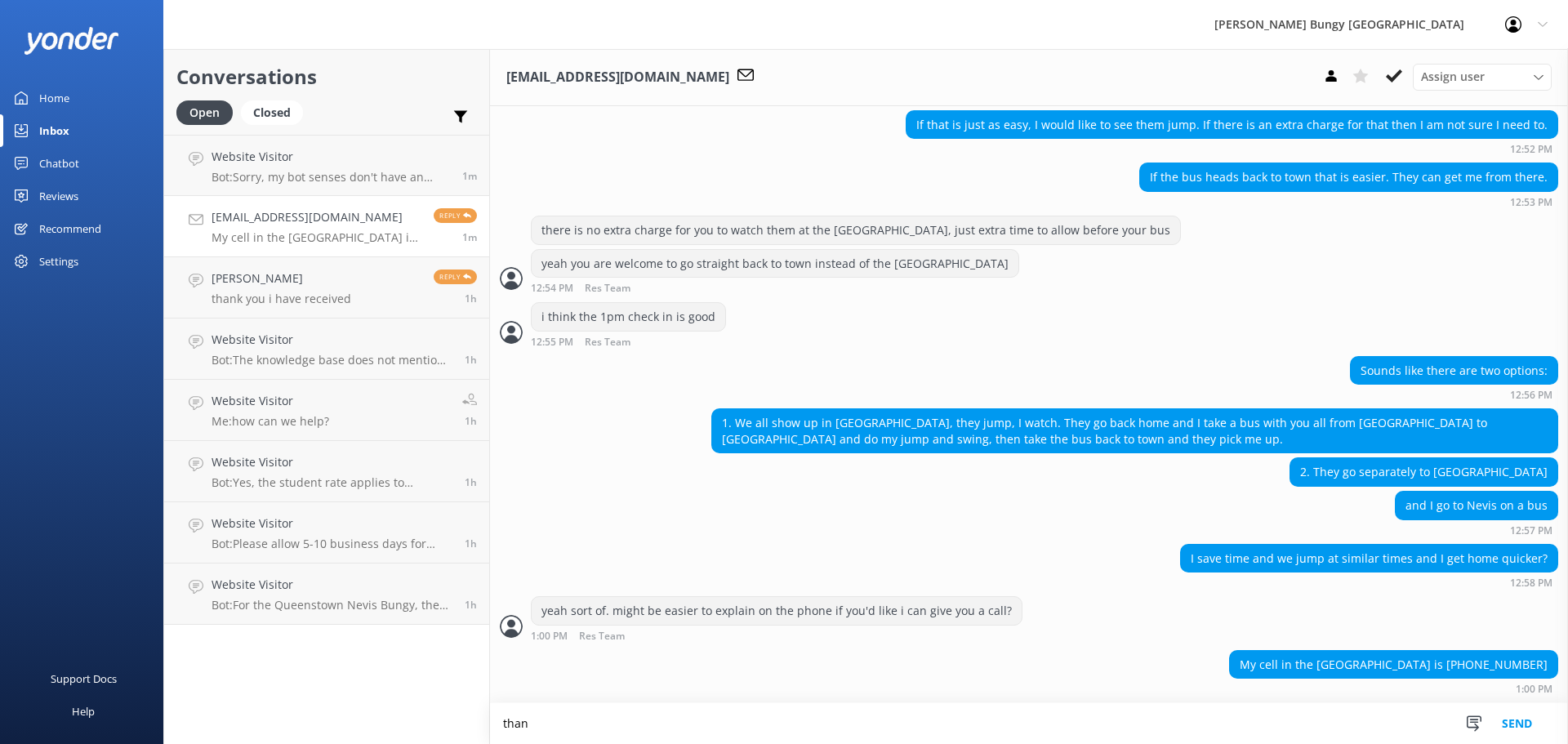
scroll to position [2563, 0]
type textarea "thanks"
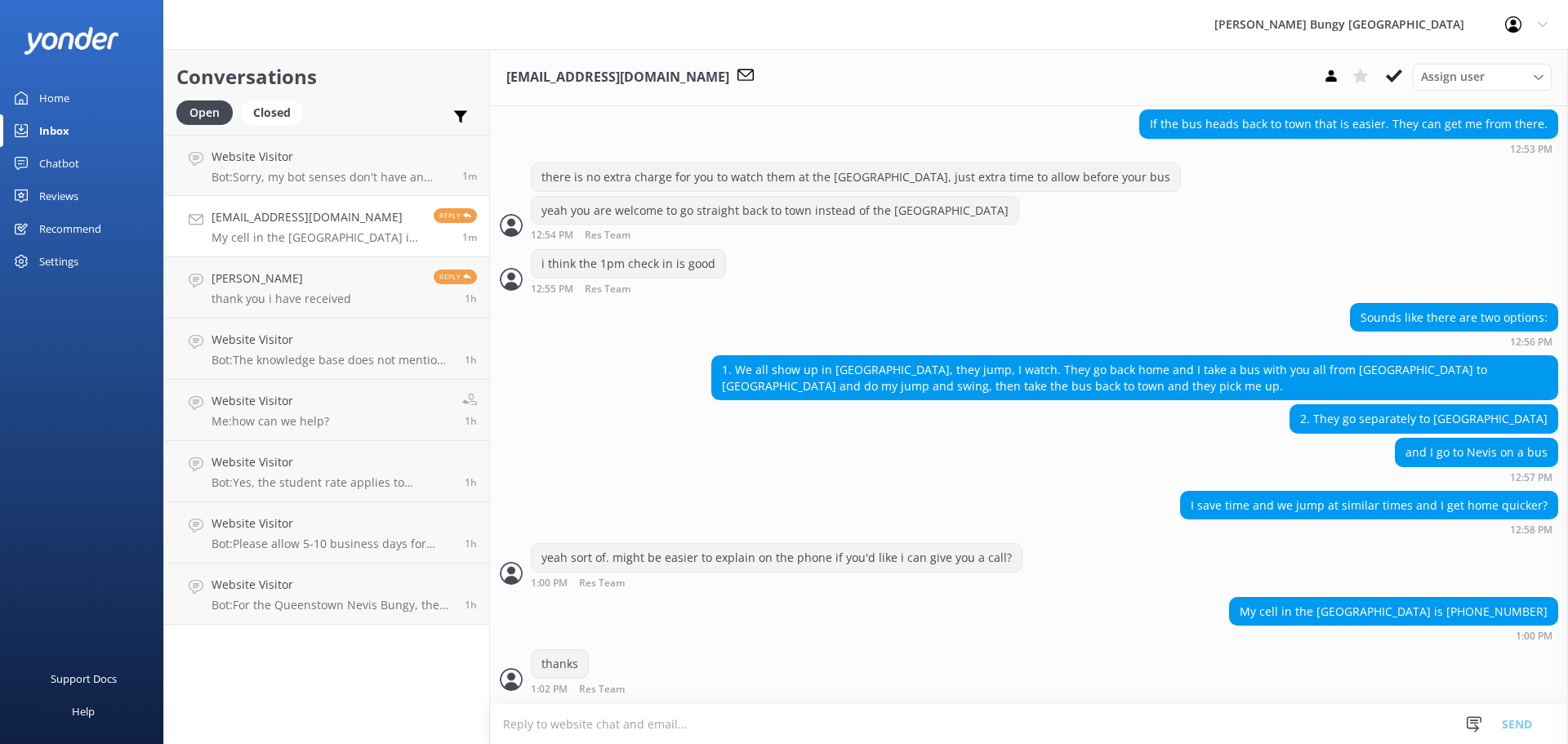
click at [729, 711] on textarea at bounding box center [1028, 723] width 1078 height 40
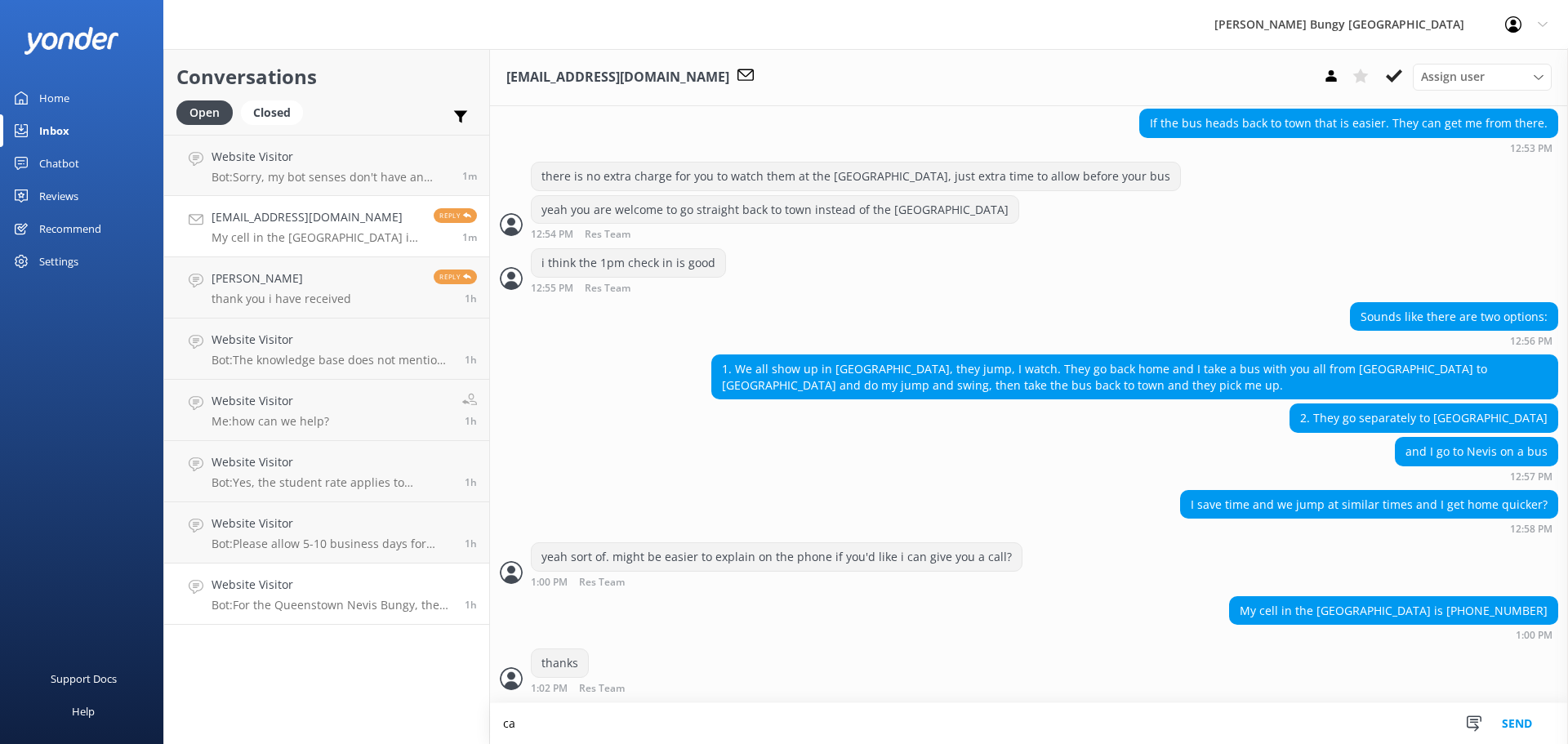
scroll to position [2616, 0]
type textarea "can i grab the country code?"
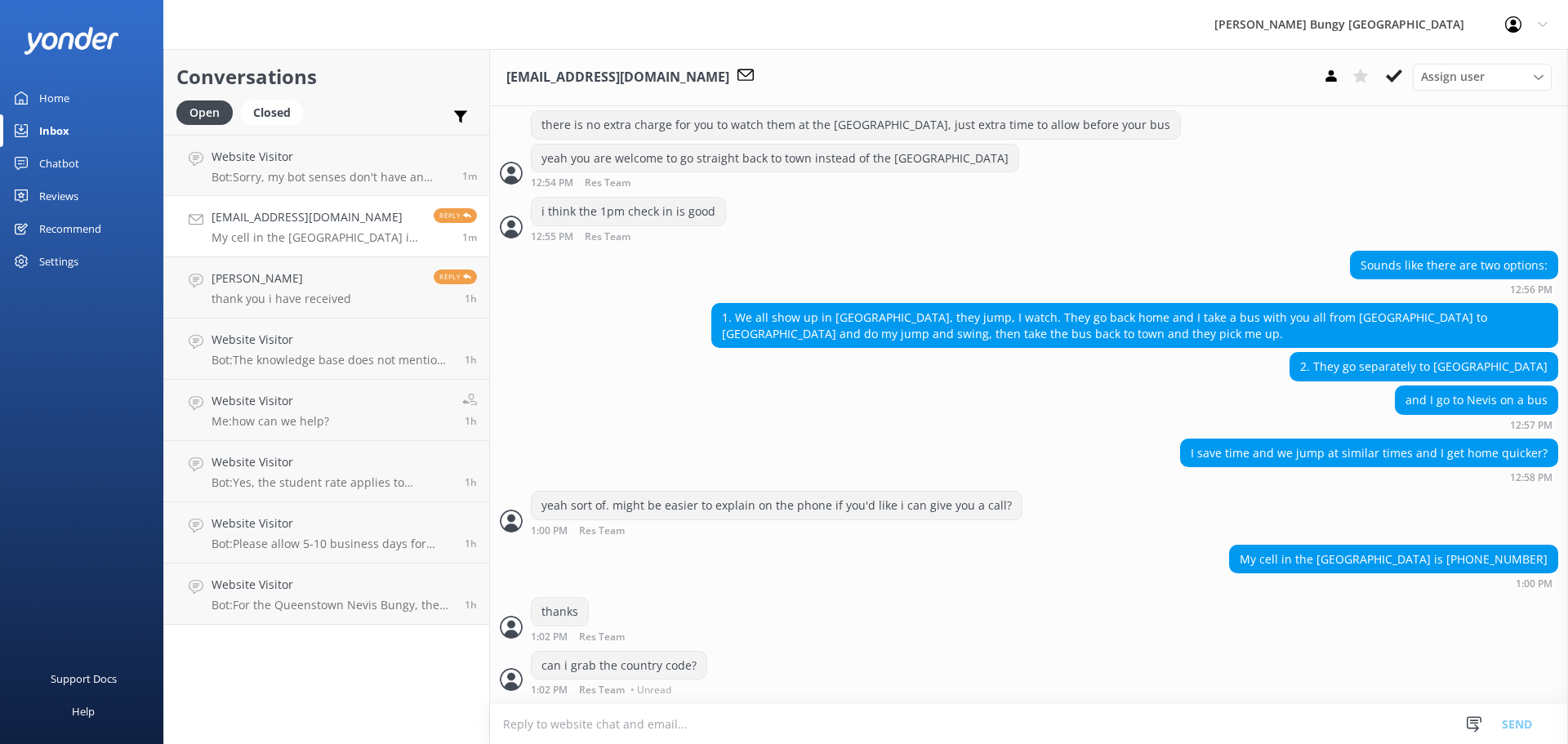
scroll to position [2649, 0]
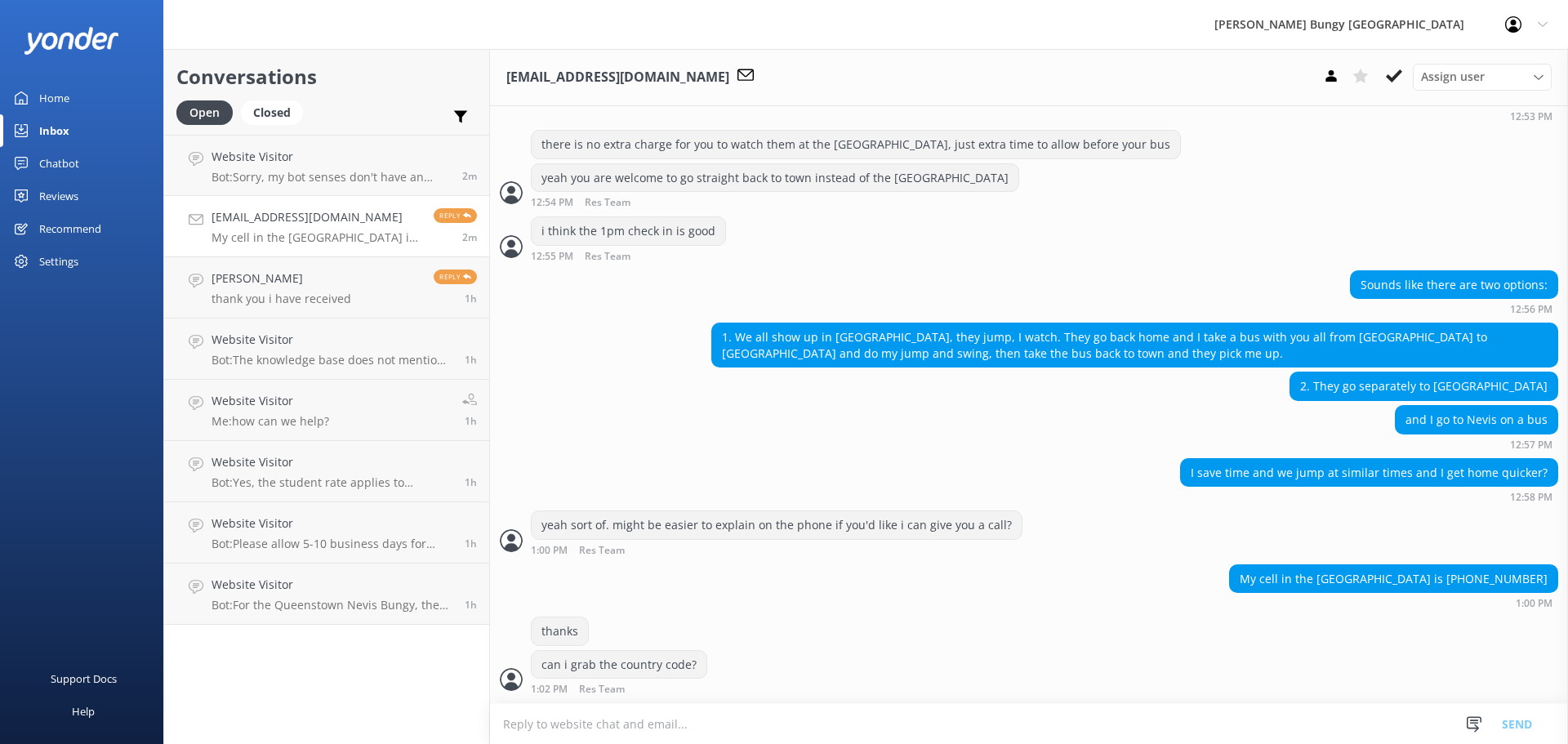
click at [756, 719] on textarea at bounding box center [1028, 723] width 1078 height 40
click at [383, 192] on link "Website Visitor Bot: Sorry, my bot senses don't have an answer for that, please…" at bounding box center [326, 165] width 325 height 61
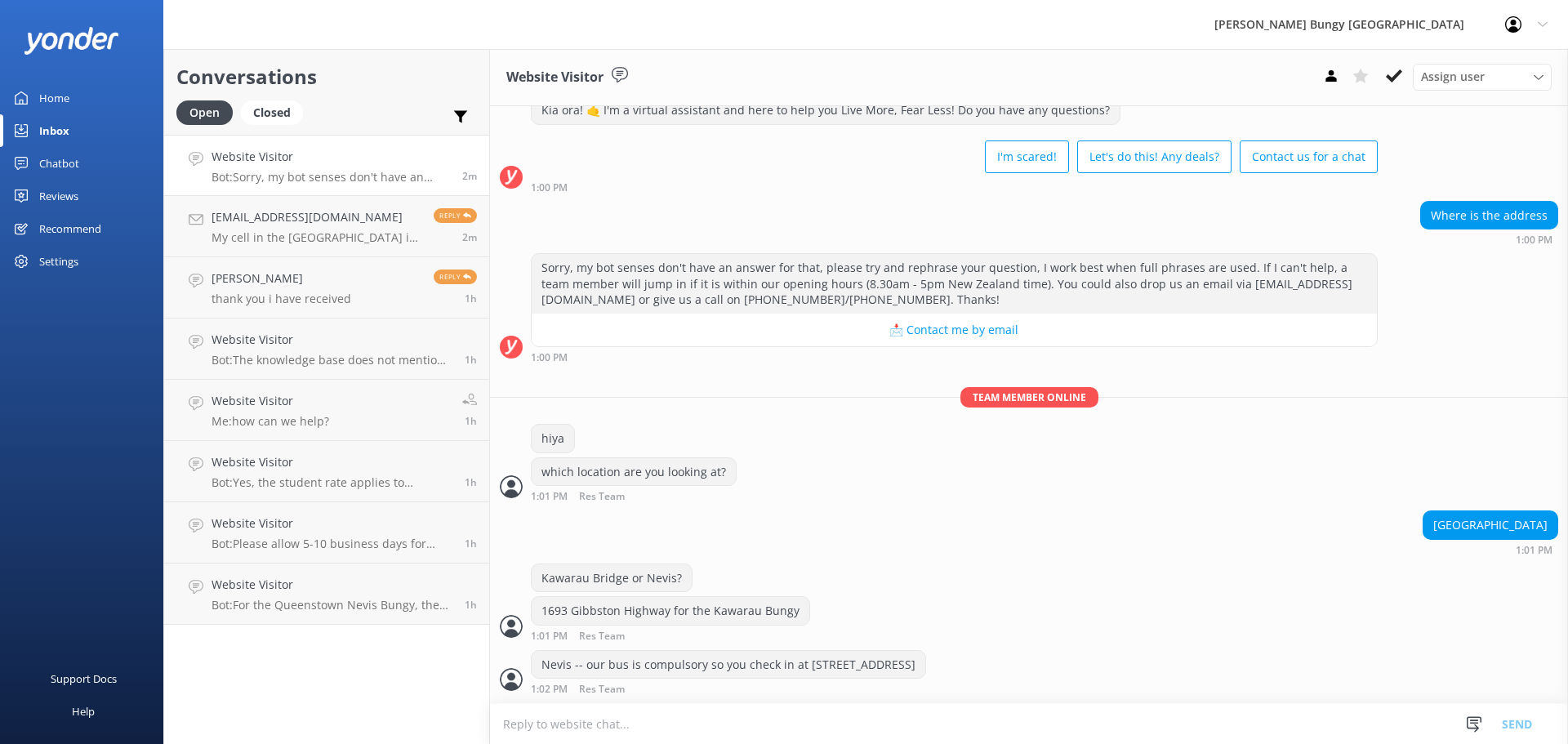
scroll to position [53, 0]
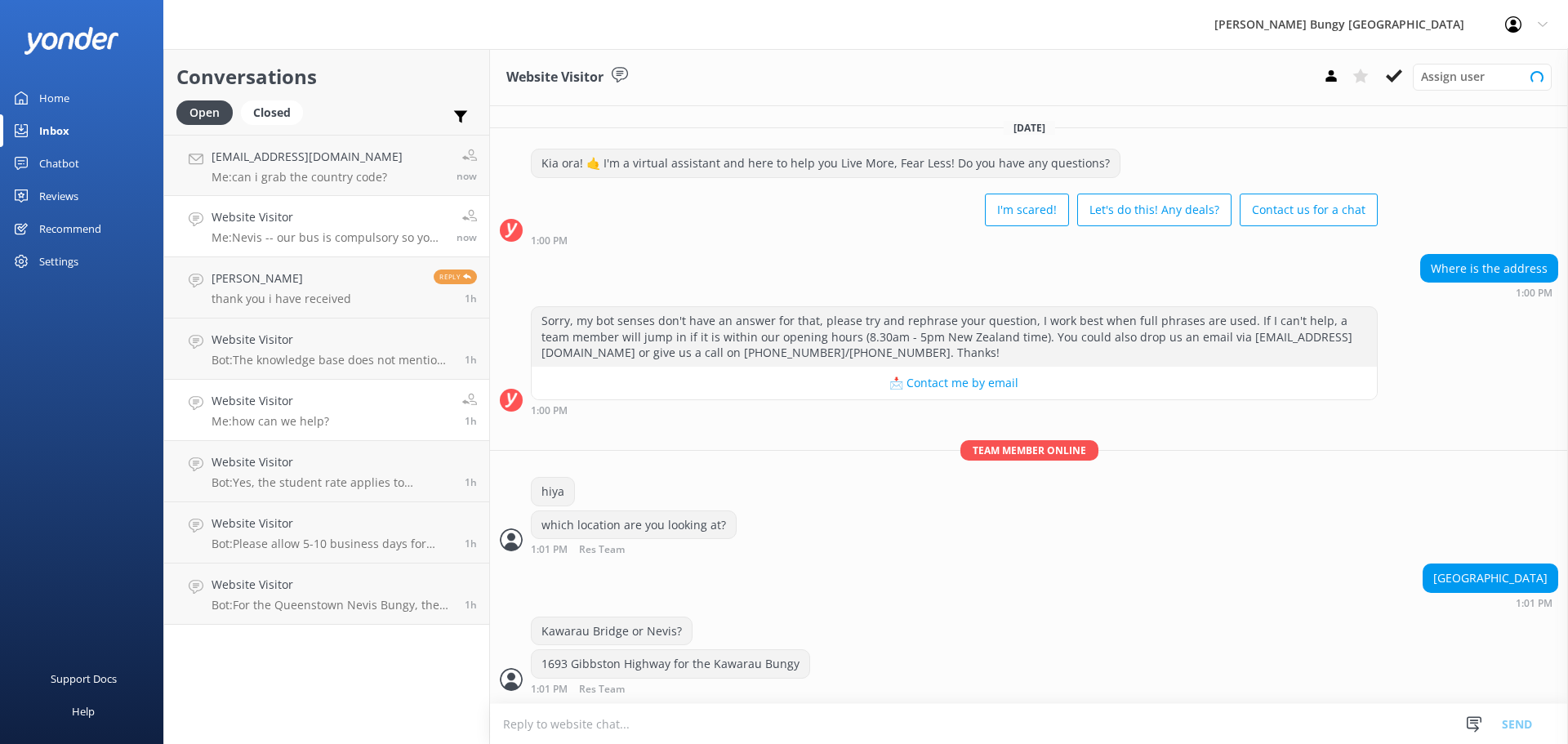
scroll to position [53, 0]
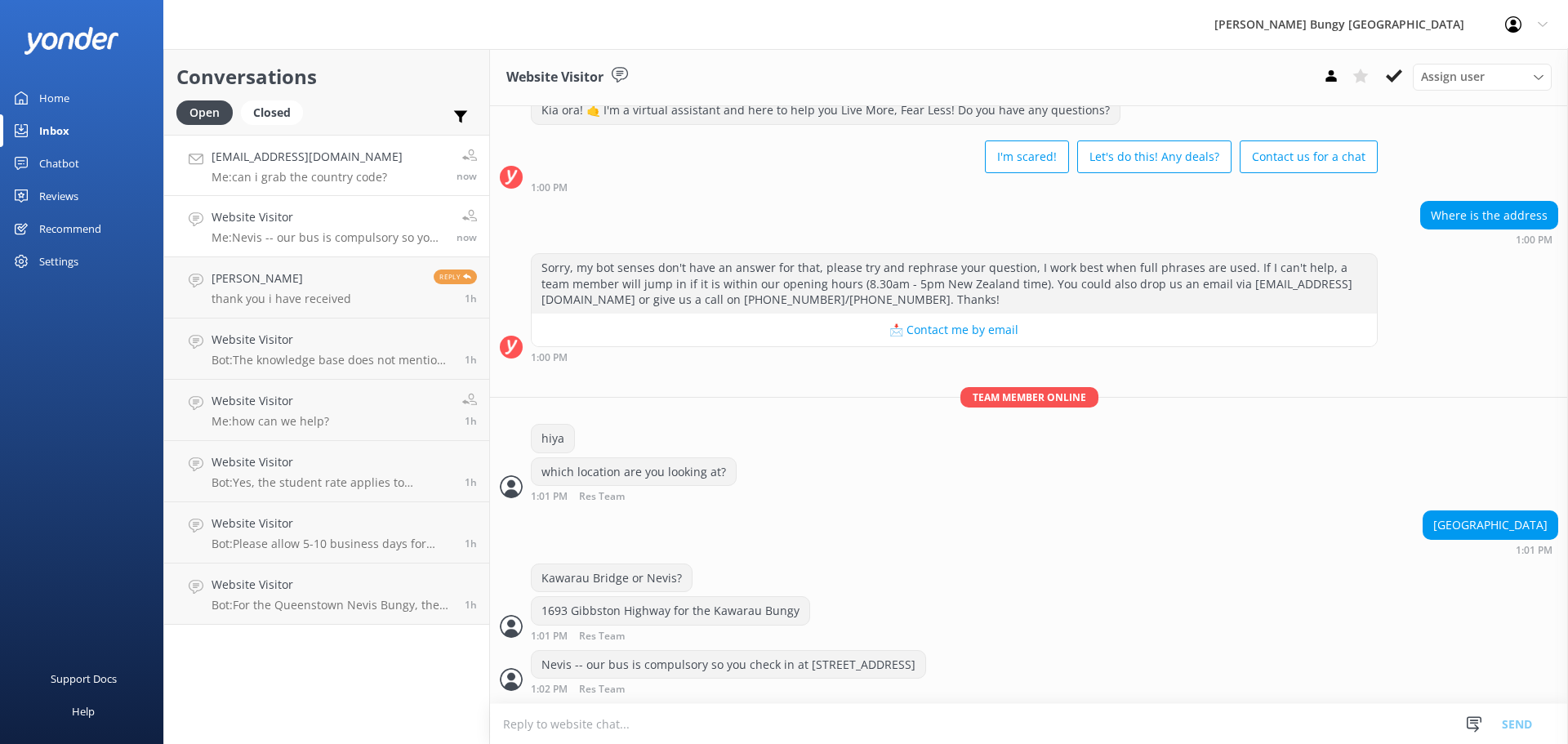
click at [247, 190] on link "[PERSON_NAME][EMAIL_ADDRESS][DOMAIN_NAME] Me: can i grab the country code? now" at bounding box center [326, 165] width 325 height 61
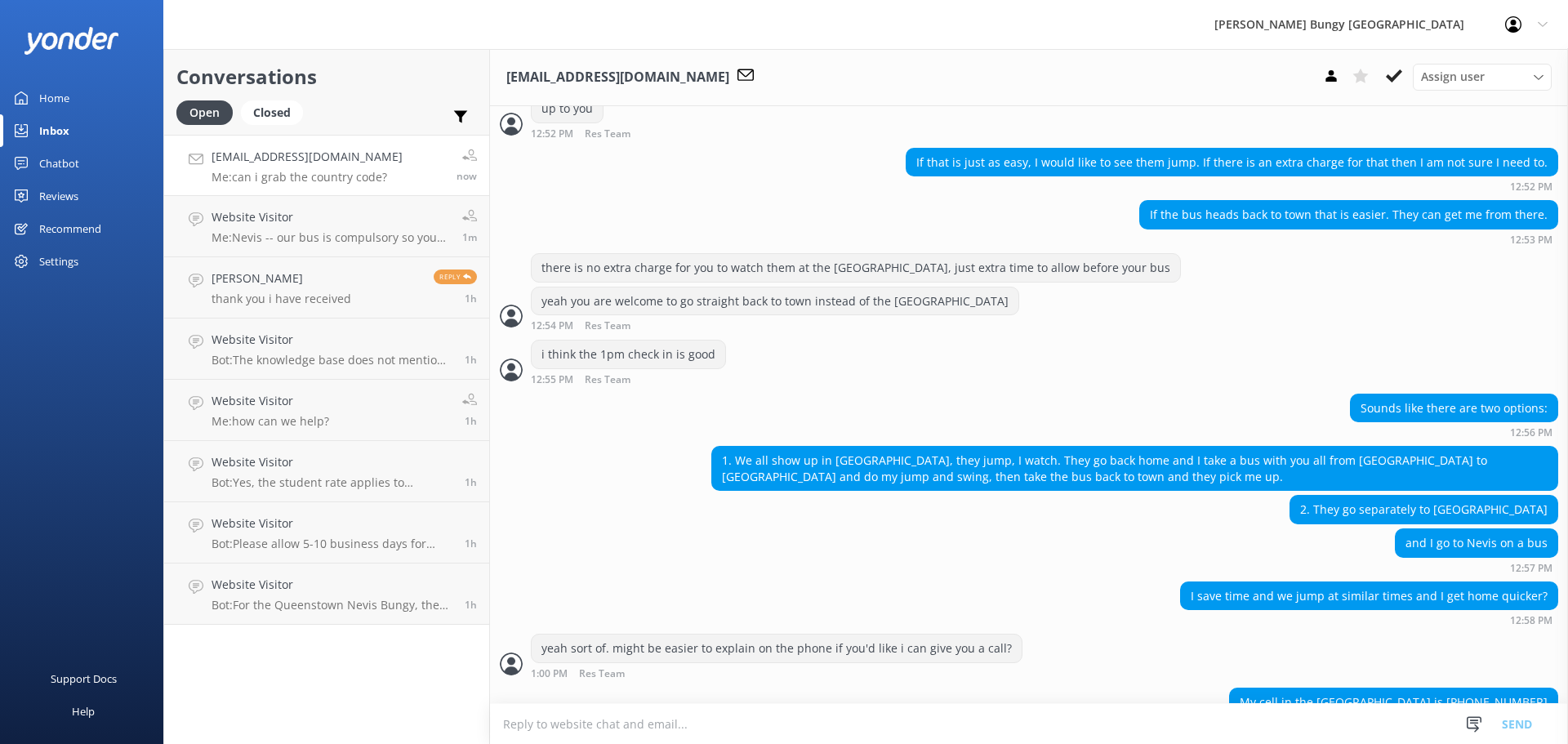
scroll to position [2702, 0]
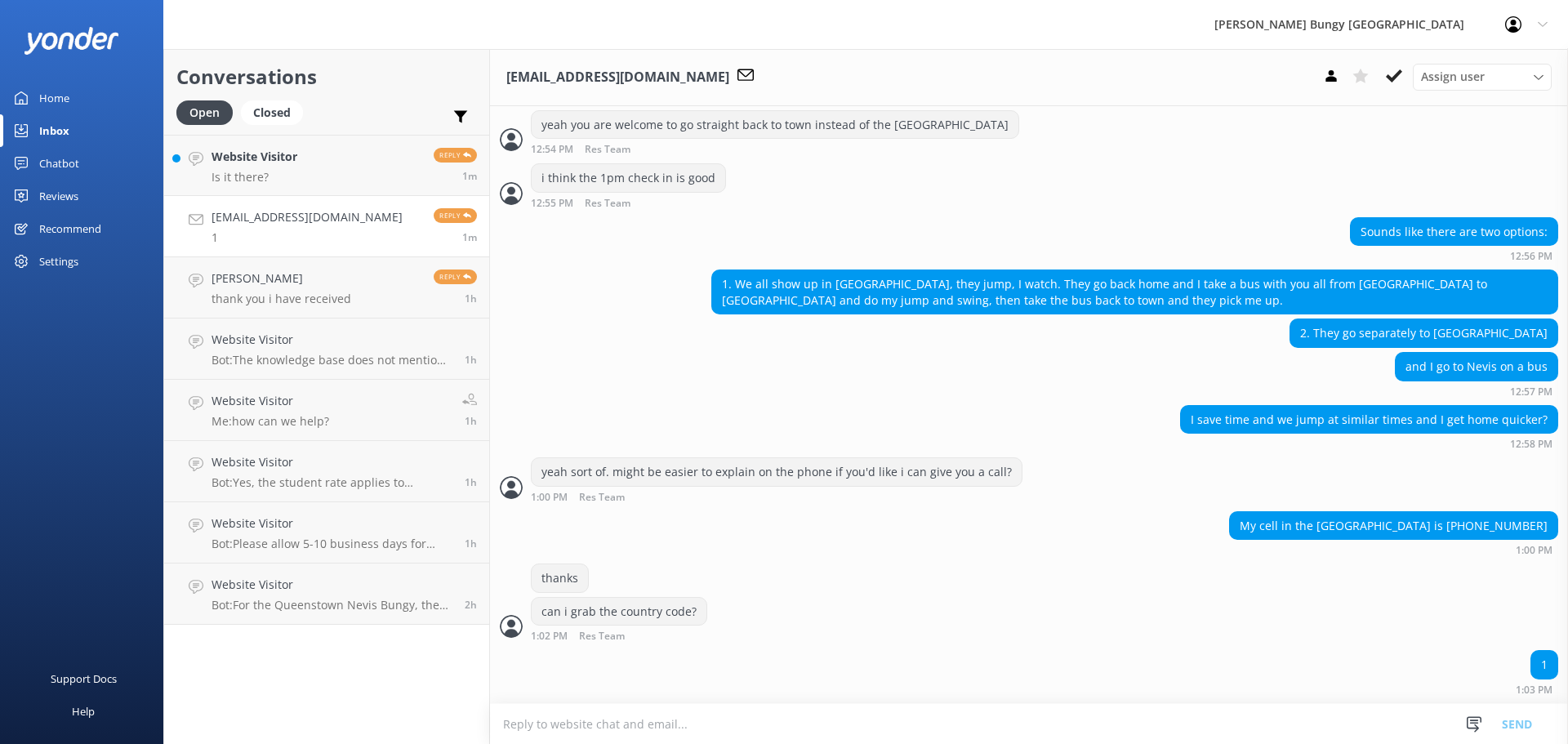
scroll to position [2702, 0]
click at [308, 171] on link "Website Visitor Is it there? Reply 1m" at bounding box center [326, 165] width 325 height 61
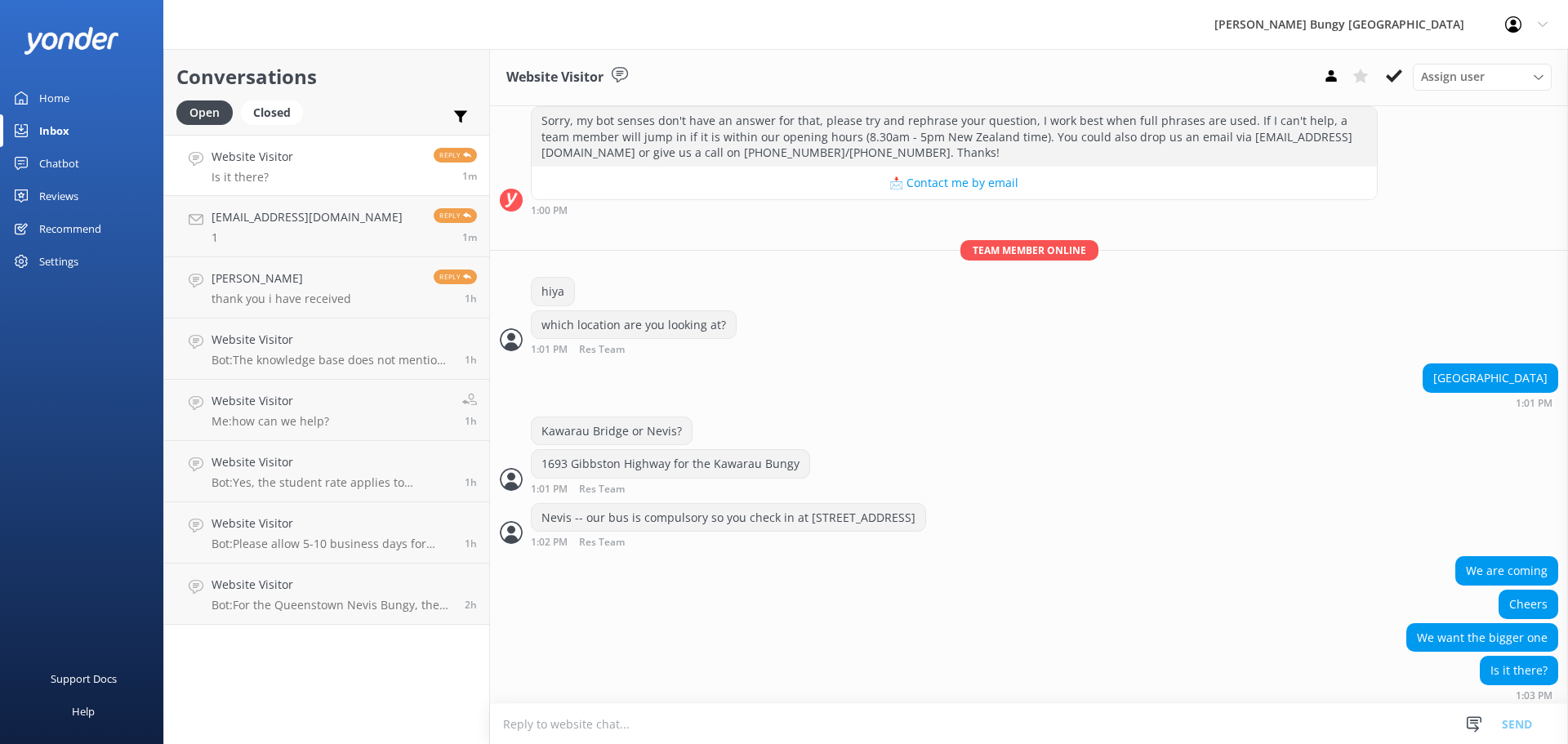
scroll to position [205, 0]
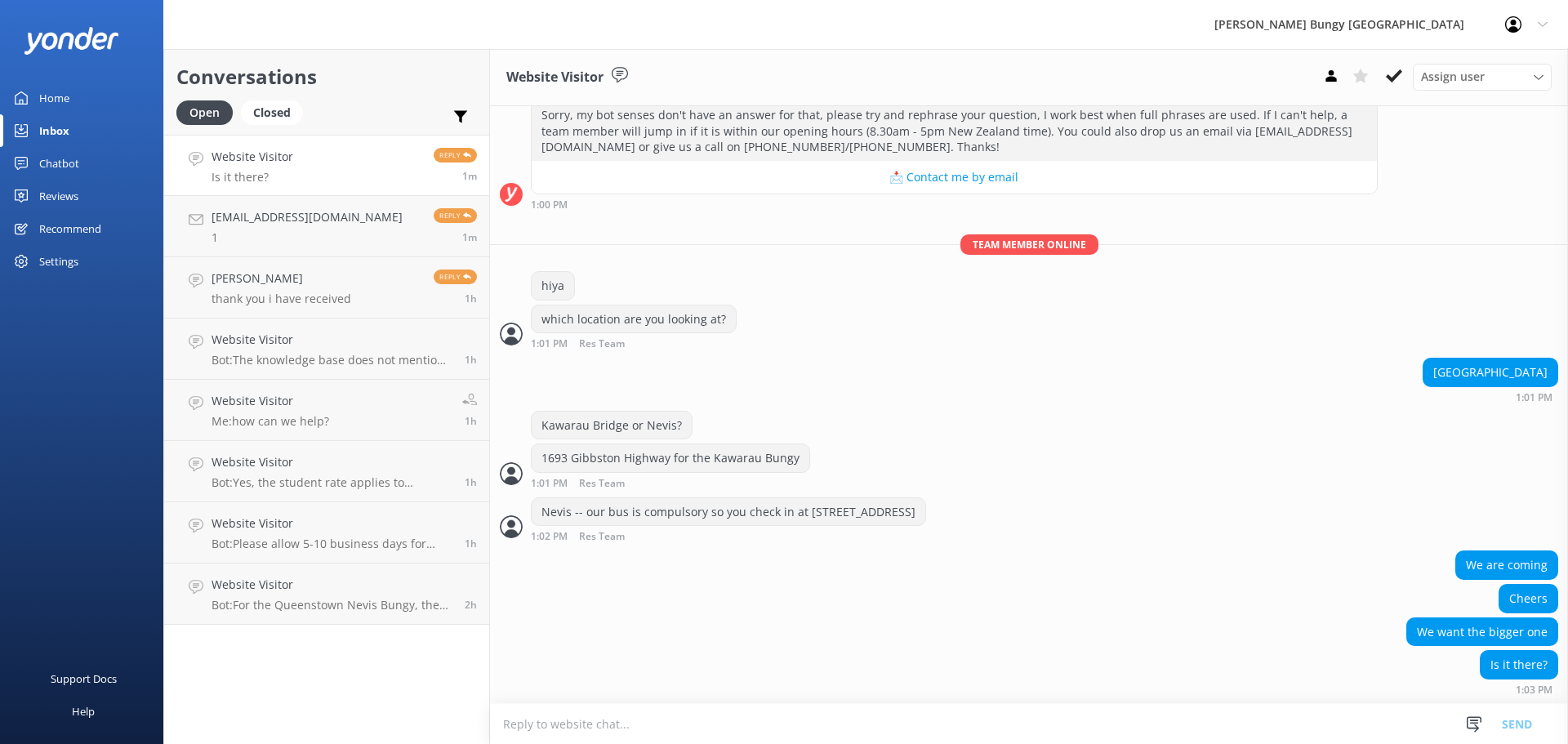
click at [938, 710] on textarea at bounding box center [1028, 723] width 1078 height 40
type textarea "nevis is the big one"
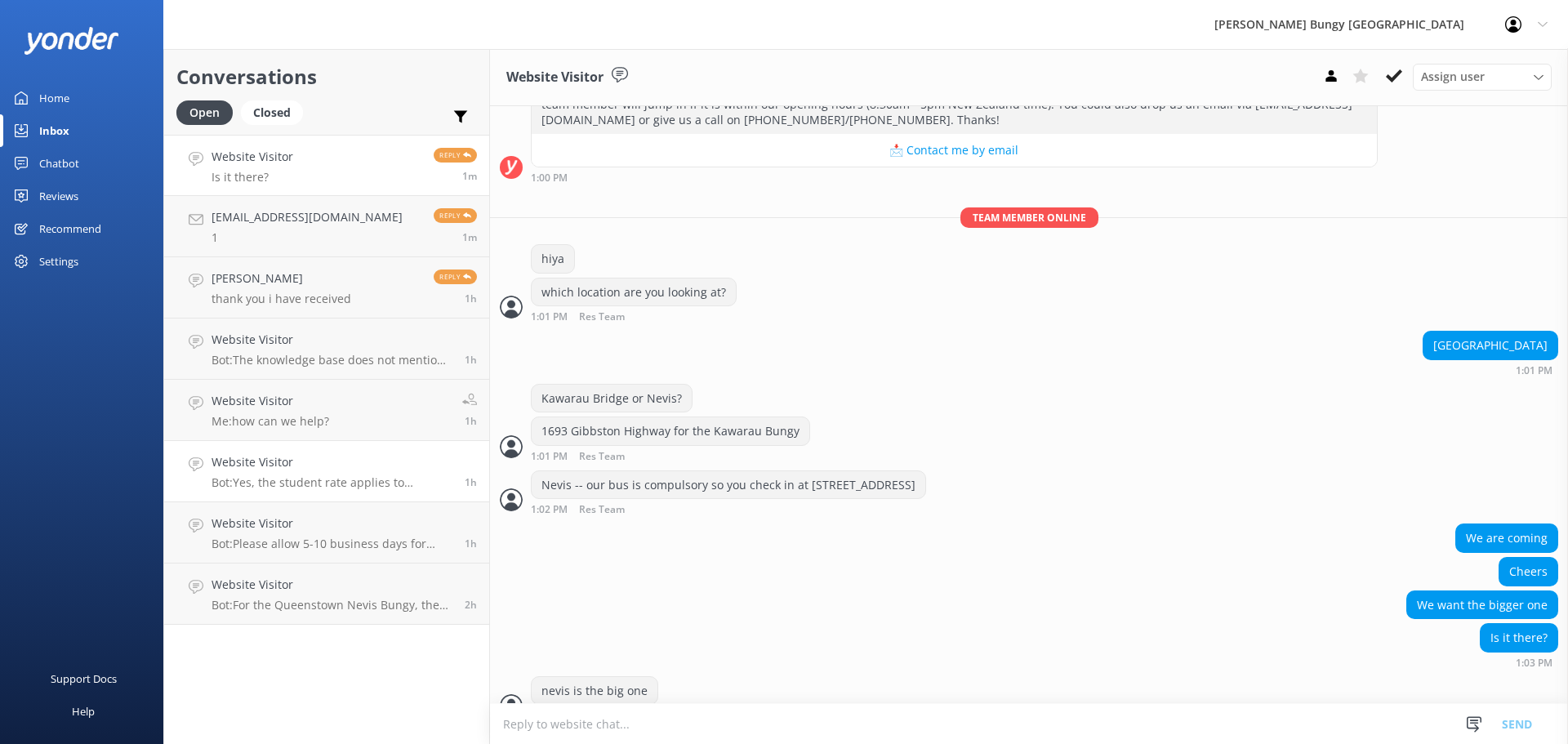
scroll to position [259, 0]
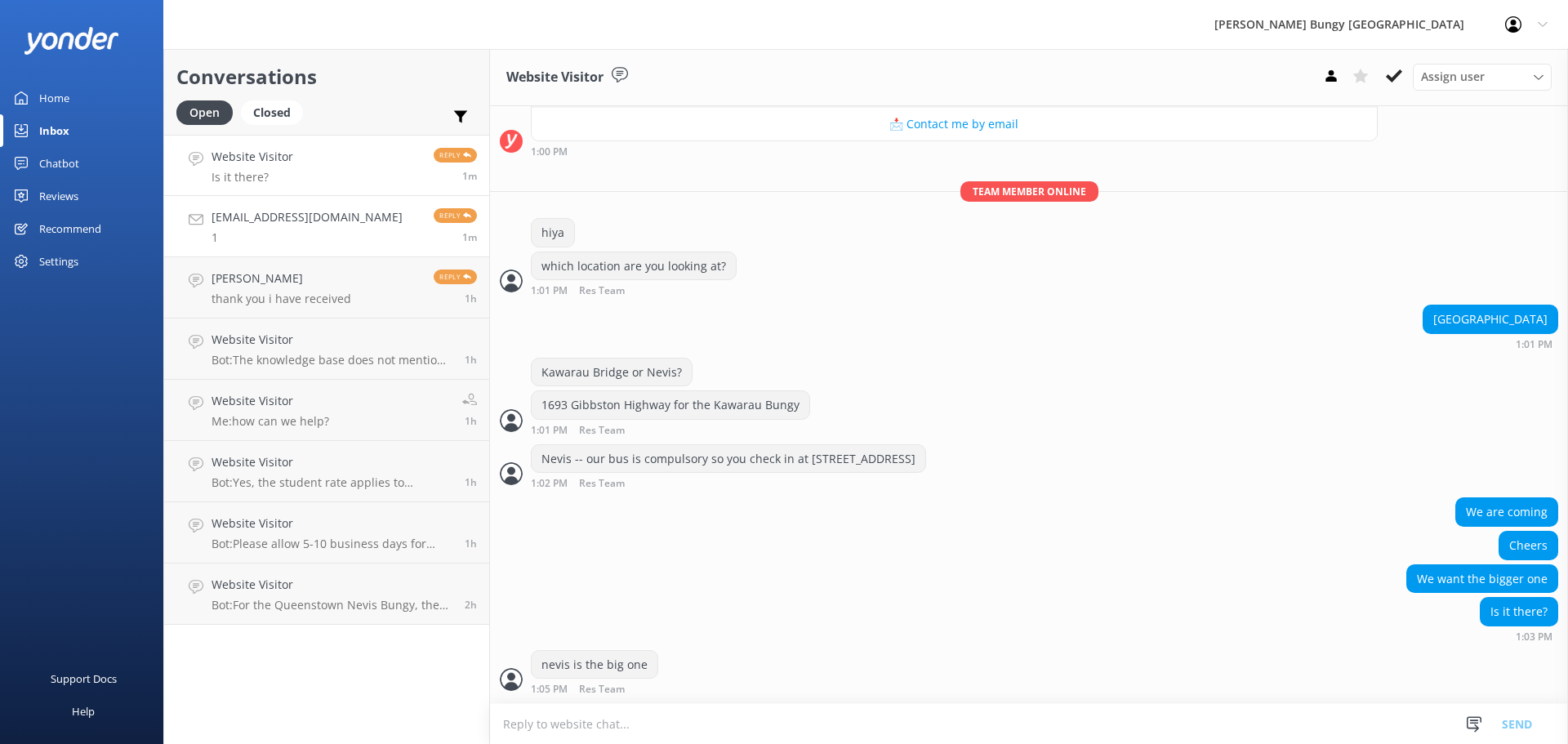
click at [309, 245] on link "[EMAIL_ADDRESS][DOMAIN_NAME] 1 Reply 1m" at bounding box center [326, 226] width 325 height 61
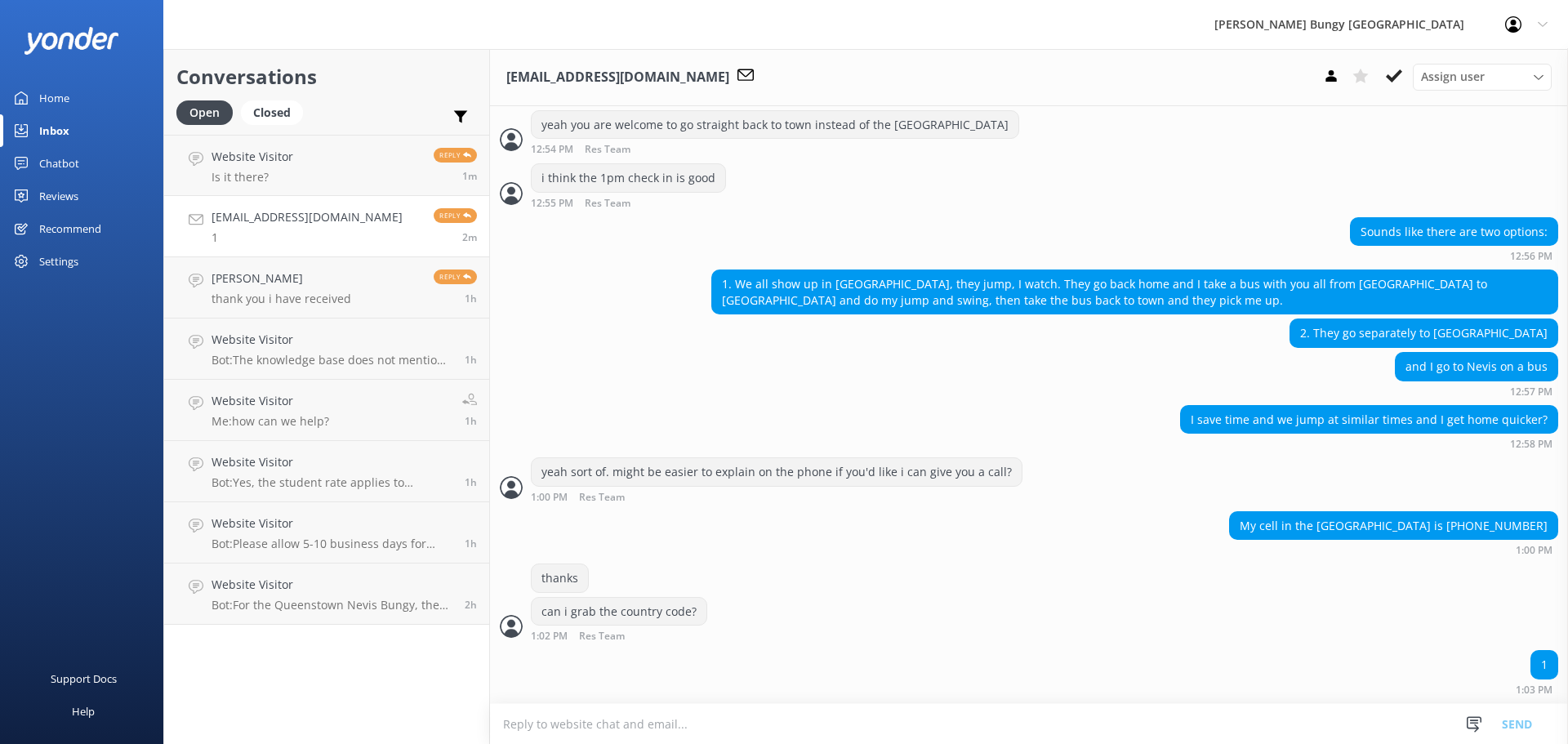
scroll to position [2702, 0]
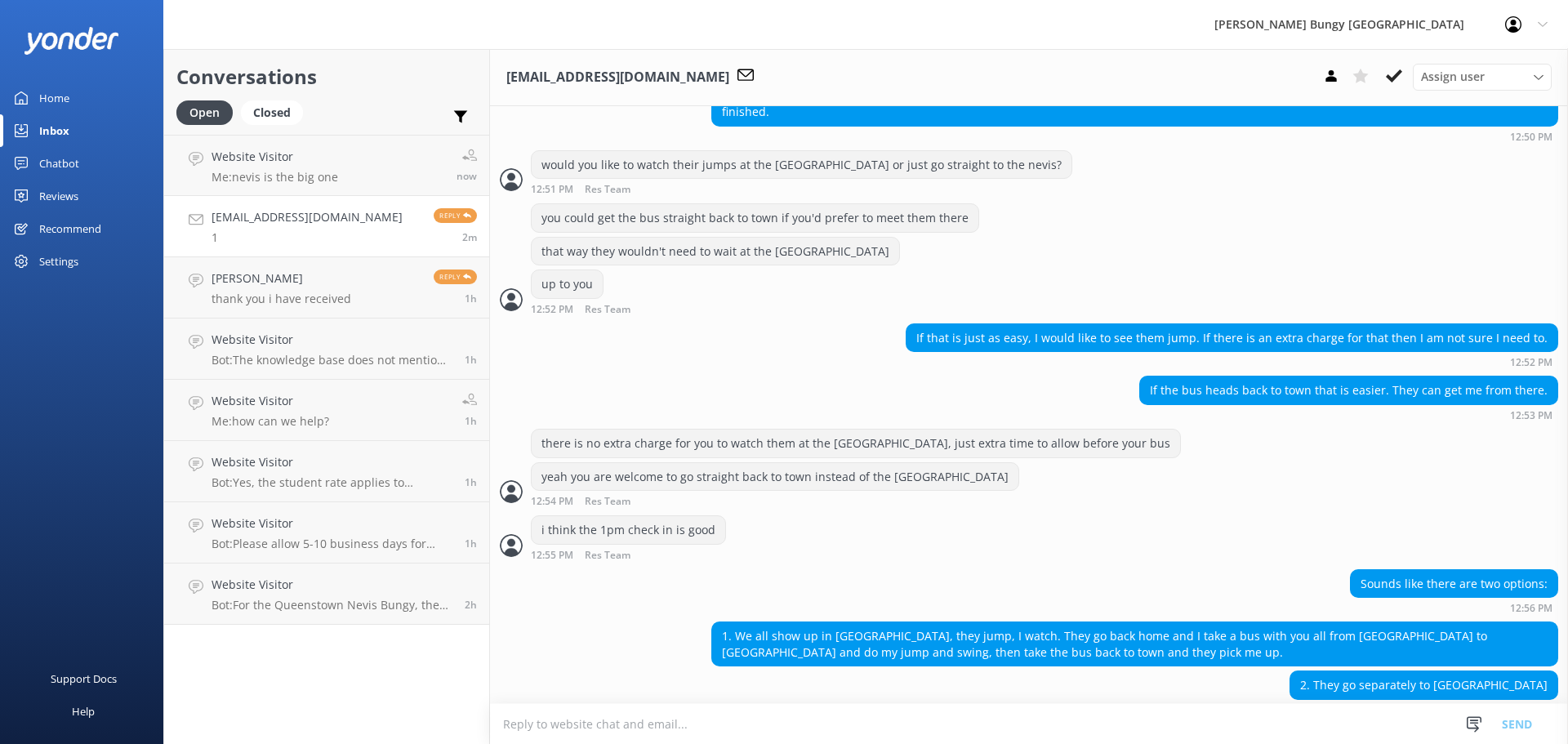
scroll to position [2702, 0]
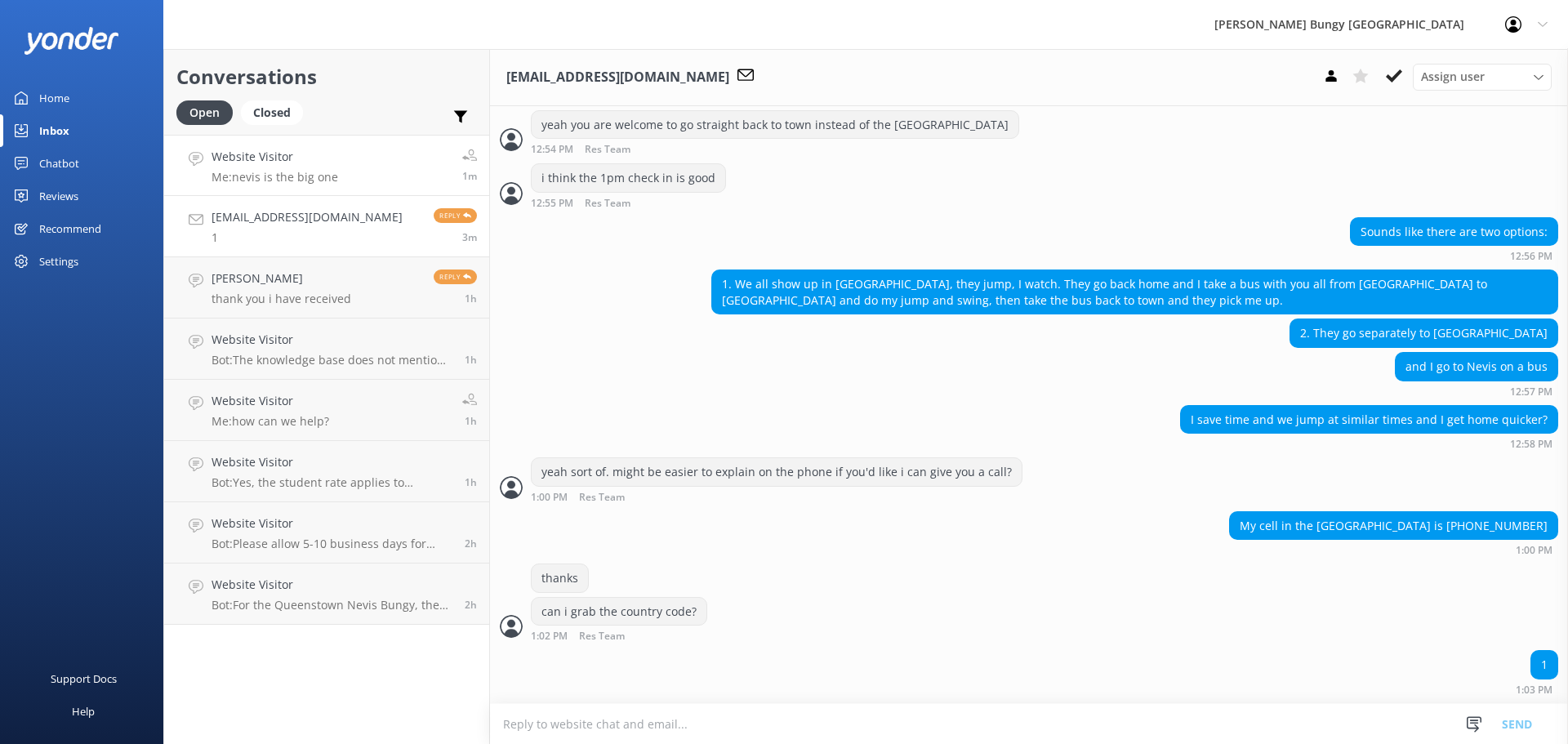
click at [383, 173] on link "Website Visitor Me: nevis is the big one 1m" at bounding box center [326, 165] width 325 height 61
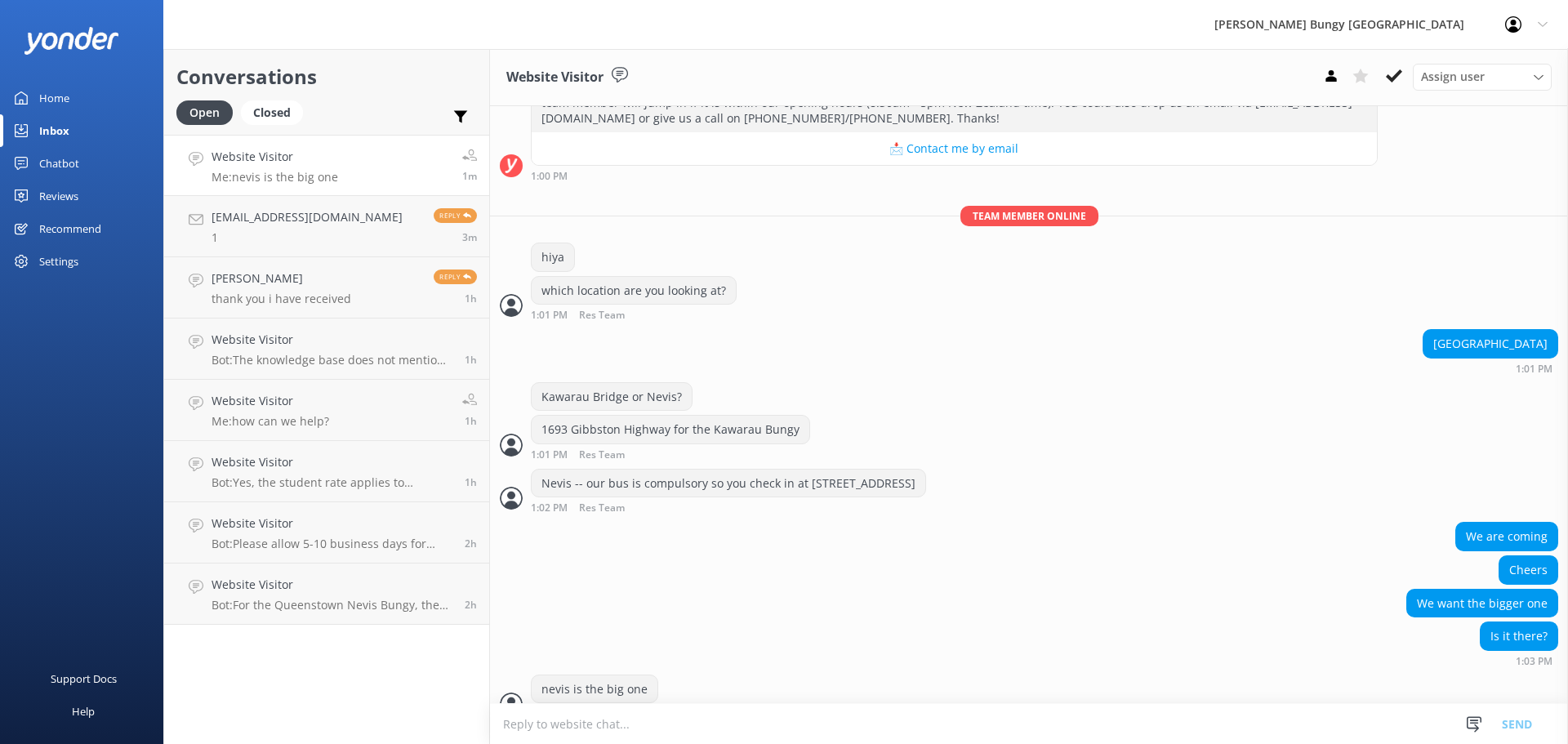
scroll to position [259, 0]
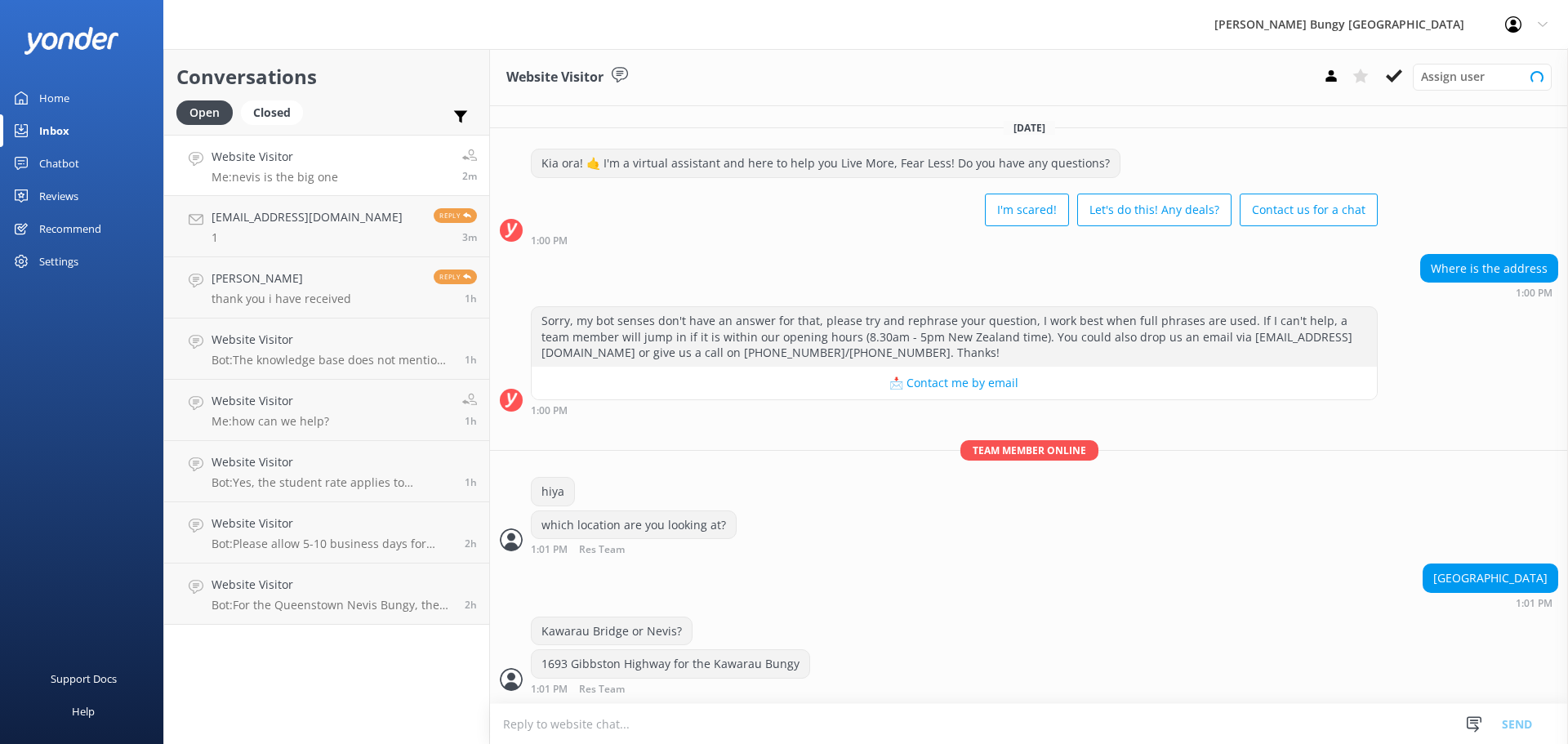
scroll to position [259, 0]
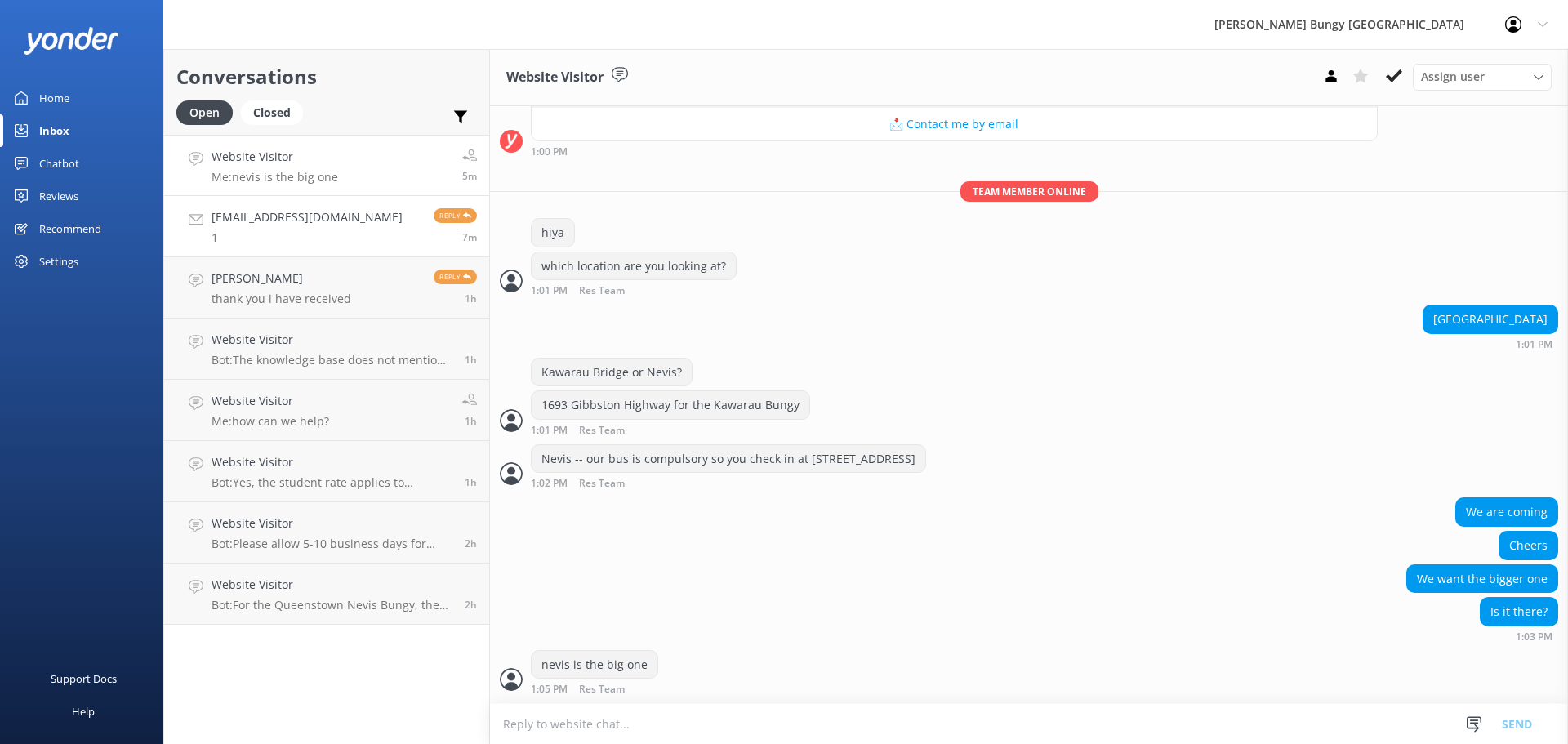
click at [369, 221] on link "[EMAIL_ADDRESS][DOMAIN_NAME] 1 Reply 7m" at bounding box center [326, 226] width 325 height 61
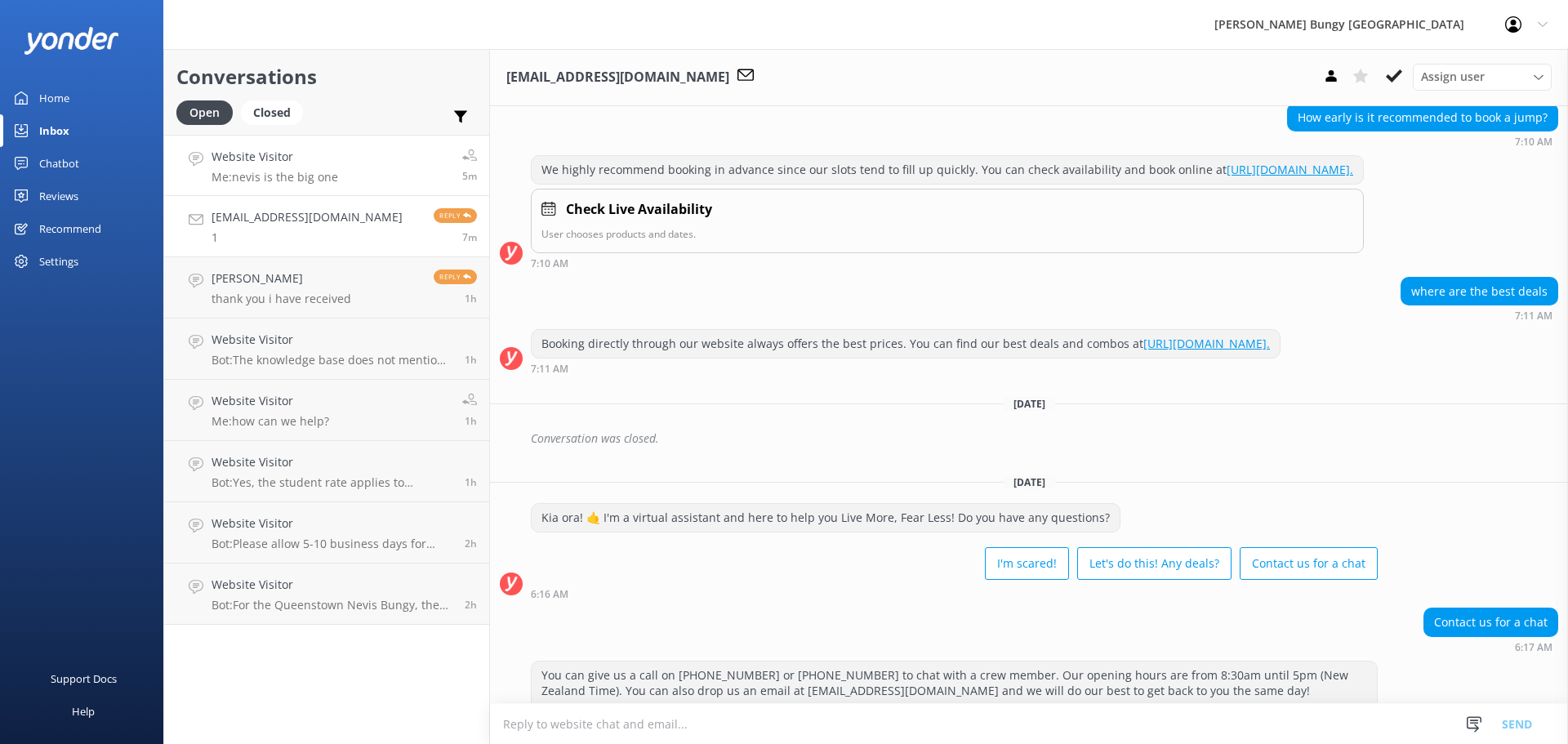
scroll to position [259, 0]
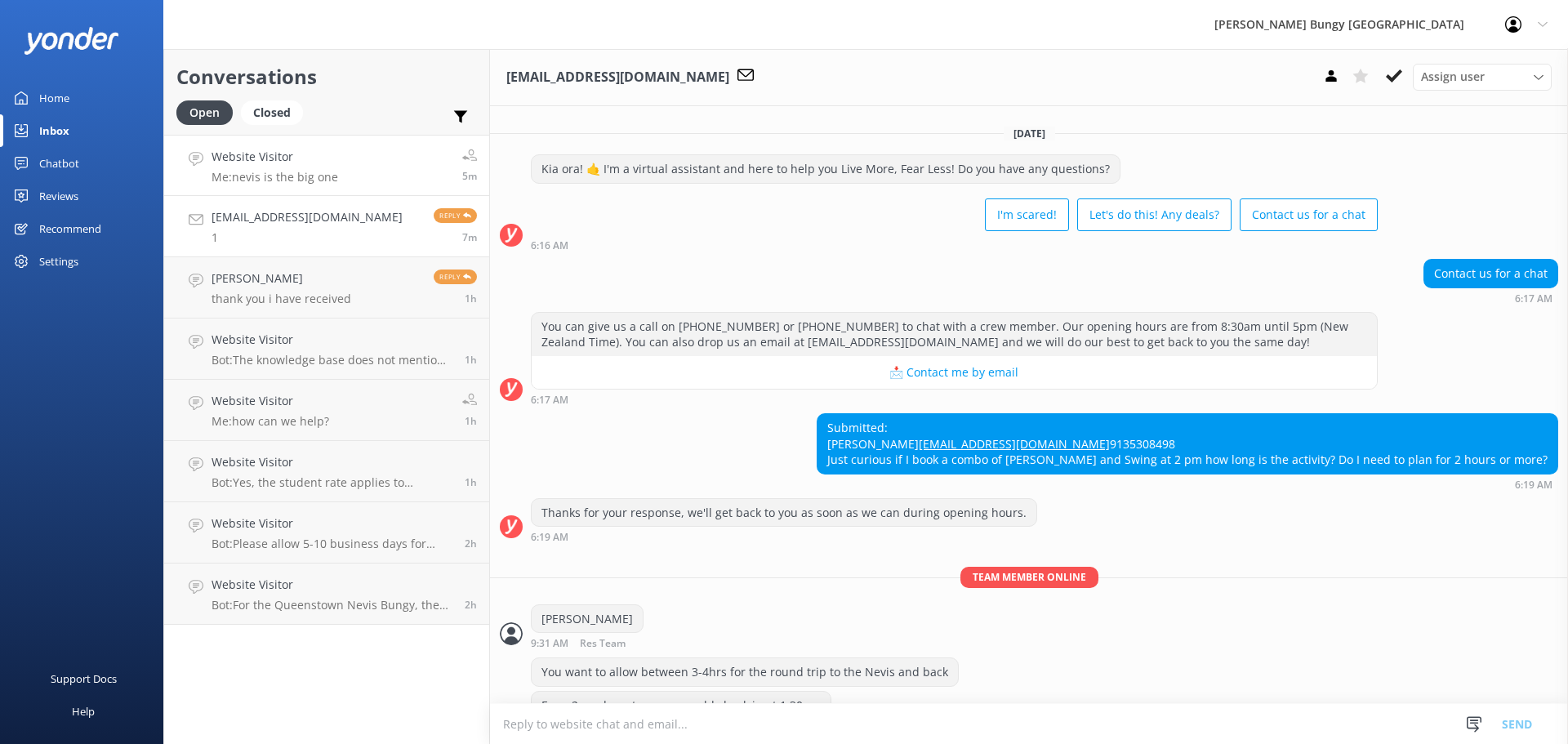
click at [301, 163] on h4 "Website Visitor" at bounding box center [275, 156] width 127 height 18
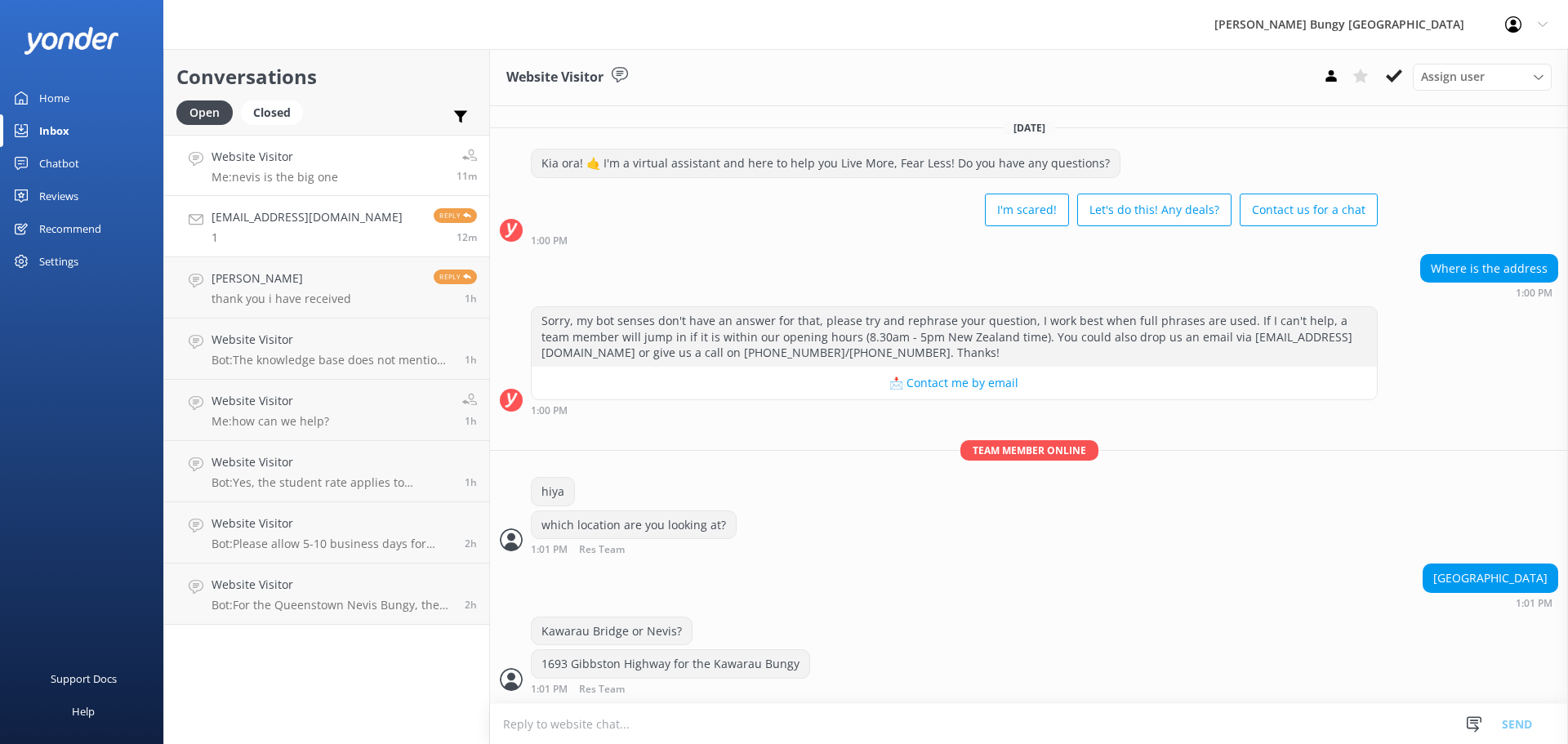
click at [231, 222] on h4 "[EMAIL_ADDRESS][DOMAIN_NAME]" at bounding box center [307, 217] width 191 height 18
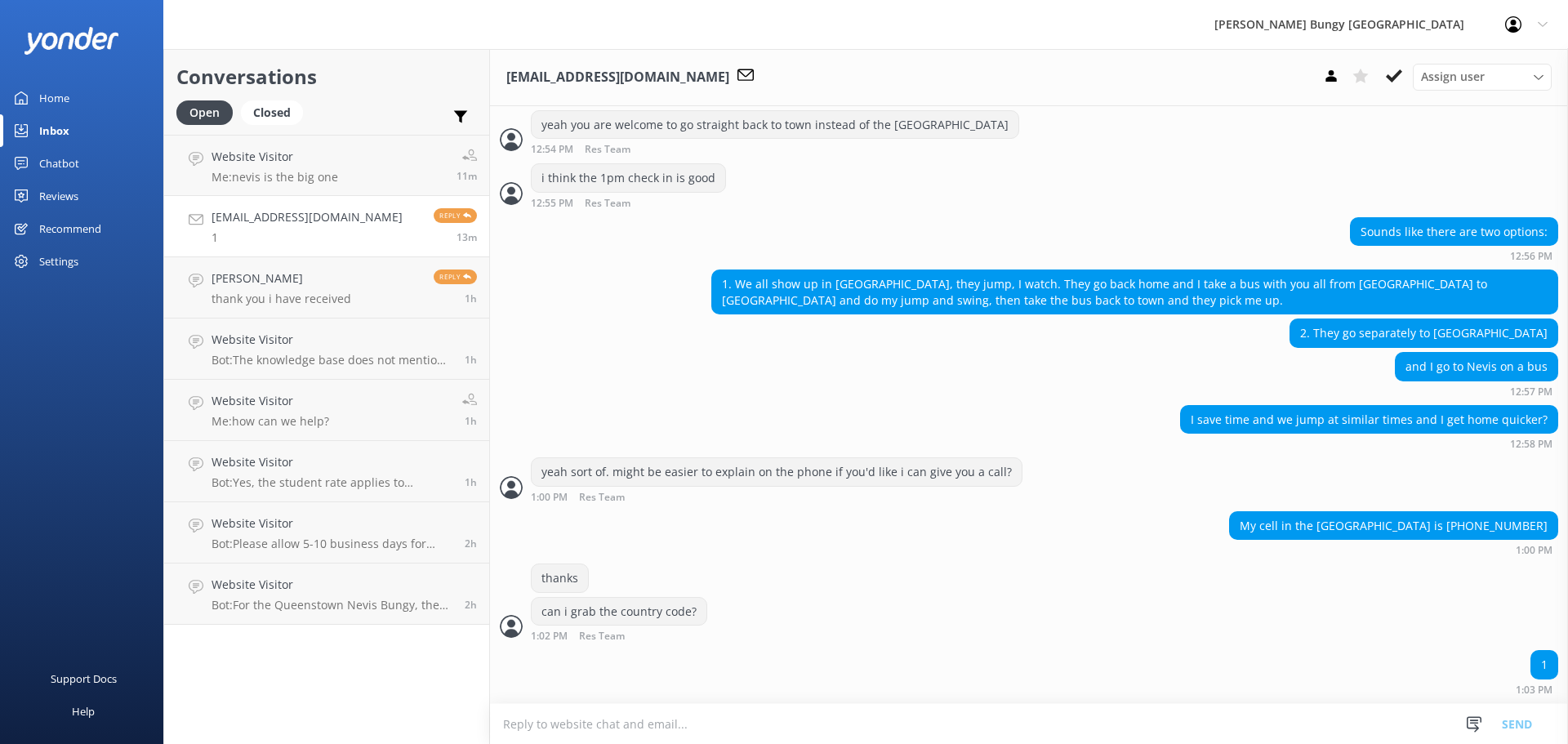
scroll to position [2702, 0]
drag, startPoint x: 838, startPoint y: 438, endPoint x: 777, endPoint y: 552, distance: 129.3
click at [777, 552] on div "My cell in the USA is 913-530-8498 1:00 PM" at bounding box center [1028, 533] width 1078 height 45
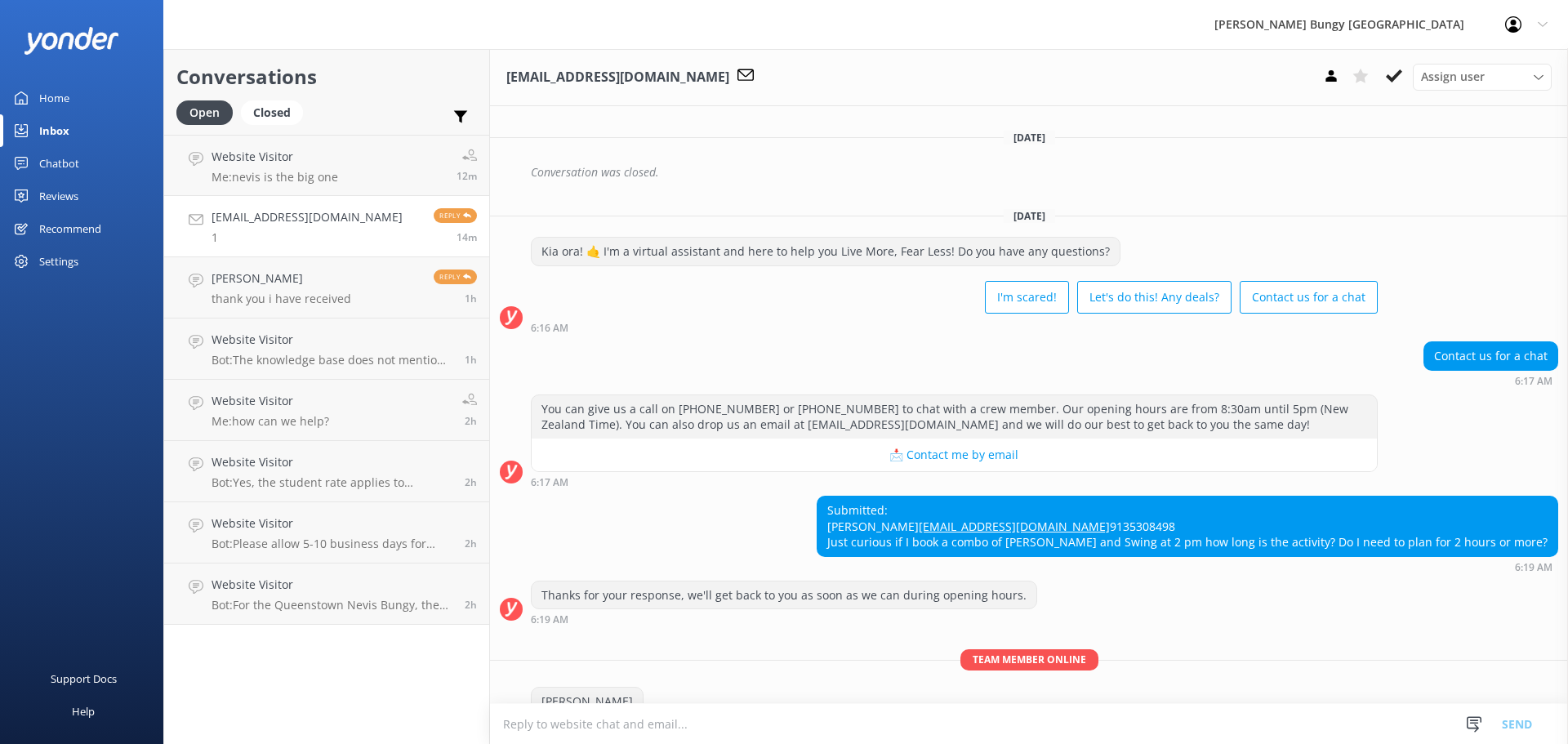
scroll to position [415, 0]
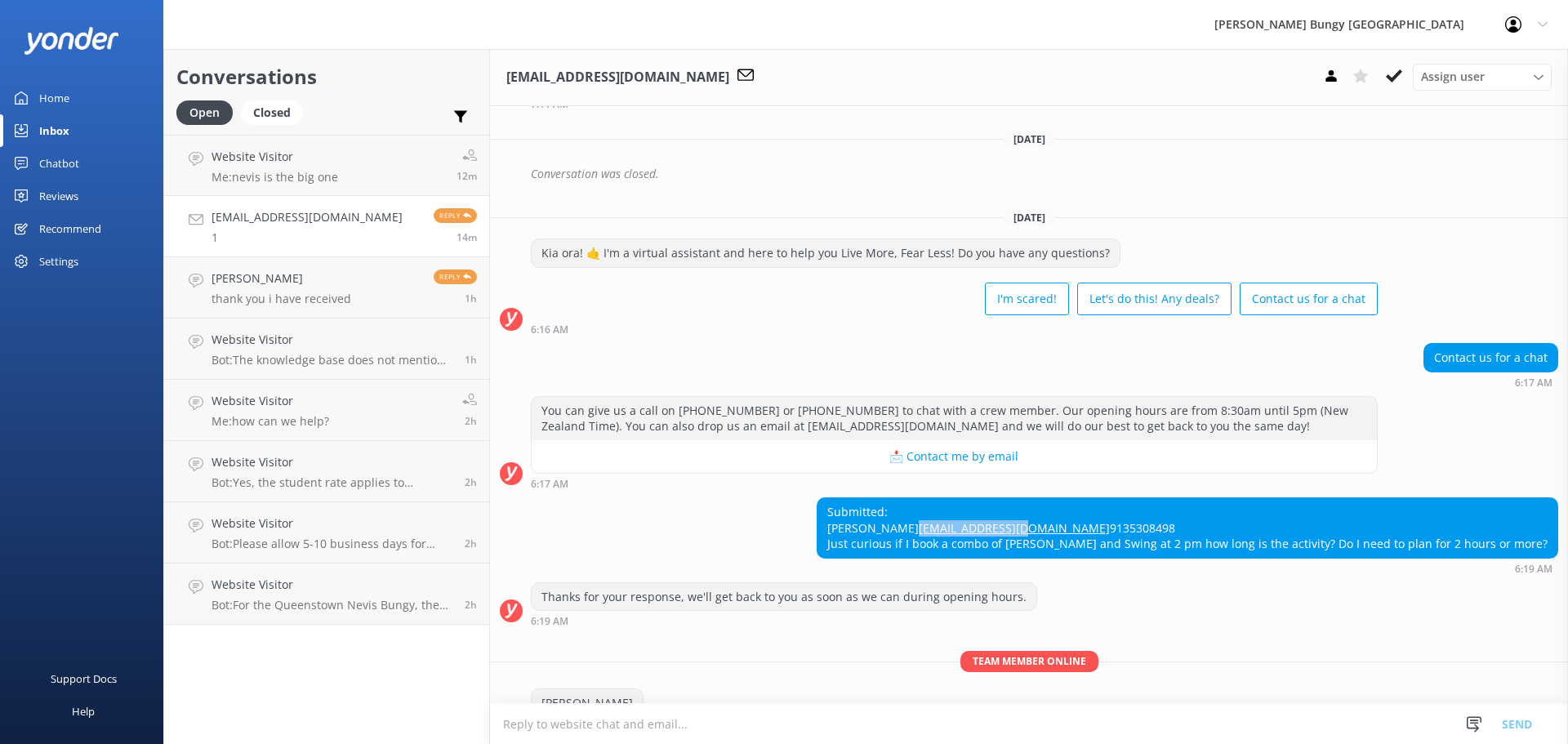
drag, startPoint x: 973, startPoint y: 564, endPoint x: 847, endPoint y: 564, distance: 126.0
click at [847, 564] on div "Submitted: Jeff Maher jeffmaher@aol.com 9135308498 Just curious if I book a com…" at bounding box center [1028, 535] width 1078 height 77
copy link "[EMAIL_ADDRESS][DOMAIN_NAME]"
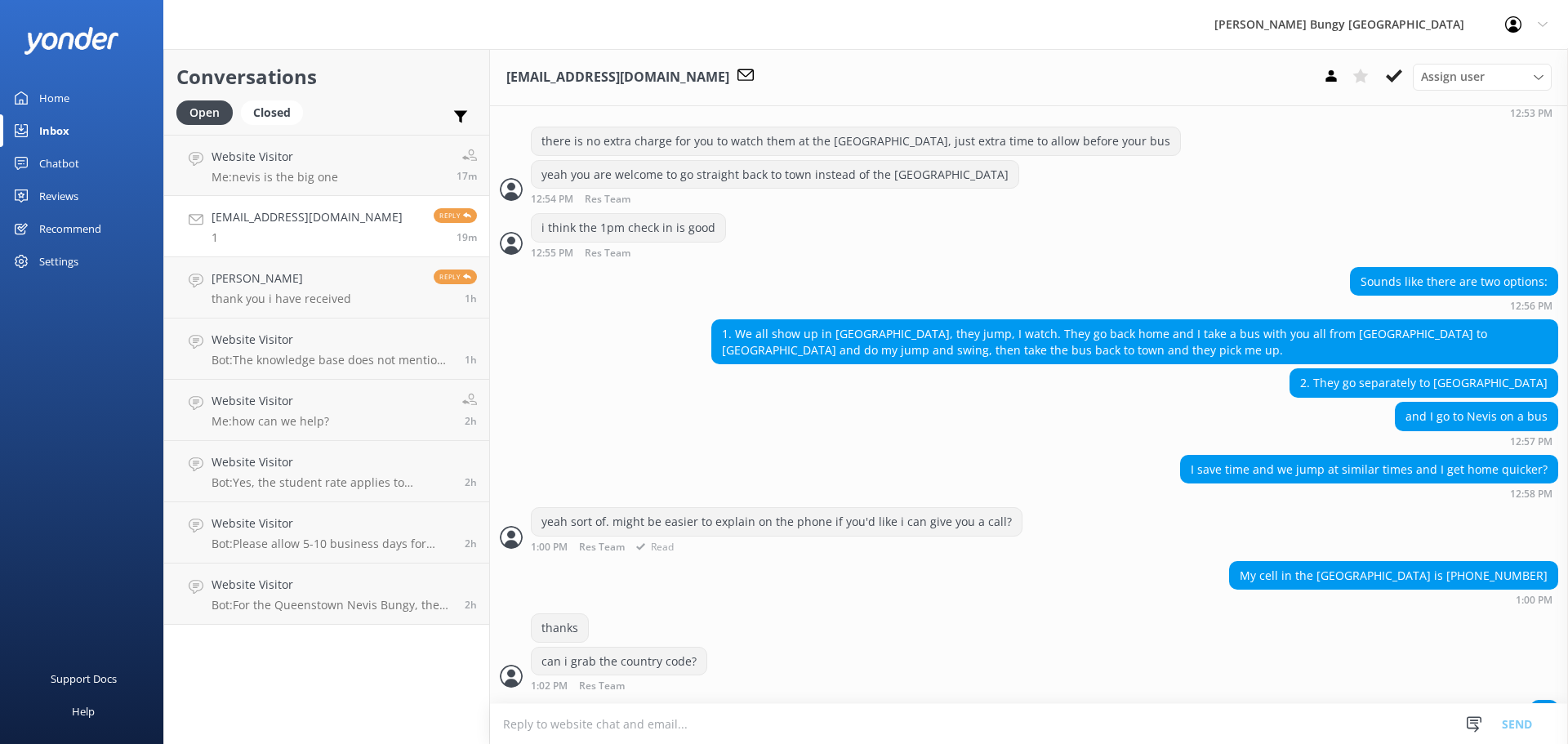
scroll to position [2702, 0]
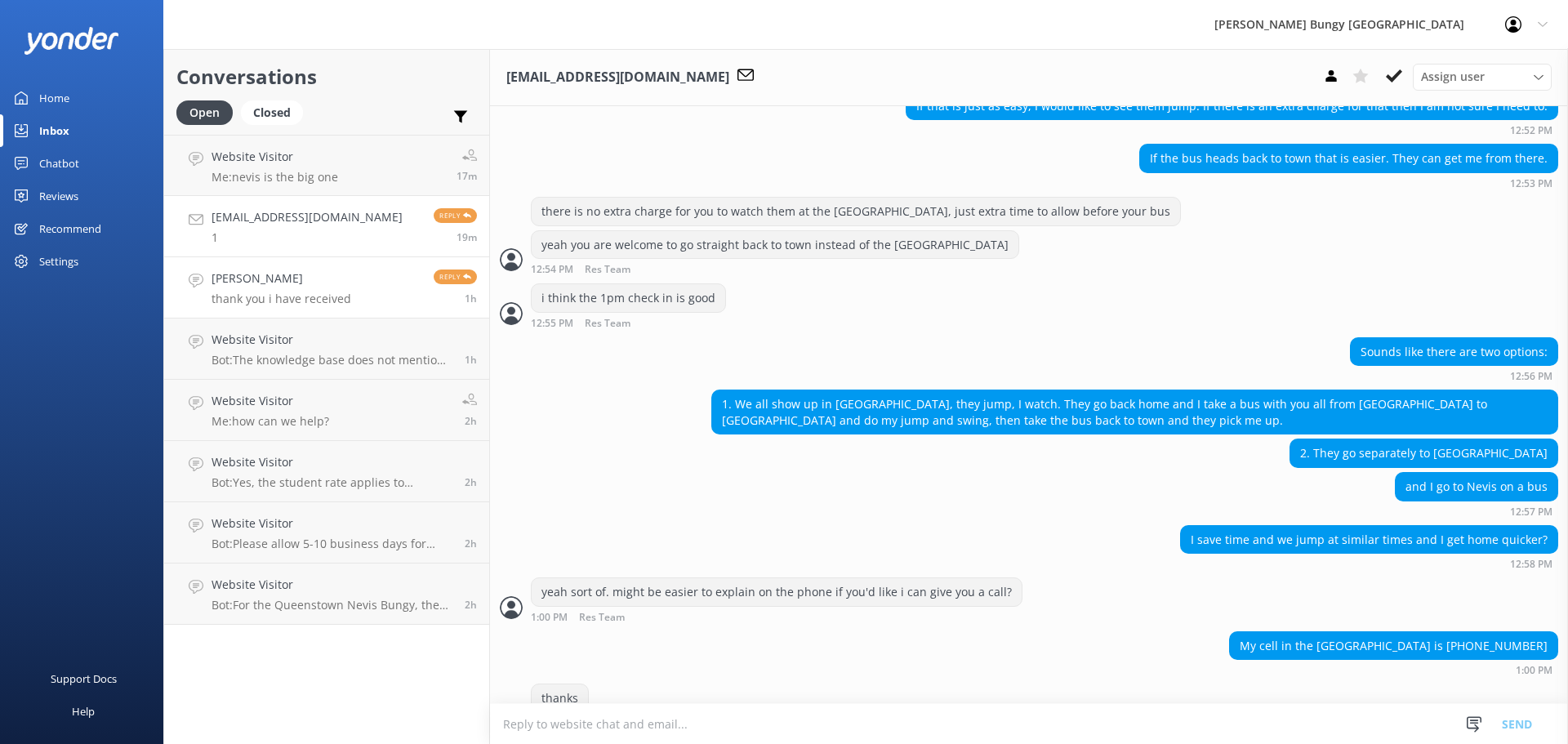
scroll to position [2702, 0]
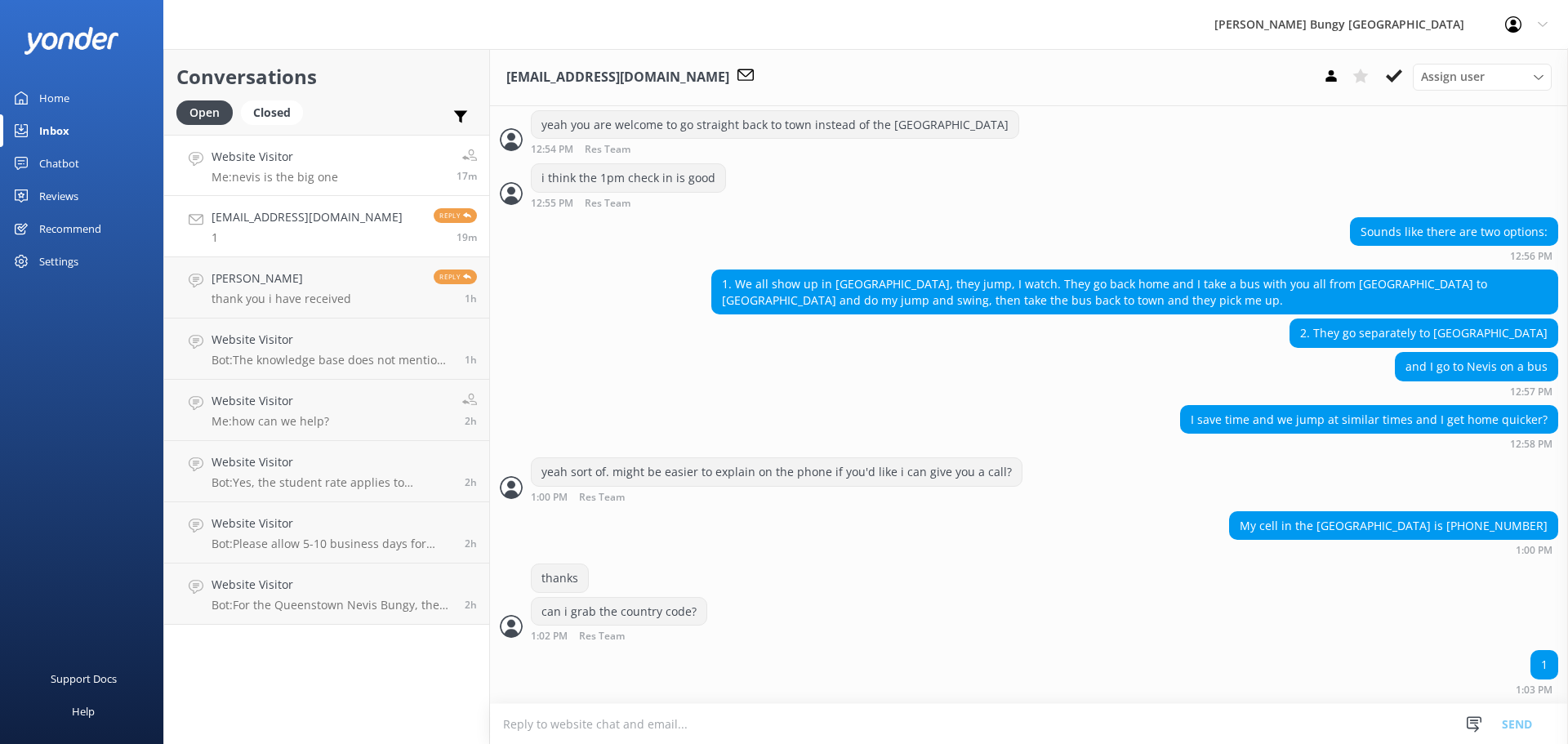
click at [338, 173] on link "Website Visitor Me: nevis is the big one 17m" at bounding box center [326, 165] width 325 height 61
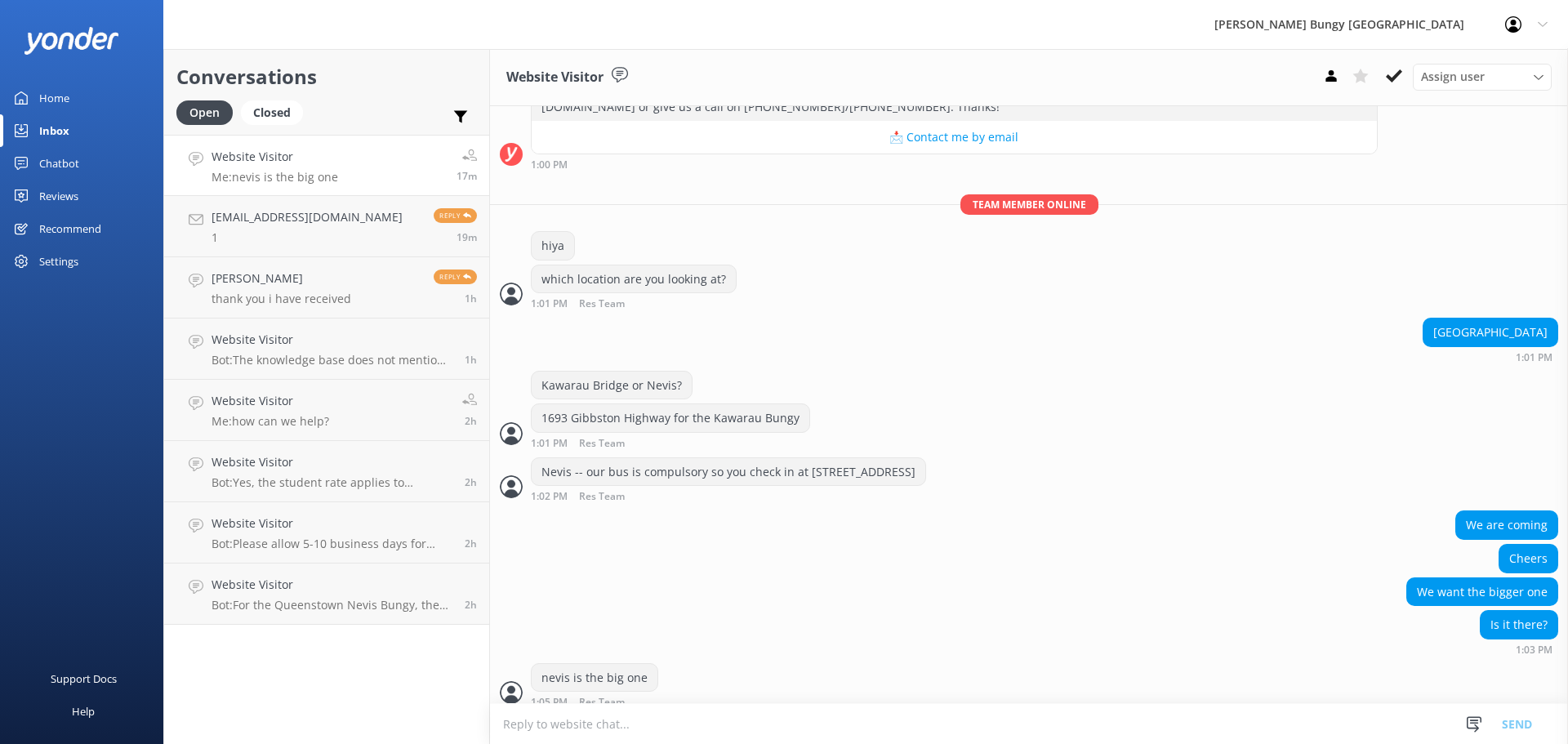
scroll to position [259, 0]
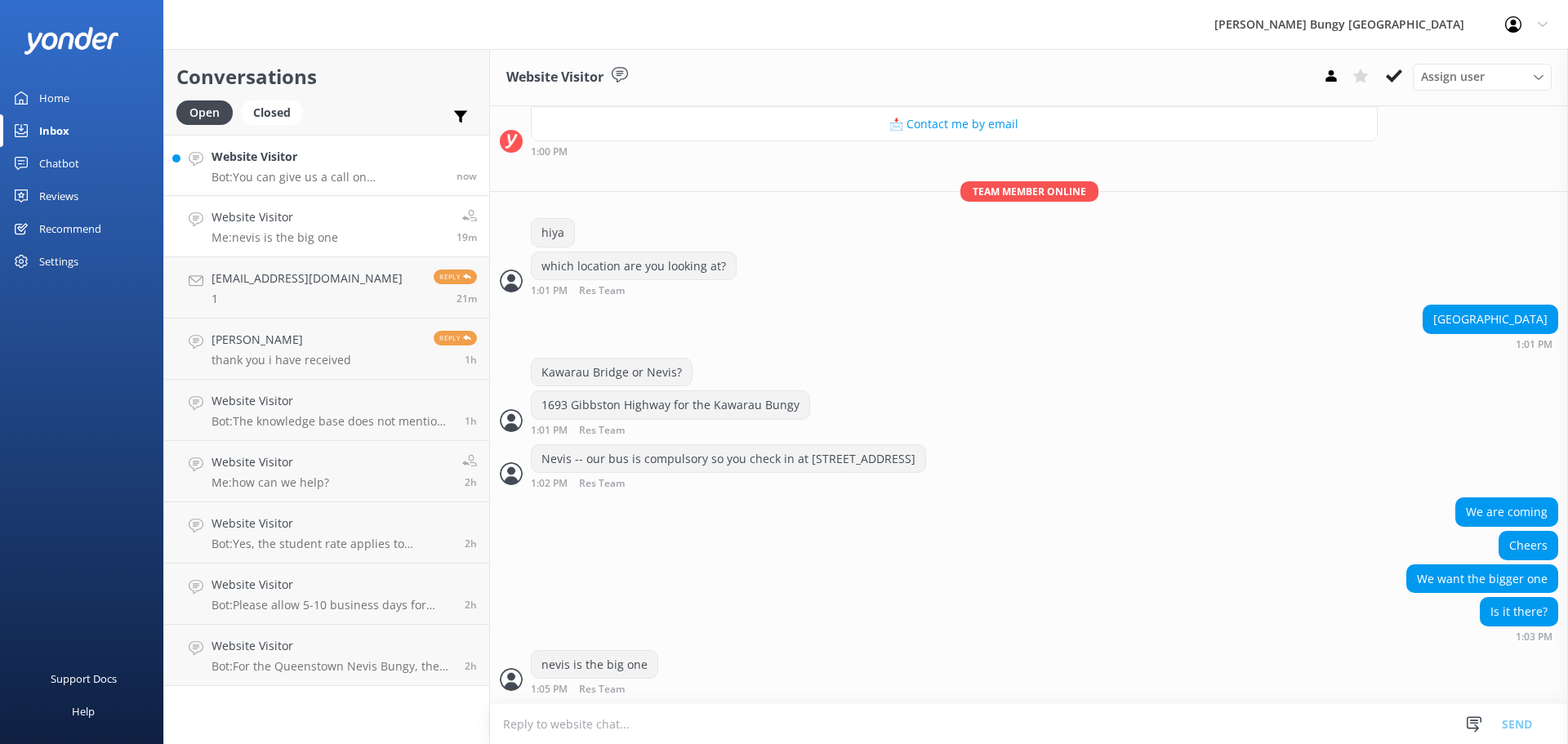
click at [367, 167] on div "Website Visitor Bot: You can give us a call on [PHONE_NUMBER] or [PHONE_NUMBER]…" at bounding box center [328, 165] width 233 height 35
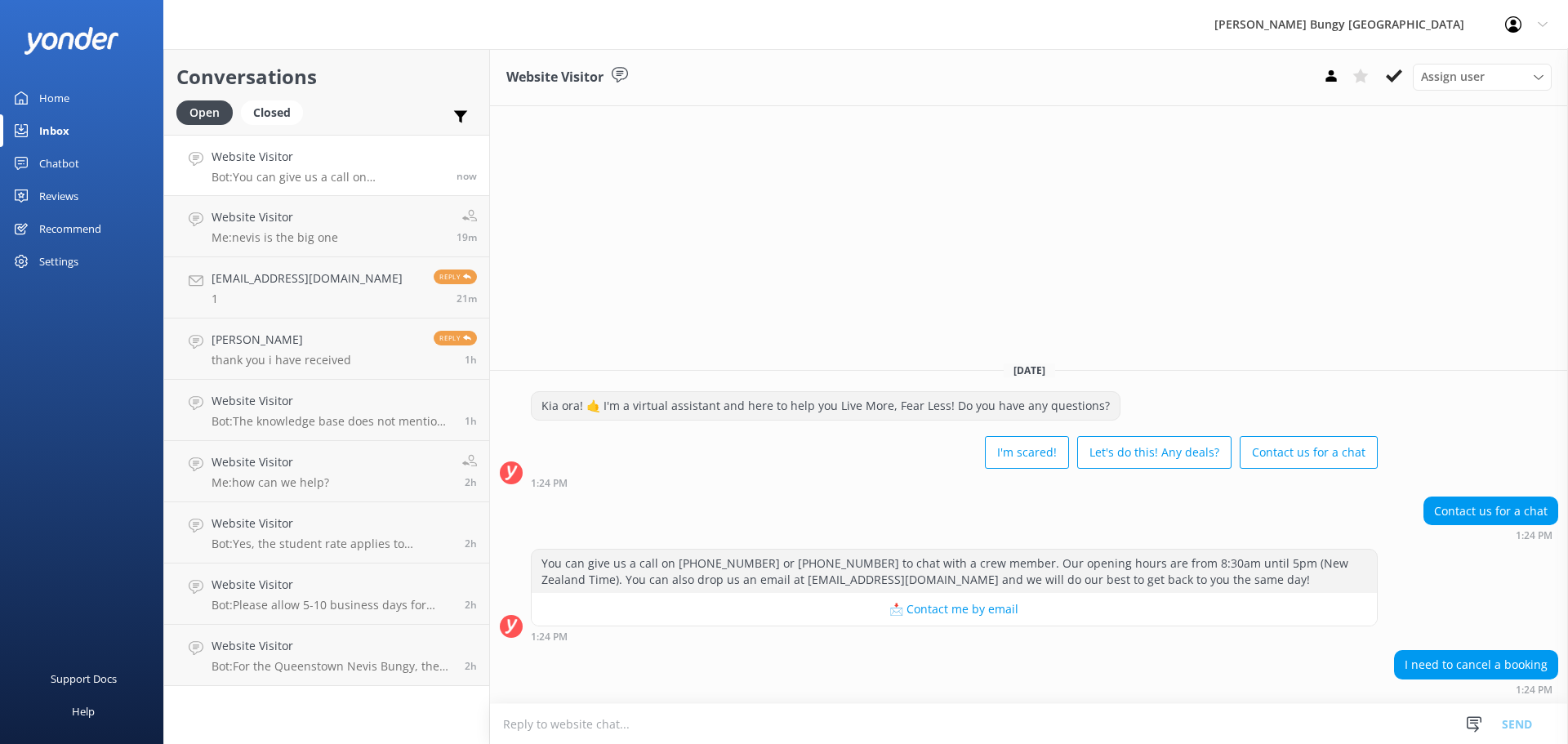
click at [622, 724] on textarea at bounding box center [1028, 723] width 1078 height 40
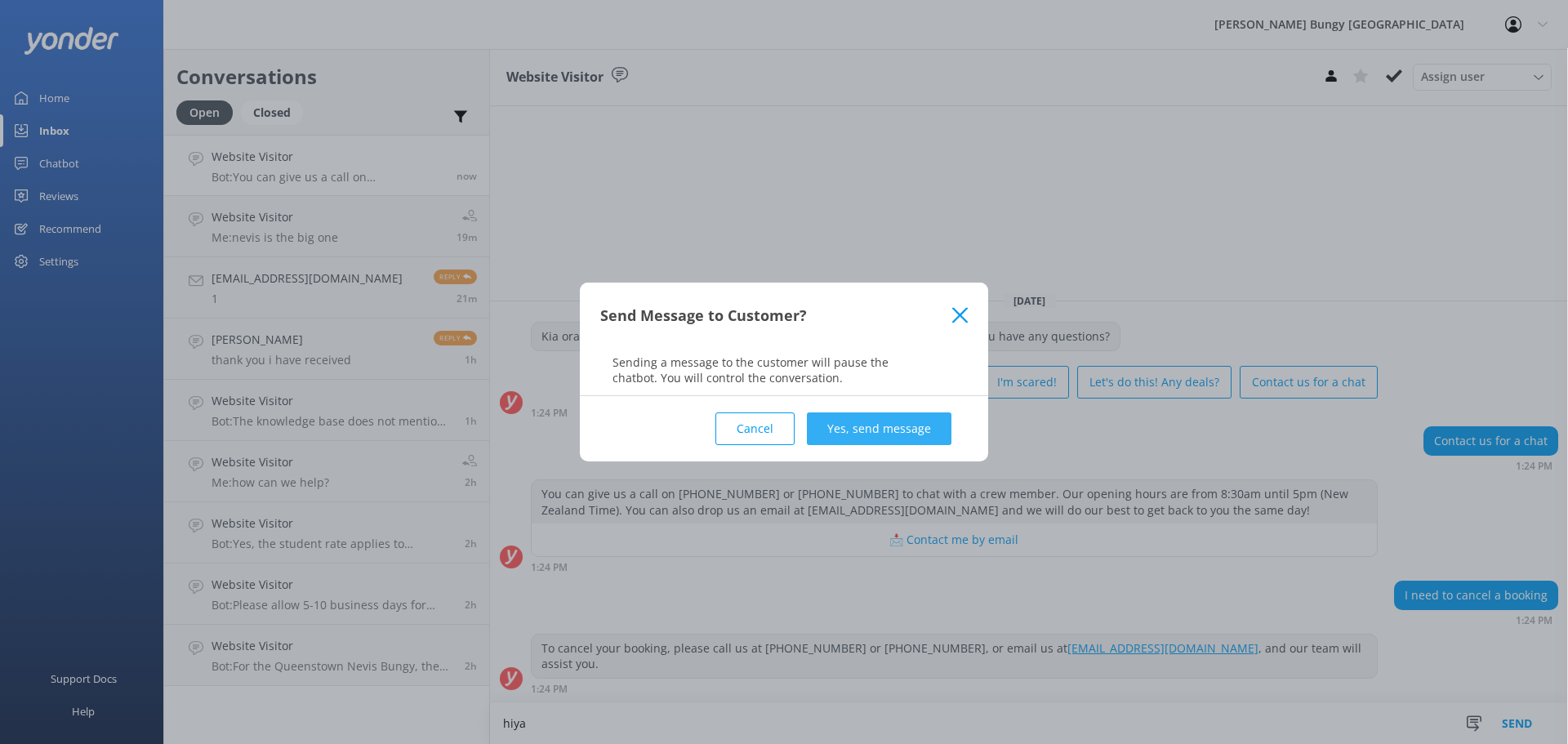
type textarea "hiya"
click at [888, 430] on button "Yes, send message" at bounding box center [878, 429] width 144 height 33
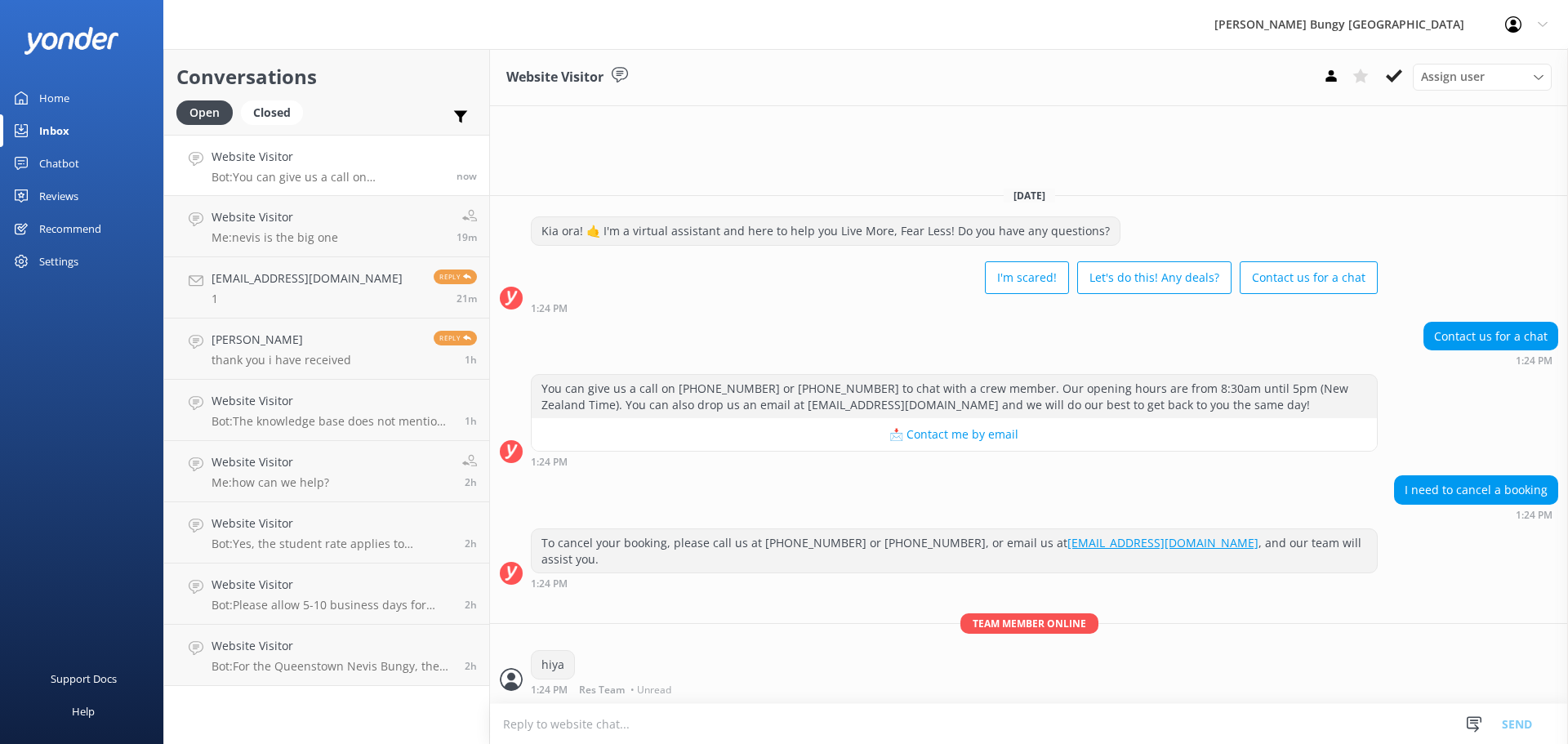
click at [798, 718] on textarea at bounding box center [1028, 723] width 1078 height 40
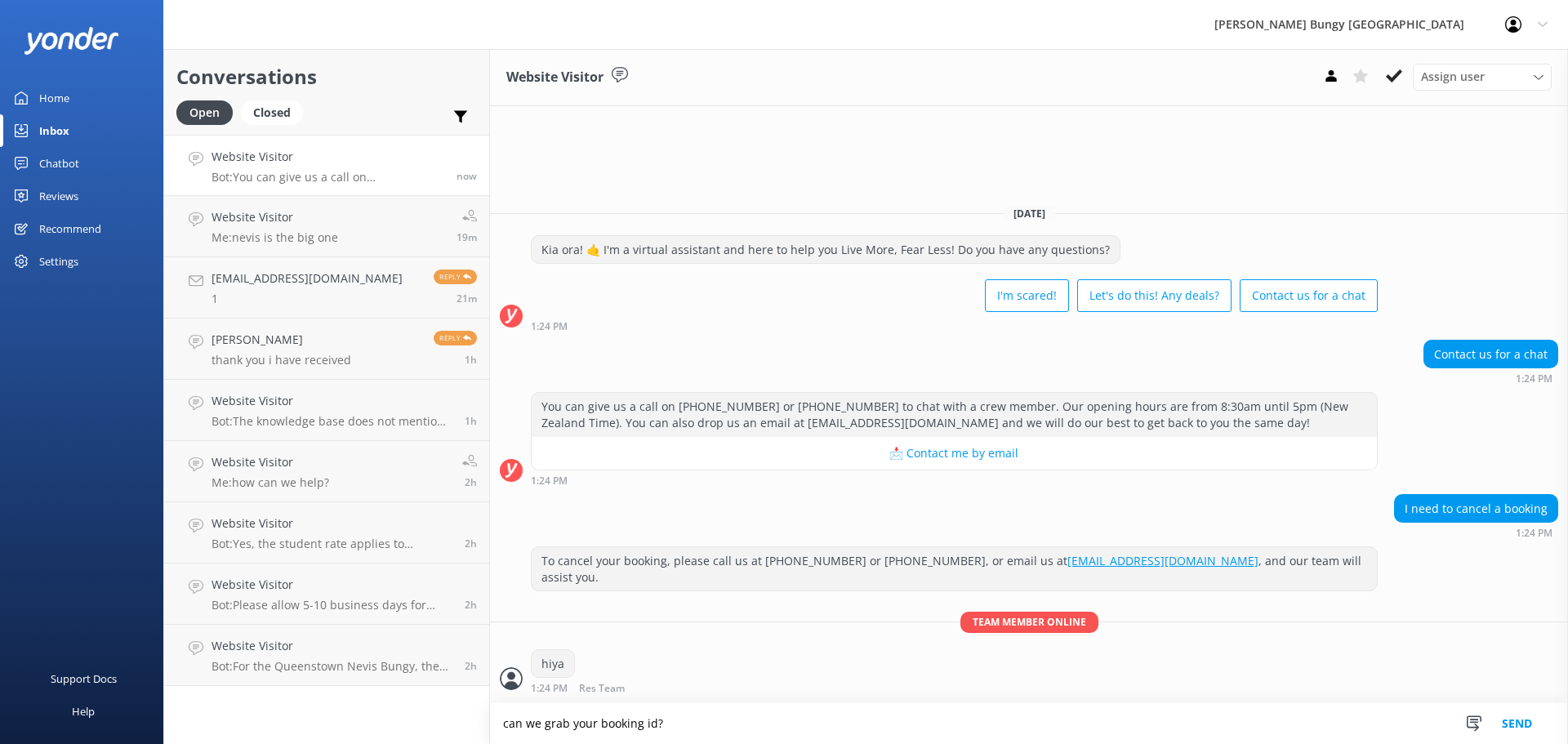
type textarea "can we grab your booking id?"
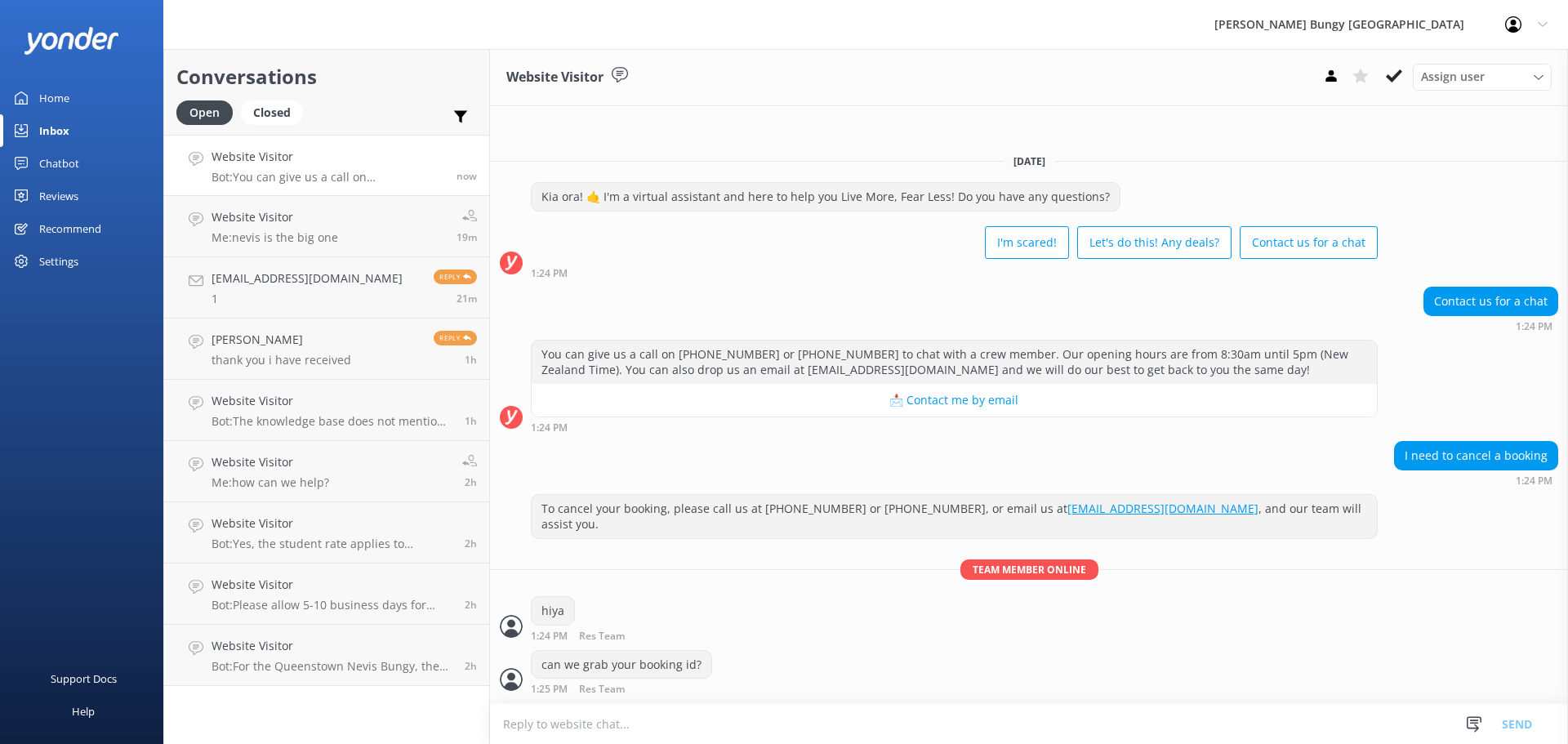
click at [680, 714] on textarea at bounding box center [1028, 723] width 1078 height 40
type textarea "would start with 24"
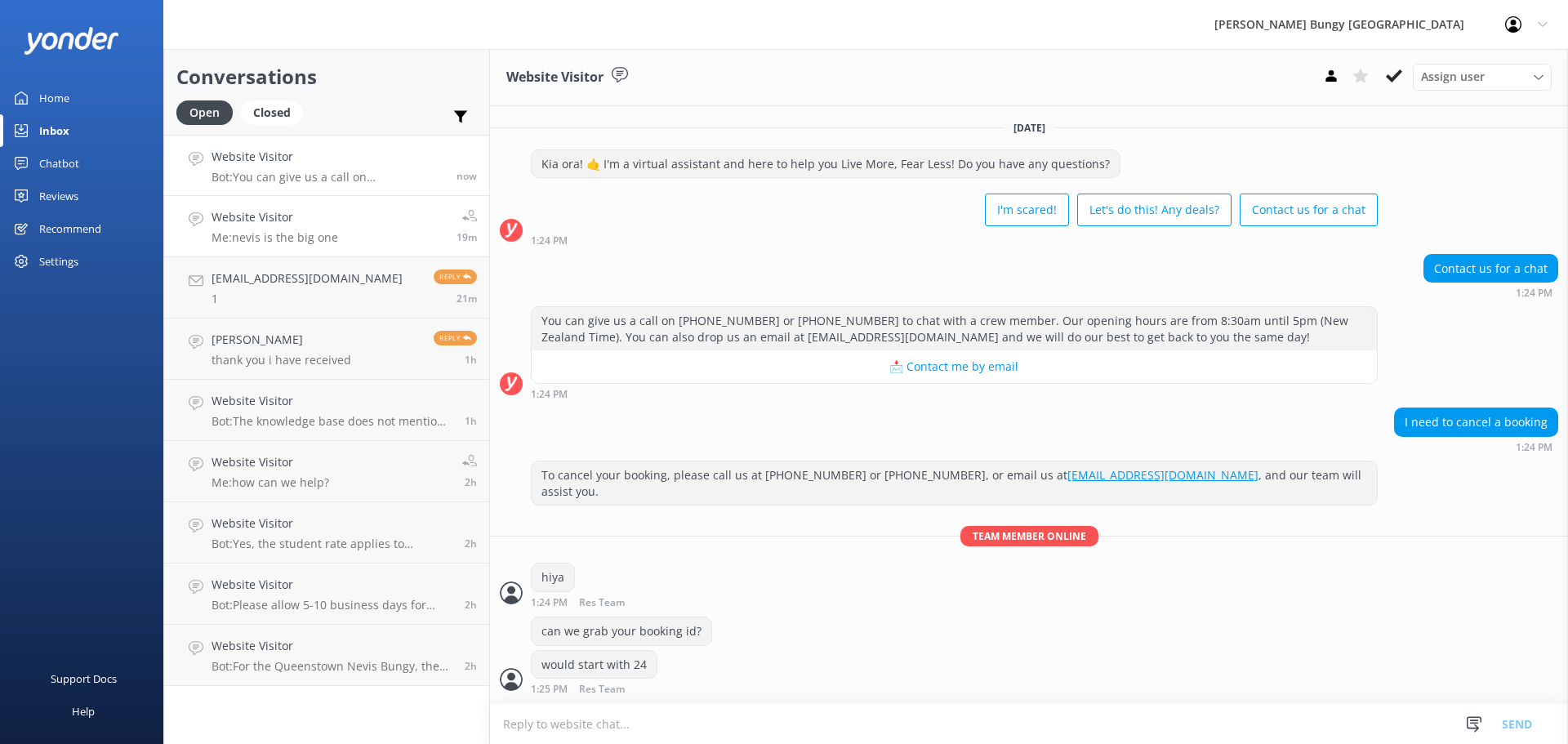
click at [302, 237] on p "Me: nevis is the big one" at bounding box center [275, 237] width 127 height 15
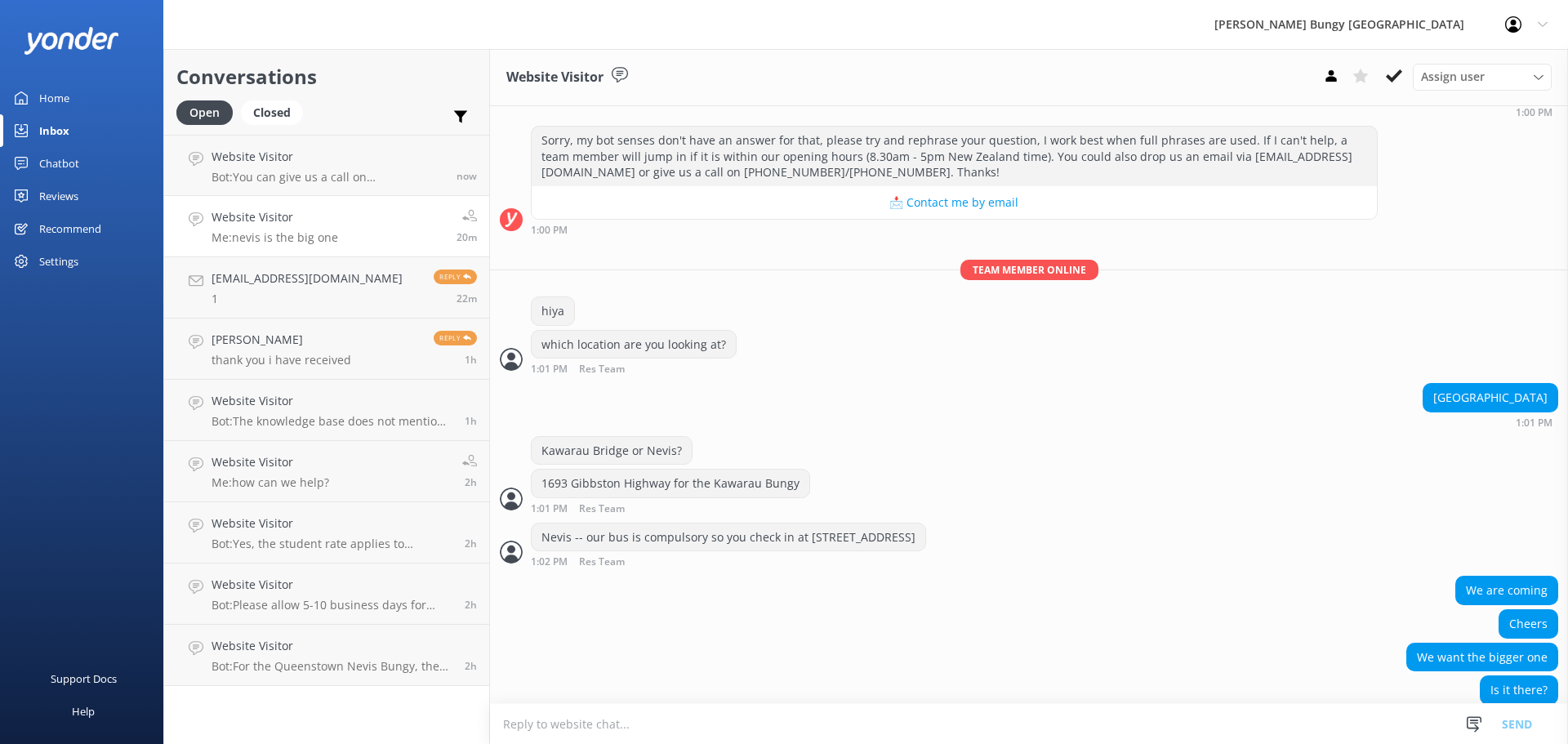
scroll to position [259, 0]
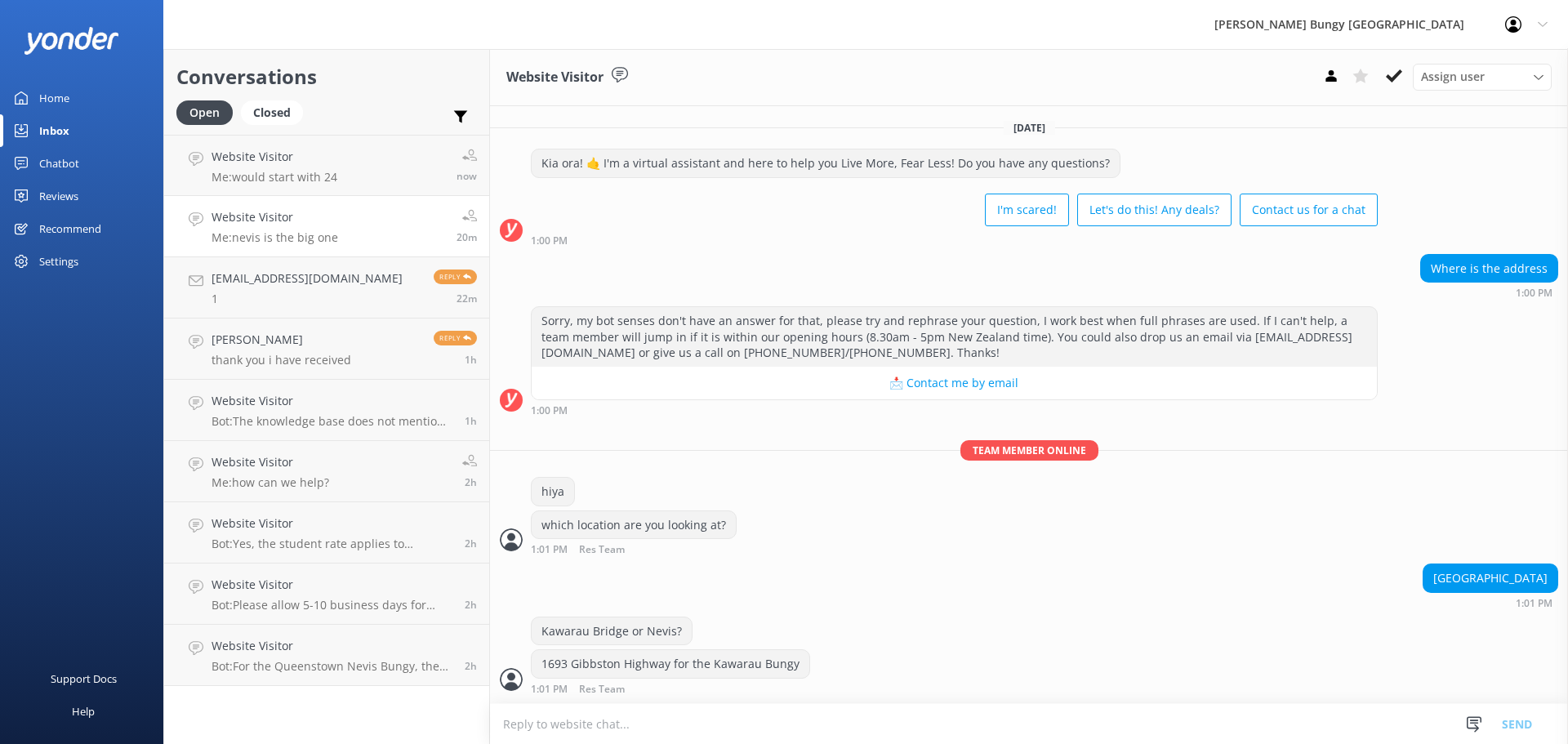
scroll to position [259, 0]
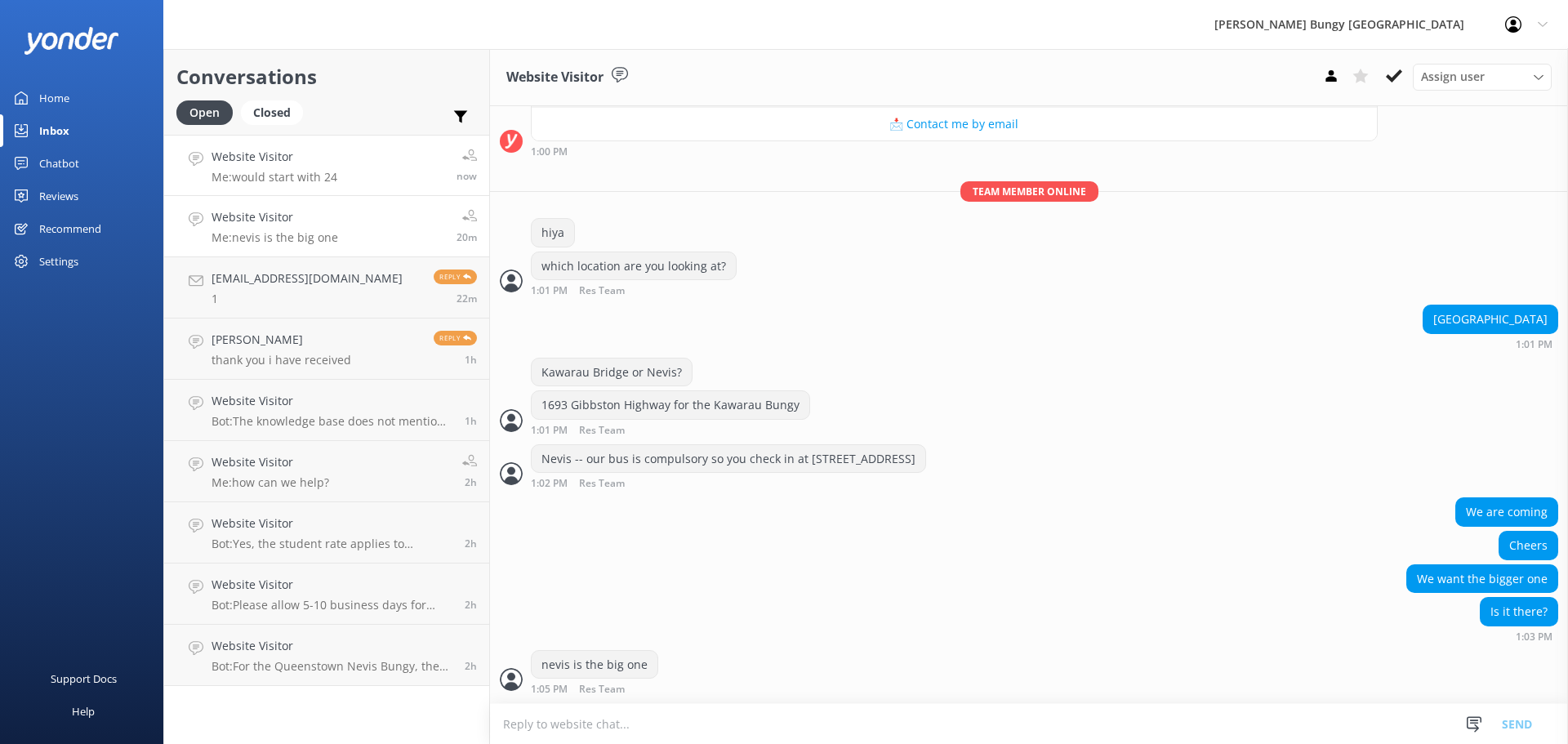
click at [281, 146] on link "Website Visitor Me: would start with 24 now" at bounding box center [326, 165] width 325 height 61
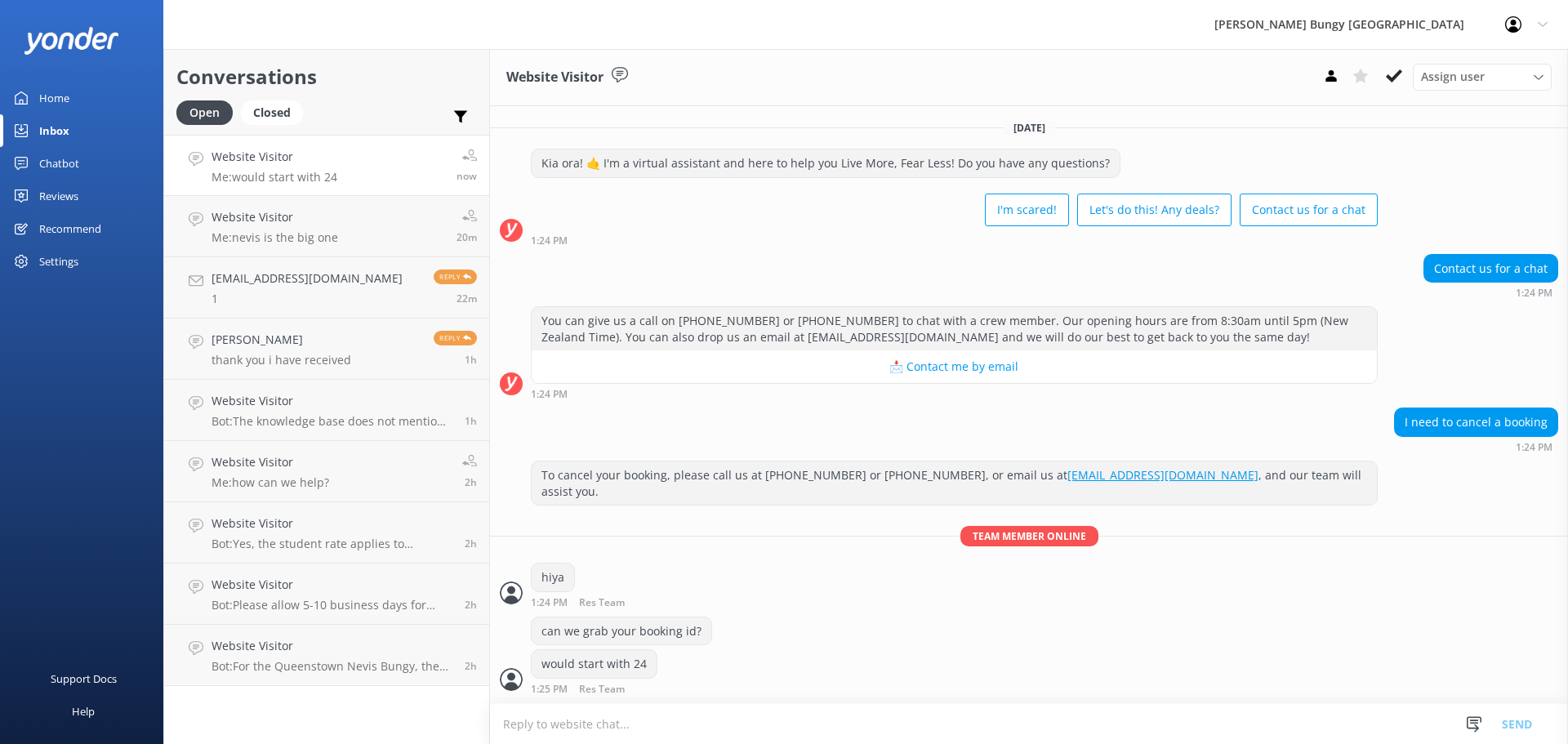
scroll to position [37, 0]
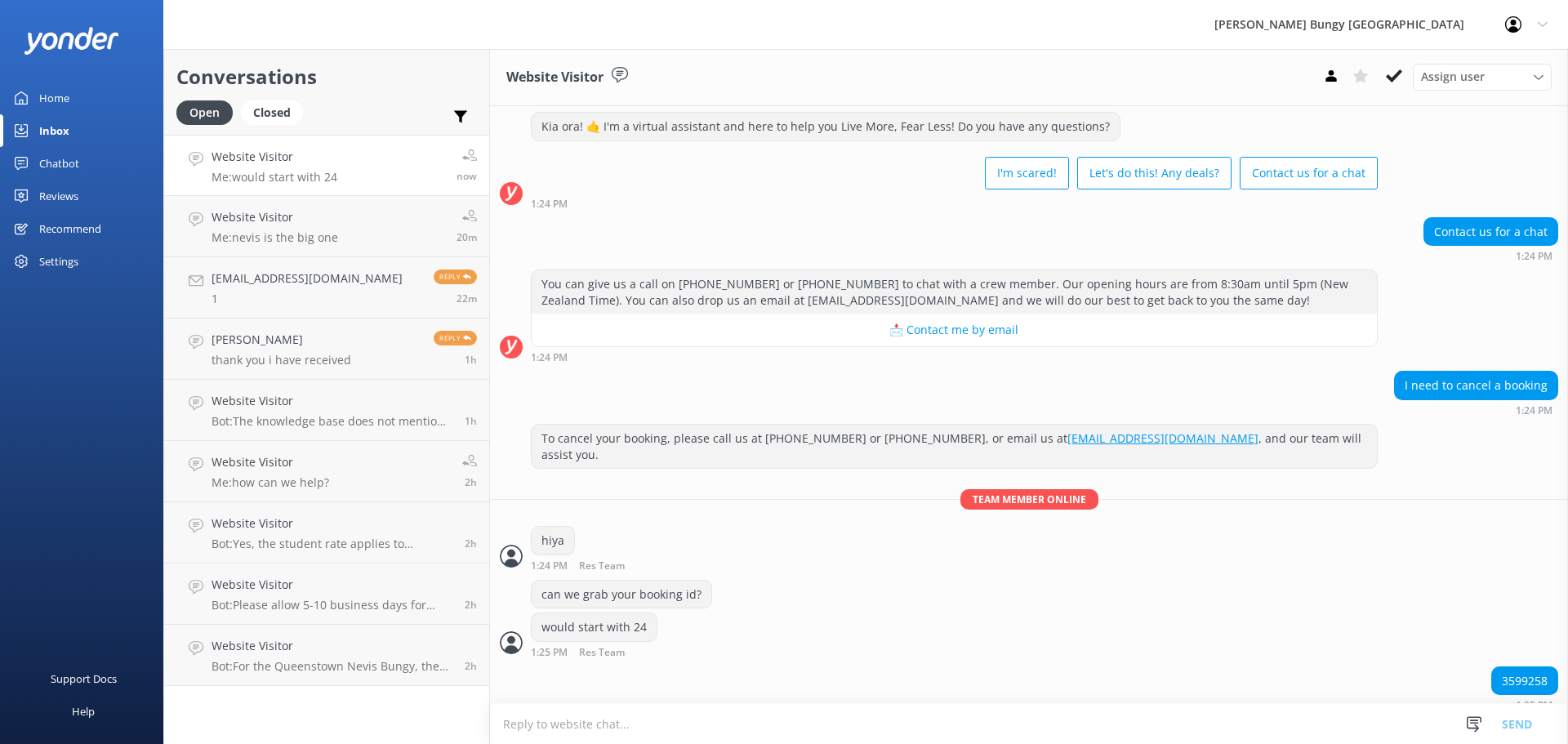
click at [1522, 667] on div "3599258" at bounding box center [1525, 681] width 66 height 28
copy div "3599258"
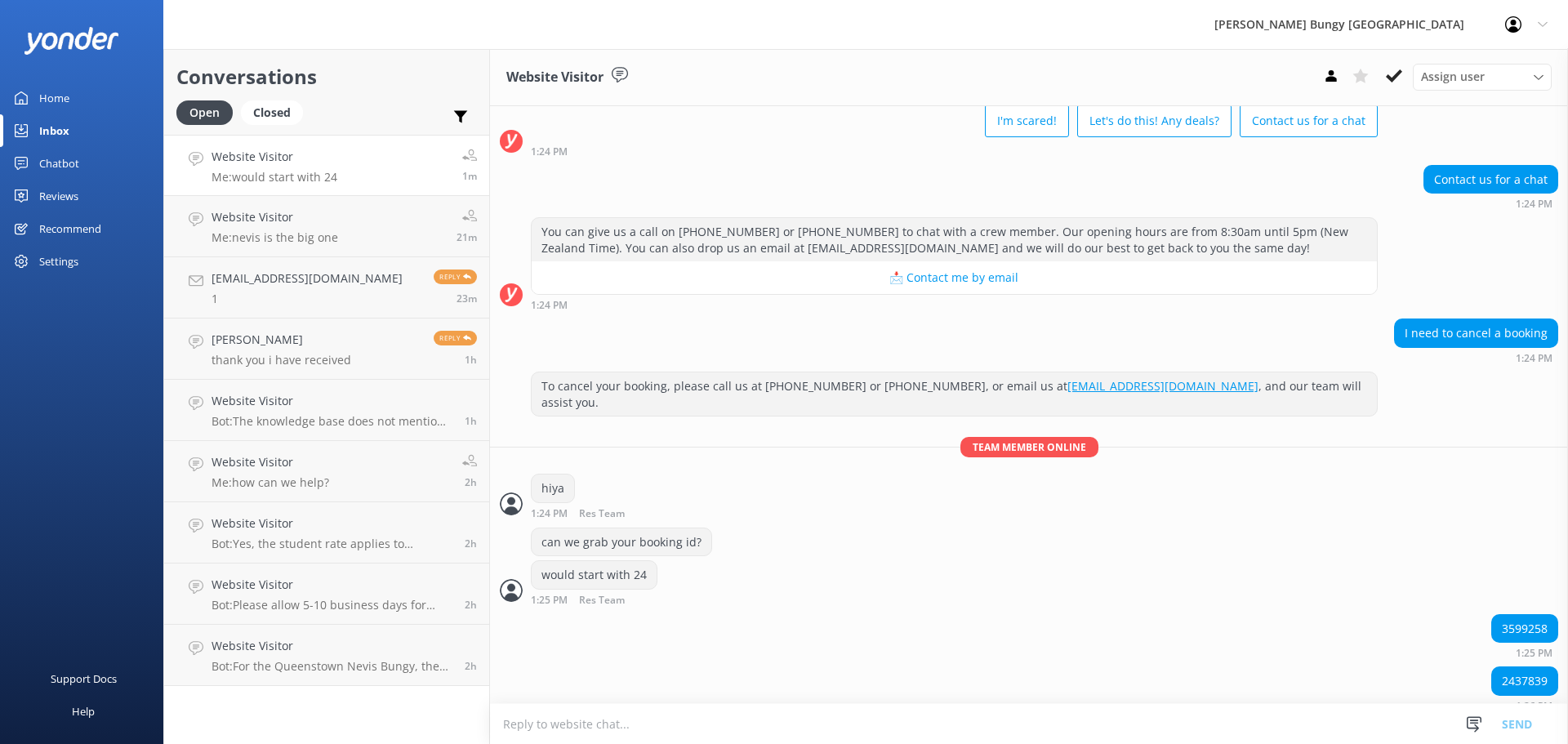
click at [647, 709] on textarea at bounding box center [1028, 723] width 1078 height 40
type textarea "and you were looking to cancel both bungys and ziprides?"
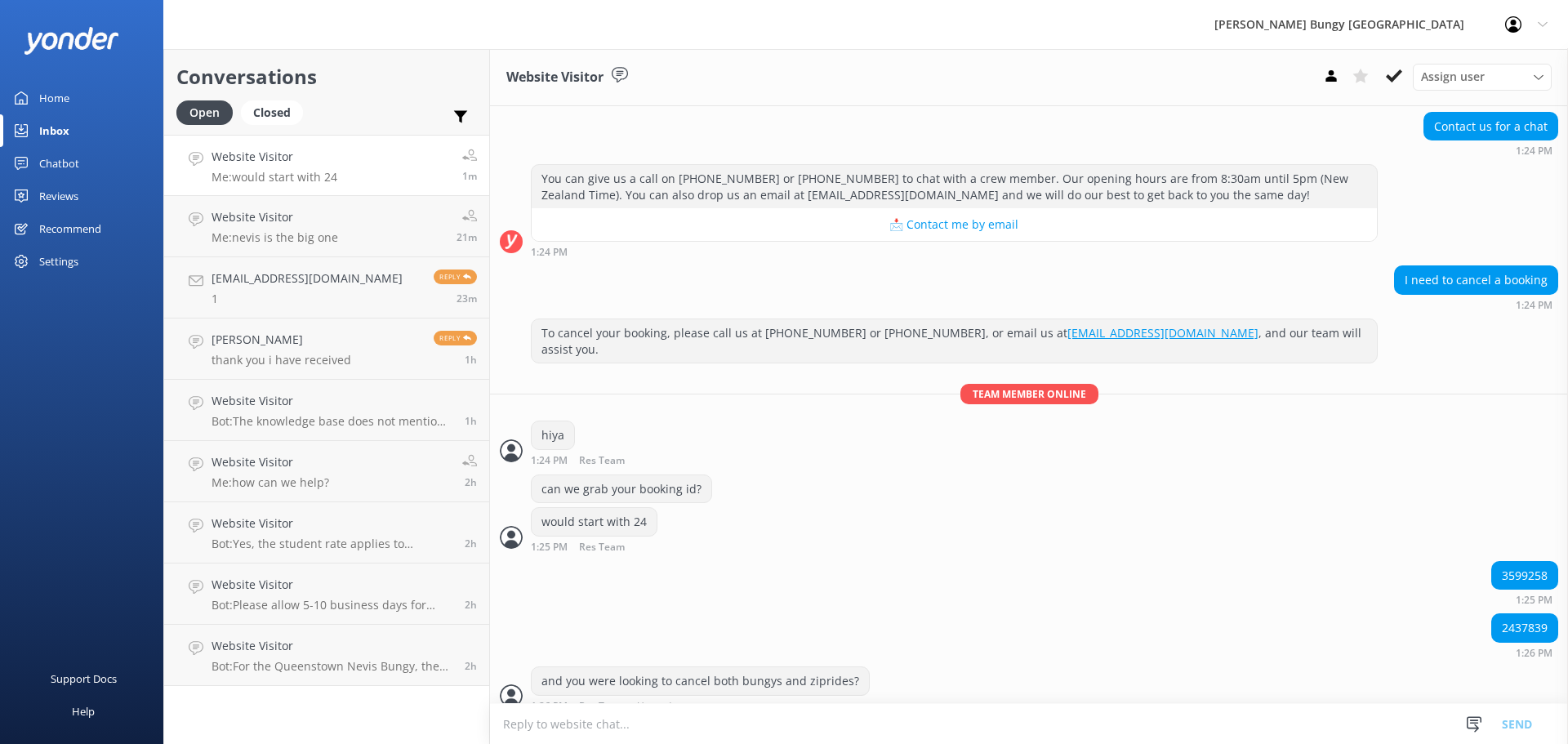
scroll to position [143, 0]
click at [540, 720] on textarea at bounding box center [1028, 723] width 1078 height 40
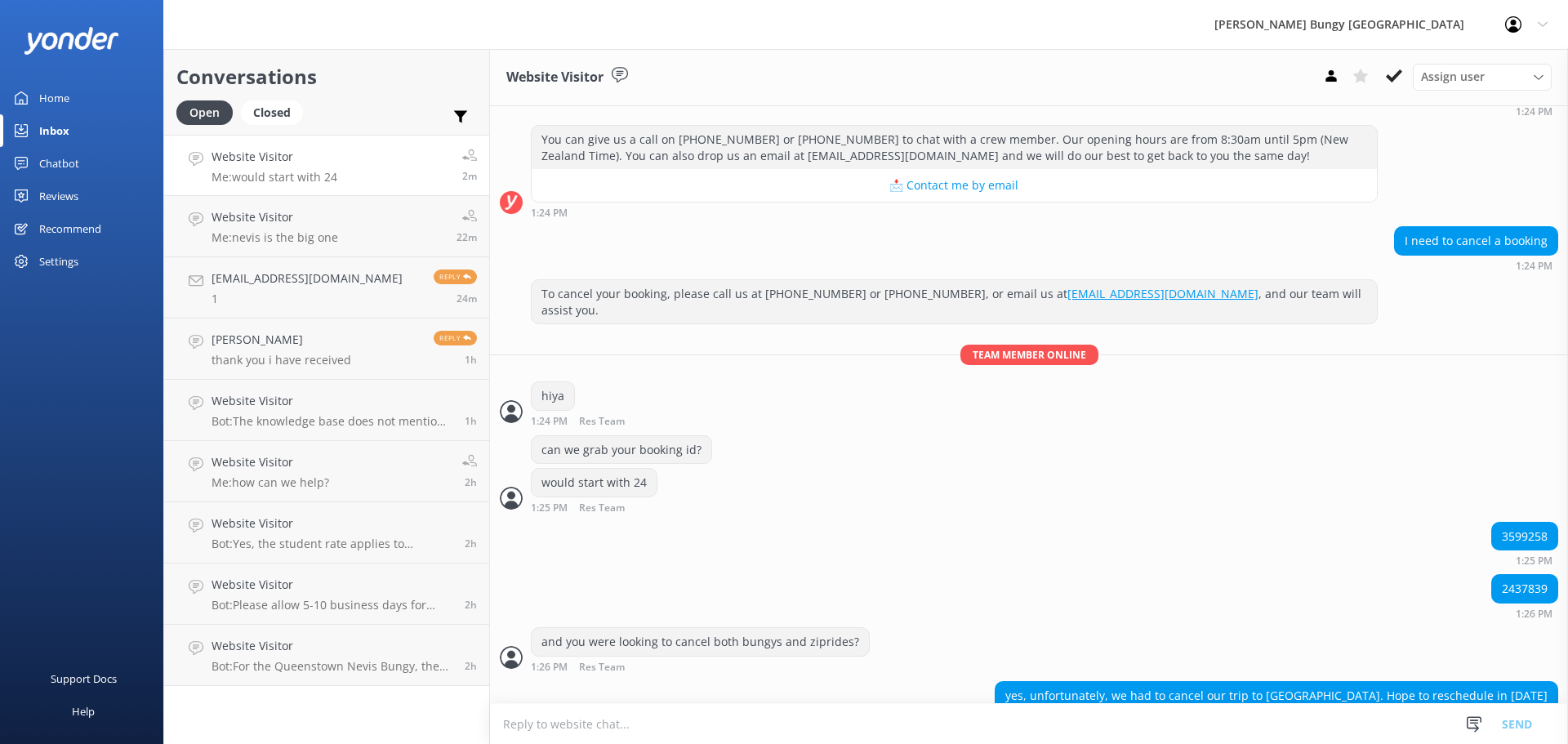
scroll to position [196, 0]
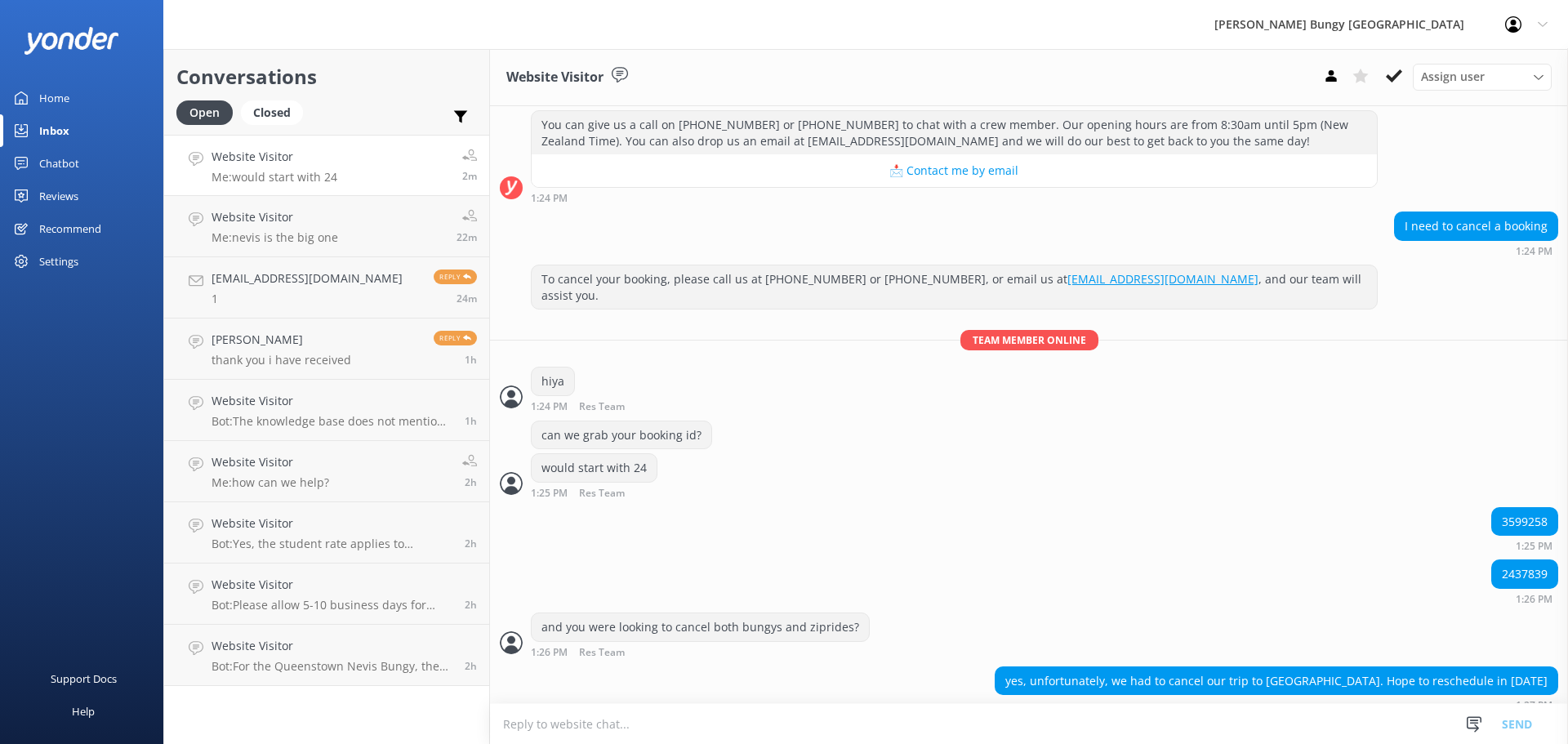
click at [879, 711] on textarea at bounding box center [1028, 723] width 1078 height 40
type textarea "sorry to hear this. no problem on our end. i have cancelled the booking, just a…"
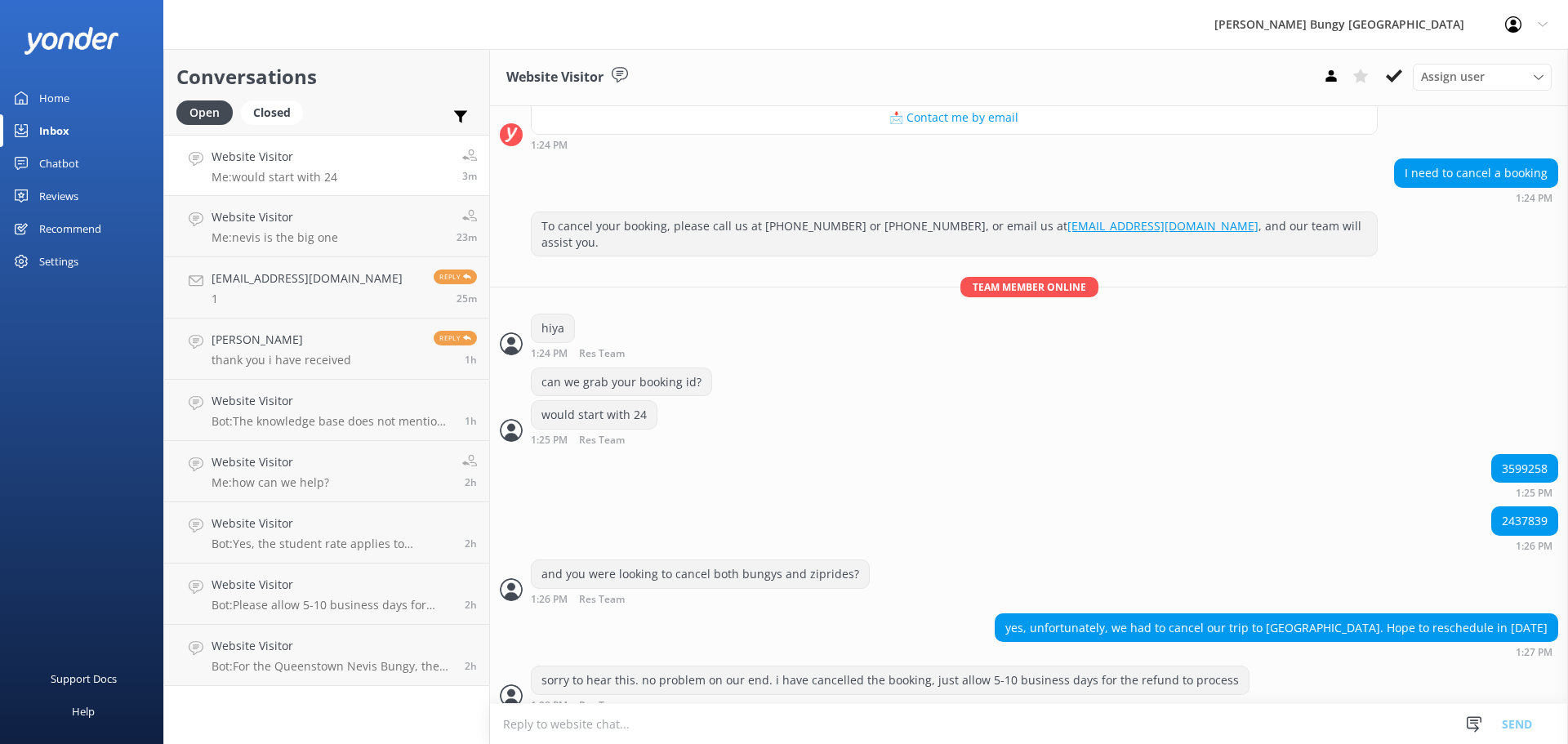
scroll to position [302, 0]
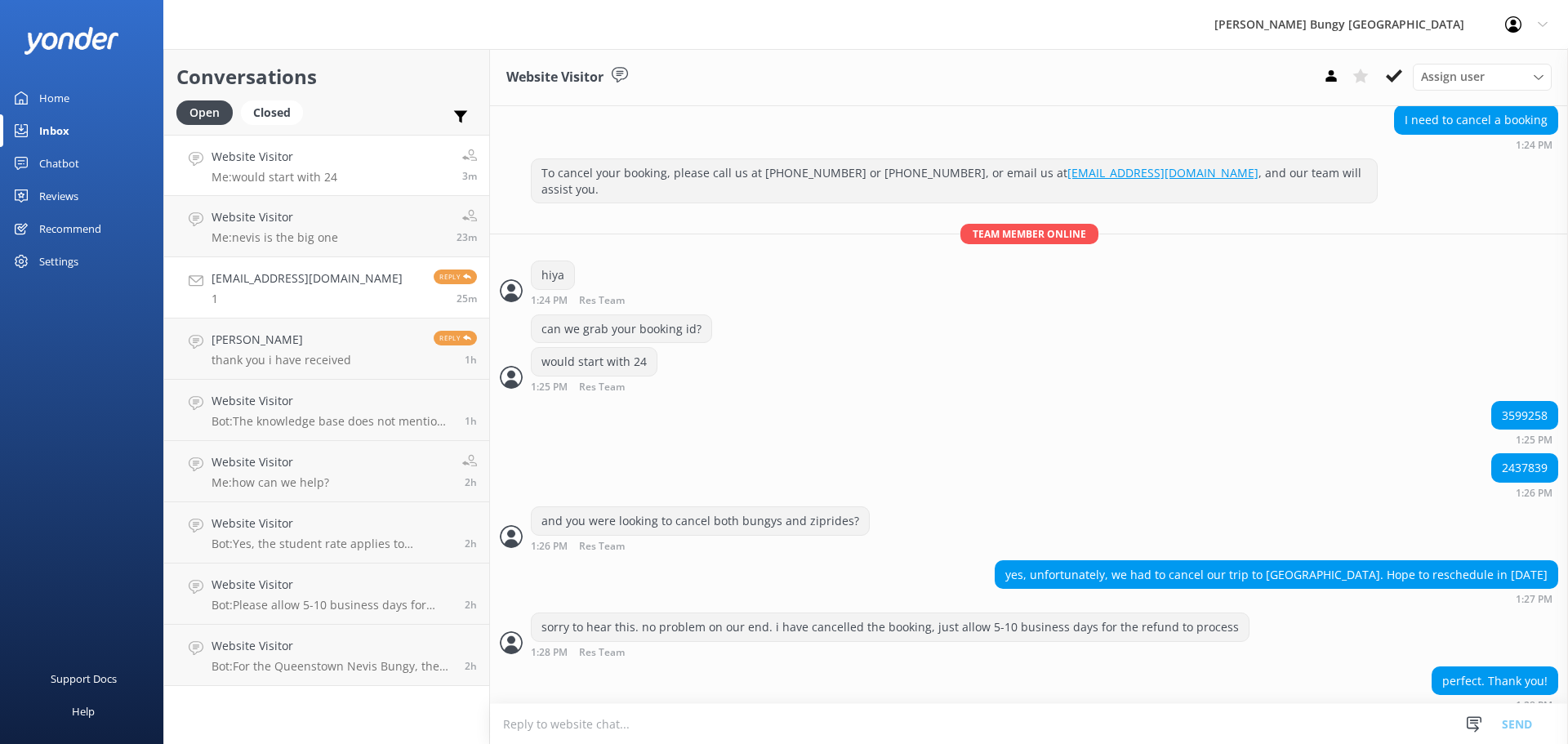
click at [243, 311] on link "jeffmaher@aol.com 1 Reply 25m" at bounding box center [326, 287] width 325 height 61
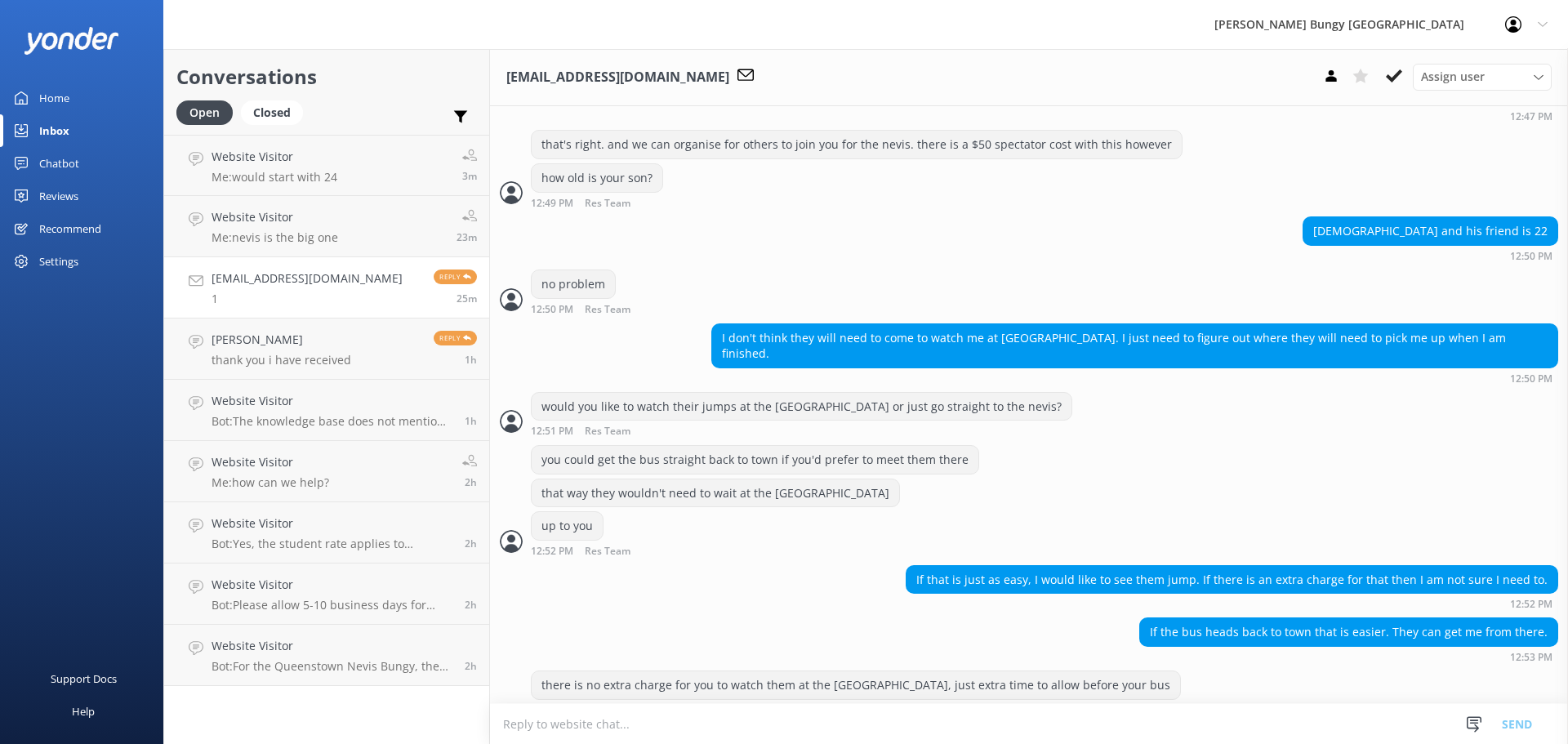
scroll to position [2702, 0]
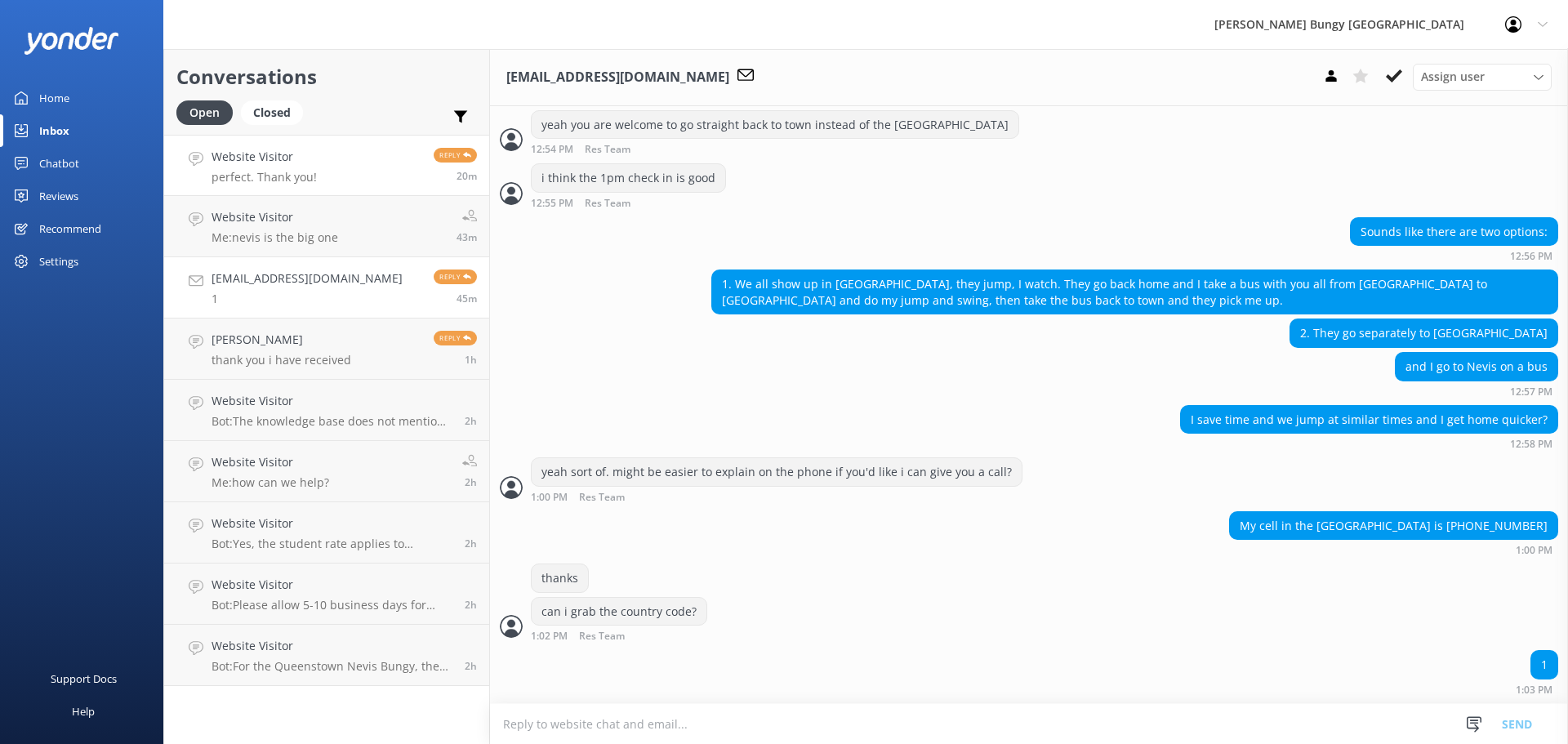
click at [332, 136] on link "Website Visitor perfect. Thank you! Reply 20m" at bounding box center [326, 165] width 325 height 61
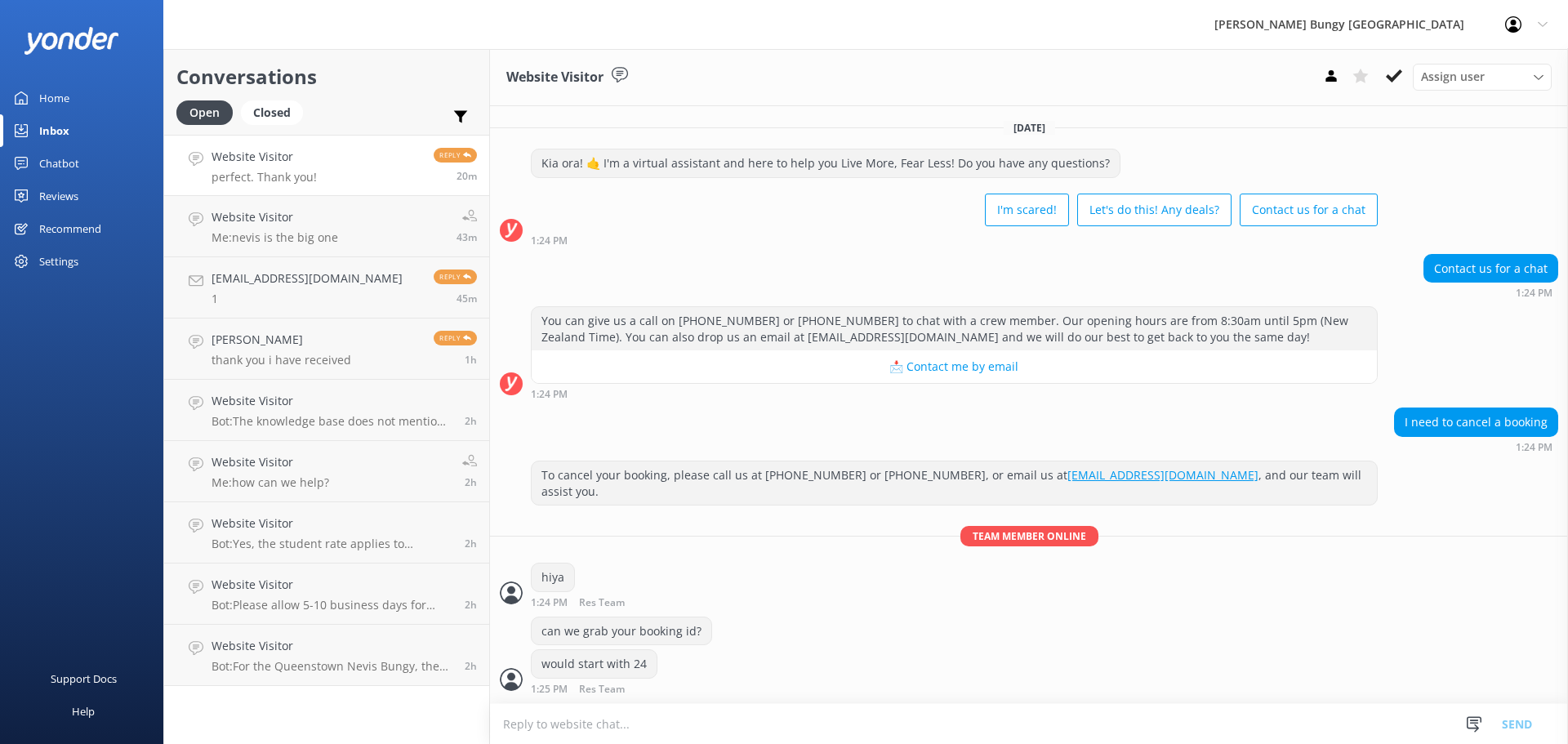
scroll to position [302, 0]
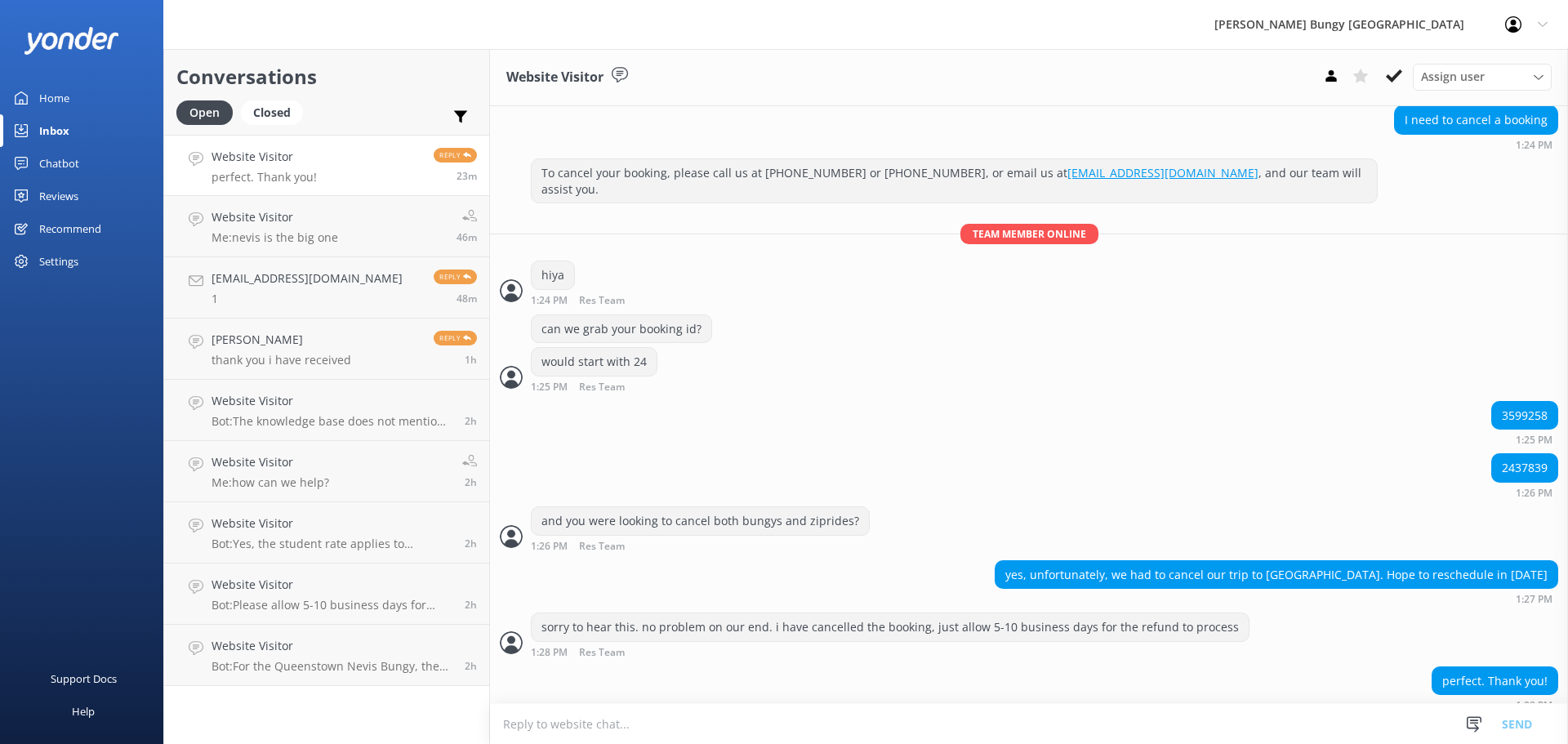
click at [673, 674] on div "perfect. Thank you! 1:28 PM" at bounding box center [1028, 689] width 1078 height 45
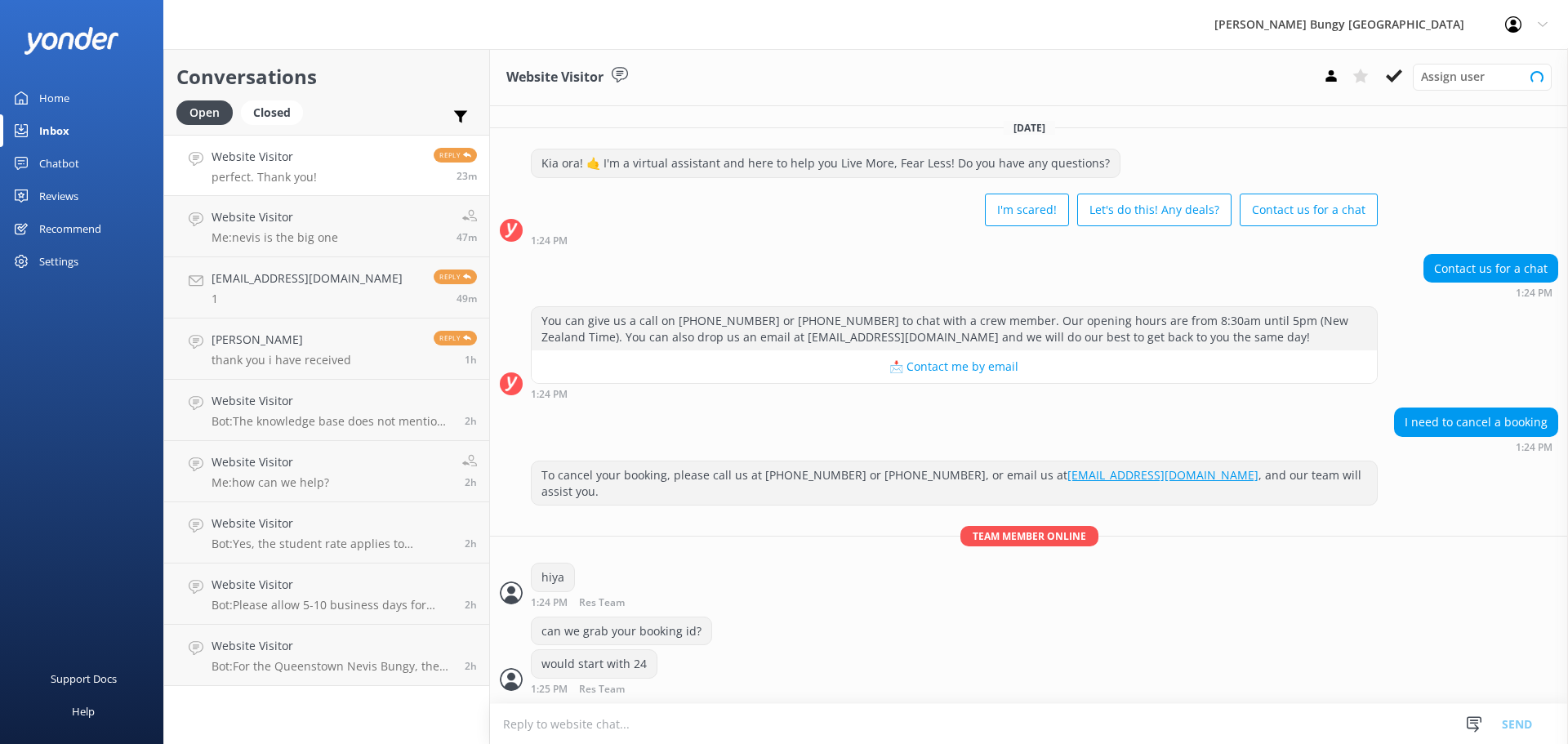
scroll to position [302, 0]
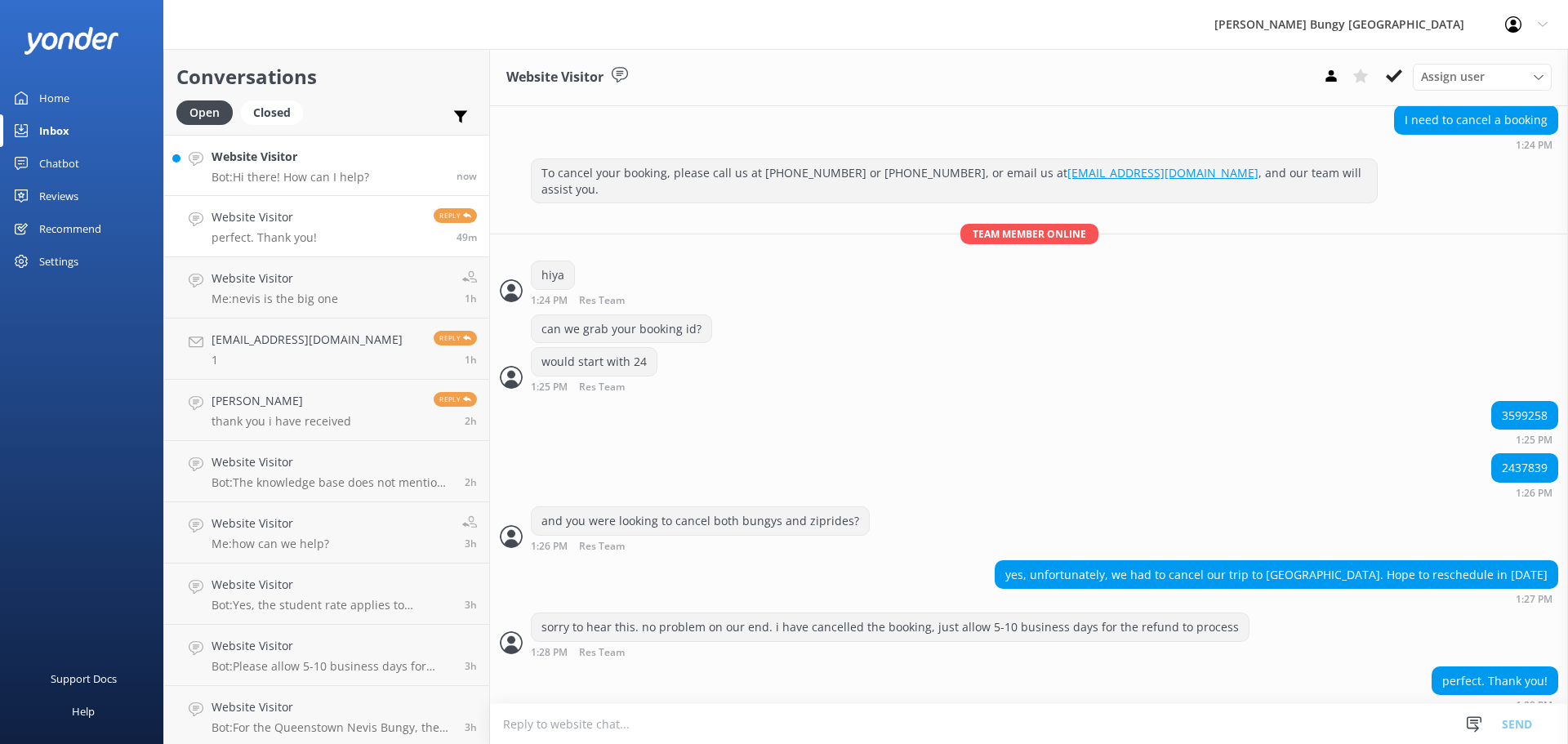
click at [369, 151] on link "Website Visitor Bot: Hi there! How can I help? now" at bounding box center [326, 165] width 325 height 61
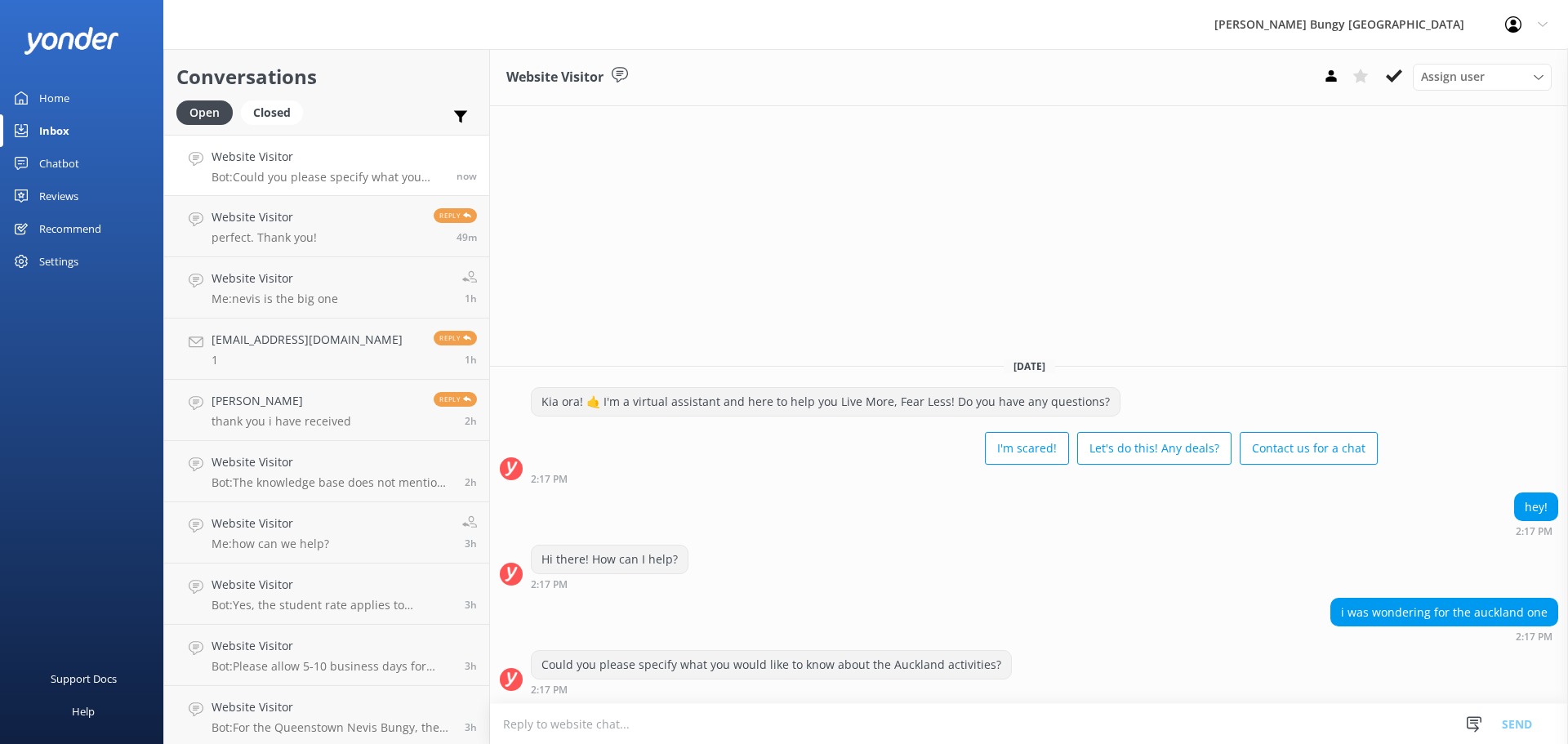
click at [841, 704] on textarea at bounding box center [1028, 723] width 1078 height 40
click at [842, 707] on textarea at bounding box center [1028, 723] width 1078 height 40
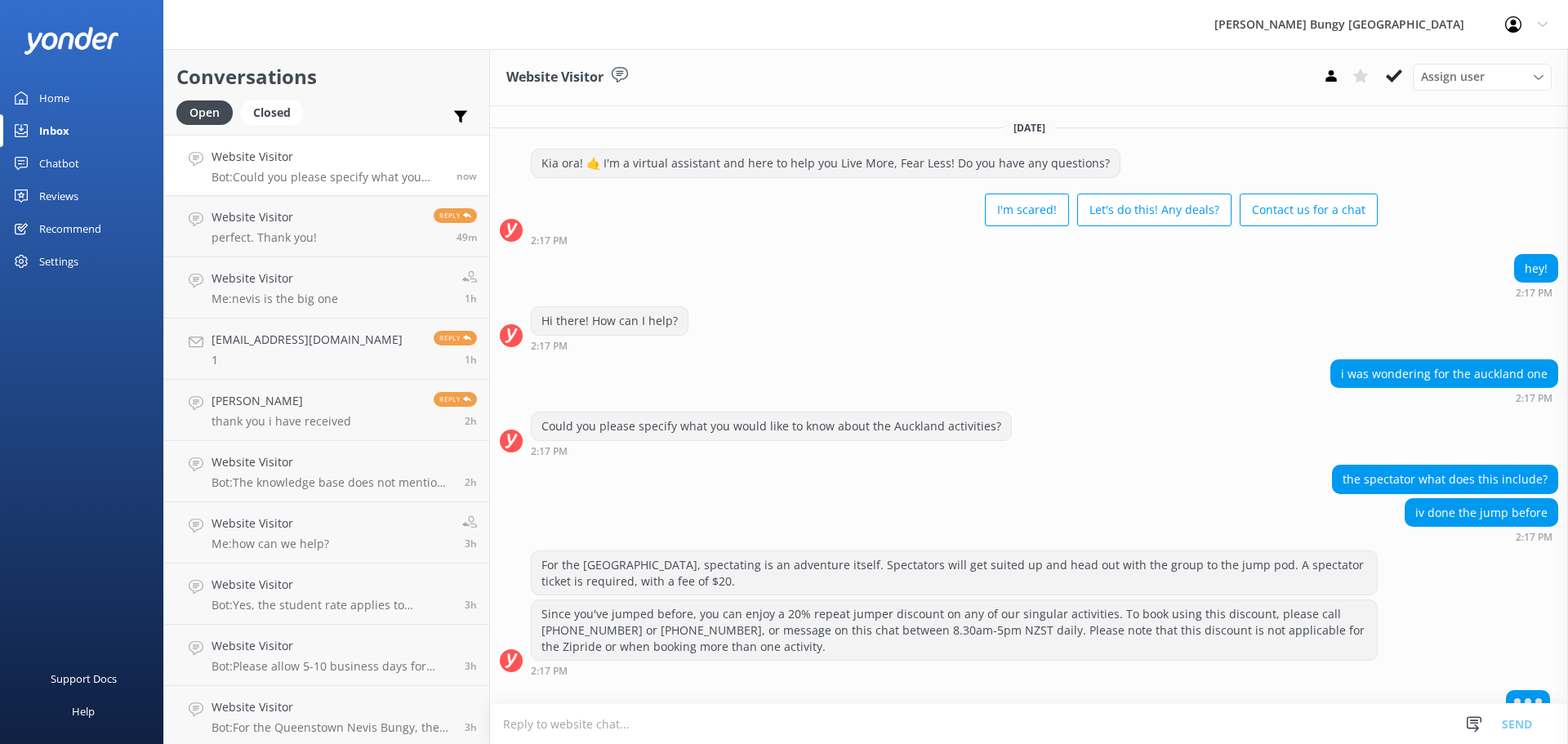
scroll to position [20, 0]
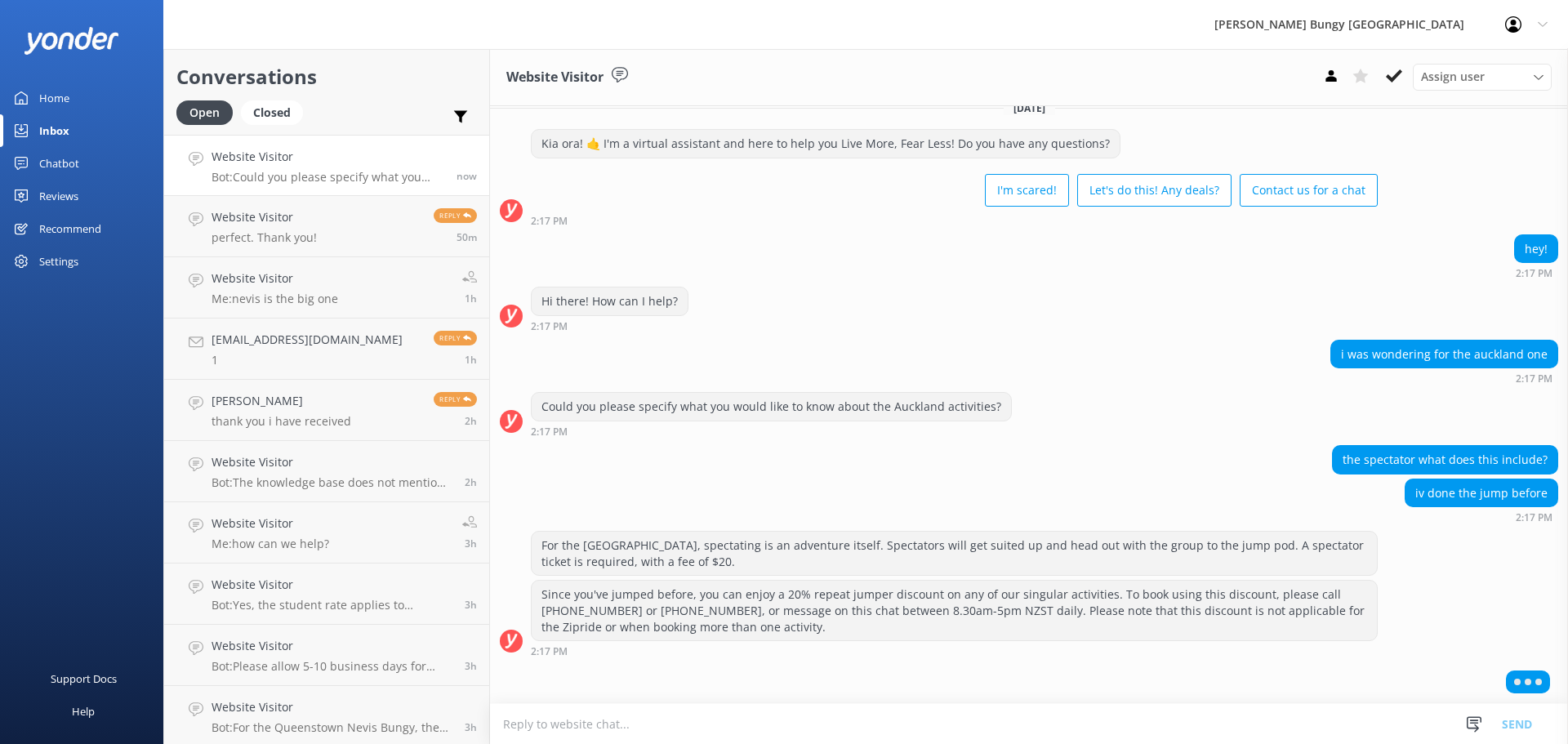
click at [747, 714] on textarea at bounding box center [1028, 723] width 1078 height 40
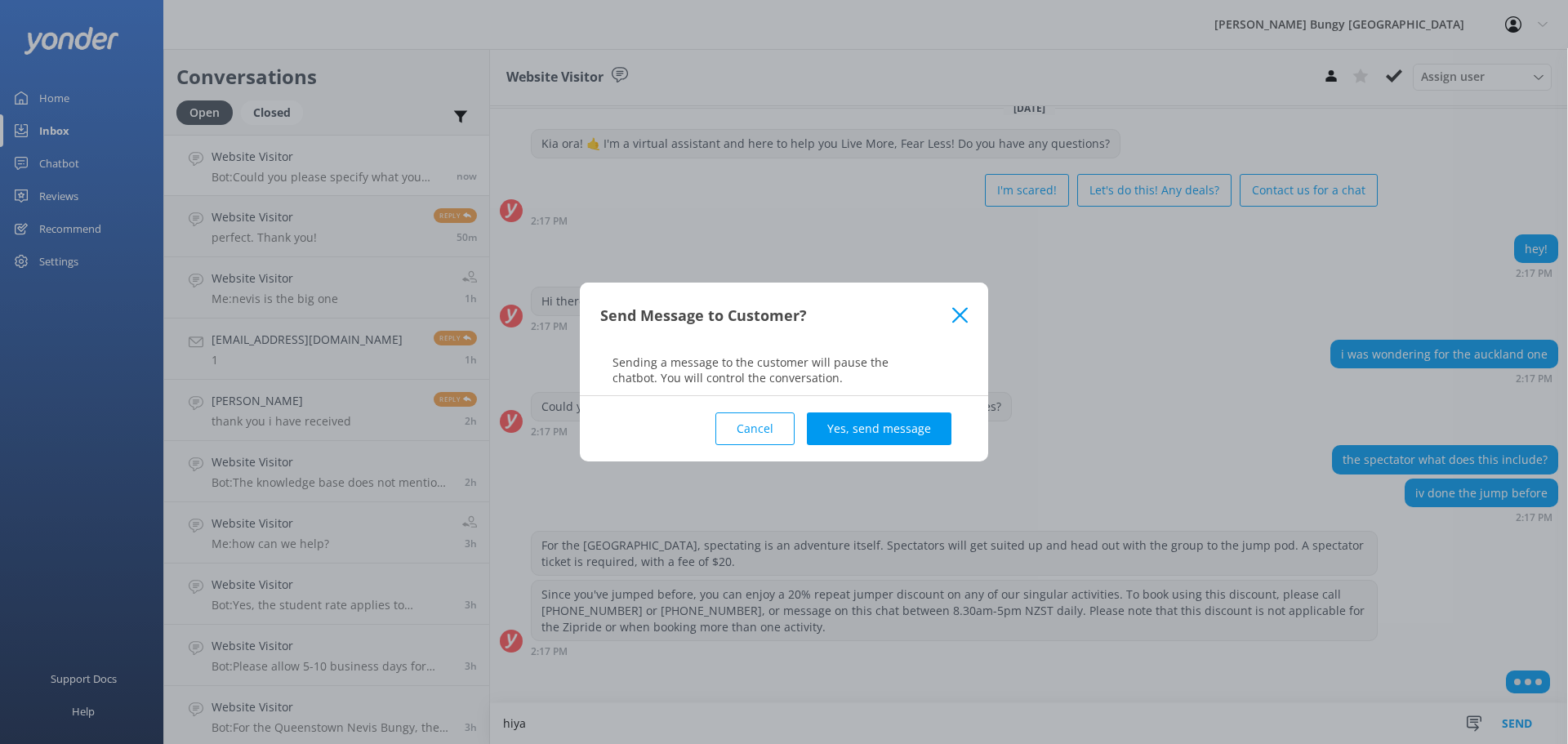
scroll to position [0, 0]
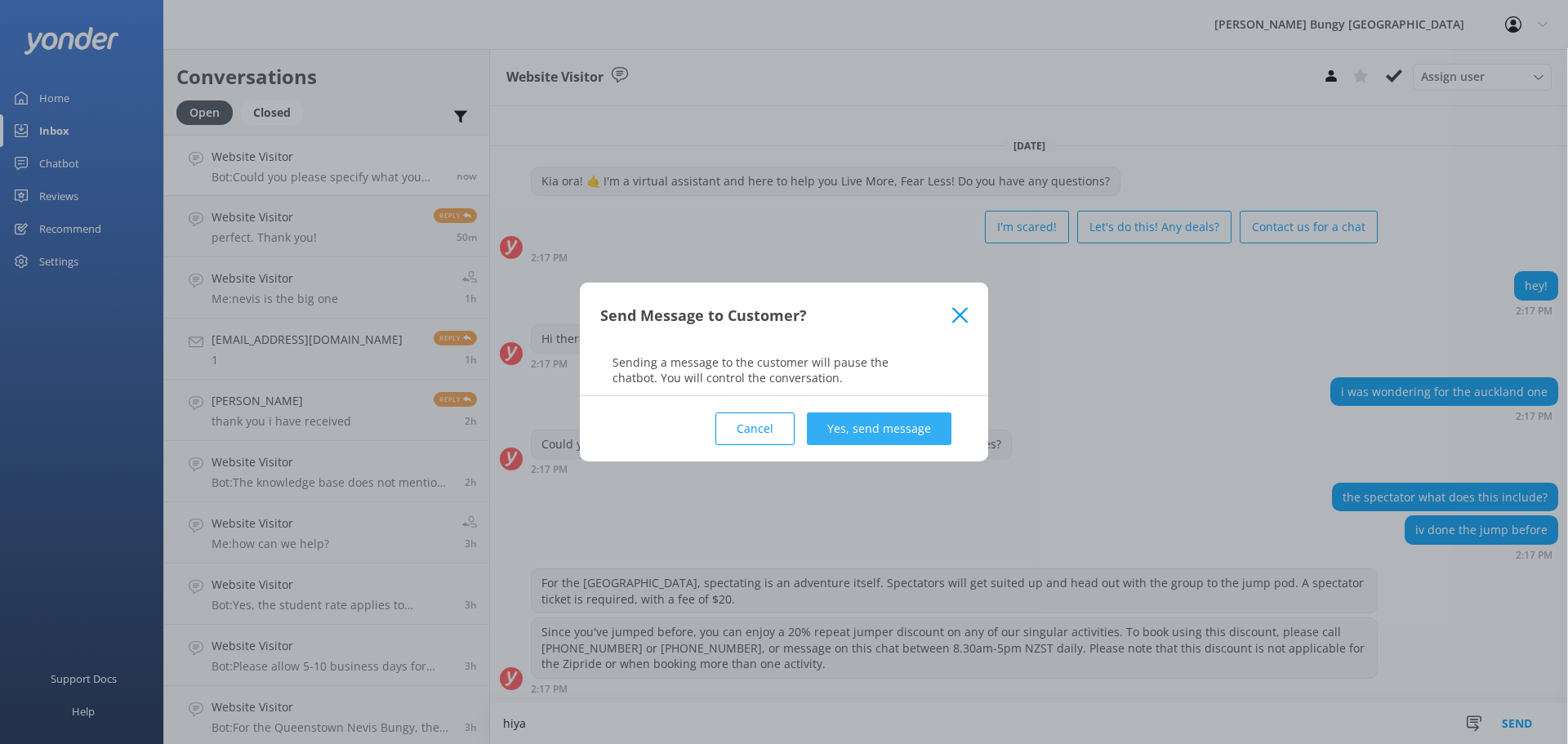
type textarea "hiya"
click at [914, 436] on button "Yes, send message" at bounding box center [878, 429] width 144 height 33
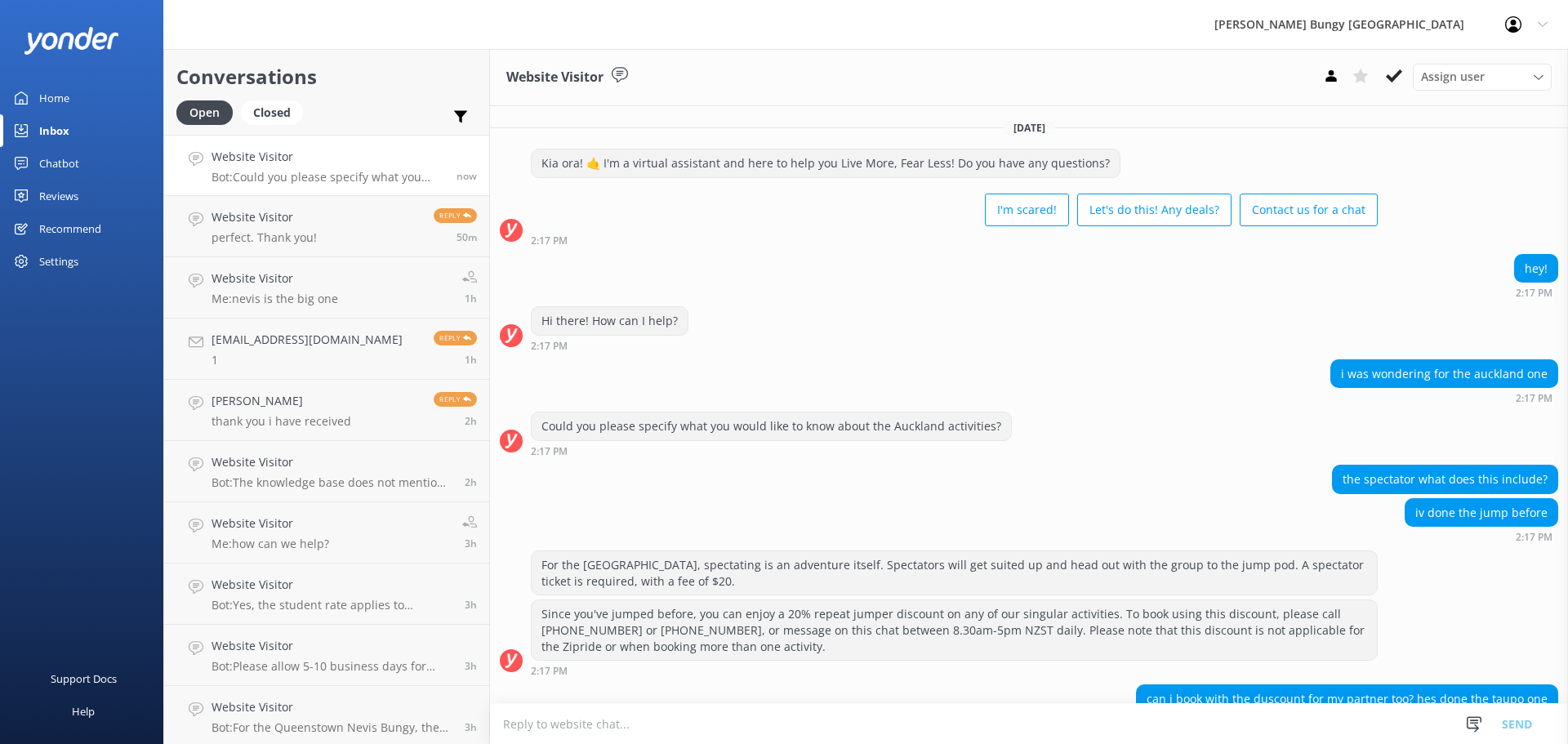
scroll to position [141, 0]
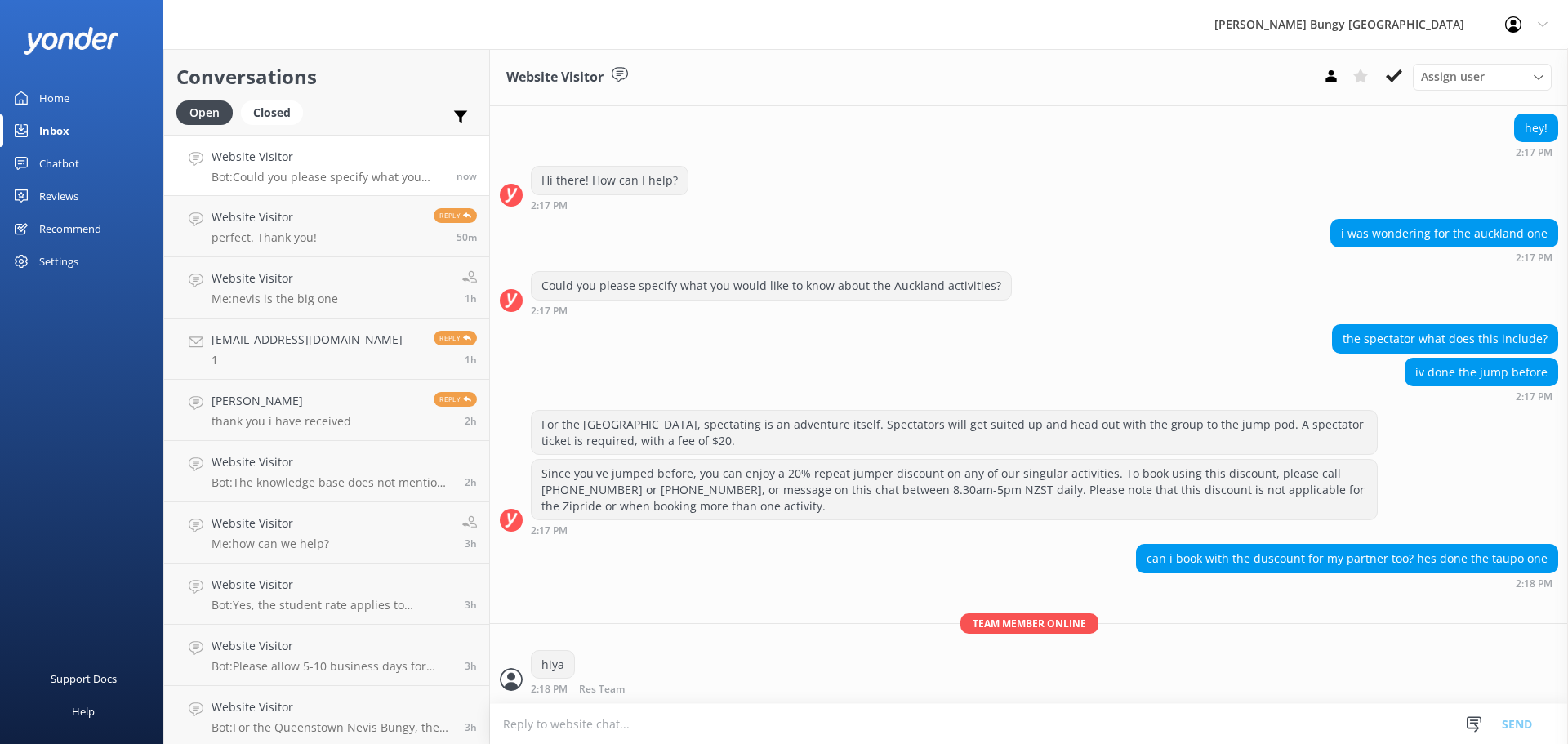
click at [917, 730] on textarea at bounding box center [1028, 723] width 1078 height 40
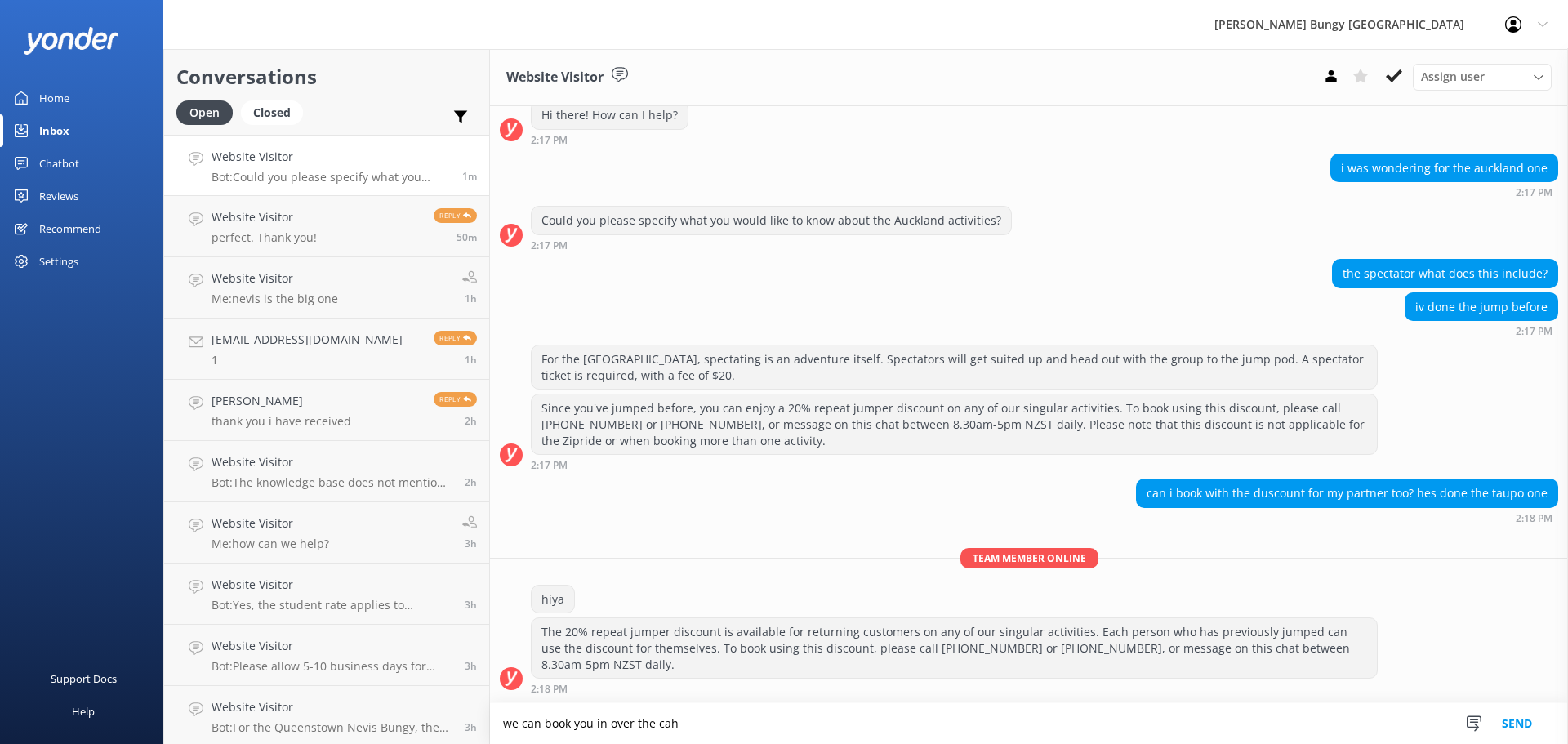
scroll to position [244, 0]
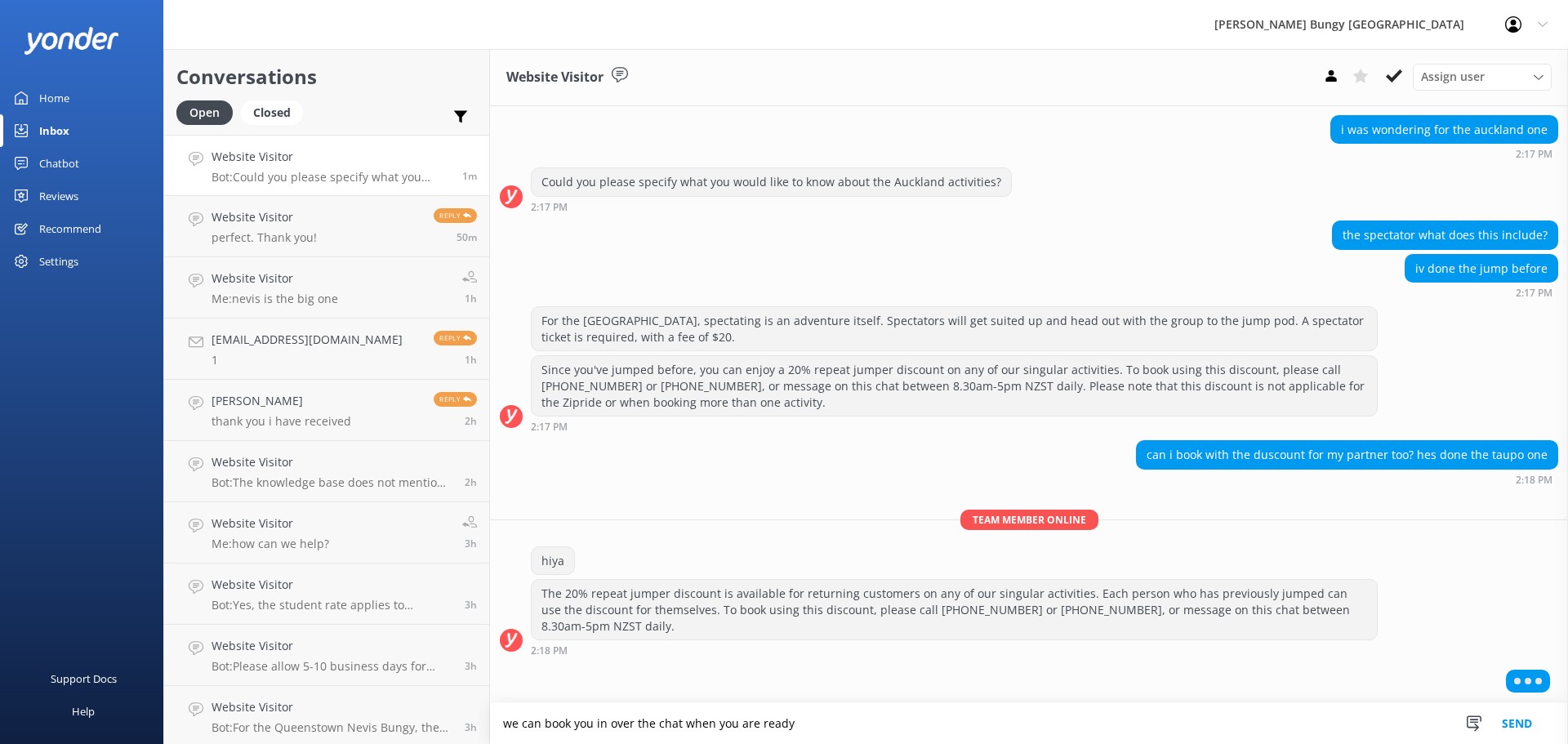
type textarea "we can book you in over the chat when you are ready"
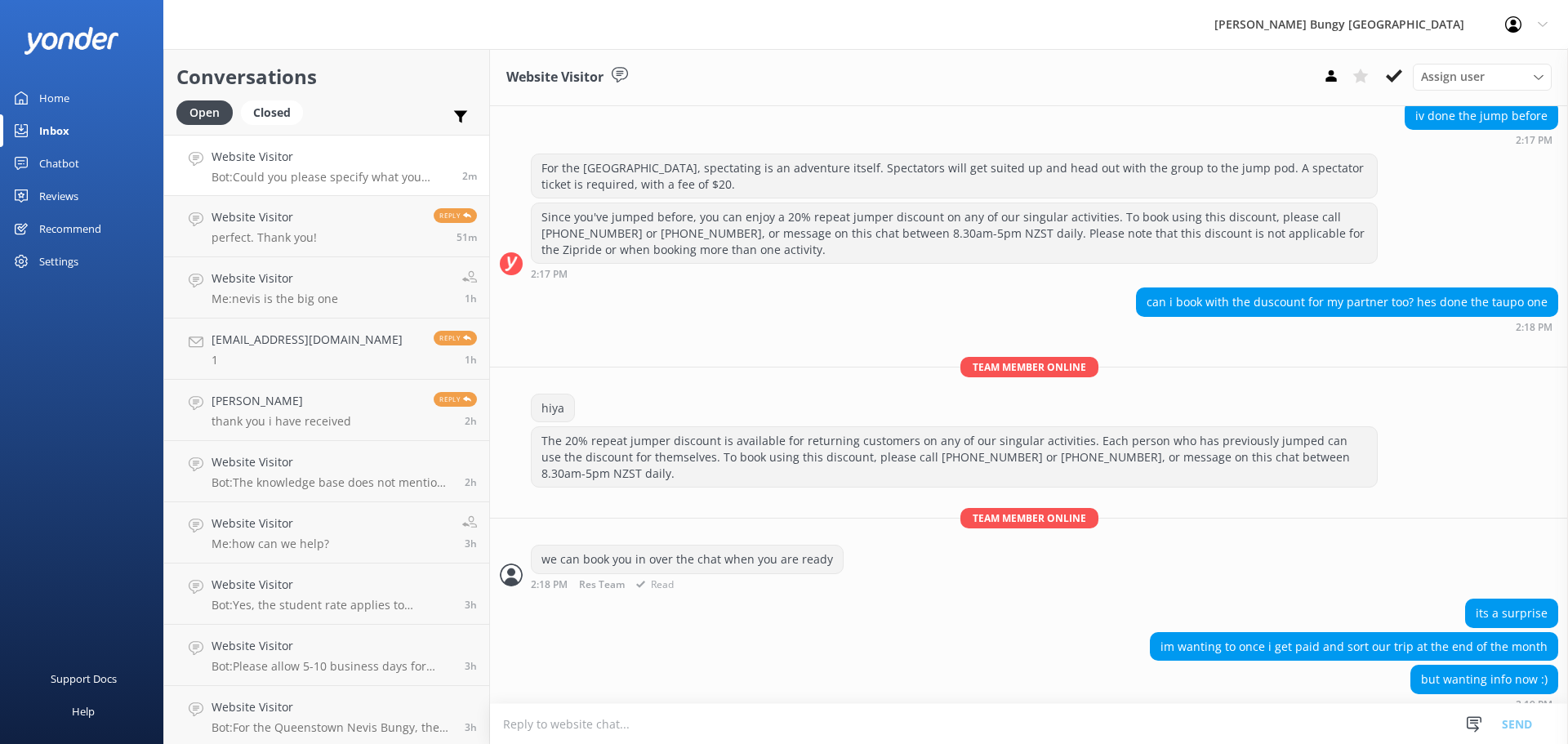
scroll to position [412, 0]
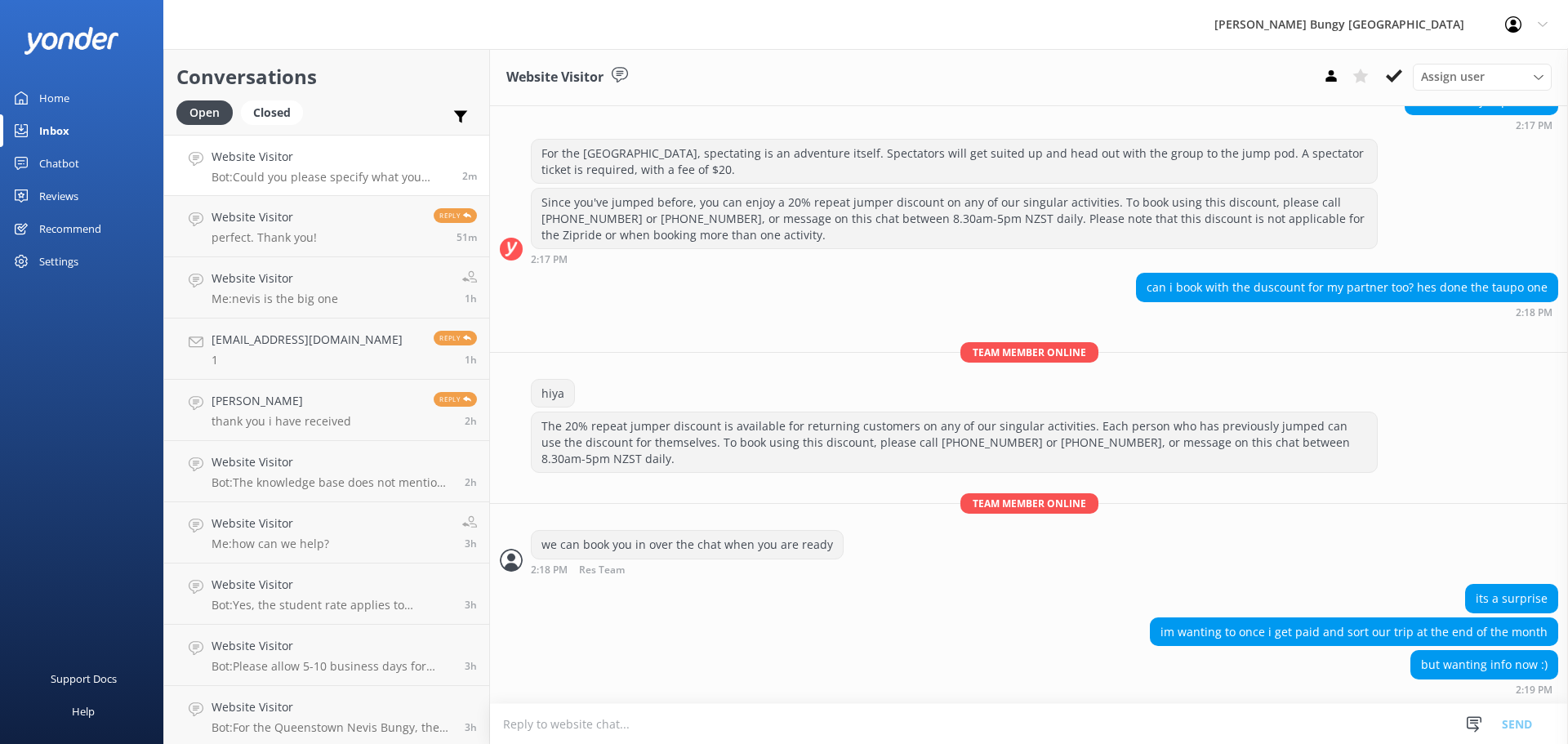
click at [832, 717] on textarea at bounding box center [1028, 723] width 1078 height 40
click at [1273, 710] on textarea "no worries" at bounding box center [1028, 722] width 1078 height 41
click at [650, 725] on textarea "no worries, let us know" at bounding box center [1028, 722] width 1078 height 41
type textarea "no worries, let us know if you have any questions"
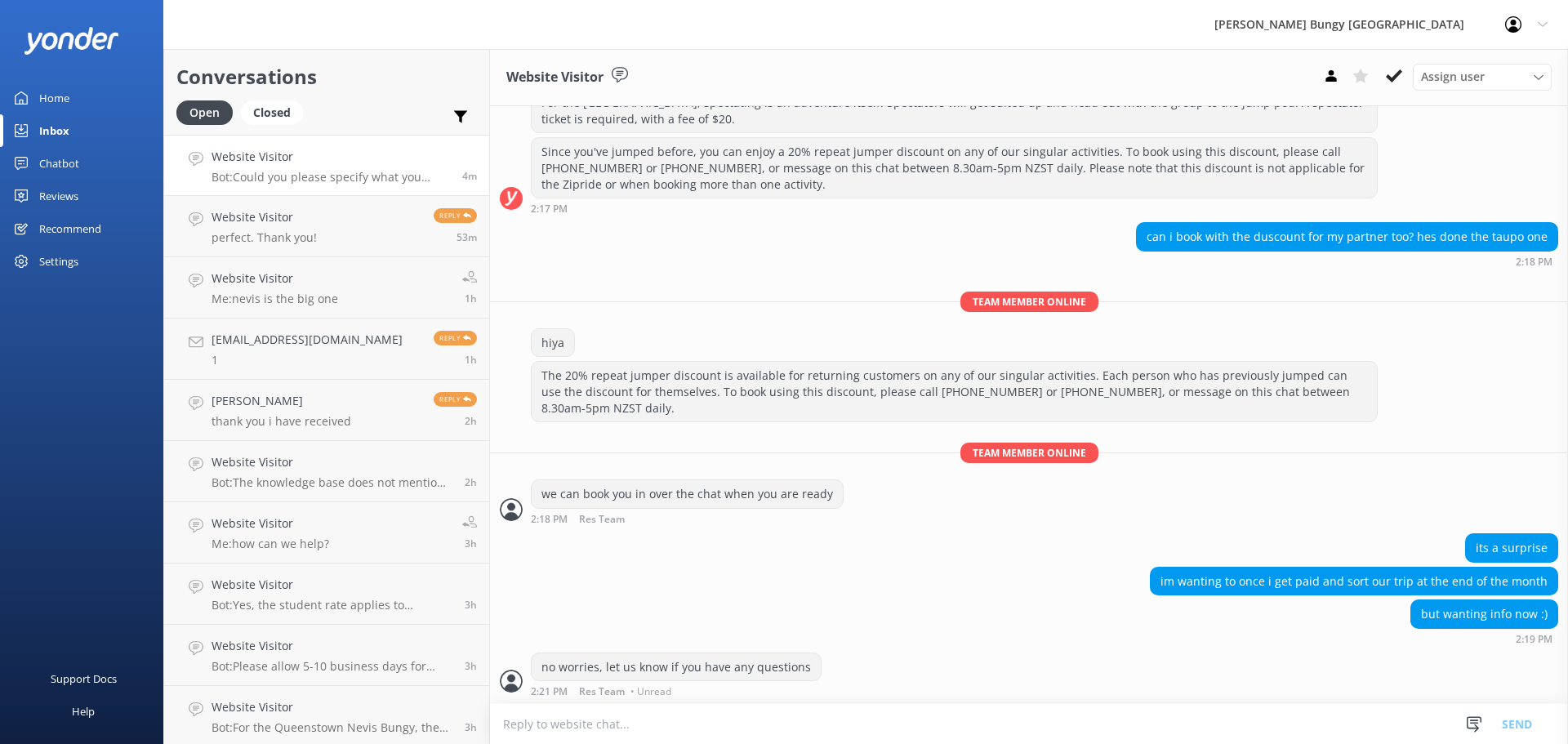
scroll to position [463, 0]
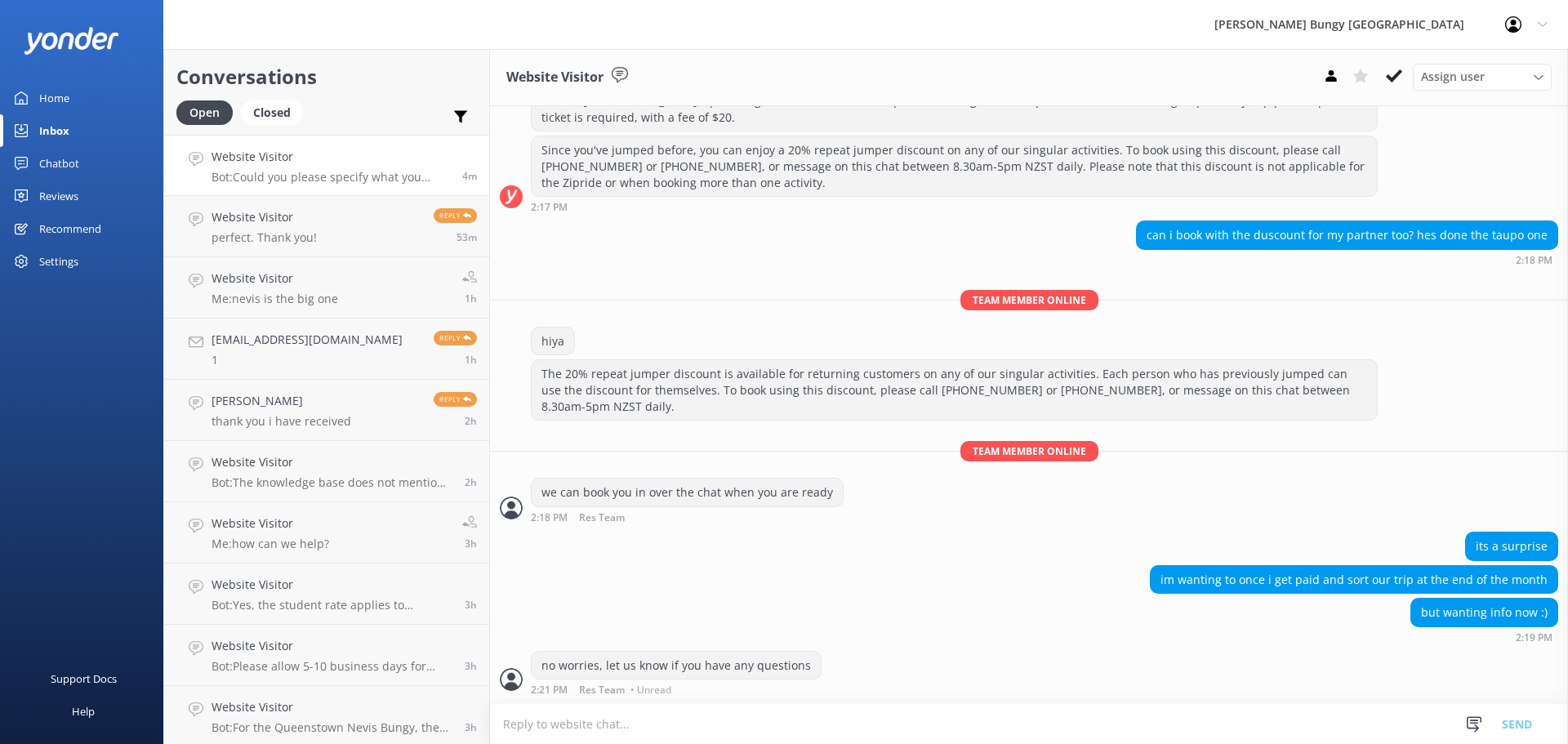
click at [255, 191] on link "Website Visitor Bot: Could you please specify what you would like to know about…" at bounding box center [326, 165] width 325 height 61
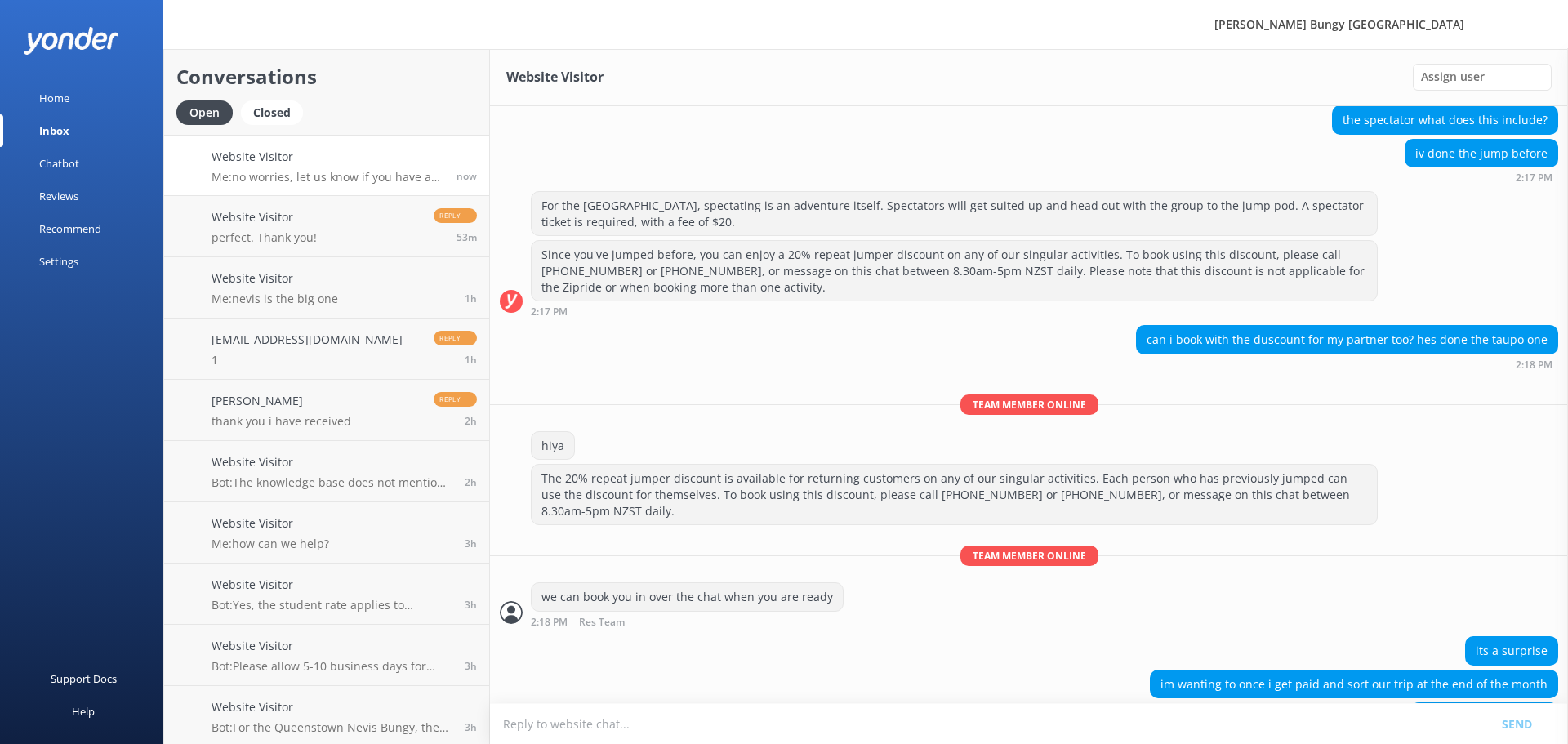
scroll to position [463, 0]
